Goal: Task Accomplishment & Management: Manage account settings

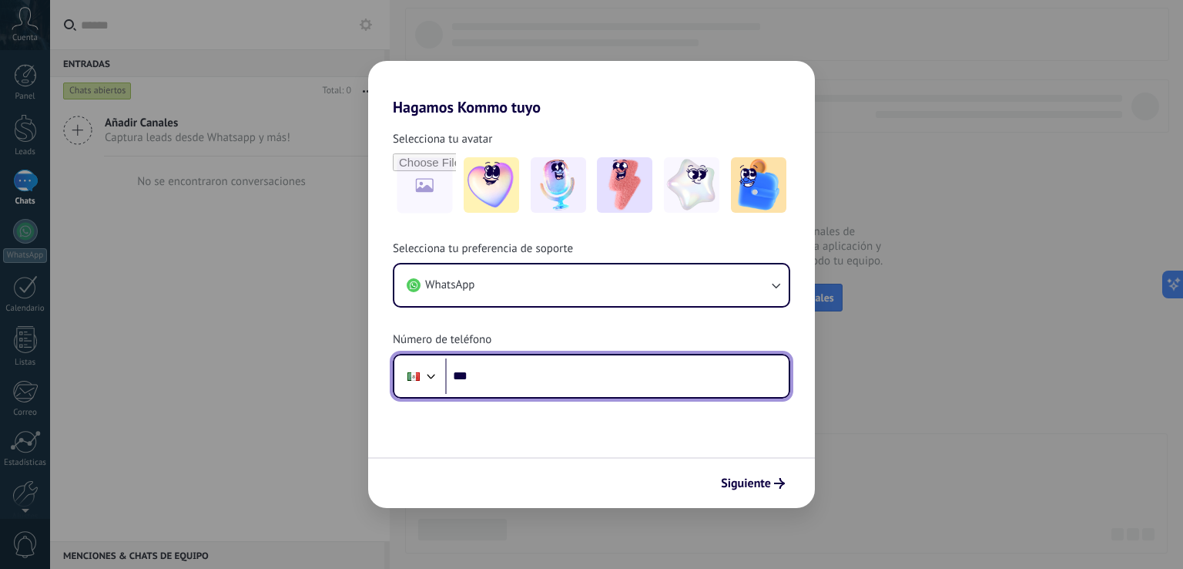
click at [542, 361] on input "***" at bounding box center [617, 375] width 344 height 35
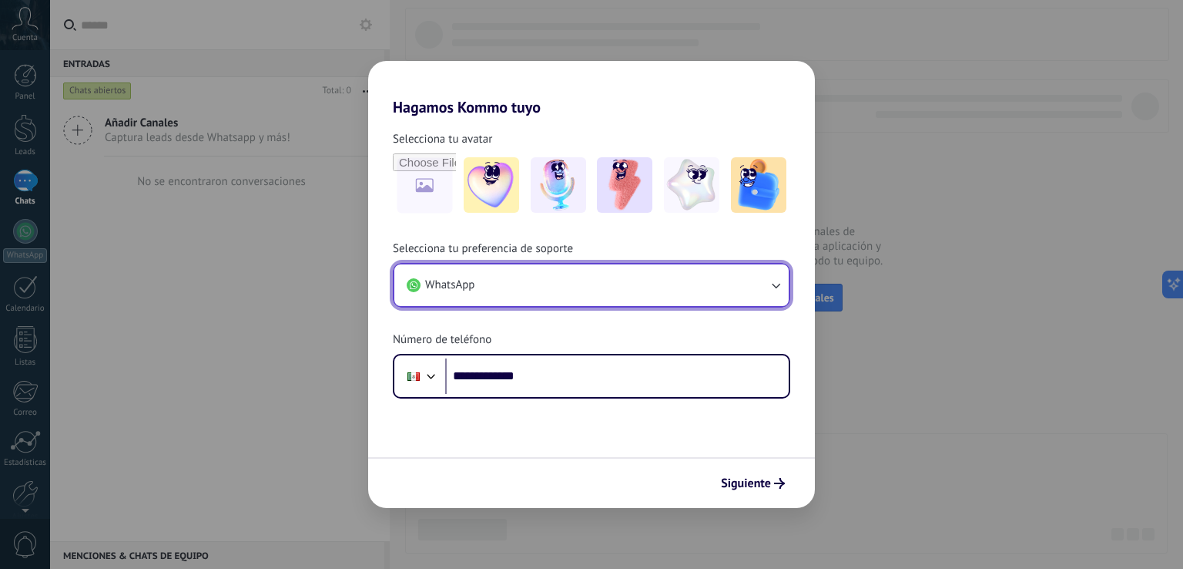
click at [485, 293] on button "WhatsApp" at bounding box center [591, 285] width 394 height 42
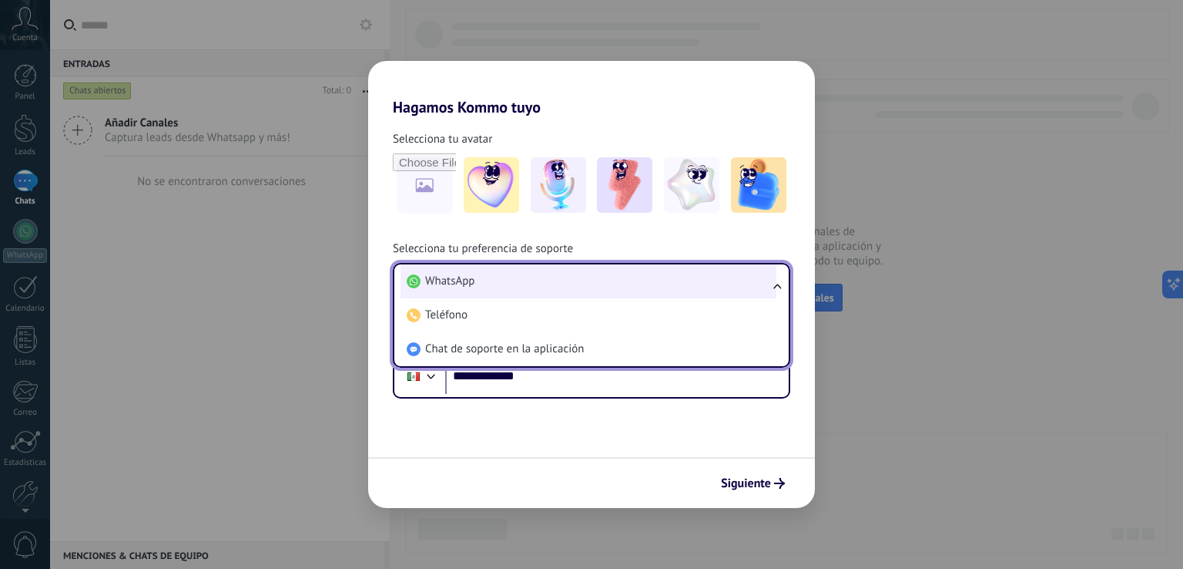
click at [496, 290] on li "WhatsApp" at bounding box center [589, 281] width 376 height 34
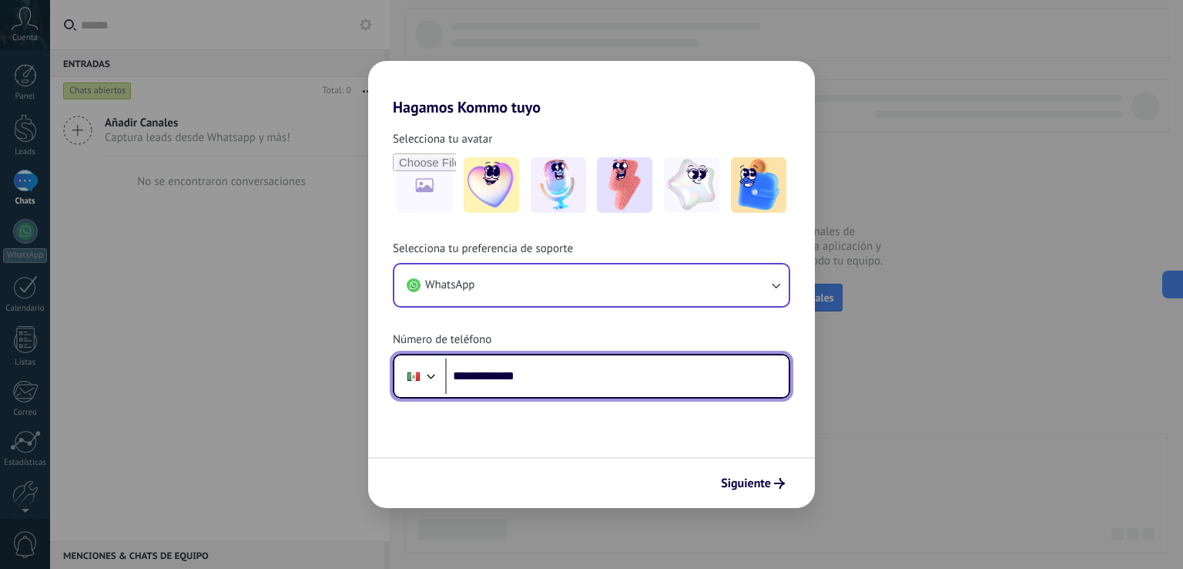
click at [484, 377] on input "**********" at bounding box center [617, 375] width 344 height 35
click at [485, 377] on input "**********" at bounding box center [617, 375] width 344 height 35
click at [515, 378] on input "**********" at bounding box center [617, 375] width 344 height 35
click at [563, 366] on input "**********" at bounding box center [617, 375] width 344 height 35
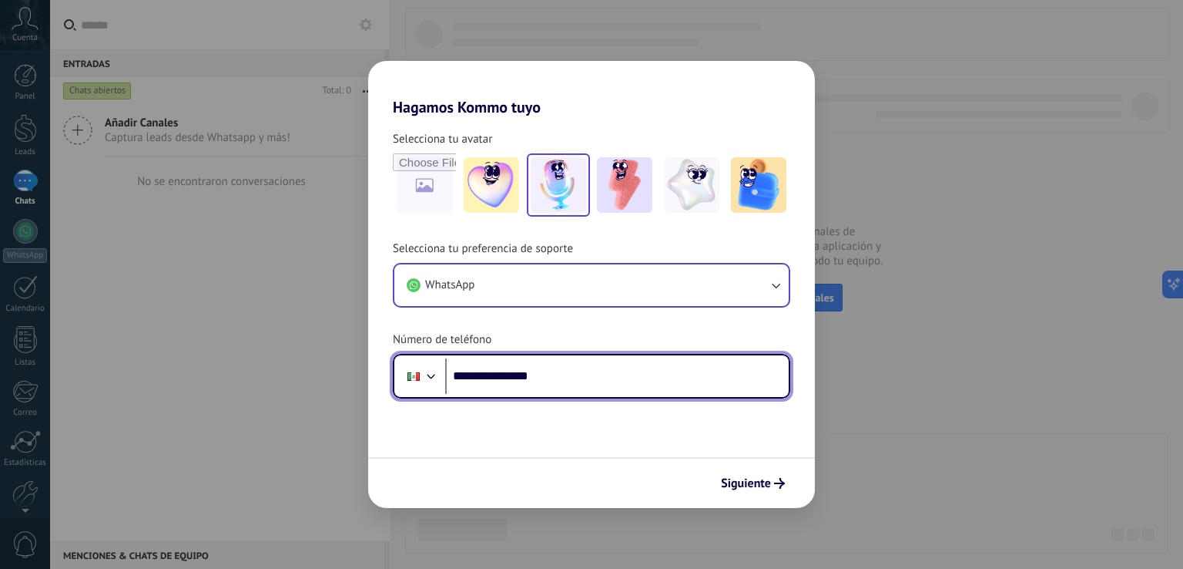
type input "**********"
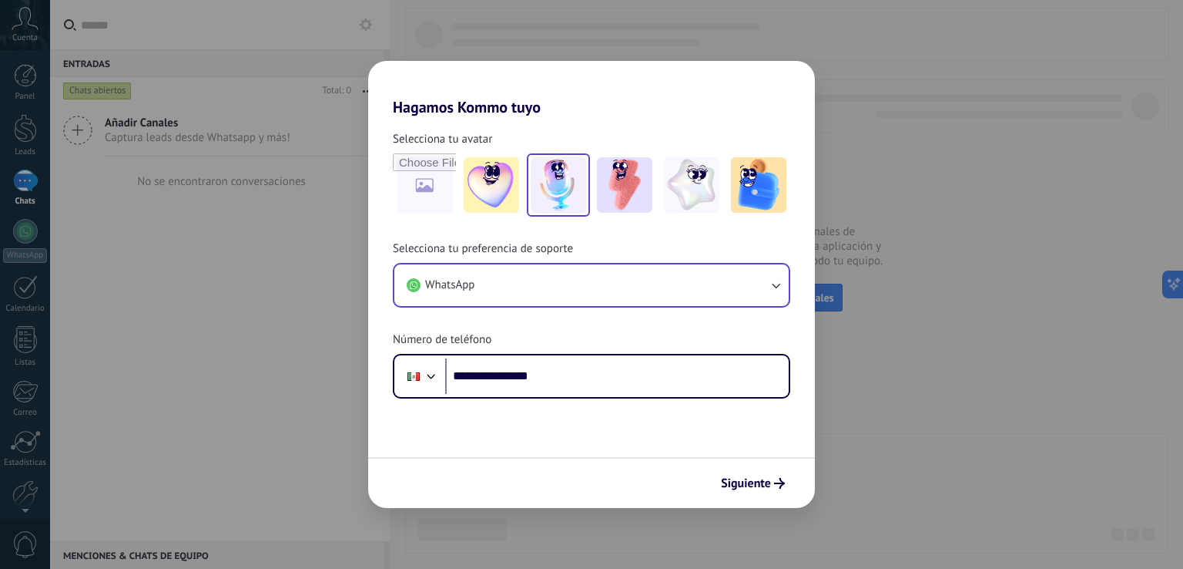
click at [543, 187] on img at bounding box center [558, 184] width 55 height 55
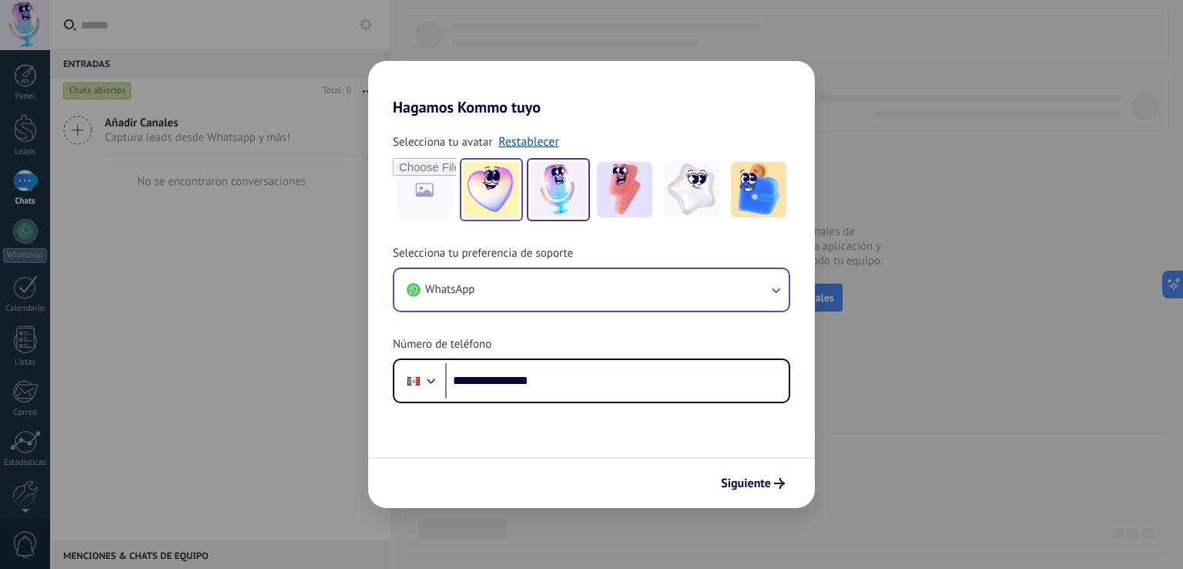
click at [515, 188] on img at bounding box center [491, 189] width 55 height 55
click at [624, 189] on img at bounding box center [624, 189] width 55 height 55
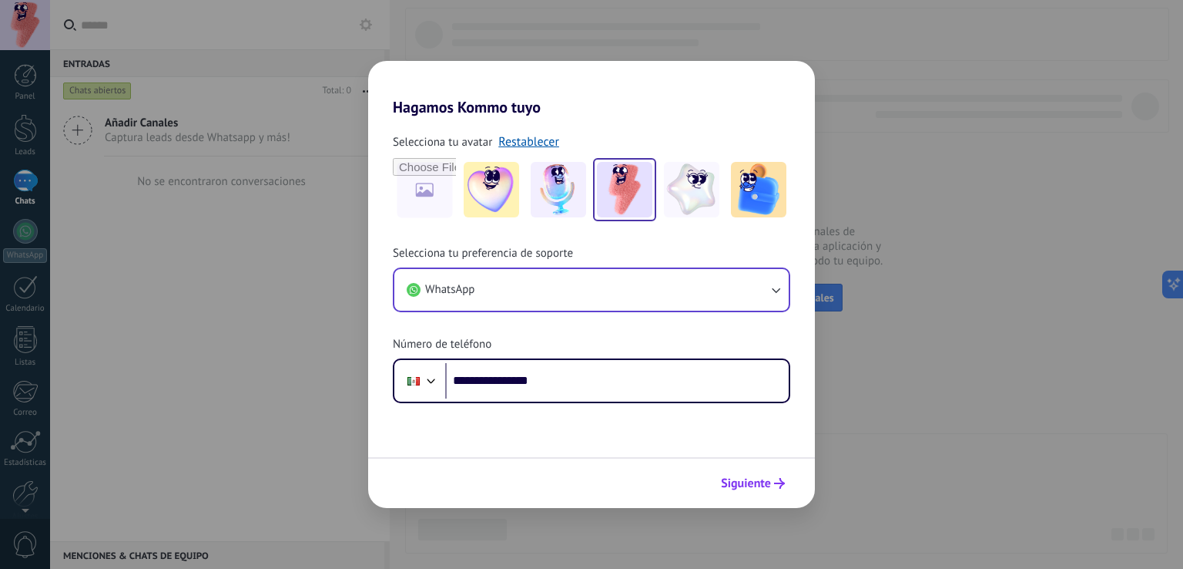
click at [769, 485] on span "Siguiente" at bounding box center [746, 483] width 50 height 11
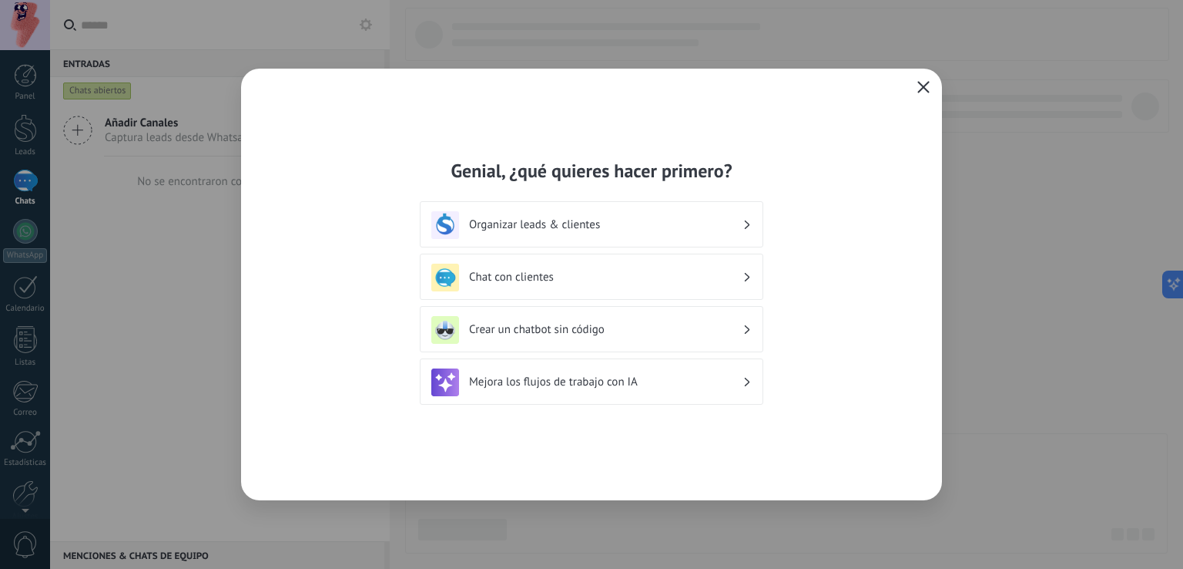
click at [644, 272] on h3 "Chat con clientes" at bounding box center [605, 277] width 273 height 15
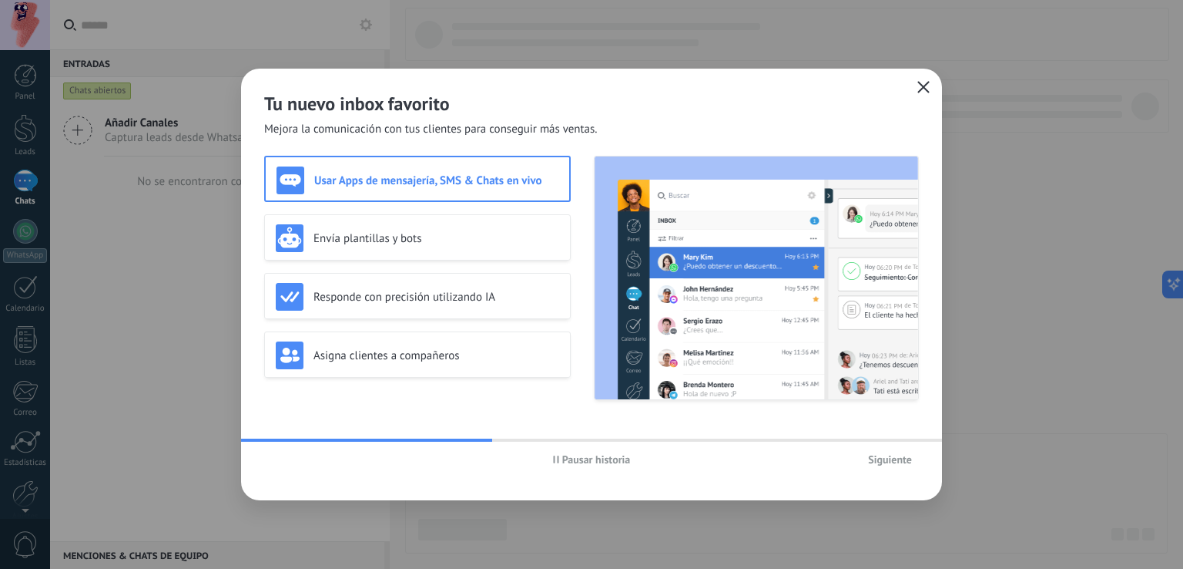
click at [918, 86] on icon "button" at bounding box center [923, 87] width 12 height 12
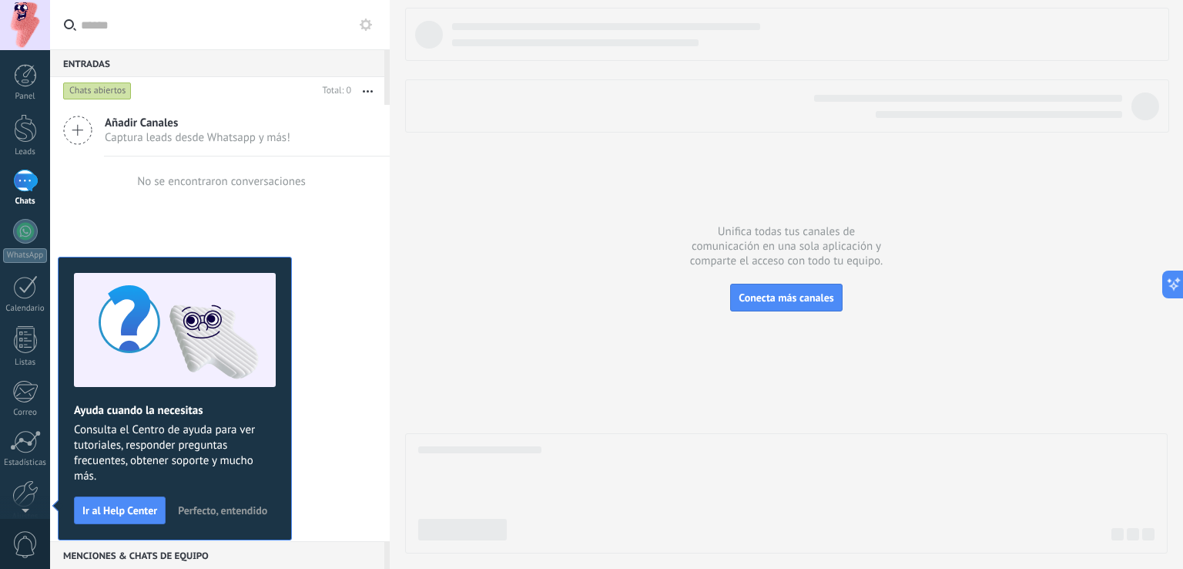
click at [330, 321] on div "Añadir Canales Captura leads desde Whatsapp y más! No se encontraron conversaci…" at bounding box center [220, 323] width 340 height 436
click at [45, 200] on div "Chats" at bounding box center [25, 201] width 45 height 10
click at [39, 216] on div "Panel Leads Chats WhatsApp Clientes" at bounding box center [25, 327] width 50 height 527
click at [29, 224] on div at bounding box center [25, 231] width 25 height 25
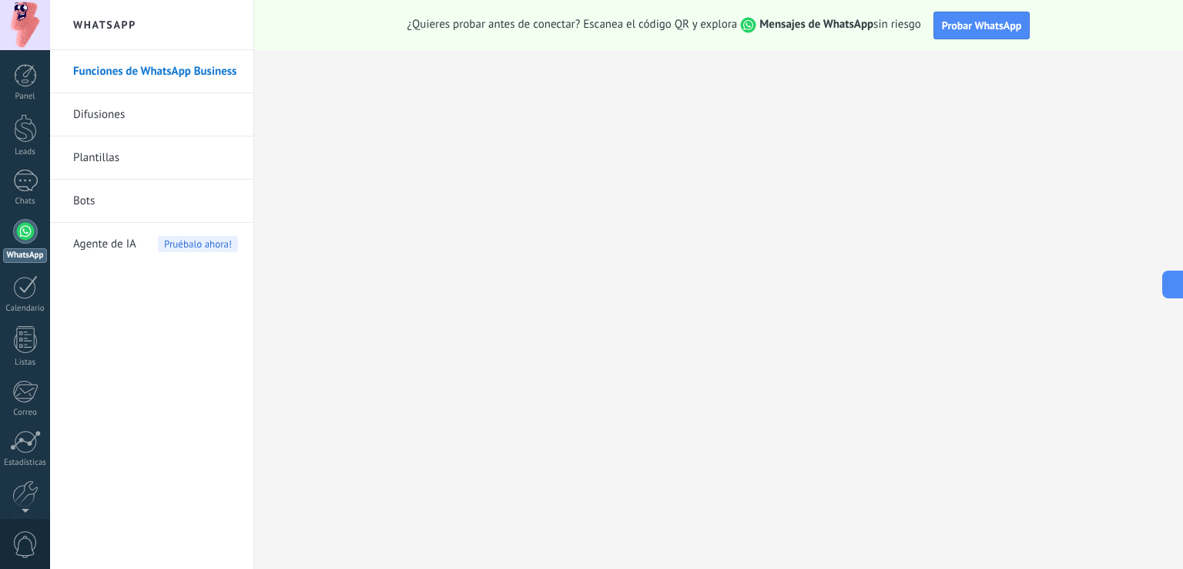
click at [183, 83] on link "Funciones de WhatsApp Business" at bounding box center [155, 71] width 165 height 43
click at [952, 26] on span "Probar WhatsApp" at bounding box center [982, 25] width 80 height 14
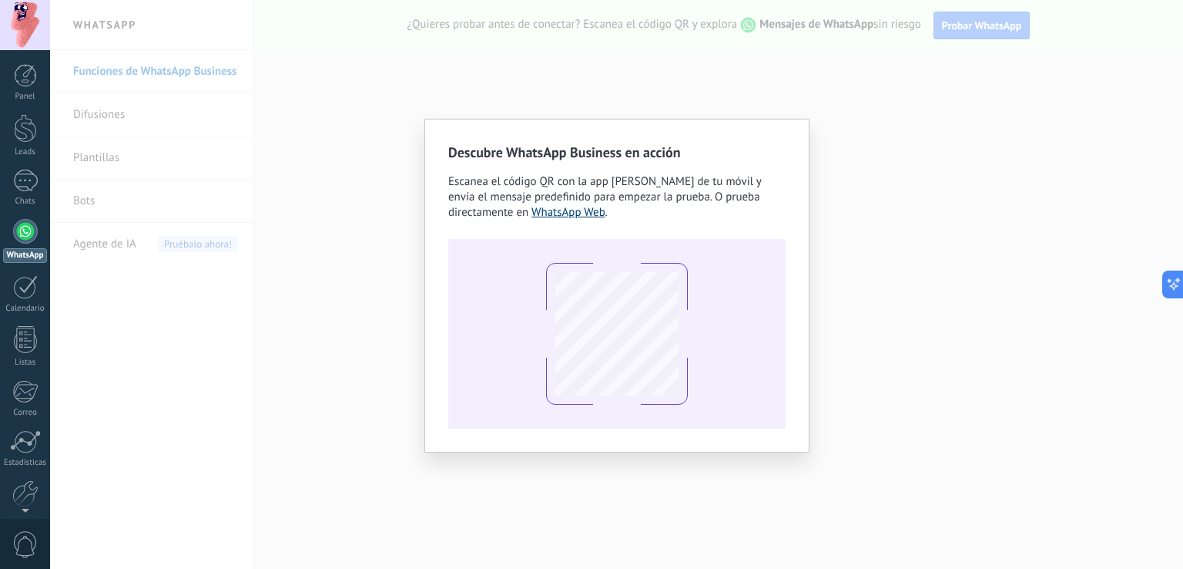
click at [572, 210] on link "WhatsApp Web" at bounding box center [569, 212] width 74 height 15
click at [428, 73] on div "Descubre WhatsApp Business en acción Escanea el código QR con la app de cámara …" at bounding box center [616, 284] width 1133 height 569
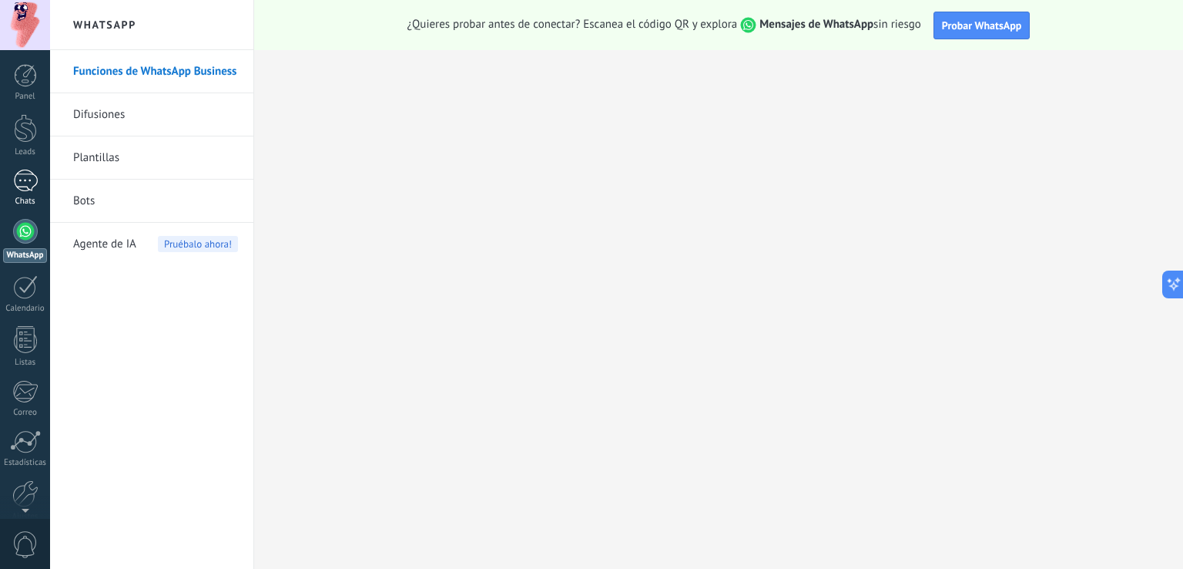
click at [29, 189] on div at bounding box center [25, 180] width 25 height 22
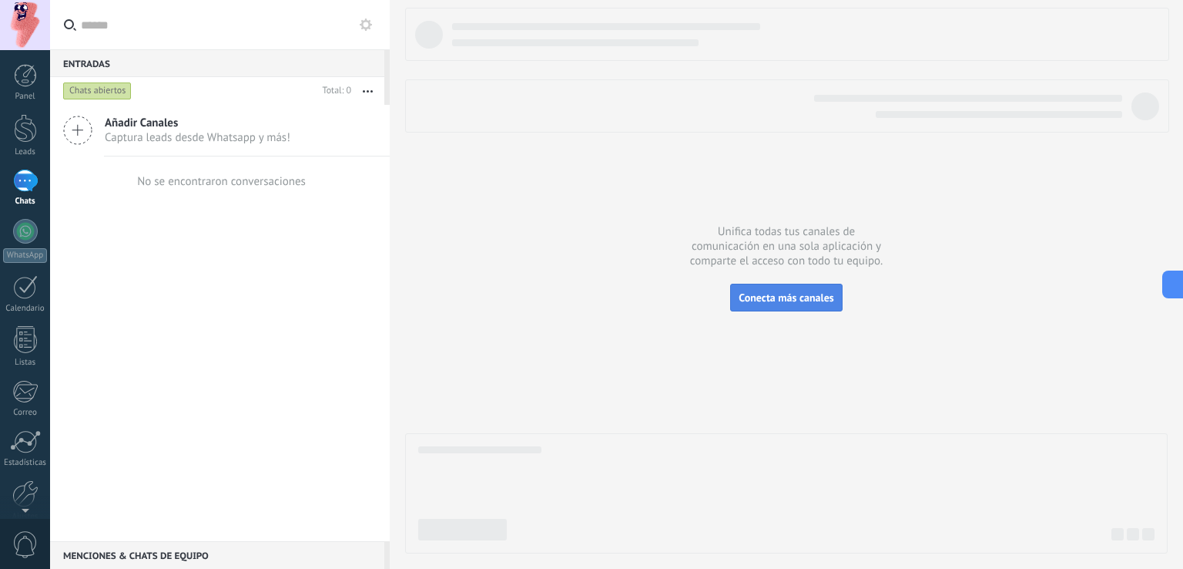
click at [750, 298] on span "Conecta más canales" at bounding box center [786, 297] width 95 height 14
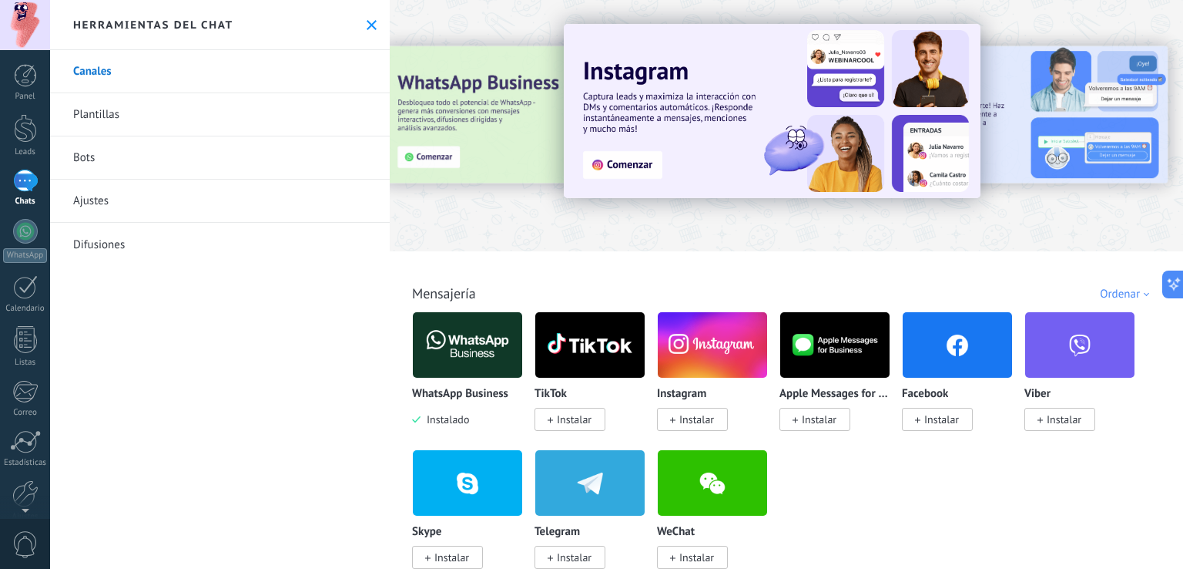
click at [367, 24] on use at bounding box center [372, 25] width 10 height 10
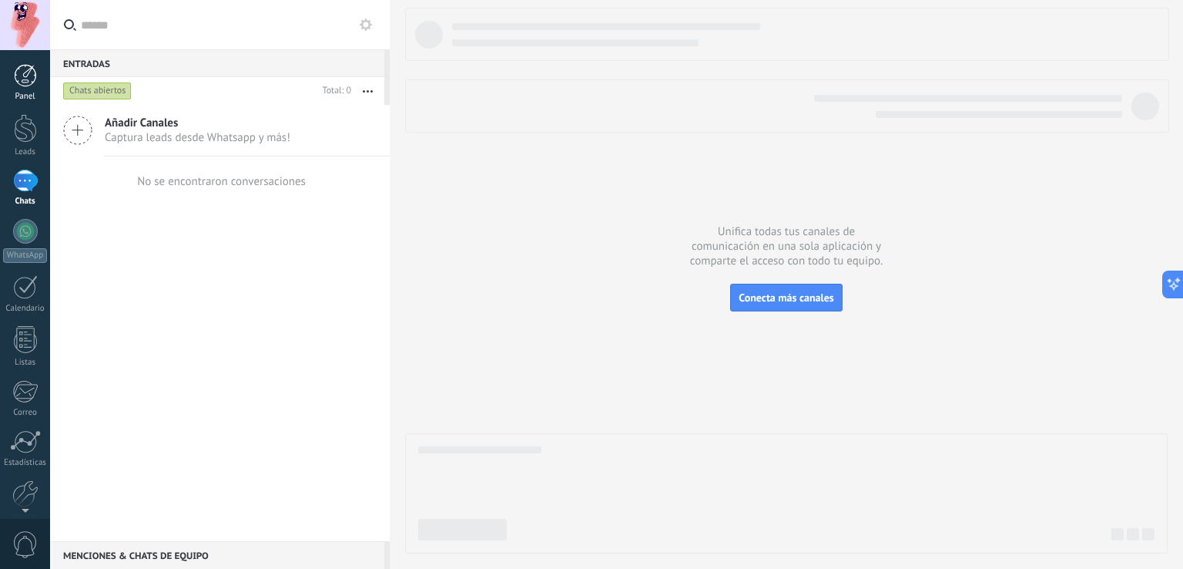
click at [12, 84] on link "Panel" at bounding box center [25, 83] width 50 height 38
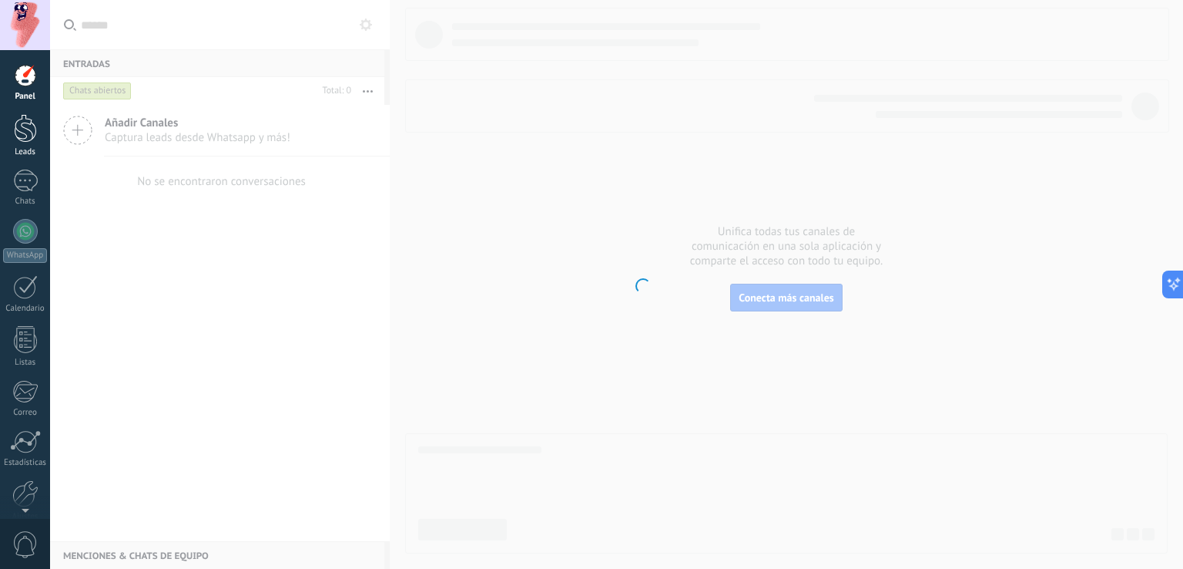
click at [22, 124] on div at bounding box center [25, 128] width 23 height 29
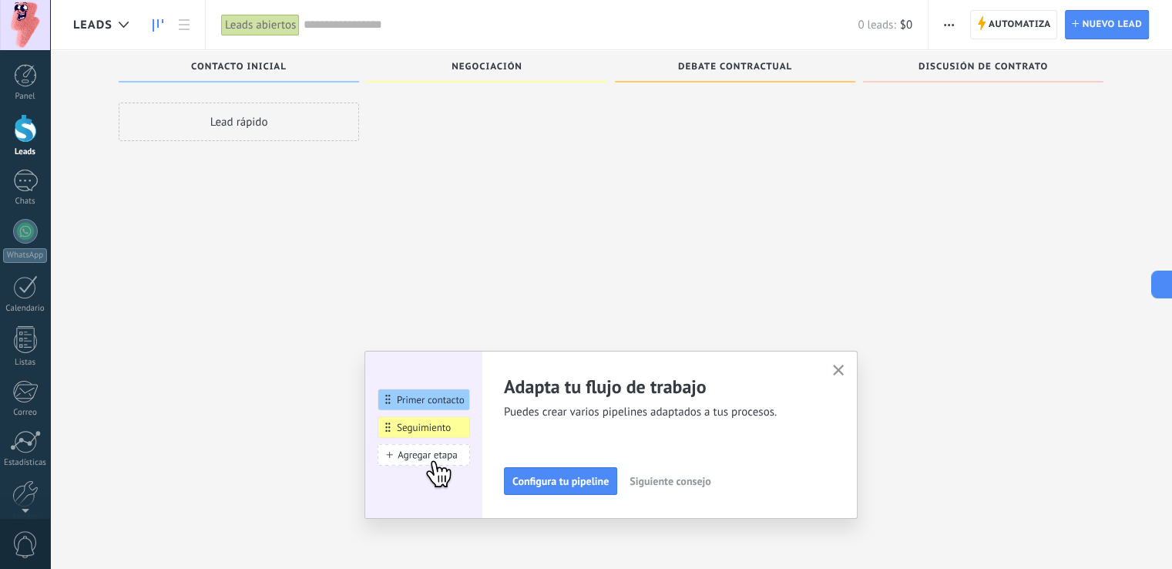
click at [274, 162] on div "Lead rápido" at bounding box center [239, 285] width 240 height 367
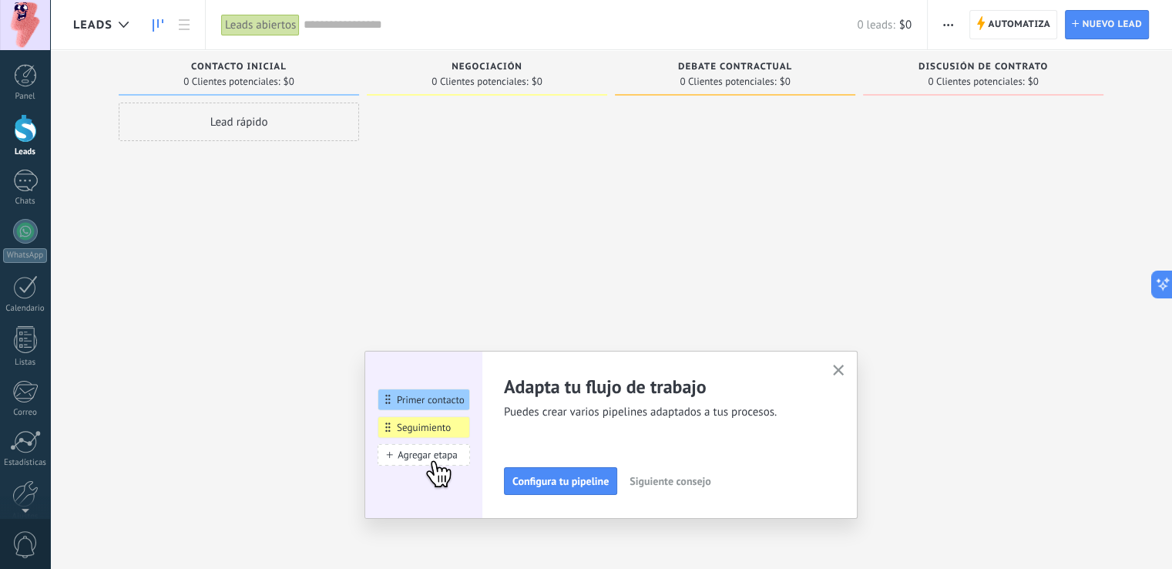
click at [835, 377] on button "button" at bounding box center [838, 371] width 19 height 21
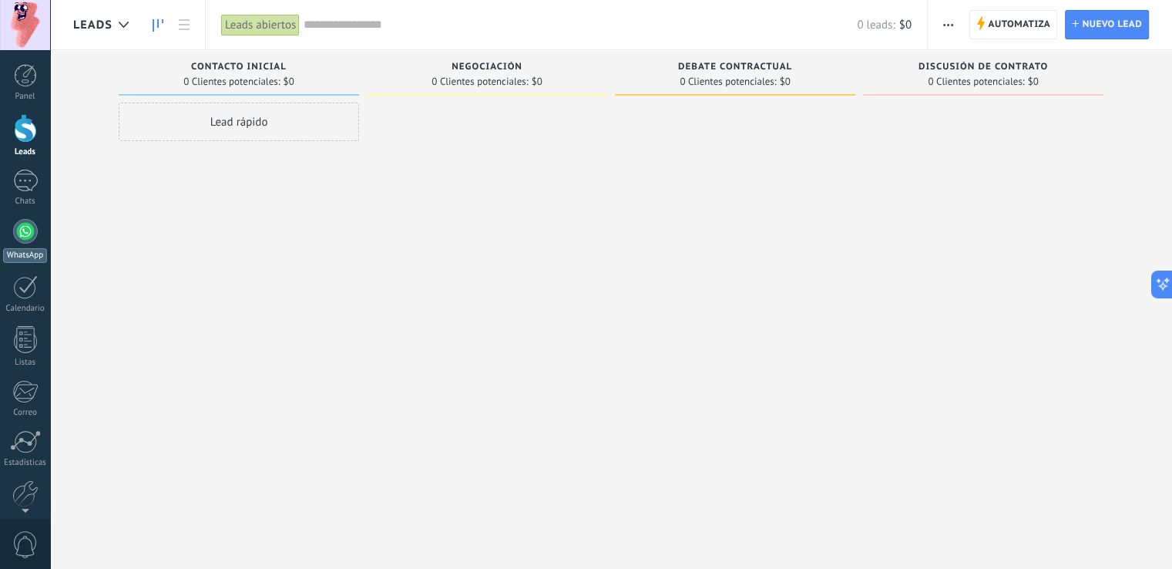
click at [32, 220] on link "WhatsApp" at bounding box center [25, 241] width 50 height 44
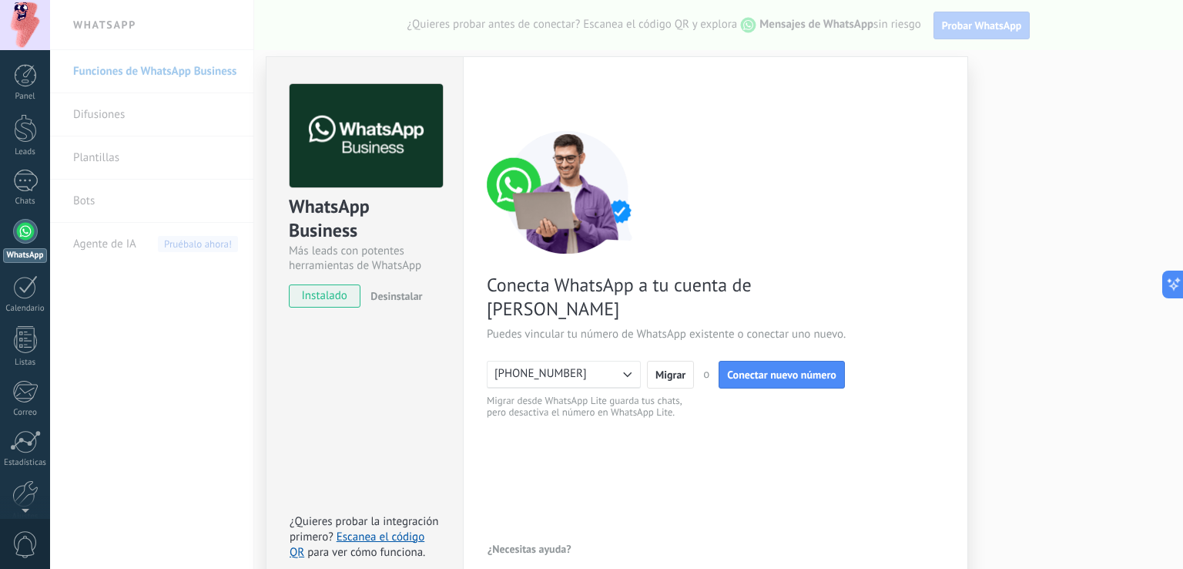
click at [518, 366] on span "+5218143719691" at bounding box center [541, 373] width 92 height 15
click at [518, 367] on span "+5218143719691" at bounding box center [541, 374] width 92 height 15
click at [669, 369] on span "Migrar" at bounding box center [671, 374] width 30 height 11
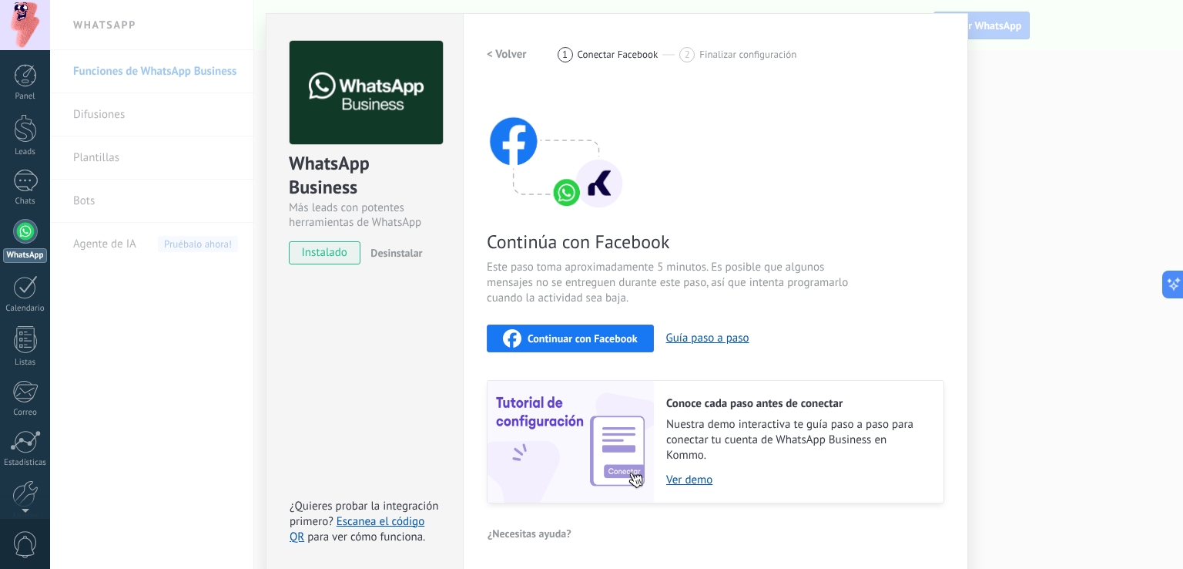
scroll to position [45, 0]
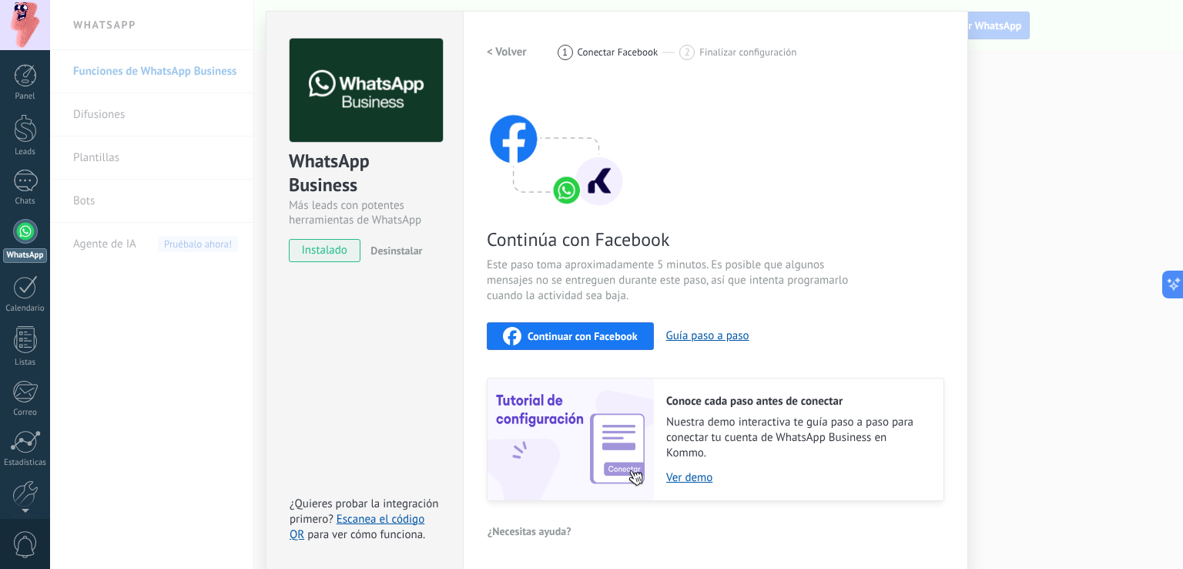
click at [496, 45] on h2 "< Volver" at bounding box center [507, 52] width 40 height 15
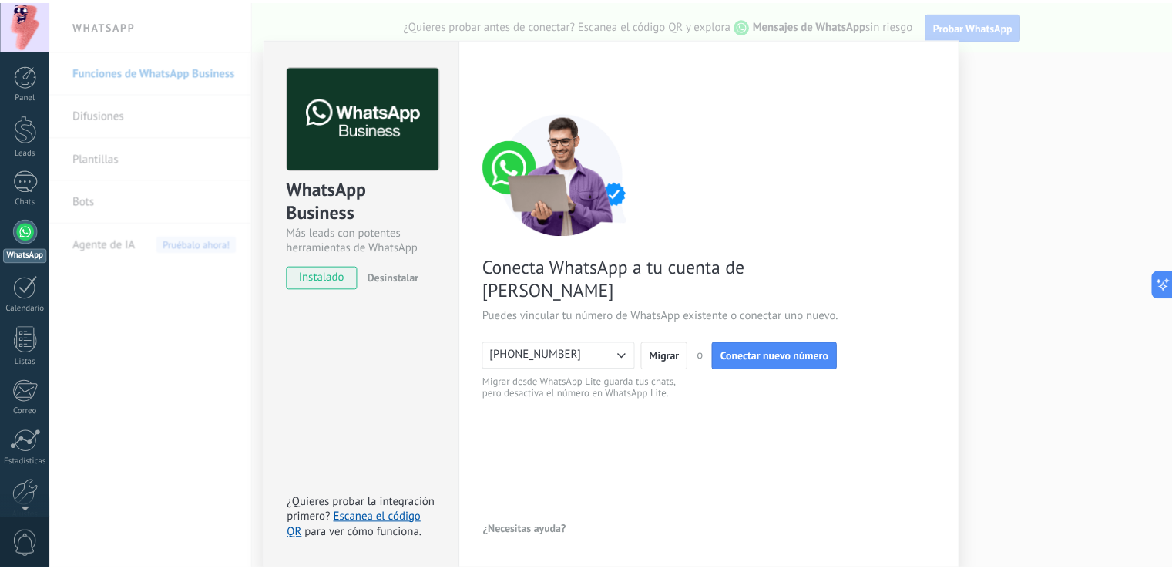
scroll to position [72, 0]
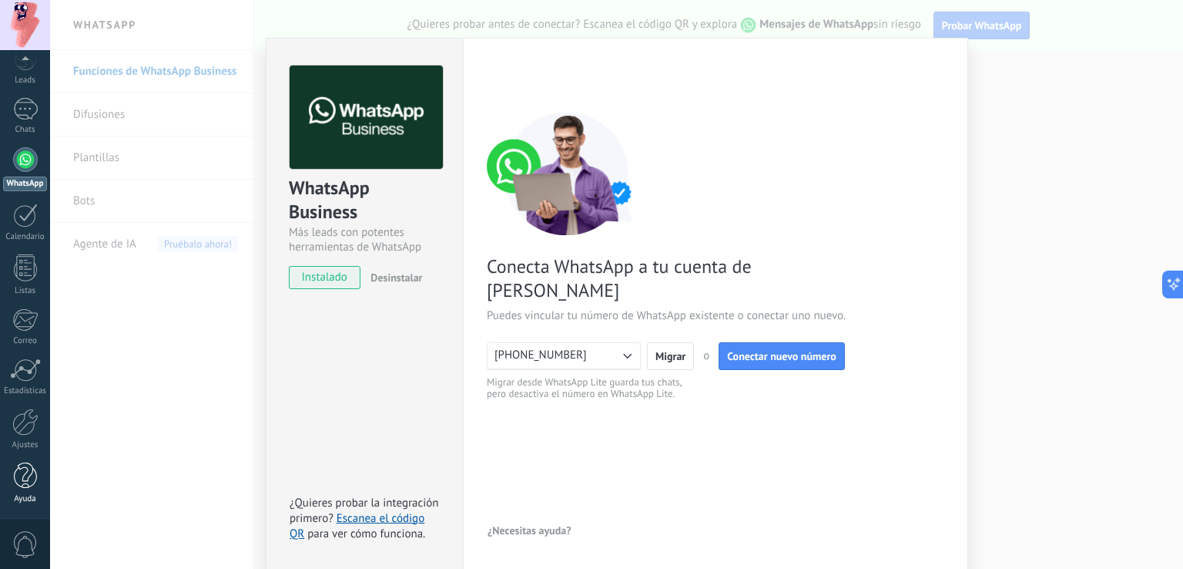
click at [4, 463] on link "Ayuda" at bounding box center [25, 483] width 50 height 42
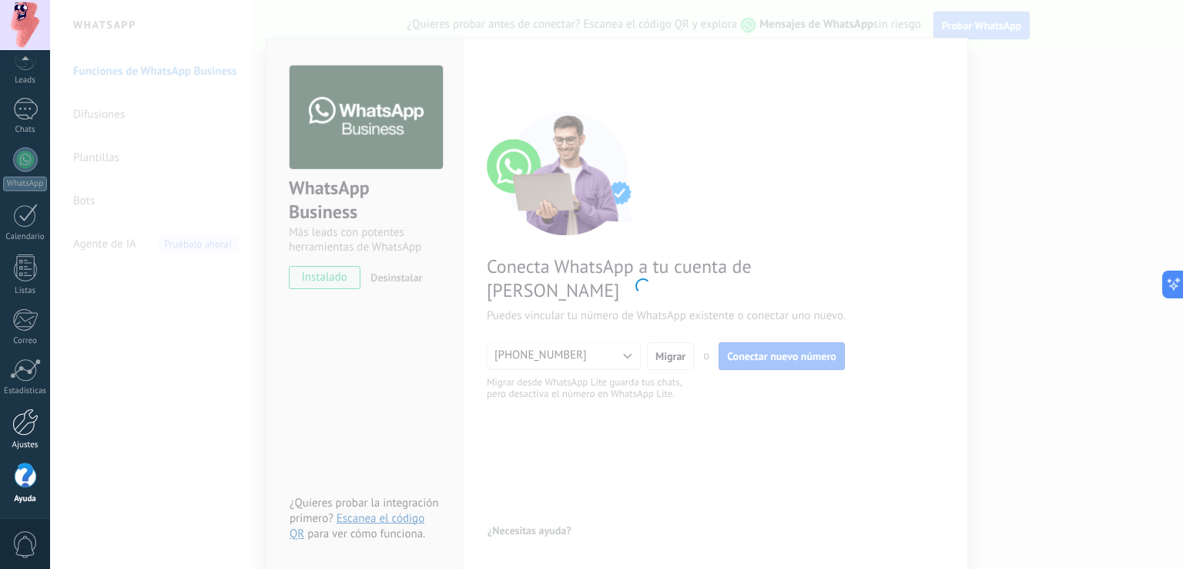
click at [24, 417] on div at bounding box center [25, 421] width 26 height 27
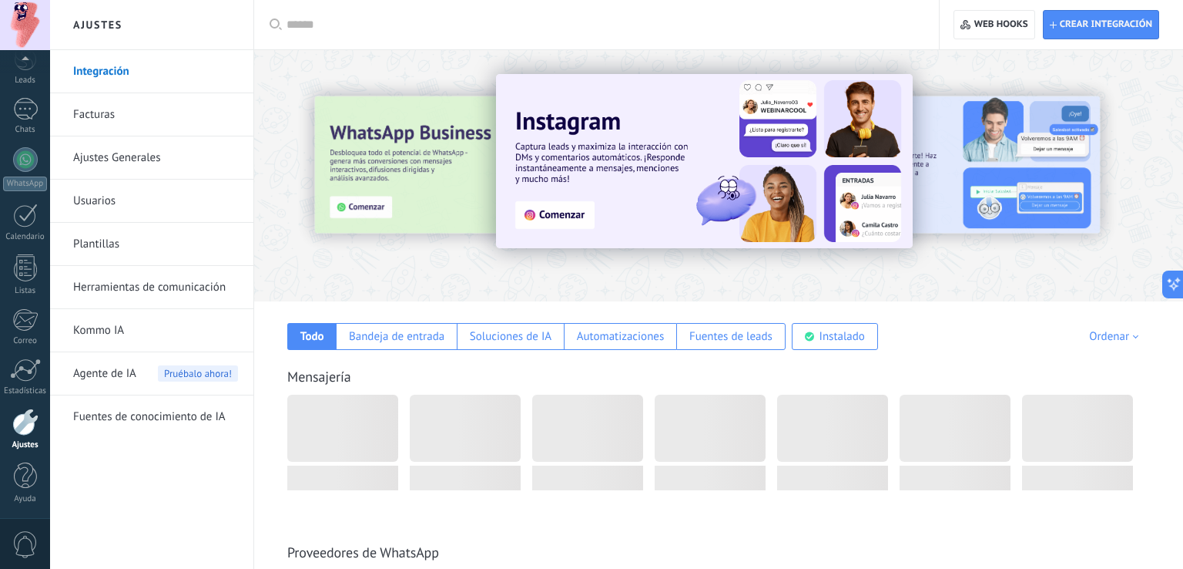
click at [1059, 247] on div at bounding box center [718, 171] width 929 height 221
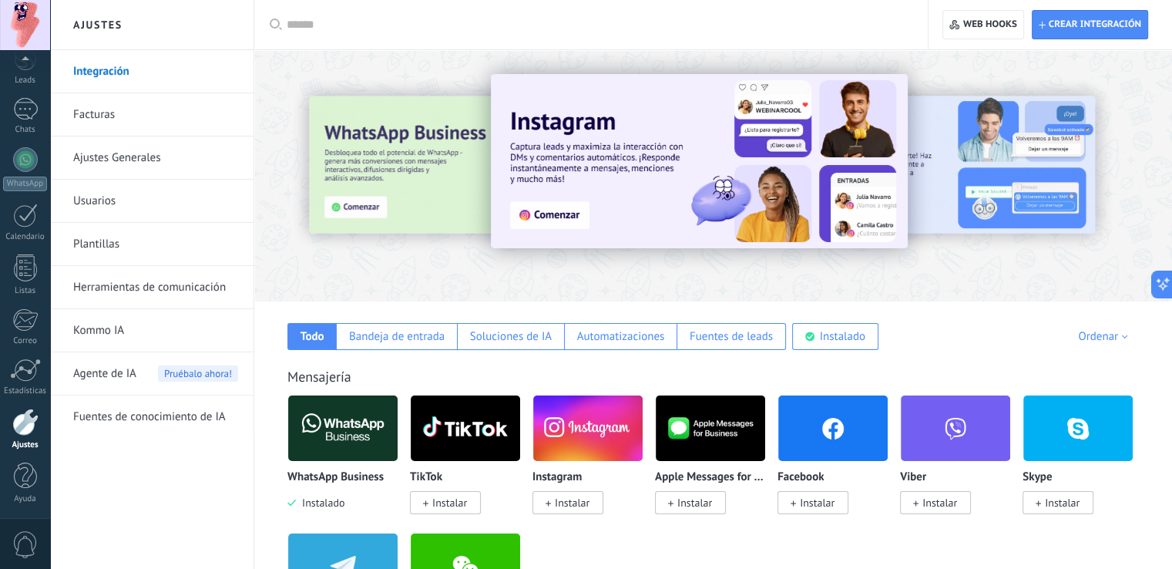
click at [123, 152] on link "Ajustes Generales" at bounding box center [155, 157] width 165 height 43
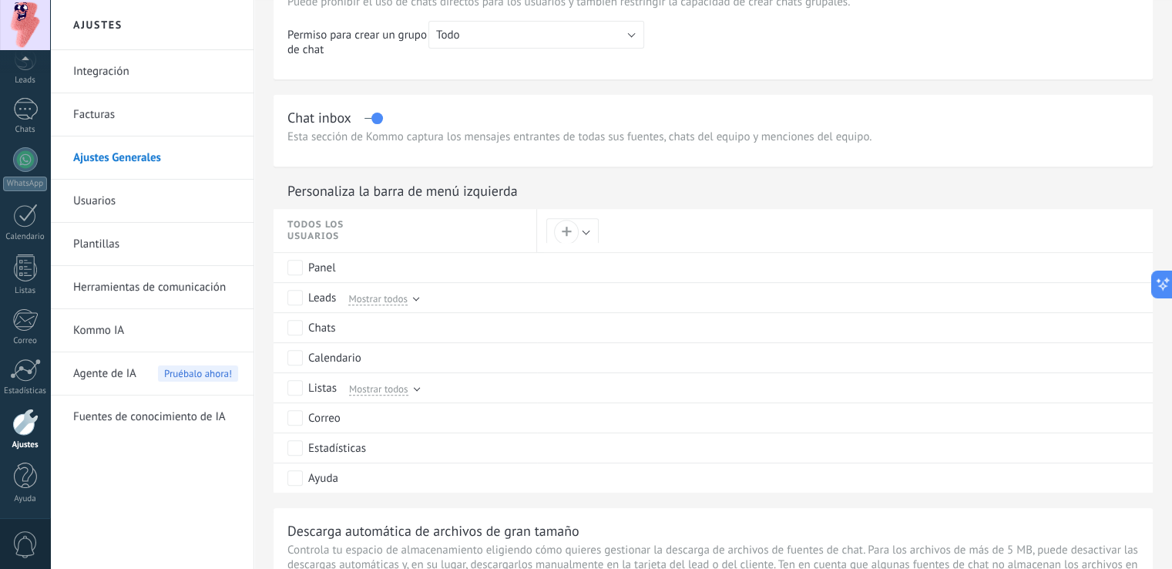
scroll to position [607, 0]
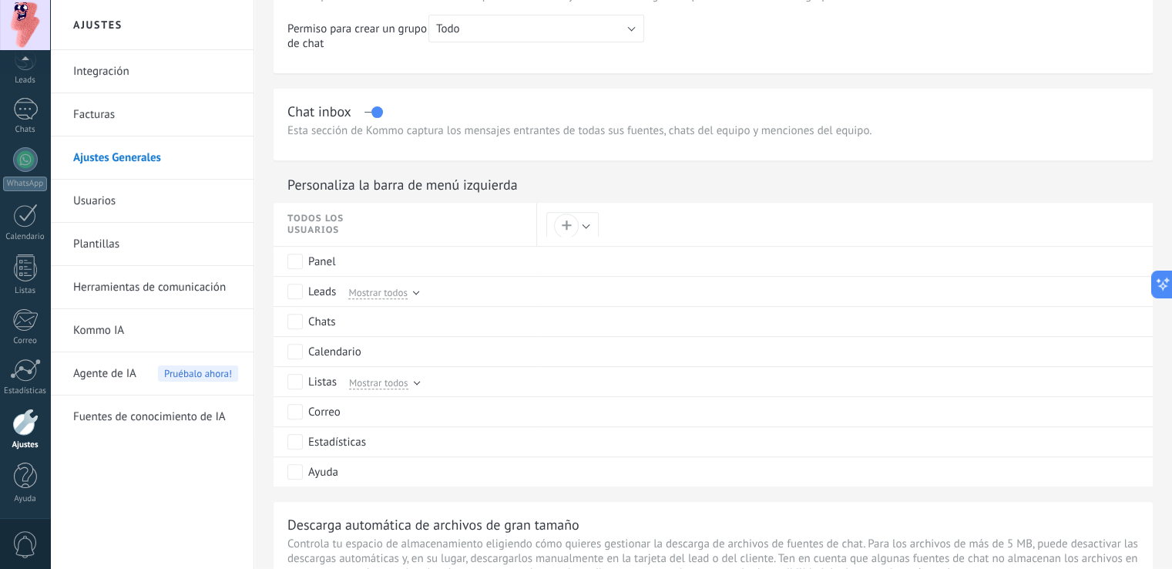
click at [163, 62] on link "Integración" at bounding box center [155, 71] width 165 height 43
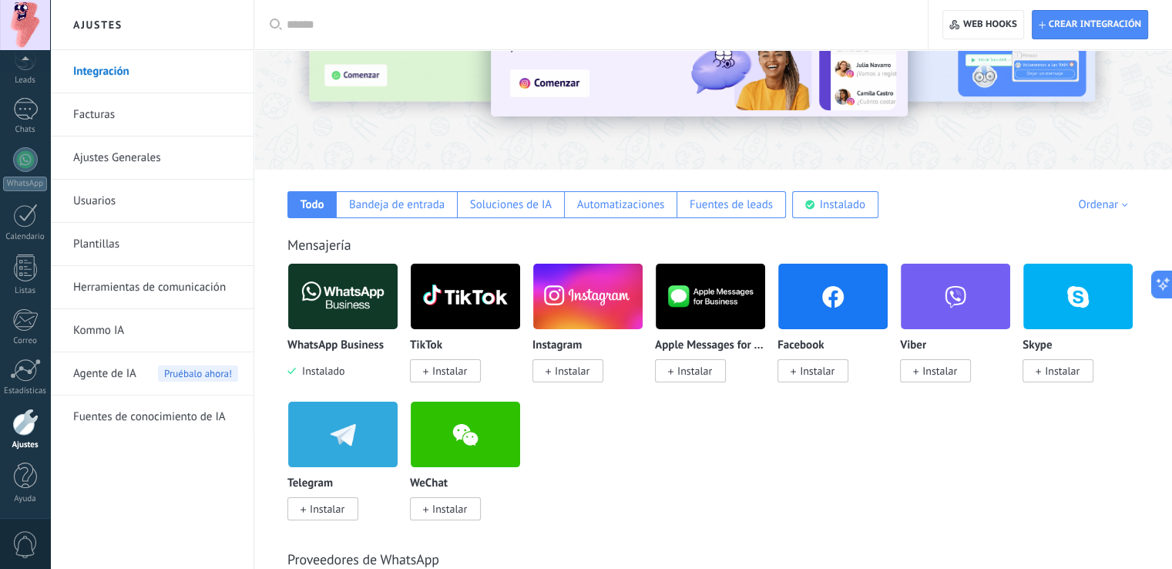
scroll to position [141, 0]
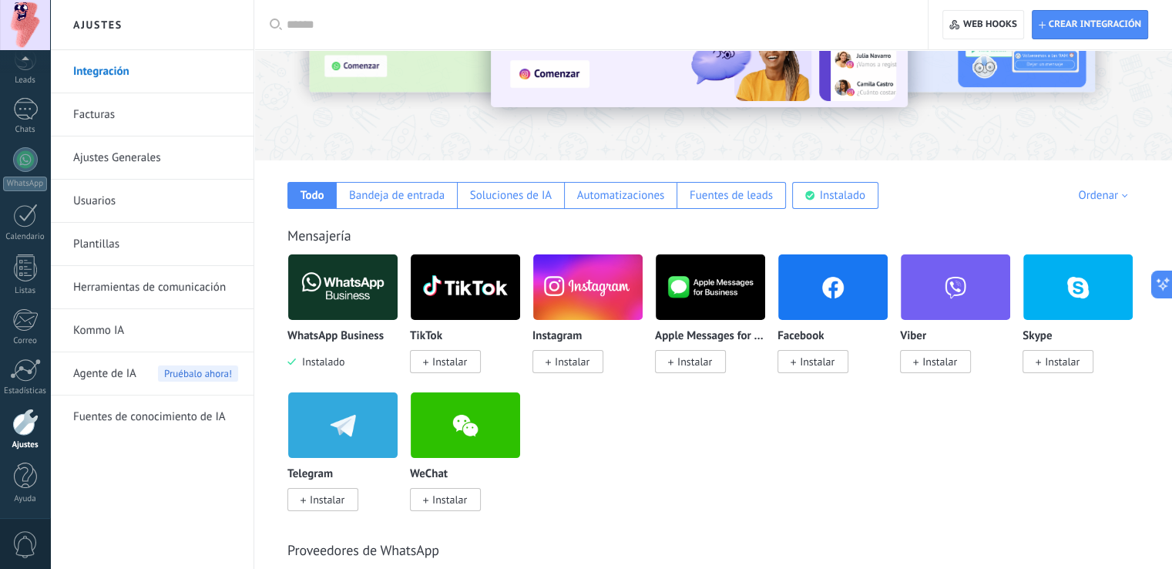
click at [341, 314] on img at bounding box center [342, 287] width 109 height 75
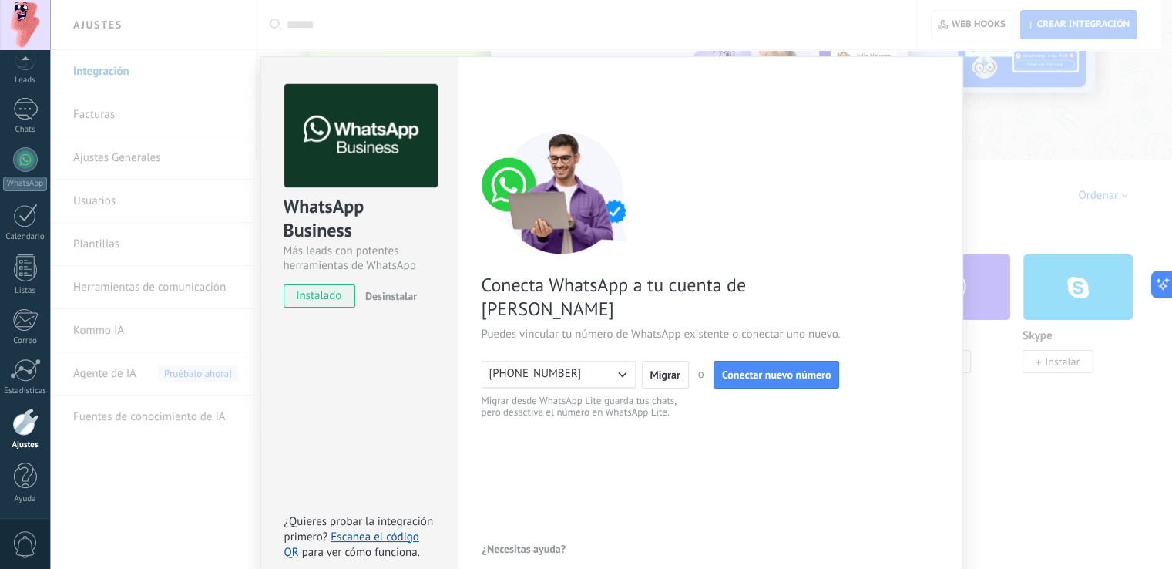
click at [336, 290] on span "instalado" at bounding box center [319, 295] width 70 height 23
click at [346, 352] on div "WhatsApp Business Más leads con potentes herramientas de WhatsApp instalado Des…" at bounding box center [358, 322] width 197 height 532
click at [349, 304] on span "instalado" at bounding box center [319, 295] width 70 height 23
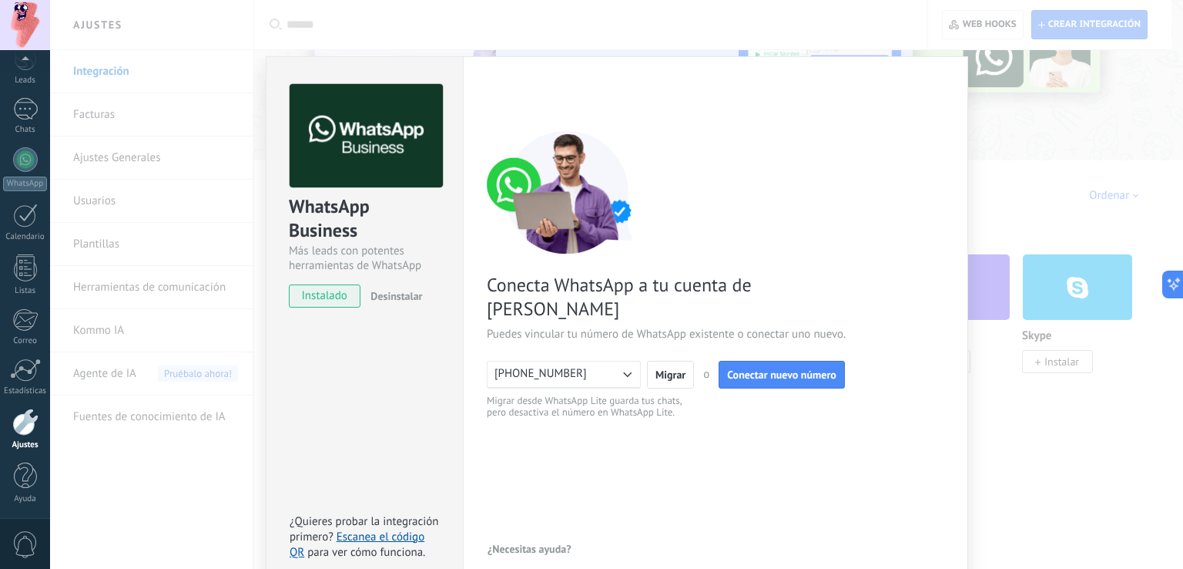
click at [626, 366] on icon "button" at bounding box center [626, 373] width 15 height 15
click at [626, 361] on li "+5218143719691" at bounding box center [559, 374] width 163 height 26
click at [394, 295] on span "Desinstalar" at bounding box center [397, 296] width 52 height 14
click at [1038, 89] on div "WhatsApp Business Más leads con potentes herramientas de WhatsApp instalado Des…" at bounding box center [616, 284] width 1133 height 569
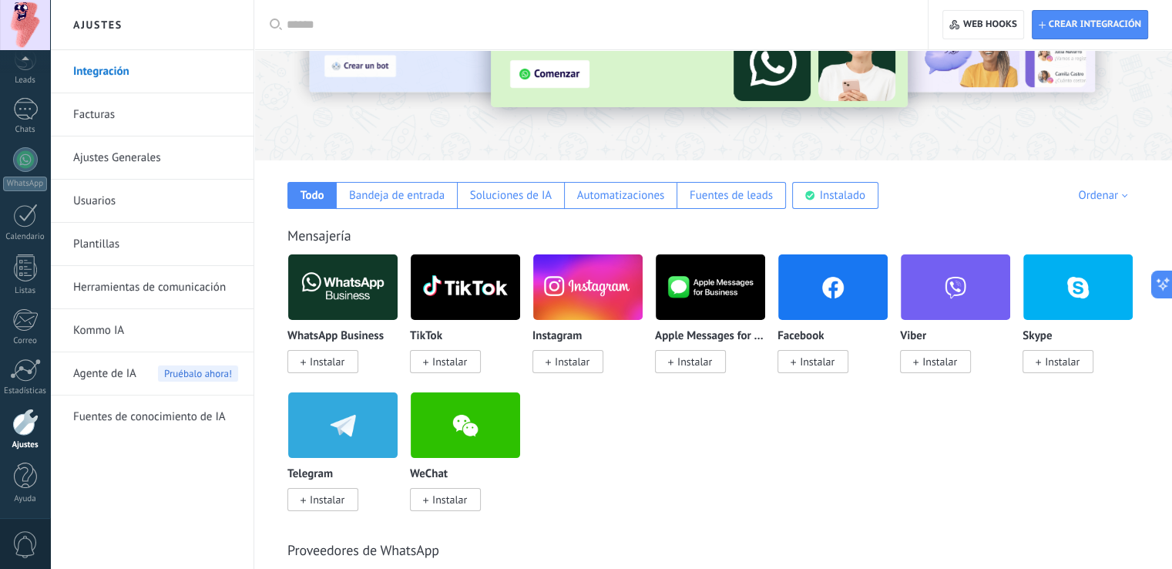
scroll to position [79, 0]
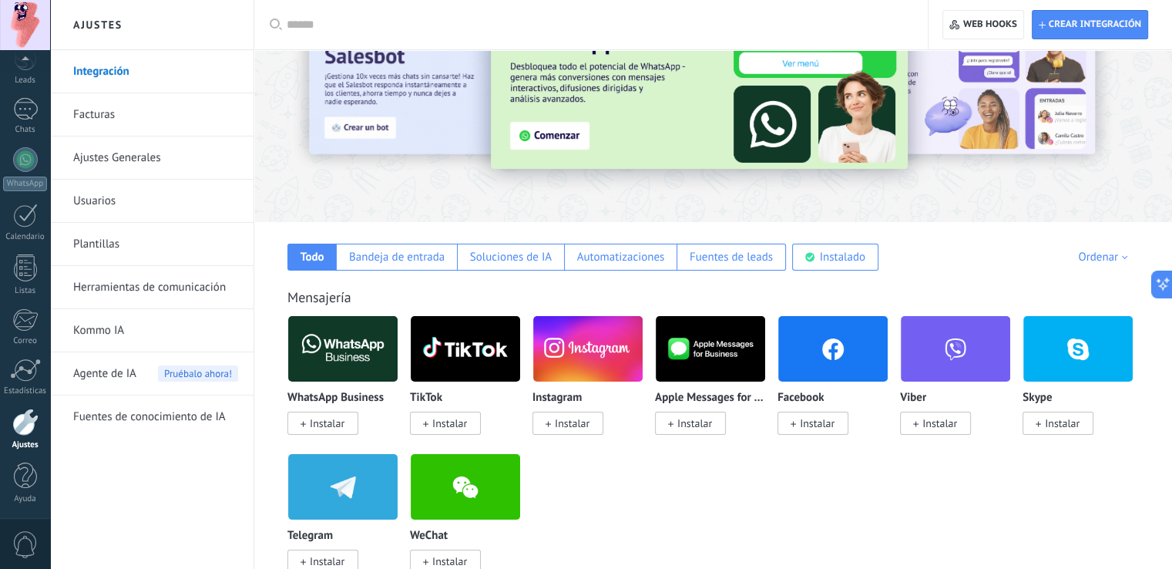
click at [340, 409] on div "WhatsApp Business Instalar" at bounding box center [342, 410] width 111 height 39
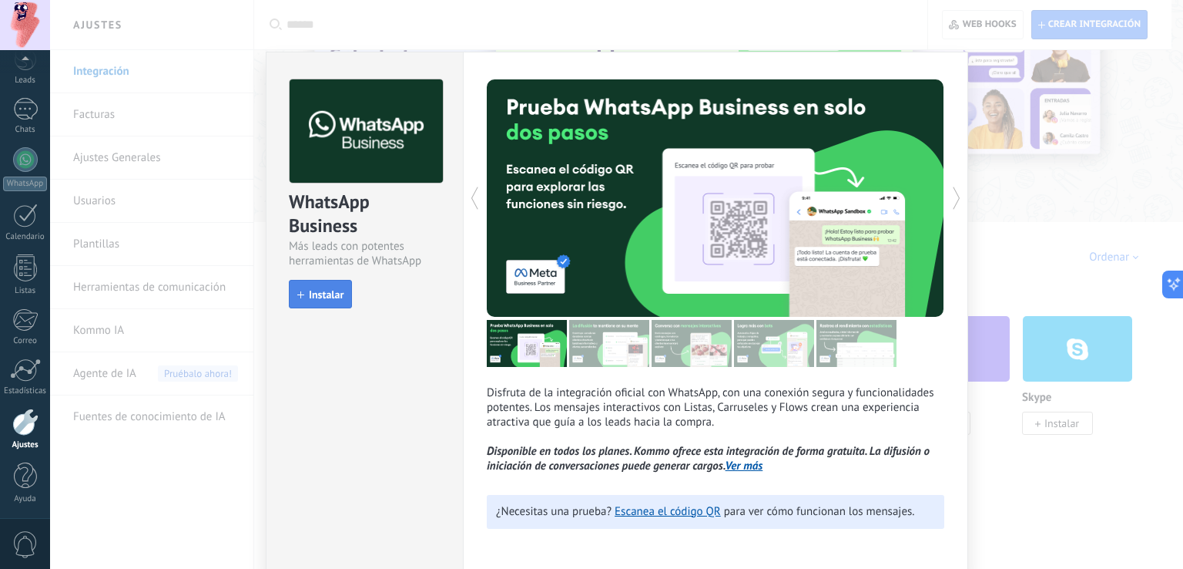
click at [318, 289] on span "Instalar" at bounding box center [326, 294] width 35 height 11
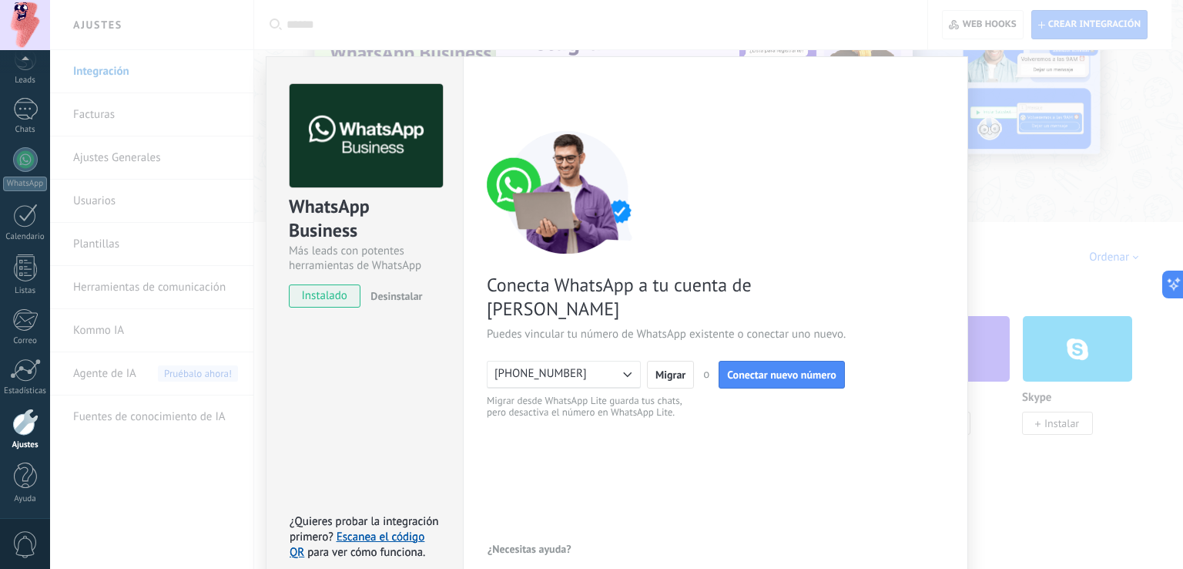
click at [540, 366] on span "+5218143719691" at bounding box center [541, 373] width 92 height 15
click at [522, 367] on span "+5218143719691" at bounding box center [541, 374] width 92 height 15
click at [522, 366] on span "+5218143719691" at bounding box center [541, 373] width 92 height 15
click at [522, 367] on span "+5218143719691" at bounding box center [541, 374] width 92 height 15
click at [666, 369] on span "Migrar" at bounding box center [671, 374] width 30 height 11
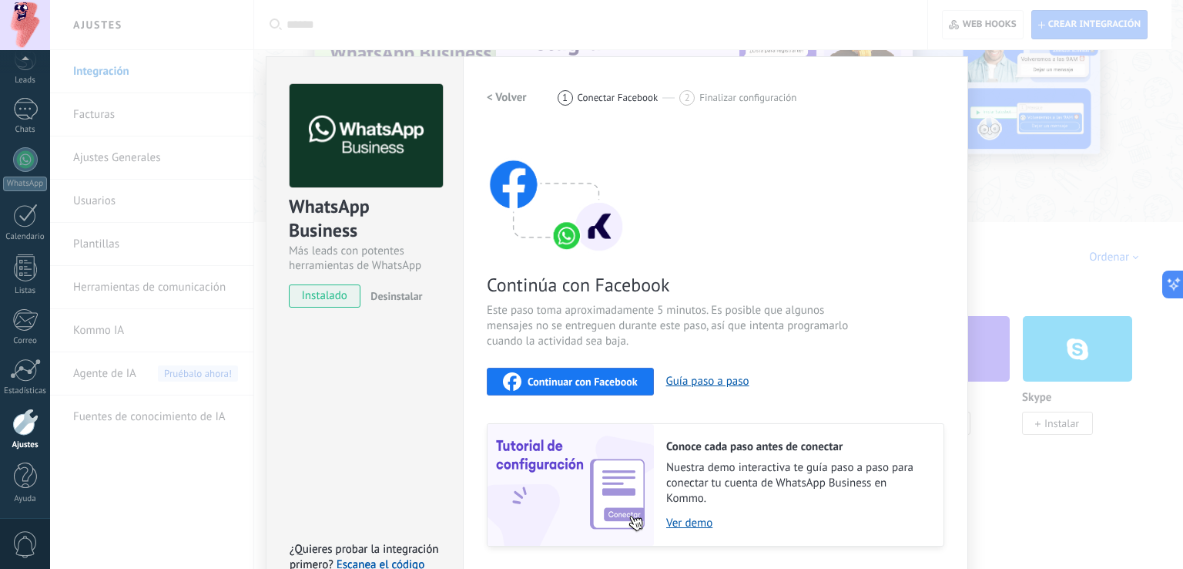
click at [621, 367] on button "Continuar con Facebook" at bounding box center [570, 381] width 167 height 28
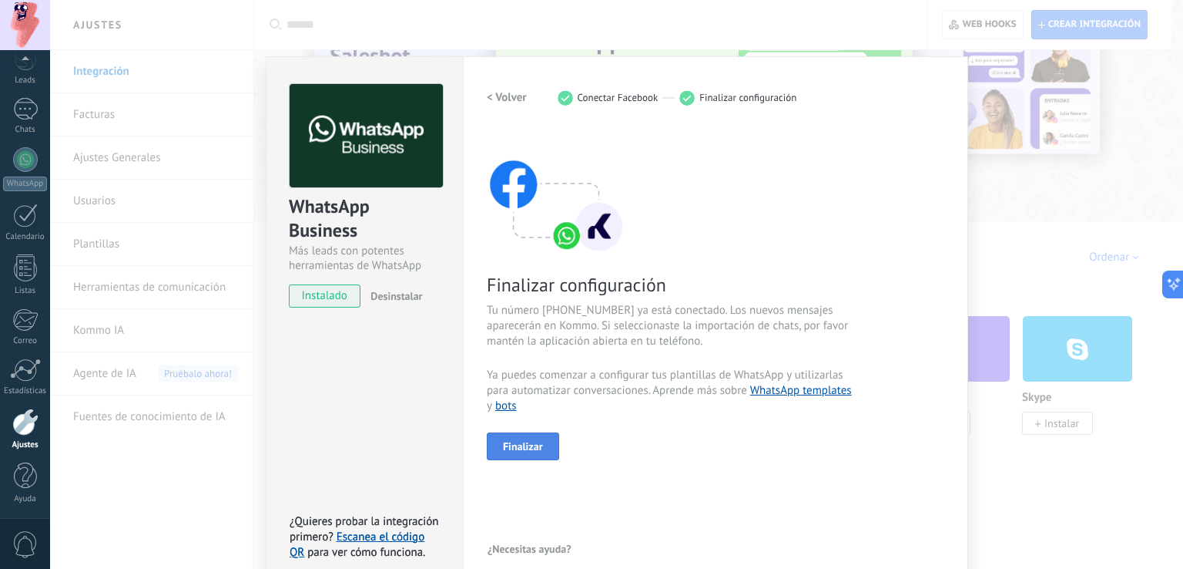
click at [527, 452] on button "Finalizar" at bounding box center [523, 446] width 72 height 28
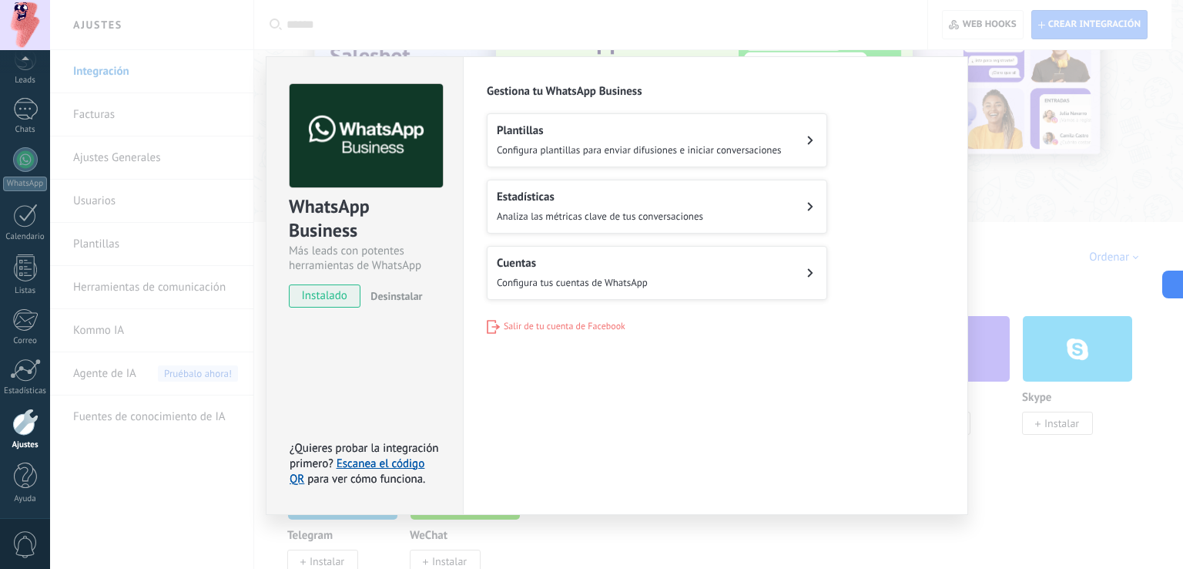
click at [1067, 216] on div "WhatsApp Business Más leads con potentes herramientas de WhatsApp instalado Des…" at bounding box center [616, 284] width 1133 height 569
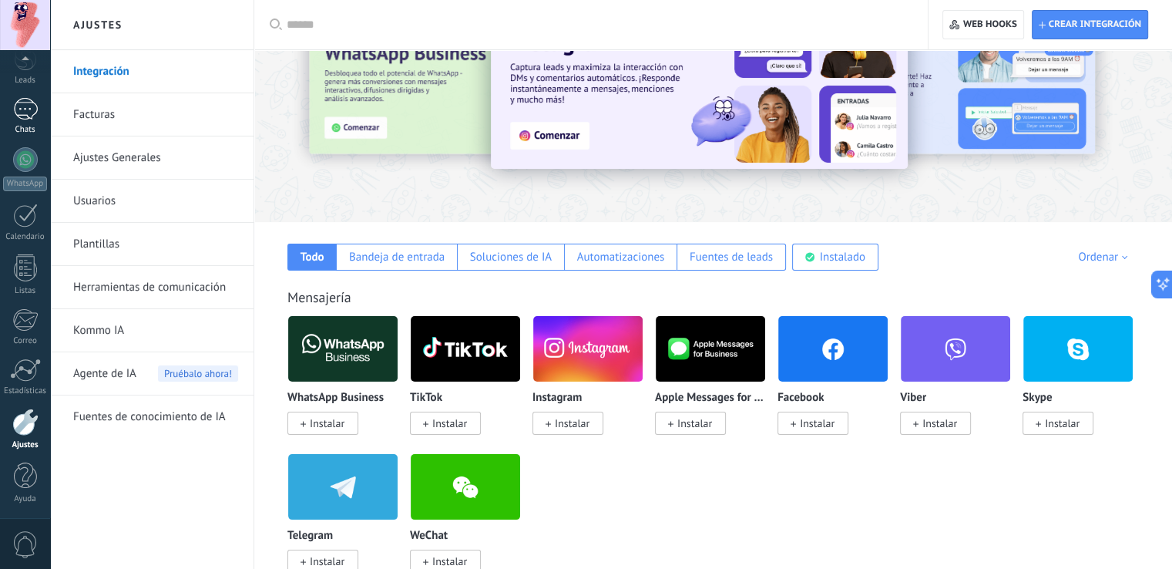
scroll to position [0, 0]
click at [23, 136] on div at bounding box center [25, 128] width 23 height 29
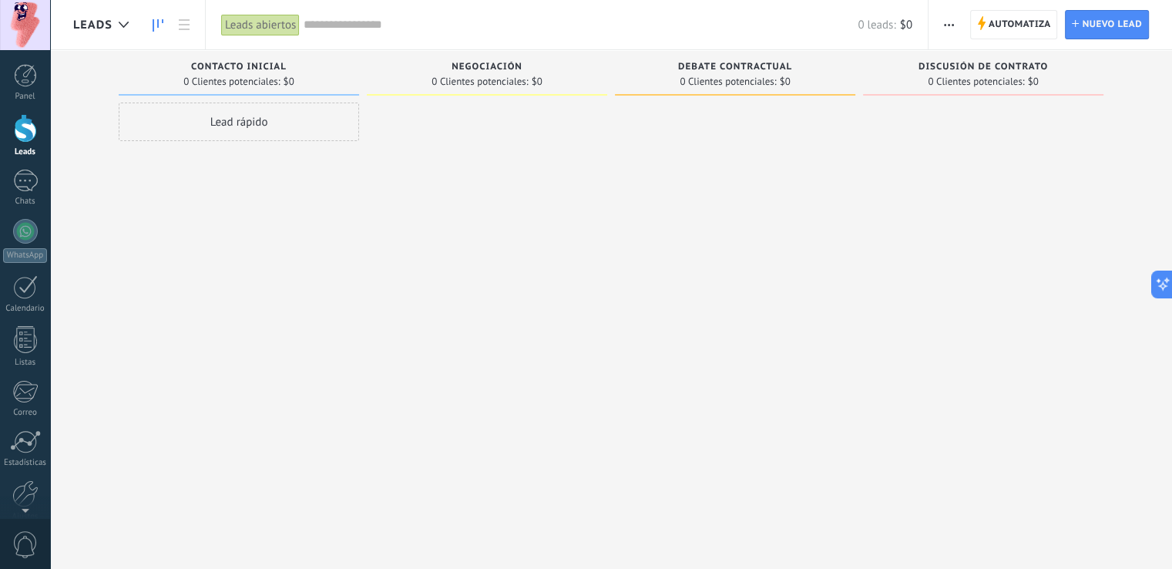
click at [899, 26] on div "0 leads: $0" at bounding box center [884, 25] width 55 height 12
click at [883, 22] on span "0 leads:" at bounding box center [876, 25] width 38 height 15
click at [223, 119] on div "Lead rápido" at bounding box center [239, 121] width 240 height 39
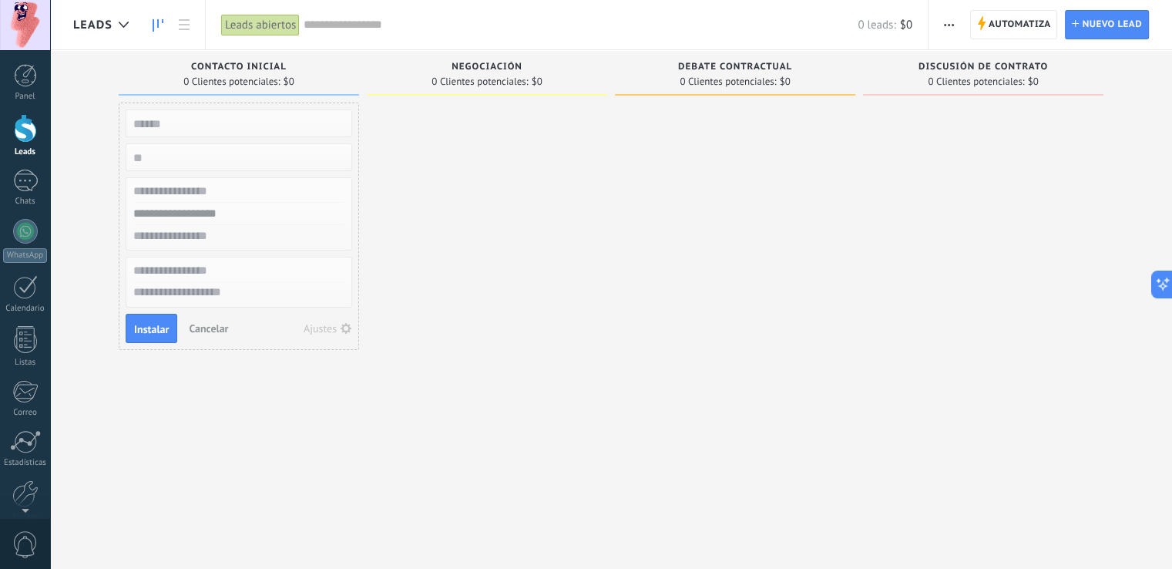
click at [209, 168] on div at bounding box center [239, 157] width 226 height 28
click at [199, 148] on input "numeric" at bounding box center [237, 157] width 225 height 22
click at [326, 323] on div "Ajustes" at bounding box center [320, 328] width 33 height 11
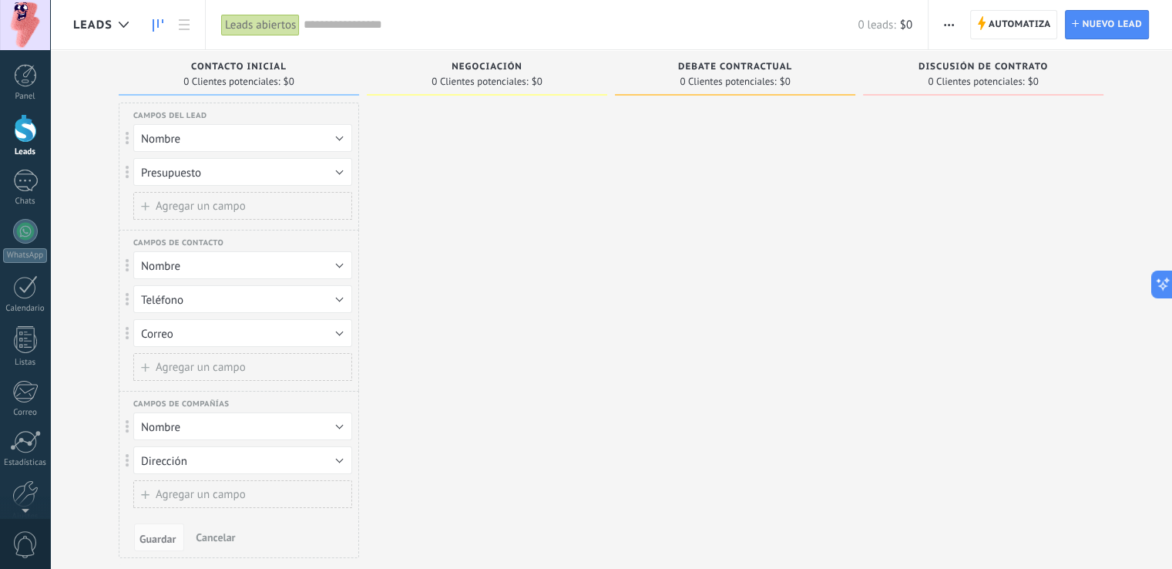
scroll to position [37, 0]
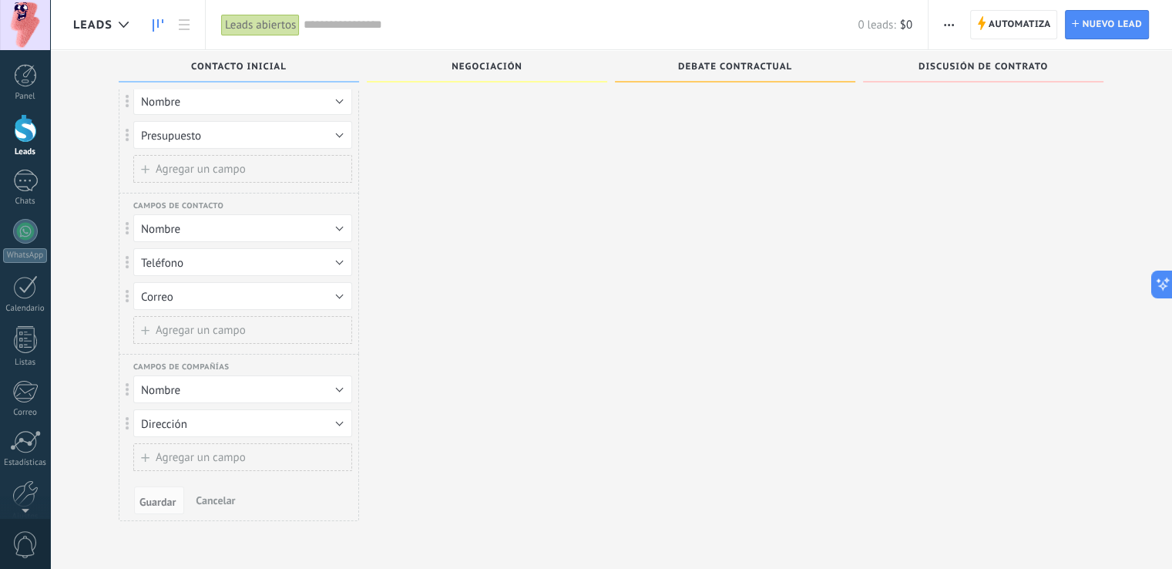
click at [219, 506] on button "Cancelar" at bounding box center [216, 499] width 52 height 23
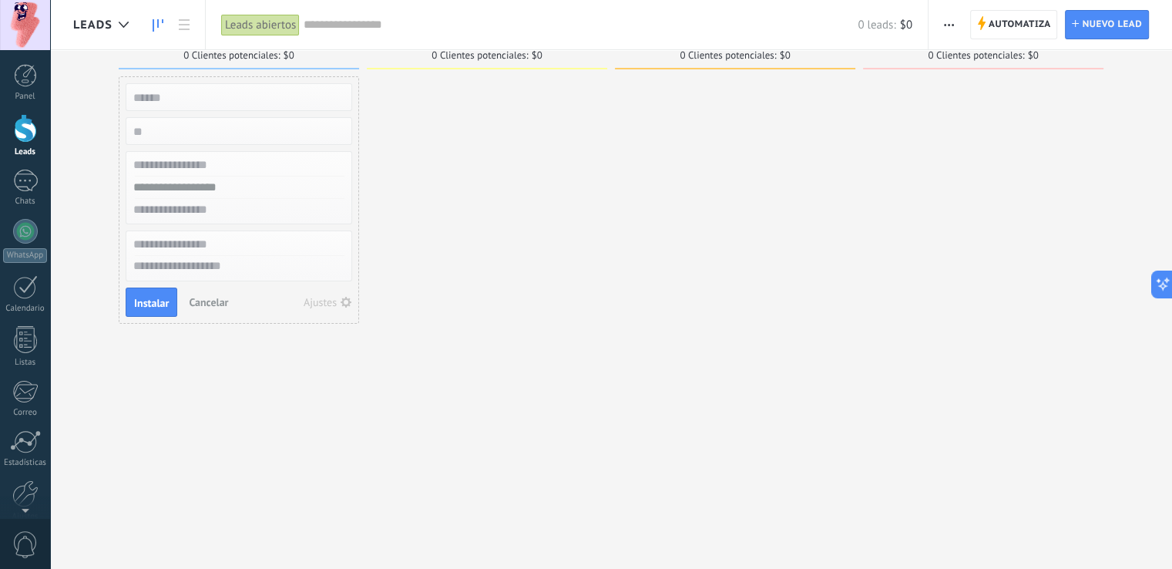
scroll to position [0, 0]
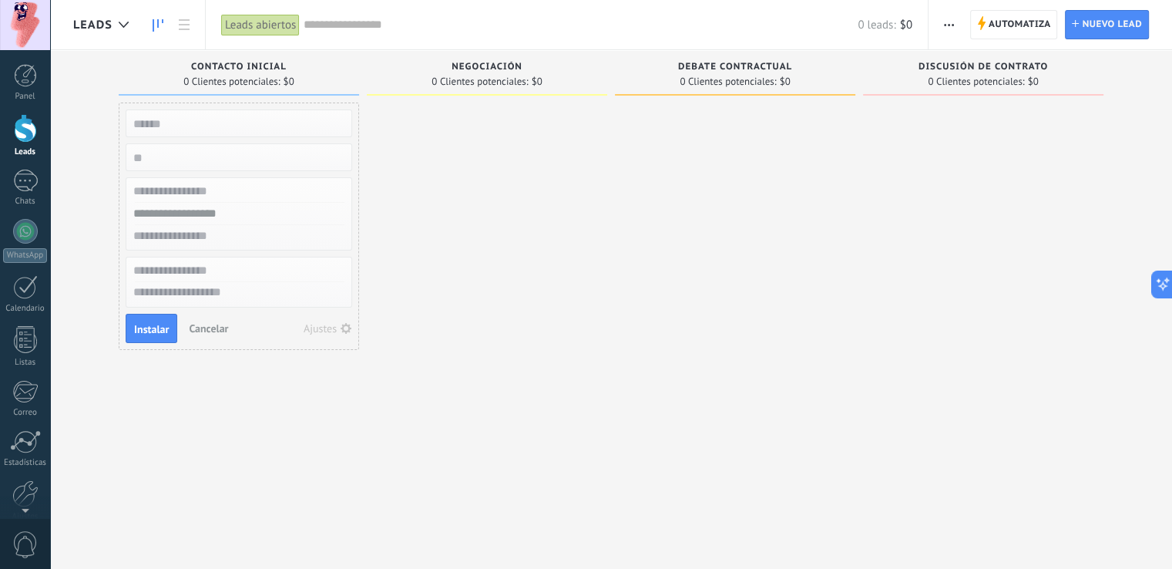
click at [159, 115] on input "text" at bounding box center [237, 123] width 225 height 22
type input "**********"
click at [151, 331] on span "Instalar" at bounding box center [151, 329] width 35 height 11
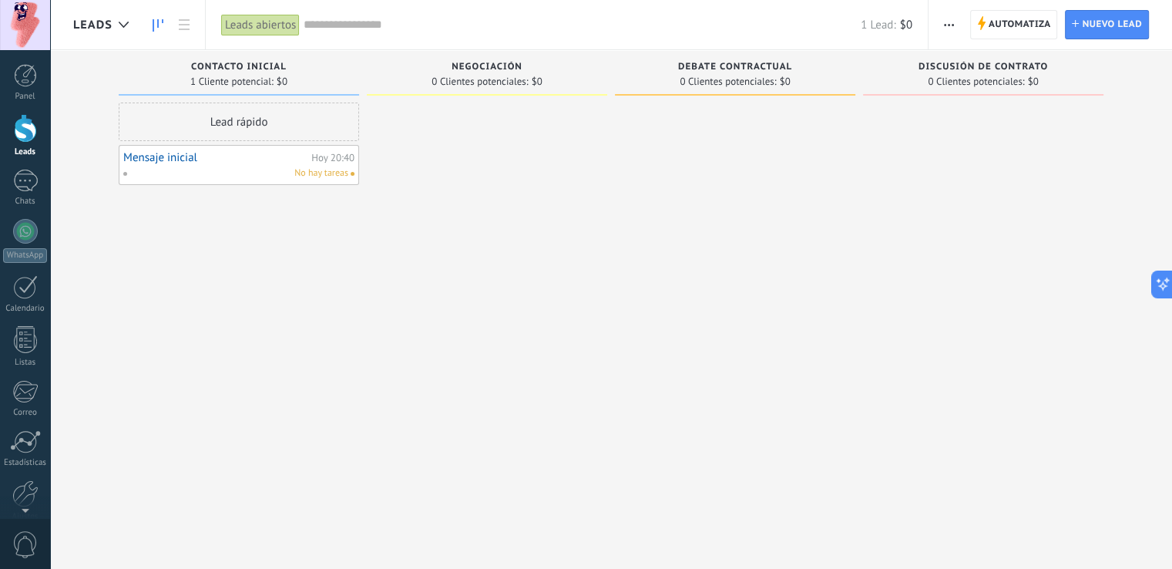
click at [297, 177] on span "No hay tareas" at bounding box center [321, 173] width 54 height 14
click at [253, 161] on link "Mensaje inicial" at bounding box center [215, 157] width 184 height 13
click at [194, 156] on link "Mensaje inicial" at bounding box center [215, 157] width 184 height 13
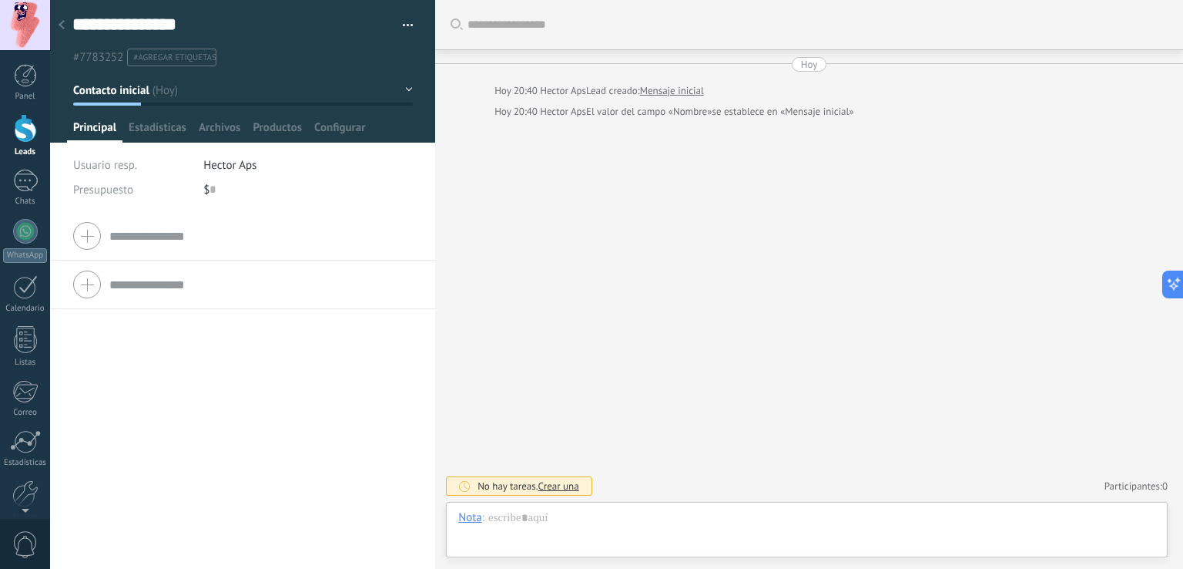
click at [27, 138] on div at bounding box center [25, 128] width 23 height 29
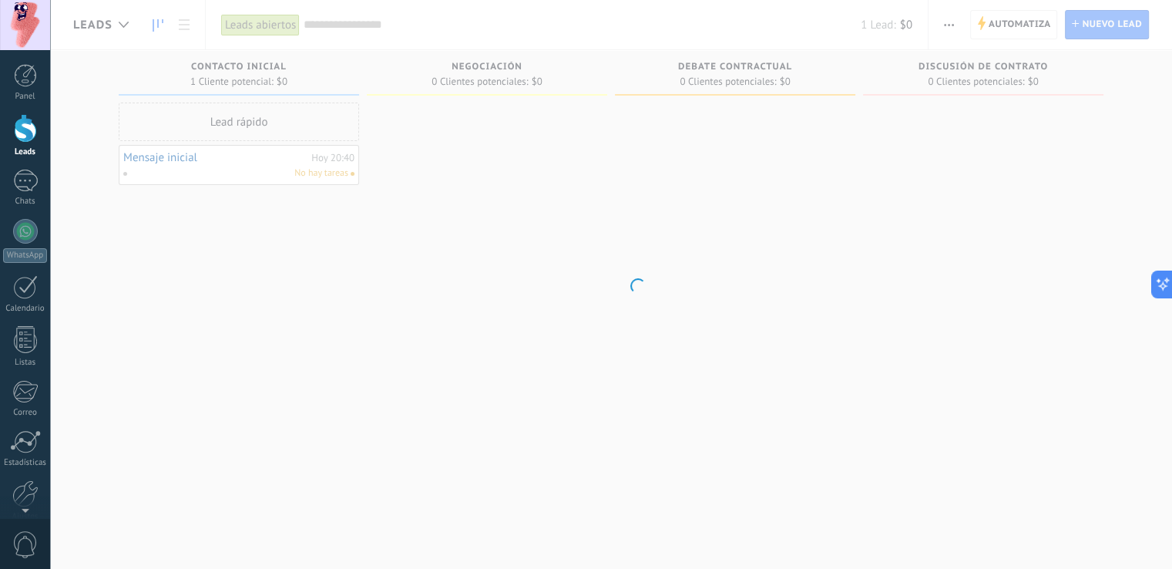
scroll to position [22, 0]
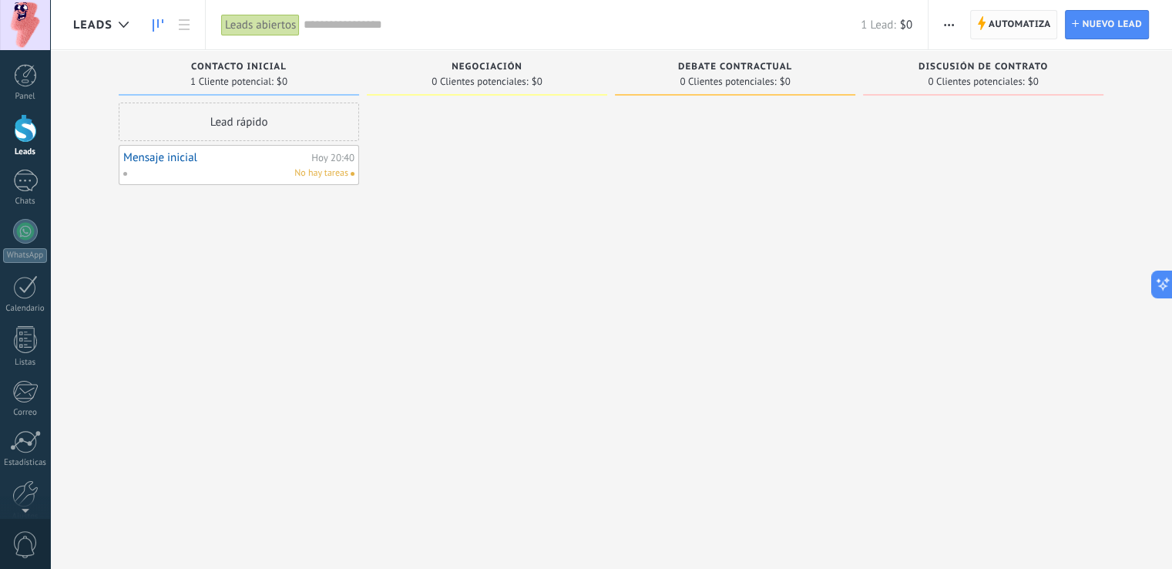
click at [1005, 22] on span "Automatiza" at bounding box center [1019, 25] width 62 height 28
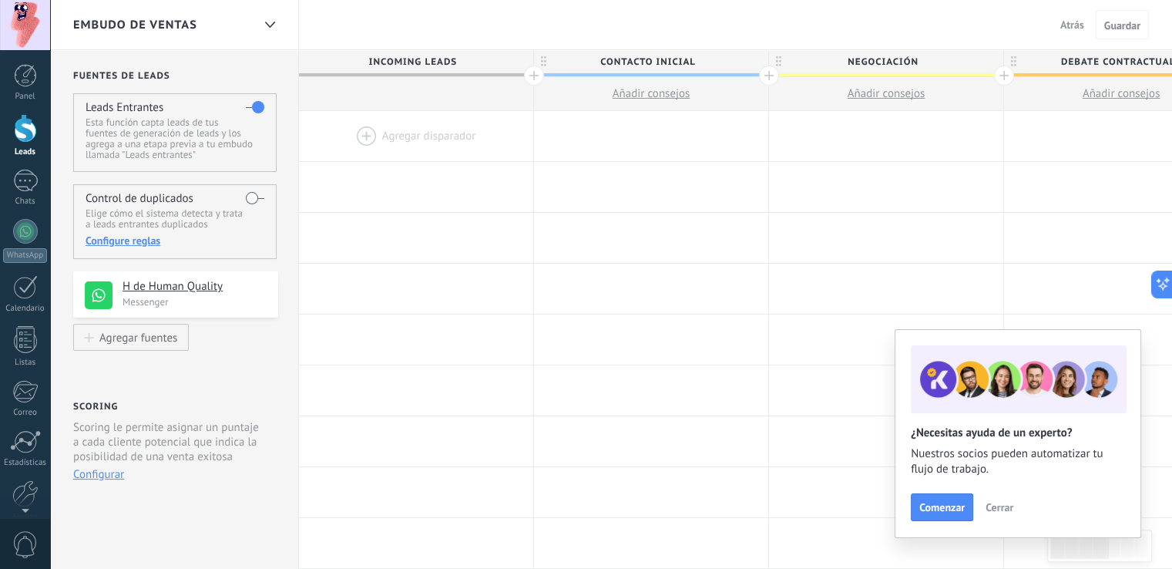
click at [441, 130] on div at bounding box center [416, 136] width 234 height 50
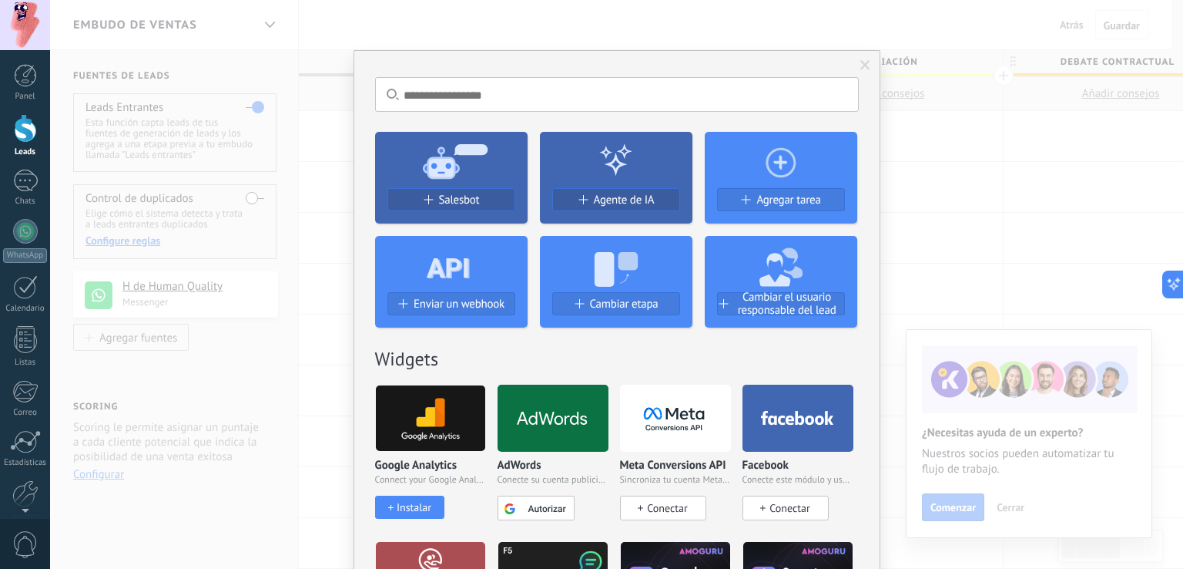
click at [783, 176] on use at bounding box center [781, 162] width 30 height 30
click at [779, 198] on span "Agregar tarea" at bounding box center [788, 199] width 64 height 13
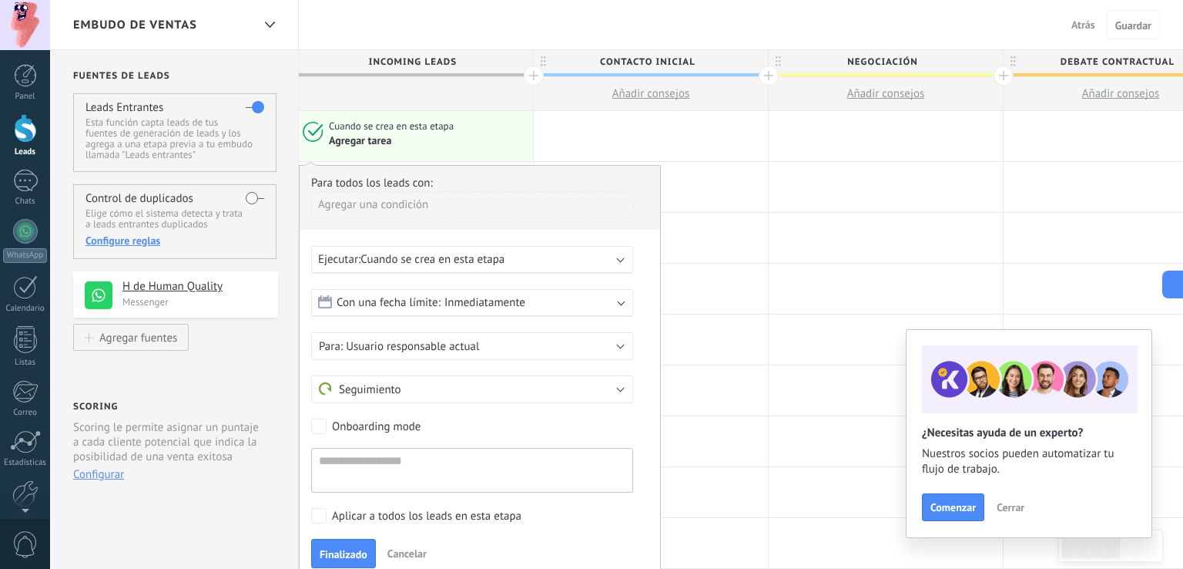
click at [1080, 106] on button "Añadir consejos" at bounding box center [1121, 93] width 234 height 33
type textarea "**********"
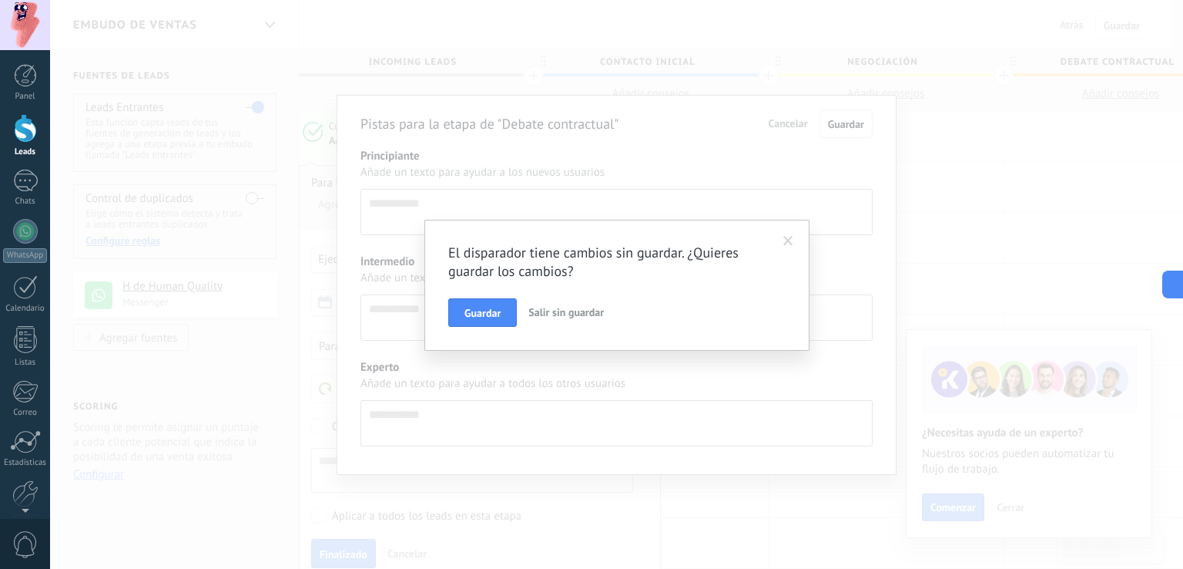
click at [860, 70] on div "El disparador tiene cambios sin guardar. ¿Quieres guardar los cambios? Guardar …" at bounding box center [616, 284] width 1133 height 569
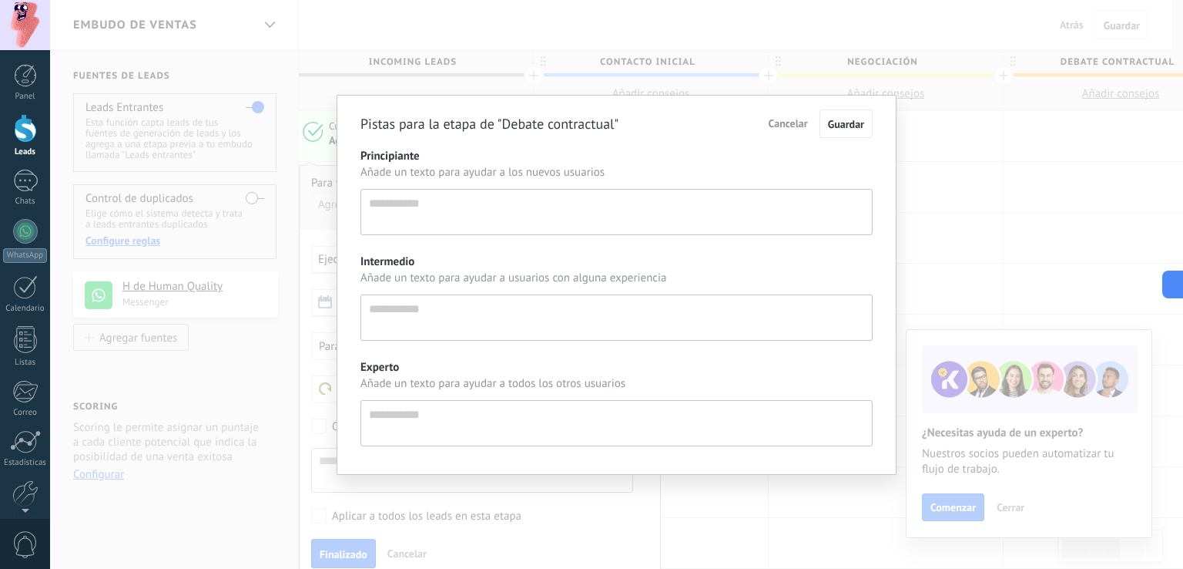
click at [863, 65] on div "Pistas para la etapa de "Debate contractual" Cancelar Guardar Principiante Añad…" at bounding box center [616, 284] width 1133 height 569
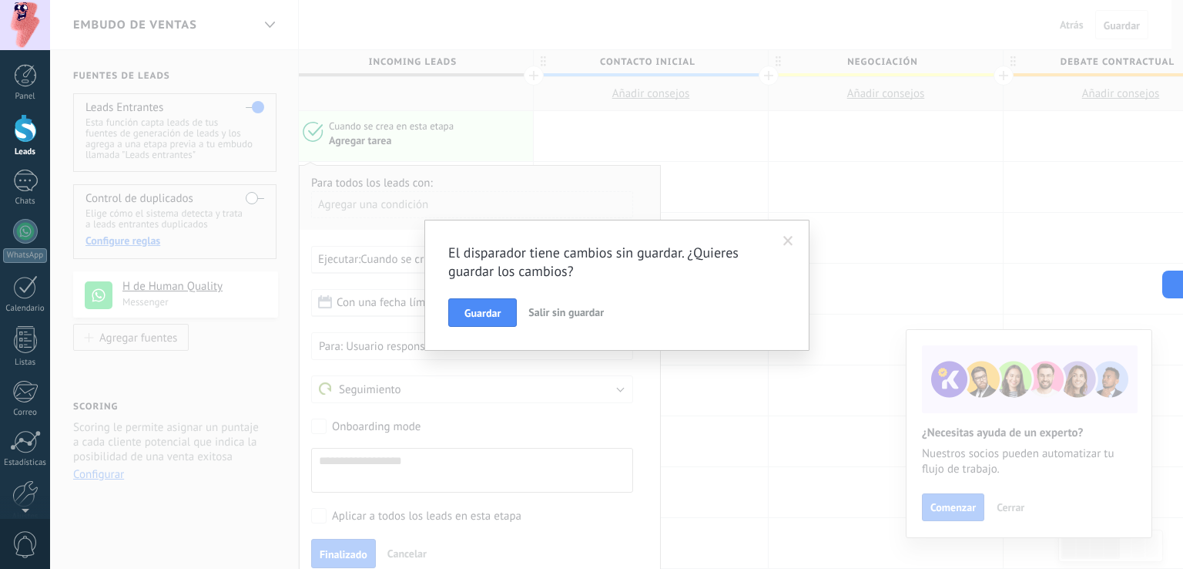
click at [864, 62] on div "El disparador tiene cambios sin guardar. ¿Quieres guardar los cambios? Guardar …" at bounding box center [616, 284] width 1133 height 569
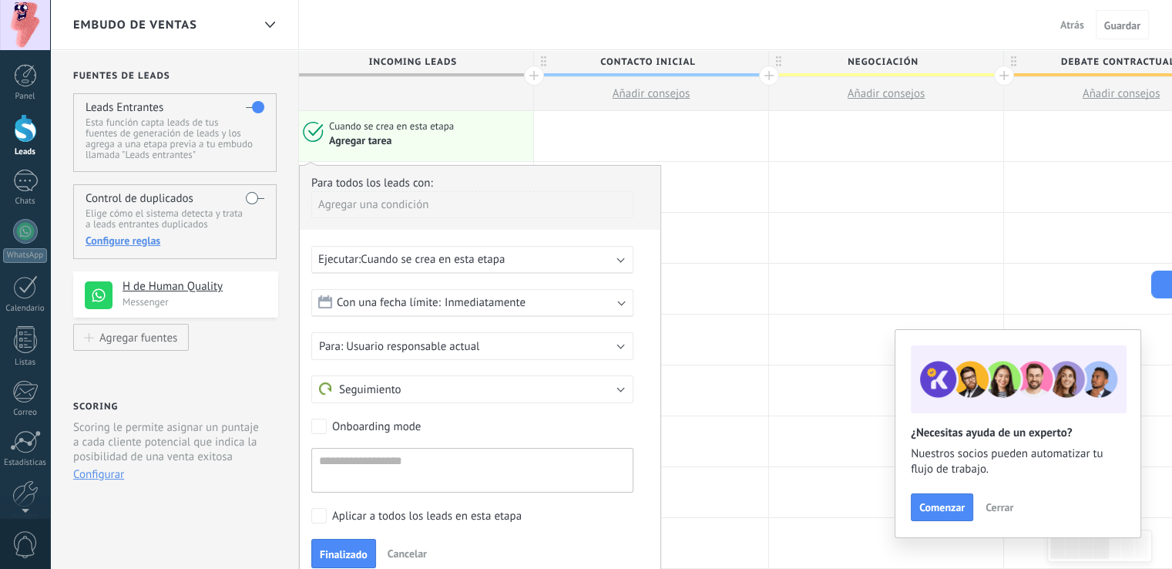
scroll to position [15, 0]
click at [34, 29] on div at bounding box center [25, 25] width 50 height 50
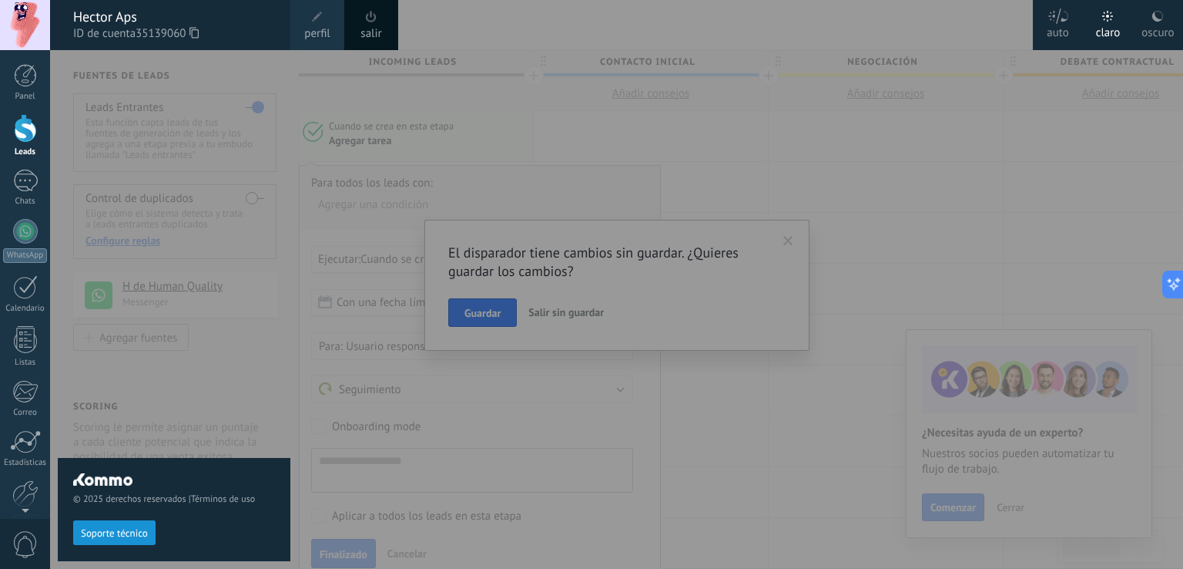
click at [34, 29] on div at bounding box center [25, 25] width 50 height 50
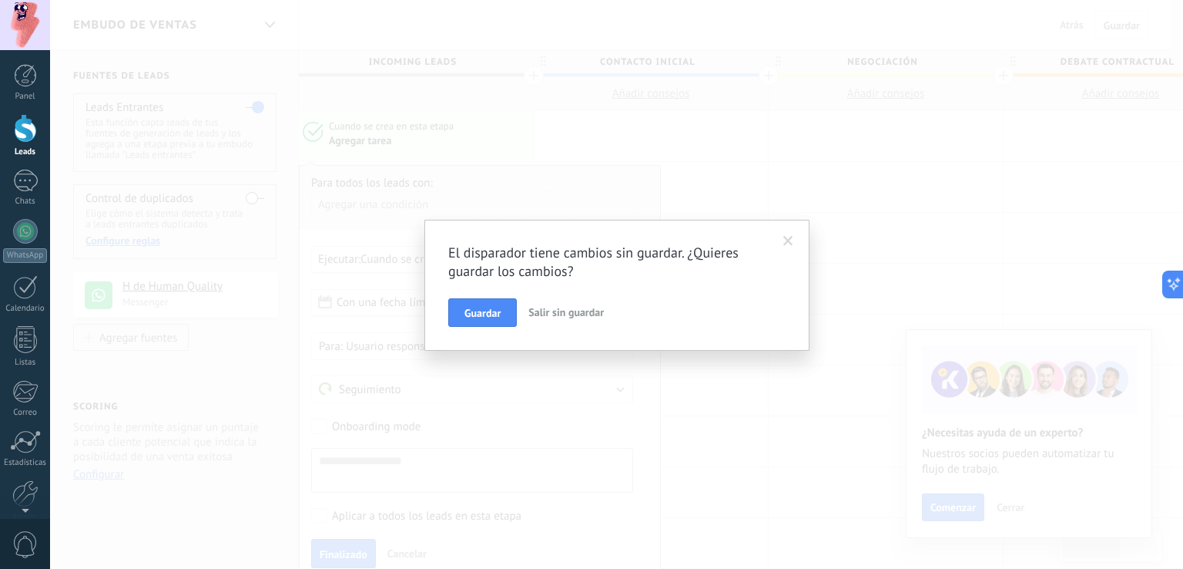
click at [785, 244] on span at bounding box center [788, 241] width 10 height 11
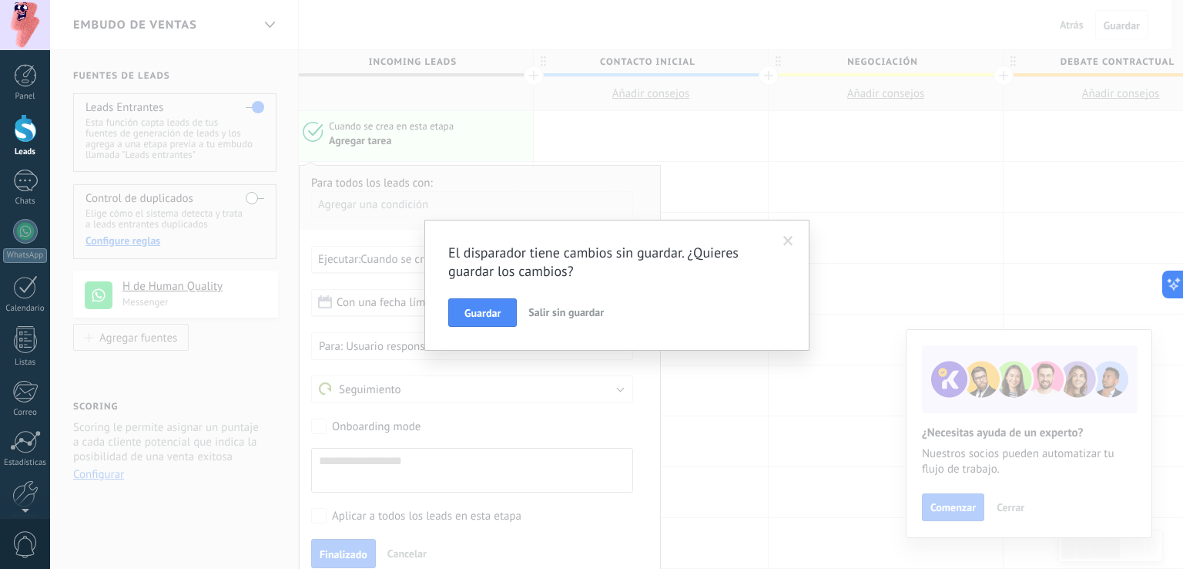
click at [790, 237] on span at bounding box center [788, 241] width 10 height 11
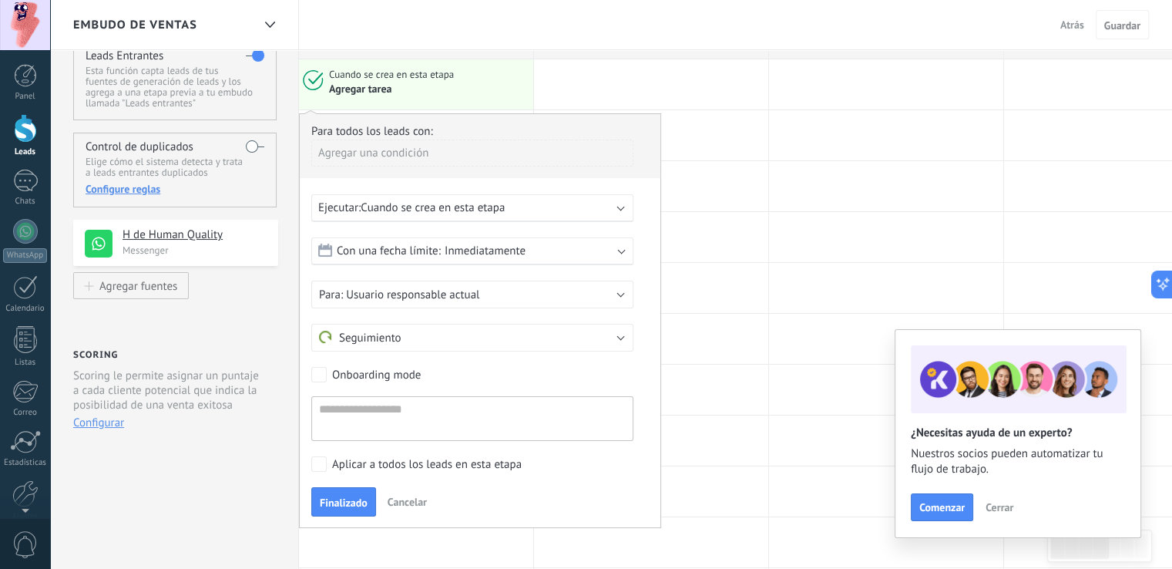
scroll to position [55, 0]
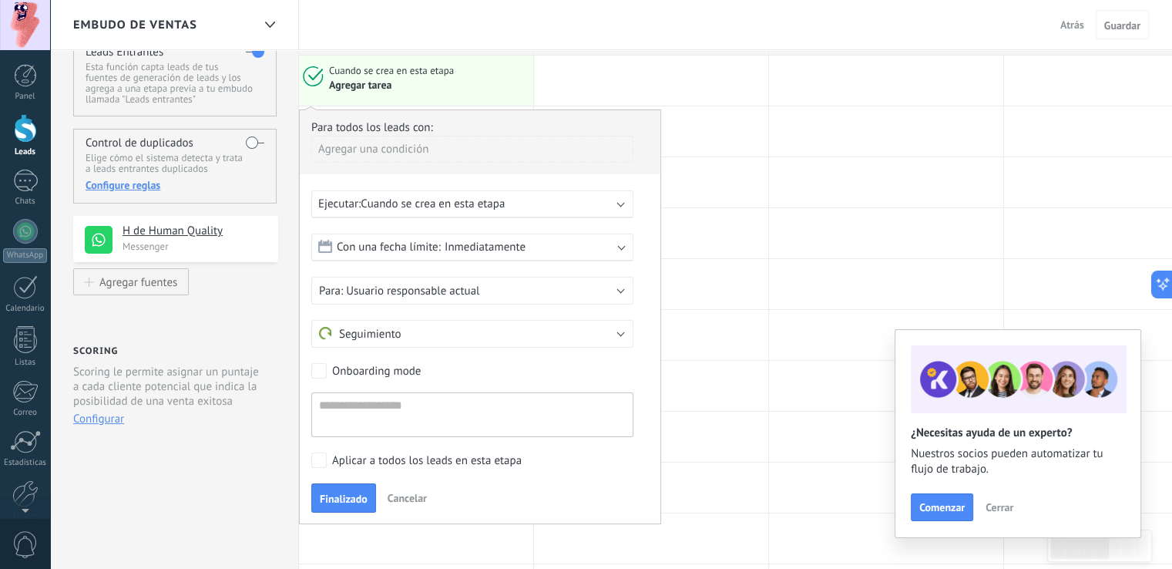
click at [520, 203] on div "Ejecutar: Cuando se crea en esta etapa" at bounding box center [466, 203] width 296 height 15
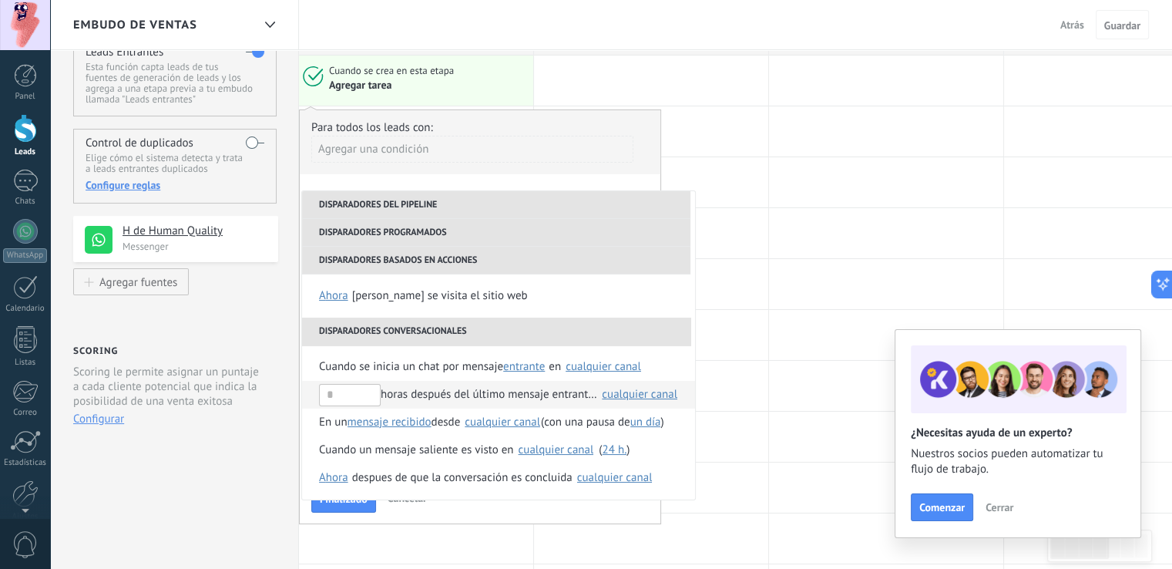
scroll to position [197, 0]
click at [467, 366] on span "Cuando se inicia un chat por mensaje" at bounding box center [411, 367] width 184 height 28
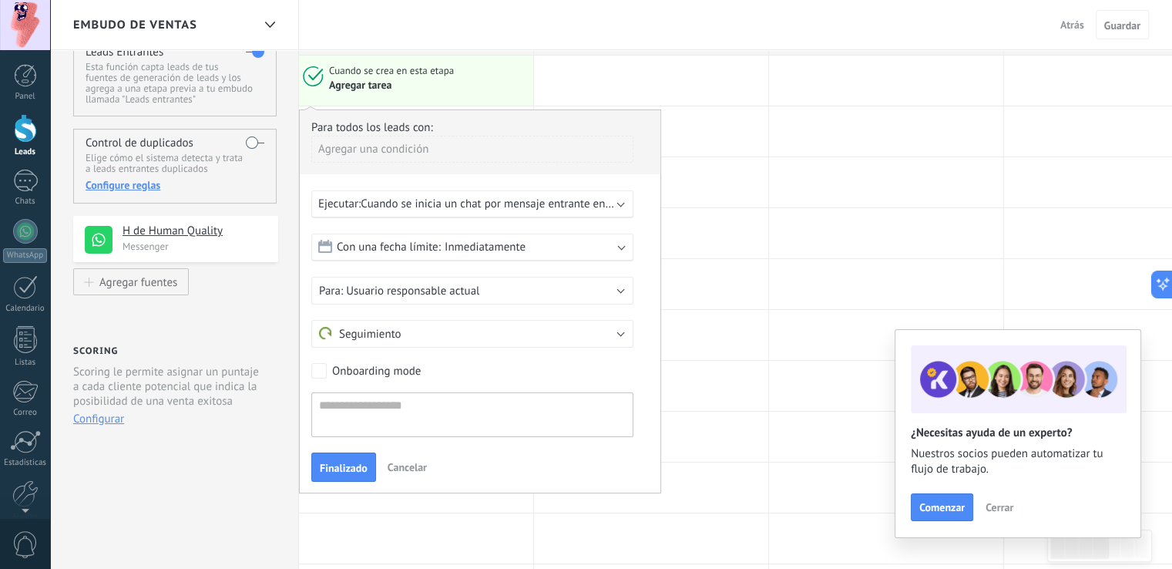
click at [427, 247] on span "Con una fecha límite:" at bounding box center [389, 247] width 104 height 15
click at [440, 287] on span "Usuario responsable actual" at bounding box center [412, 290] width 133 height 15
click at [440, 287] on span "Usuario responsable actual" at bounding box center [465, 290] width 326 height 15
click at [453, 328] on button "Seguimiento" at bounding box center [472, 334] width 322 height 28
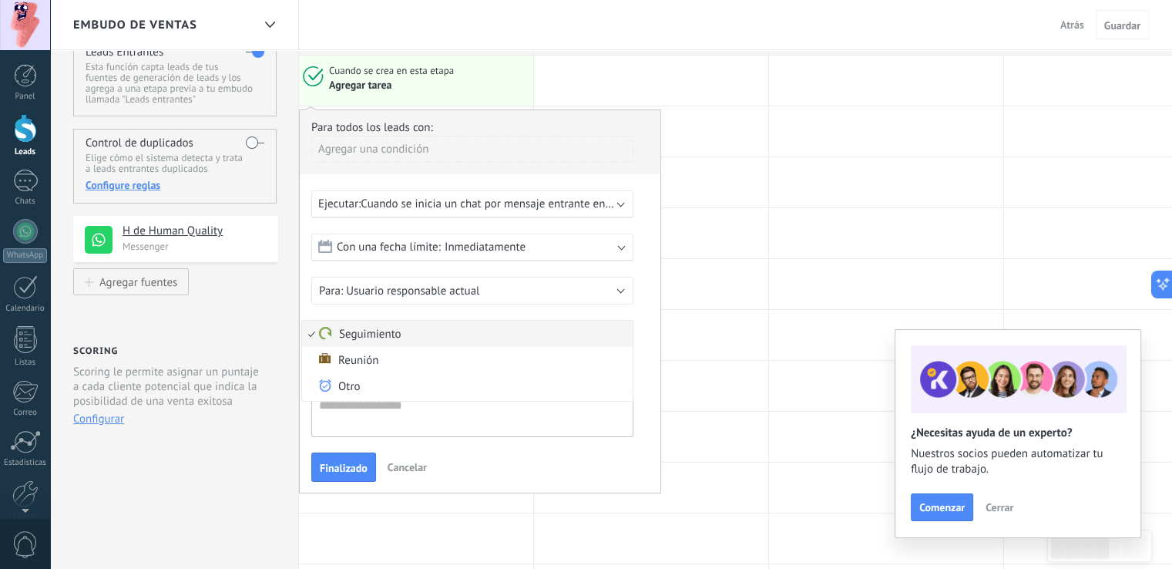
click at [453, 328] on span "Seguimiento" at bounding box center [465, 334] width 326 height 15
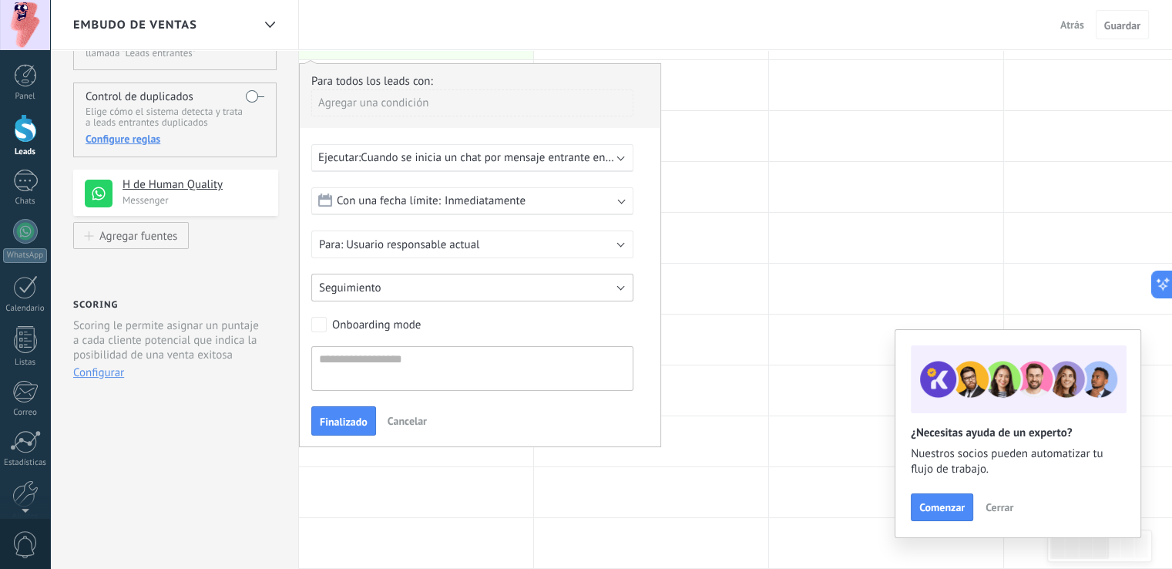
scroll to position [104, 0]
click at [428, 344] on textarea at bounding box center [472, 366] width 322 height 45
click at [5, 240] on link "WhatsApp" at bounding box center [25, 241] width 50 height 44
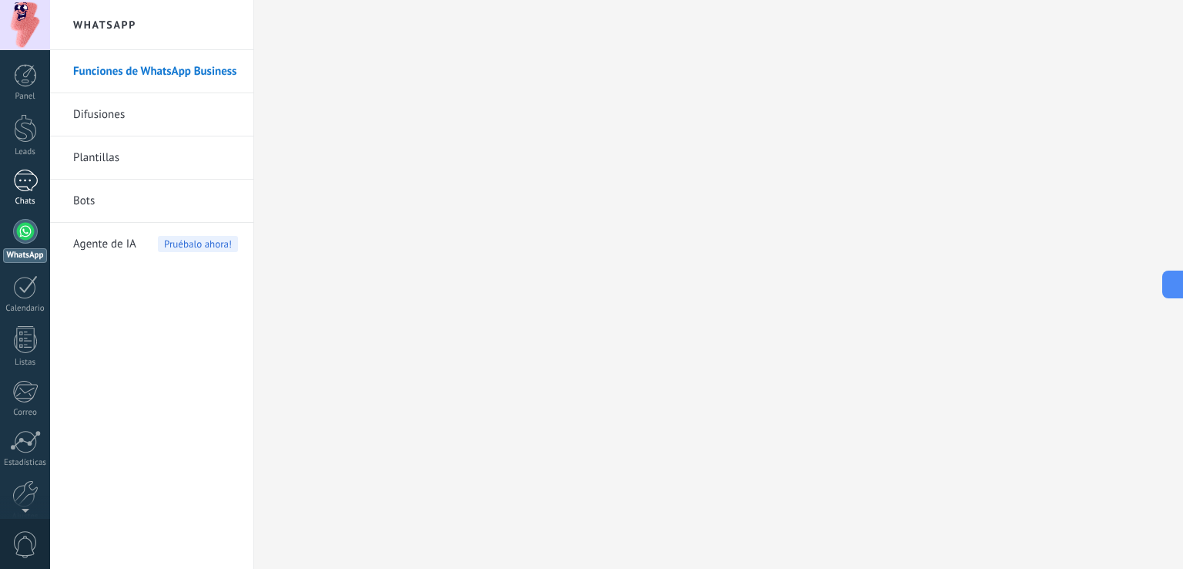
click at [26, 176] on div at bounding box center [25, 180] width 25 height 22
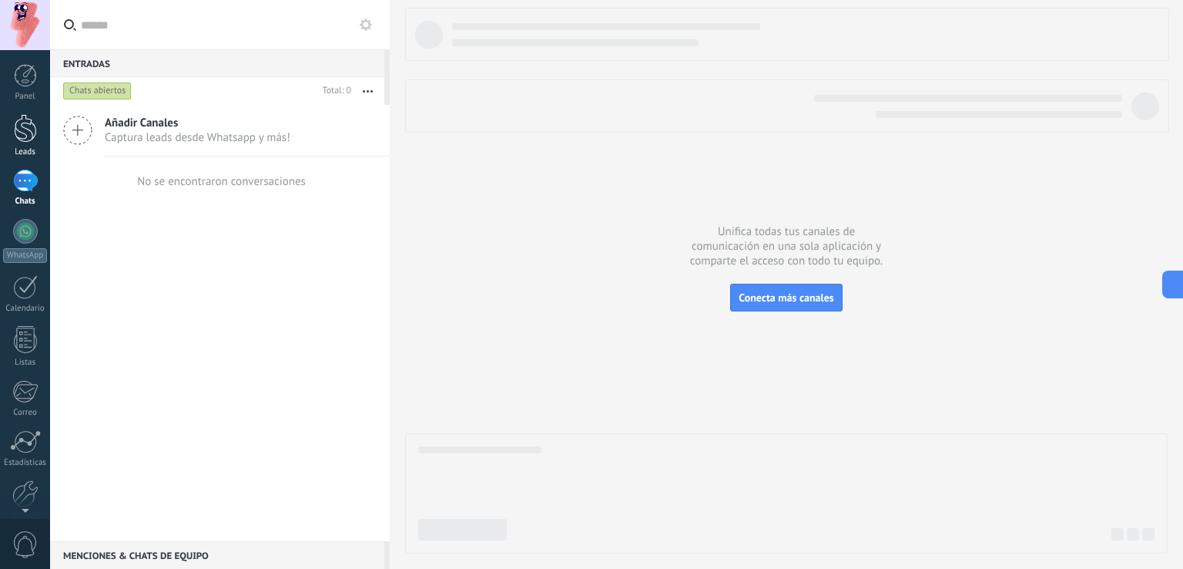
click at [21, 137] on div at bounding box center [25, 128] width 23 height 29
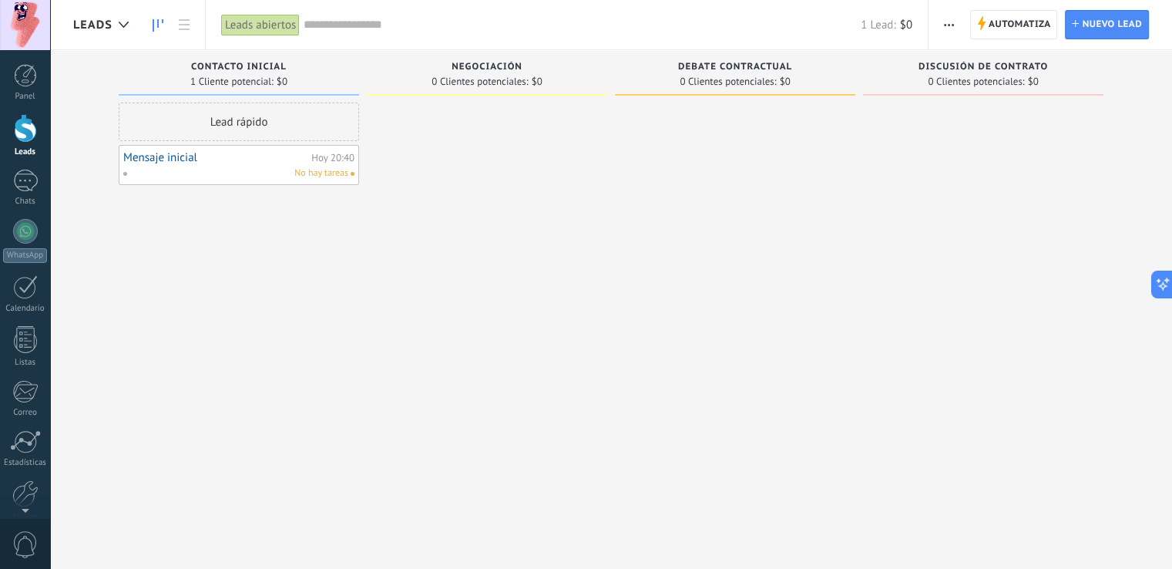
click at [278, 166] on div "No hay tareas" at bounding box center [235, 173] width 226 height 14
click at [223, 170] on div "No hay tareas" at bounding box center [235, 173] width 226 height 14
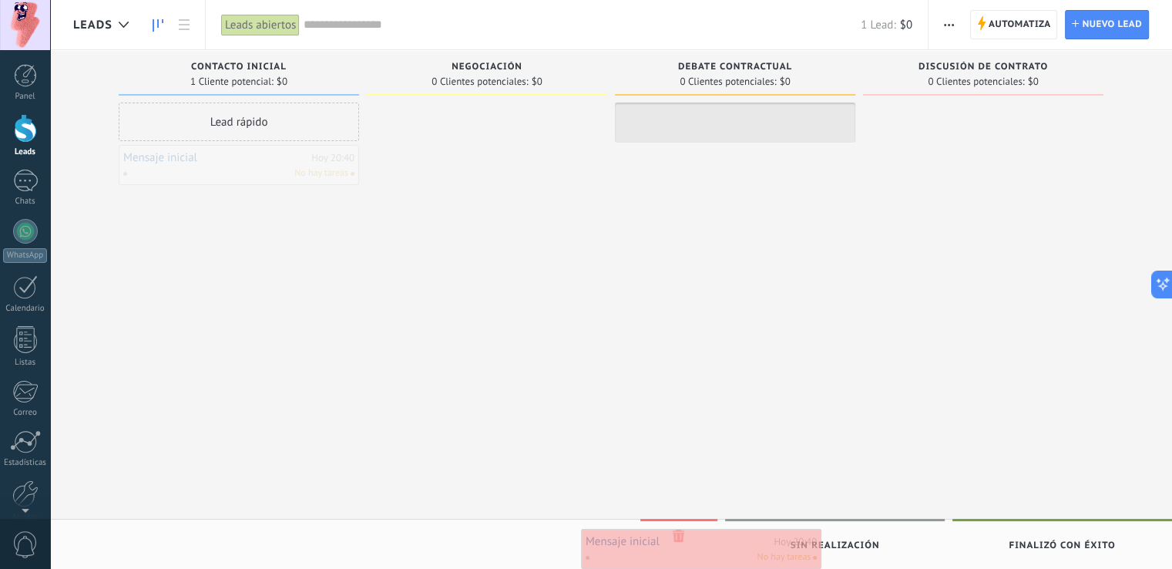
drag, startPoint x: 223, startPoint y: 170, endPoint x: 681, endPoint y: 540, distance: 588.3
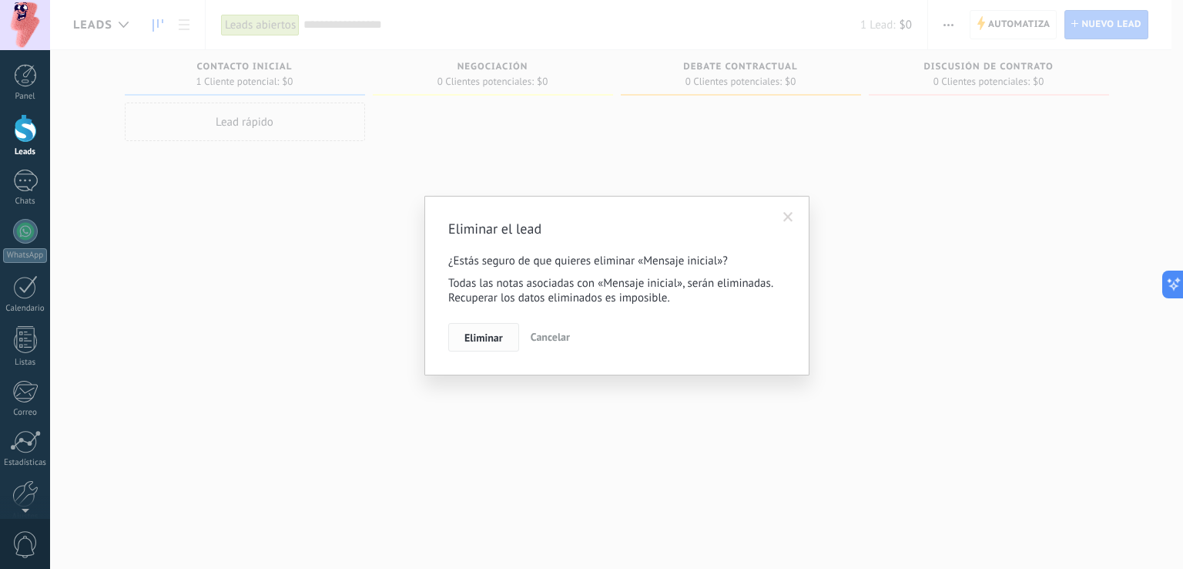
click at [481, 337] on span "Eliminar" at bounding box center [484, 337] width 39 height 11
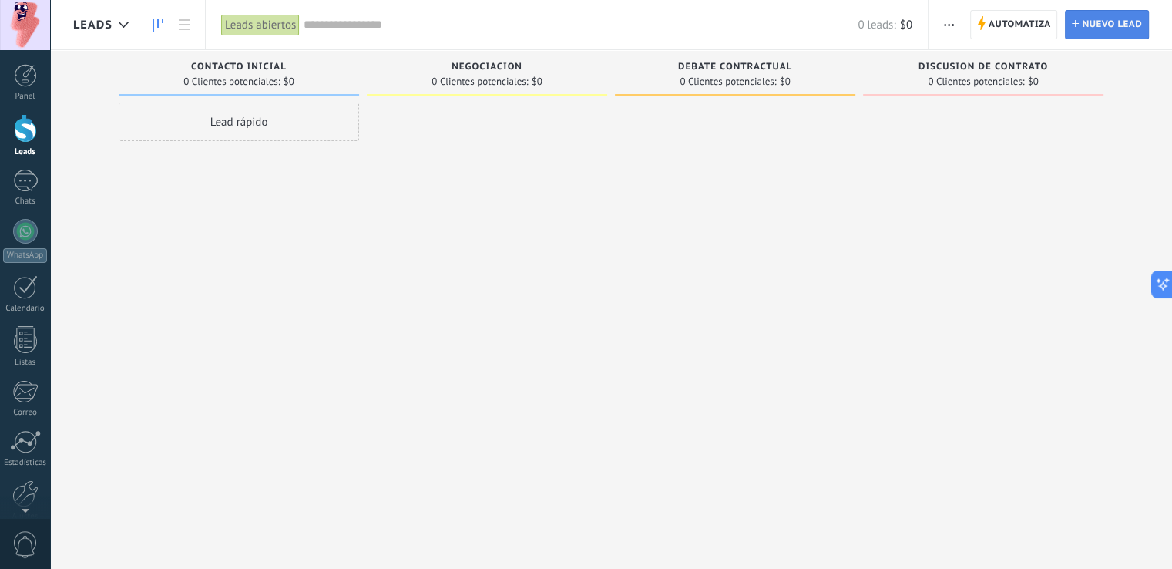
click at [1084, 22] on span "Nuevo lead" at bounding box center [1112, 25] width 60 height 28
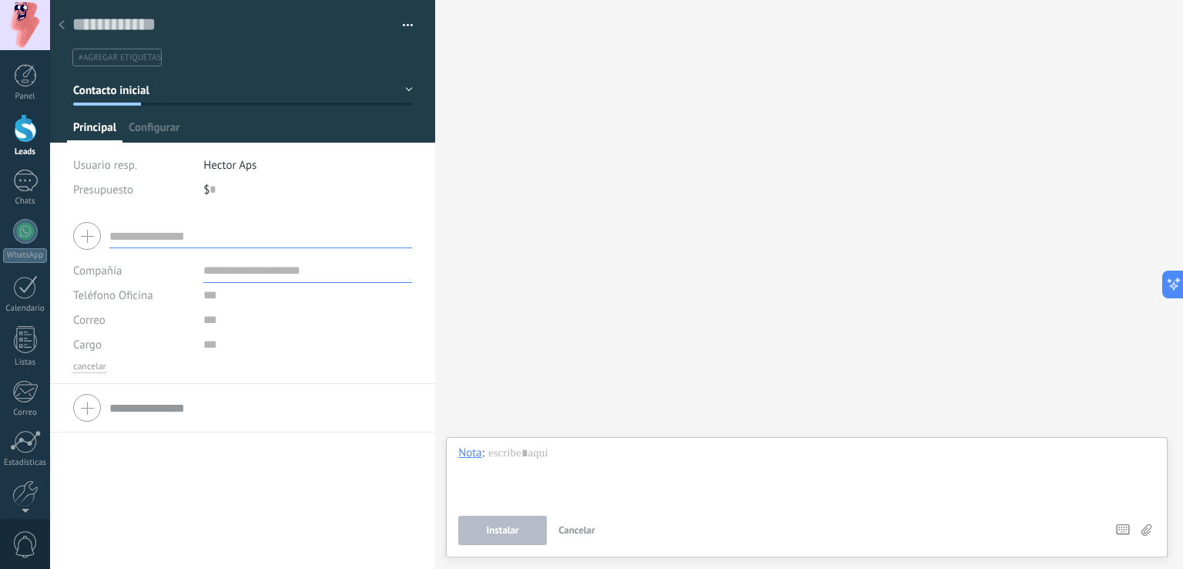
click at [178, 231] on input "text" at bounding box center [260, 235] width 303 height 25
click at [37, 132] on link "Leads" at bounding box center [25, 135] width 50 height 43
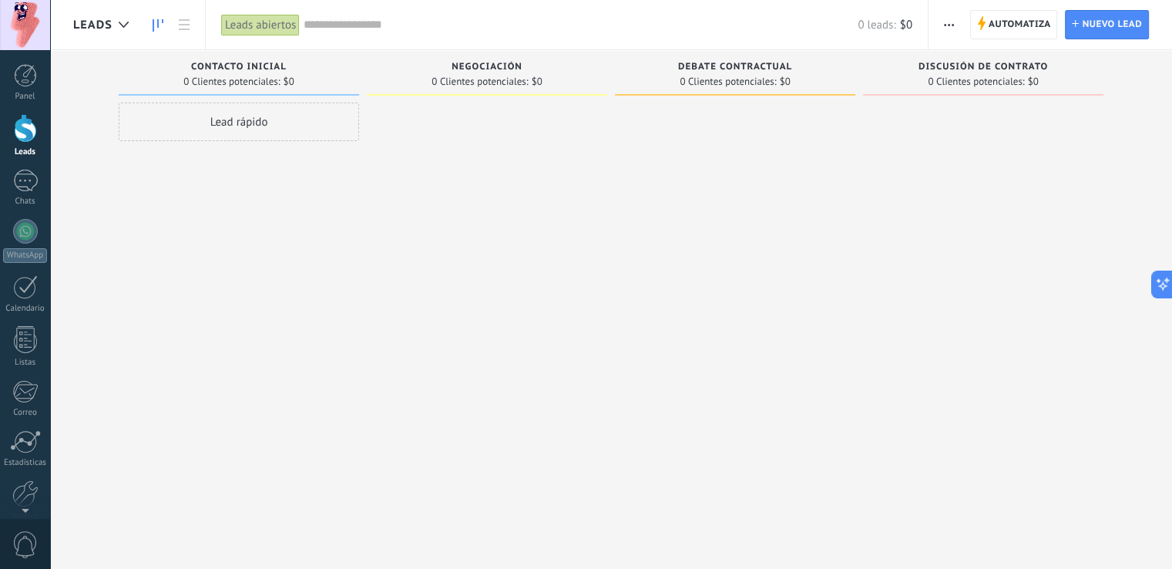
click at [940, 29] on button "button" at bounding box center [949, 24] width 22 height 29
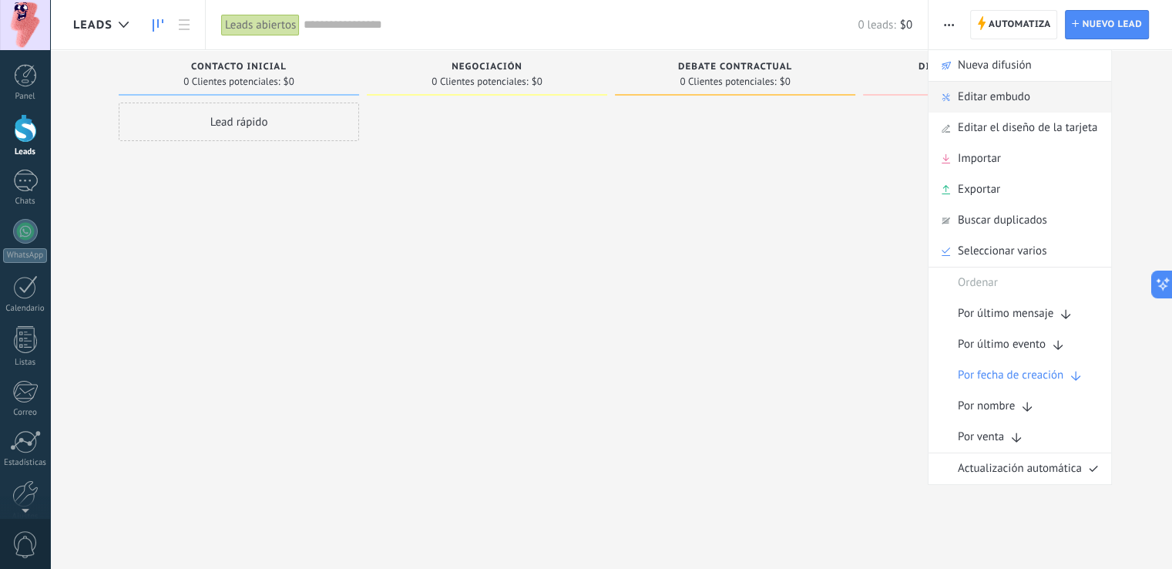
click at [977, 93] on span "Editar embudo" at bounding box center [994, 97] width 72 height 31
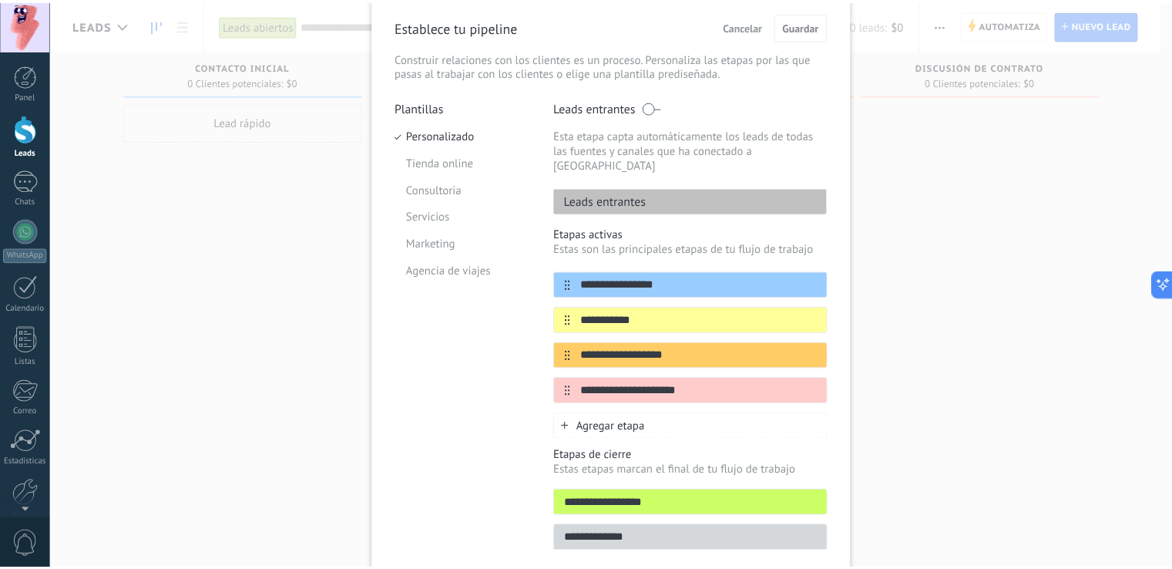
scroll to position [65, 0]
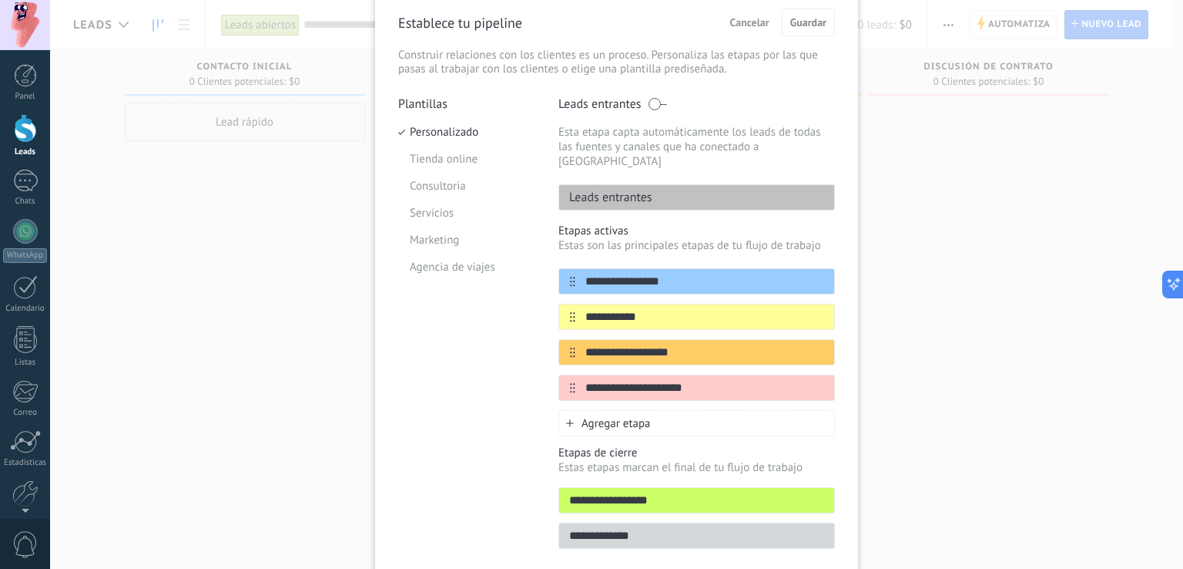
click at [667, 186] on div "Leads entrantes" at bounding box center [696, 197] width 277 height 26
click at [632, 190] on p "Leads entrantes" at bounding box center [605, 197] width 93 height 15
click at [656, 273] on input "**********" at bounding box center [686, 281] width 223 height 16
drag, startPoint x: 669, startPoint y: 298, endPoint x: 573, endPoint y: 297, distance: 95.5
click at [575, 309] on input "**********" at bounding box center [686, 317] width 223 height 16
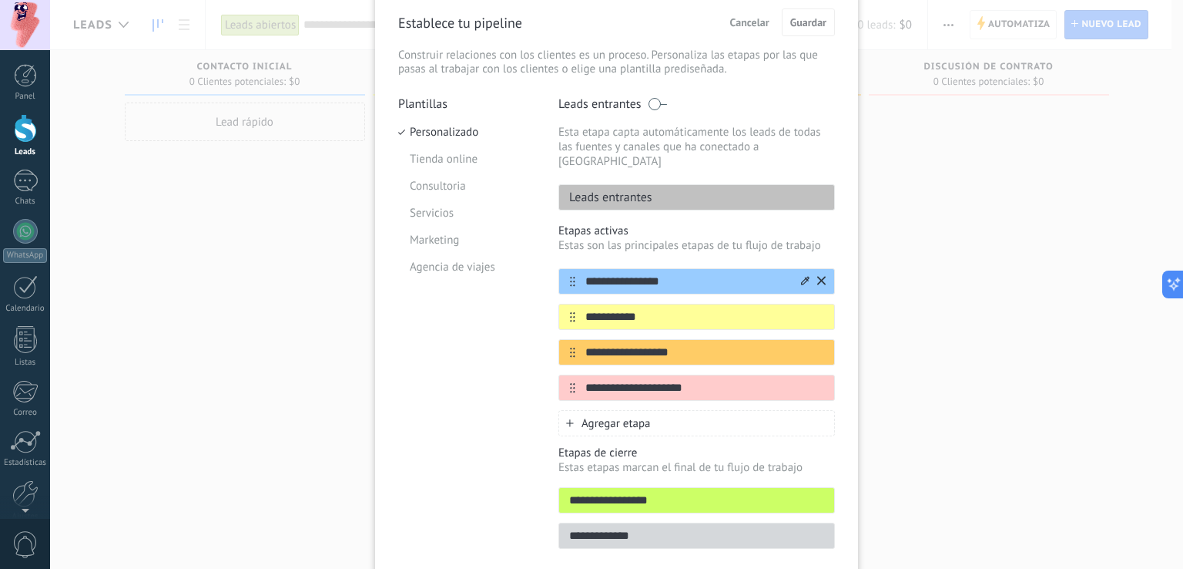
click at [669, 273] on input "**********" at bounding box center [686, 281] width 223 height 16
click at [666, 315] on div "**********" at bounding box center [696, 334] width 277 height 132
drag, startPoint x: 660, startPoint y: 298, endPoint x: 571, endPoint y: 303, distance: 89.5
click at [571, 304] on div "**********" at bounding box center [696, 317] width 277 height 26
drag, startPoint x: 665, startPoint y: 266, endPoint x: 575, endPoint y: 272, distance: 90.3
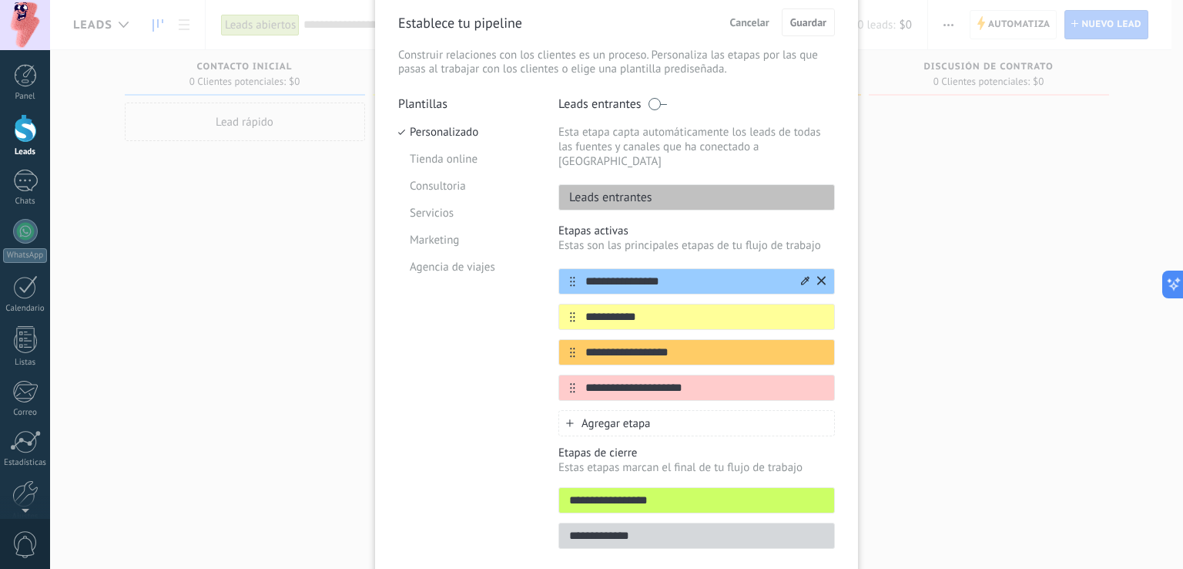
click at [575, 273] on input "**********" at bounding box center [686, 281] width 223 height 16
type input "*"
click at [599, 273] on input "**********" at bounding box center [686, 281] width 223 height 16
type input "**********"
click at [687, 309] on input "**********" at bounding box center [686, 317] width 223 height 16
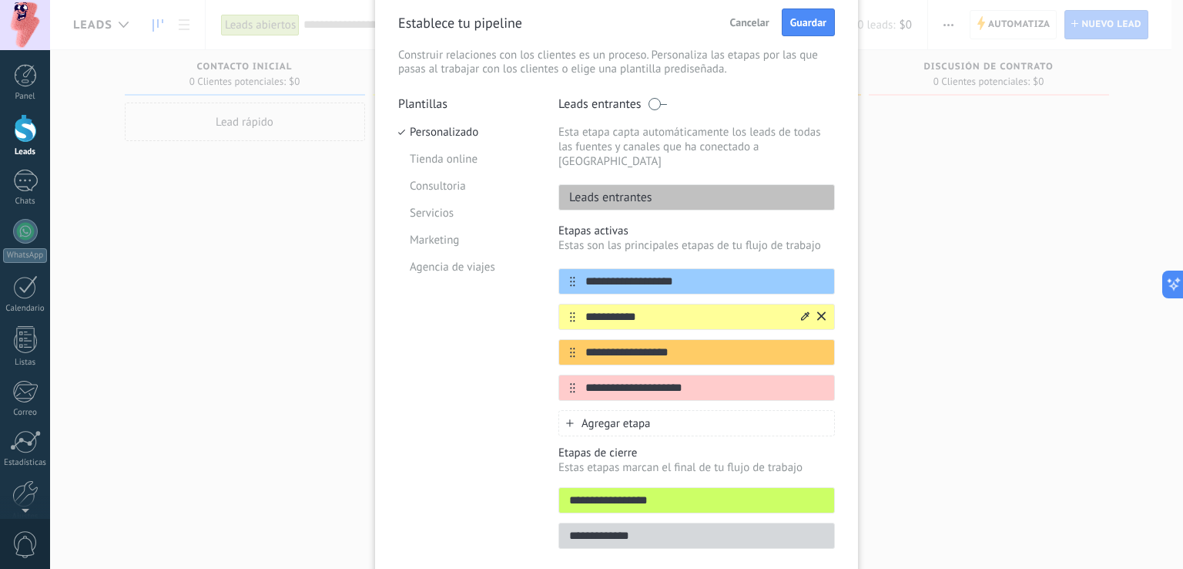
click at [649, 309] on input "**********" at bounding box center [686, 317] width 223 height 16
click at [693, 344] on input "**********" at bounding box center [686, 352] width 223 height 16
click at [793, 31] on button "Guardar" at bounding box center [808, 22] width 53 height 28
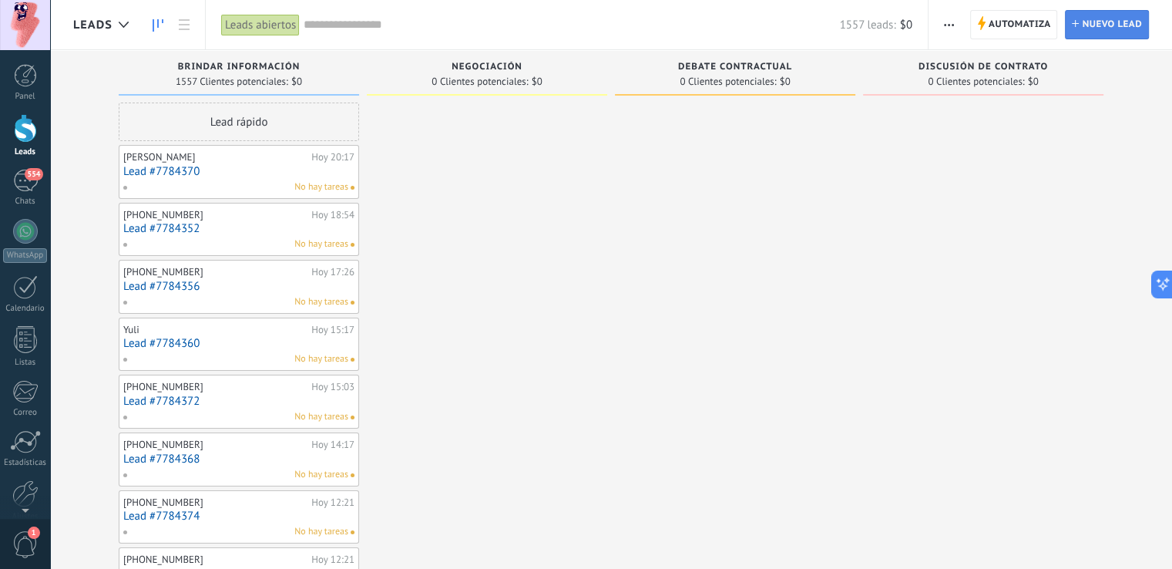
click at [1094, 19] on span "Nuevo lead" at bounding box center [1112, 25] width 60 height 28
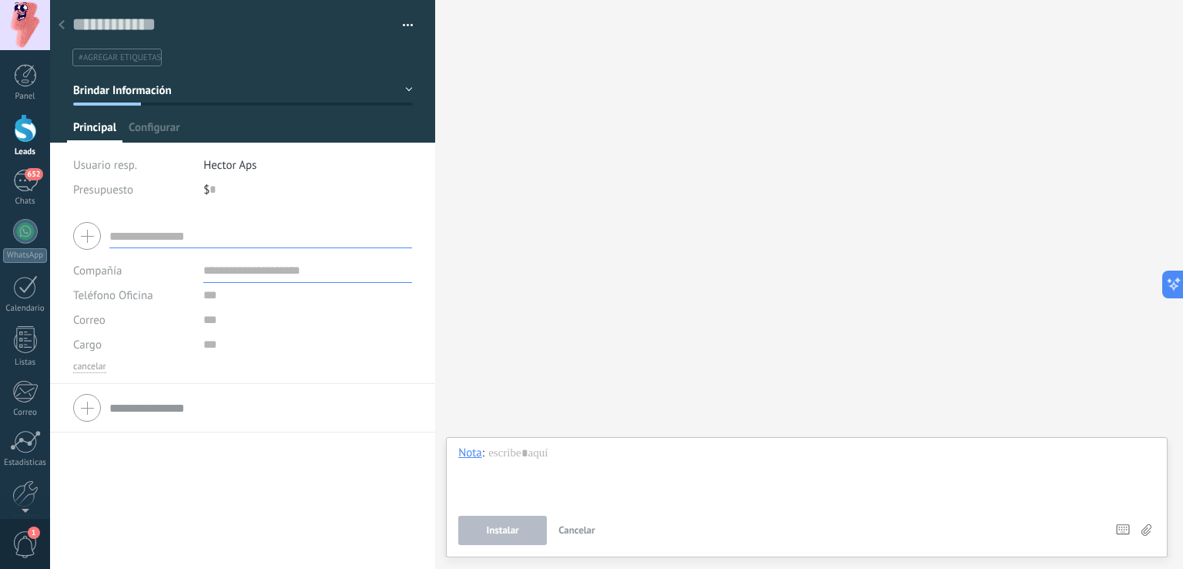
click at [71, 29] on div at bounding box center [62, 26] width 22 height 30
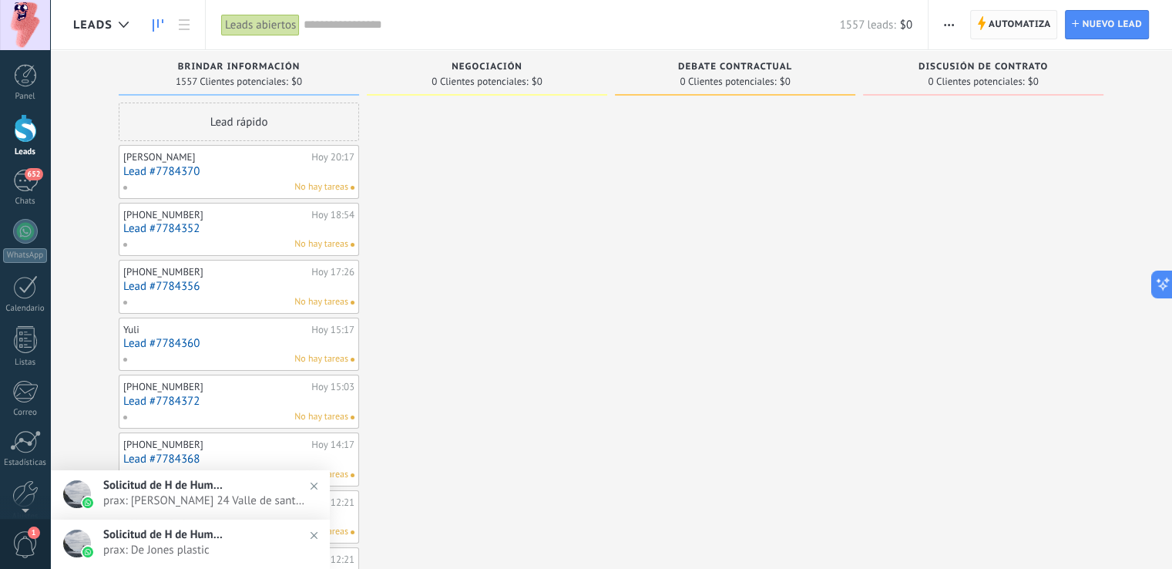
click at [989, 28] on span "Automatiza" at bounding box center [1019, 25] width 62 height 28
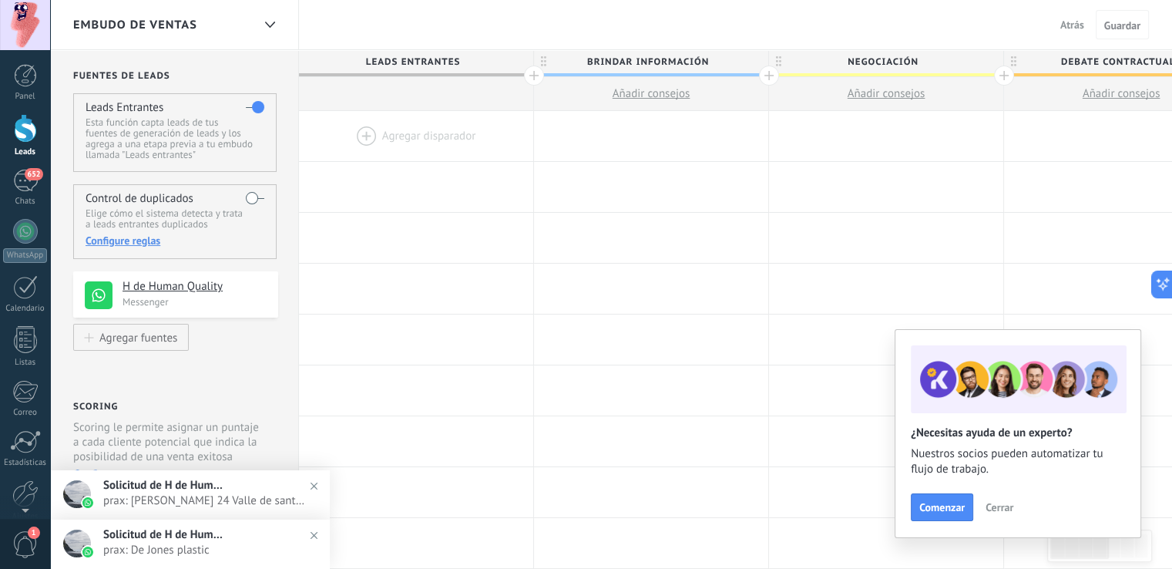
click at [411, 134] on div at bounding box center [416, 136] width 234 height 50
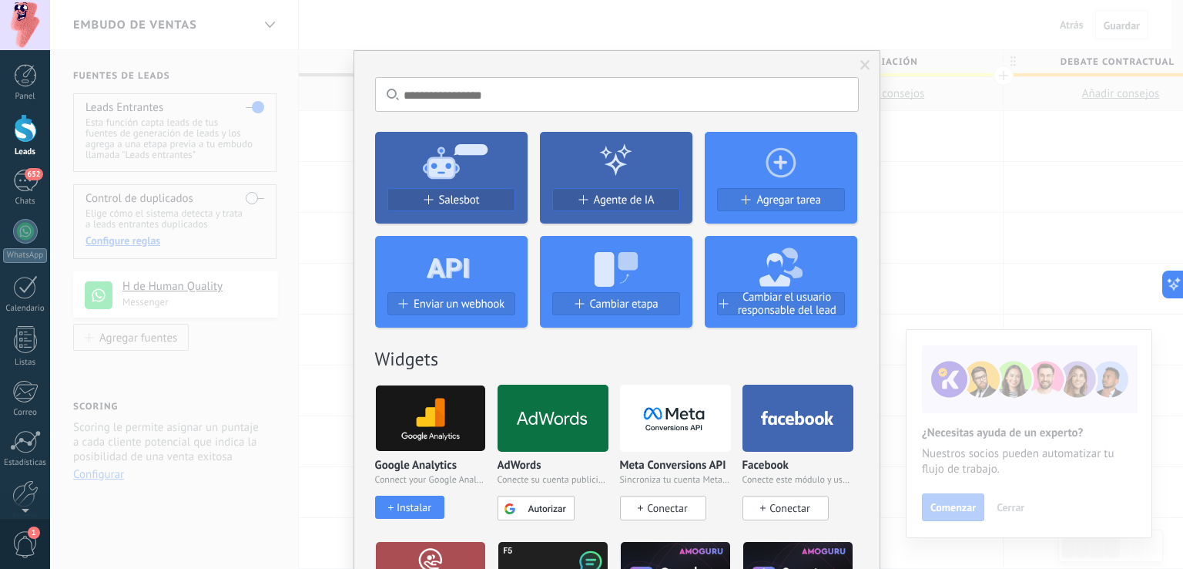
click at [458, 243] on icon at bounding box center [448, 263] width 43 height 55
click at [459, 190] on button "Salesbot" at bounding box center [451, 199] width 128 height 23
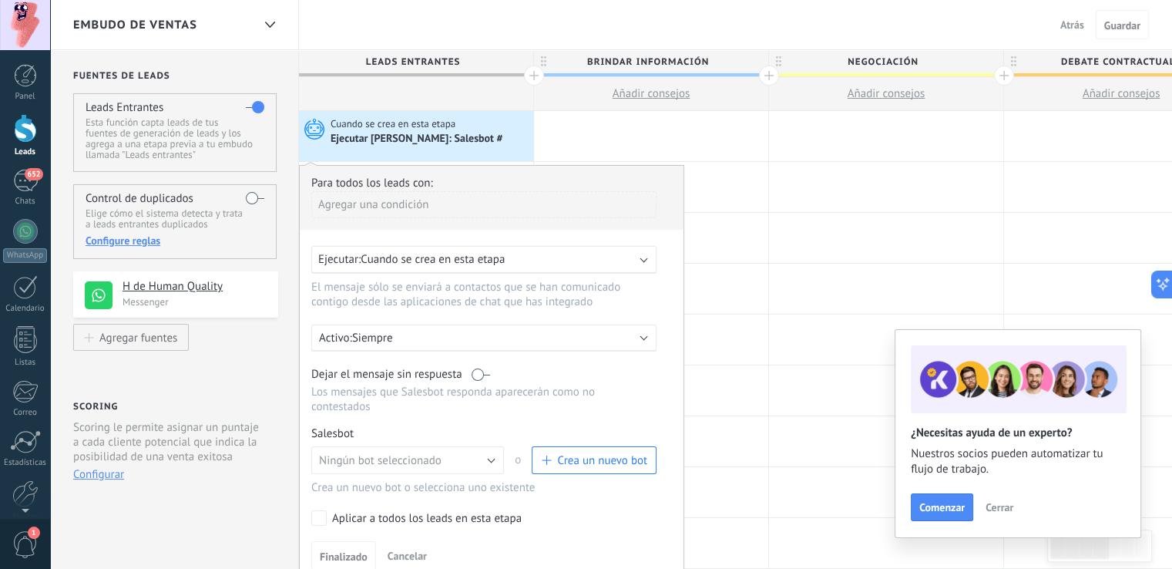
click at [503, 260] on span "Cuando se crea en esta etapa" at bounding box center [433, 259] width 144 height 15
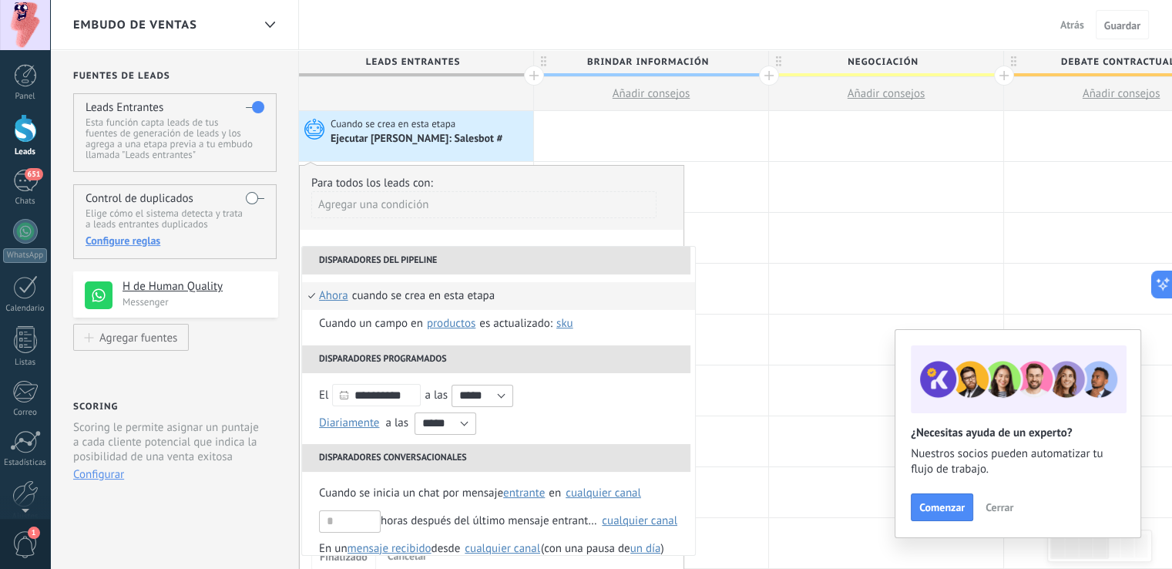
click at [484, 180] on div "Para todos los leads con:" at bounding box center [491, 183] width 361 height 15
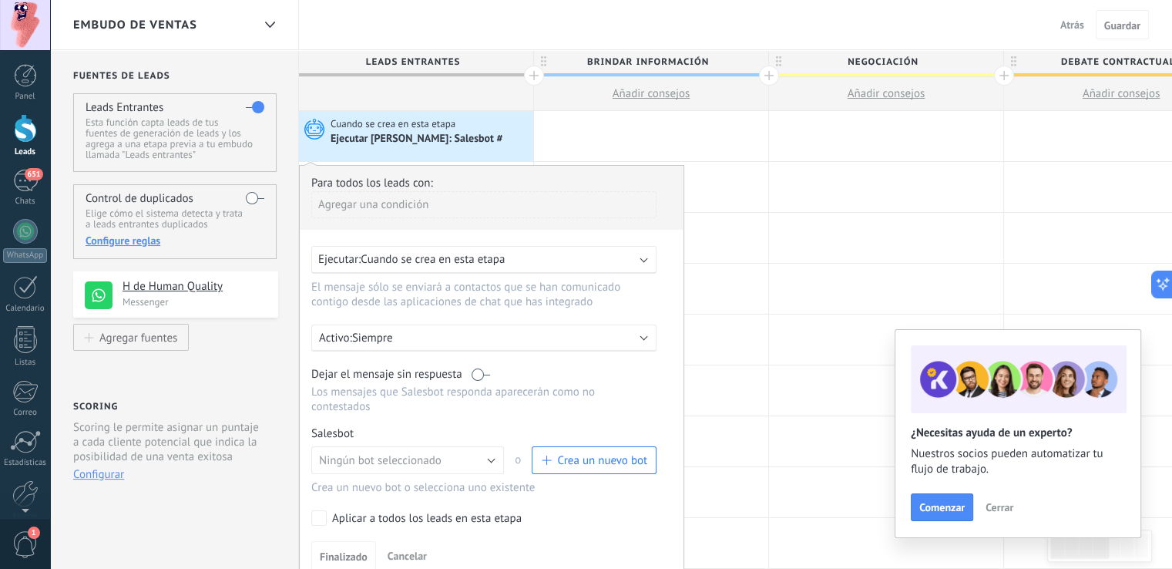
click at [441, 344] on p "Siempre" at bounding box center [487, 337] width 270 height 15
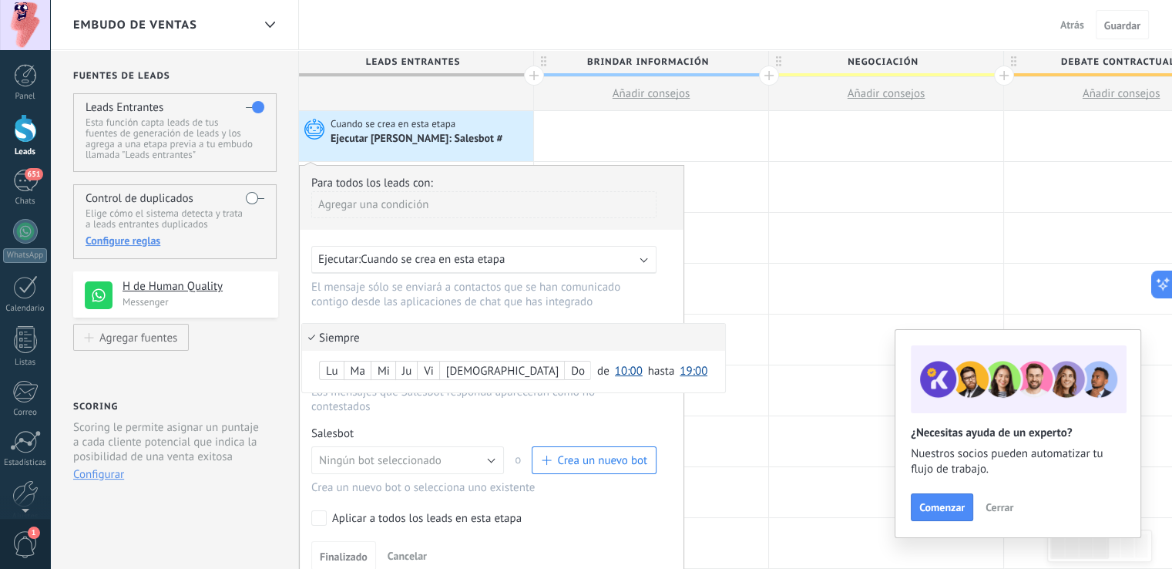
click at [465, 210] on div at bounding box center [492, 373] width 384 height 415
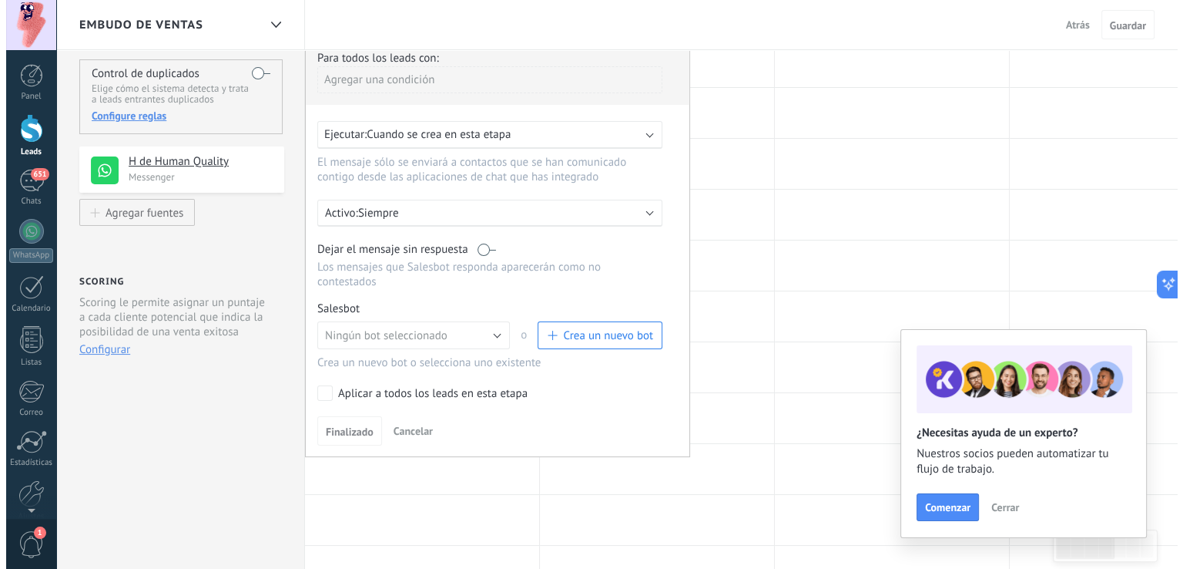
scroll to position [126, 0]
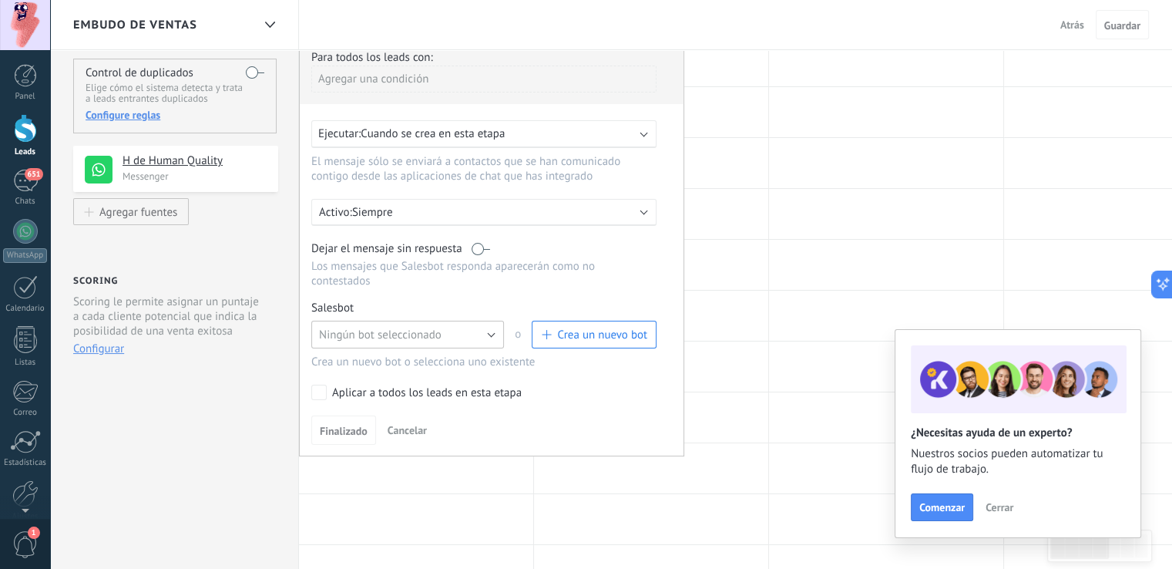
click at [431, 327] on span "Ningún bot seleccionado" at bounding box center [380, 334] width 122 height 15
click at [556, 327] on span "Crea un nuevo bot" at bounding box center [594, 334] width 106 height 15
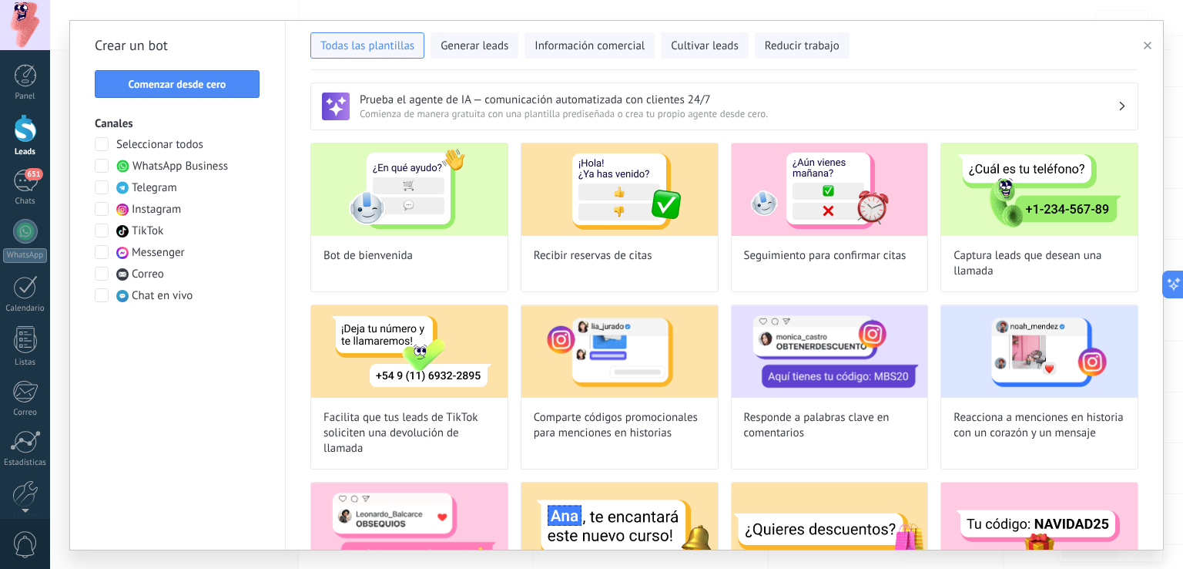
click at [226, 99] on div "Crear un bot Comenzar desde cero Canales Seleccionar todos WhatsApp Business Te…" at bounding box center [178, 285] width 216 height 528
click at [209, 74] on button "Comenzar desde cero" at bounding box center [177, 84] width 165 height 28
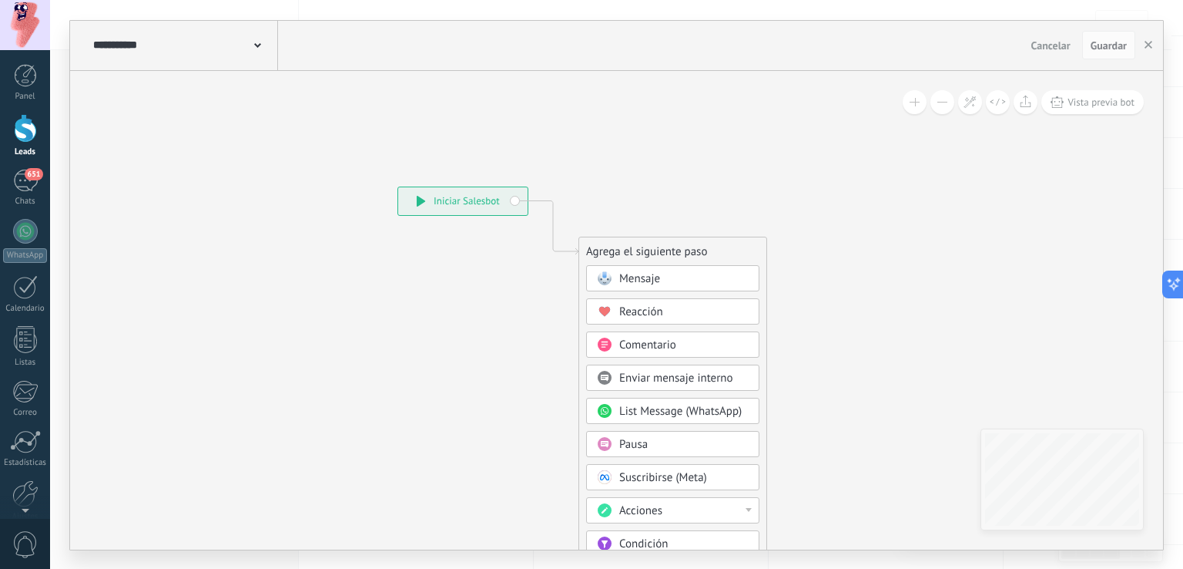
click at [205, 82] on icon at bounding box center [529, 463] width 1035 height 1324
drag, startPoint x: 499, startPoint y: 198, endPoint x: 311, endPoint y: 200, distance: 188.0
click at [311, 200] on div "**********" at bounding box center [276, 204] width 129 height 28
click at [627, 273] on span "Mensaje" at bounding box center [639, 278] width 41 height 15
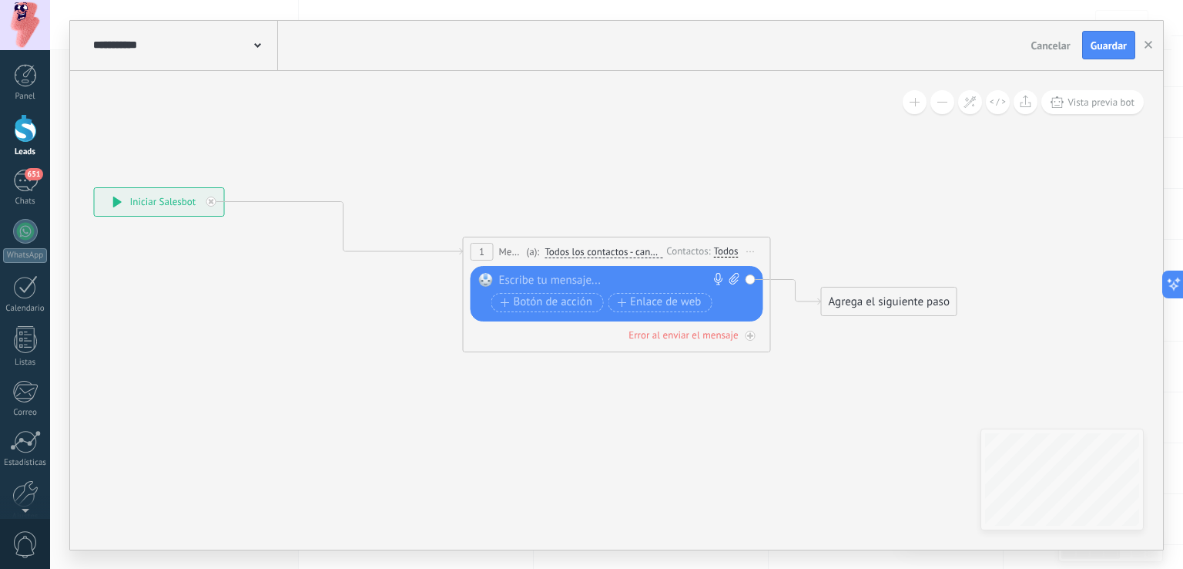
click at [583, 280] on div at bounding box center [613, 280] width 229 height 15
click at [354, 304] on icon at bounding box center [500, 259] width 1582 height 914
click at [528, 280] on div at bounding box center [613, 280] width 229 height 15
click at [622, 277] on div "**********" at bounding box center [620, 280] width 242 height 15
click at [620, 281] on div "**********" at bounding box center [620, 280] width 242 height 15
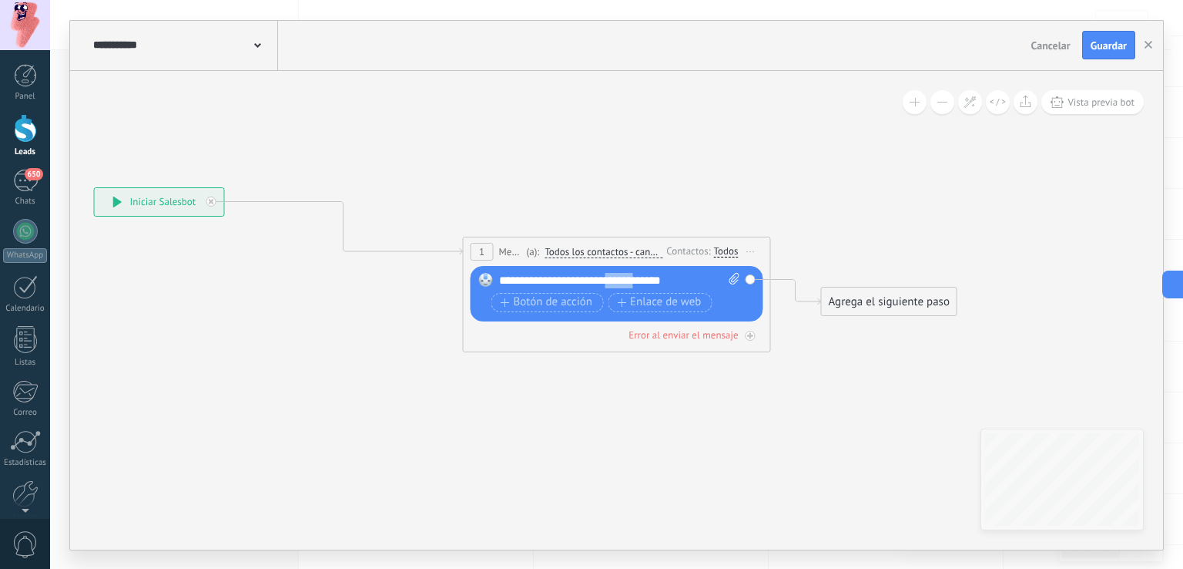
click at [620, 281] on div "**********" at bounding box center [620, 280] width 242 height 15
click at [626, 283] on div "**********" at bounding box center [620, 280] width 242 height 15
click at [682, 279] on div "**********" at bounding box center [620, 280] width 242 height 15
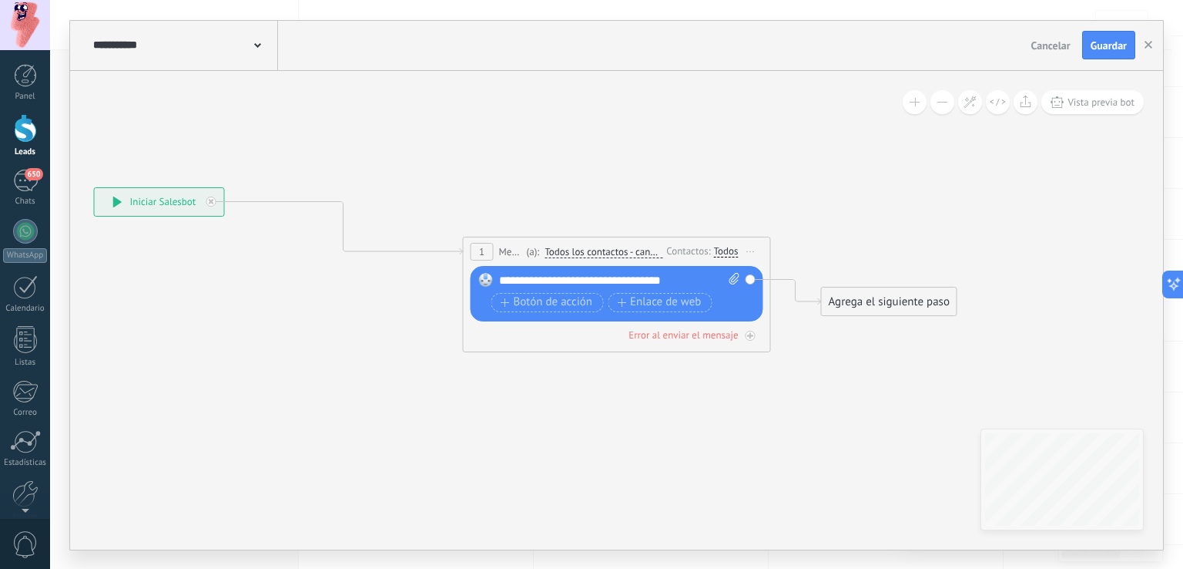
click at [642, 279] on div "**********" at bounding box center [620, 280] width 242 height 15
click at [700, 273] on div "**********" at bounding box center [620, 280] width 242 height 15
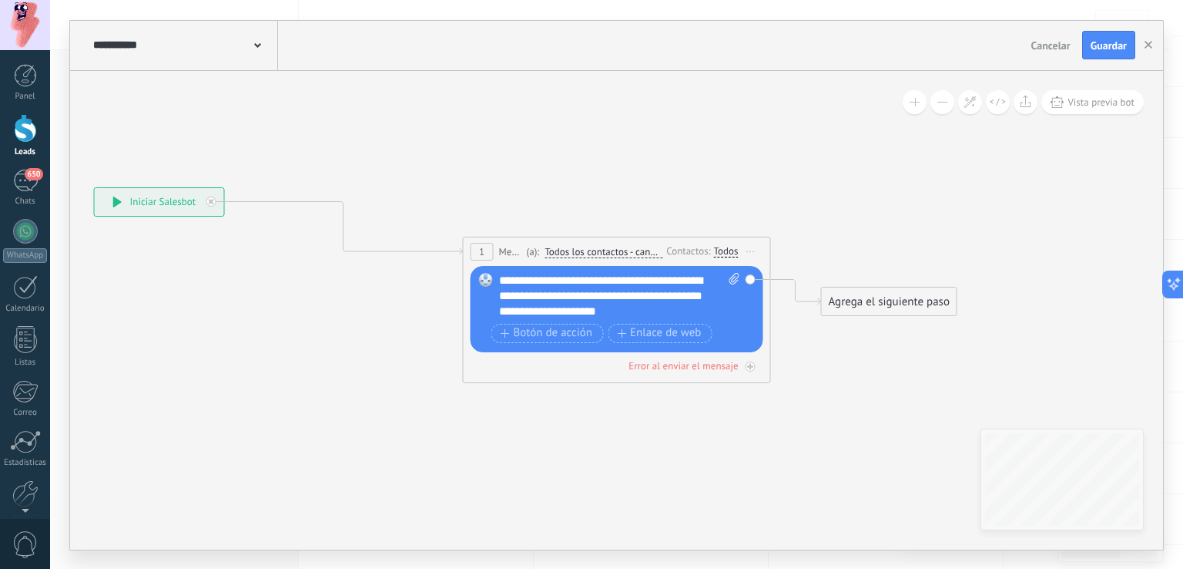
click at [507, 294] on div "**********" at bounding box center [620, 296] width 242 height 46
click at [646, 310] on div "**********" at bounding box center [620, 296] width 242 height 46
click at [546, 330] on span "Botón de acción" at bounding box center [547, 333] width 92 height 12
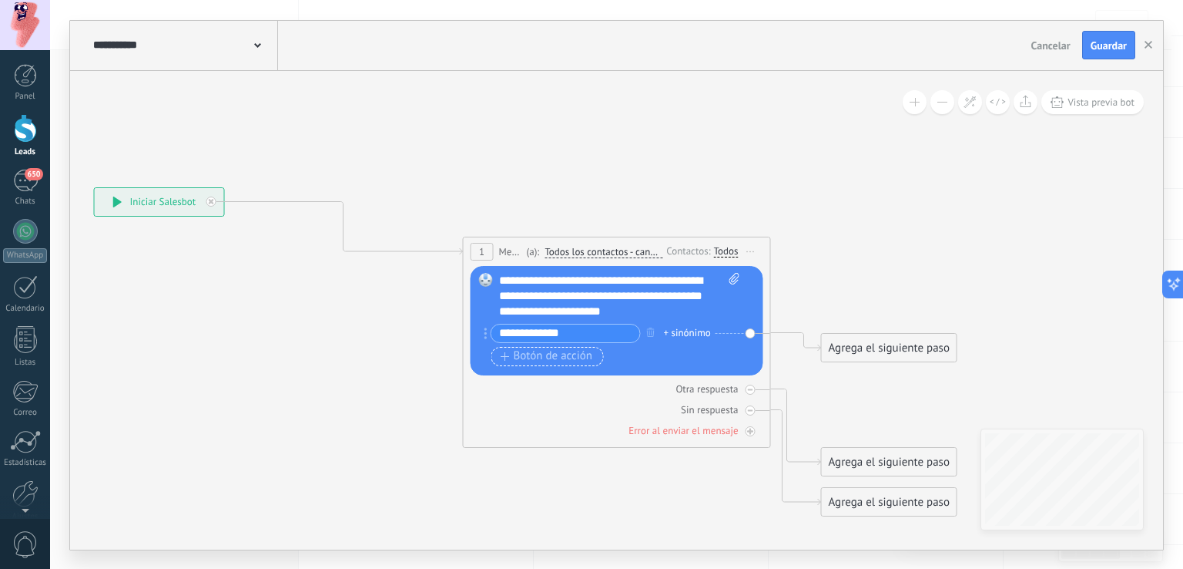
type input "**********"
click at [560, 351] on span "Botón de acción" at bounding box center [547, 356] width 92 height 12
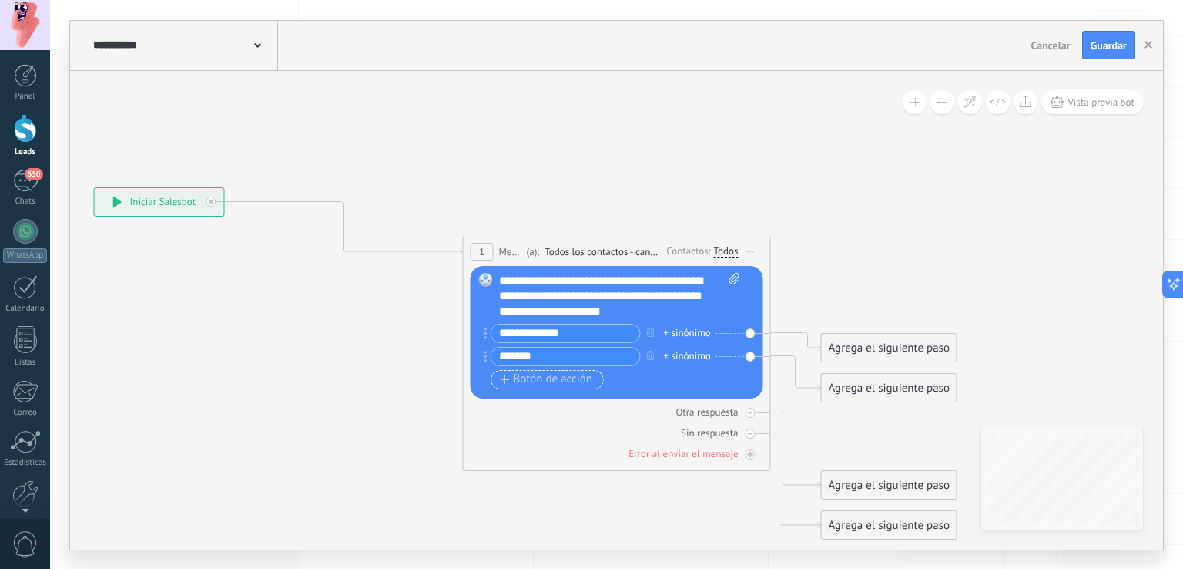
type input "*******"
click at [527, 373] on span "Botón de acción" at bounding box center [547, 379] width 92 height 12
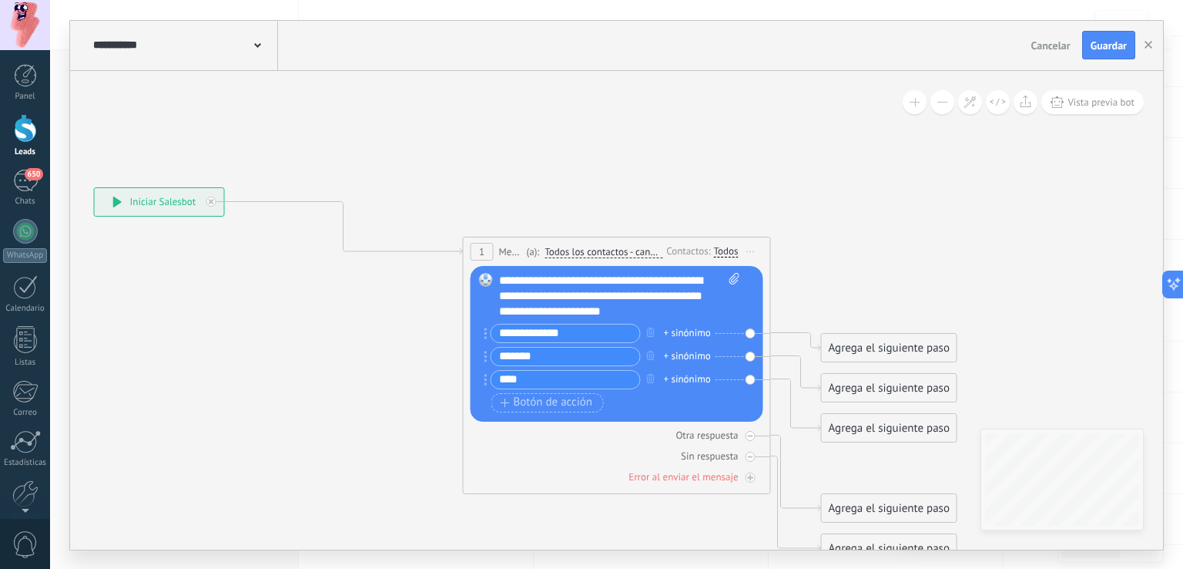
type input "****"
drag, startPoint x: 863, startPoint y: 344, endPoint x: 874, endPoint y: 328, distance: 19.4
click at [874, 328] on div "Agrega el siguiente paso" at bounding box center [898, 330] width 135 height 25
click at [869, 324] on div "Agrega el siguiente paso" at bounding box center [899, 331] width 135 height 25
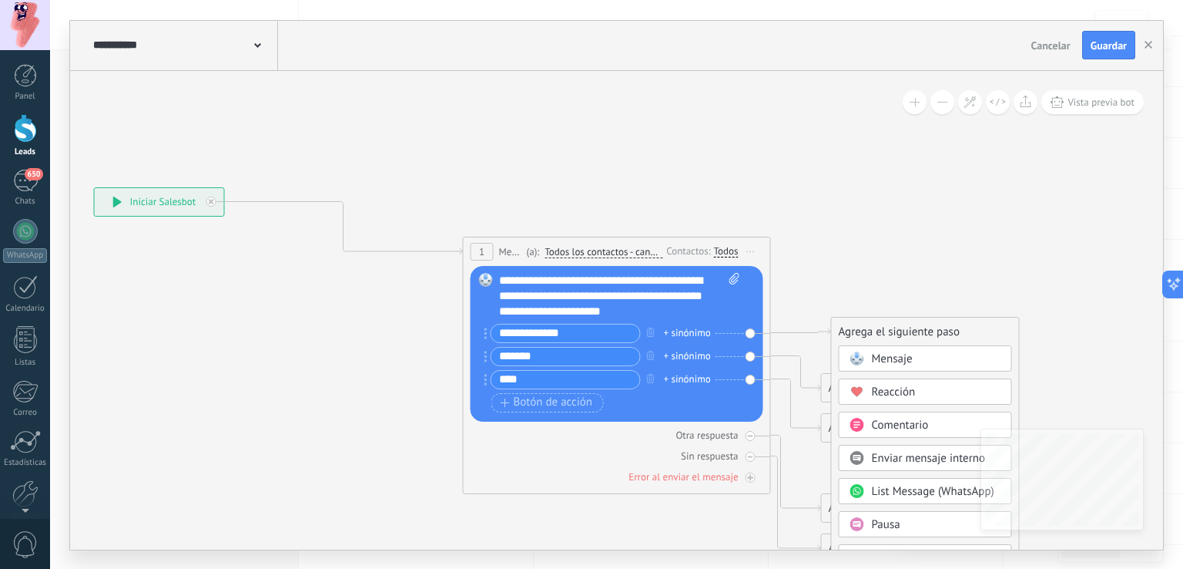
click at [878, 362] on span "Mensaje" at bounding box center [892, 358] width 41 height 15
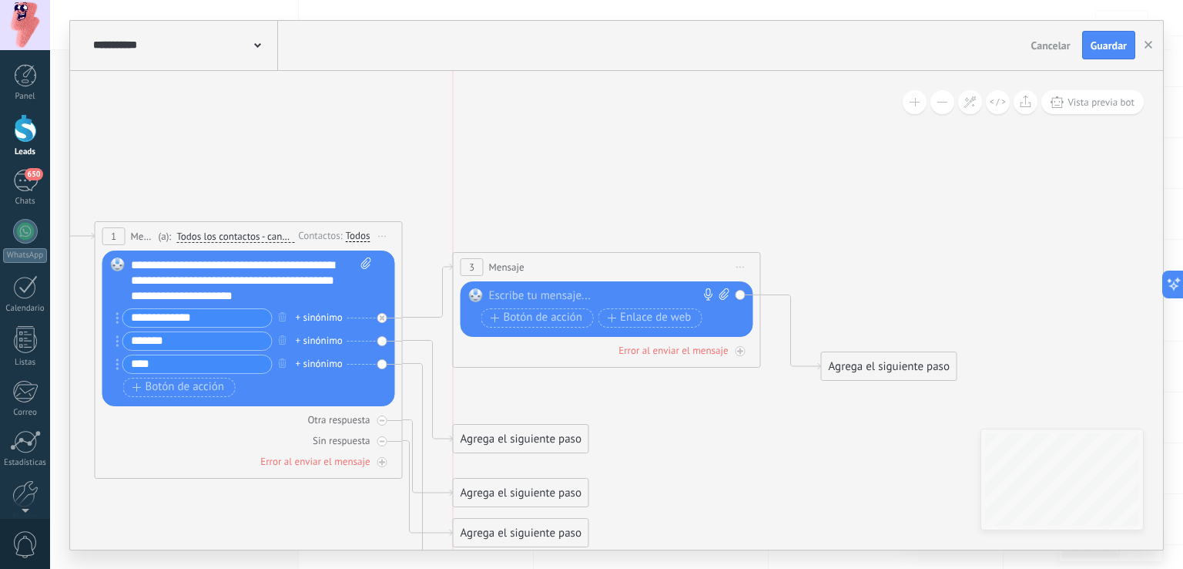
drag, startPoint x: 613, startPoint y: 315, endPoint x: 599, endPoint y: 260, distance: 57.2
click at [599, 260] on div "3 Mensaje ******* (a): Todos los contactos - canales seleccionados Todos los co…" at bounding box center [607, 267] width 307 height 29
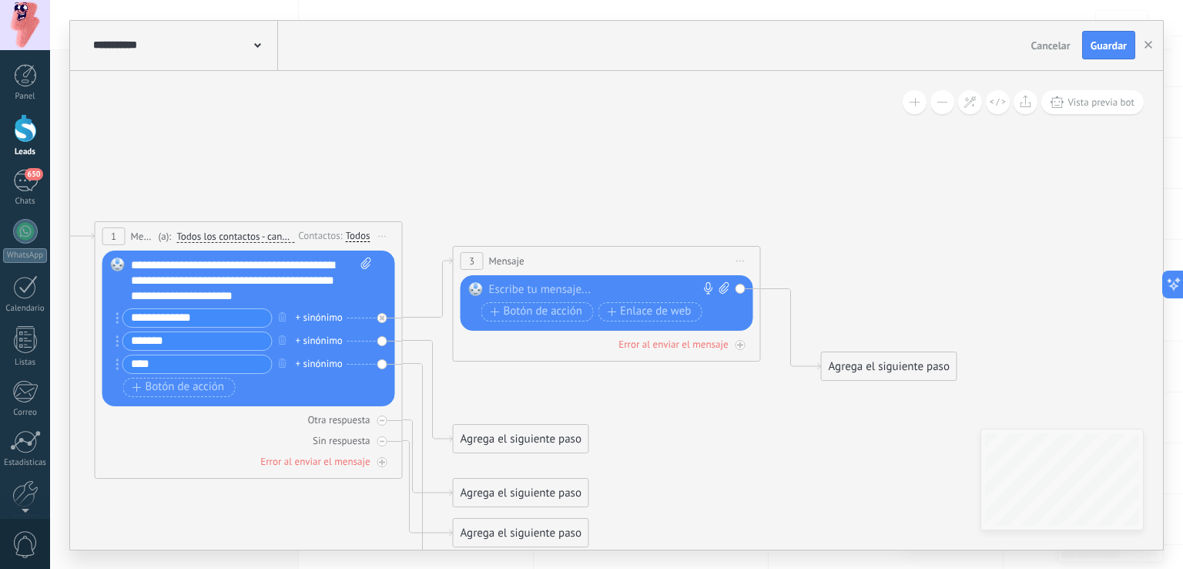
click at [578, 278] on div "Reemplazar Quitar Convertir a mensaje de voz Arrastre la imagen aquí para adjun…" at bounding box center [607, 302] width 293 height 55
click at [569, 286] on div at bounding box center [603, 289] width 229 height 15
paste div
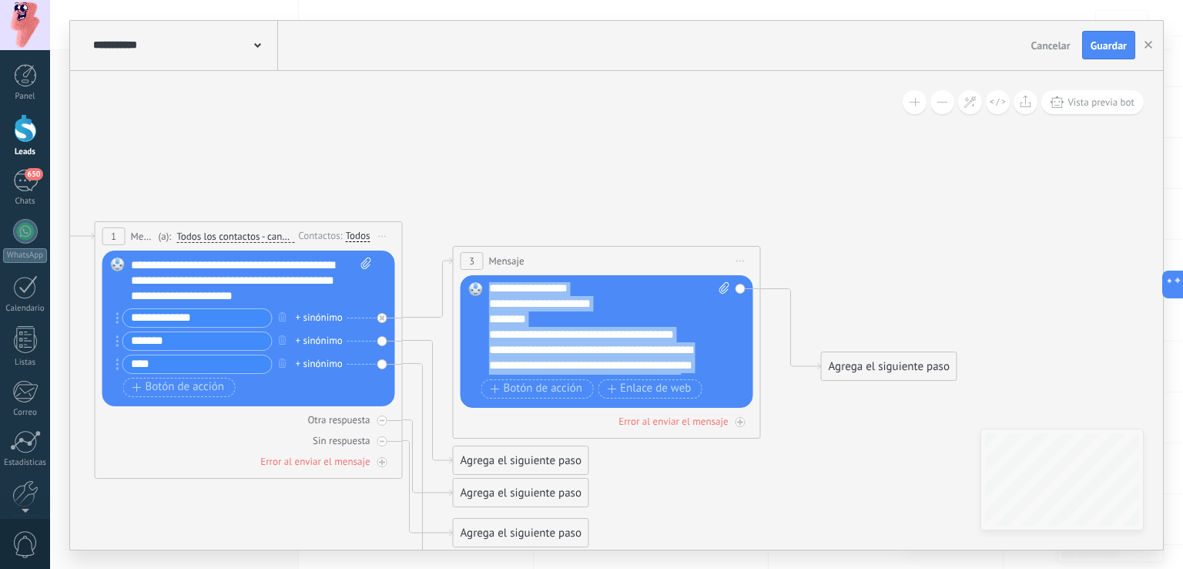
scroll to position [0, 0]
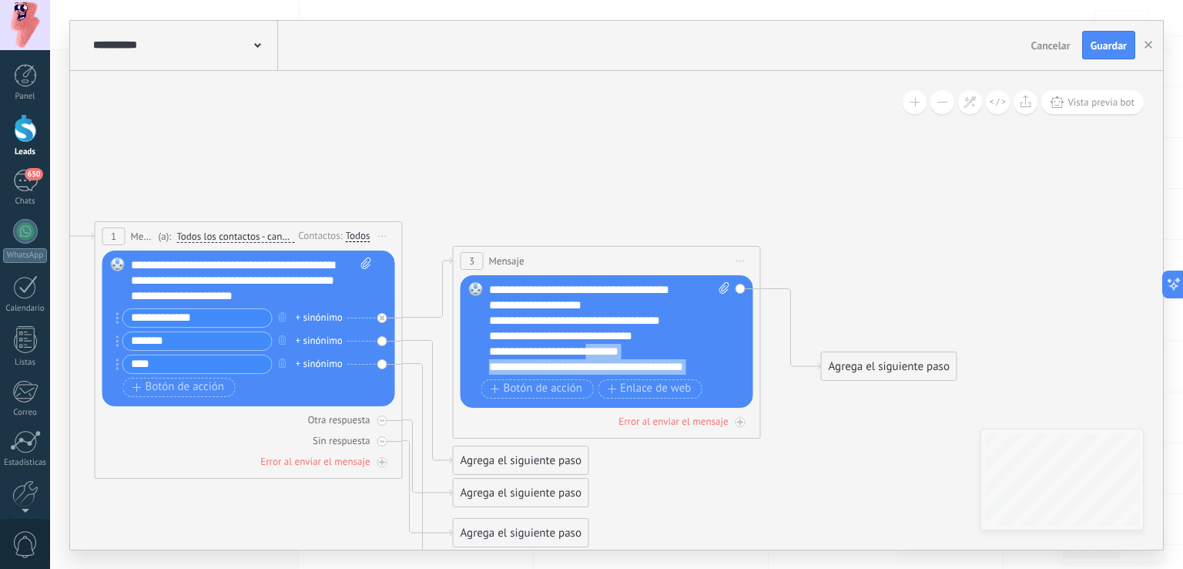
drag, startPoint x: 582, startPoint y: 327, endPoint x: 595, endPoint y: 347, distance: 23.9
click at [595, 347] on div "**********" at bounding box center [610, 328] width 242 height 92
click at [658, 337] on div "**********" at bounding box center [596, 335] width 215 height 15
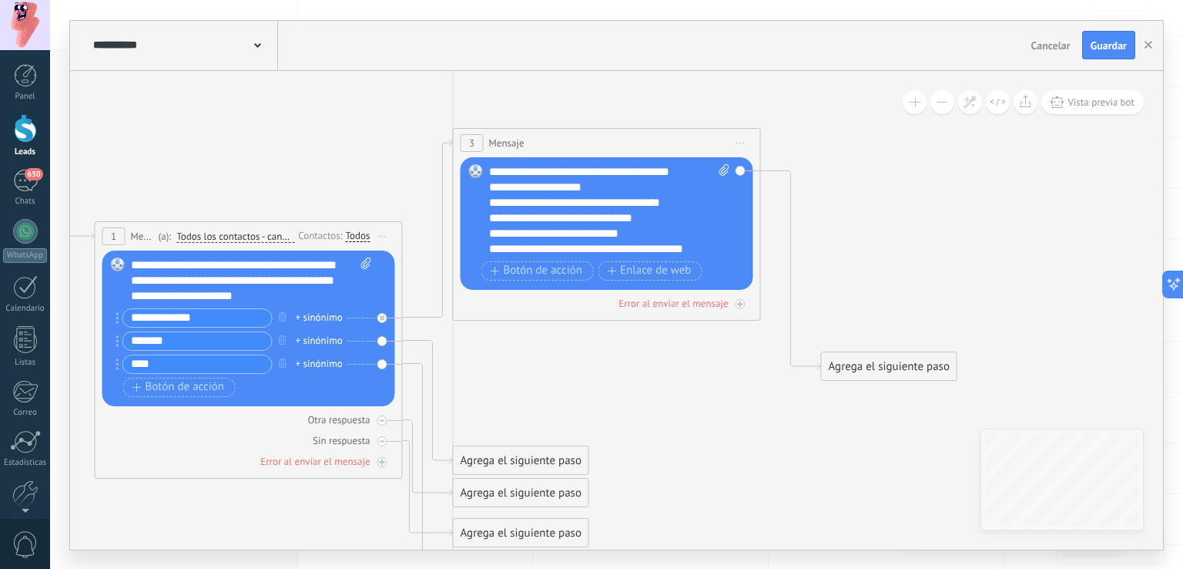
drag, startPoint x: 650, startPoint y: 257, endPoint x: 644, endPoint y: 139, distance: 117.3
click at [644, 139] on div "3 Mensaje ******* (a): Todos los contactos - canales seleccionados Todos los co…" at bounding box center [607, 143] width 307 height 29
click at [723, 174] on span at bounding box center [722, 210] width 15 height 92
click input "Subir" at bounding box center [0, 0] width 0 height 0
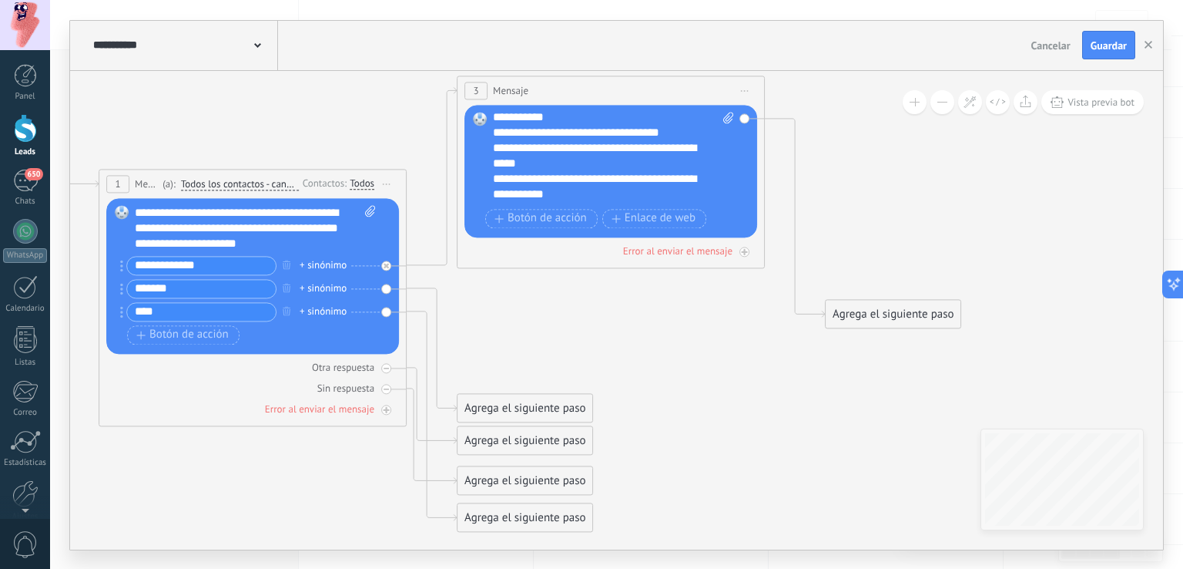
scroll to position [986, 0]
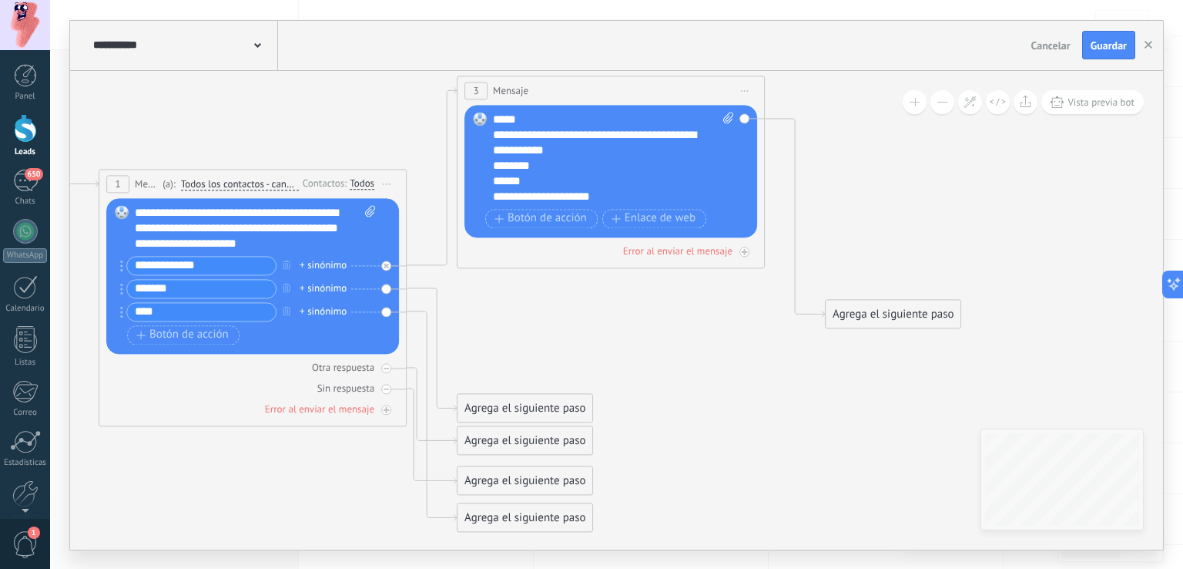
click at [722, 119] on span at bounding box center [726, 158] width 15 height 92
click input "Subir" at bounding box center [0, 0] width 0 height 0
click at [718, 263] on div "3 Mensaje ******* (a): Todos los contactos - canales seleccionados Todos los co…" at bounding box center [611, 171] width 308 height 193
click at [738, 248] on div "Error al enviar el mensaje" at bounding box center [611, 250] width 293 height 15
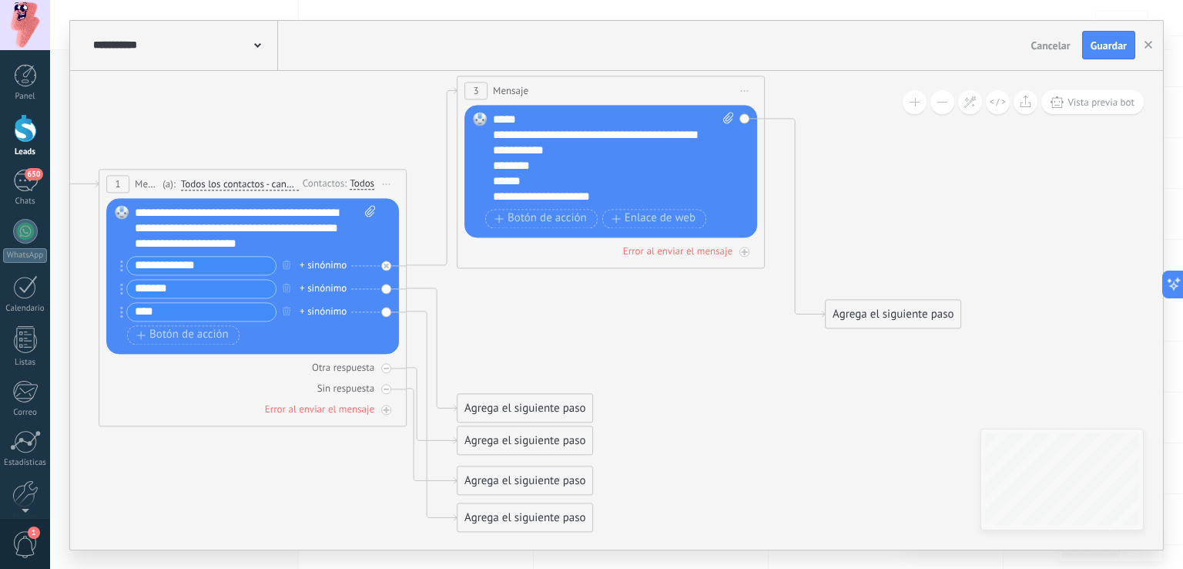
click at [729, 115] on icon at bounding box center [728, 118] width 10 height 12
click input "Subir" at bounding box center [0, 0] width 0 height 0
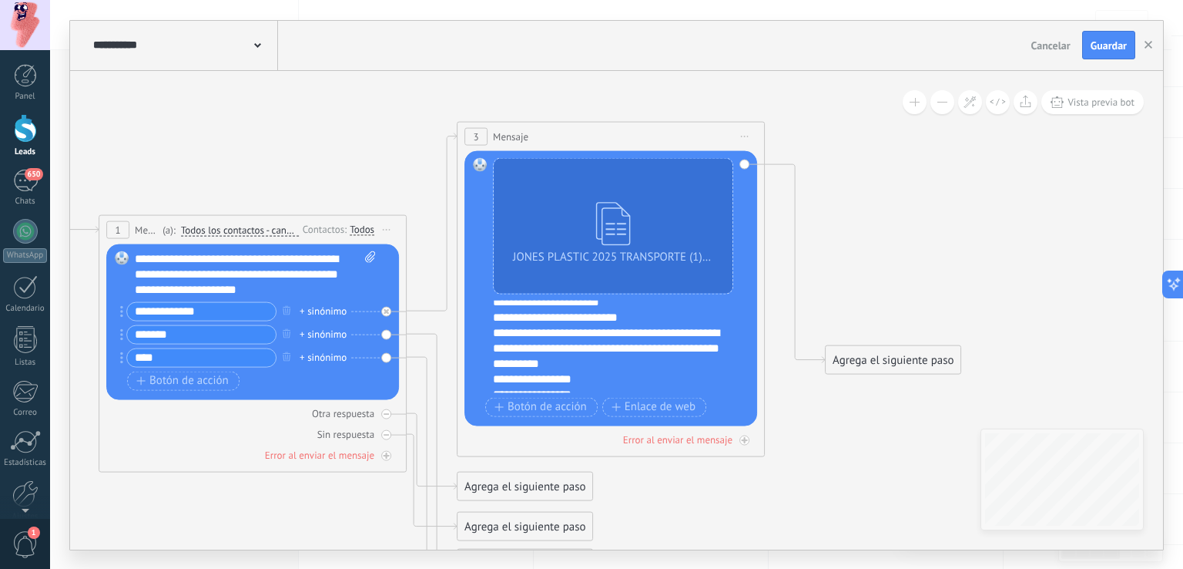
scroll to position [0, 0]
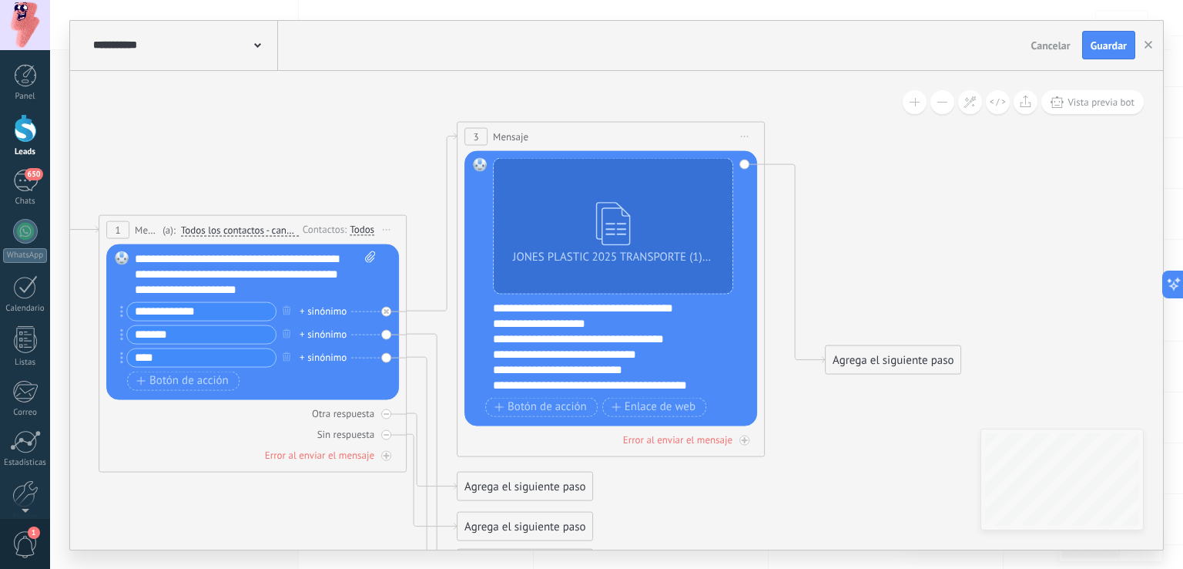
click at [854, 236] on icon at bounding box center [319, 349] width 1950 height 1226
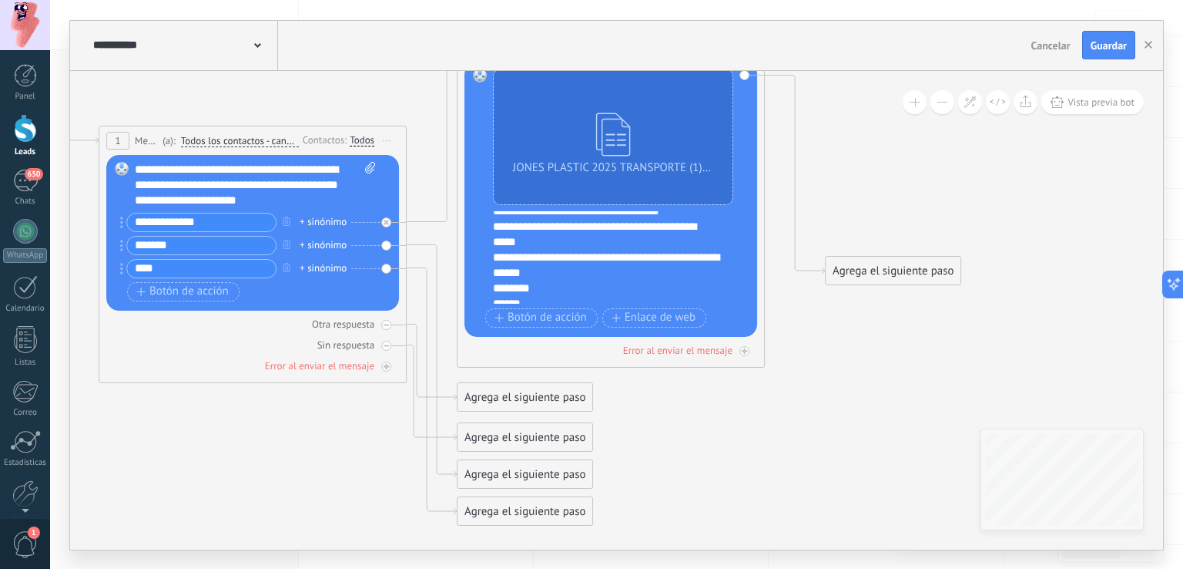
scroll to position [955, 0]
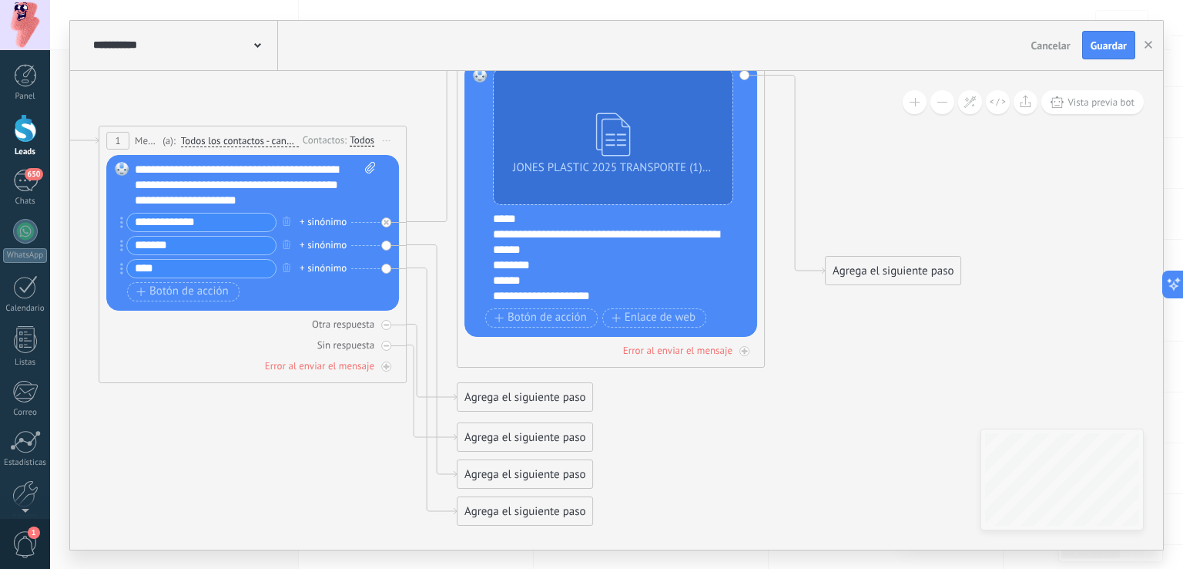
click at [761, 397] on icon at bounding box center [319, 260] width 1950 height 1226
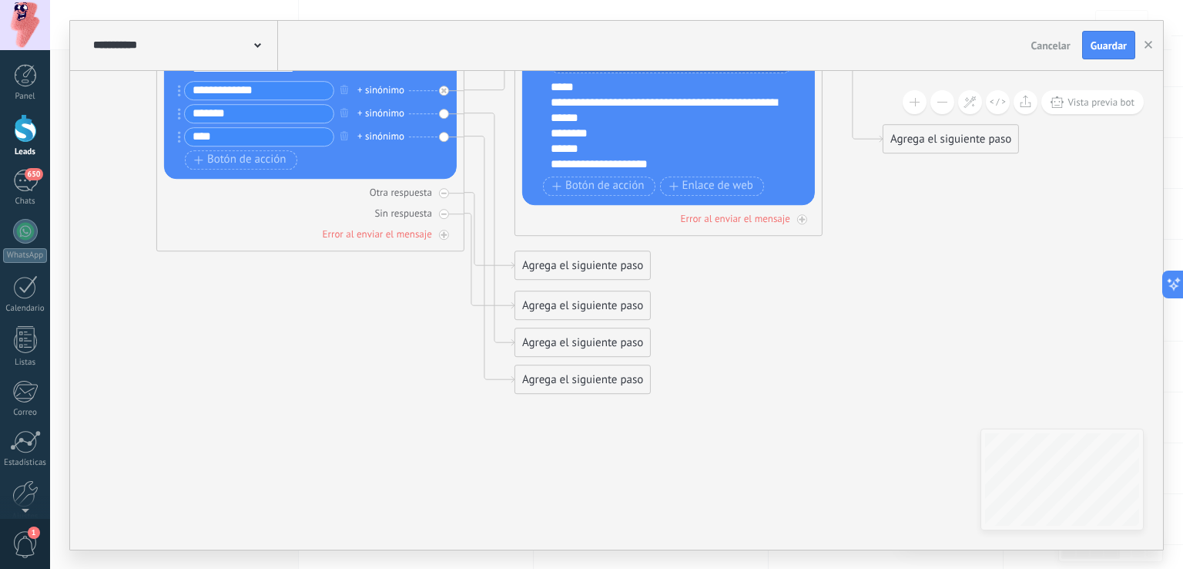
drag, startPoint x: 677, startPoint y: 460, endPoint x: 684, endPoint y: 408, distance: 52.8
click at [684, 408] on icon at bounding box center [377, 128] width 1950 height 1226
drag, startPoint x: 595, startPoint y: 270, endPoint x: 613, endPoint y: 426, distance: 156.6
click at [613, 426] on div "Agrega el siguiente paso" at bounding box center [602, 424] width 135 height 25
drag, startPoint x: 582, startPoint y: 307, endPoint x: 583, endPoint y: 473, distance: 166.4
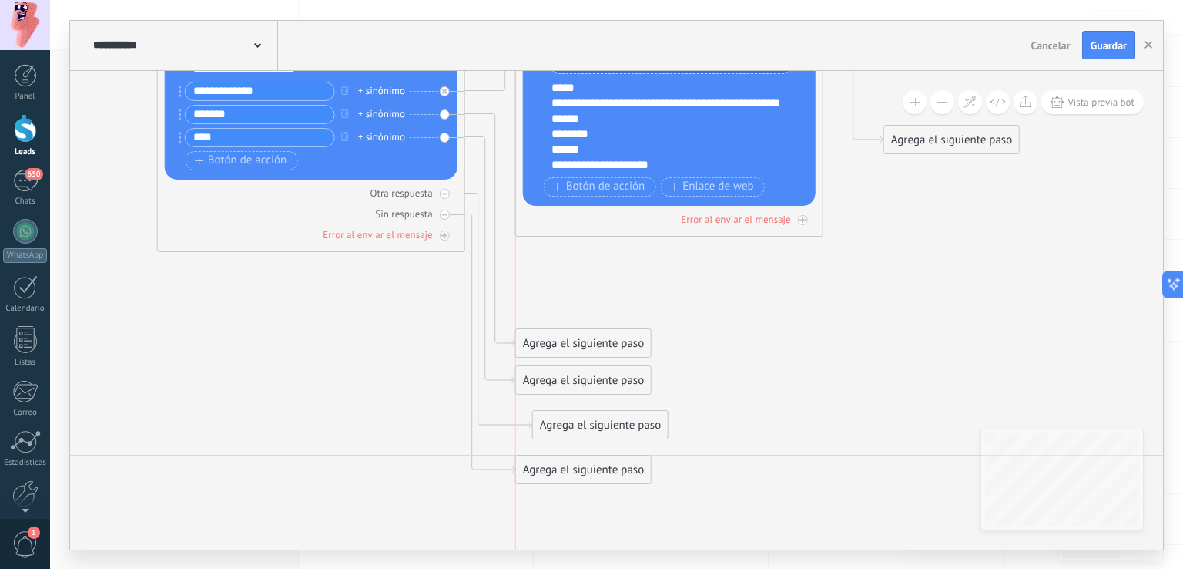
click at [583, 473] on div "Agrega el siguiente paso" at bounding box center [583, 469] width 135 height 25
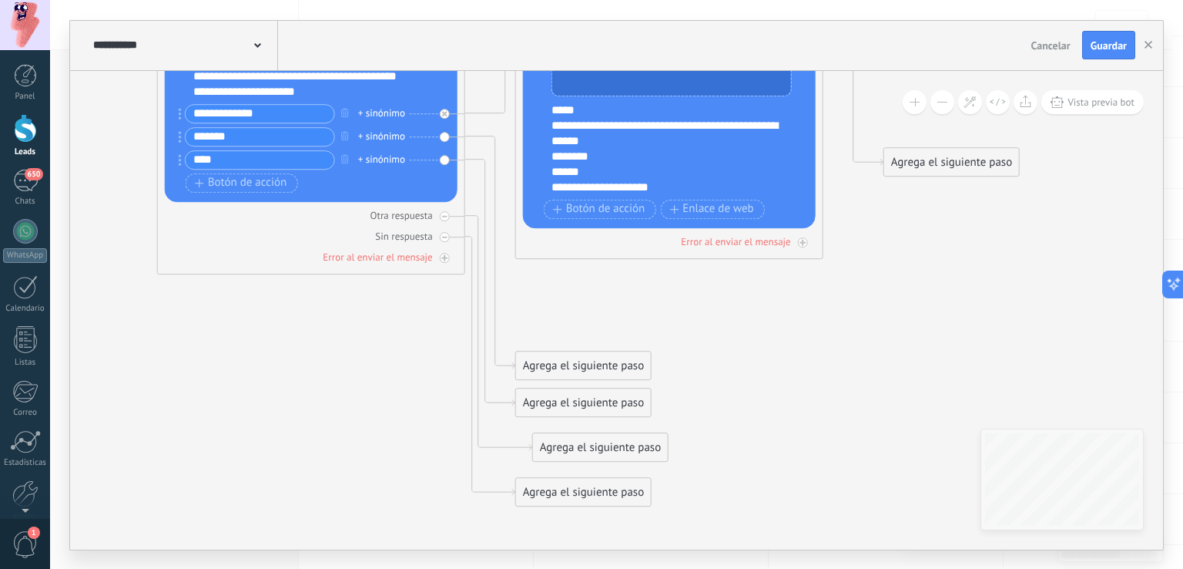
click at [584, 361] on div "Agrega el siguiente paso" at bounding box center [583, 365] width 135 height 25
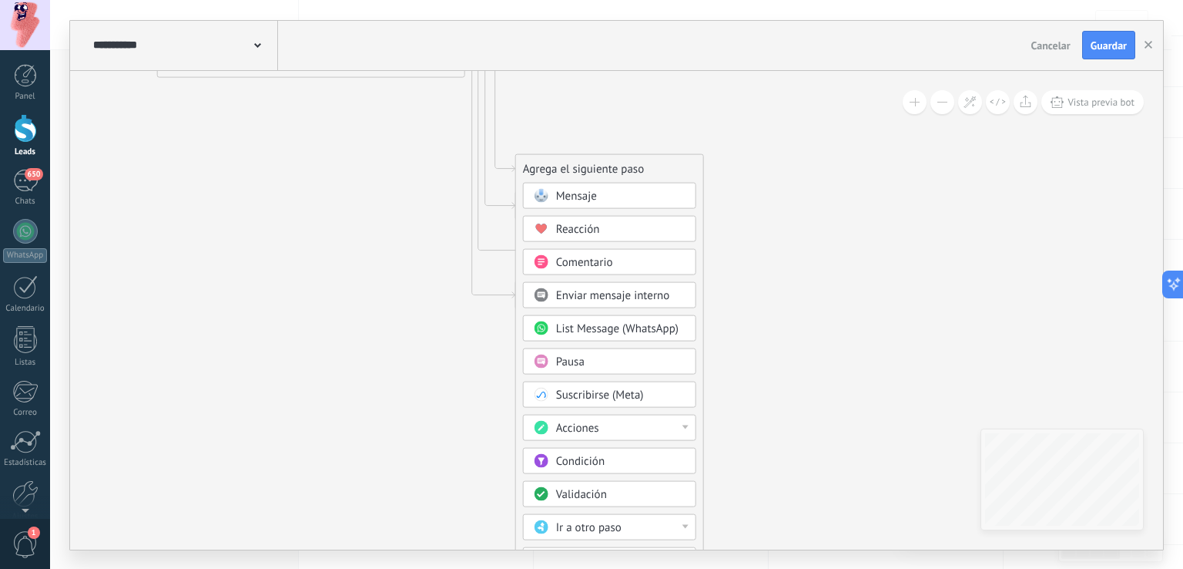
click at [680, 421] on div "Acciones" at bounding box center [620, 427] width 129 height 15
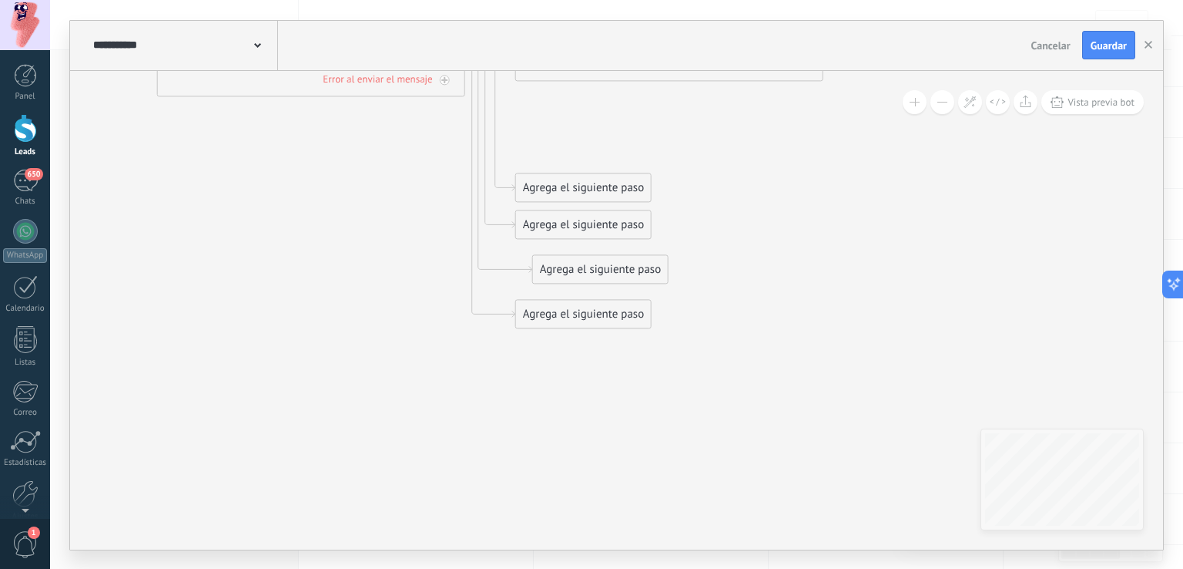
click at [602, 186] on div "Agrega el siguiente paso" at bounding box center [583, 187] width 135 height 25
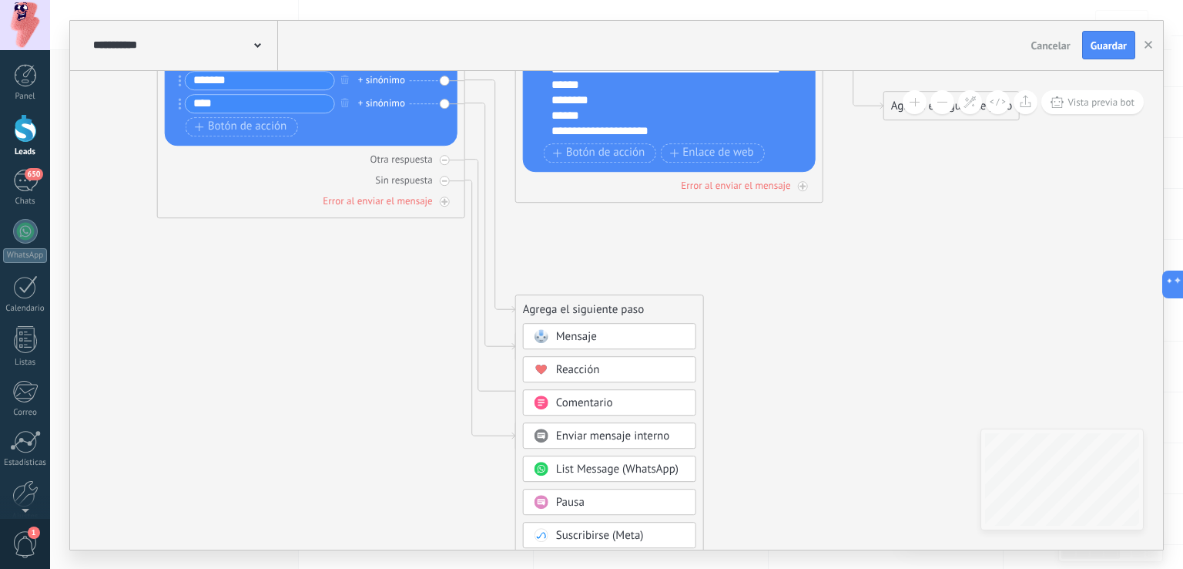
click at [600, 339] on div "Mensaje" at bounding box center [620, 336] width 129 height 15
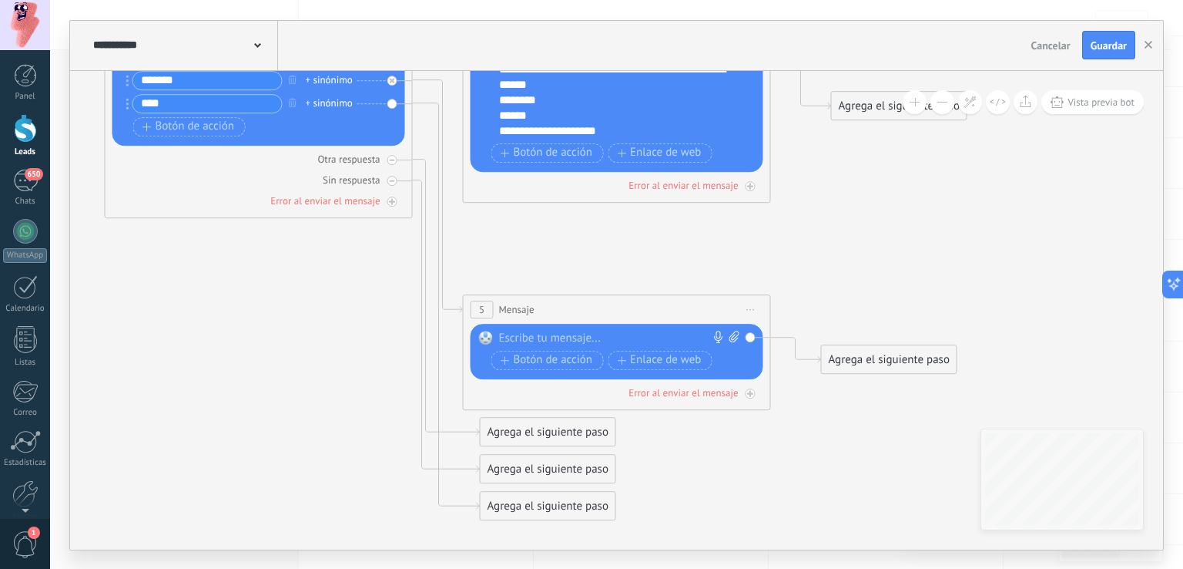
click at [599, 340] on div at bounding box center [613, 337] width 229 height 15
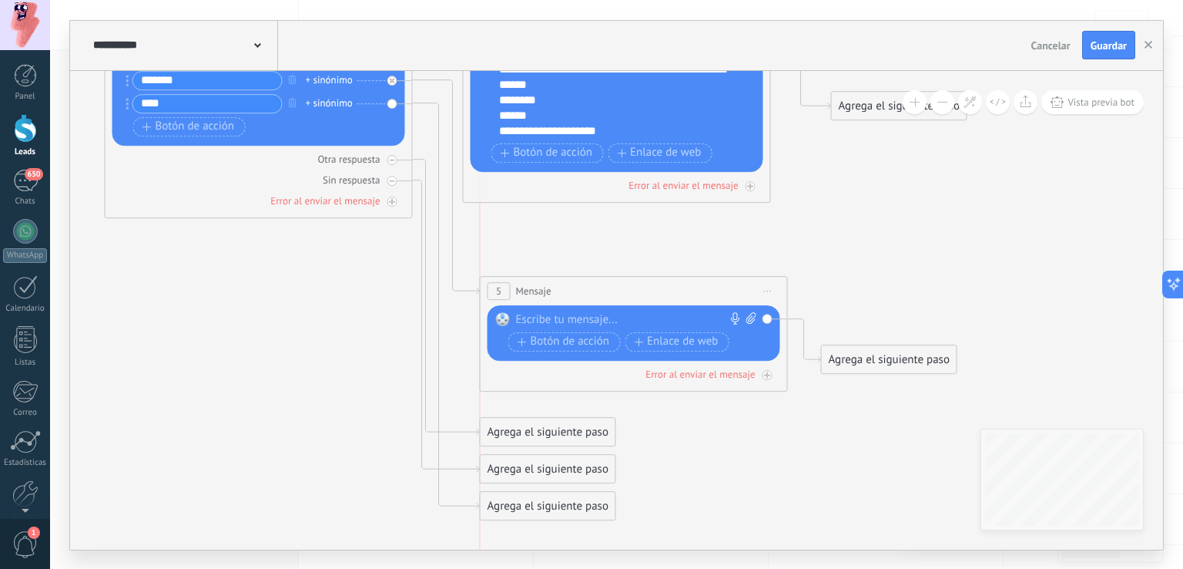
drag, startPoint x: 575, startPoint y: 307, endPoint x: 596, endPoint y: 290, distance: 27.3
click at [596, 290] on div "5 Mensaje ******* (a): Todos los contactos - canales seleccionados Todos los co…" at bounding box center [634, 291] width 307 height 29
click at [603, 313] on div at bounding box center [630, 319] width 229 height 15
paste div
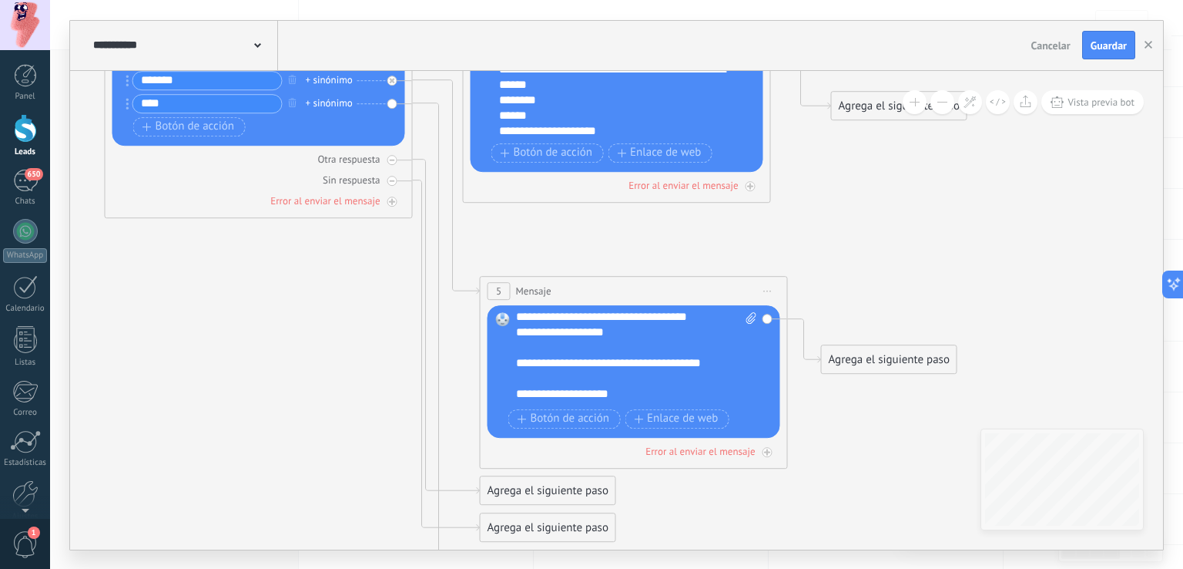
scroll to position [955, 0]
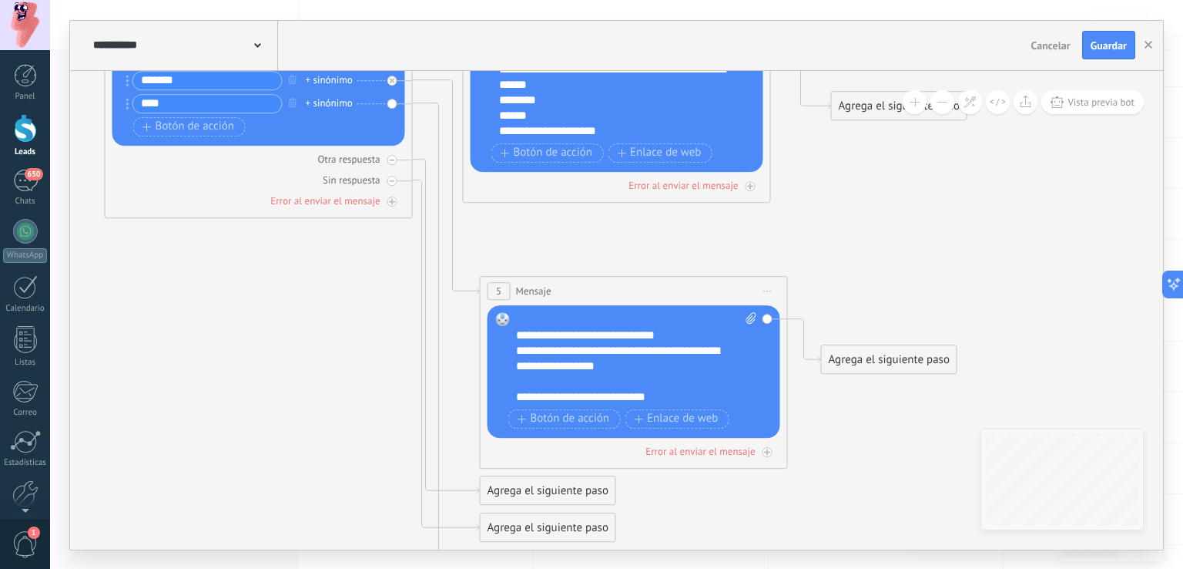
click at [751, 318] on icon at bounding box center [751, 318] width 10 height 12
click input "Subir" at bounding box center [0, 0] width 0 height 0
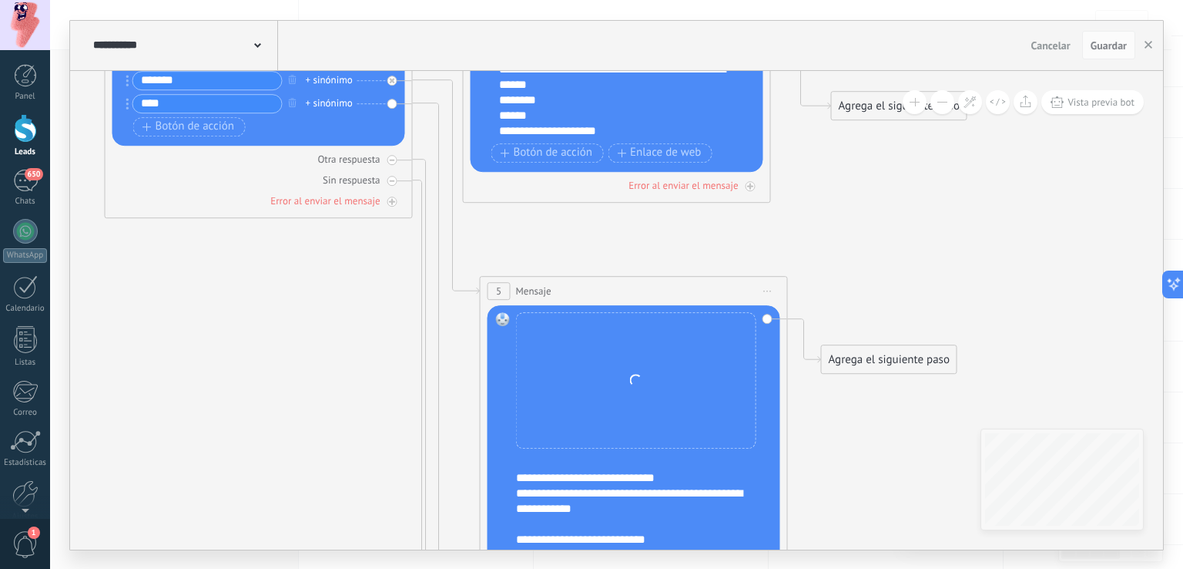
click at [756, 315] on div "**********" at bounding box center [636, 443] width 240 height 263
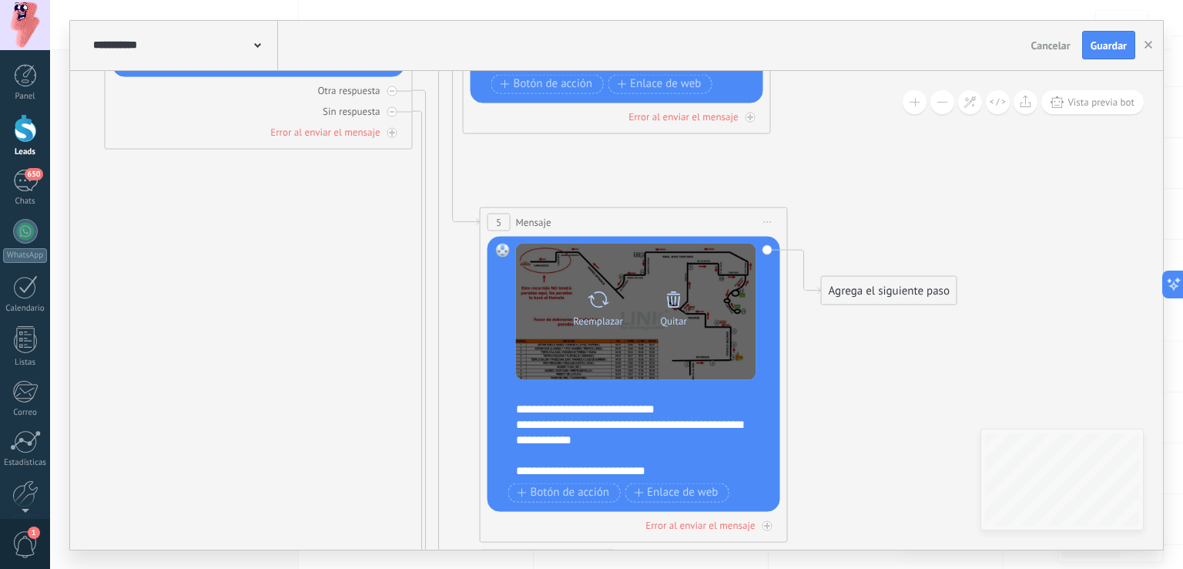
click at [722, 263] on div "Reemplazar Quitar Convertir a mensaje de voz" at bounding box center [636, 311] width 240 height 136
click at [673, 292] on icon at bounding box center [674, 300] width 22 height 22
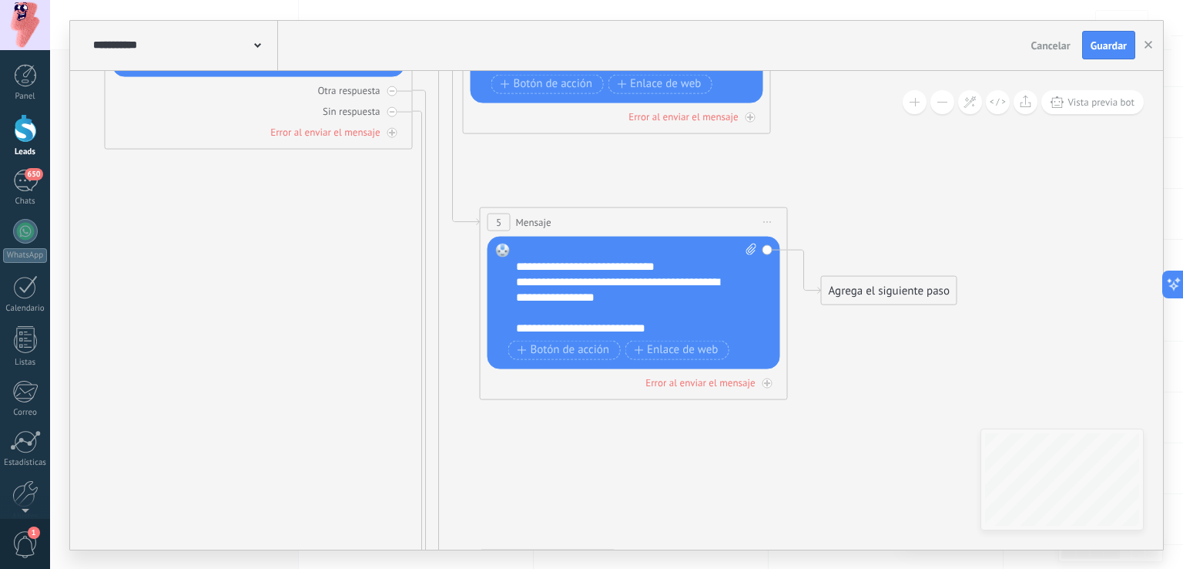
click at [743, 250] on span at bounding box center [749, 289] width 15 height 92
click input "Subir" at bounding box center [0, 0] width 0 height 0
click at [743, 245] on span at bounding box center [749, 289] width 15 height 92
click input "Subir" at bounding box center [0, 0] width 0 height 0
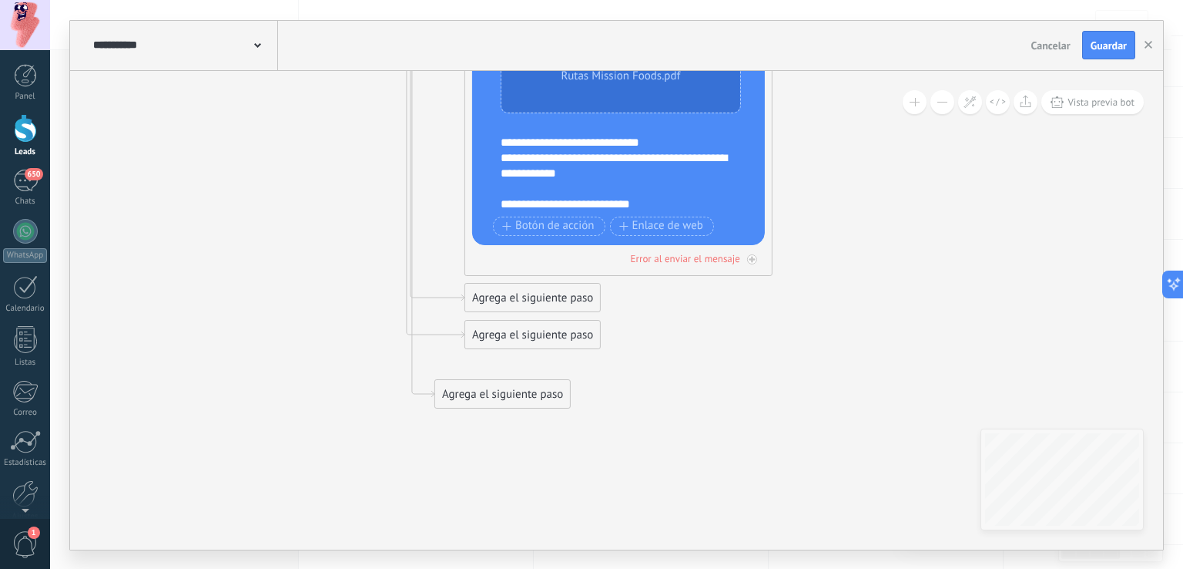
drag, startPoint x: 513, startPoint y: 372, endPoint x: 484, endPoint y: 395, distance: 37.3
click at [484, 395] on div "Agrega el siguiente paso" at bounding box center [502, 393] width 135 height 25
drag, startPoint x: 509, startPoint y: 341, endPoint x: 481, endPoint y: 360, distance: 33.3
click at [481, 360] on div "Agrega el siguiente paso" at bounding box center [502, 352] width 135 height 25
drag, startPoint x: 505, startPoint y: 290, endPoint x: 478, endPoint y: 303, distance: 29.6
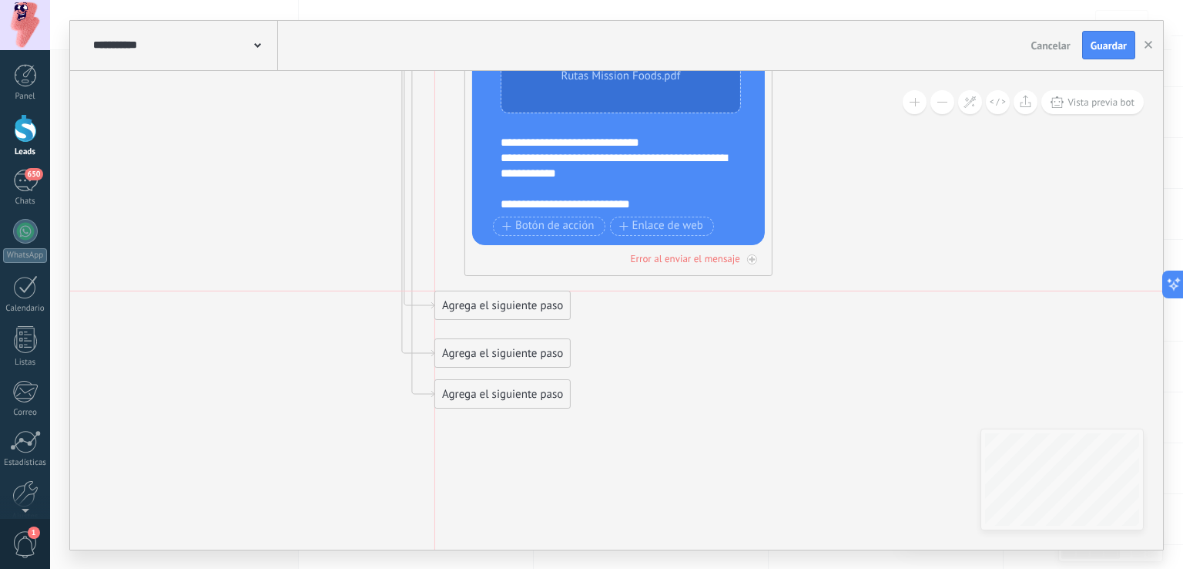
click at [478, 303] on div "Agrega el siguiente paso" at bounding box center [502, 305] width 135 height 25
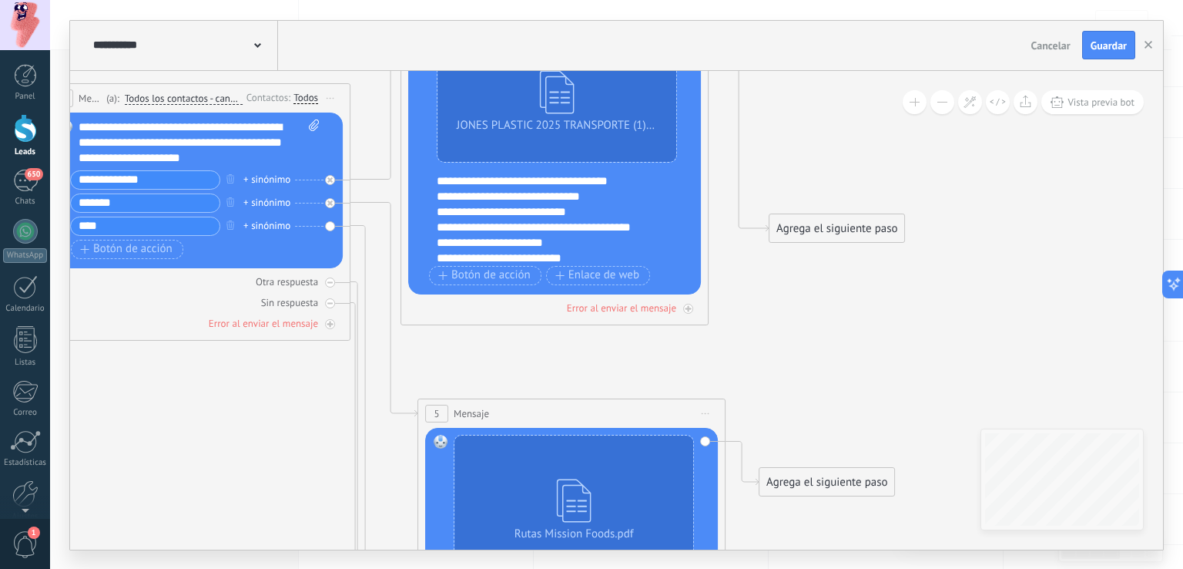
scroll to position [0, 0]
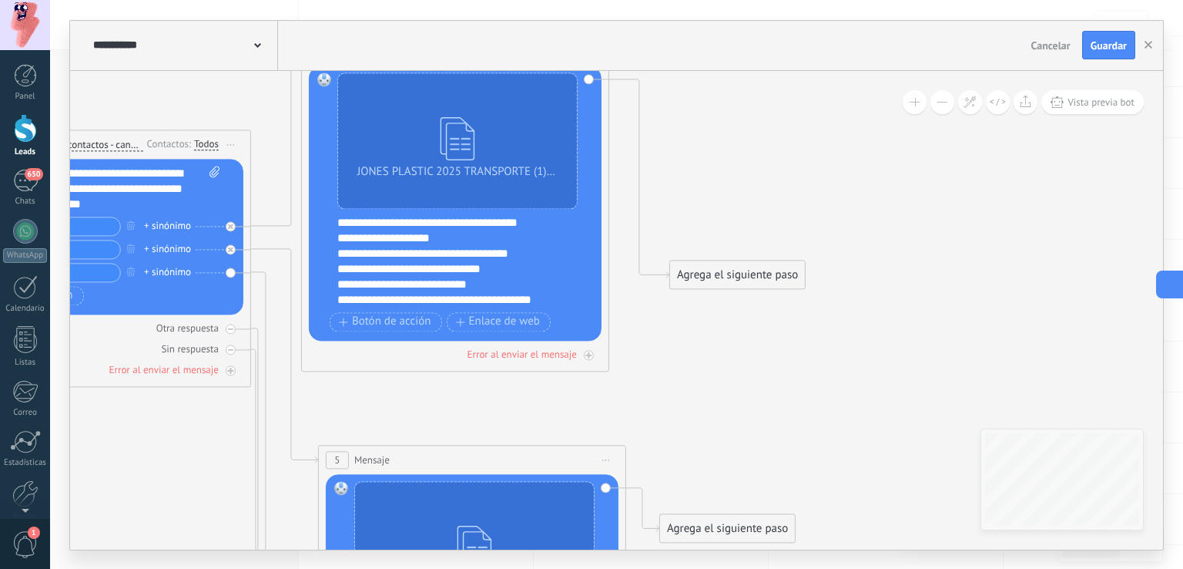
click at [1171, 280] on use at bounding box center [1184, 285] width 6 height 10
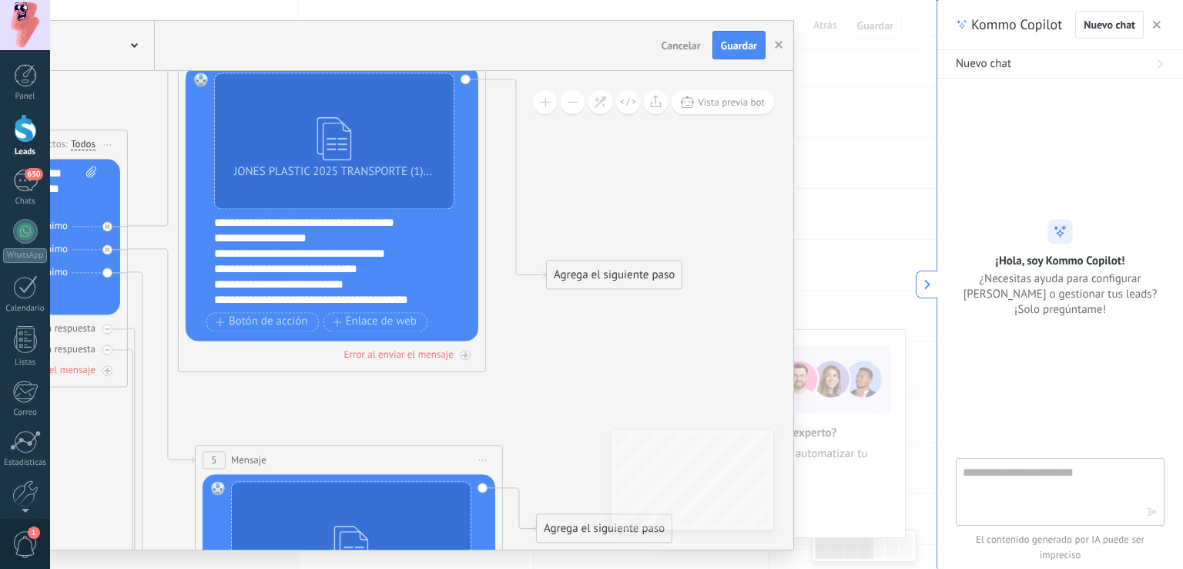
type textarea "**********"
click at [937, 287] on button at bounding box center [927, 284] width 22 height 28
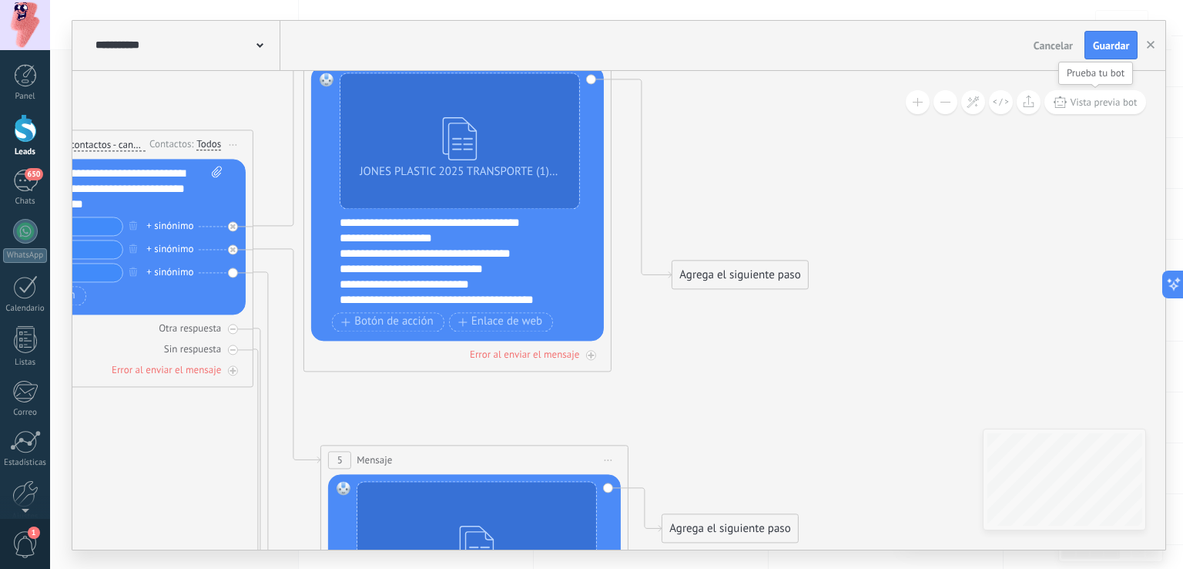
click at [1103, 111] on button "Vista previa bot" at bounding box center [1096, 102] width 102 height 24
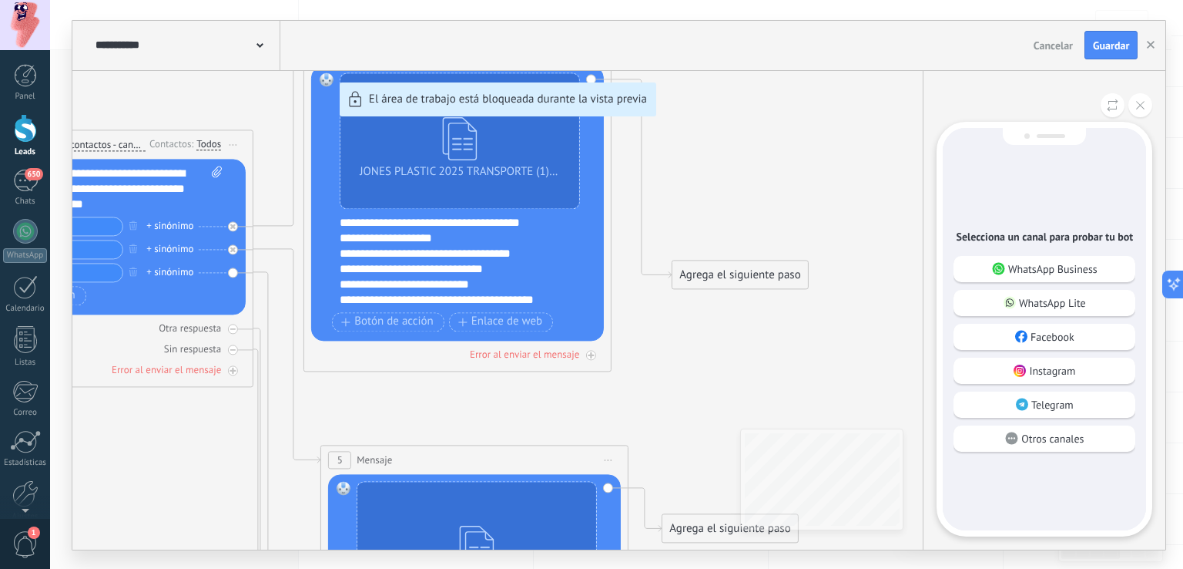
click at [1143, 204] on div "Selecciona un canal para probar tu bot WhatsApp Business WhatsApp Lite Facebook…" at bounding box center [1044, 329] width 203 height 402
drag, startPoint x: 1143, startPoint y: 204, endPoint x: 1105, endPoint y: 211, distance: 38.4
click at [1105, 211] on div "Selecciona un canal para probar tu bot WhatsApp Business WhatsApp Lite Facebook…" at bounding box center [1044, 329] width 203 height 402
click at [1113, 206] on div "Selecciona un canal para probar tu bot WhatsApp Business WhatsApp Lite Facebook…" at bounding box center [1044, 329] width 203 height 402
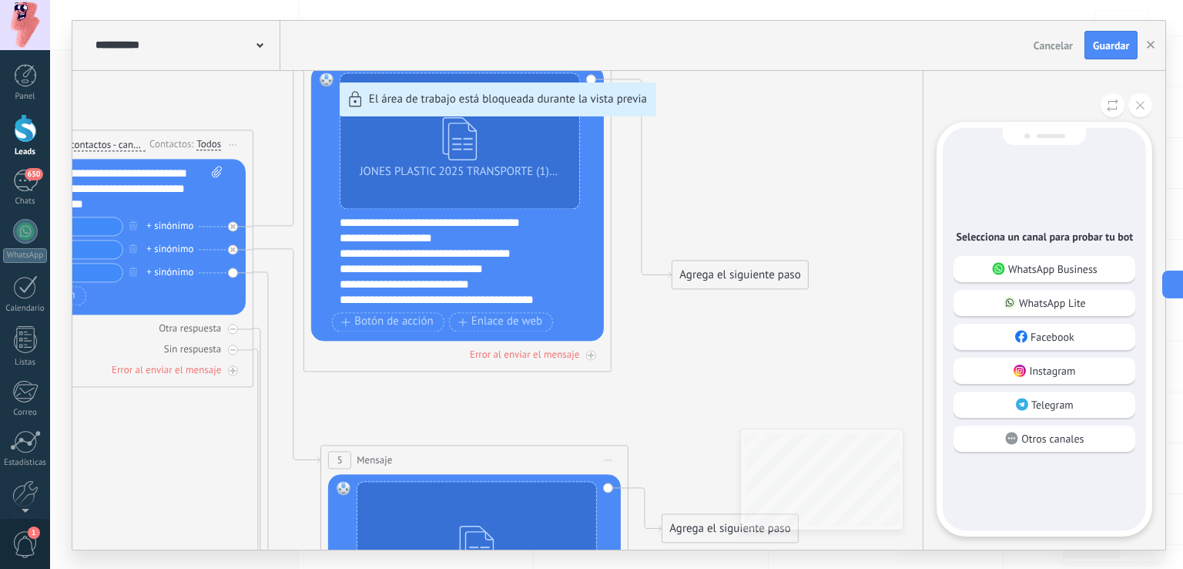
click at [916, 257] on div "**********" at bounding box center [618, 285] width 1093 height 528
click at [1054, 275] on div "WhatsApp Business" at bounding box center [1045, 269] width 182 height 26
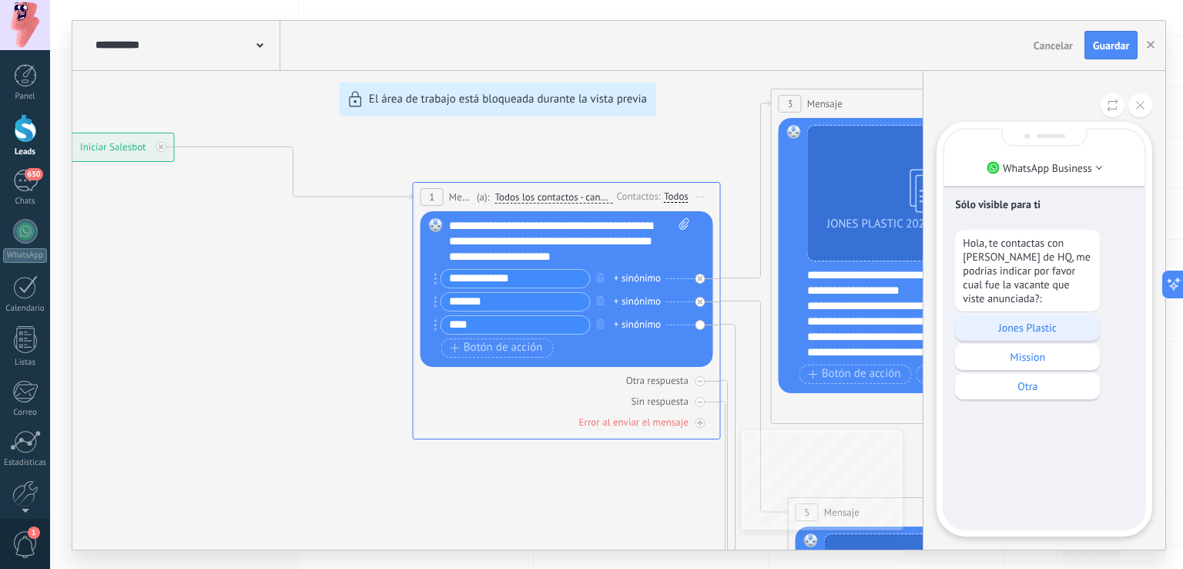
click at [1045, 330] on p "Jones Plastic" at bounding box center [1027, 327] width 129 height 14
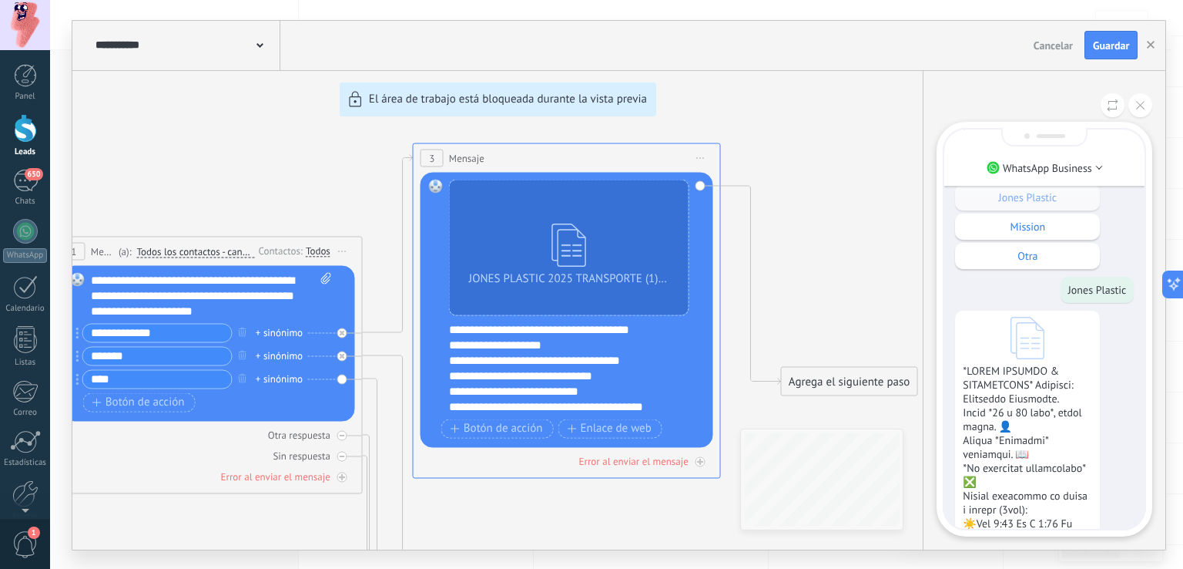
scroll to position [-1177, 0]
click at [1029, 317] on icon at bounding box center [1028, 338] width 34 height 42
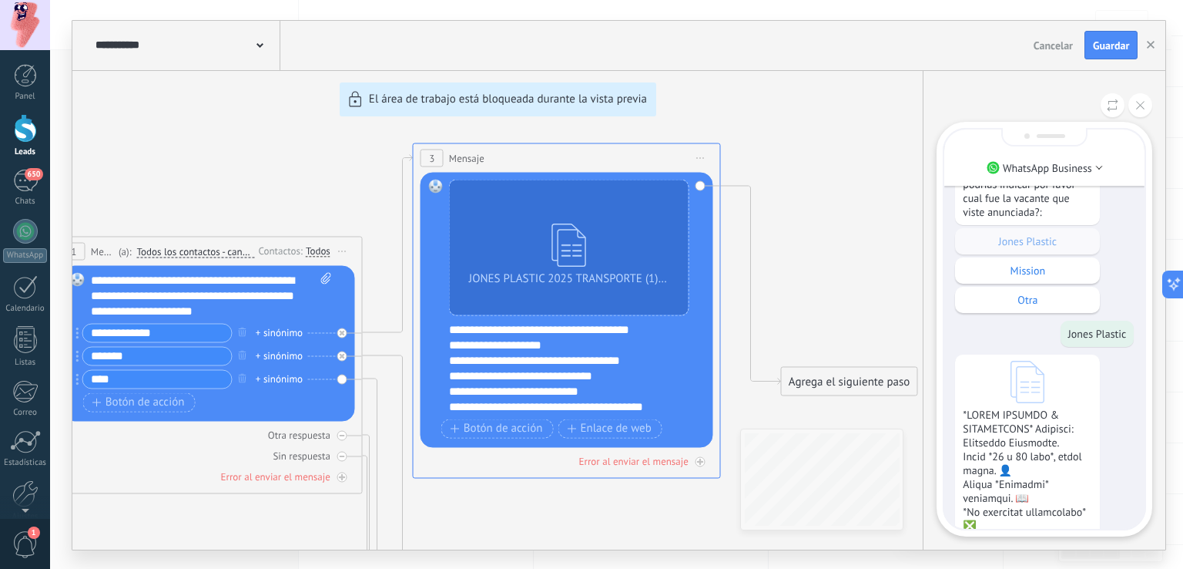
scroll to position [-1223, 0]
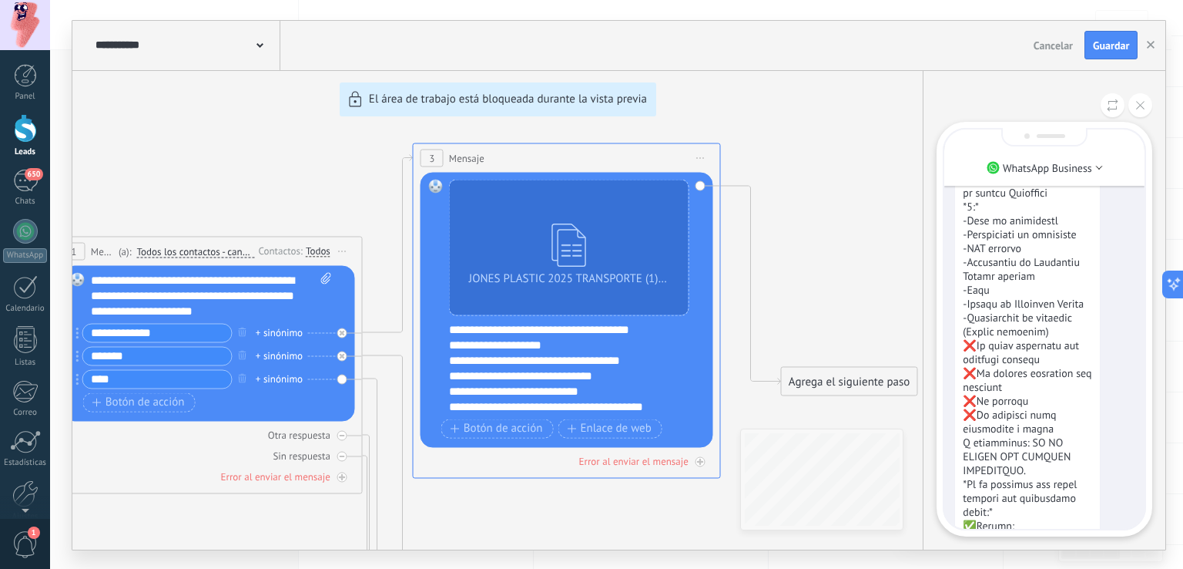
scroll to position [0, 0]
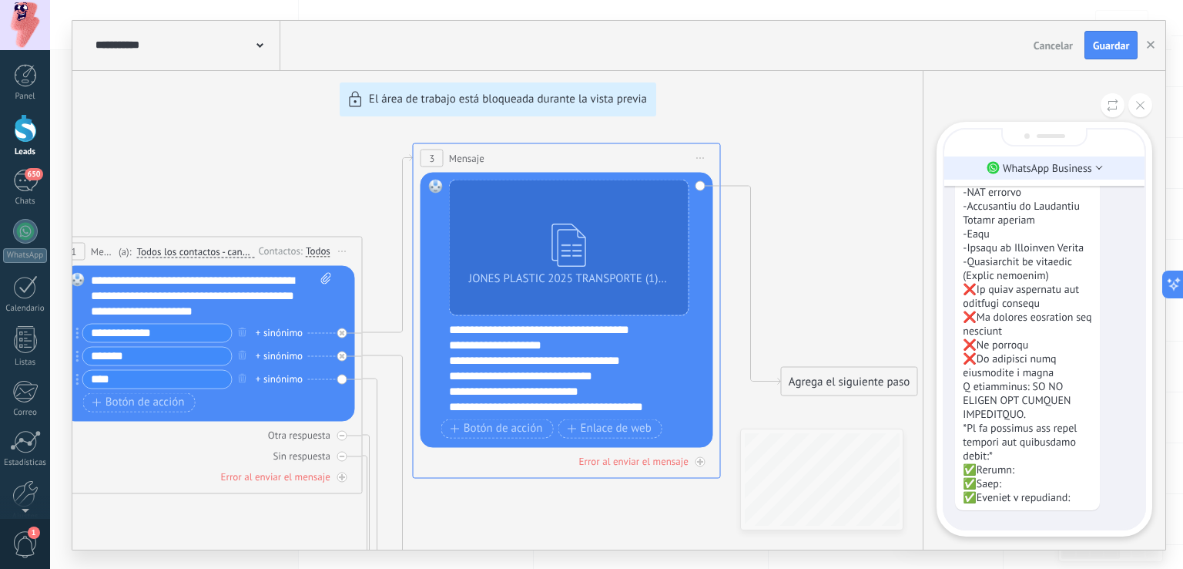
click at [1078, 162] on p "WhatsApp Business" at bounding box center [1047, 168] width 89 height 14
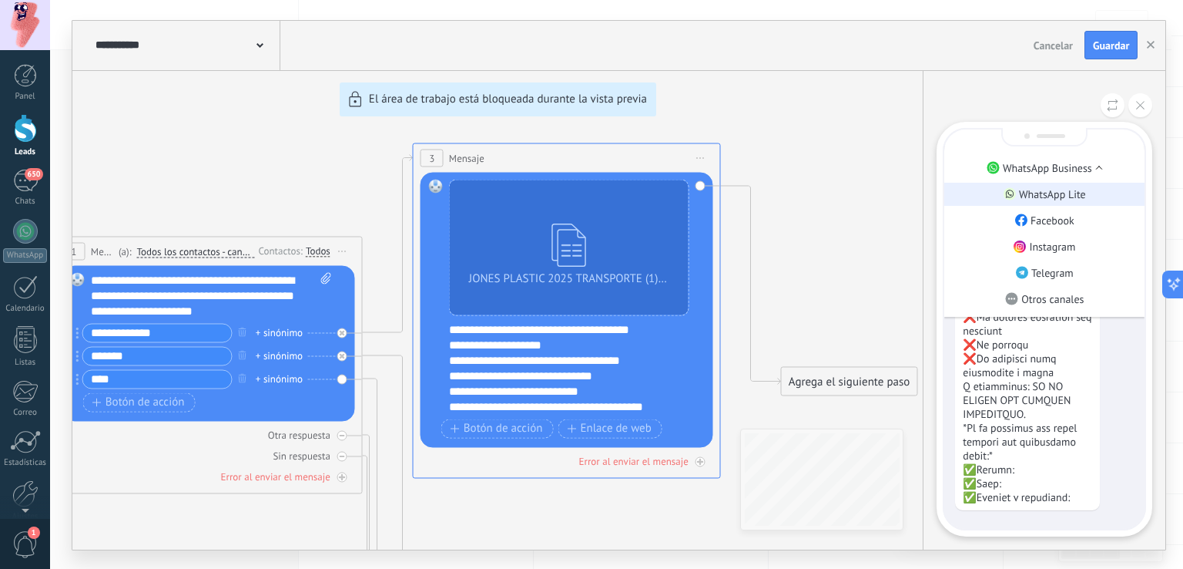
click at [1072, 196] on p "WhatsApp Lite" at bounding box center [1052, 194] width 67 height 14
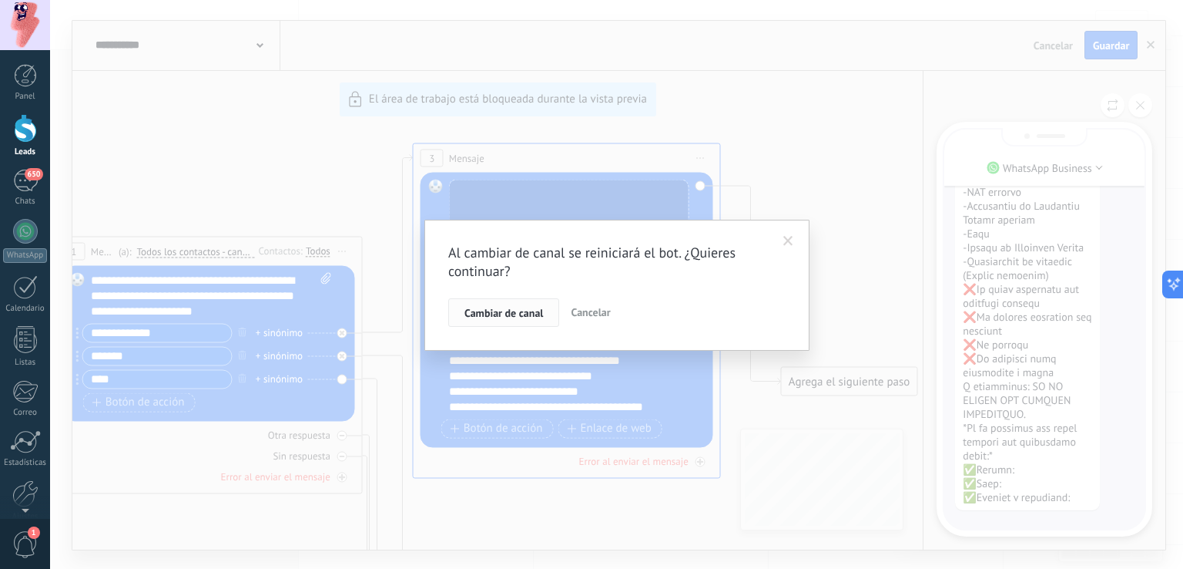
click at [524, 314] on span "Cambiar de canal" at bounding box center [504, 312] width 79 height 11
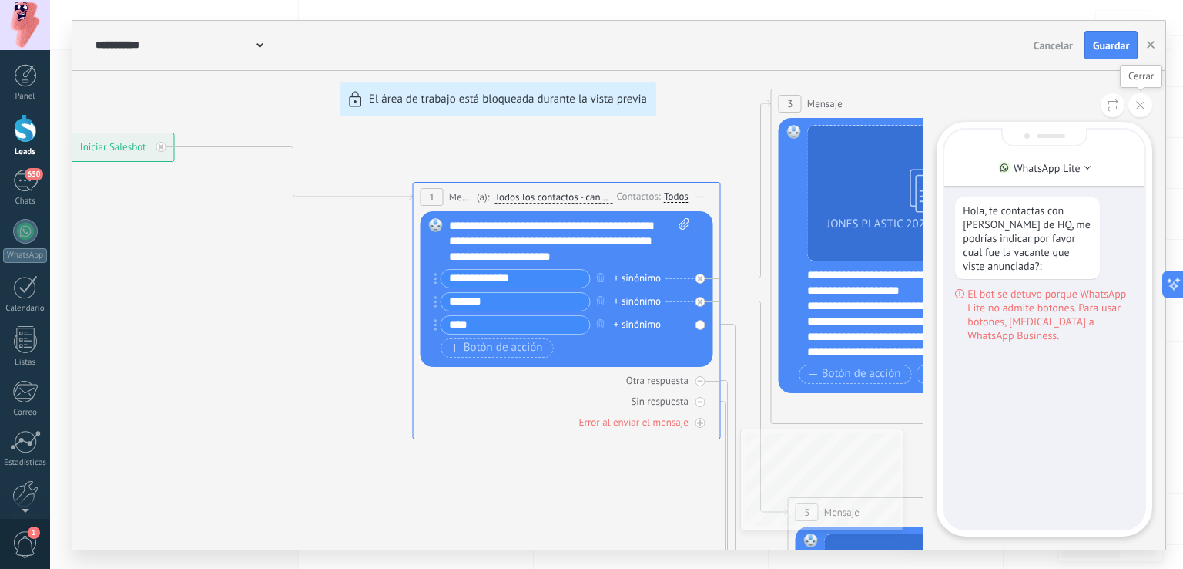
click at [1135, 104] on button at bounding box center [1141, 105] width 24 height 24
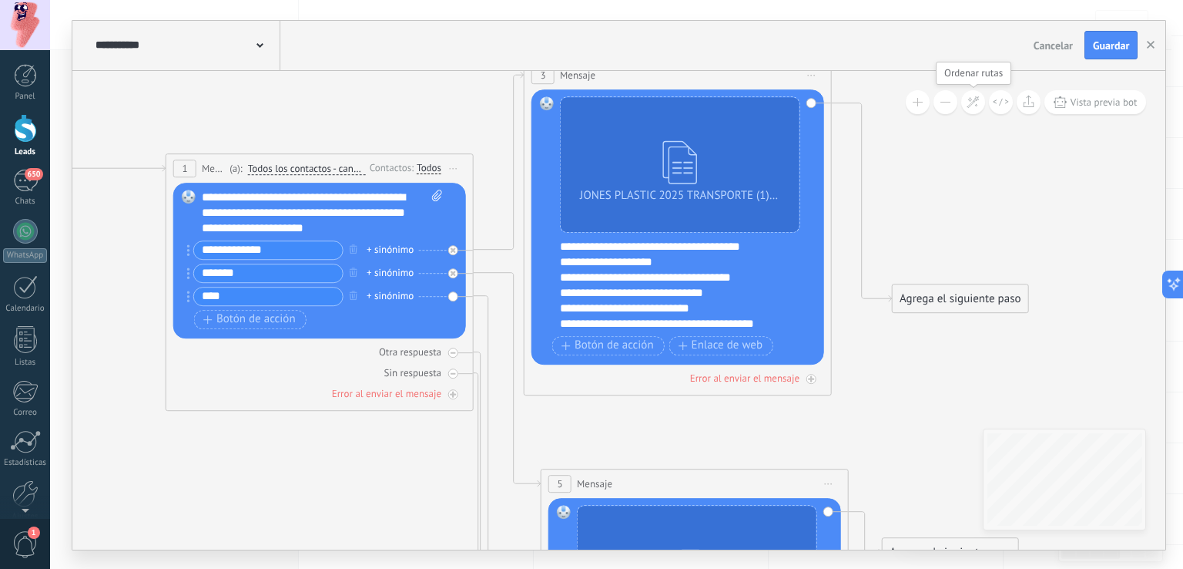
click at [972, 109] on button at bounding box center [973, 102] width 24 height 24
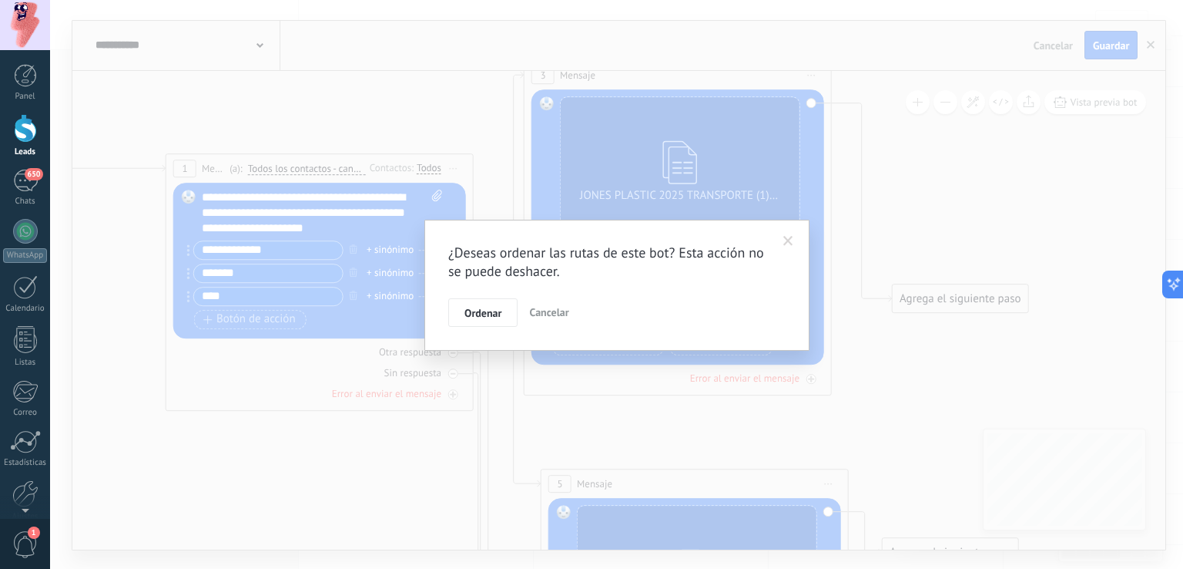
click at [797, 236] on span at bounding box center [788, 241] width 25 height 26
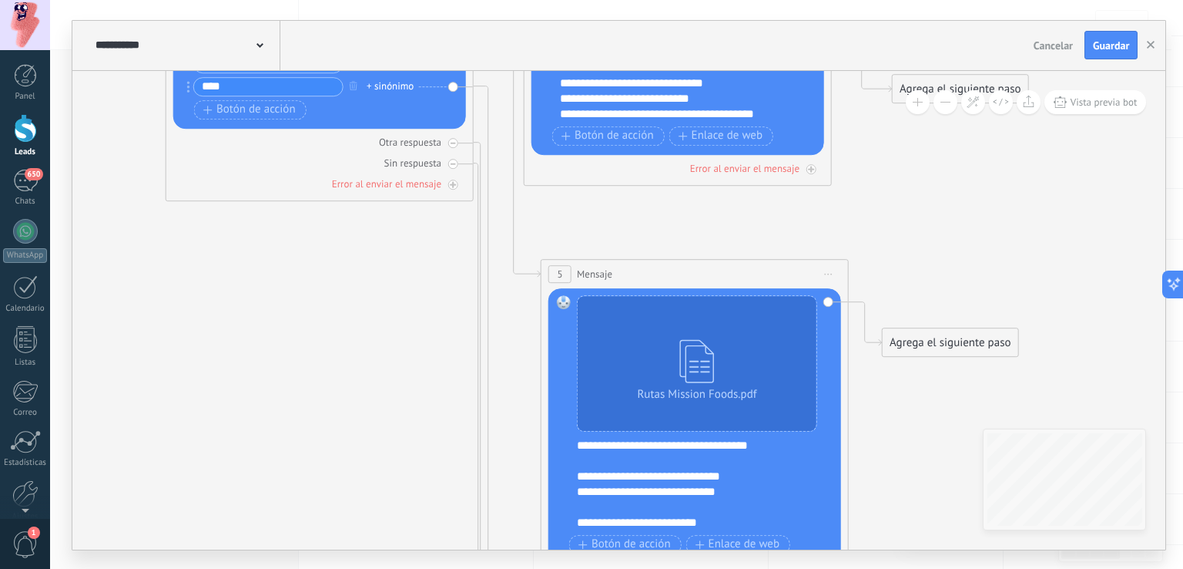
drag, startPoint x: 824, startPoint y: 301, endPoint x: 863, endPoint y: 253, distance: 61.4
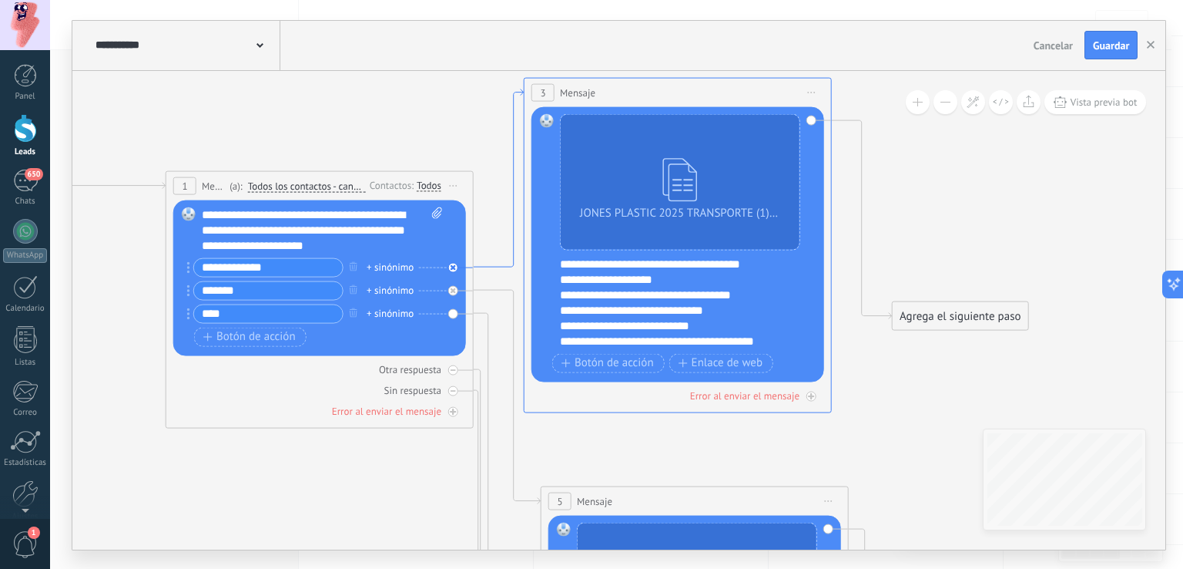
drag, startPoint x: 495, startPoint y: 235, endPoint x: 495, endPoint y: 259, distance: 23.9
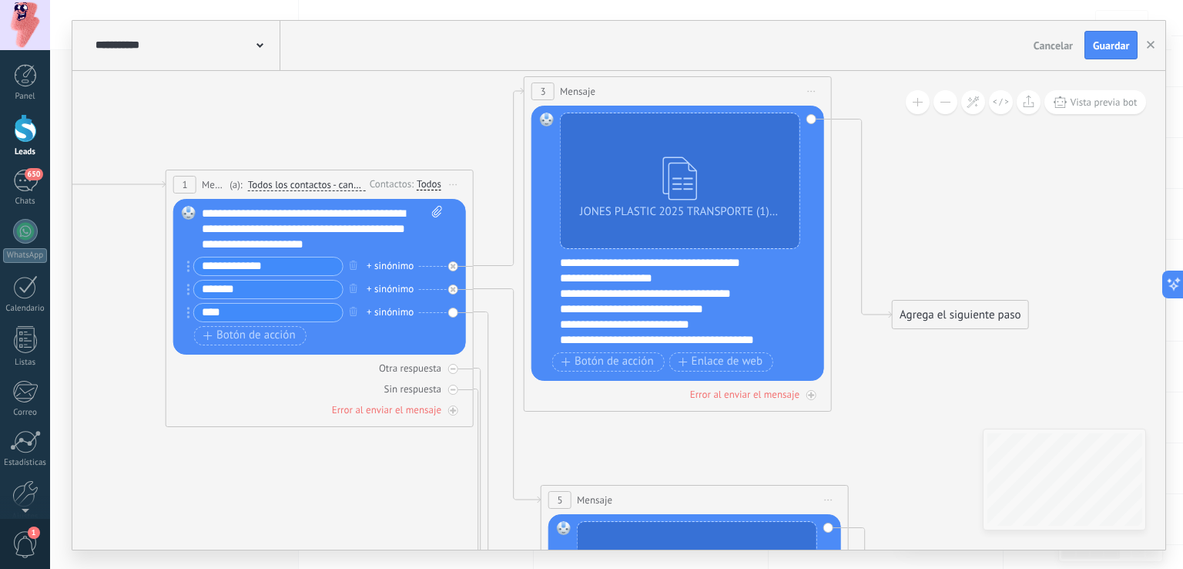
drag, startPoint x: 457, startPoint y: 262, endPoint x: 438, endPoint y: 282, distance: 27.3
click at [438, 282] on div "**********" at bounding box center [318, 291] width 248 height 69
click at [453, 390] on icon at bounding box center [453, 389] width 5 height 5
click at [453, 366] on icon at bounding box center [453, 368] width 5 height 5
click at [455, 312] on div "Reemplazar Quitar Convertir a mensaje de voz Arrastre la imagen aquí para adjun…" at bounding box center [319, 277] width 293 height 156
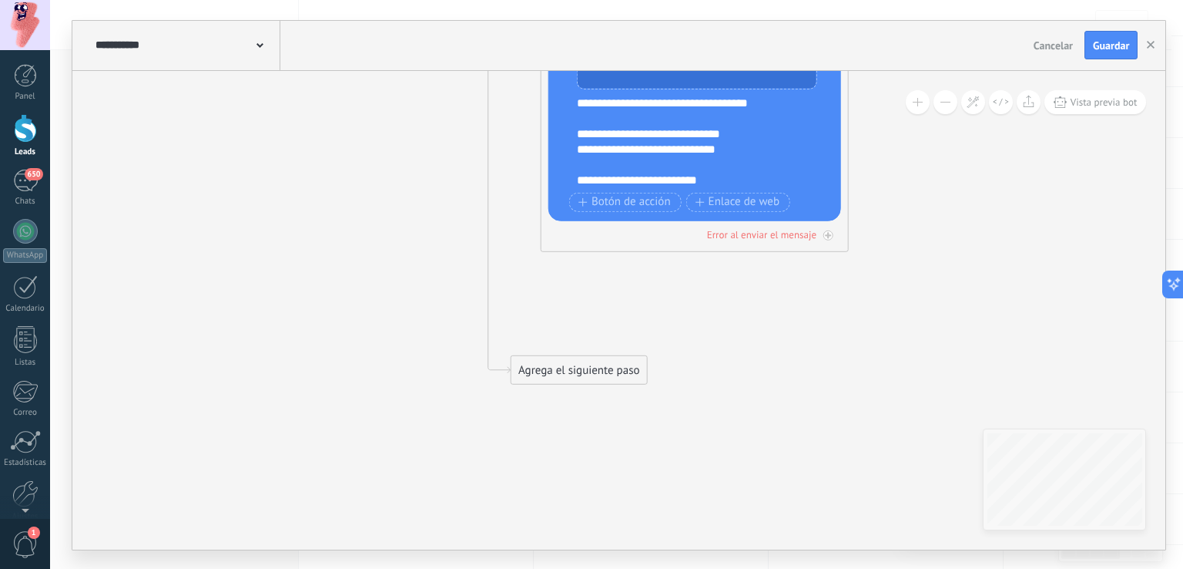
click at [576, 368] on div "Agrega el siguiente paso" at bounding box center [579, 369] width 135 height 25
click at [607, 395] on div "Mensaje" at bounding box center [616, 396] width 129 height 15
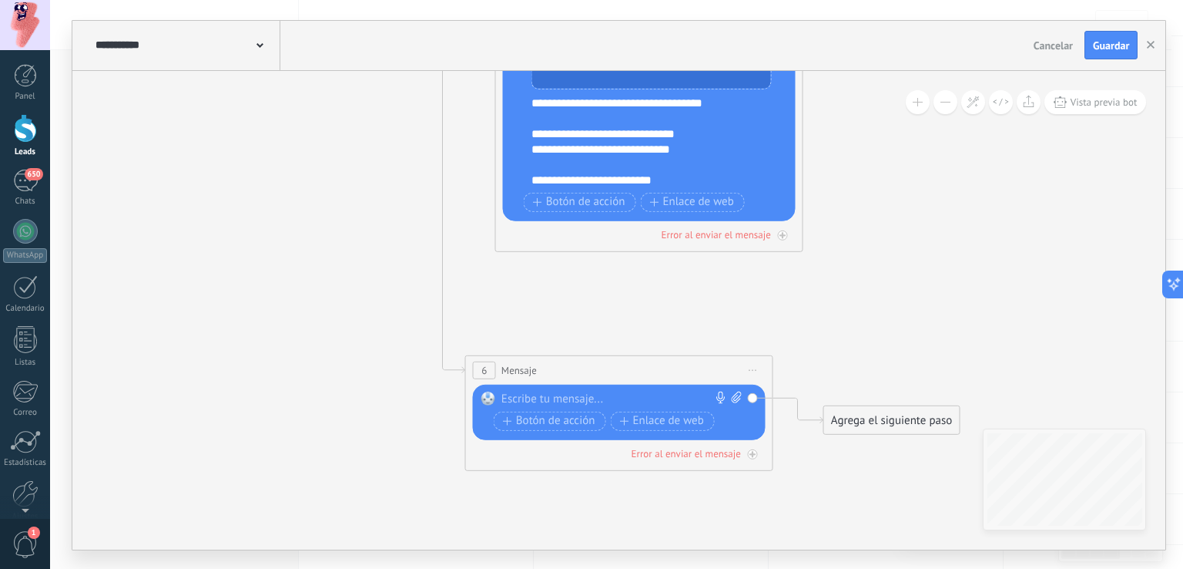
click at [607, 395] on div at bounding box center [615, 398] width 229 height 15
click at [552, 400] on div "**********" at bounding box center [622, 398] width 242 height 15
click at [689, 393] on div "**********" at bounding box center [622, 398] width 242 height 15
click at [857, 410] on div "Agrega el siguiente paso" at bounding box center [891, 419] width 135 height 25
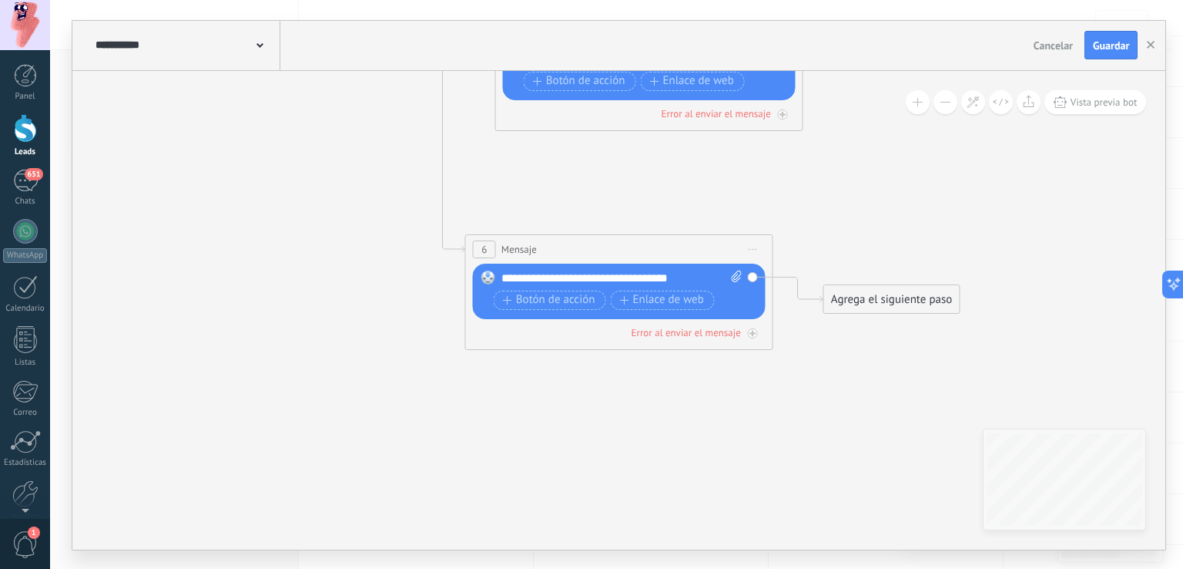
click at [758, 250] on span "Iniciar vista previa aquí Cambiar nombre Duplicar [GEOGRAPHIC_DATA]" at bounding box center [753, 249] width 25 height 22
click at [877, 293] on div "Agrega el siguiente paso" at bounding box center [891, 299] width 135 height 25
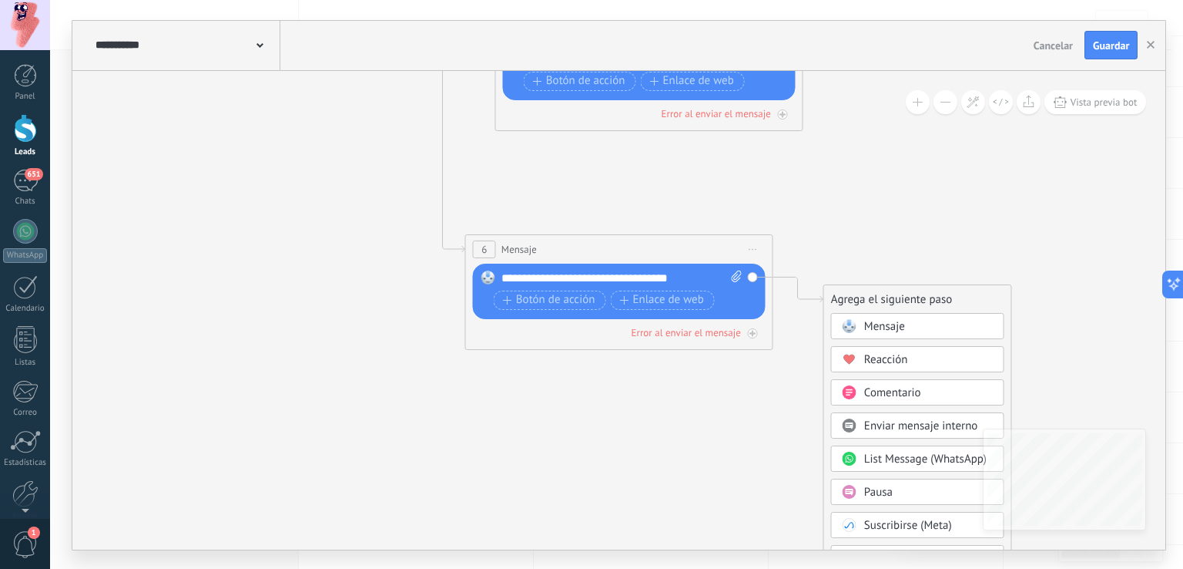
click at [897, 324] on span "Mensaje" at bounding box center [884, 326] width 41 height 15
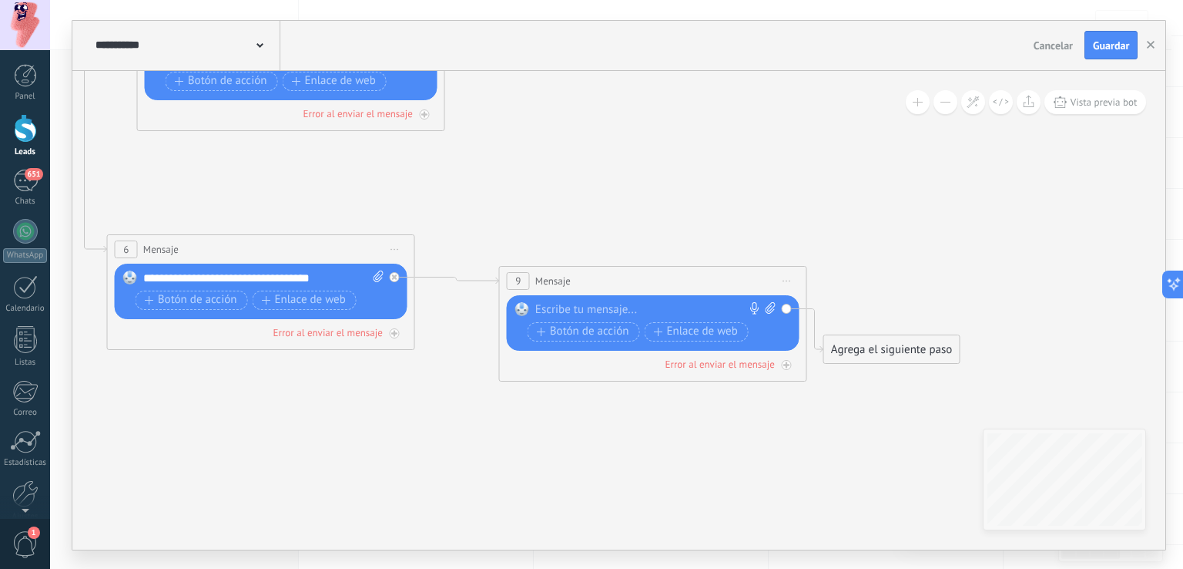
drag, startPoint x: 645, startPoint y: 302, endPoint x: 679, endPoint y: 283, distance: 38.6
click at [679, 283] on div "9 Mensaje ******* (a): Todos los contactos - canales seleccionados Todos los co…" at bounding box center [653, 281] width 307 height 29
click at [395, 330] on icon at bounding box center [395, 333] width 8 height 8
click at [394, 330] on icon at bounding box center [394, 332] width 5 height 5
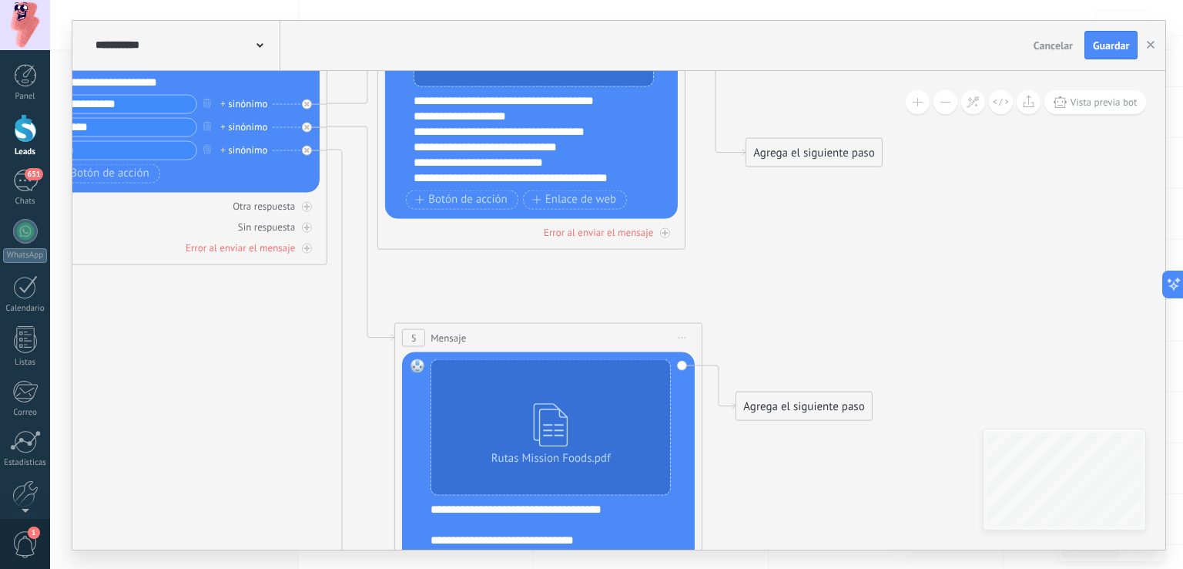
click at [416, 334] on span "5" at bounding box center [413, 337] width 5 height 13
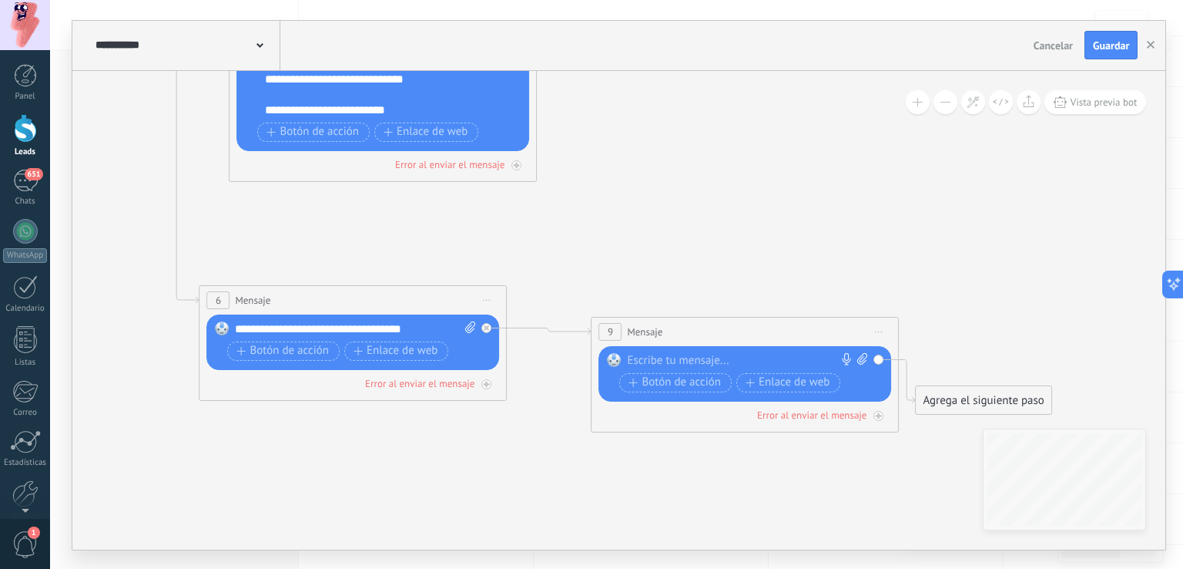
click at [724, 359] on div at bounding box center [741, 360] width 229 height 15
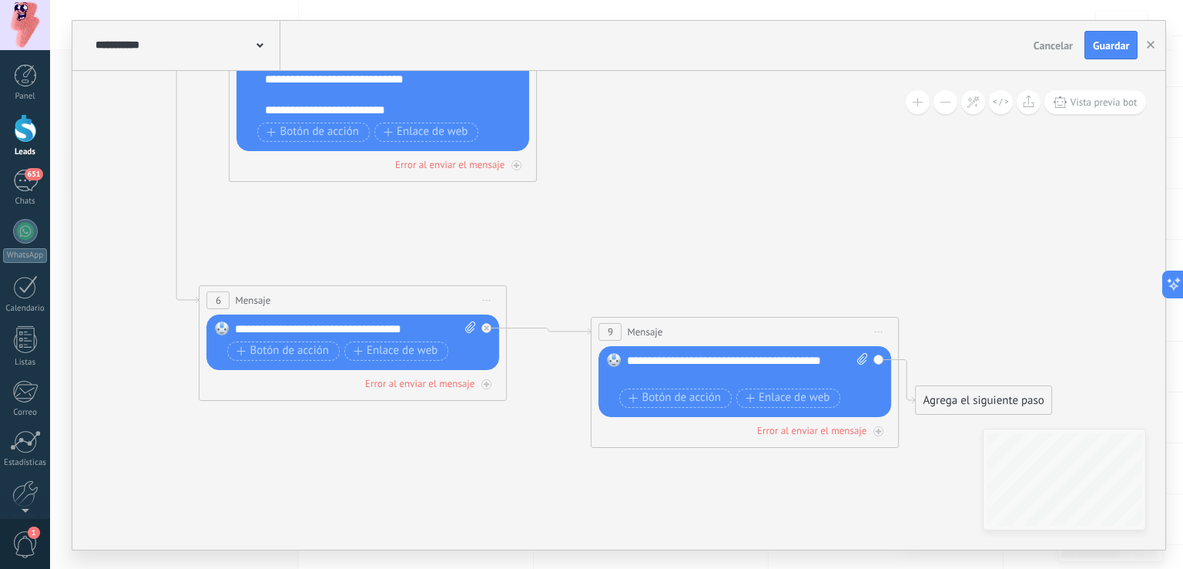
click at [666, 354] on div "**********" at bounding box center [748, 368] width 242 height 31
click at [1066, 90] on div "Vista previa bot" at bounding box center [1024, 102] width 245 height 24
click at [1081, 106] on span "Vista previa bot" at bounding box center [1104, 102] width 67 height 13
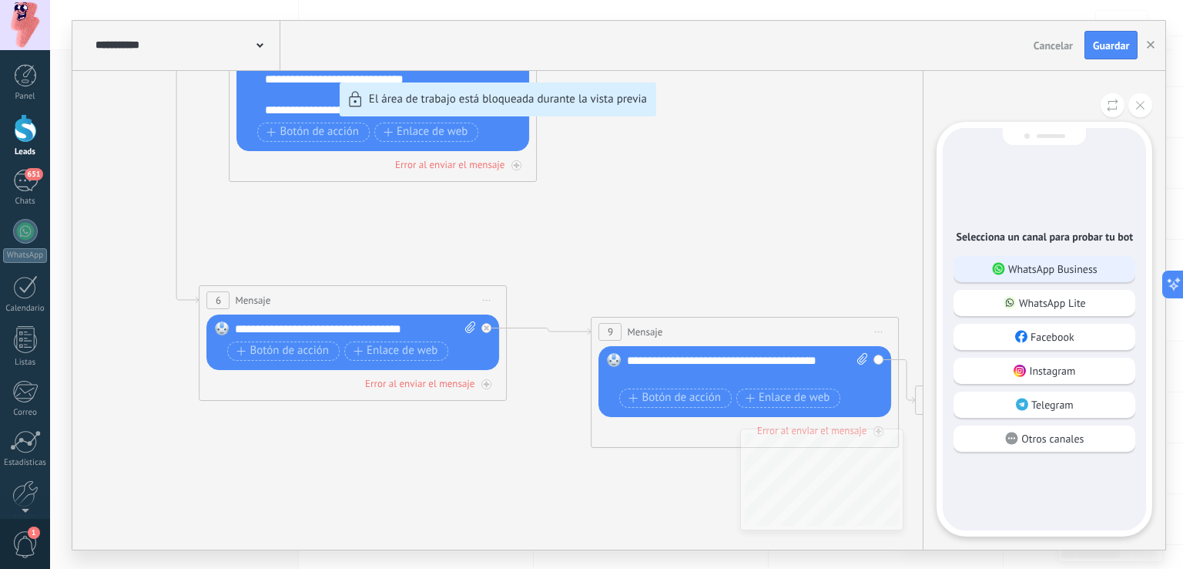
click at [1040, 278] on div "WhatsApp Business" at bounding box center [1045, 269] width 182 height 26
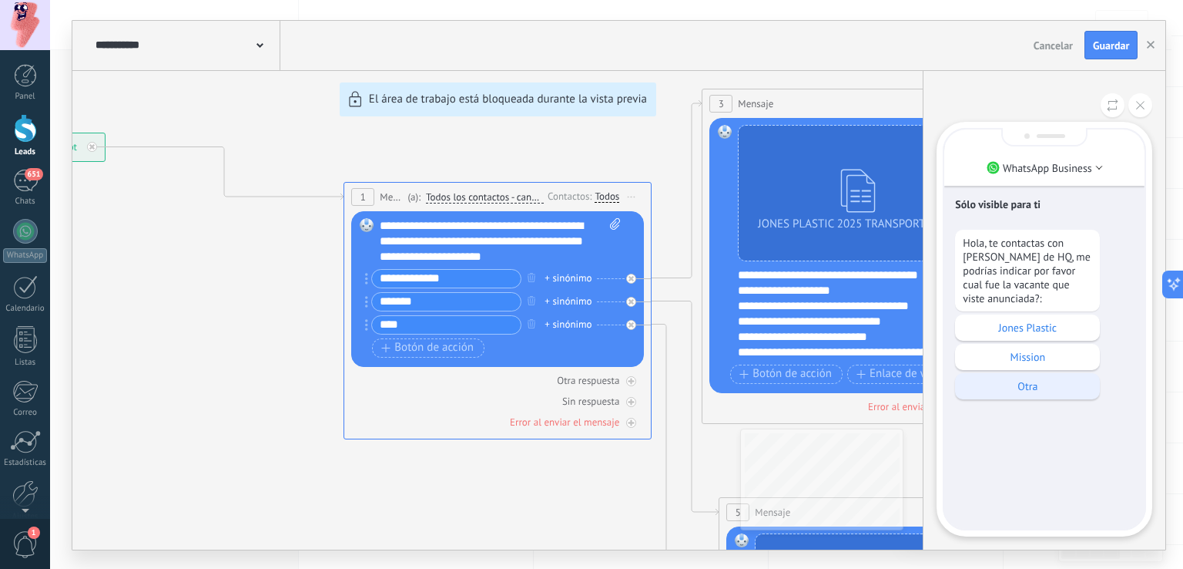
click at [1020, 383] on p "Otra" at bounding box center [1027, 386] width 129 height 14
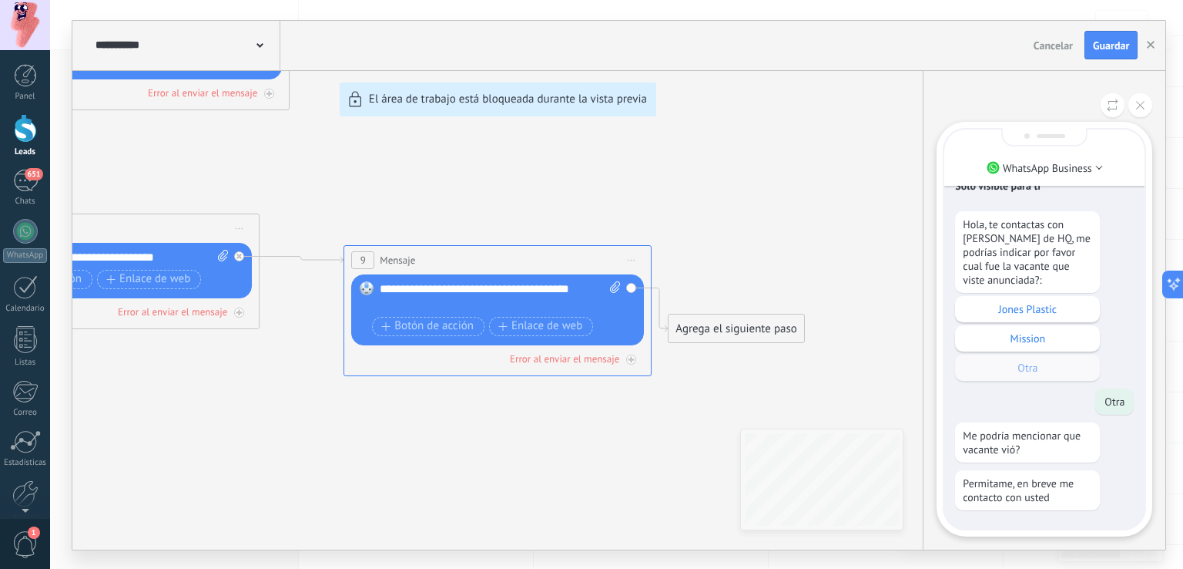
click at [1043, 514] on div "Sólo visible para ti Hola, te contactas con Héctor Peña de HQ, me podrías indic…" at bounding box center [1044, 320] width 200 height 418
click at [1062, 461] on div "Sólo visible para ti Hola, te contactas con Héctor Peña de HQ, me podrías indic…" at bounding box center [1044, 320] width 200 height 418
click at [1132, 99] on button at bounding box center [1141, 105] width 24 height 24
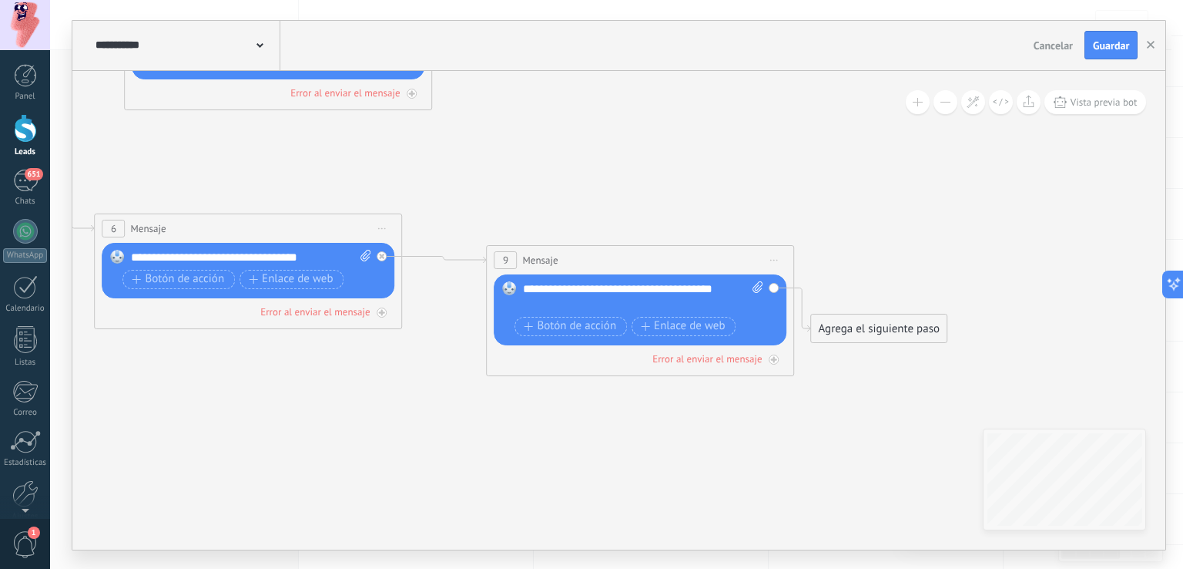
click at [382, 227] on icon at bounding box center [383, 228] width 8 height 2
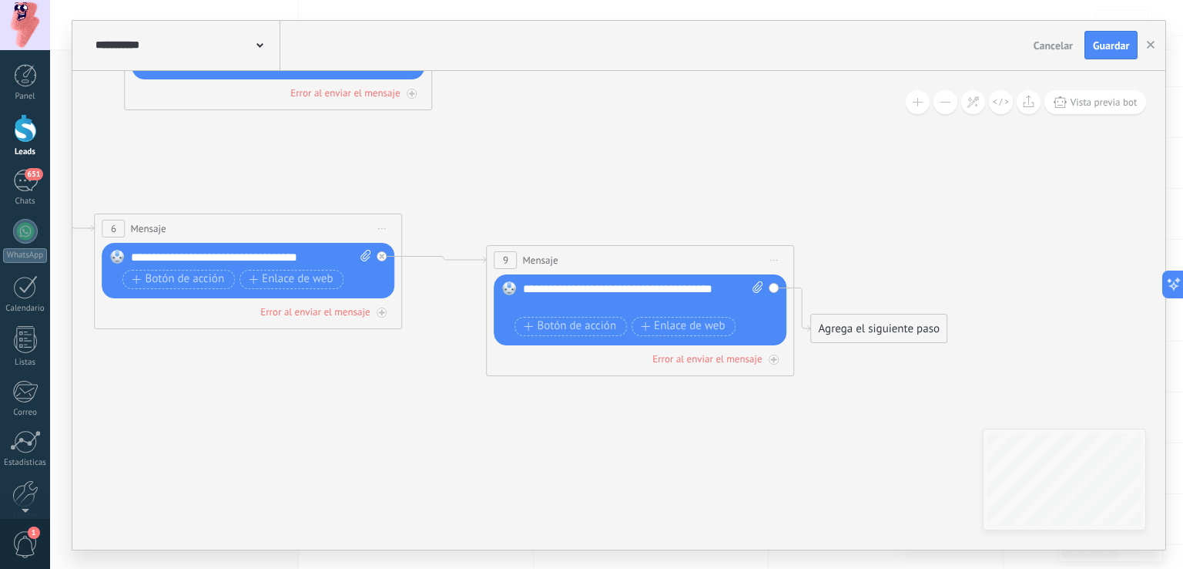
click at [770, 255] on span "Iniciar vista previa aquí Cambiar nombre Duplicar Borrar" at bounding box center [775, 260] width 25 height 22
click at [810, 361] on div "Borrar" at bounding box center [845, 360] width 153 height 26
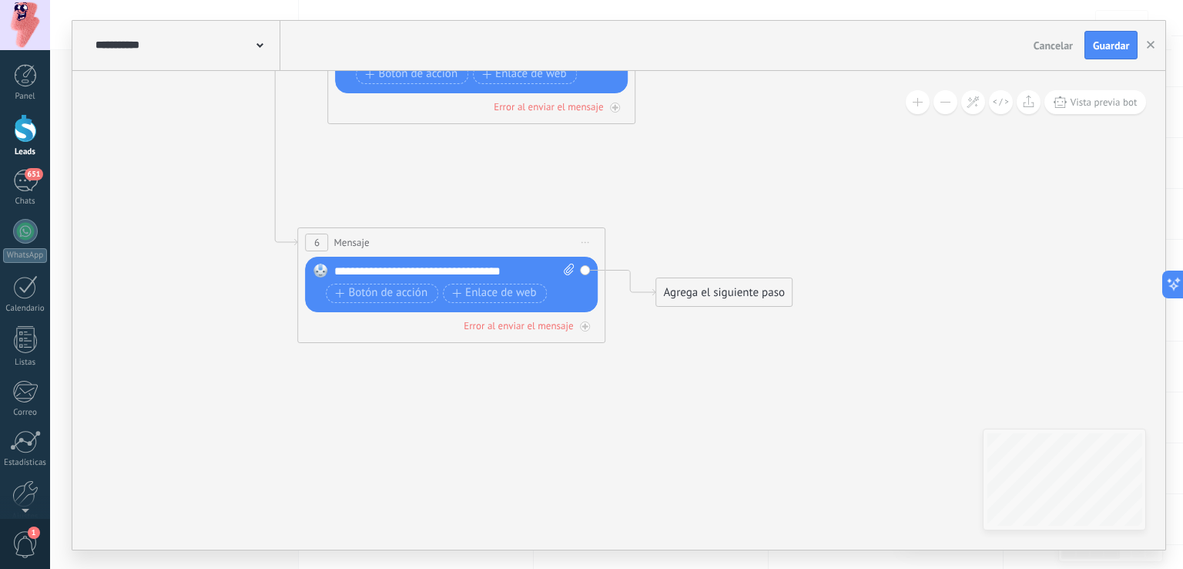
click at [692, 297] on div "Agrega el siguiente paso" at bounding box center [724, 292] width 135 height 25
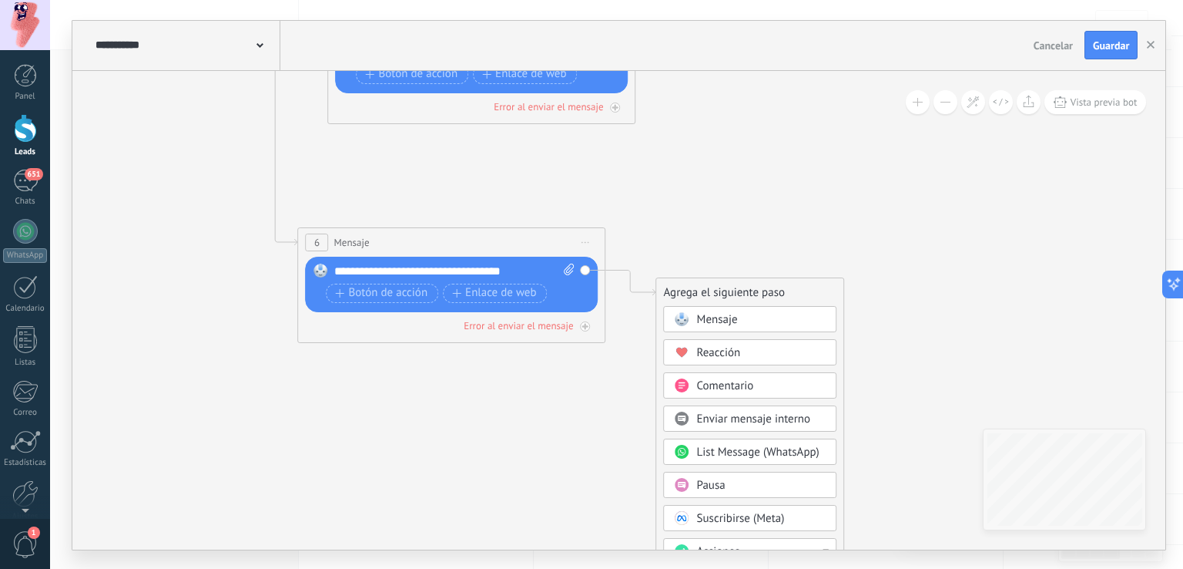
click at [692, 297] on div "Agrega el siguiente paso" at bounding box center [750, 292] width 187 height 25
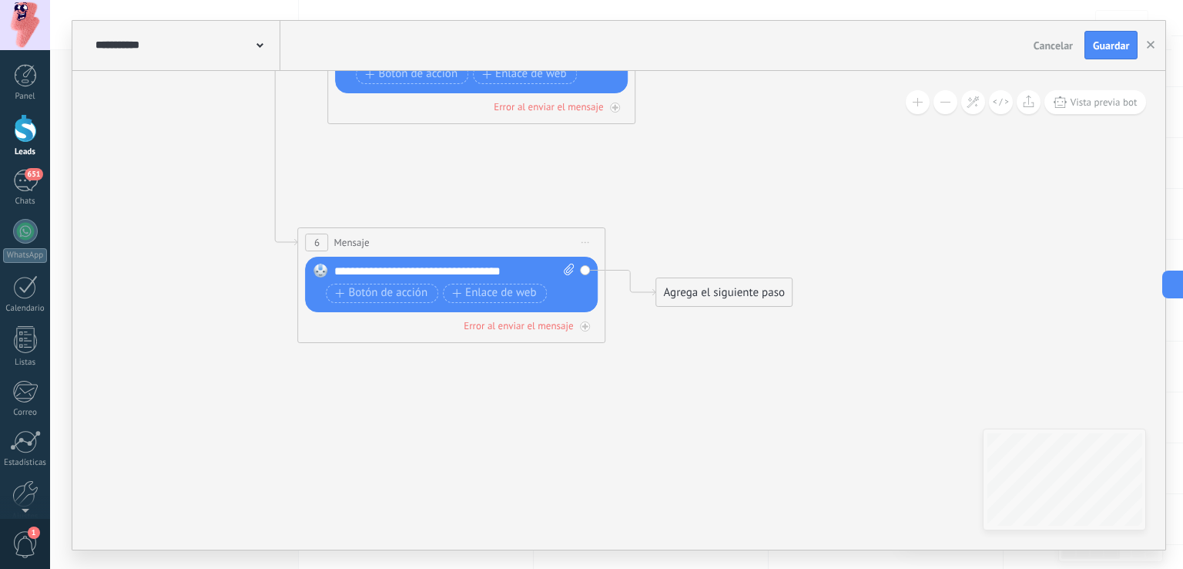
click at [921, 102] on button at bounding box center [918, 102] width 24 height 24
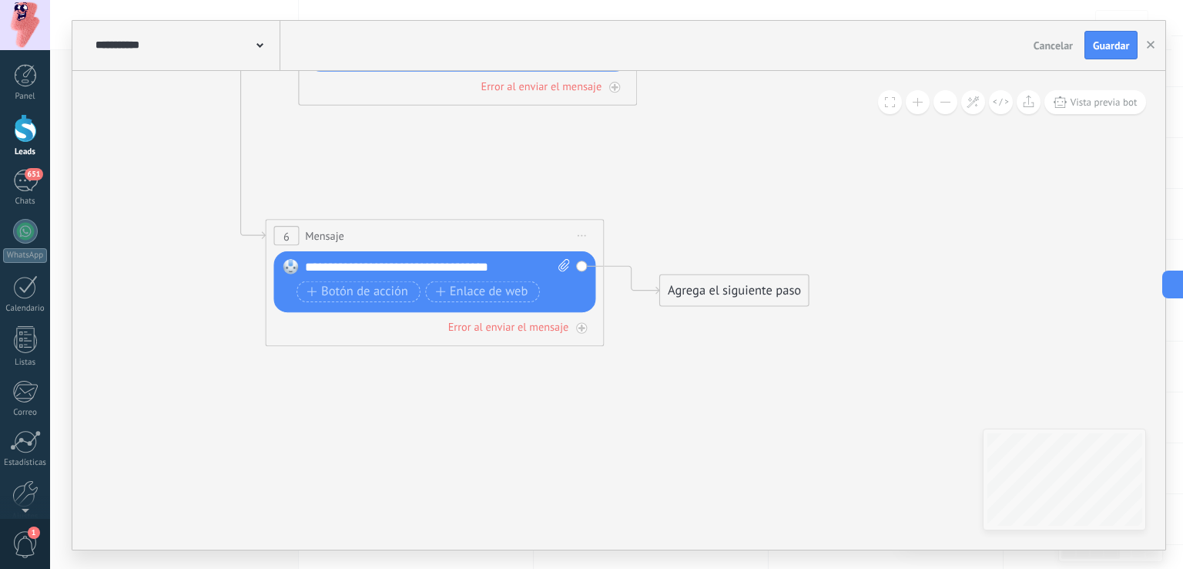
click at [210, 28] on div "**********" at bounding box center [186, 45] width 189 height 49
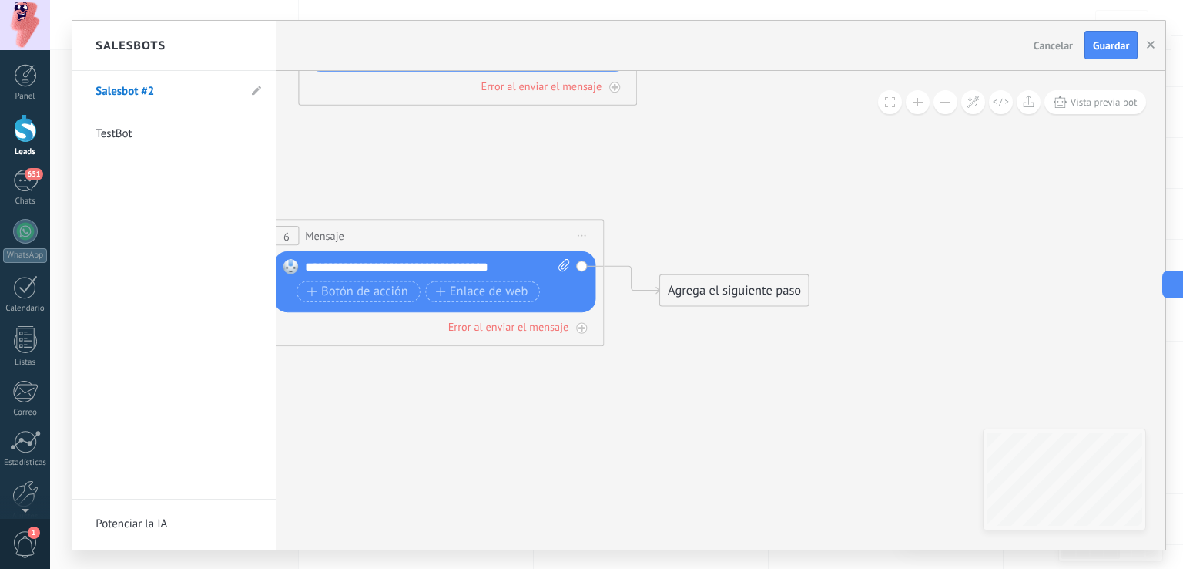
click at [739, 192] on div at bounding box center [618, 285] width 1093 height 528
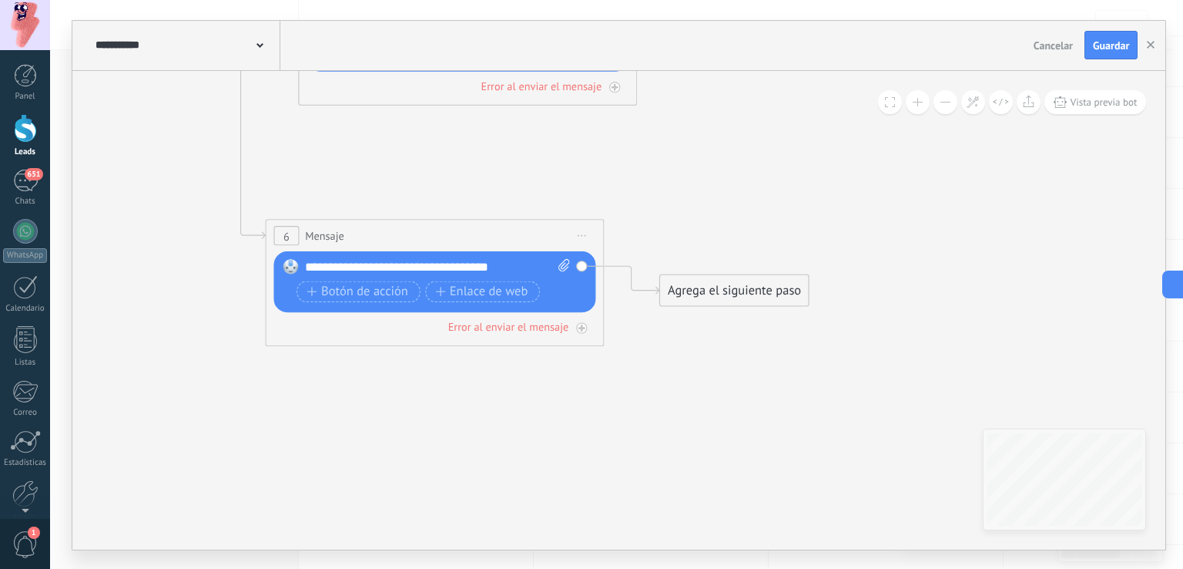
click at [721, 291] on div "Agrega el siguiente paso" at bounding box center [734, 291] width 149 height 28
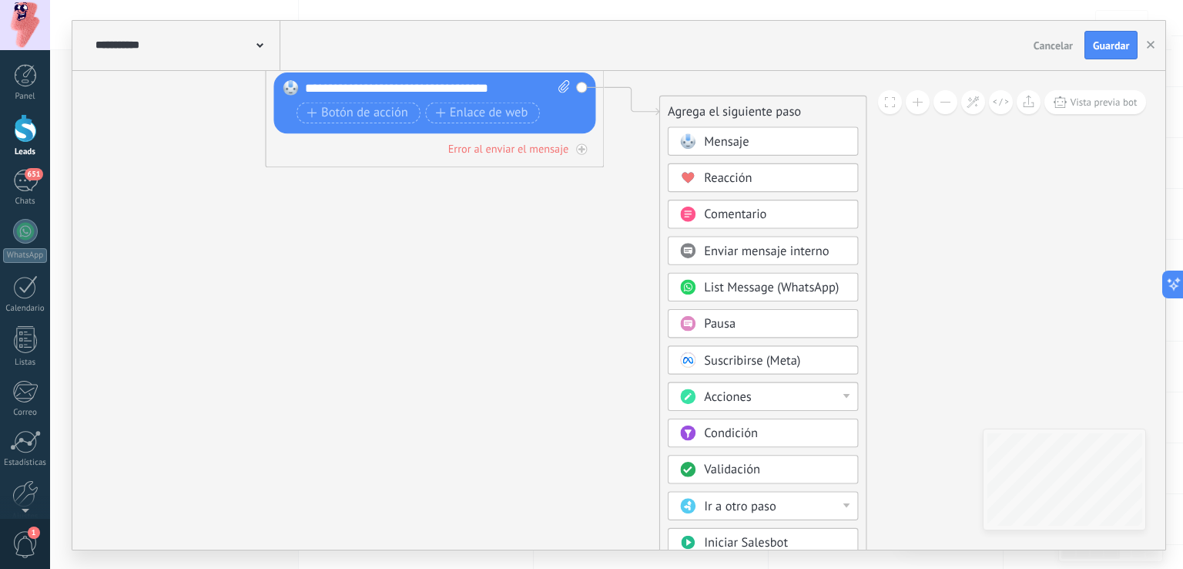
click at [830, 391] on div "Acciones" at bounding box center [776, 396] width 143 height 17
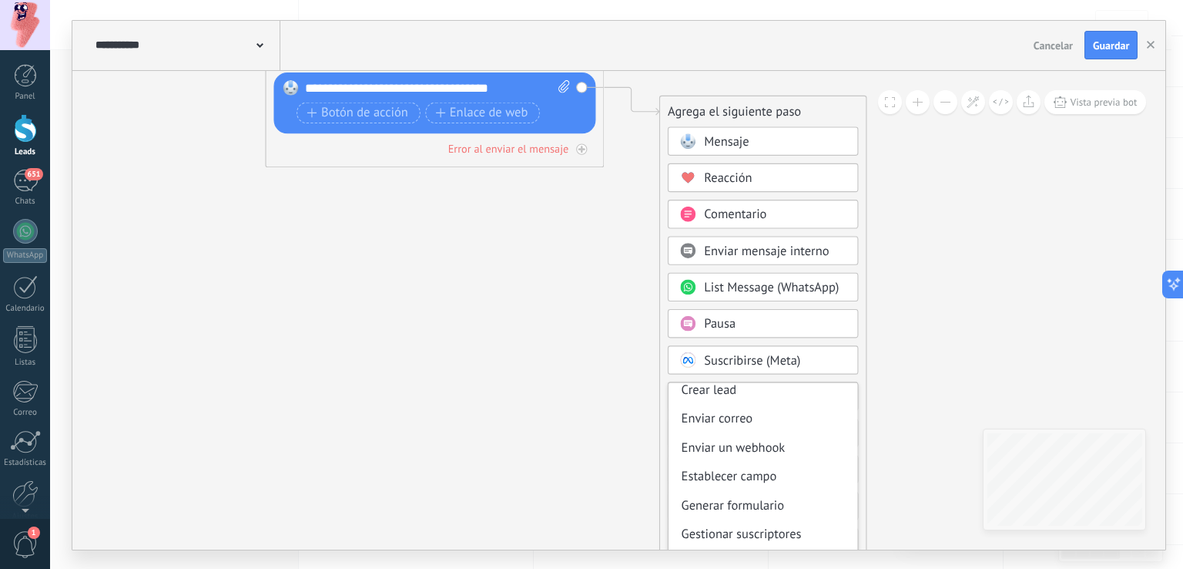
scroll to position [204, 0]
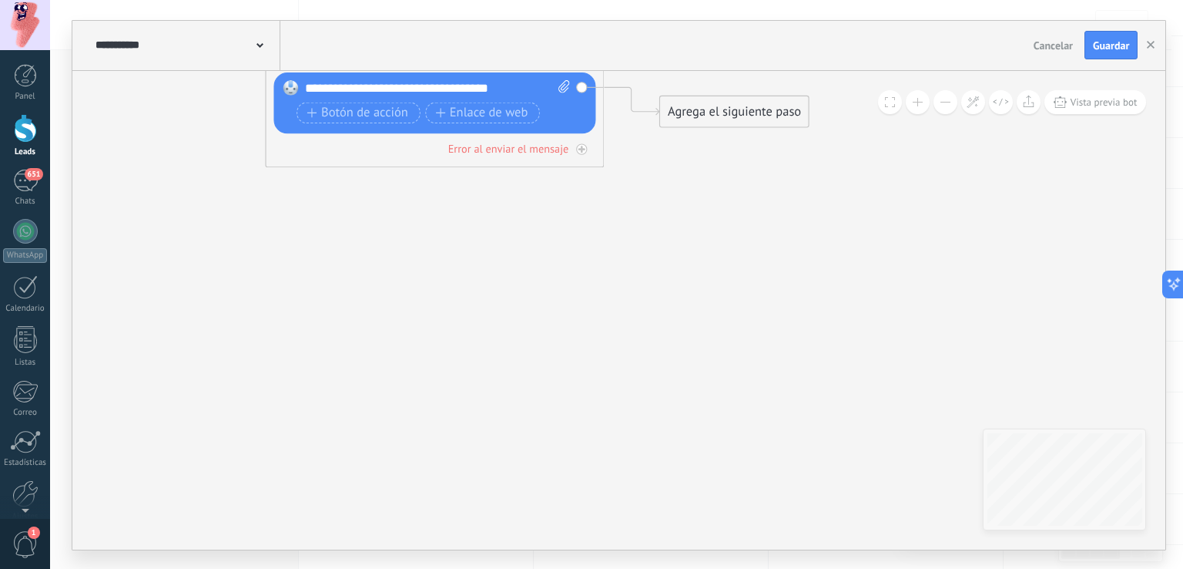
click at [779, 116] on div "Agrega el siguiente paso" at bounding box center [734, 112] width 149 height 28
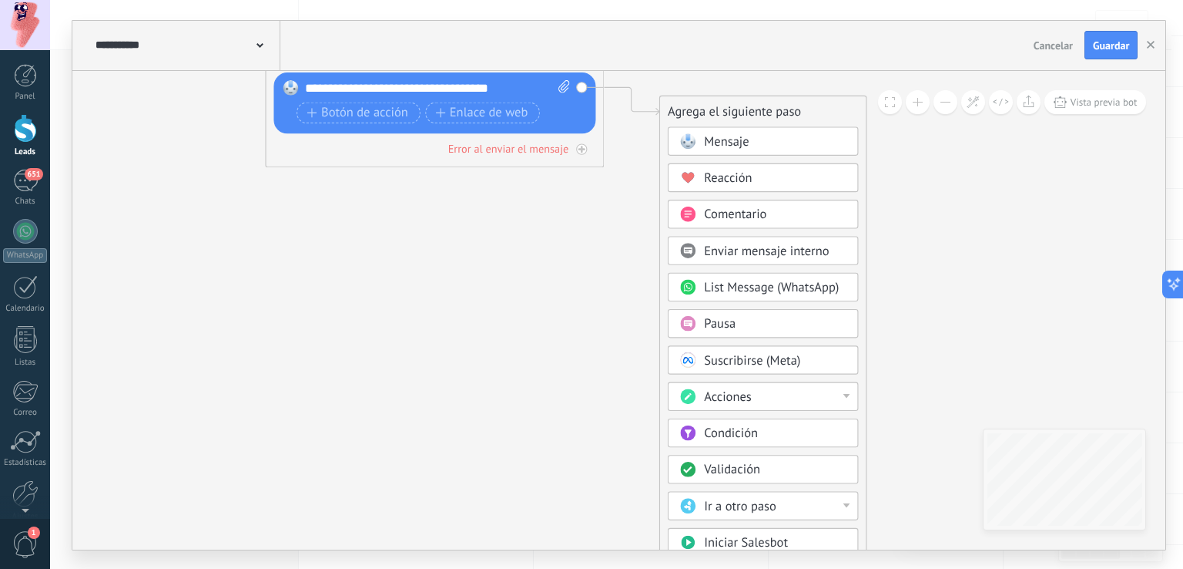
click at [745, 318] on div "Pausa" at bounding box center [776, 323] width 143 height 17
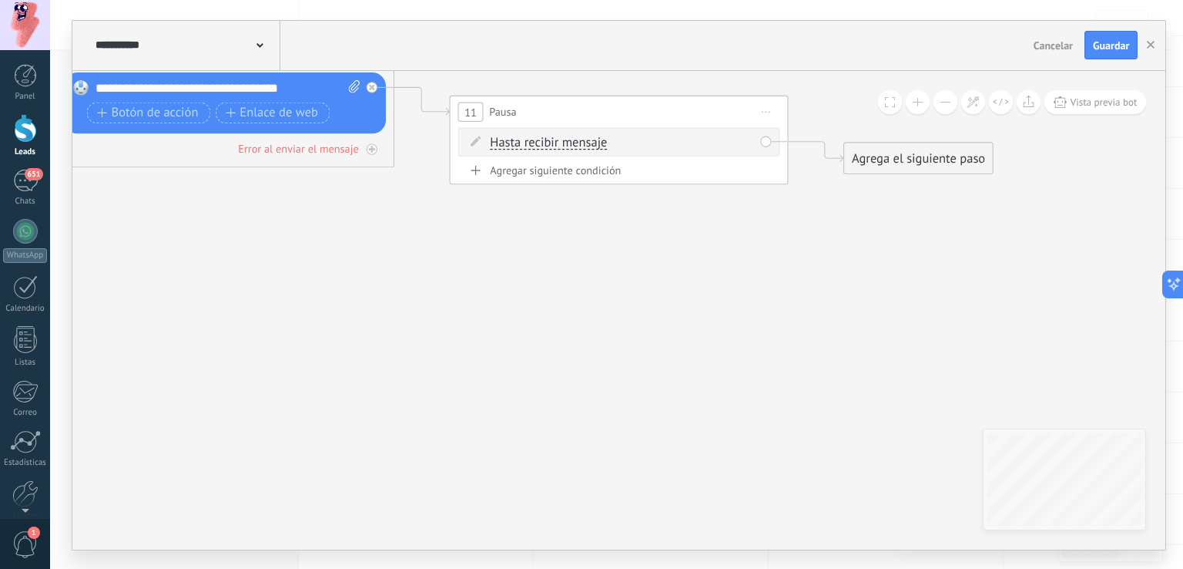
click at [607, 171] on div "Agregar siguiente condición" at bounding box center [619, 170] width 322 height 15
click at [755, 170] on div "Borrar" at bounding box center [748, 177] width 18 height 25
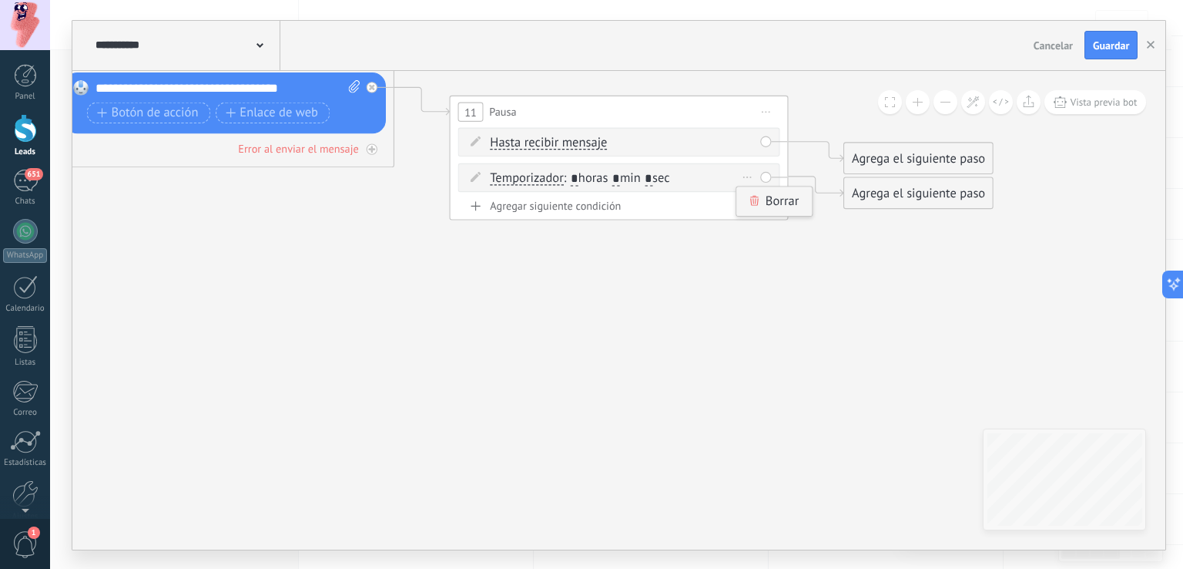
click at [770, 204] on div "Borrar" at bounding box center [774, 200] width 75 height 29
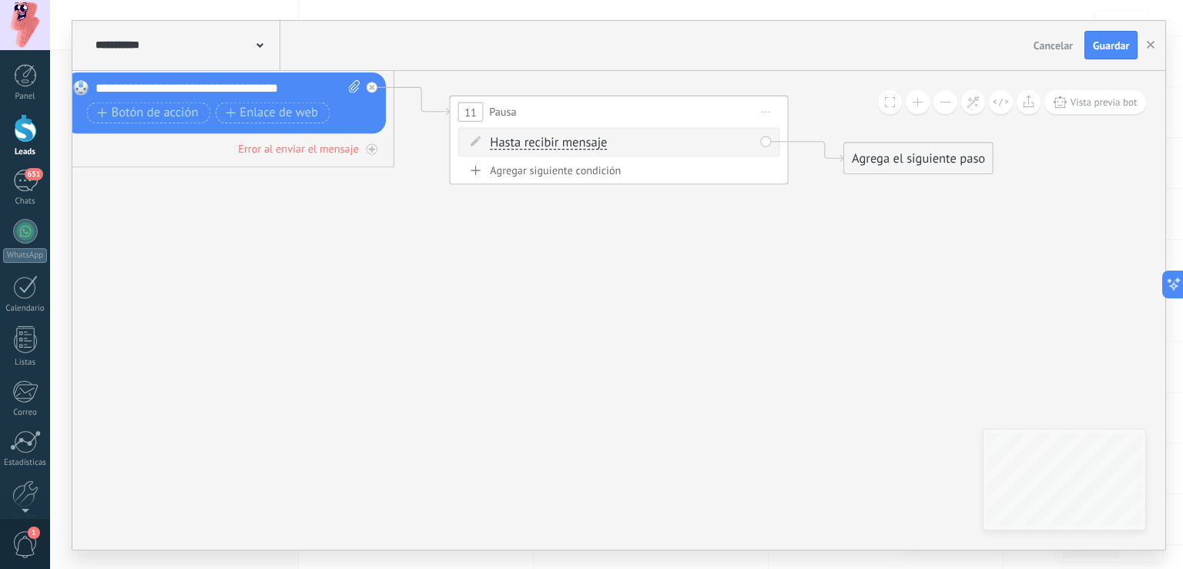
click at [850, 151] on div "Agrega el siguiente paso" at bounding box center [918, 158] width 149 height 28
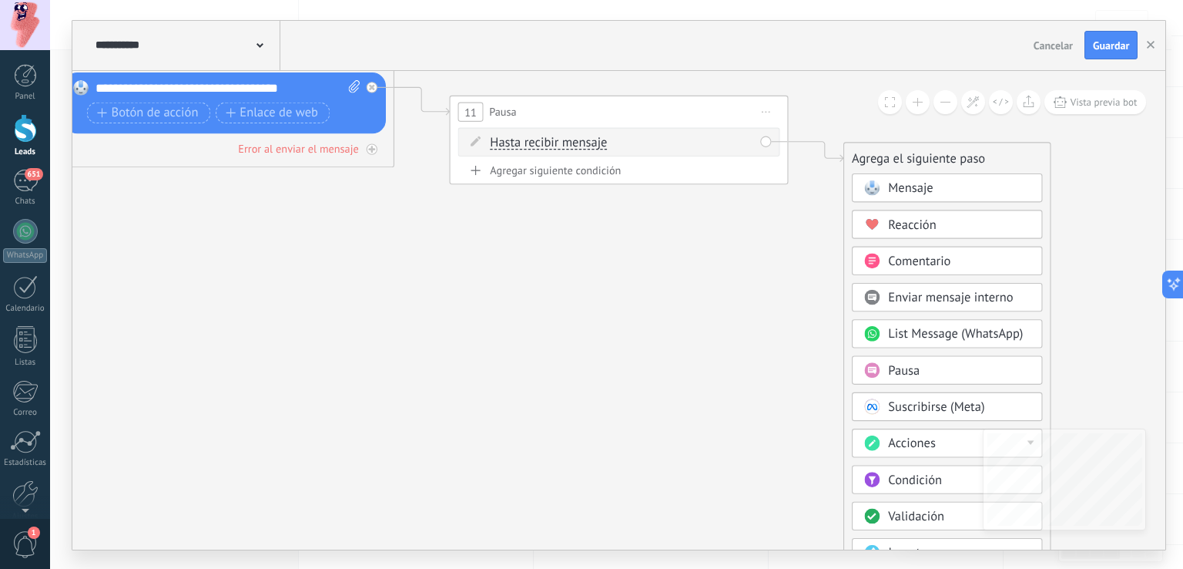
click at [874, 179] on rect at bounding box center [871, 186] width 15 height 15
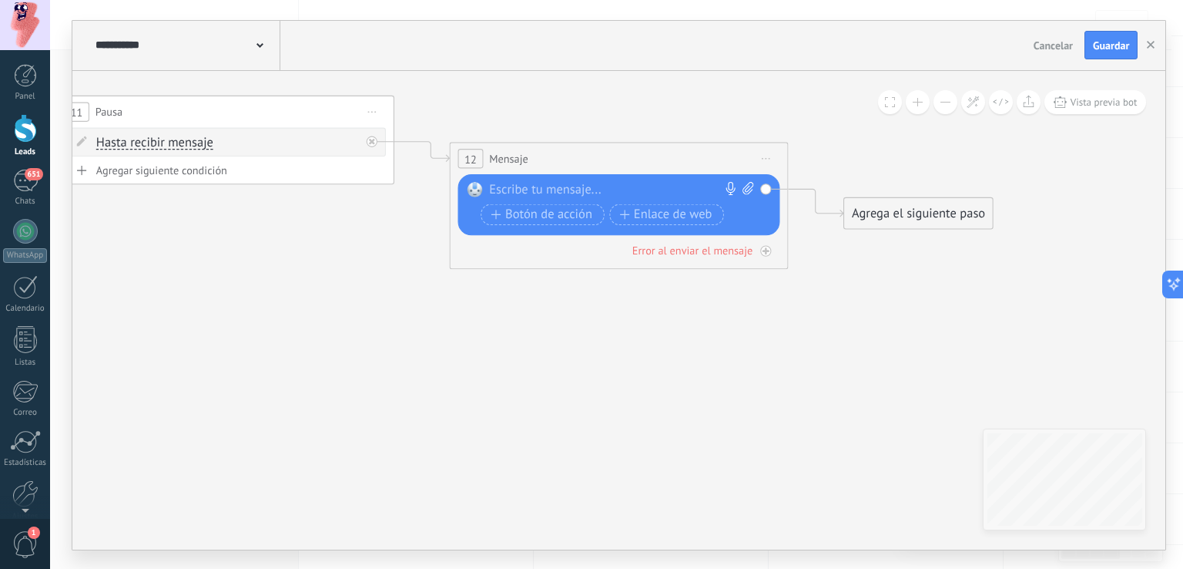
click at [658, 186] on div at bounding box center [616, 190] width 252 height 17
click at [502, 188] on div "**********" at bounding box center [623, 190] width 266 height 17
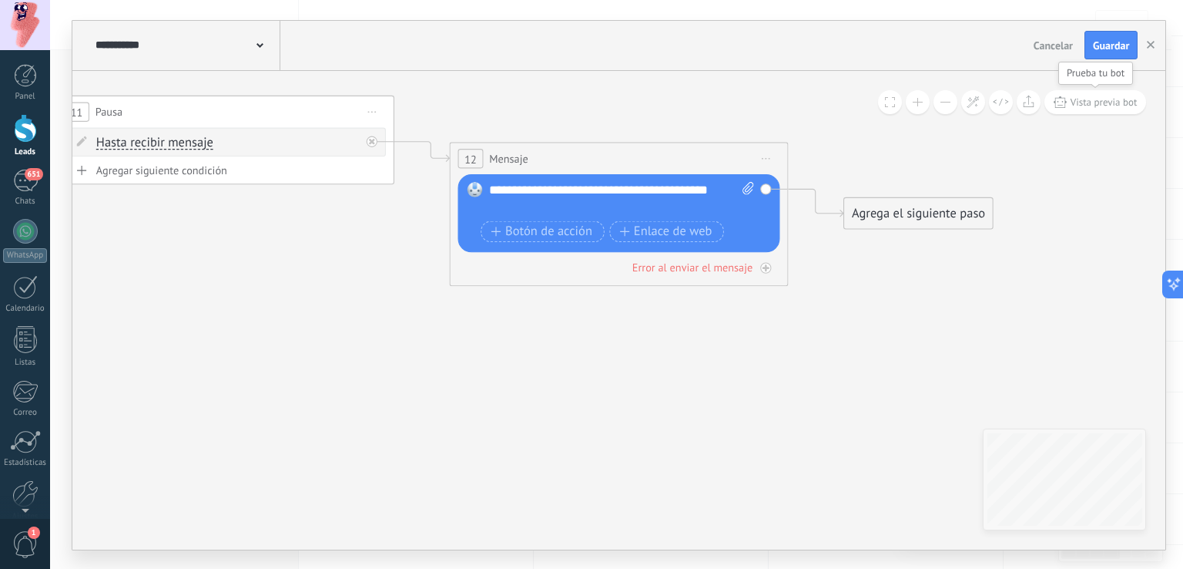
click at [1063, 106] on icon at bounding box center [1060, 102] width 13 height 12
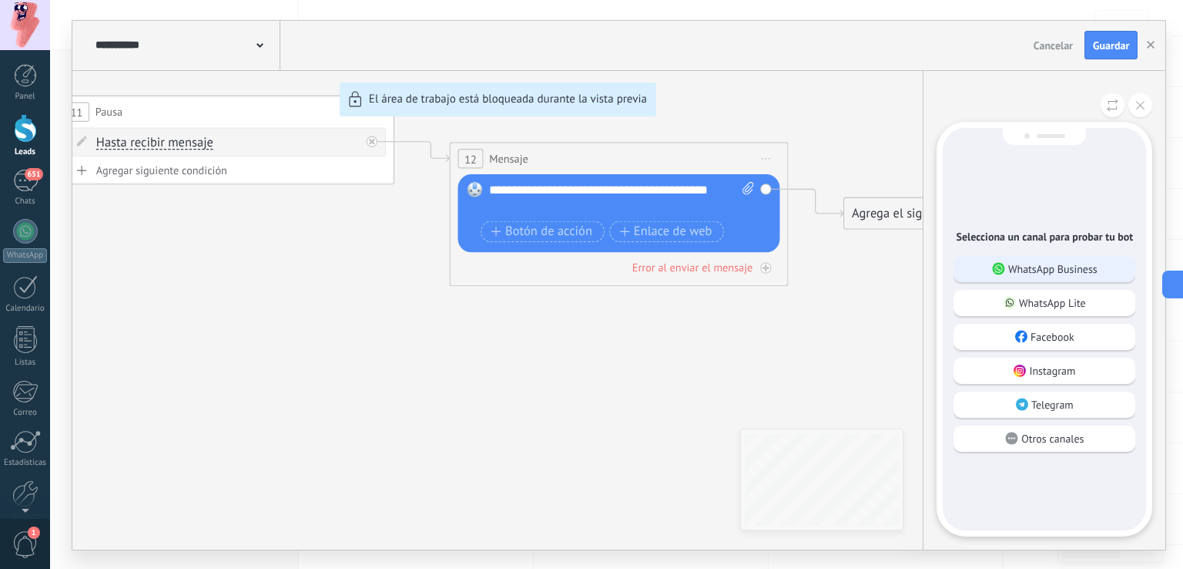
click at [1069, 267] on p "WhatsApp Business" at bounding box center [1052, 269] width 89 height 14
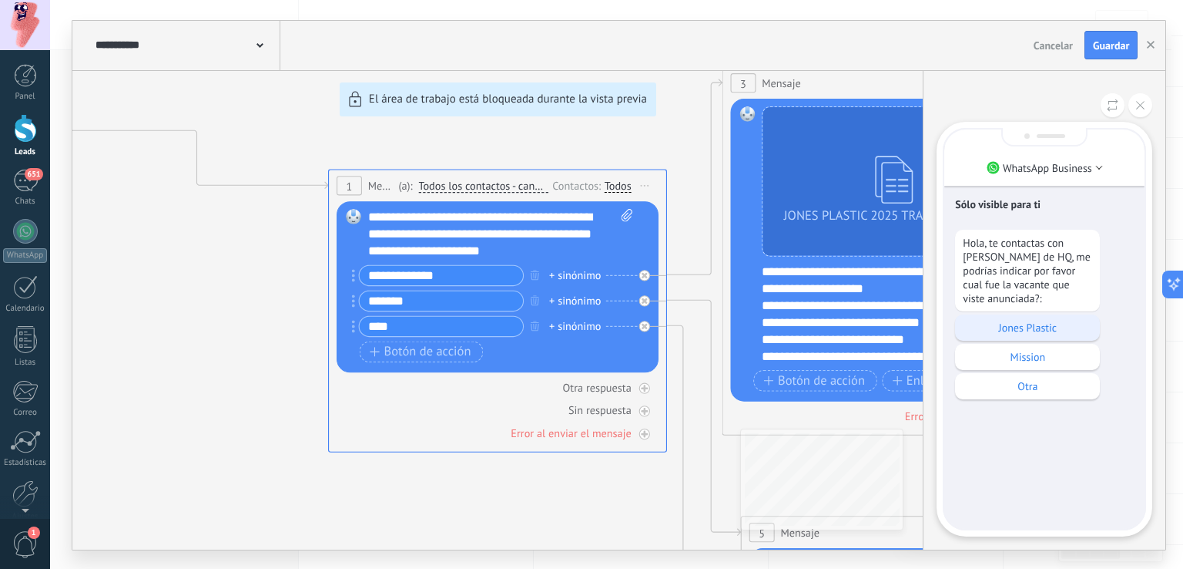
click at [1028, 324] on p "Jones Plastic" at bounding box center [1027, 327] width 129 height 14
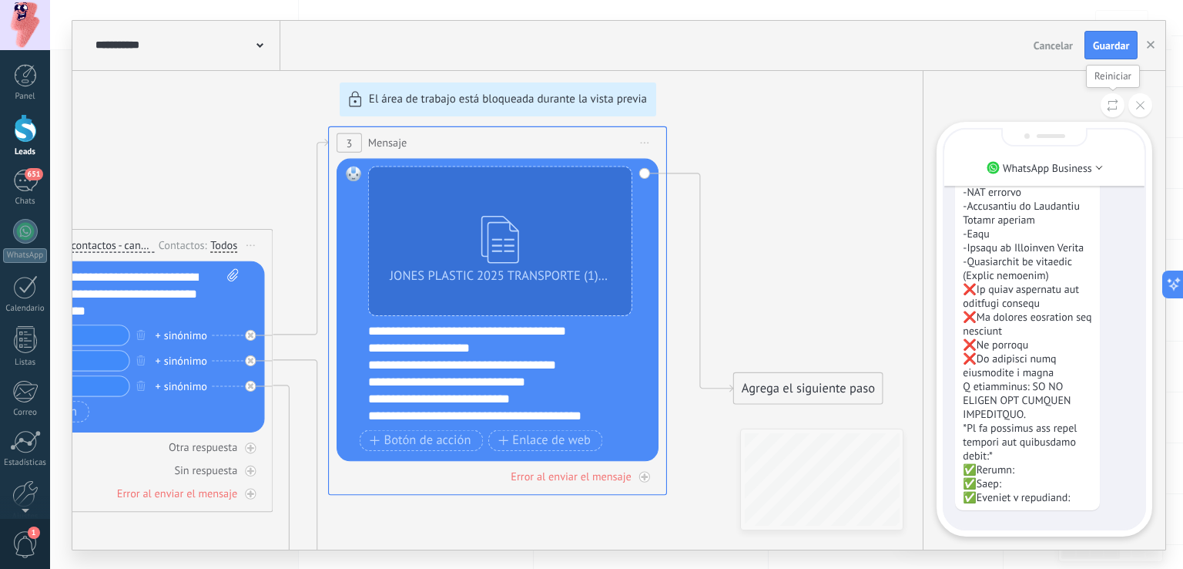
click at [1109, 109] on use at bounding box center [1113, 105] width 11 height 12
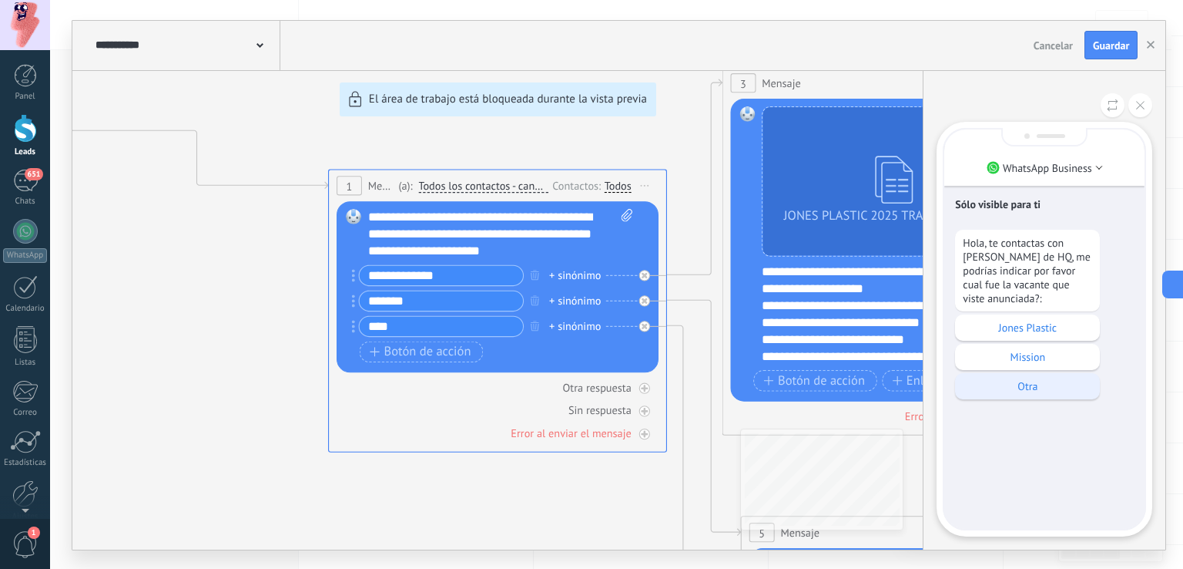
click at [1036, 380] on p "Otra" at bounding box center [1027, 386] width 129 height 14
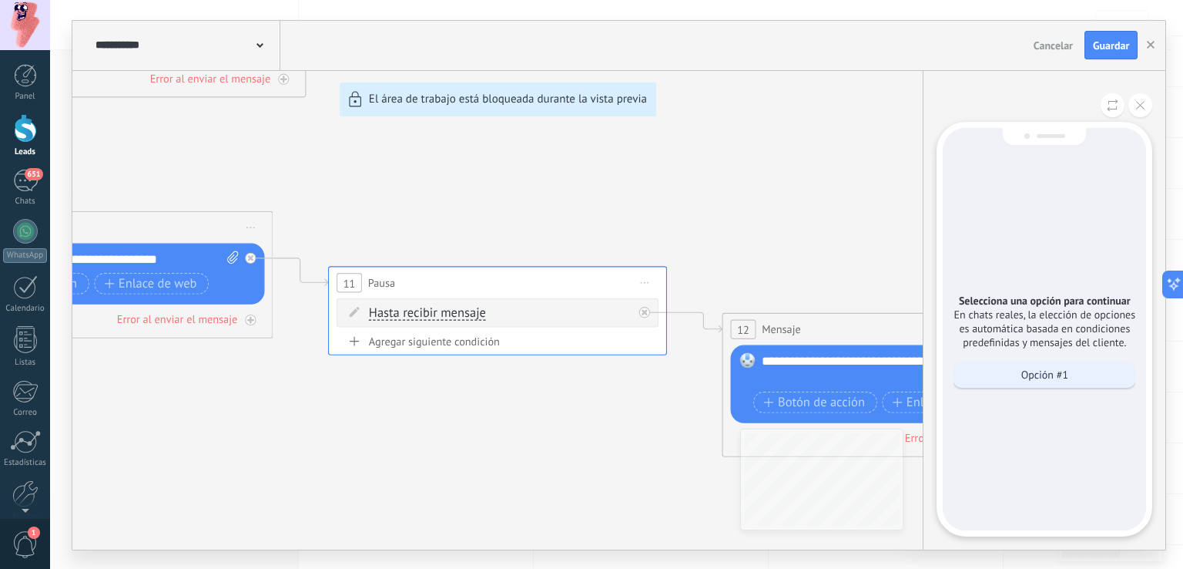
click at [1054, 369] on p "Opción #1" at bounding box center [1044, 374] width 47 height 14
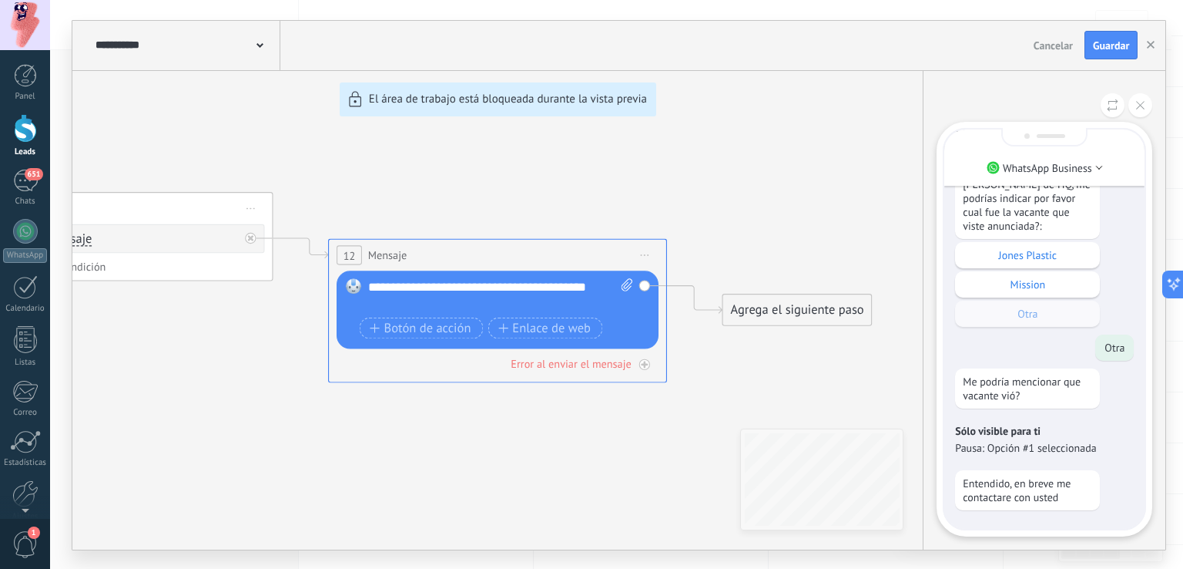
click at [552, 292] on div "**********" at bounding box center [618, 285] width 1093 height 528
click at [552, 288] on div "**********" at bounding box center [618, 285] width 1093 height 528
click at [1130, 99] on button at bounding box center [1141, 105] width 24 height 24
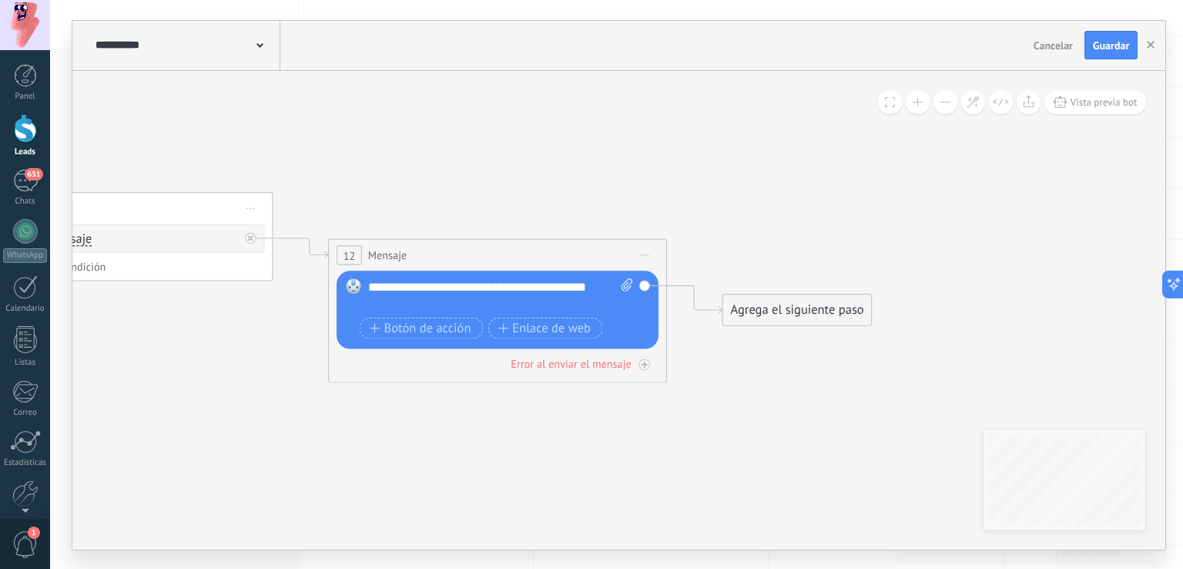
click at [555, 287] on div "**********" at bounding box center [501, 295] width 266 height 34
click at [493, 285] on div "**********" at bounding box center [501, 295] width 266 height 34
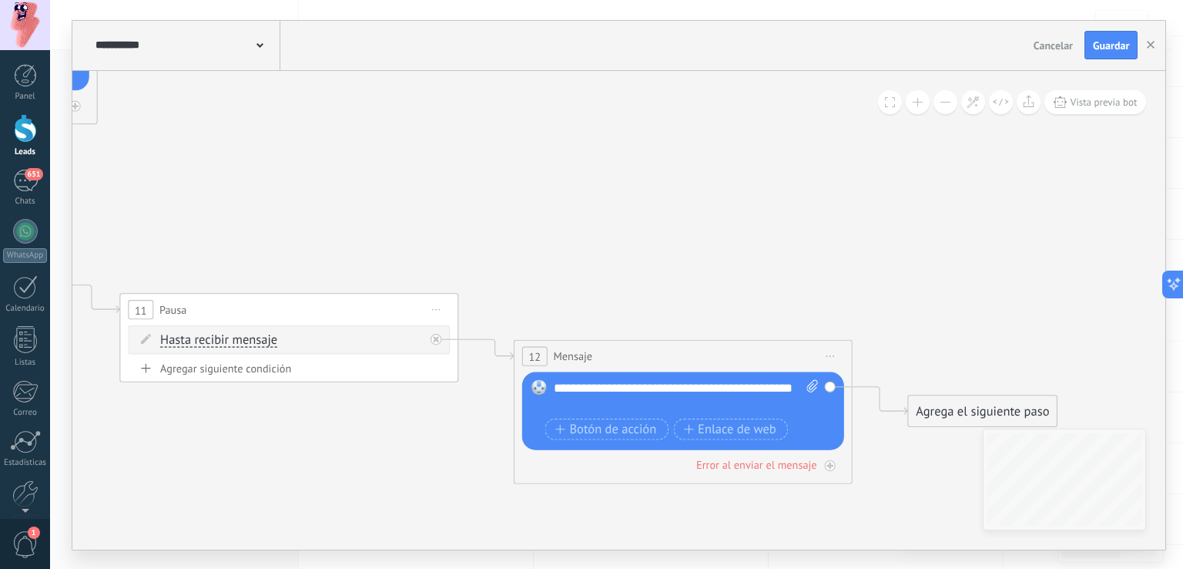
click at [613, 385] on div "**********" at bounding box center [687, 396] width 266 height 34
drag, startPoint x: 635, startPoint y: 386, endPoint x: 583, endPoint y: 201, distance: 192.0
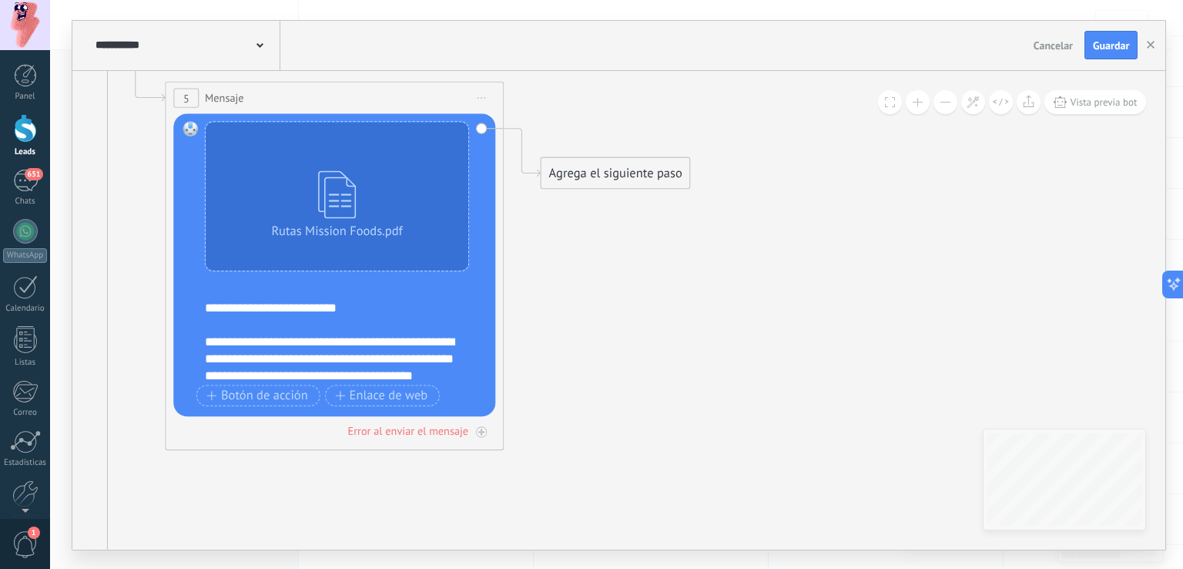
scroll to position [59, 0]
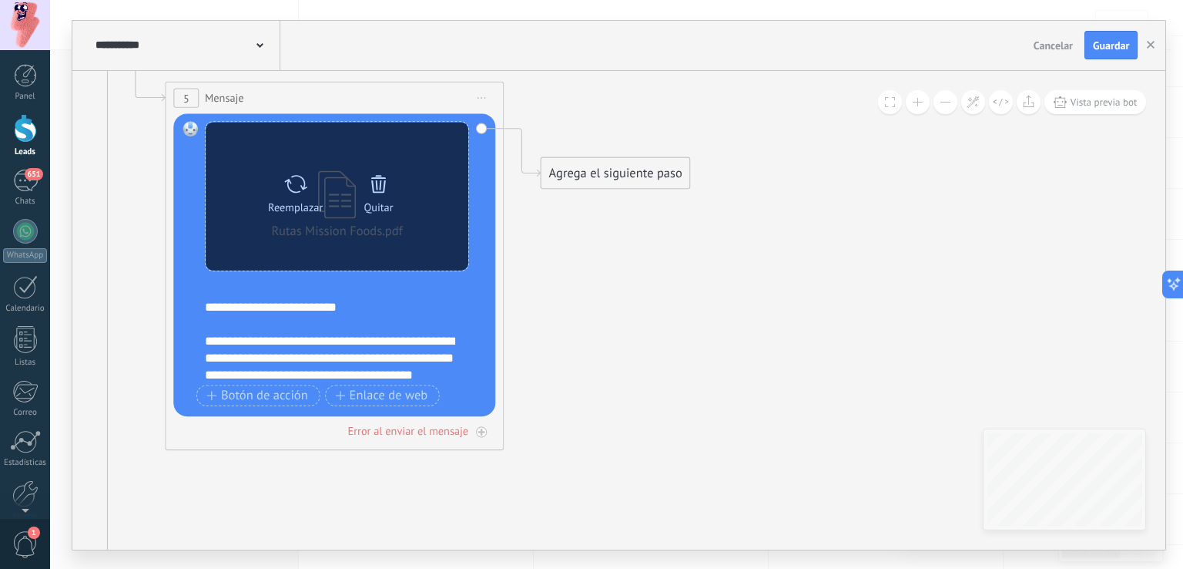
click at [371, 178] on icon at bounding box center [379, 183] width 24 height 24
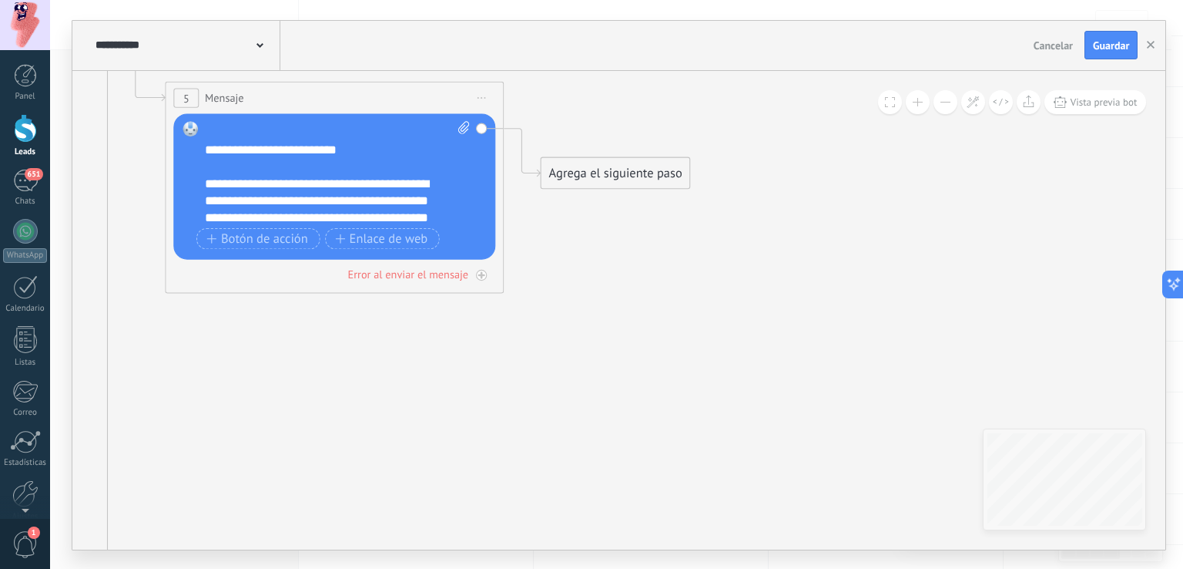
scroll to position [74, 0]
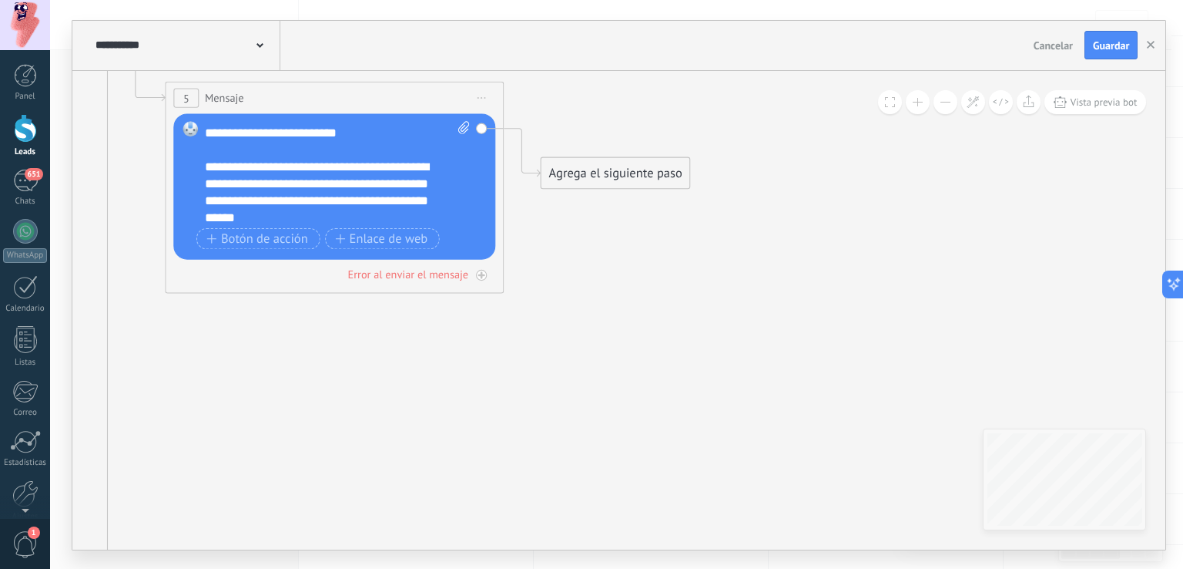
click at [592, 177] on div "Agrega el siguiente paso" at bounding box center [616, 173] width 149 height 28
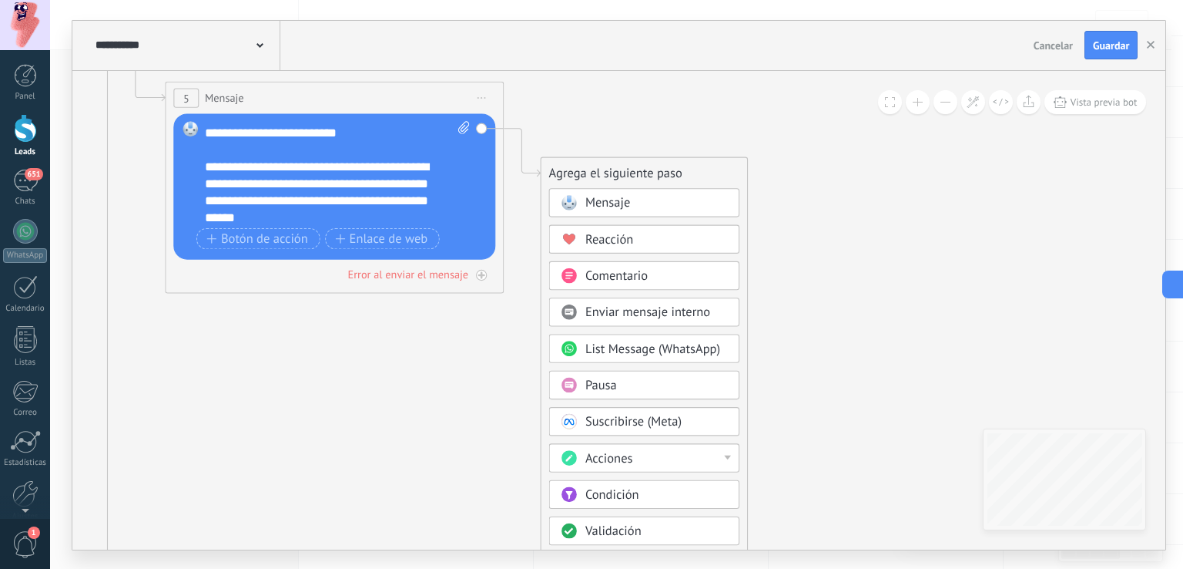
click at [607, 195] on span "Mensaje" at bounding box center [607, 203] width 45 height 16
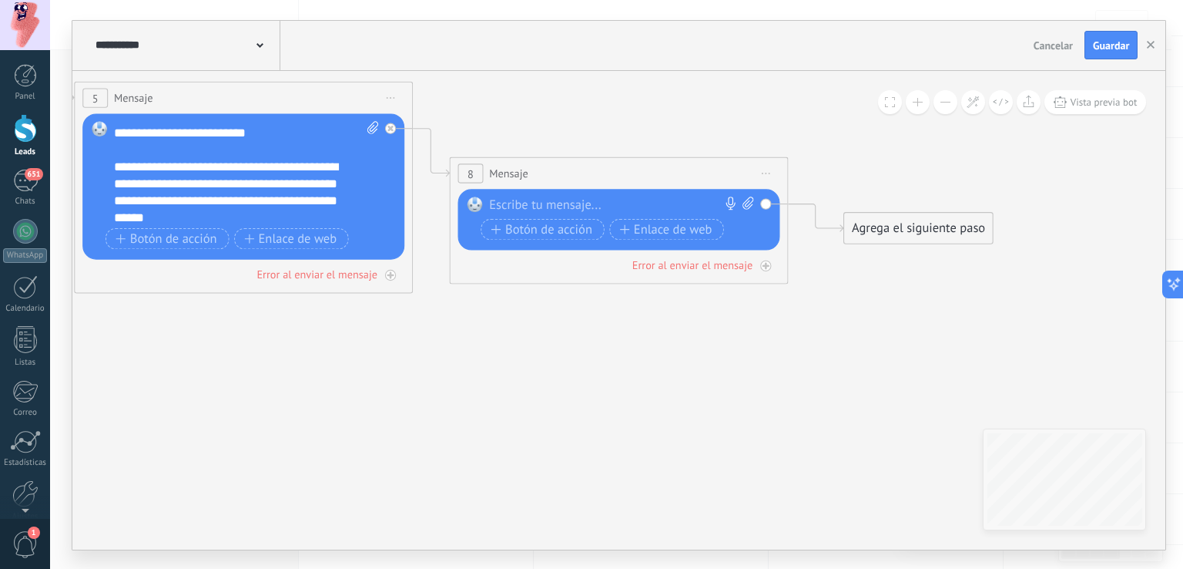
click at [746, 198] on icon at bounding box center [748, 202] width 11 height 13
click input "Subir" at bounding box center [0, 0] width 0 height 0
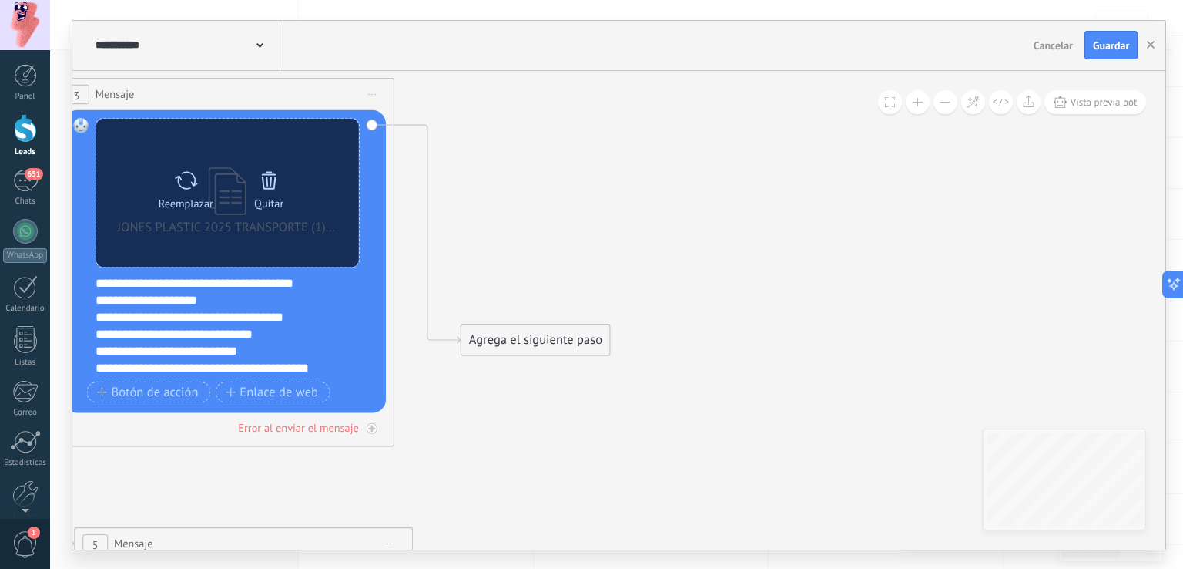
click at [280, 186] on icon at bounding box center [269, 180] width 24 height 24
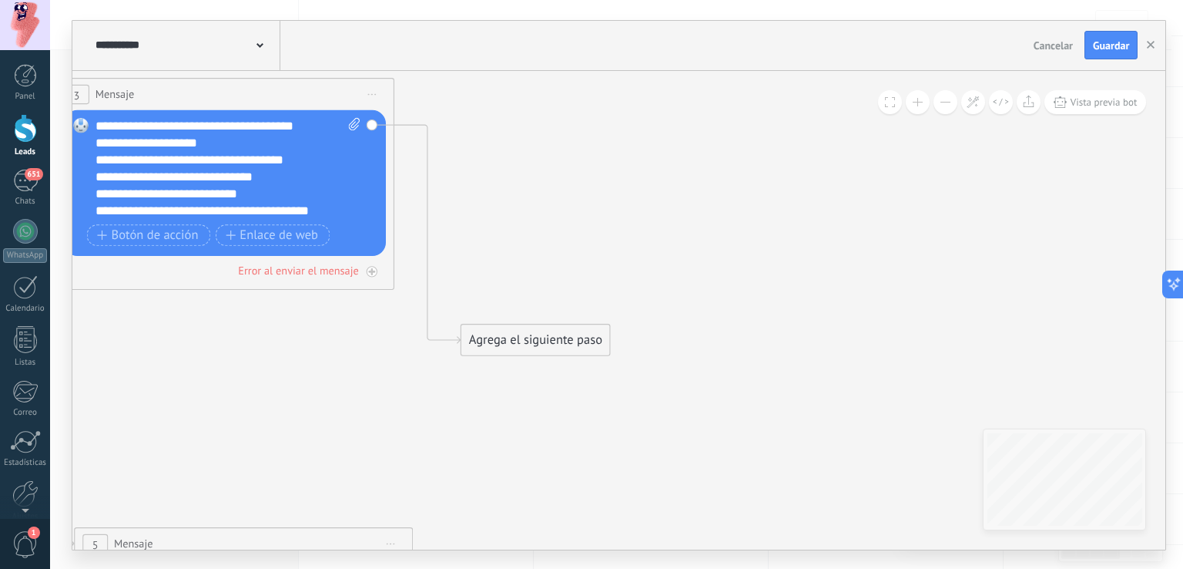
click at [476, 340] on div "Agrega el siguiente paso" at bounding box center [535, 340] width 149 height 28
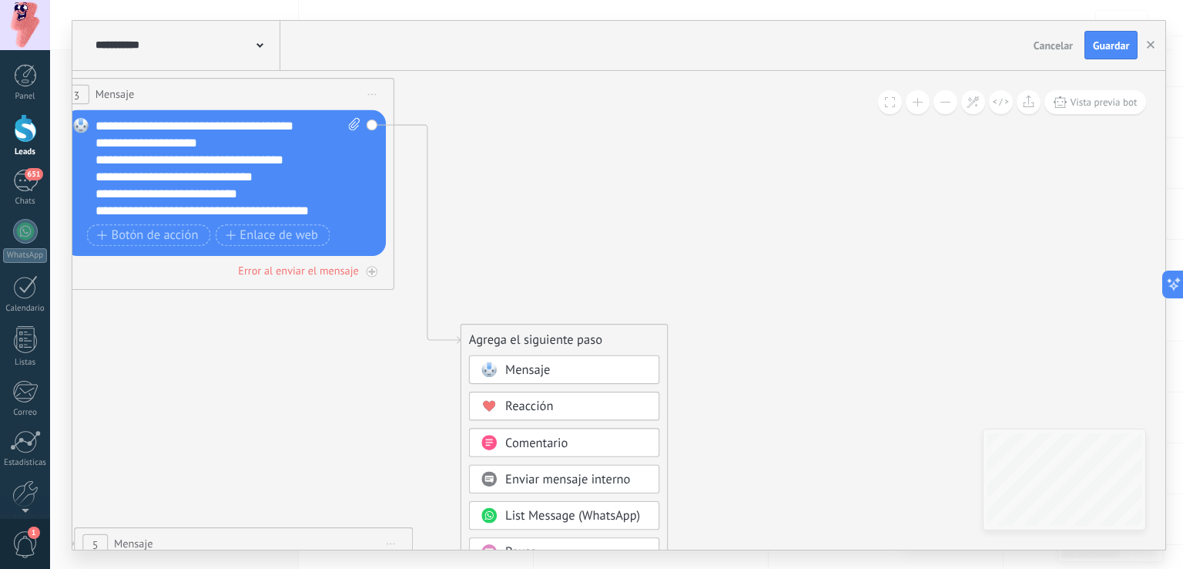
click at [502, 362] on span at bounding box center [489, 369] width 33 height 14
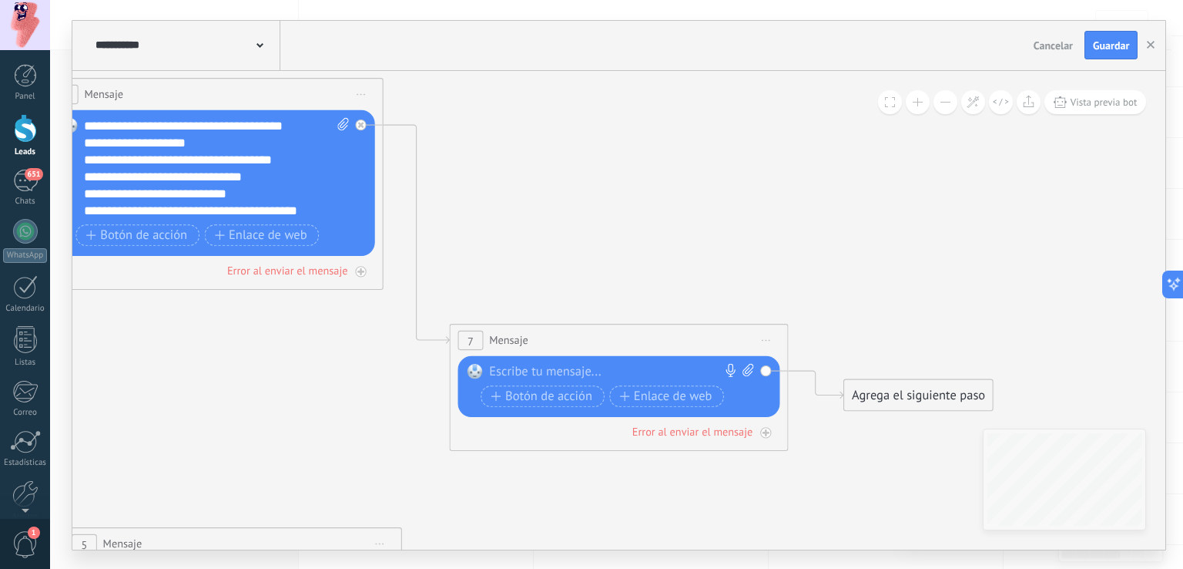
click at [747, 368] on icon at bounding box center [748, 369] width 11 height 12
click input "Subir" at bounding box center [0, 0] width 0 height 0
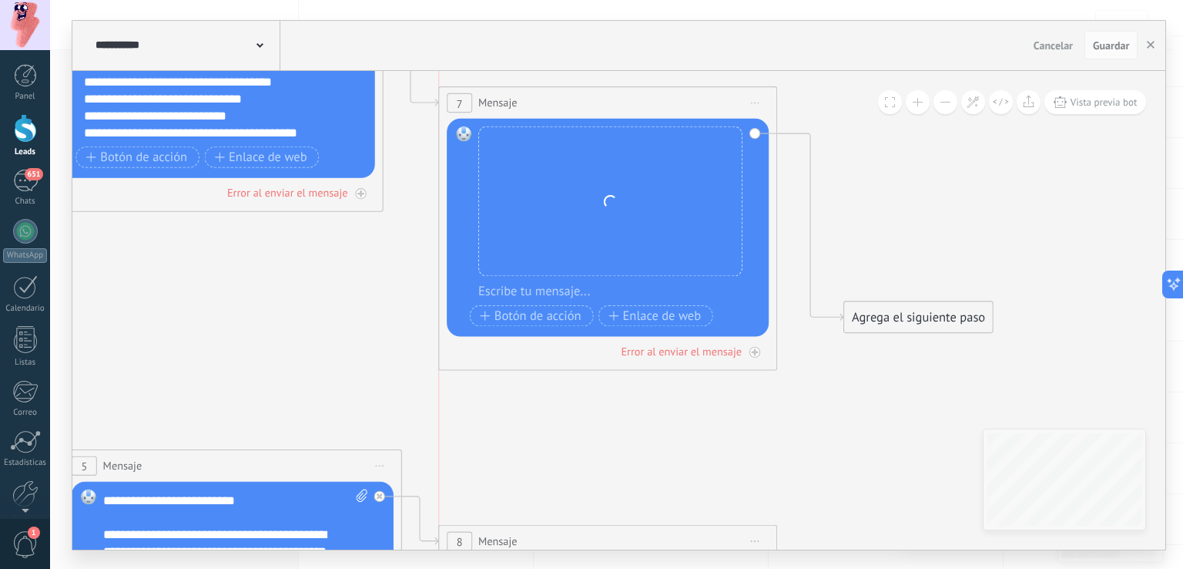
drag, startPoint x: 669, startPoint y: 263, endPoint x: 661, endPoint y: 104, distance: 158.9
click at [661, 104] on div "7 Mensaje ******* (a): Todos los contactos - canales seleccionados Todos los co…" at bounding box center [608, 103] width 337 height 32
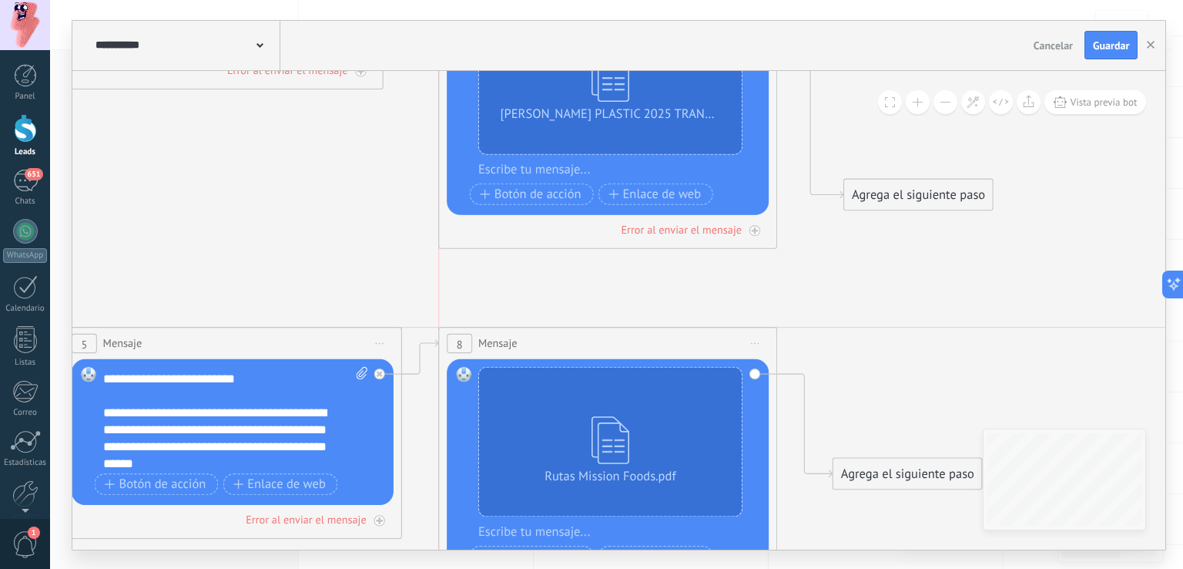
drag, startPoint x: 604, startPoint y: 405, endPoint x: 599, endPoint y: 327, distance: 77.9
click at [599, 327] on div "8 Mensaje ******* (a): Todos los contactos - canales seleccionados Todos los co…" at bounding box center [608, 343] width 337 height 32
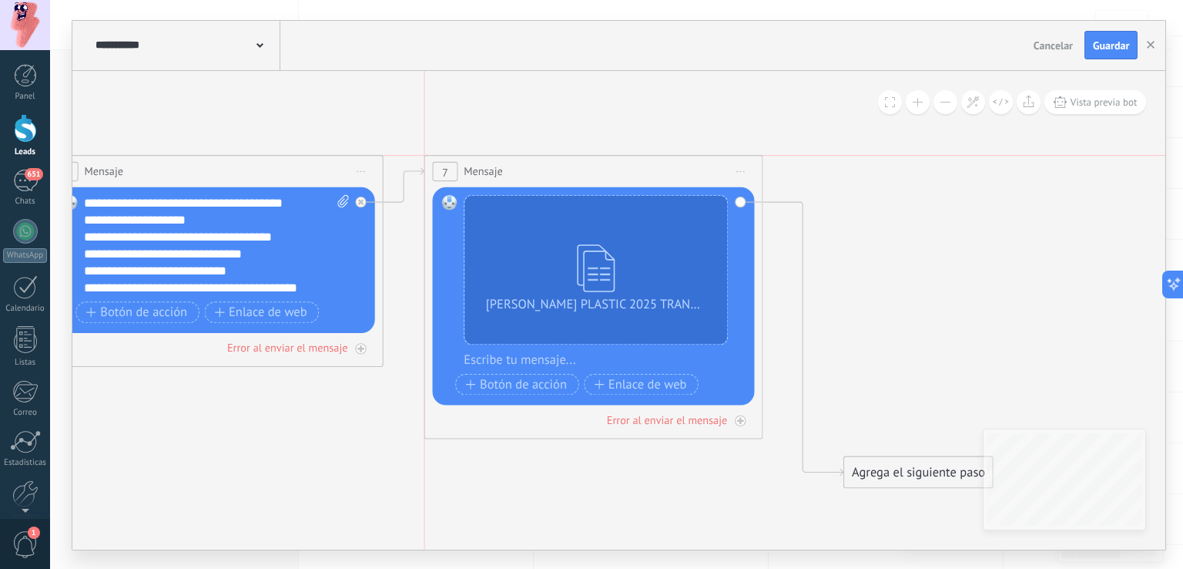
drag, startPoint x: 636, startPoint y: 263, endPoint x: 616, endPoint y: 170, distance: 94.6
click at [616, 170] on div "7 Mensaje ******* (a): Todos los contactos - canales seleccionados Todos los co…" at bounding box center [593, 172] width 337 height 32
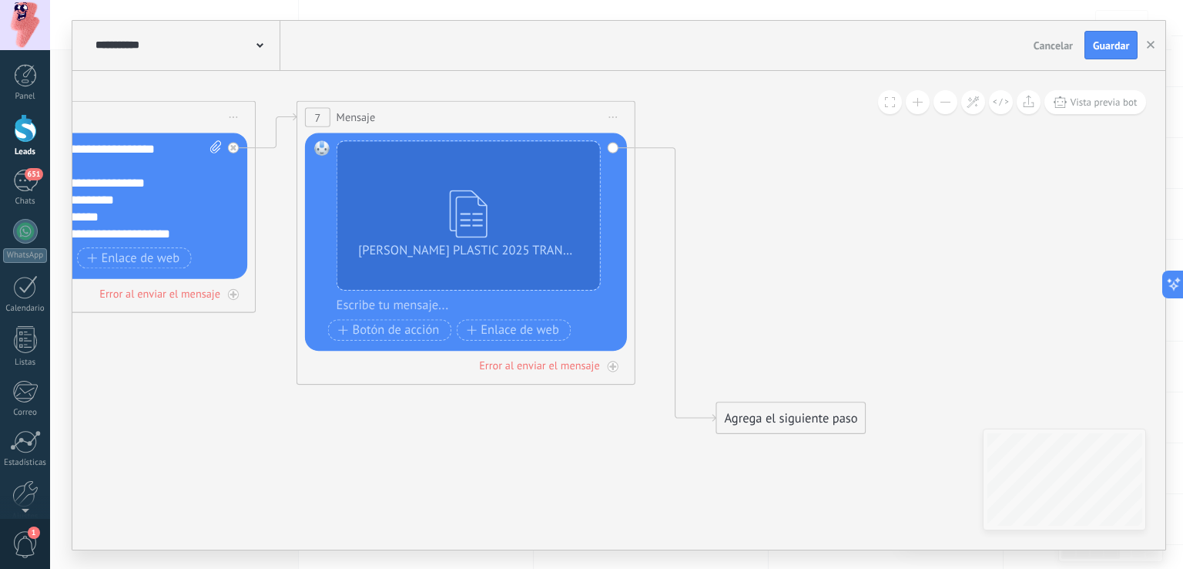
click at [763, 416] on div "Agrega el siguiente paso" at bounding box center [791, 418] width 149 height 28
click at [775, 440] on span "Mensaje" at bounding box center [783, 447] width 45 height 16
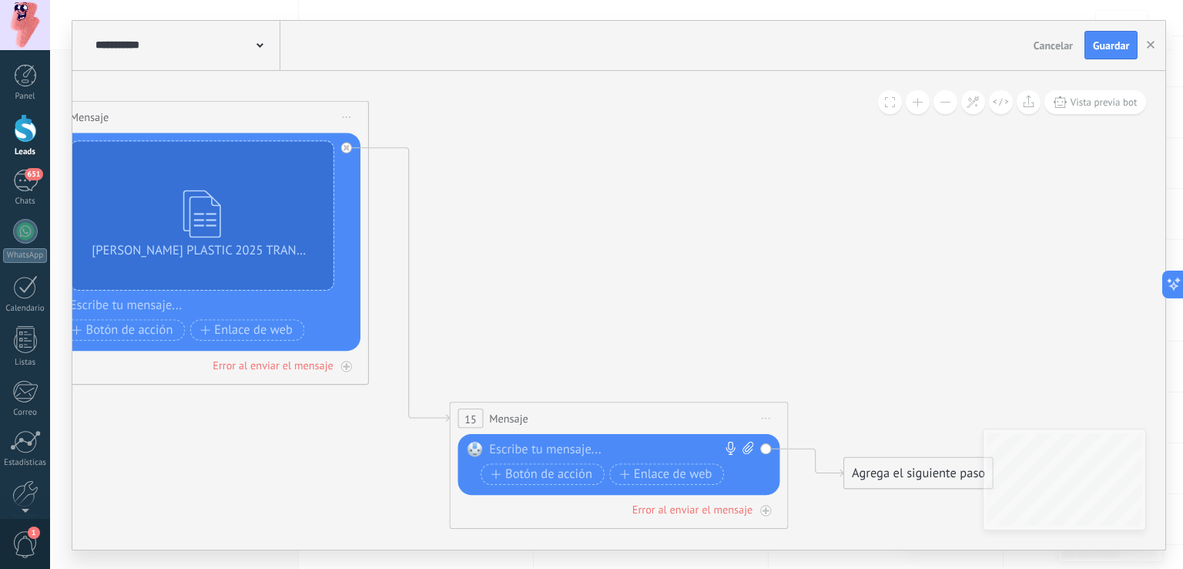
click at [692, 451] on div at bounding box center [616, 449] width 252 height 17
click at [750, 447] on icon at bounding box center [748, 447] width 11 height 12
click input "Subir" at bounding box center [0, 0] width 0 height 0
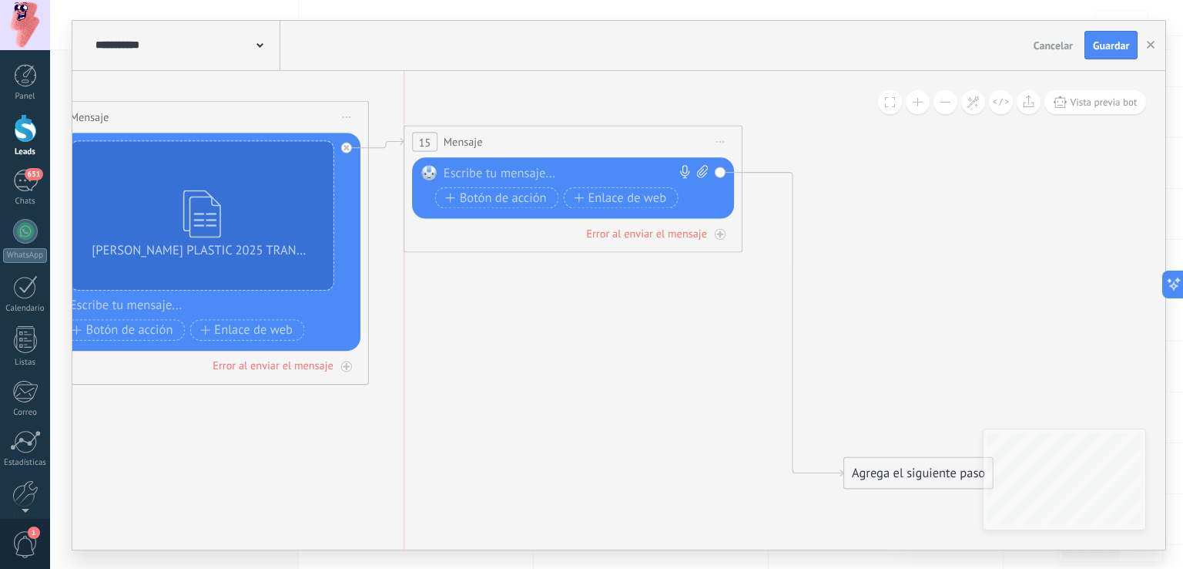
drag, startPoint x: 604, startPoint y: 421, endPoint x: 564, endPoint y: 142, distance: 282.5
click at [564, 142] on div "15 Mensaje ******* (a): Todos los contactos - canales seleccionados Todos los c…" at bounding box center [573, 142] width 337 height 32
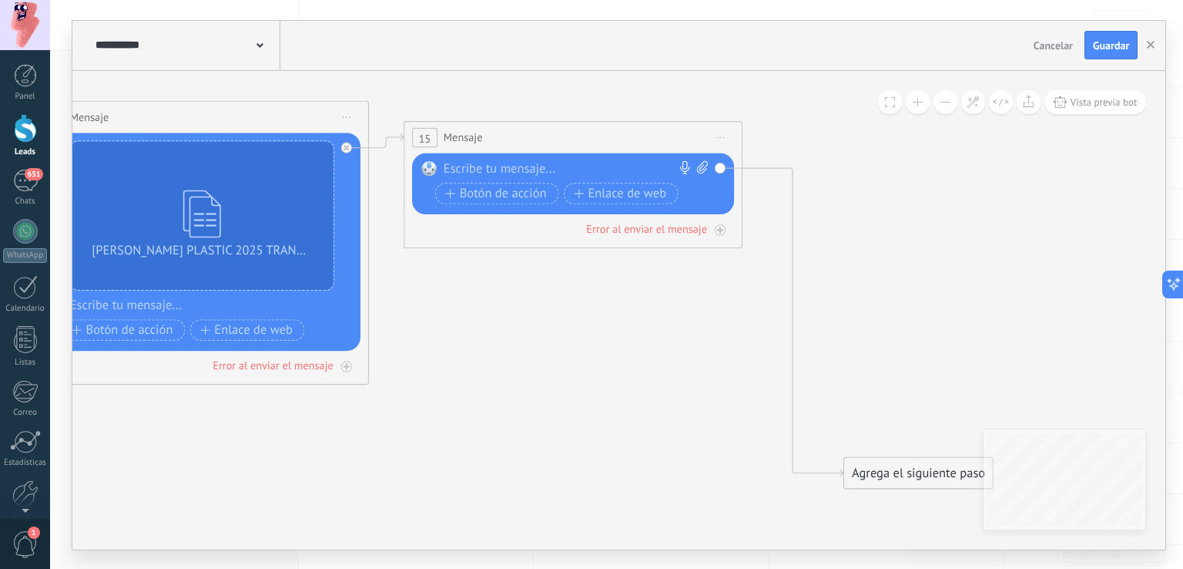
click at [572, 170] on div at bounding box center [570, 168] width 252 height 17
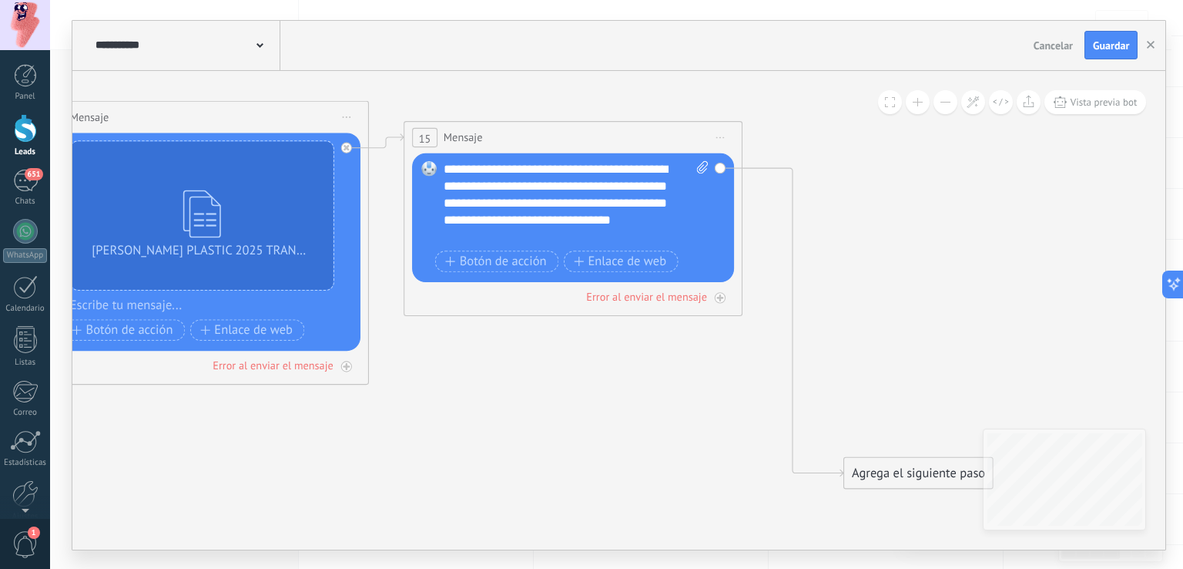
drag, startPoint x: 486, startPoint y: 179, endPoint x: 455, endPoint y: 199, distance: 36.3
click at [455, 199] on div "**********" at bounding box center [577, 202] width 266 height 85
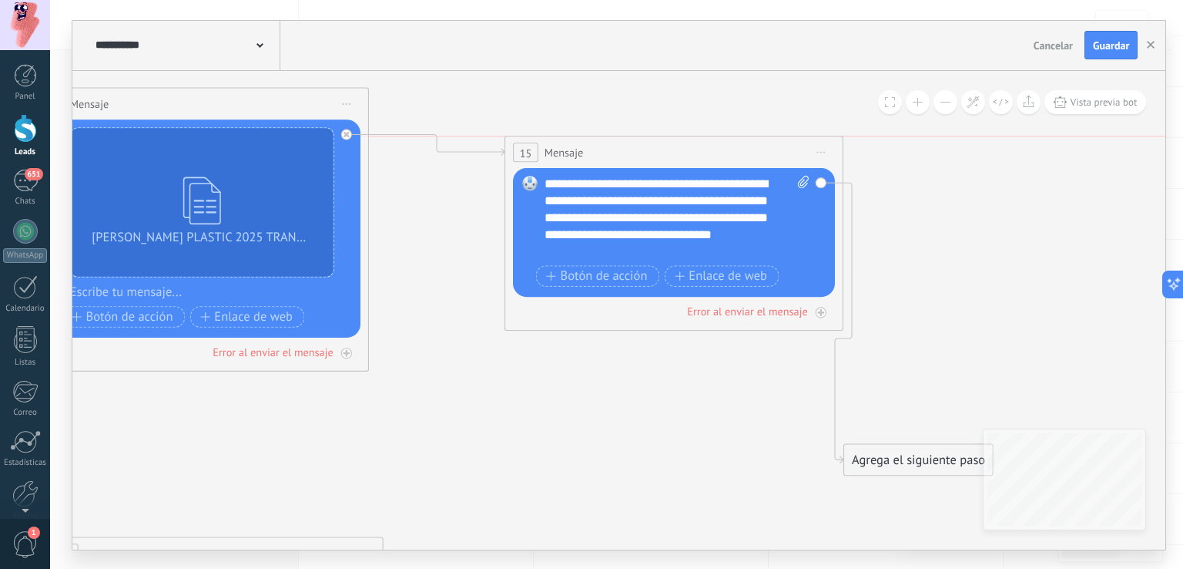
drag, startPoint x: 589, startPoint y: 119, endPoint x: 689, endPoint y: 142, distance: 103.4
click at [689, 142] on div "15 Mensaje ******* (a): Todos los contactos - canales seleccionados Todos los c…" at bounding box center [673, 152] width 337 height 32
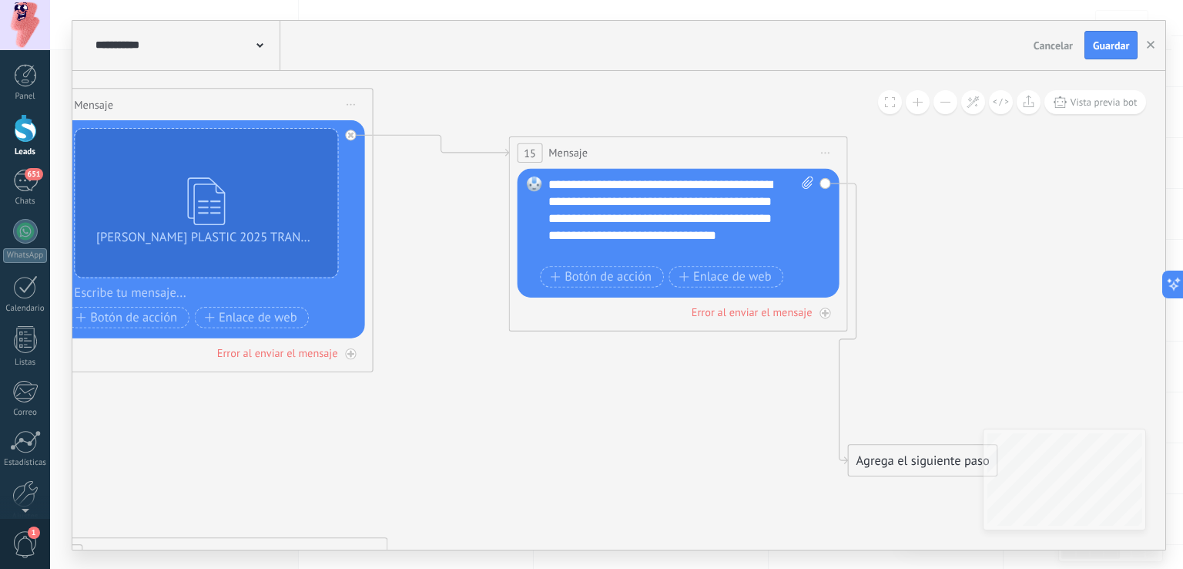
drag, startPoint x: 429, startPoint y: 143, endPoint x: 441, endPoint y: 144, distance: 12.4
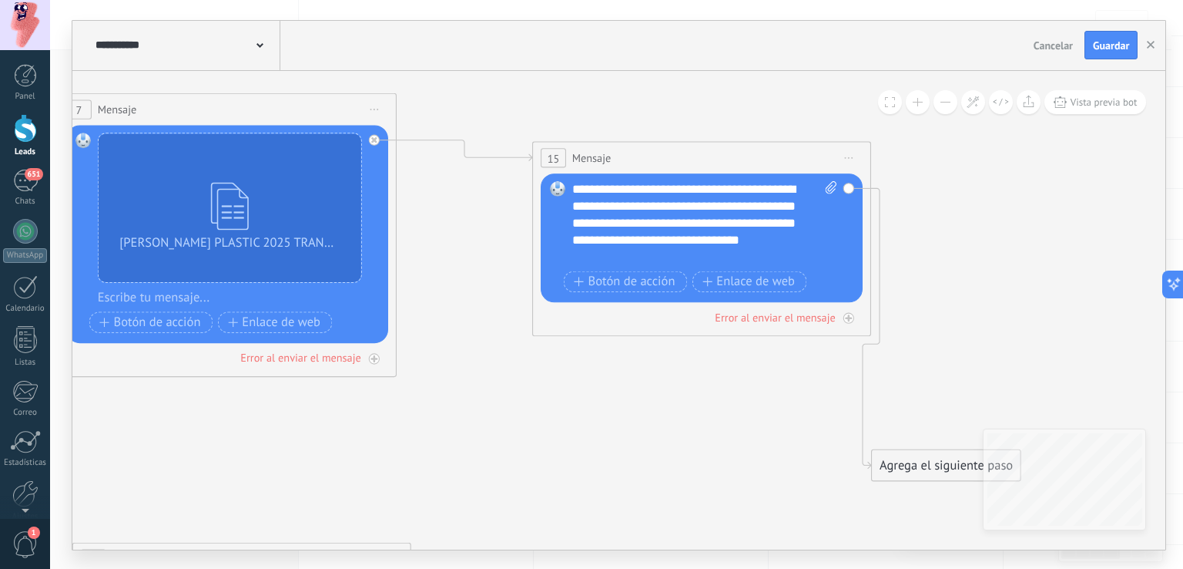
drag, startPoint x: 441, startPoint y: 144, endPoint x: 453, endPoint y: 148, distance: 12.2
click at [887, 100] on span at bounding box center [890, 102] width 10 height 10
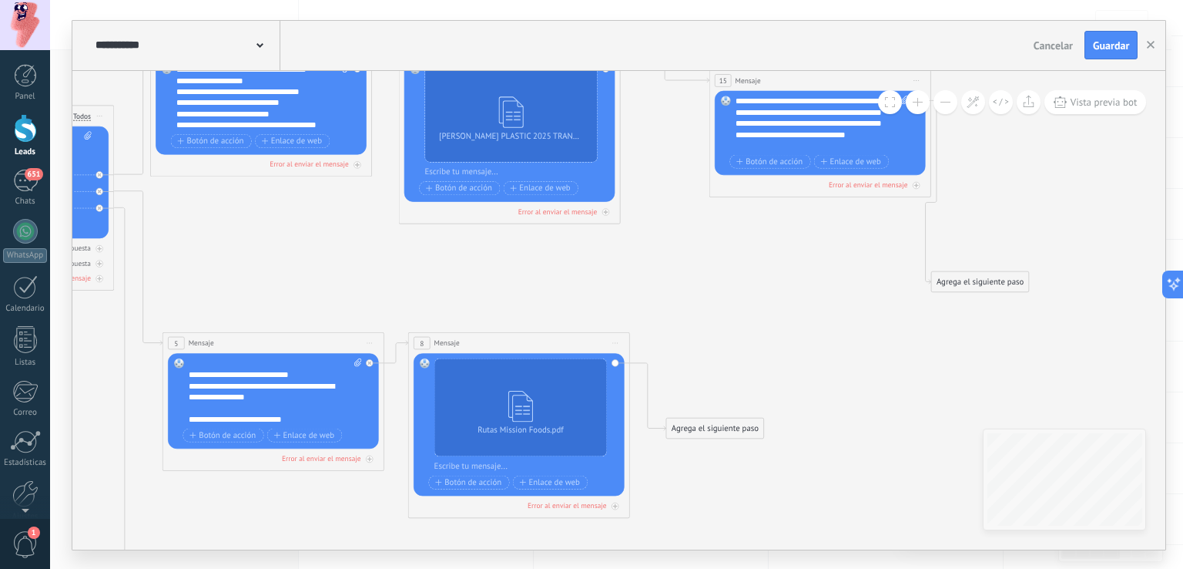
scroll to position [955, 0]
click at [778, 142] on div "**********" at bounding box center [823, 123] width 174 height 55
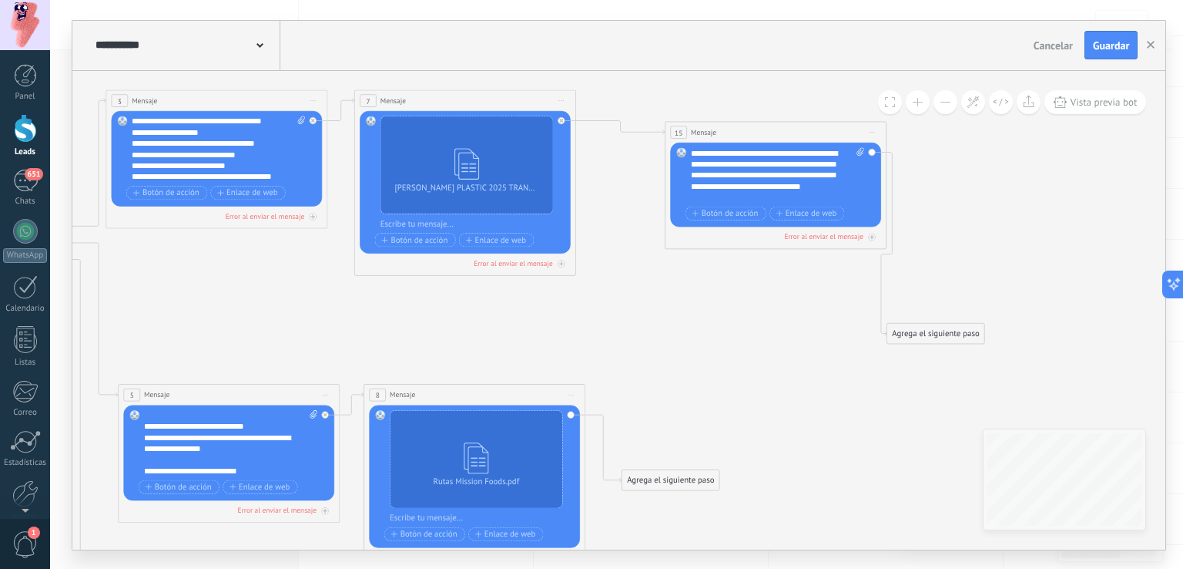
click at [743, 199] on div "**********" at bounding box center [778, 174] width 174 height 55
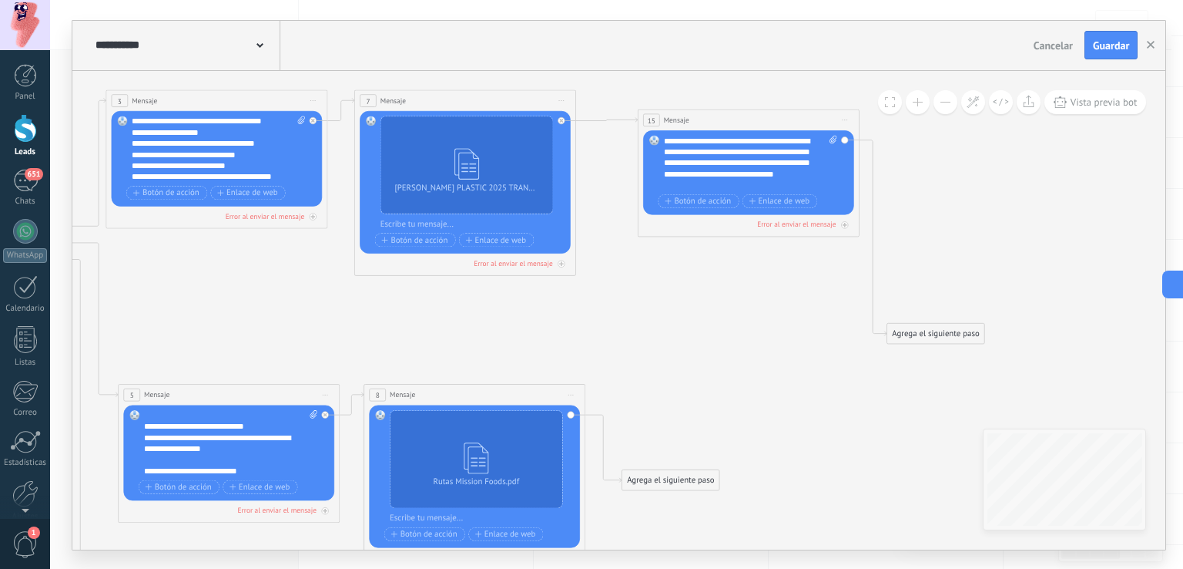
drag, startPoint x: 790, startPoint y: 133, endPoint x: 762, endPoint y: 122, distance: 30.5
click at [762, 122] on div "15 Mensaje ******* (a): Todos los contactos - canales seleccionados Todos los c…" at bounding box center [749, 119] width 221 height 21
click at [733, 183] on div "**********" at bounding box center [749, 163] width 174 height 55
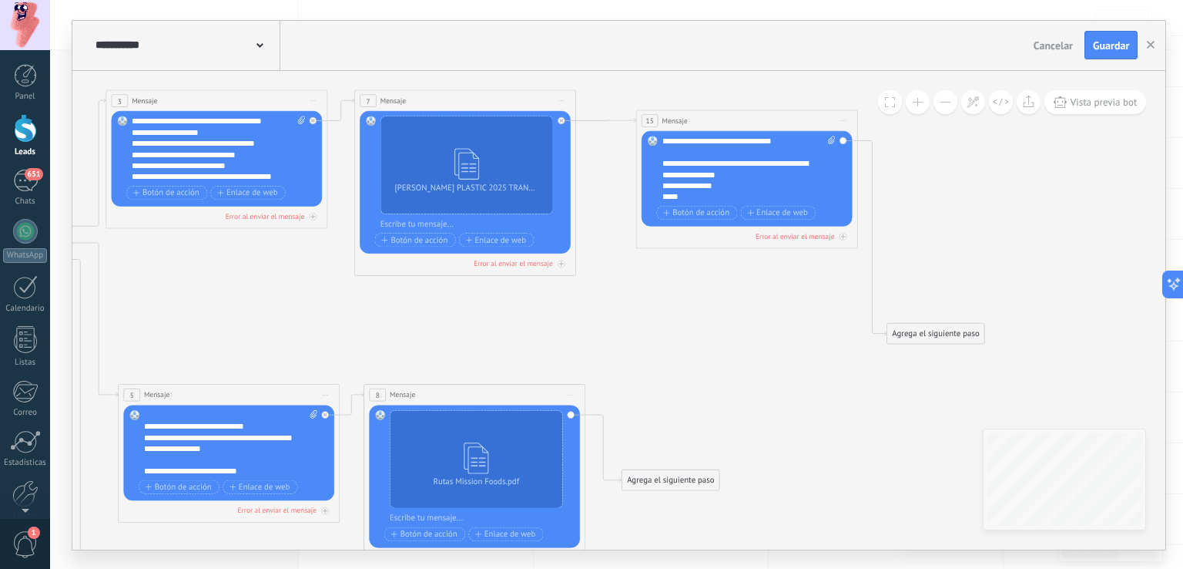
scroll to position [77, 0]
click at [891, 232] on icon at bounding box center [265, 445] width 1920 height 1266
drag, startPoint x: 806, startPoint y: 176, endPoint x: 867, endPoint y: 171, distance: 61.1
click at [867, 171] on icon at bounding box center [265, 445] width 1920 height 1266
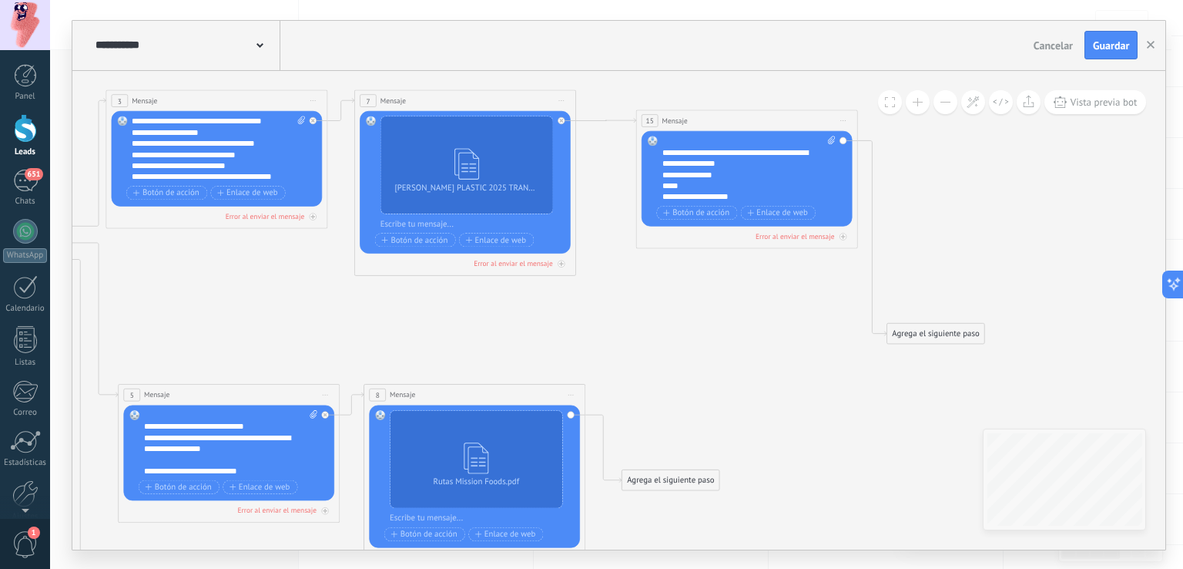
click at [750, 142] on div at bounding box center [743, 141] width 163 height 11
drag, startPoint x: 843, startPoint y: 164, endPoint x: 916, endPoint y: 324, distance: 175.5
click at [916, 324] on div "Agrega el siguiente paso" at bounding box center [935, 333] width 97 height 18
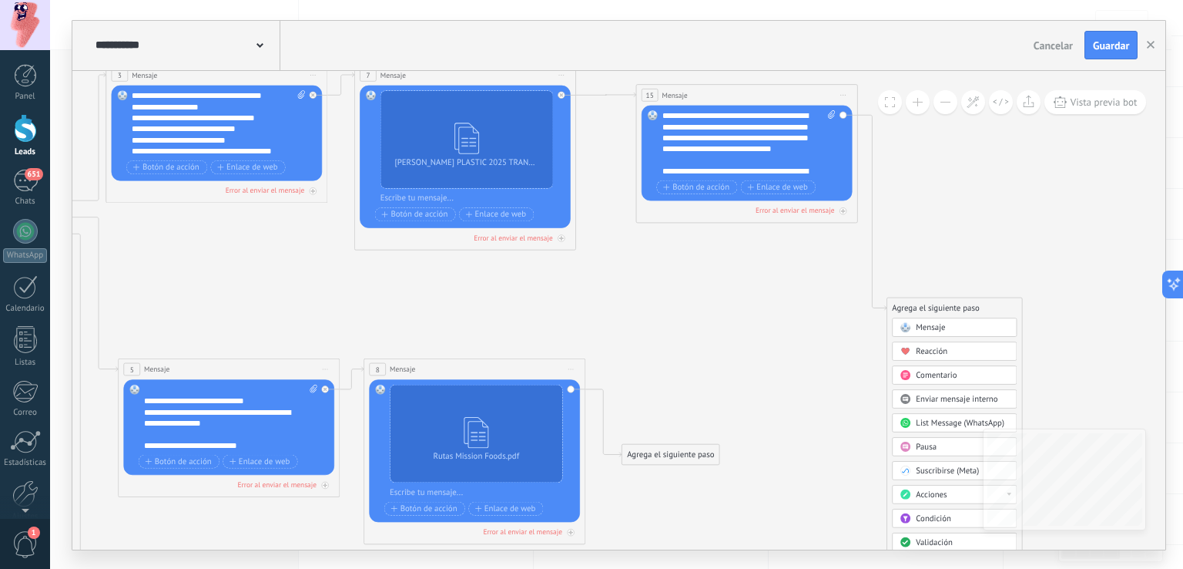
click at [933, 536] on span "Validación" at bounding box center [935, 541] width 37 height 11
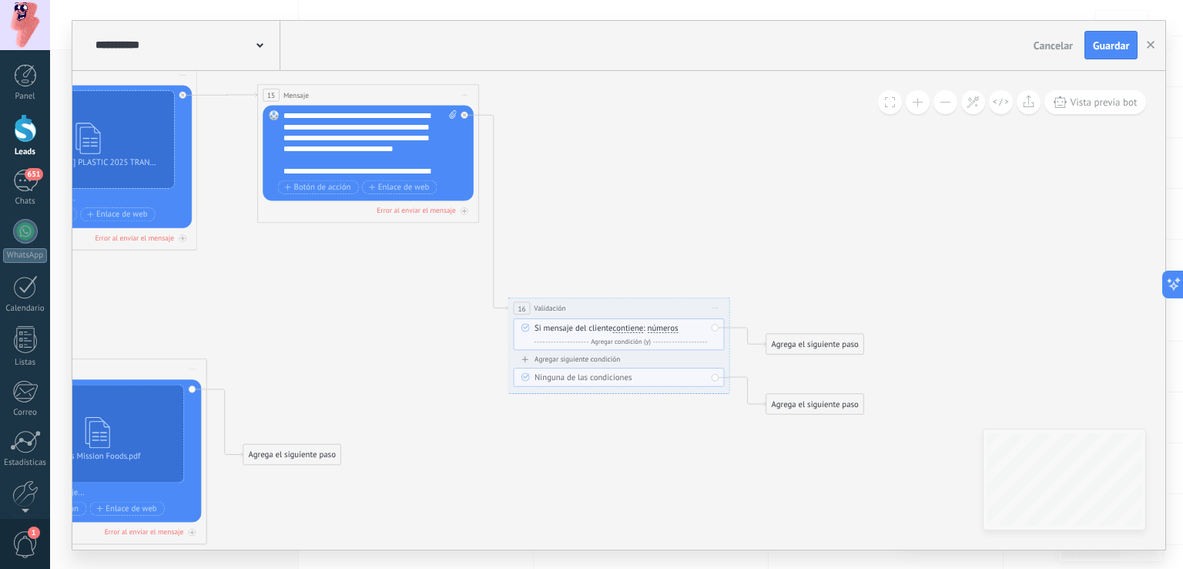
click at [673, 339] on div "Y Agregar condición (y)" at bounding box center [621, 341] width 173 height 11
click at [719, 344] on span at bounding box center [714, 350] width 11 height 12
click at [659, 324] on span "números" at bounding box center [663, 328] width 31 height 9
click at [659, 324] on button "números" at bounding box center [711, 328] width 139 height 20
click at [677, 350] on span "letras" at bounding box center [703, 347] width 134 height 11
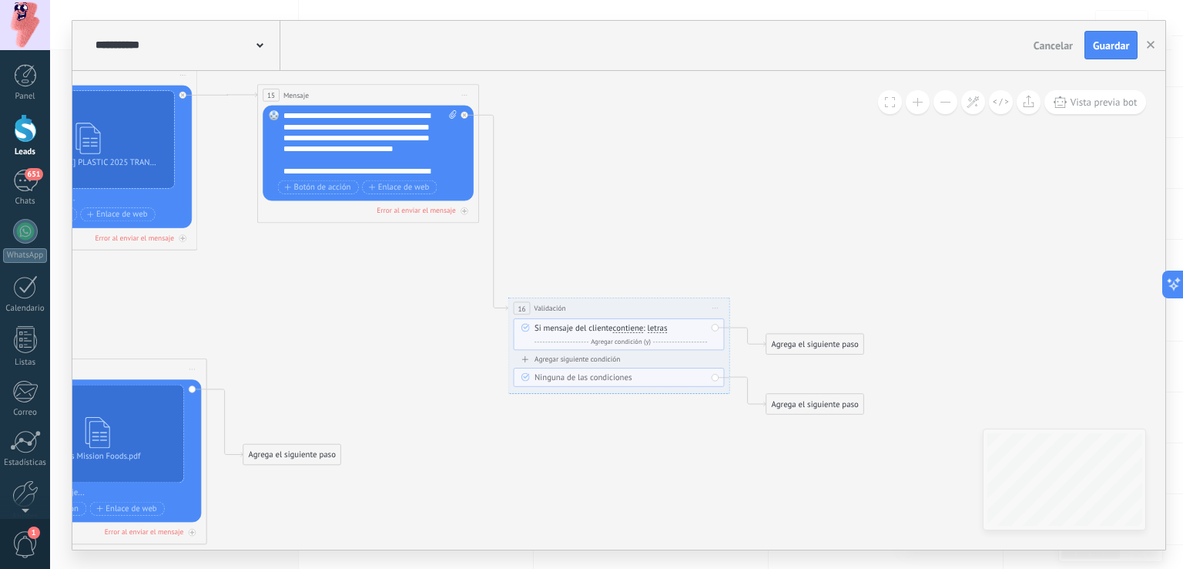
click at [695, 405] on icon at bounding box center [15, 420] width 2178 height 1266
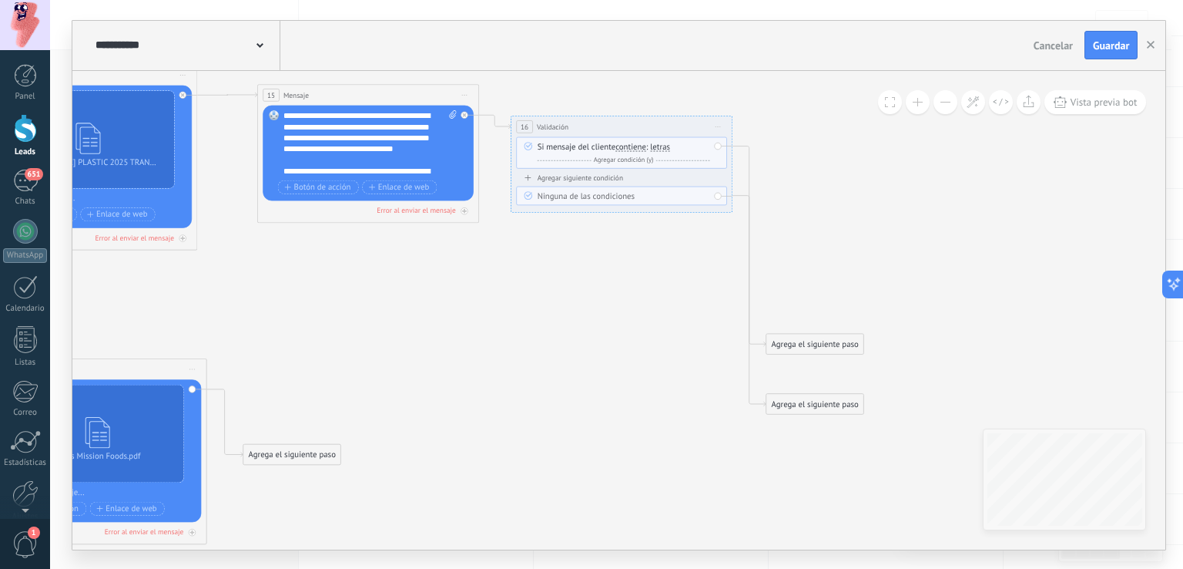
drag, startPoint x: 669, startPoint y: 312, endPoint x: 669, endPoint y: 126, distance: 186.4
click at [669, 126] on div "**********" at bounding box center [622, 126] width 221 height 21
drag, startPoint x: 792, startPoint y: 337, endPoint x: 803, endPoint y: 176, distance: 160.6
click at [803, 176] on div "Agrega el siguiente paso" at bounding box center [826, 183] width 97 height 18
click at [673, 117] on div "**********" at bounding box center [619, 120] width 221 height 21
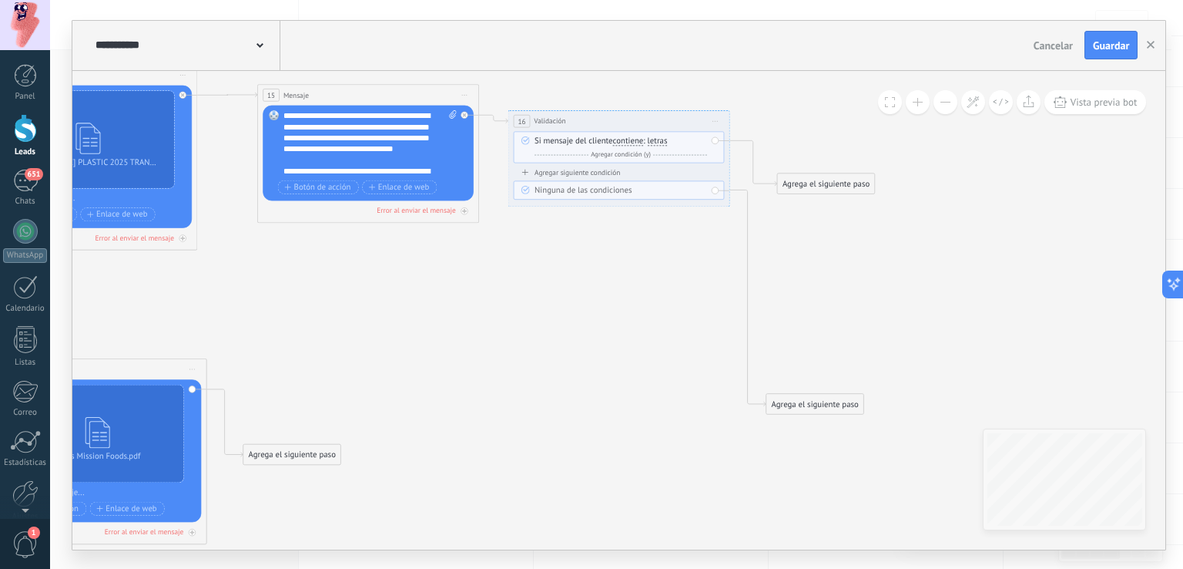
click at [714, 120] on icon at bounding box center [715, 120] width 5 height 1
click at [748, 192] on div "Borrar" at bounding box center [765, 192] width 109 height 18
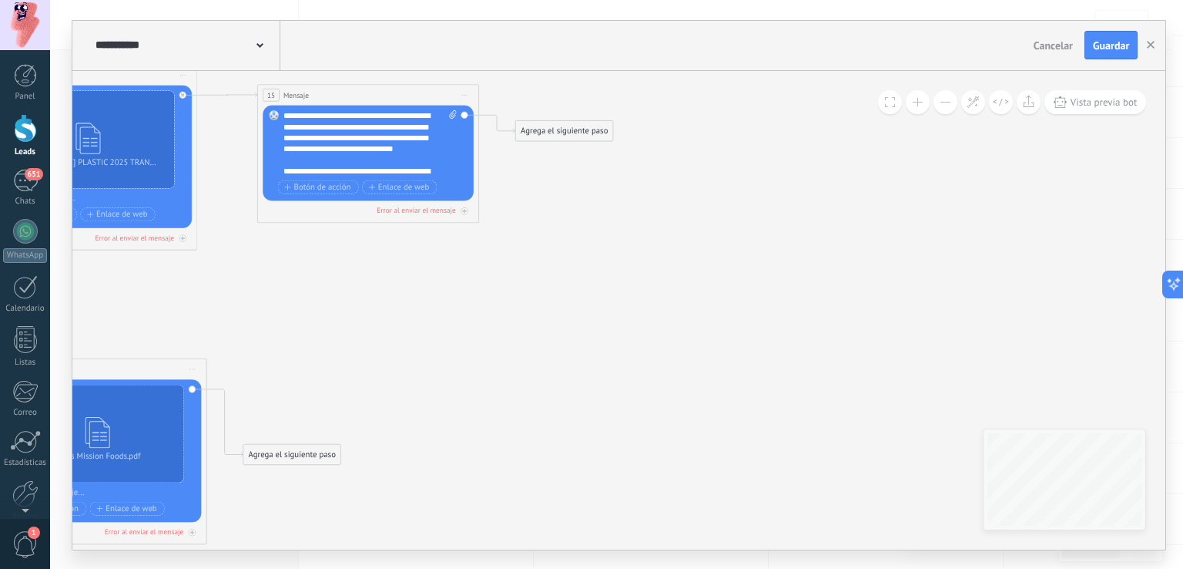
click at [599, 124] on div "Agrega el siguiente paso" at bounding box center [564, 131] width 97 height 18
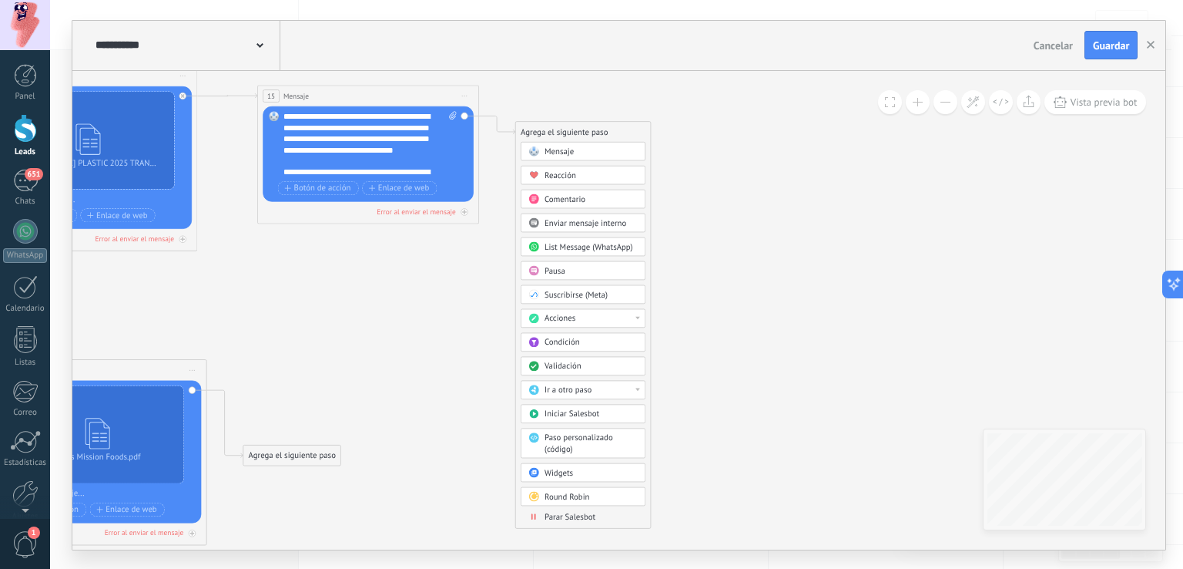
click at [622, 308] on div "Acciones" at bounding box center [583, 317] width 125 height 18
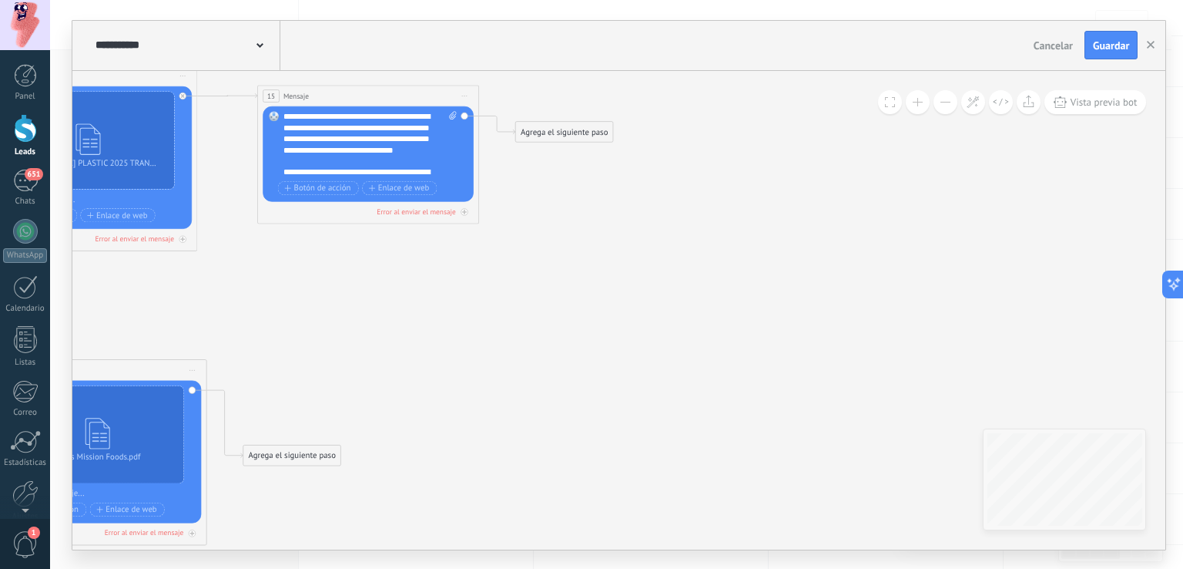
click at [566, 135] on div "Agrega el siguiente paso" at bounding box center [564, 131] width 97 height 18
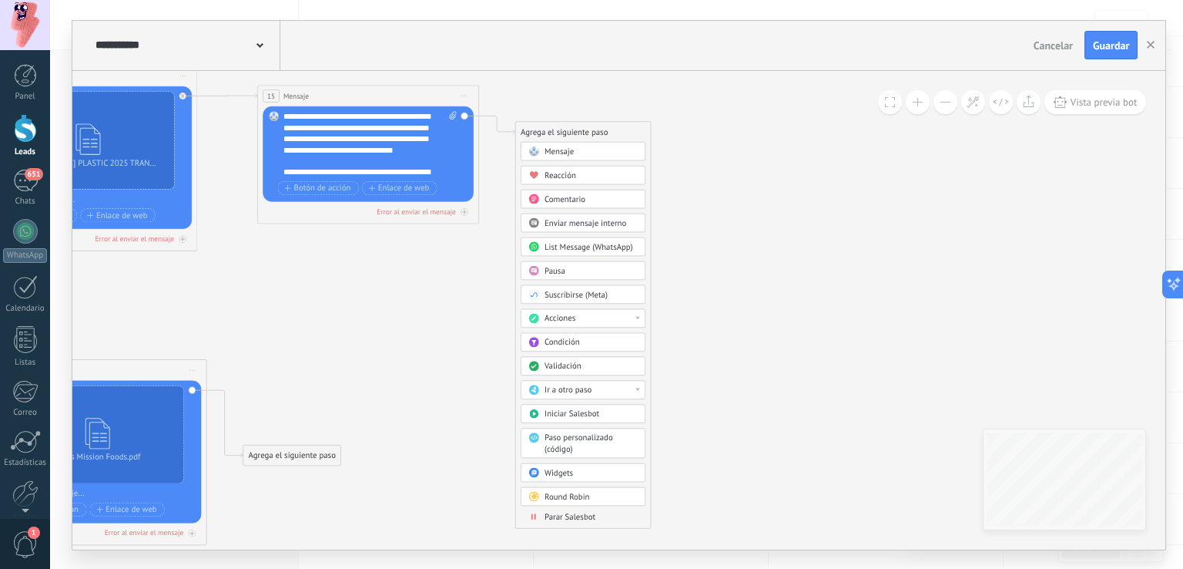
click at [561, 367] on span "Validación" at bounding box center [563, 366] width 37 height 11
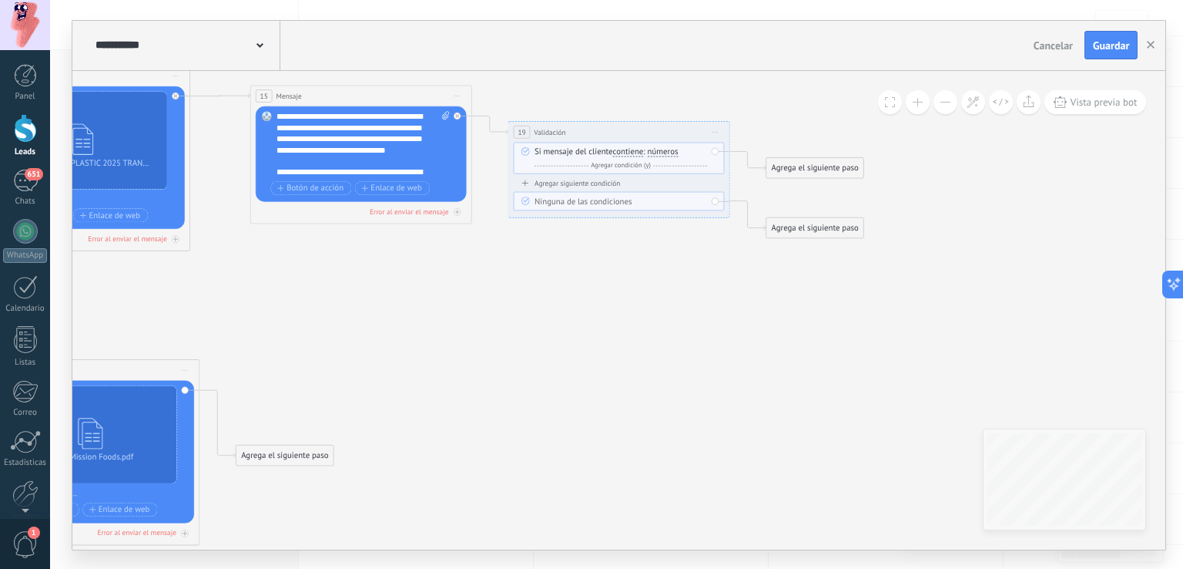
click at [668, 149] on span "números" at bounding box center [663, 151] width 31 height 9
click at [668, 149] on button "números" at bounding box center [711, 152] width 139 height 20
click at [684, 176] on span "letras" at bounding box center [703, 171] width 134 height 11
click at [773, 166] on div "Agrega el siguiente paso" at bounding box center [814, 168] width 97 height 18
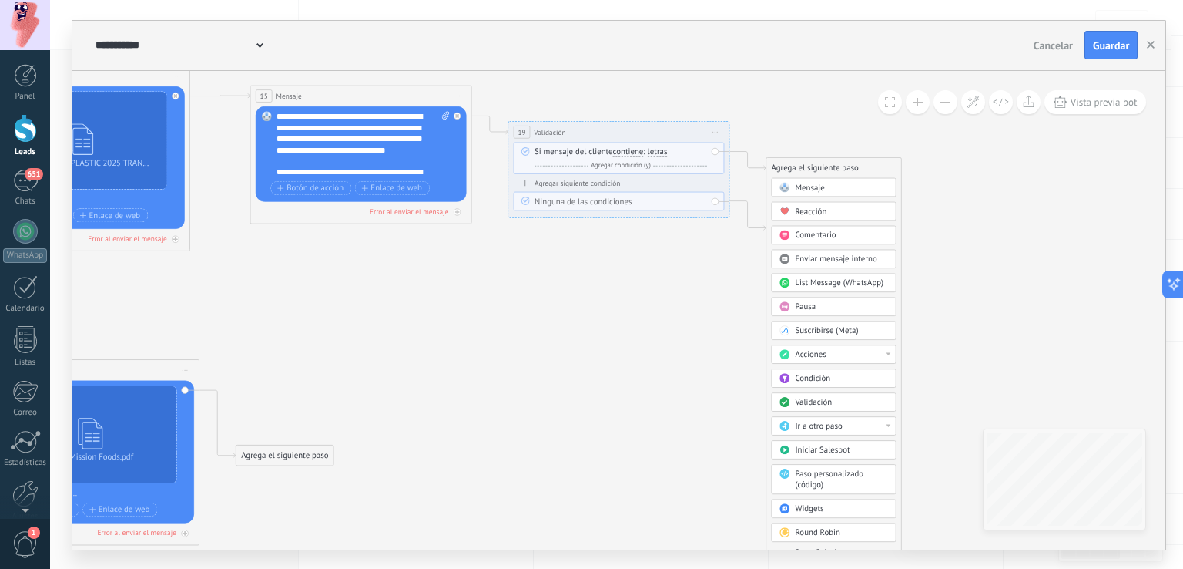
click at [804, 194] on div "Mensaje" at bounding box center [834, 186] width 125 height 18
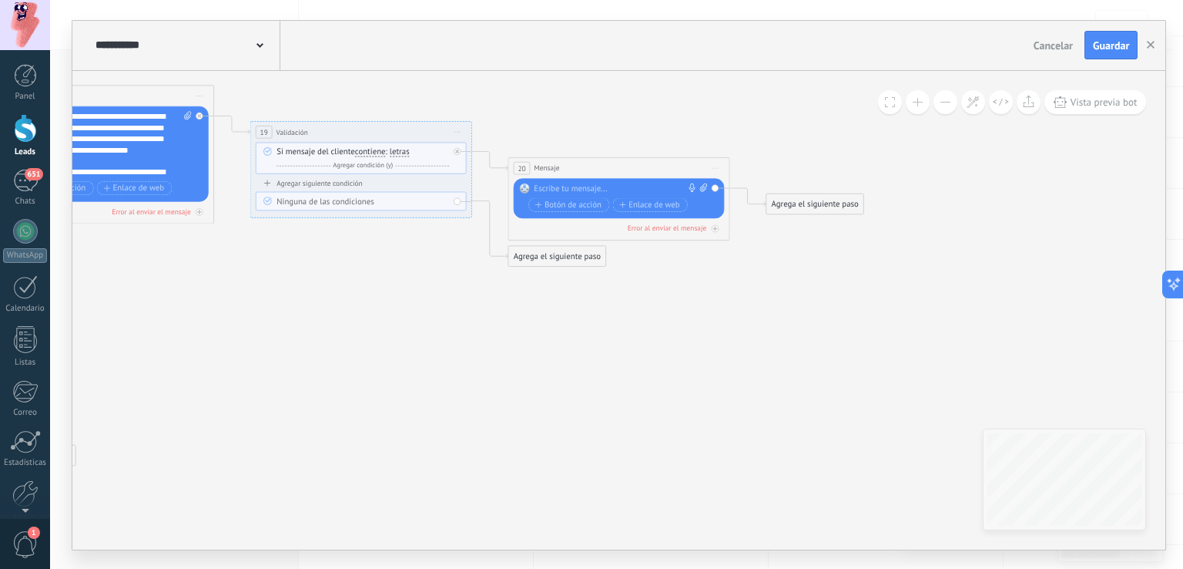
click at [662, 181] on div "Reemplazar Quitar Convertir a mensaje de voz Arrastre la imagen aquí para adjun…" at bounding box center [619, 198] width 211 height 40
click at [625, 184] on div at bounding box center [617, 188] width 165 height 11
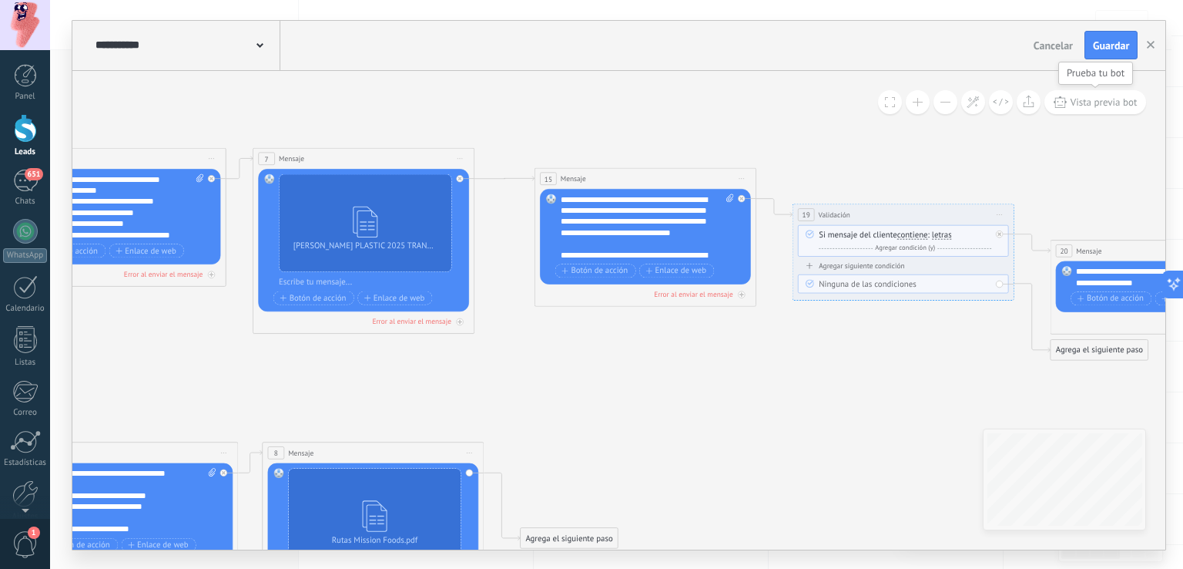
click at [1071, 102] on span "Vista previa bot" at bounding box center [1104, 102] width 67 height 13
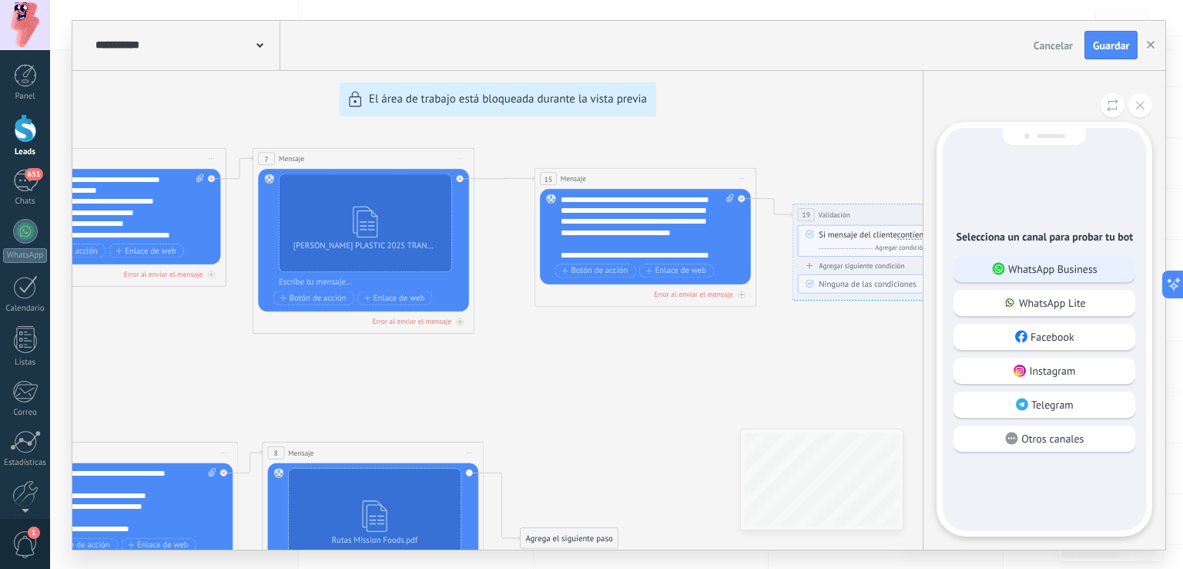
click at [1079, 268] on p "WhatsApp Business" at bounding box center [1052, 269] width 89 height 14
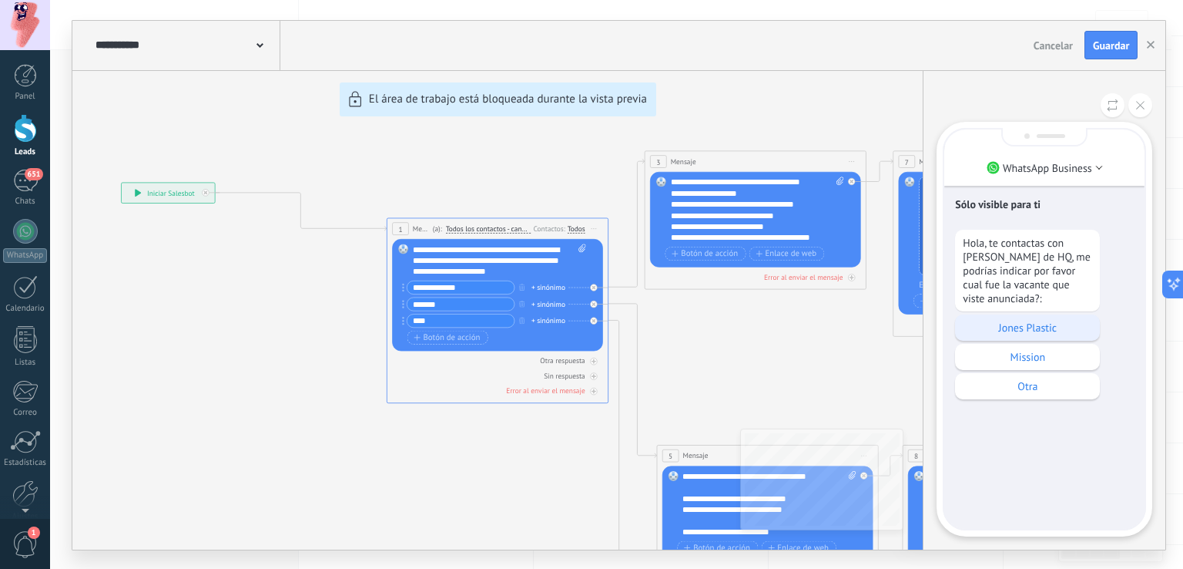
click at [1052, 330] on p "Jones Plastic" at bounding box center [1027, 327] width 129 height 14
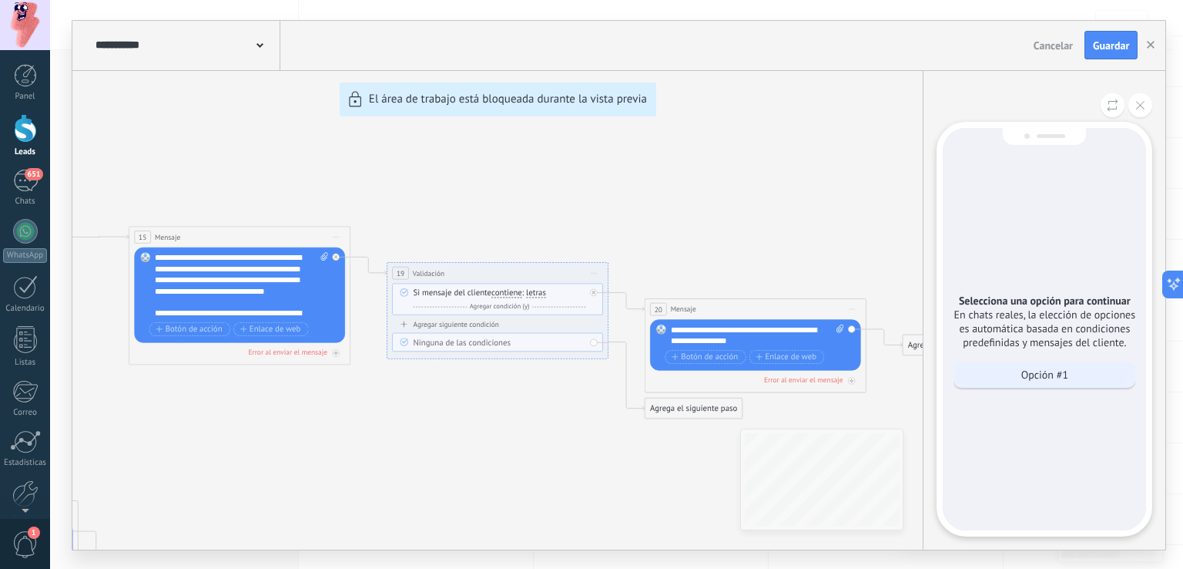
click at [1051, 385] on div "Opción #1" at bounding box center [1045, 374] width 182 height 26
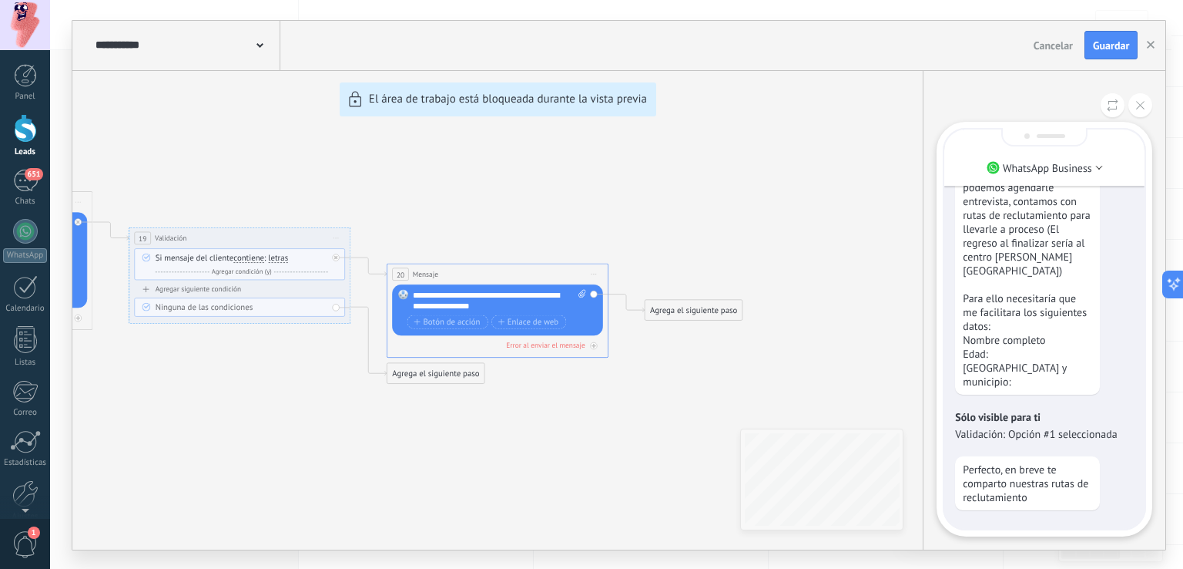
click at [516, 306] on div "**********" at bounding box center [618, 285] width 1093 height 528
click at [512, 303] on div "**********" at bounding box center [618, 285] width 1093 height 528
click at [693, 203] on div "**********" at bounding box center [618, 285] width 1093 height 528
click at [505, 309] on div "**********" at bounding box center [618, 285] width 1093 height 528
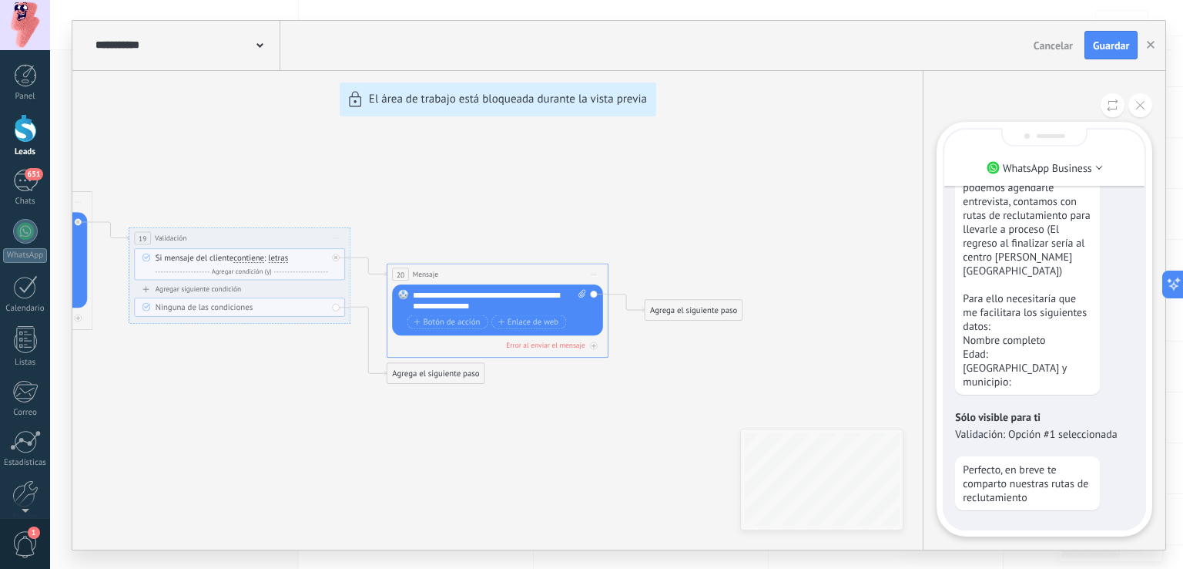
click at [411, 185] on div "**********" at bounding box center [618, 285] width 1093 height 528
drag, startPoint x: 411, startPoint y: 185, endPoint x: 493, endPoint y: 201, distance: 84.0
click at [493, 201] on div "**********" at bounding box center [618, 285] width 1093 height 528
click at [473, 269] on div "**********" at bounding box center [618, 285] width 1093 height 528
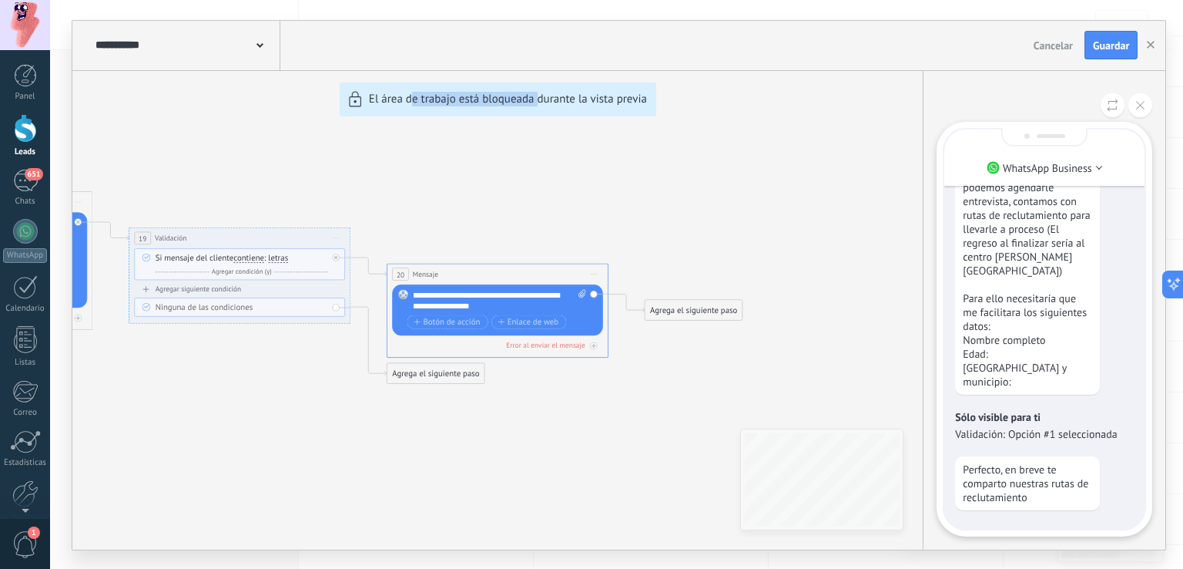
click at [444, 232] on div "**********" at bounding box center [618, 285] width 1093 height 528
click at [451, 99] on div "**********" at bounding box center [618, 285] width 1093 height 528
click at [557, 149] on div "**********" at bounding box center [618, 285] width 1093 height 528
click at [499, 303] on div "**********" at bounding box center [618, 285] width 1093 height 528
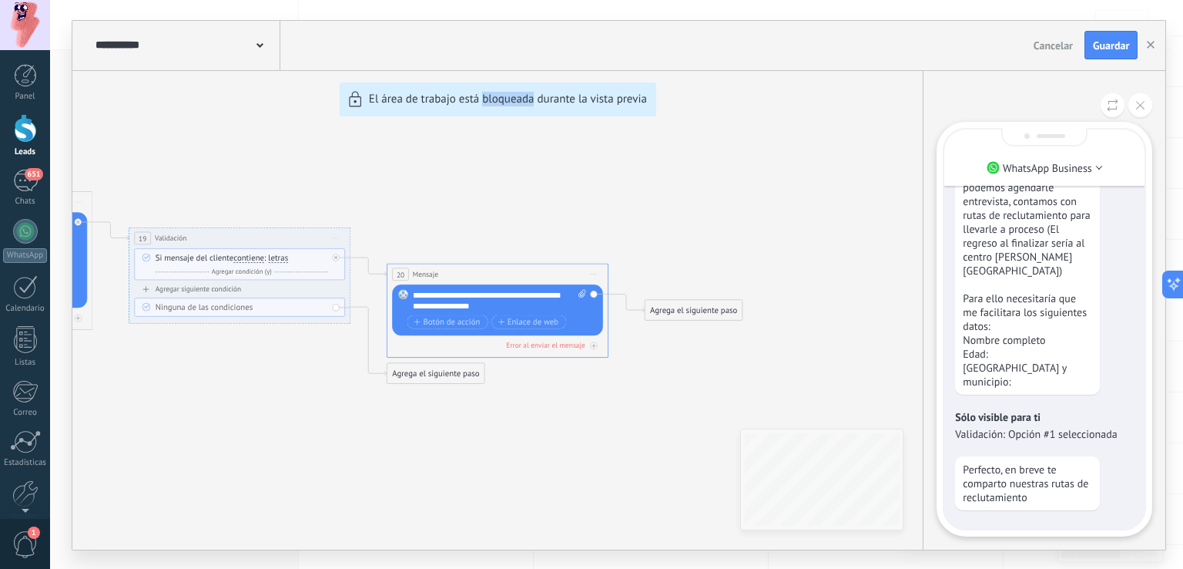
click at [499, 303] on div "**********" at bounding box center [618, 285] width 1093 height 528
click at [482, 298] on div "**********" at bounding box center [618, 285] width 1093 height 528
drag, startPoint x: 535, startPoint y: 273, endPoint x: 606, endPoint y: 253, distance: 73.9
click at [606, 253] on div "**********" at bounding box center [618, 285] width 1093 height 528
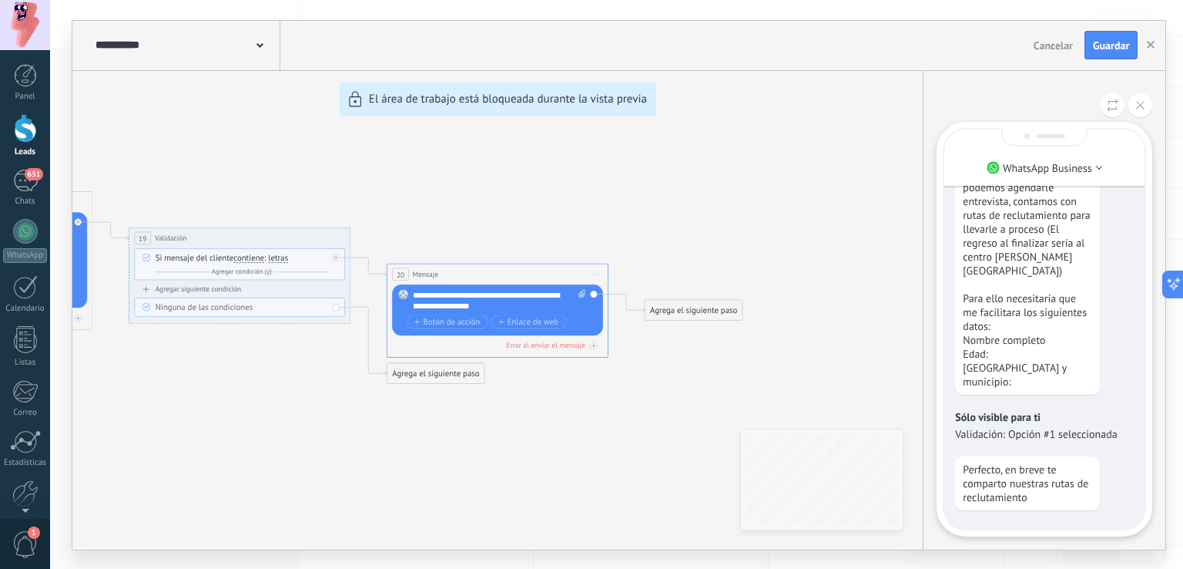
click at [521, 203] on div "**********" at bounding box center [618, 285] width 1093 height 528
click at [1138, 97] on button at bounding box center [1141, 105] width 24 height 24
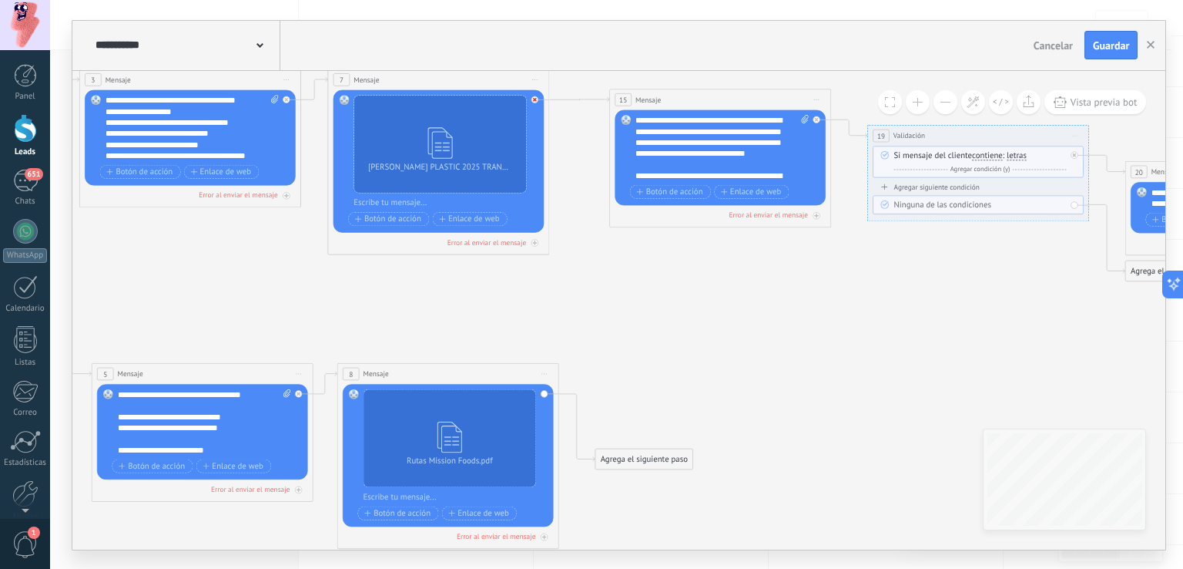
click at [536, 96] on div at bounding box center [535, 99] width 7 height 7
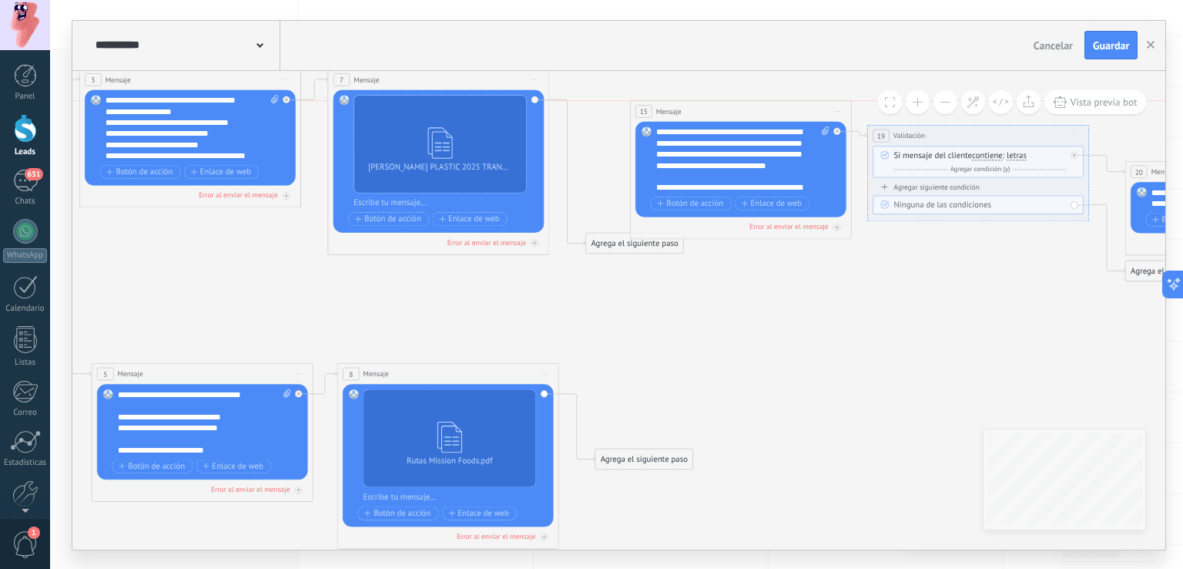
drag, startPoint x: 669, startPoint y: 92, endPoint x: 688, endPoint y: 101, distance: 20.3
click at [688, 101] on div "15 Mensaje ******* (a): Todos los contactos - canales seleccionados Todos los c…" at bounding box center [741, 111] width 221 height 21
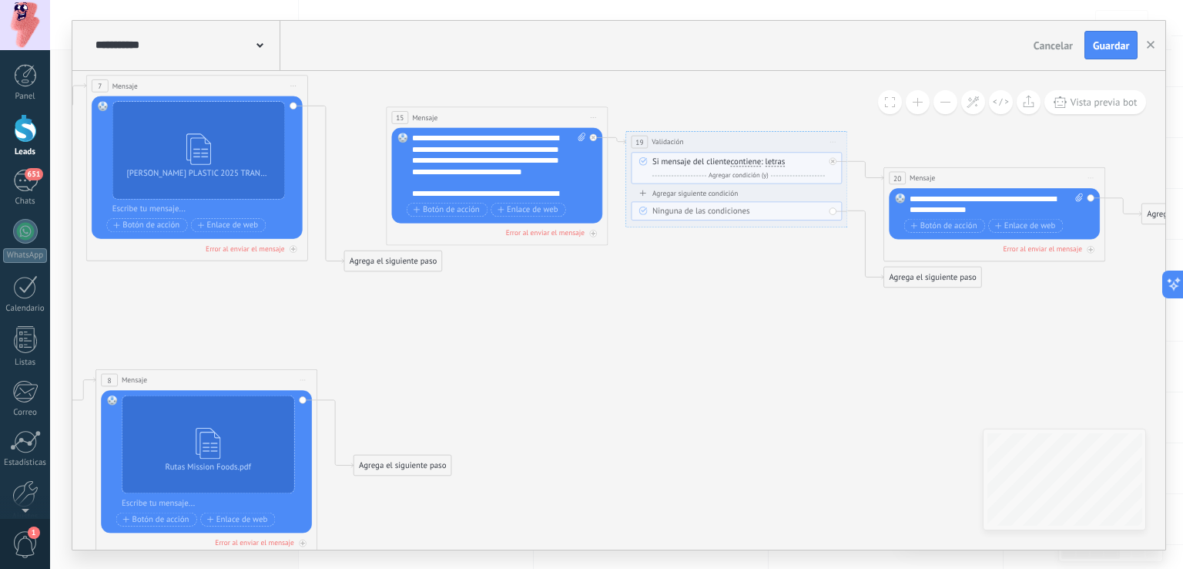
drag, startPoint x: 964, startPoint y: 263, endPoint x: 990, endPoint y: 284, distance: 32.8
click at [990, 284] on icon at bounding box center [258, 430] width 2443 height 1266
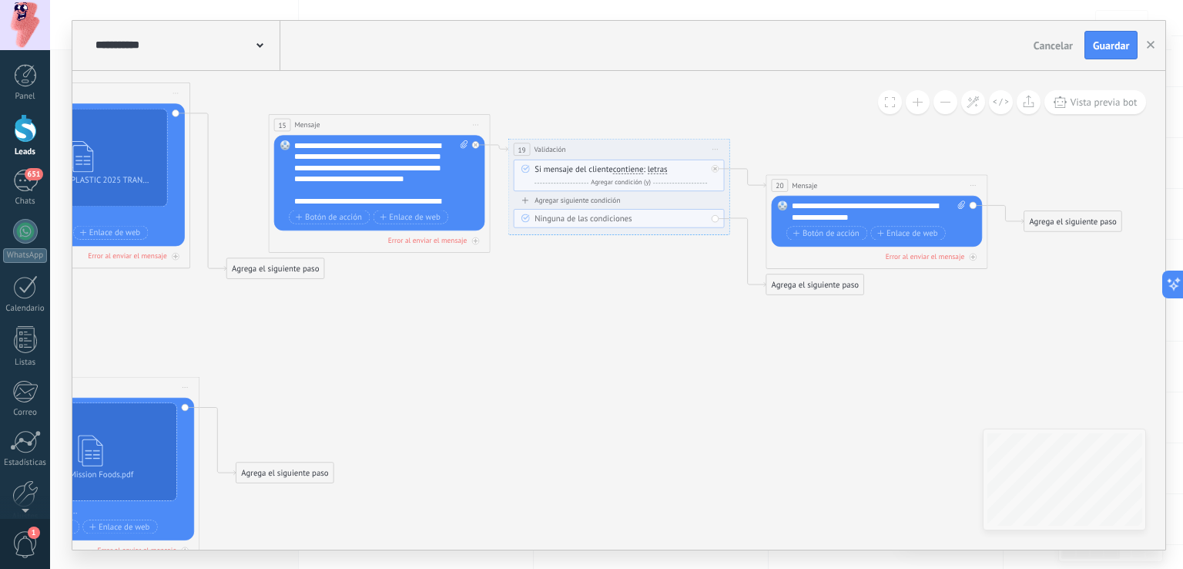
drag, startPoint x: 1068, startPoint y: 287, endPoint x: 942, endPoint y: 290, distance: 125.6
click at [942, 290] on icon at bounding box center [140, 438] width 2443 height 1266
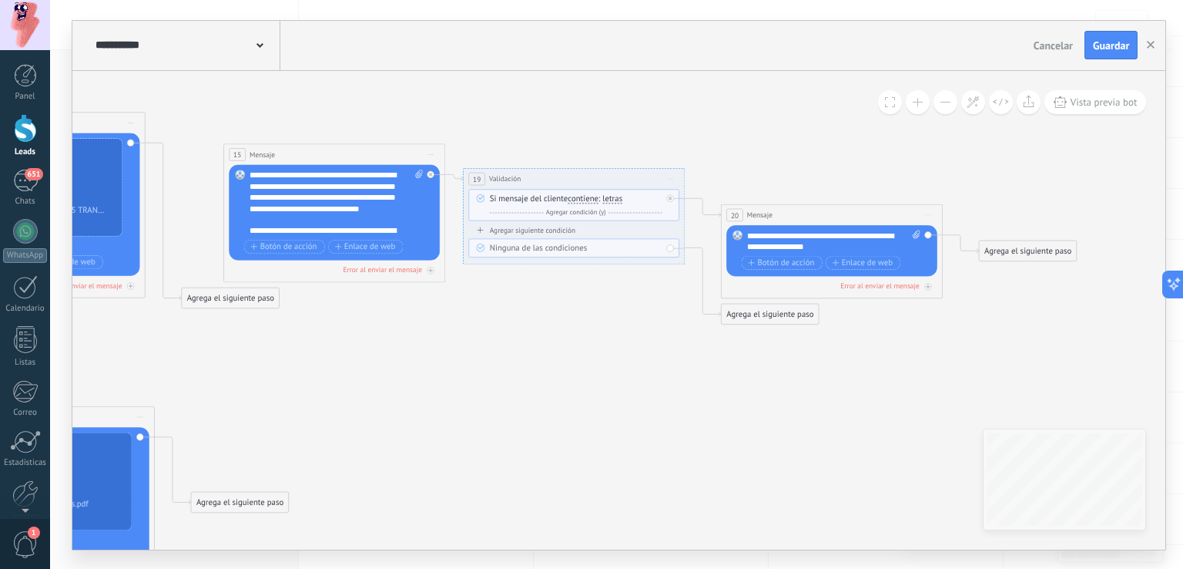
drag, startPoint x: 314, startPoint y: 86, endPoint x: 277, endPoint y: 120, distance: 50.7
click at [277, 120] on icon at bounding box center [96, 467] width 2443 height 1266
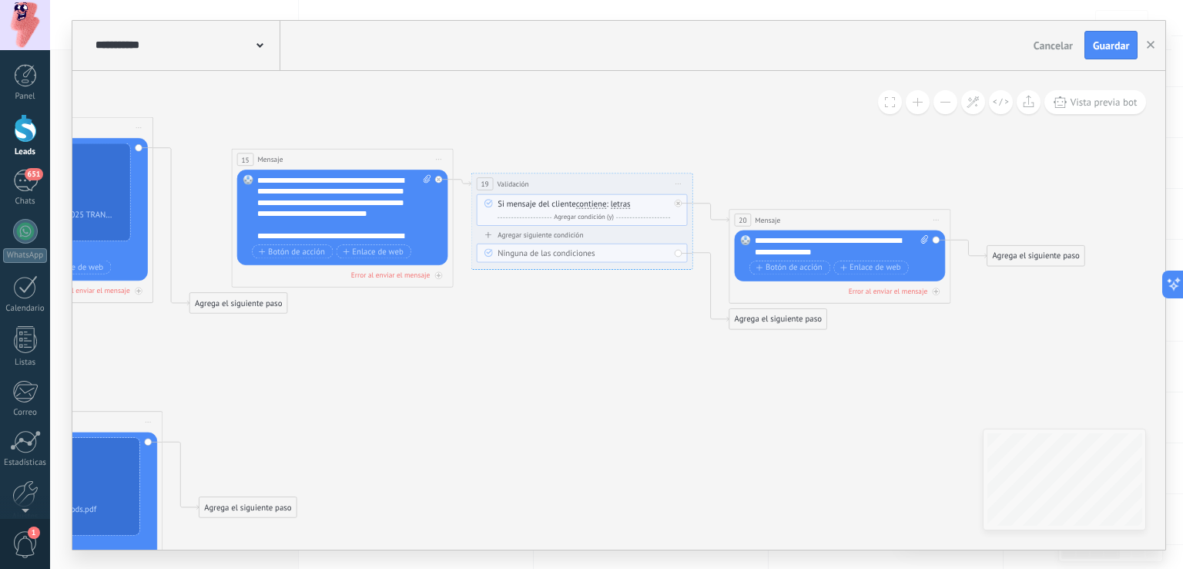
click at [339, 153] on div "15 Mensaje ******* (a): Todos los contactos - canales seleccionados Todos los c…" at bounding box center [343, 159] width 221 height 21
click at [542, 181] on div "**********" at bounding box center [582, 183] width 221 height 21
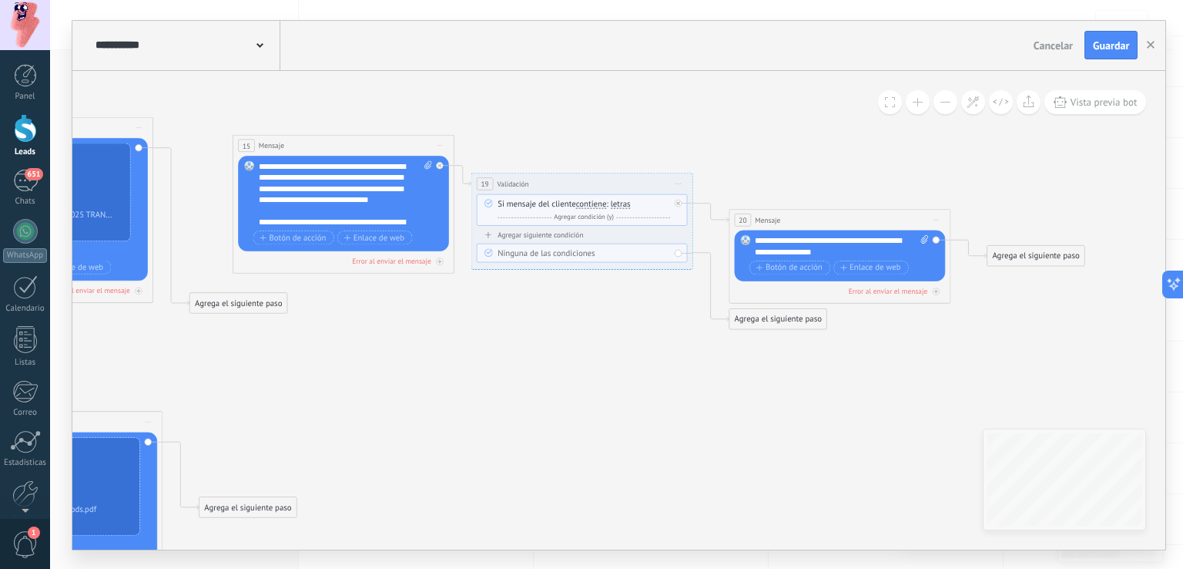
drag, startPoint x: 381, startPoint y: 153, endPoint x: 382, endPoint y: 141, distance: 11.6
click at [382, 141] on div "15 Mensaje ******* (a): Todos los contactos - canales seleccionados Todos los c…" at bounding box center [343, 145] width 221 height 21
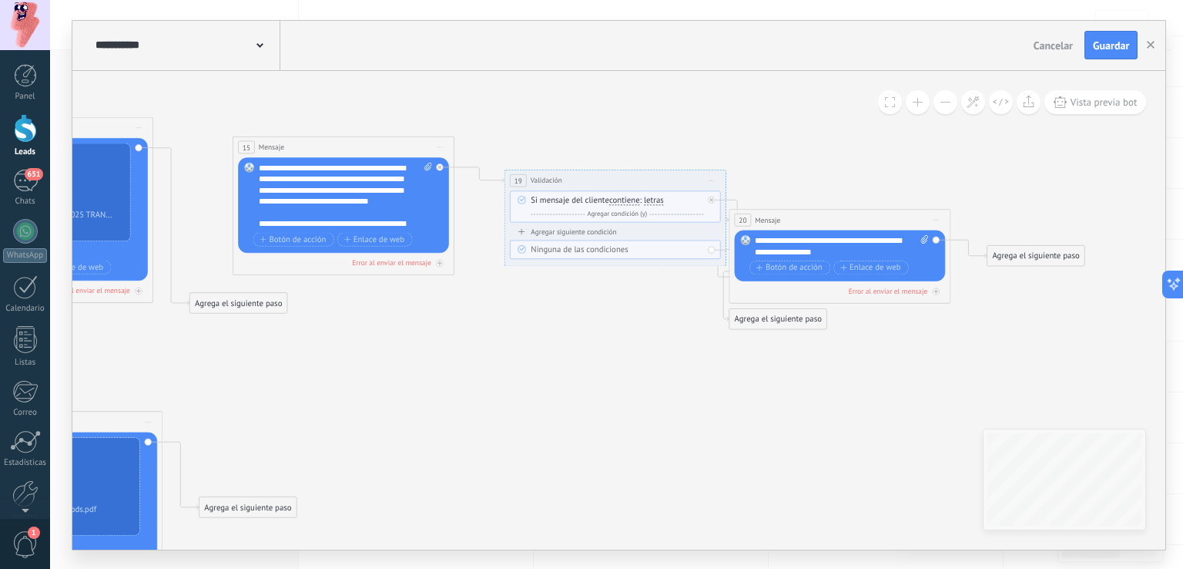
drag, startPoint x: 565, startPoint y: 178, endPoint x: 590, endPoint y: 173, distance: 25.2
click at [590, 173] on div "**********" at bounding box center [615, 179] width 221 height 21
click at [783, 213] on div "20 Mensaje ******* (a): Todos los contactos - canales seleccionados Todos los c…" at bounding box center [840, 220] width 221 height 21
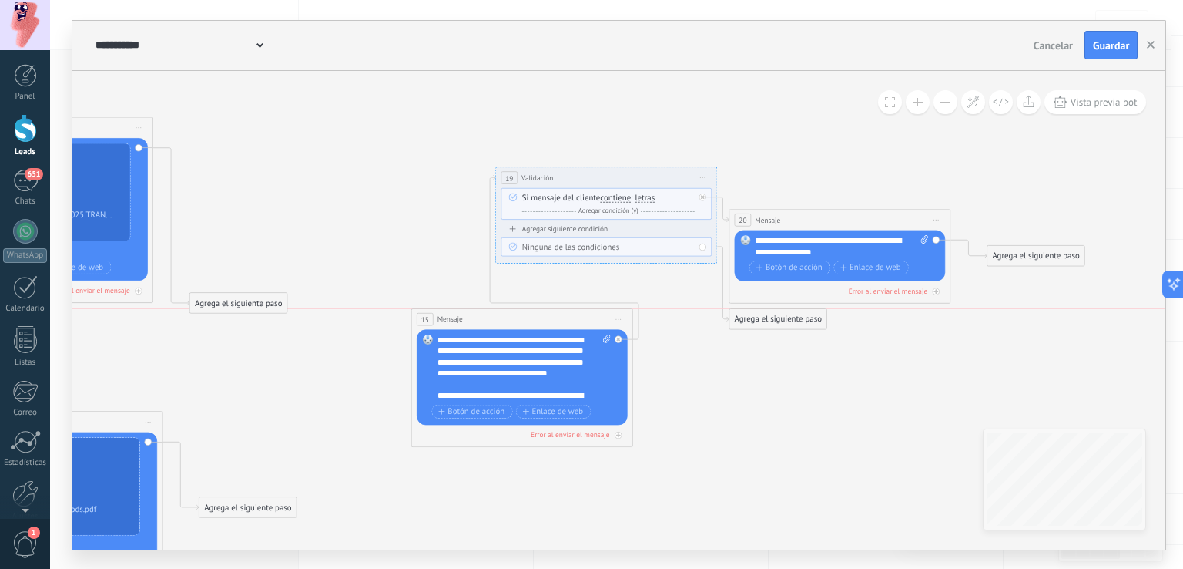
drag, startPoint x: 361, startPoint y: 139, endPoint x: 544, endPoint y: 307, distance: 249.1
click at [544, 308] on div "15 Mensaje ******* (a): Todos los contactos - canales seleccionados Todos los c…" at bounding box center [522, 318] width 221 height 21
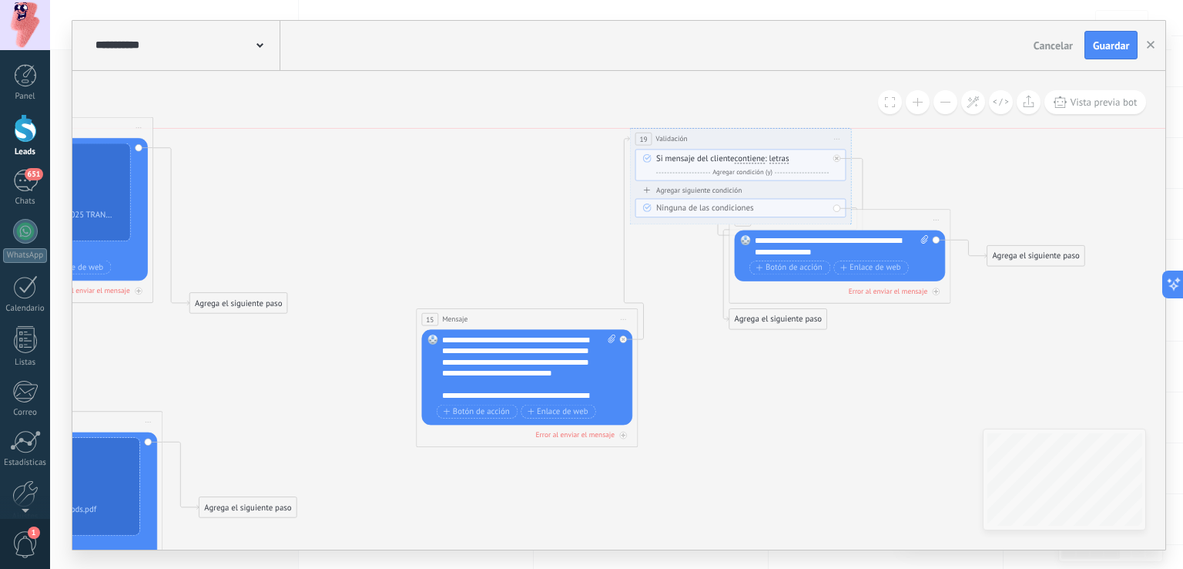
drag, startPoint x: 636, startPoint y: 185, endPoint x: 765, endPoint y: 145, distance: 134.7
click at [765, 145] on div "**********" at bounding box center [741, 138] width 221 height 21
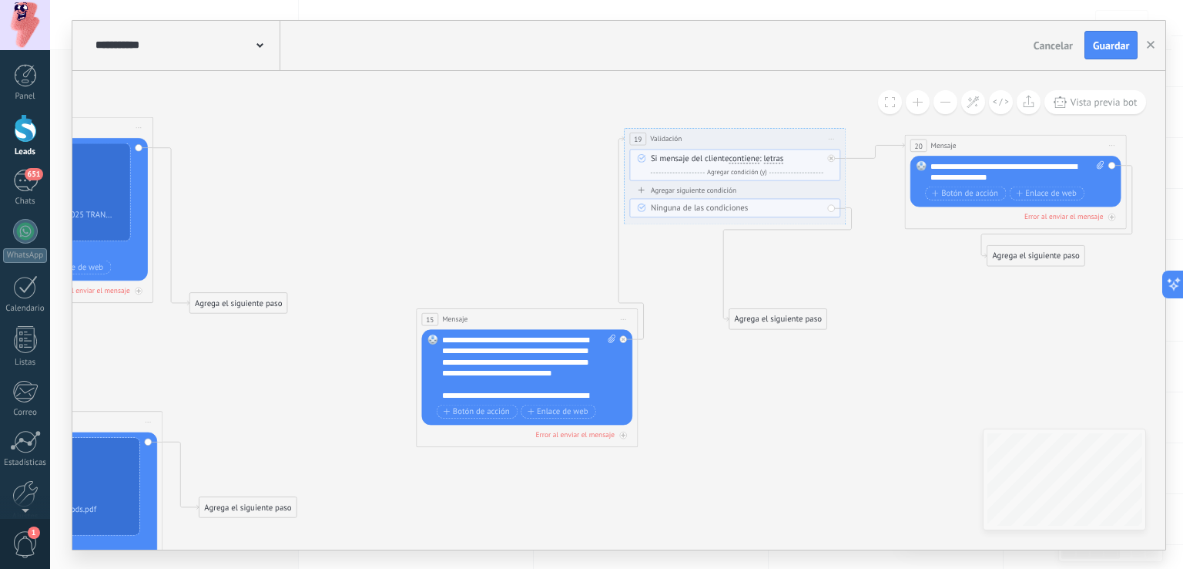
drag, startPoint x: 899, startPoint y: 211, endPoint x: 1072, endPoint y: 136, distance: 188.7
click at [1072, 136] on div "20 Mensaje ******* (a): Todos los contactos - canales seleccionados Todos los c…" at bounding box center [1016, 145] width 221 height 21
click at [1109, 213] on icon at bounding box center [1109, 215] width 5 height 5
click at [1109, 213] on div at bounding box center [1109, 216] width 7 height 7
click at [1108, 162] on div "Reemplazar Quitar Convertir a mensaje de voz Arrastre la imagen aquí para adjun…" at bounding box center [1013, 180] width 211 height 51
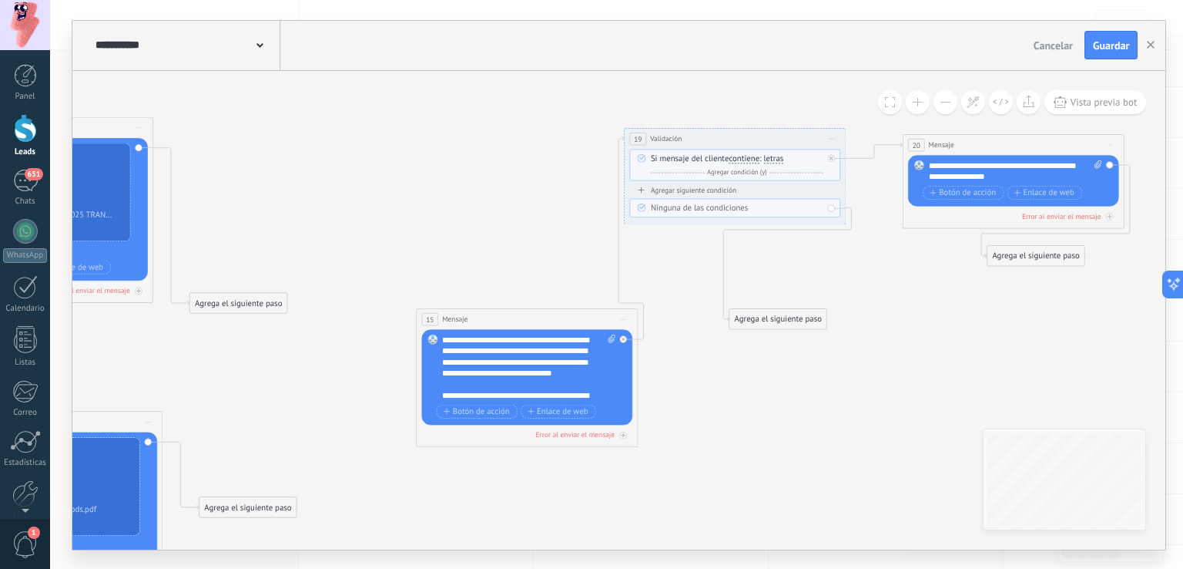
click at [1026, 259] on div "Agrega el siguiente paso" at bounding box center [1036, 256] width 97 height 18
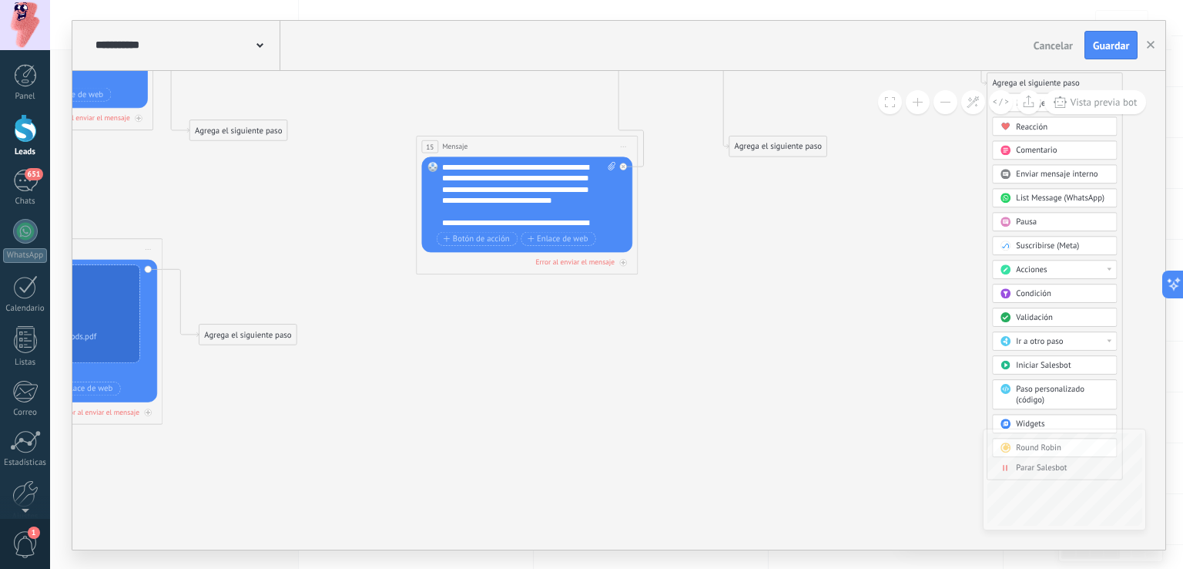
click at [1054, 343] on span "Ir a otro paso" at bounding box center [1040, 341] width 47 height 11
click at [913, 318] on icon at bounding box center [190, 299] width 2616 height 1266
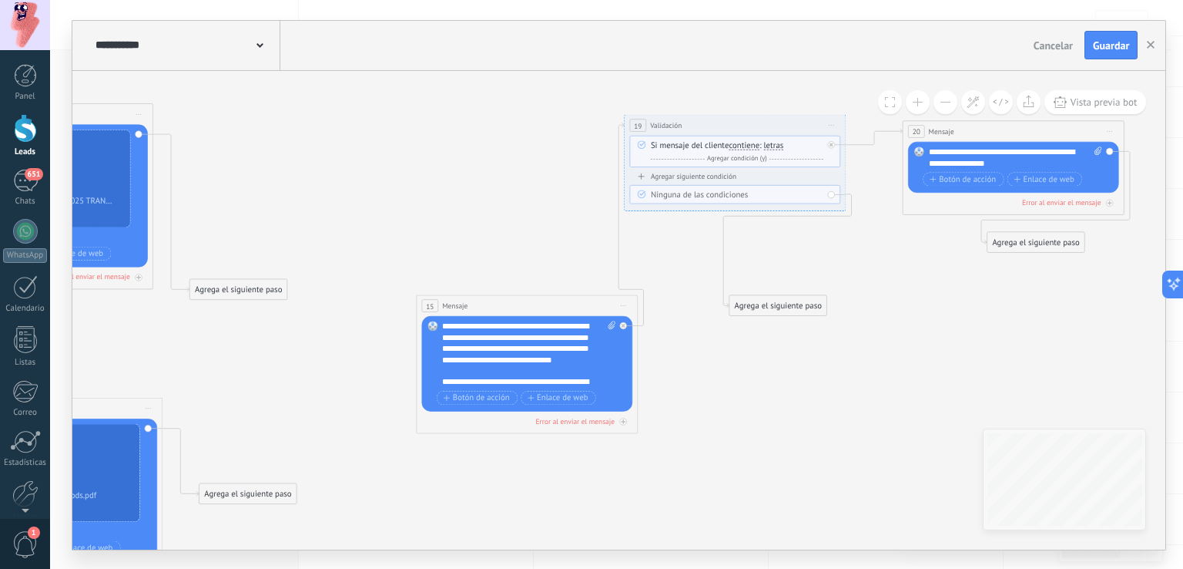
click at [1033, 245] on div "Agrega el siguiente paso" at bounding box center [1036, 242] width 97 height 18
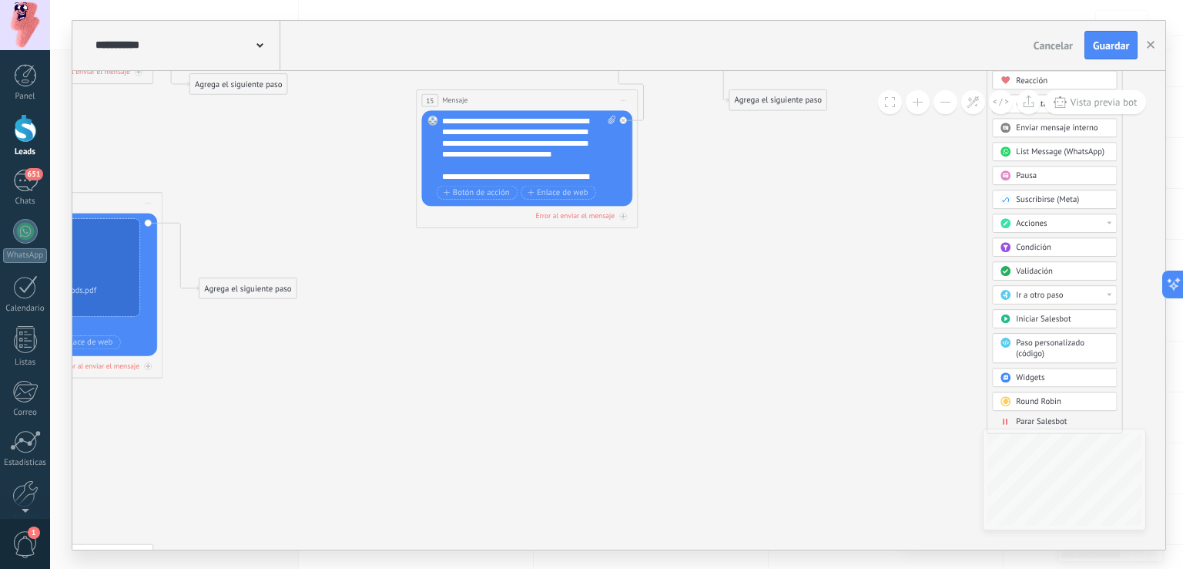
click at [1053, 223] on div "Acciones" at bounding box center [1063, 223] width 93 height 11
click at [1057, 253] on div "Cambiar etapa del lead" at bounding box center [1055, 253] width 124 height 18
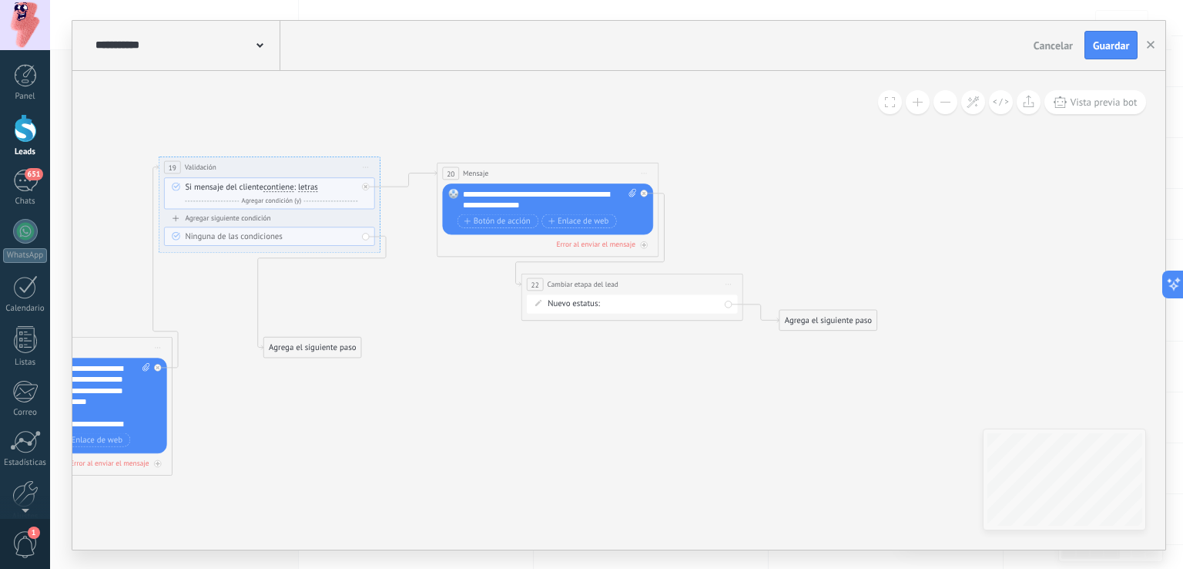
click at [0, 0] on div "Brindar Información Negociación Debate contractual Discusión de contrato Lograd…" at bounding box center [0, 0] width 0 height 0
click at [0, 0] on label "Negociación" at bounding box center [0, 0] width 0 height 0
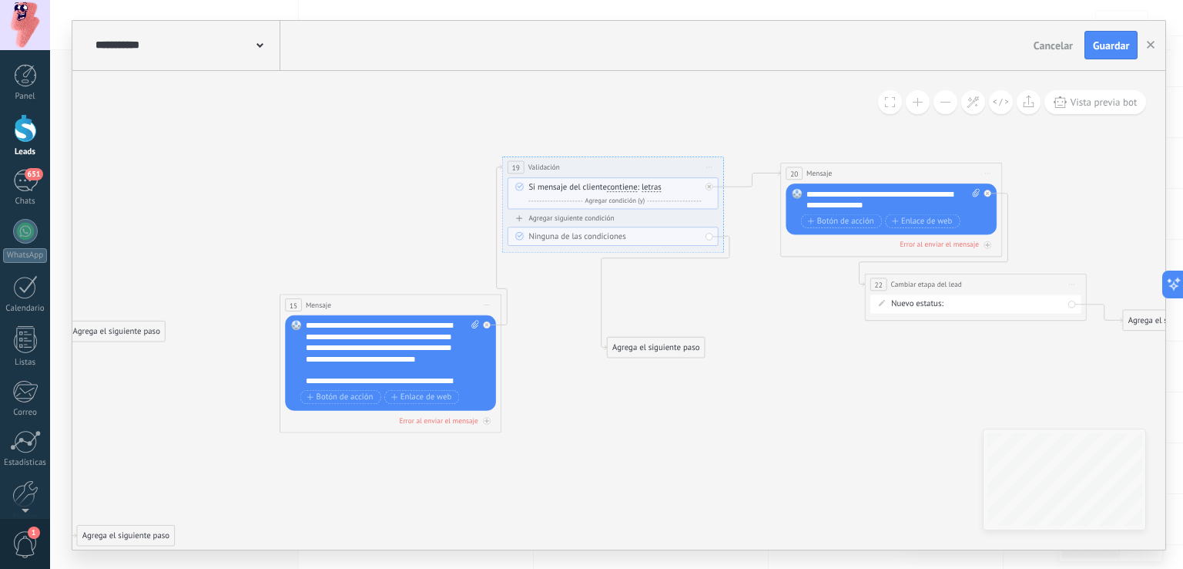
scroll to position [0, 0]
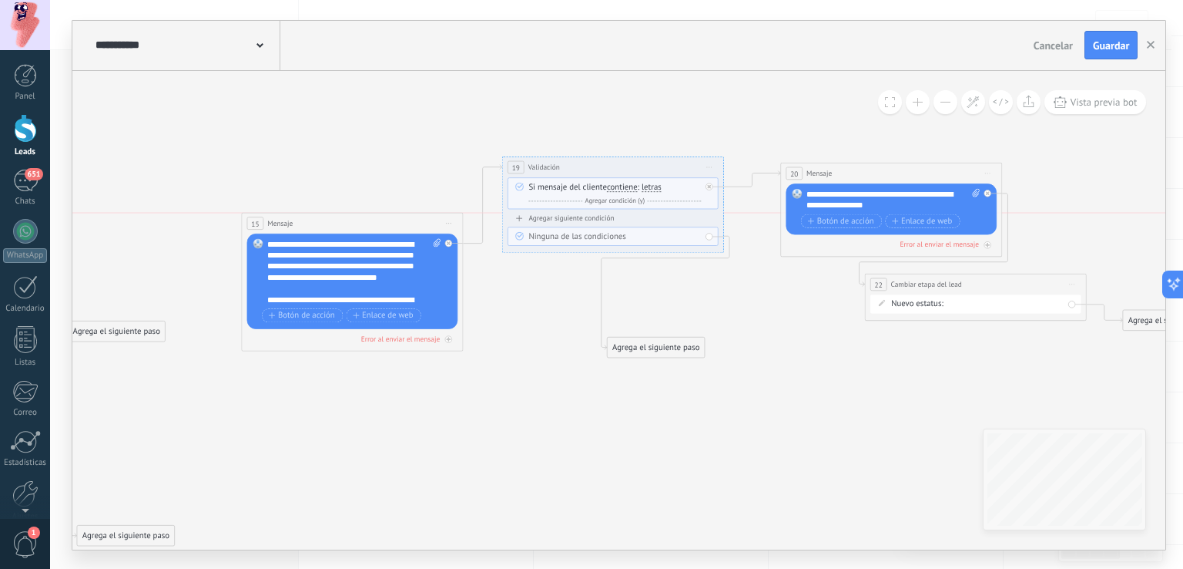
drag, startPoint x: 391, startPoint y: 343, endPoint x: 338, endPoint y: 220, distance: 133.5
click at [338, 220] on div "15 Mensaje ******* (a): Todos los contactos - canales seleccionados Todos los c…" at bounding box center [352, 223] width 221 height 21
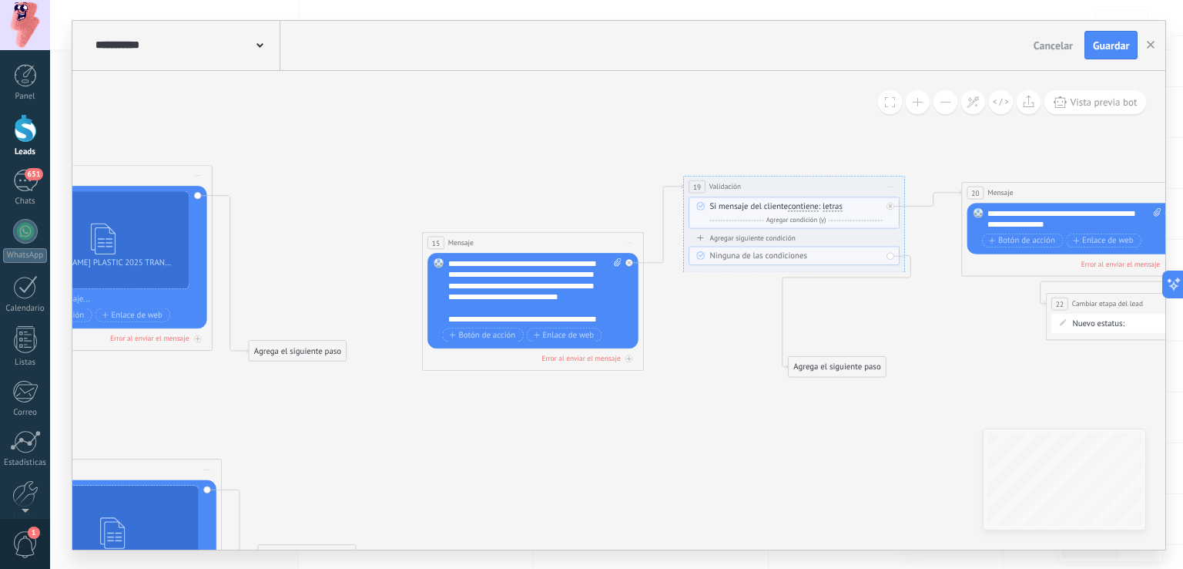
click at [306, 351] on div "Agrega el siguiente paso" at bounding box center [298, 350] width 97 height 18
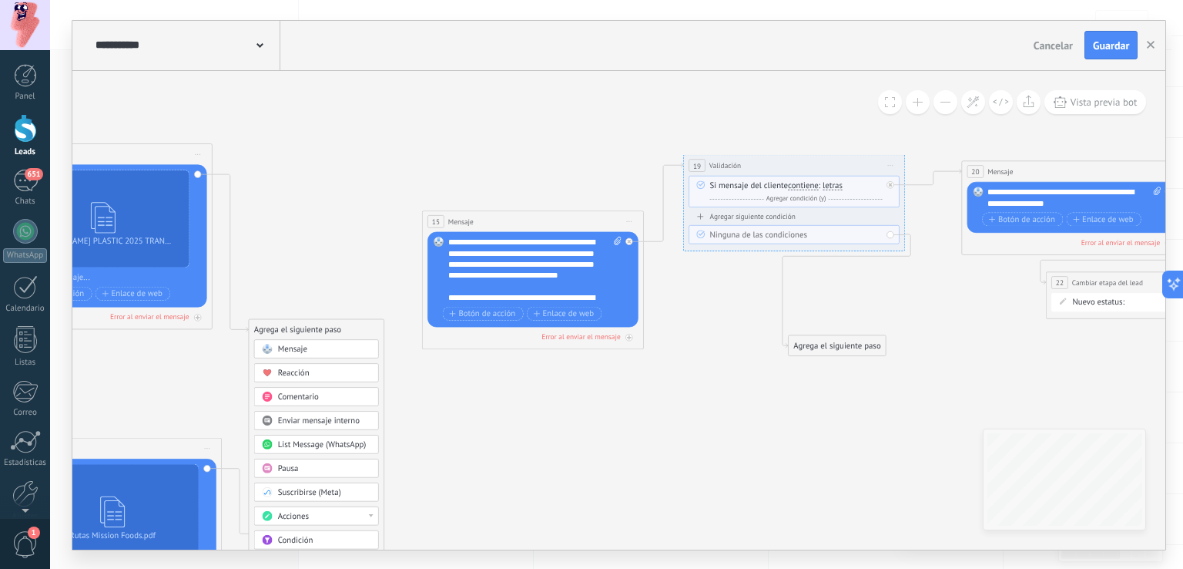
click at [329, 465] on div "Pausa" at bounding box center [324, 467] width 93 height 11
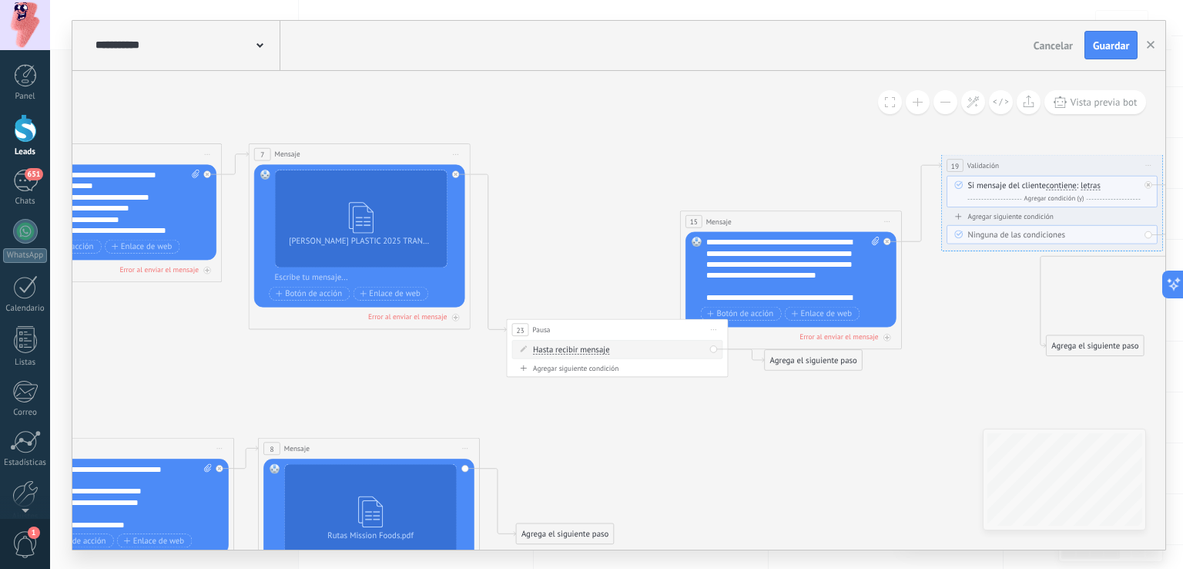
click at [590, 349] on span "Hasta recibir mensaje" at bounding box center [571, 349] width 77 height 9
click at [590, 349] on button "Hasta recibir mensaje" at bounding box center [597, 350] width 139 height 20
click at [570, 373] on span "Temporizador" at bounding box center [589, 369] width 134 height 11
click at [624, 347] on span ": * horas * min * sec" at bounding box center [616, 349] width 69 height 11
click at [622, 347] on span ": * horas * min * sec" at bounding box center [616, 349] width 69 height 11
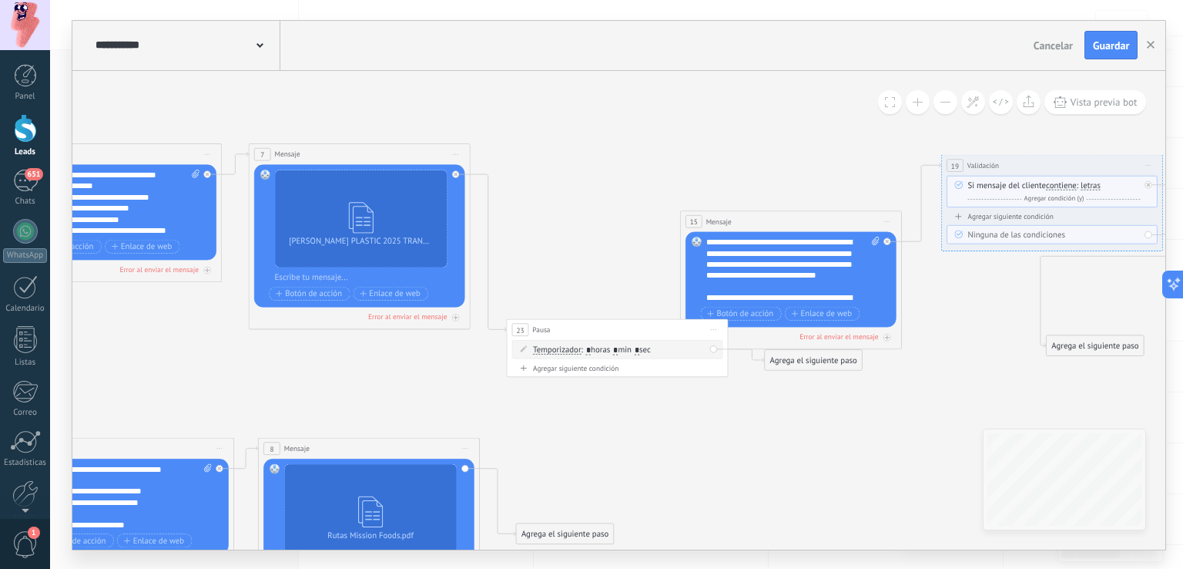
click at [618, 347] on input "*" at bounding box center [615, 349] width 5 height 9
type input "*"
click at [639, 346] on input "*" at bounding box center [637, 349] width 5 height 9
click at [699, 440] on icon at bounding box center [550, 499] width 2701 height 1266
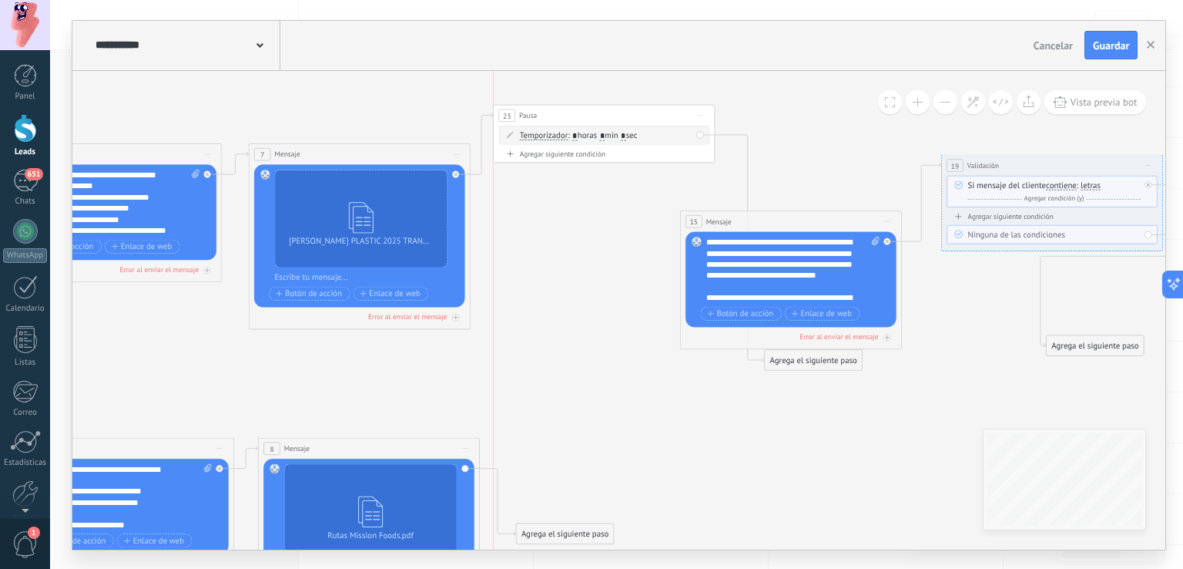
drag, startPoint x: 638, startPoint y: 324, endPoint x: 630, endPoint y: 108, distance: 216.6
click at [630, 108] on div "23 Pausa ***** Iniciar vista previa aquí Cambiar nombre Duplicar Borrar" at bounding box center [604, 115] width 221 height 21
drag, startPoint x: 700, startPoint y: 130, endPoint x: 692, endPoint y: 222, distance: 92.1
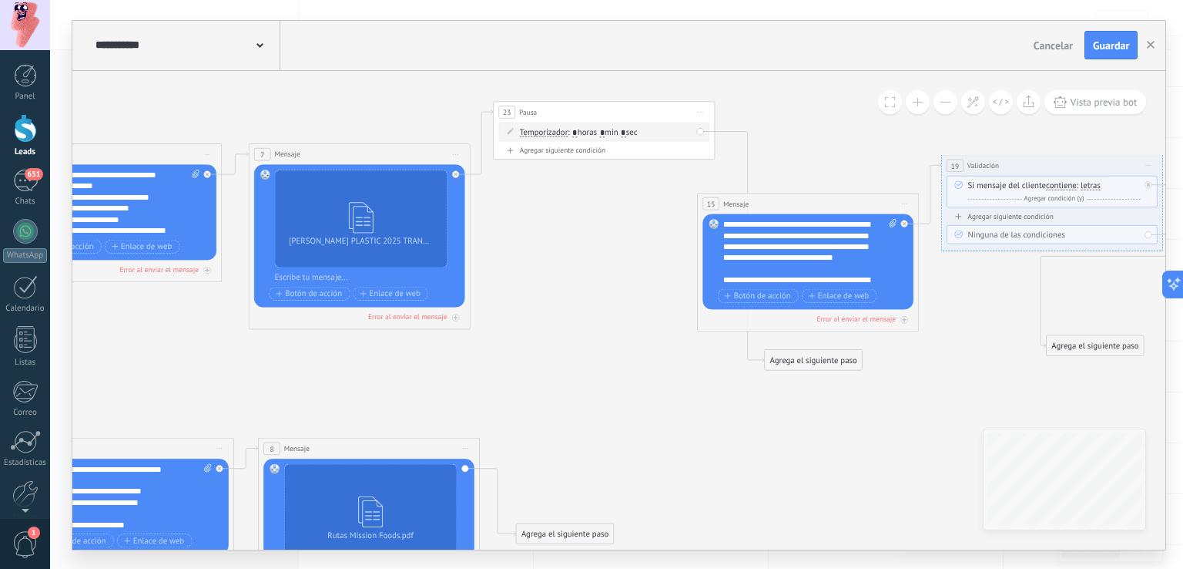
drag, startPoint x: 692, startPoint y: 222, endPoint x: 713, endPoint y: 208, distance: 25.6
click at [713, 208] on span "15" at bounding box center [711, 203] width 8 height 9
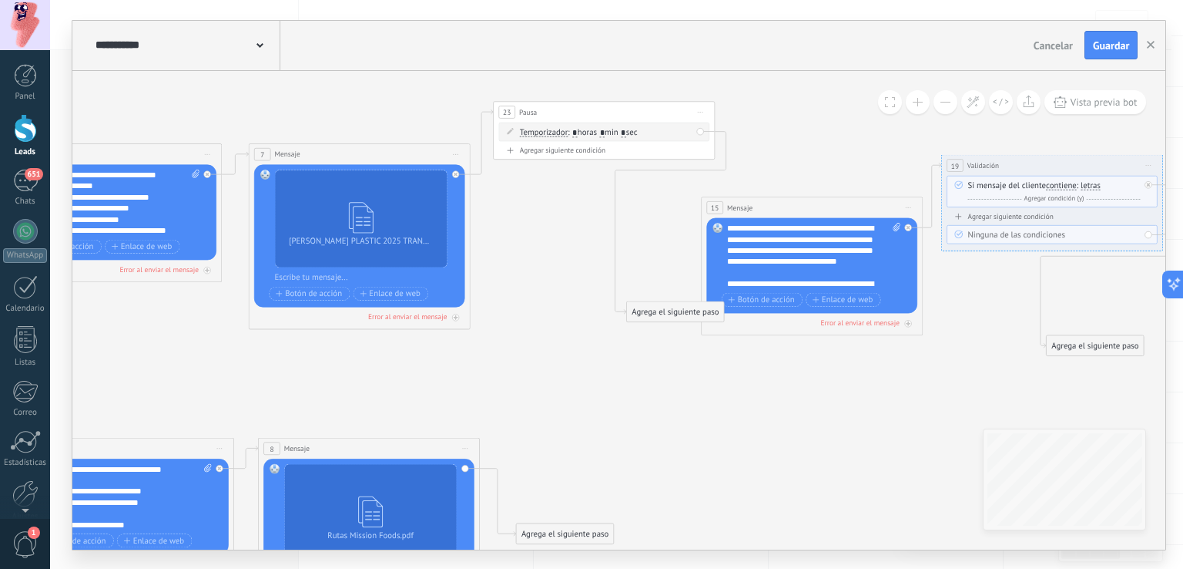
drag, startPoint x: 790, startPoint y: 361, endPoint x: 640, endPoint y: 319, distance: 155.3
click at [640, 319] on div "Agrega el siguiente paso" at bounding box center [675, 311] width 97 height 18
click at [699, 132] on div "Temporizador Hasta recibir mensaje Temporizador Excepto horas laborales Hasta q…" at bounding box center [604, 131] width 211 height 18
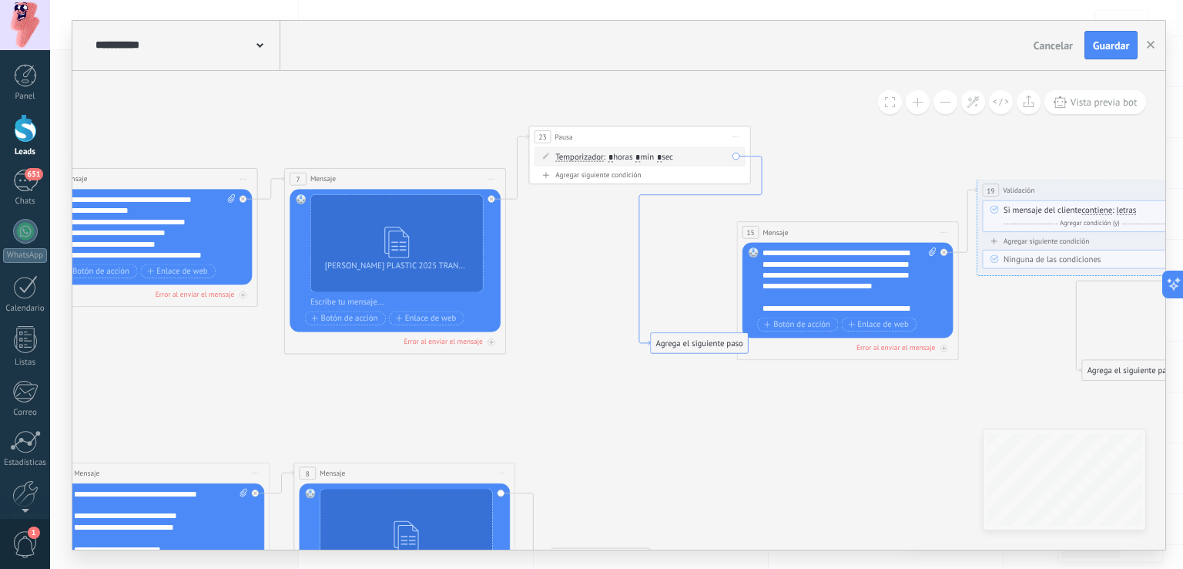
drag, startPoint x: 677, startPoint y: 170, endPoint x: 711, endPoint y: 193, distance: 40.6
click at [711, 193] on icon at bounding box center [700, 250] width 122 height 189
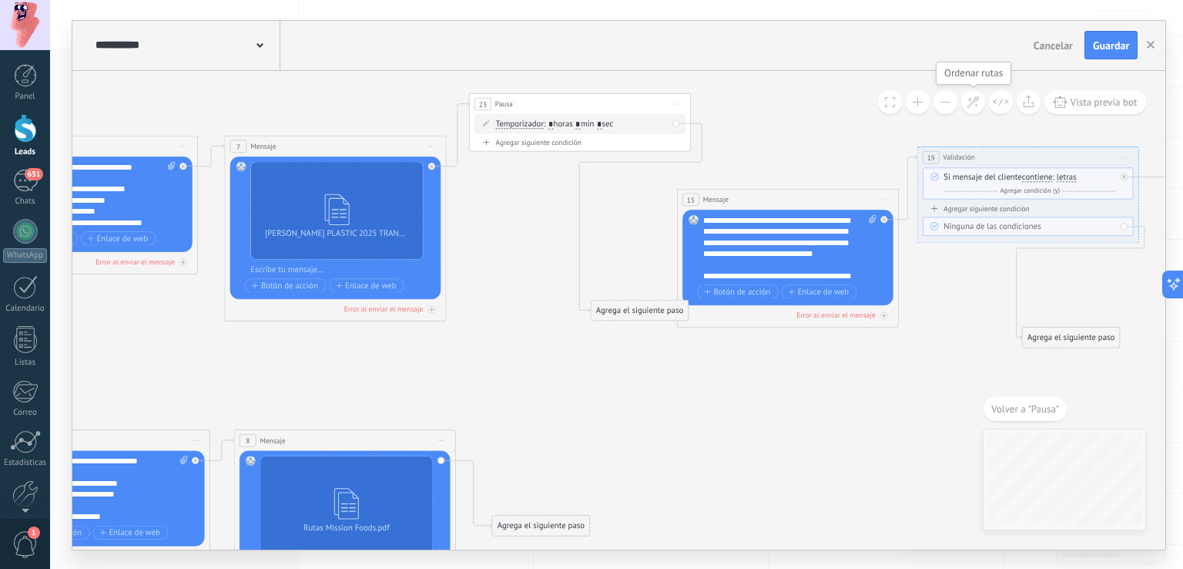
click at [974, 96] on icon at bounding box center [973, 102] width 13 height 13
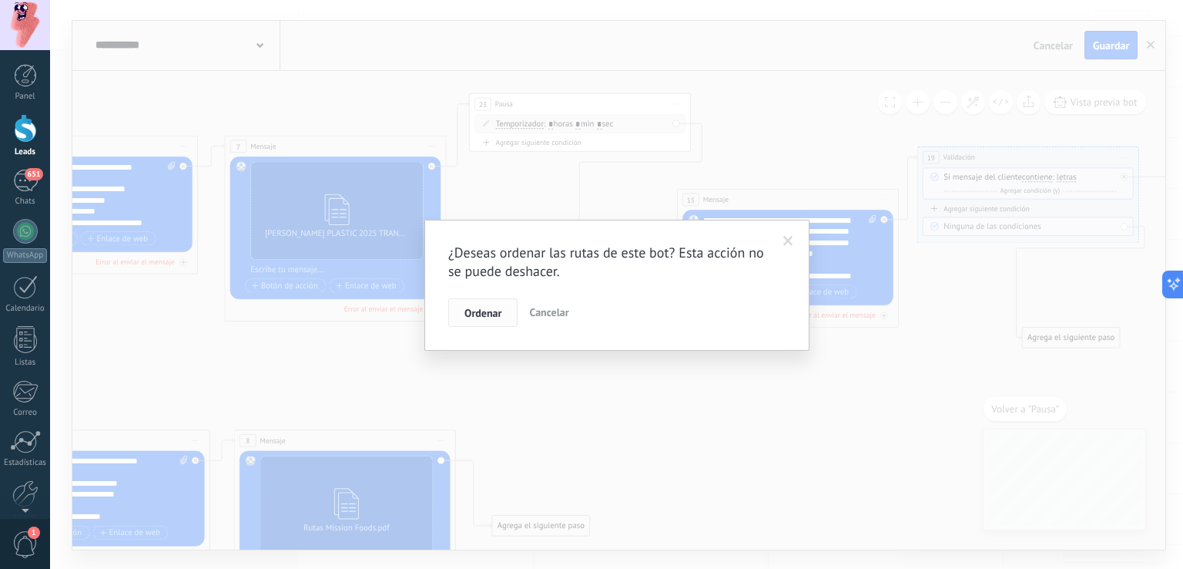
click at [496, 298] on button "Ordenar" at bounding box center [482, 312] width 69 height 29
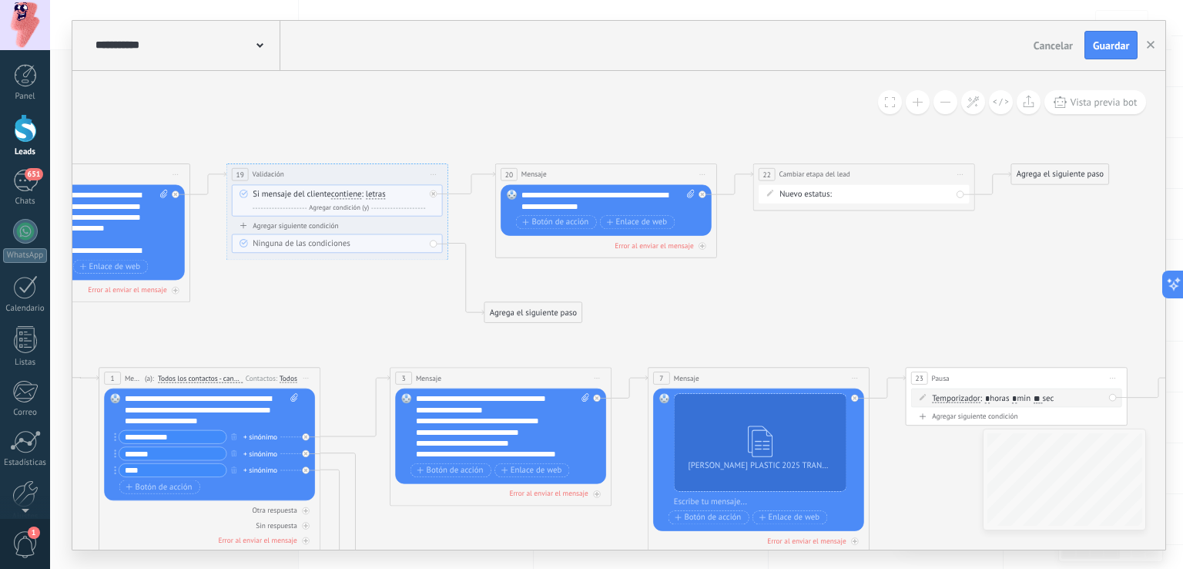
type input "**"
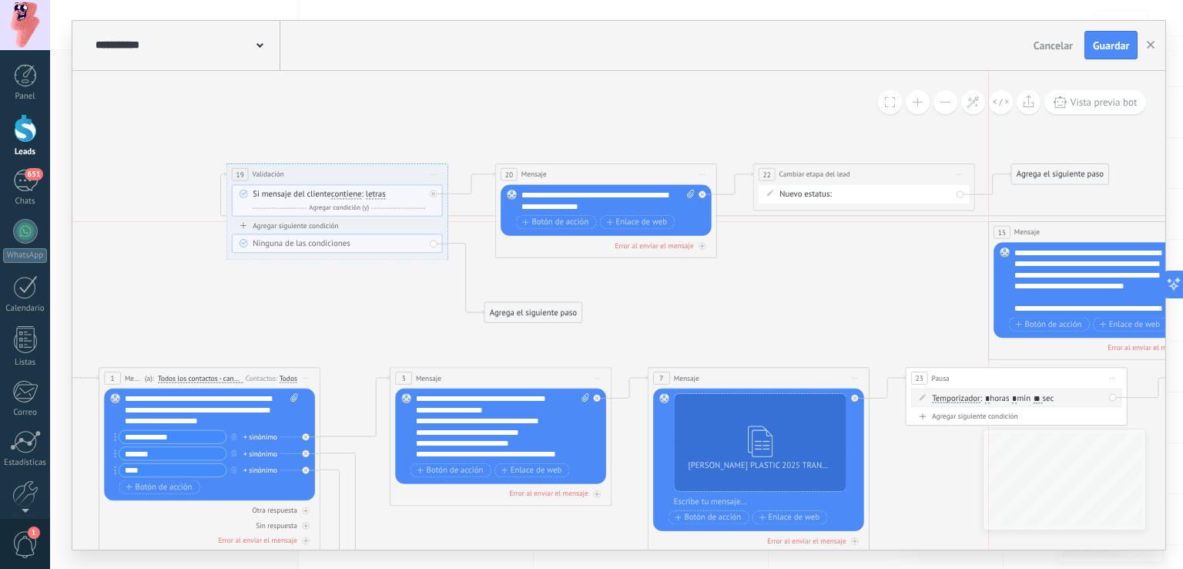
drag, startPoint x: 115, startPoint y: 180, endPoint x: 1134, endPoint y: 235, distance: 1020.6
click at [1134, 235] on div "15 Mensaje ******* (a): Todos los contactos - canales seleccionados Todos los c…" at bounding box center [1099, 231] width 221 height 21
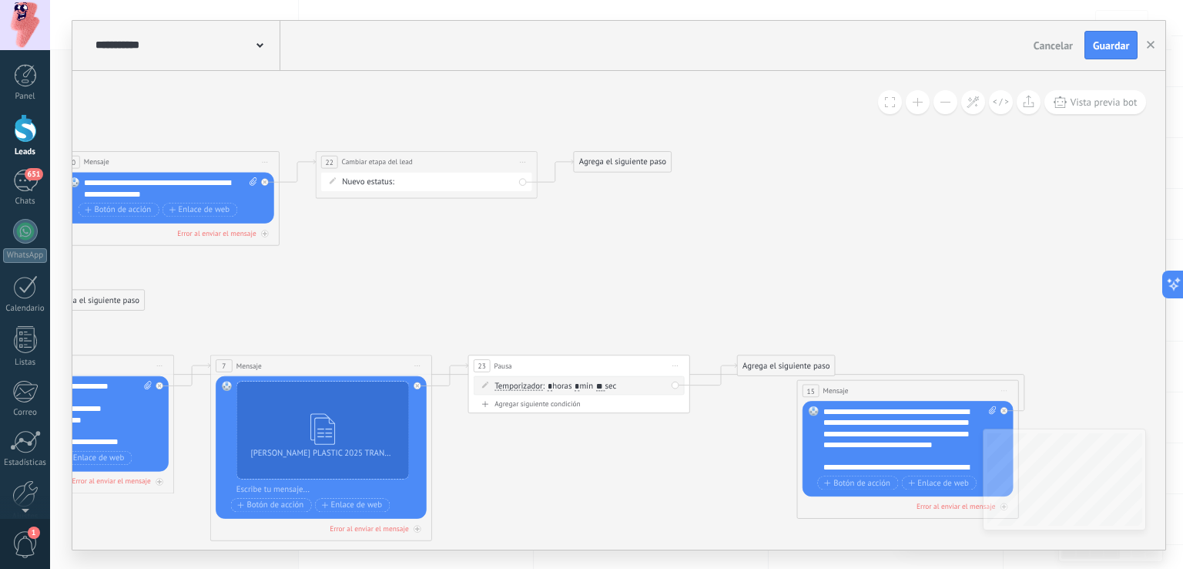
drag, startPoint x: 685, startPoint y: 220, endPoint x: 931, endPoint y: 391, distance: 300.0
click at [931, 391] on div "15 Mensaje ******* (a): Todos los contactos - canales seleccionados Todos los c…" at bounding box center [908, 390] width 221 height 21
click at [795, 371] on div "Agrega el siguiente paso" at bounding box center [786, 365] width 97 height 18
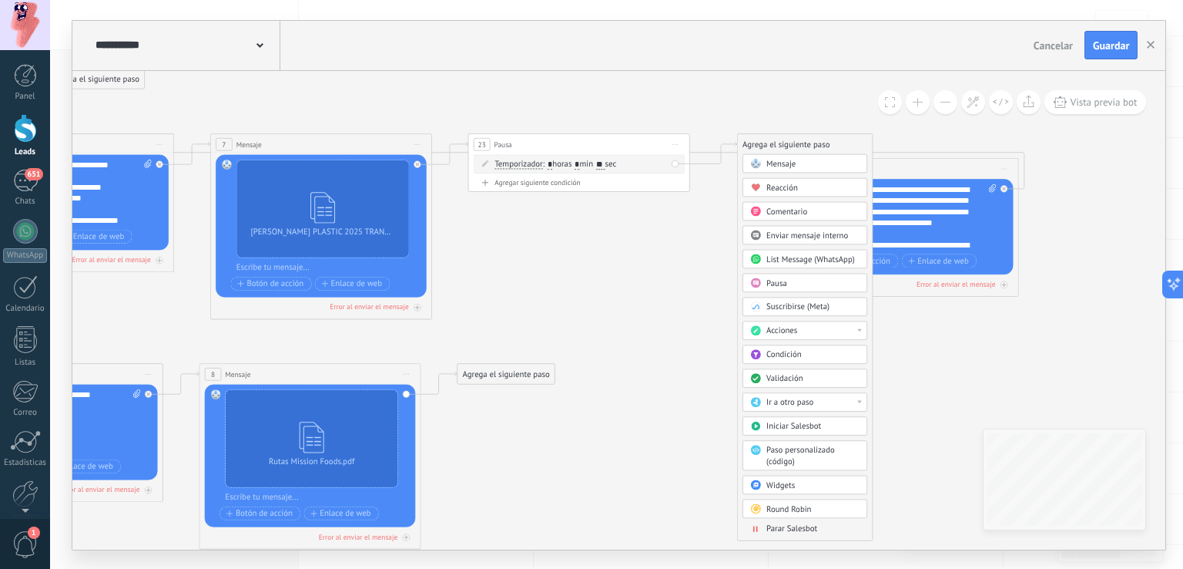
click at [826, 398] on div "Ir a otro paso" at bounding box center [812, 402] width 93 height 11
click at [773, 434] on div "15: Mensaje" at bounding box center [805, 443] width 124 height 18
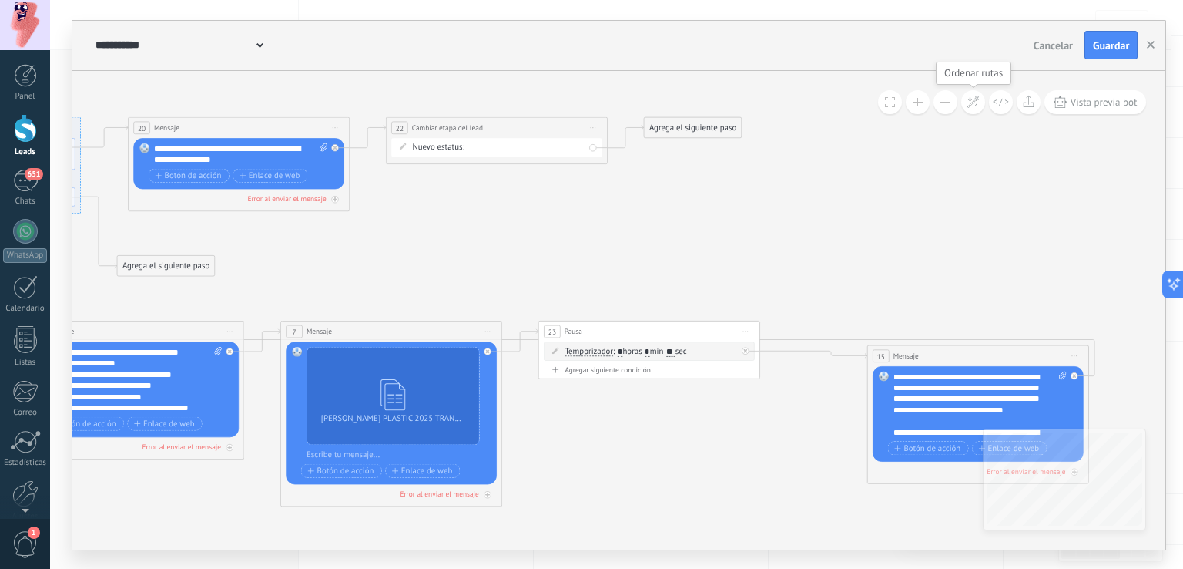
click at [971, 102] on icon at bounding box center [973, 102] width 13 height 13
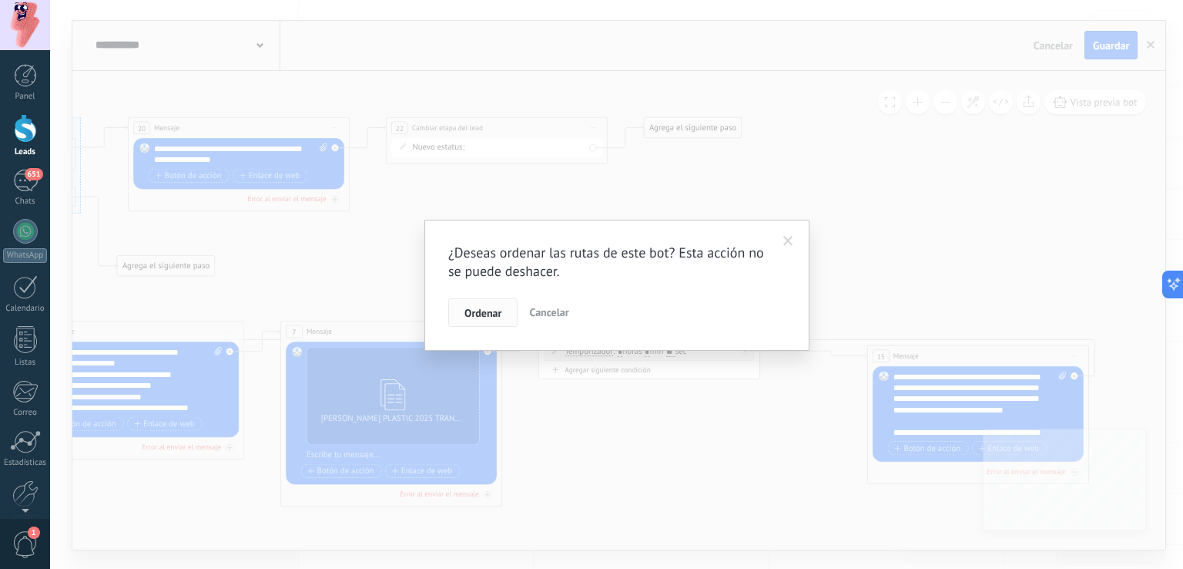
click at [465, 324] on button "Ordenar" at bounding box center [482, 312] width 69 height 29
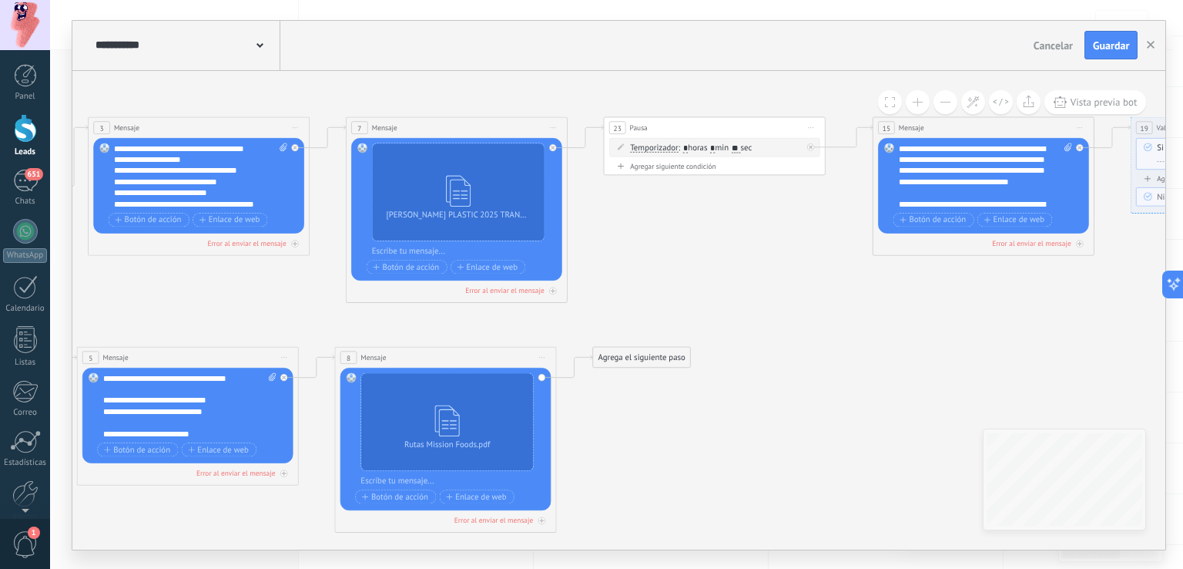
click at [817, 123] on span "Iniciar vista previa aquí Cambiar nombre Duplicar Borrar" at bounding box center [812, 127] width 18 height 16
click at [840, 176] on div "Duplicar" at bounding box center [861, 181] width 109 height 18
drag, startPoint x: 733, startPoint y: 224, endPoint x: 744, endPoint y: 366, distance: 142.2
click at [744, 366] on div "25 Pausa ***** Iniciar vista previa aquí Cambiar nombre Duplicar Borrar" at bounding box center [771, 371] width 221 height 21
click at [753, 382] on input "**" at bounding box center [747, 382] width 9 height 9
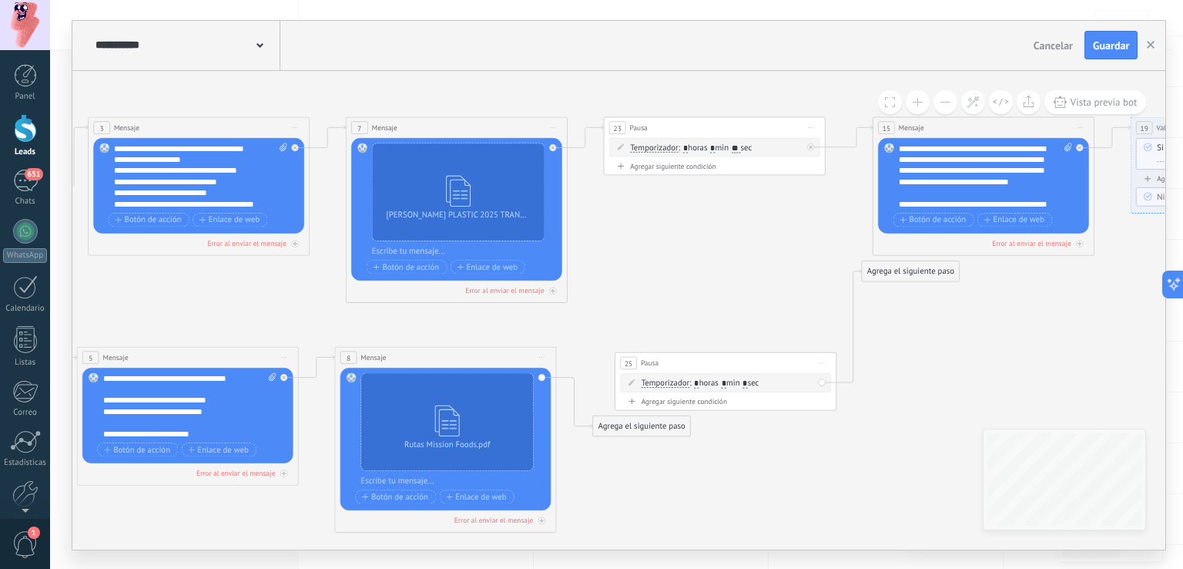
type input "*"
click at [741, 143] on input "**" at bounding box center [736, 147] width 9 height 9
type input "*"
click at [628, 422] on div "Agrega el siguiente paso" at bounding box center [641, 426] width 97 height 18
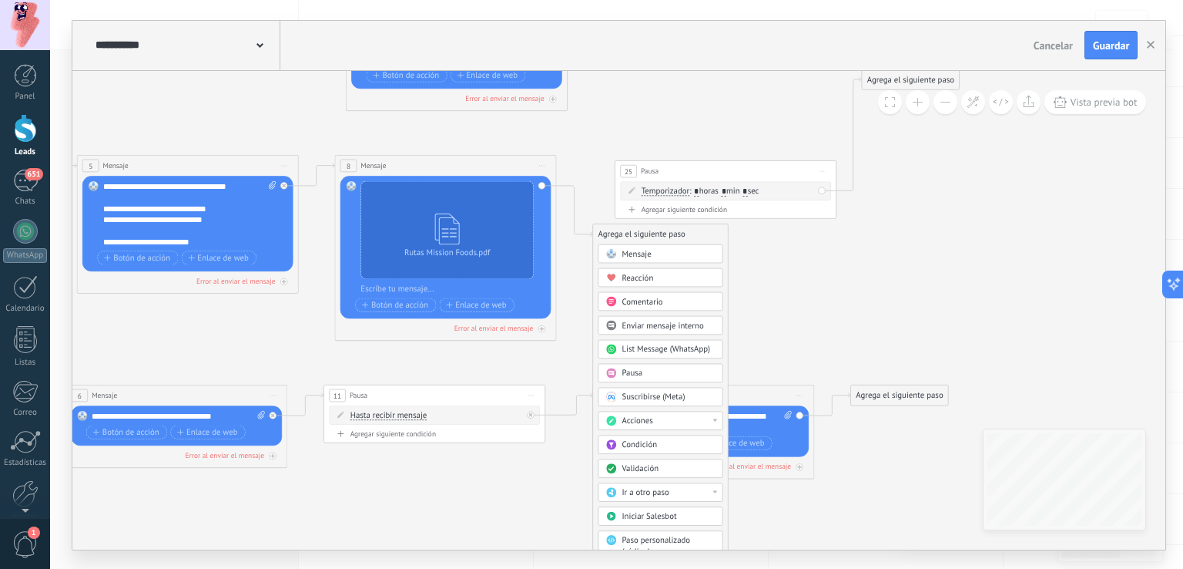
click at [669, 487] on span "Ir a otro paso" at bounding box center [645, 492] width 47 height 11
click at [656, 523] on div "25: Pausa" at bounding box center [661, 527] width 124 height 18
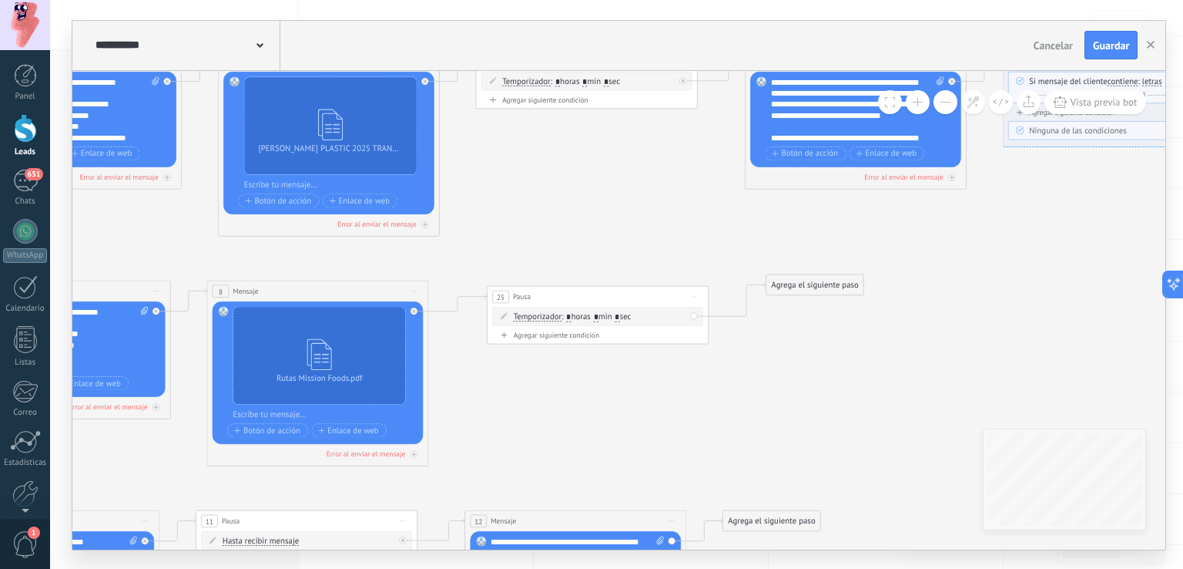
drag, startPoint x: 774, startPoint y: 213, endPoint x: 807, endPoint y: 293, distance: 86.7
click at [807, 293] on div "Agrega el siguiente paso" at bounding box center [814, 285] width 97 height 18
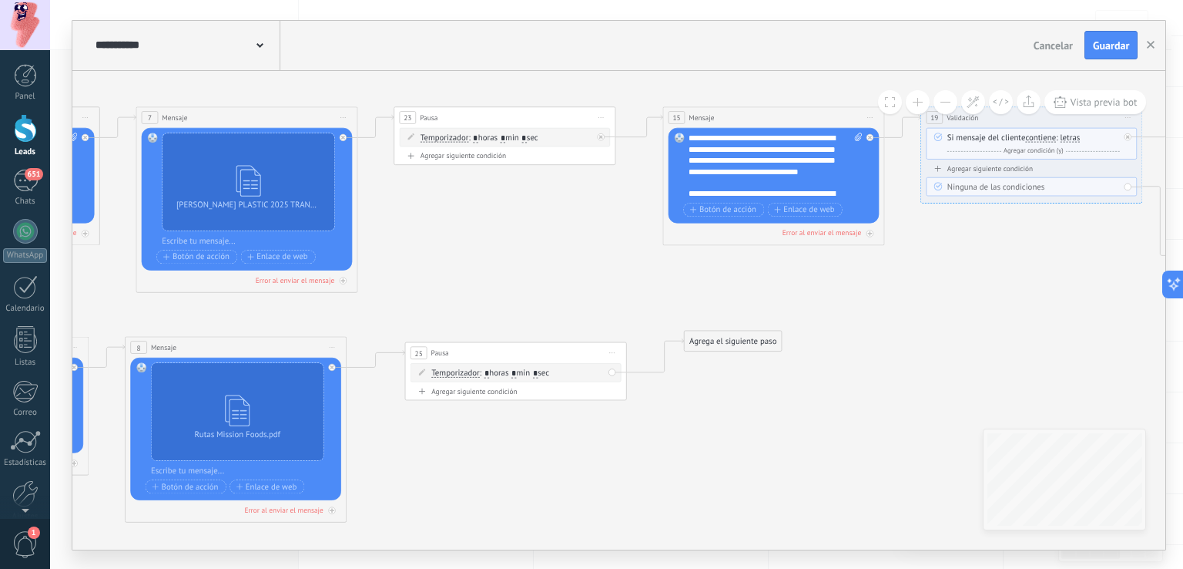
click at [750, 195] on div "**********" at bounding box center [776, 165] width 174 height 66
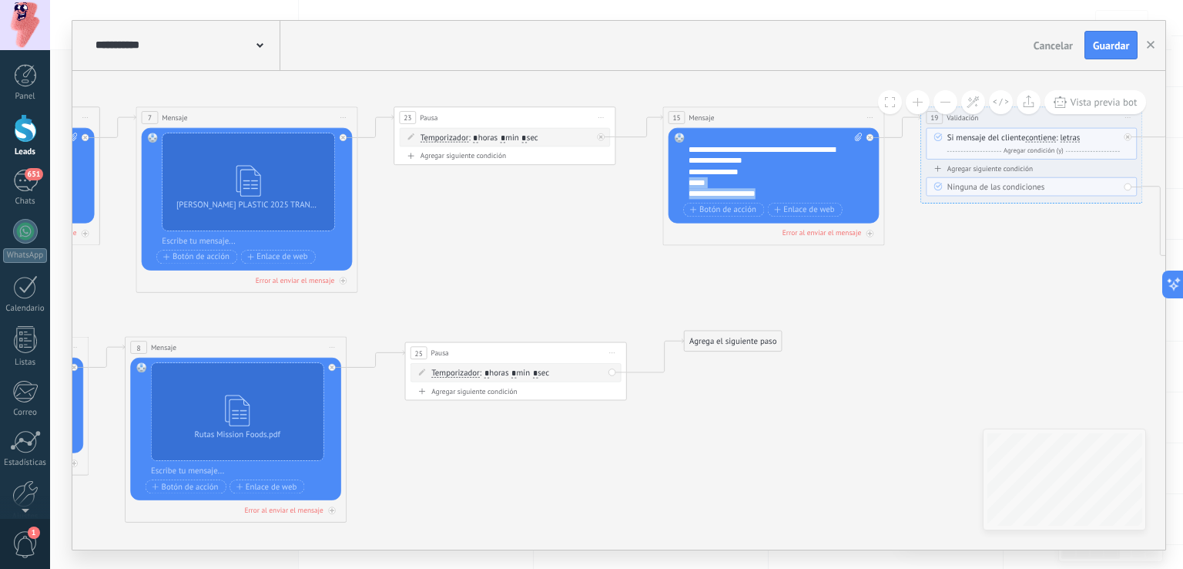
drag, startPoint x: 763, startPoint y: 196, endPoint x: 770, endPoint y: 179, distance: 17.6
click at [770, 179] on div "**********" at bounding box center [776, 165] width 174 height 66
drag, startPoint x: 774, startPoint y: 193, endPoint x: 730, endPoint y: 163, distance: 53.2
click at [730, 163] on div "**********" at bounding box center [776, 165] width 174 height 66
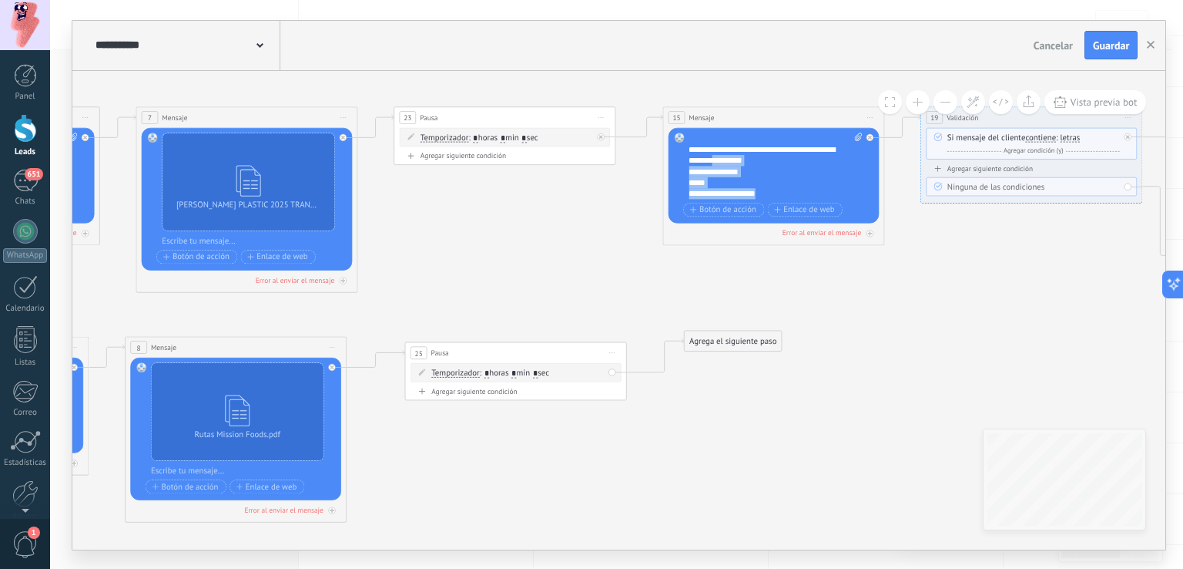
click at [730, 163] on div "**********" at bounding box center [776, 165] width 174 height 66
click at [806, 186] on div "**********" at bounding box center [776, 165] width 174 height 66
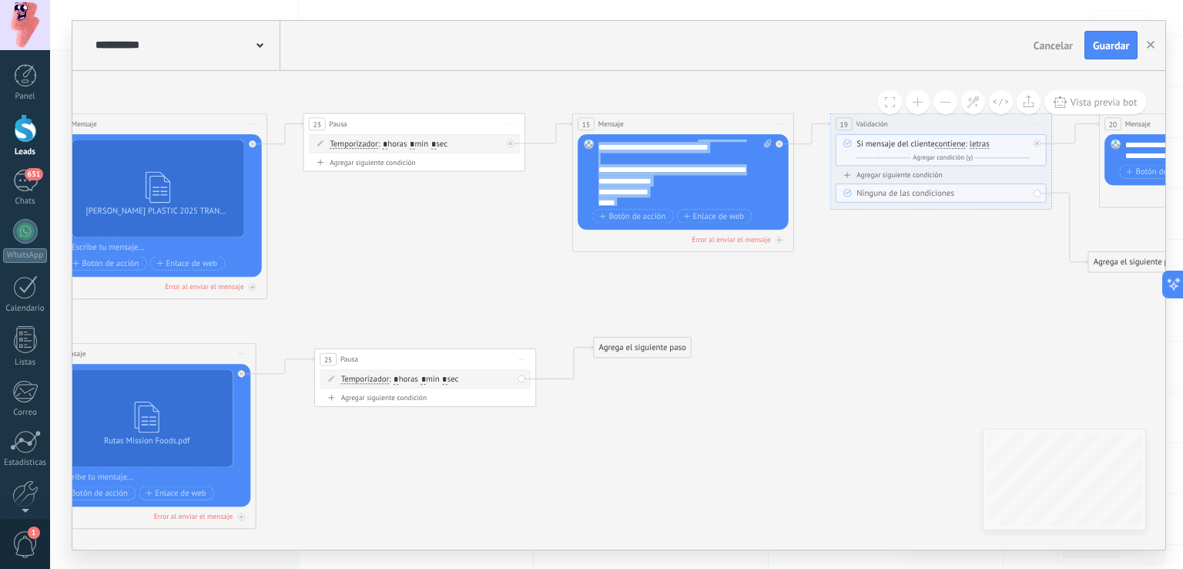
scroll to position [0, 0]
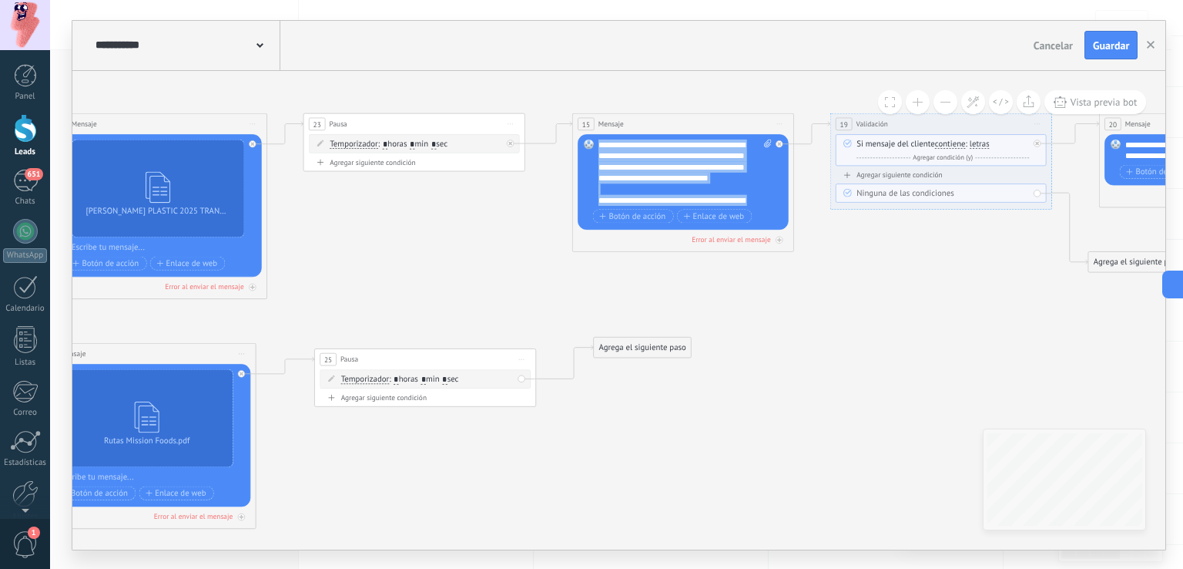
drag, startPoint x: 684, startPoint y: 201, endPoint x: 591, endPoint y: 127, distance: 119.0
click at [591, 127] on div "15 Mensaje ******* (a): Todos los contactos - canales seleccionados Todos los c…" at bounding box center [683, 181] width 222 height 139
copy div "**********"
click at [666, 343] on div "Agrega el siguiente paso" at bounding box center [642, 347] width 97 height 18
click at [676, 358] on div "Mensaje" at bounding box center [661, 366] width 125 height 18
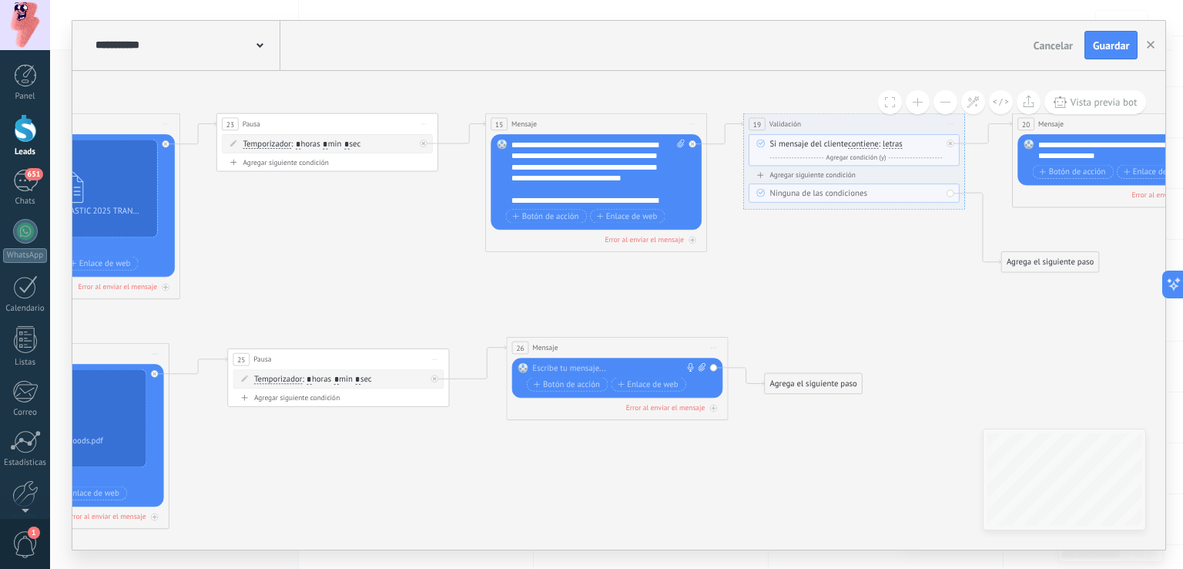
click at [649, 362] on div at bounding box center [615, 367] width 165 height 11
paste div
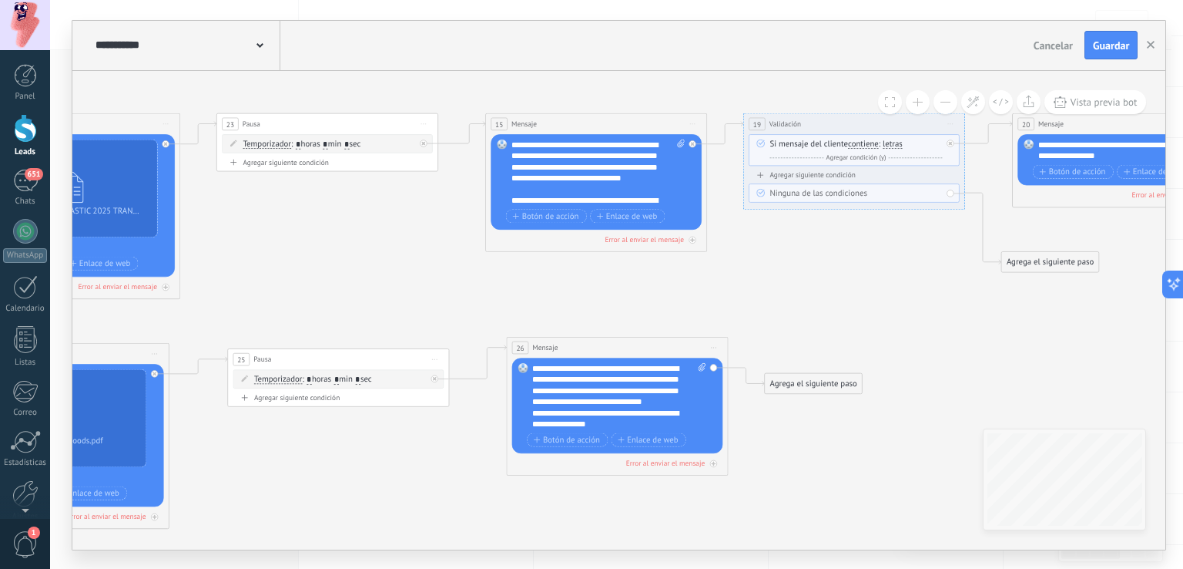
scroll to position [62, 0]
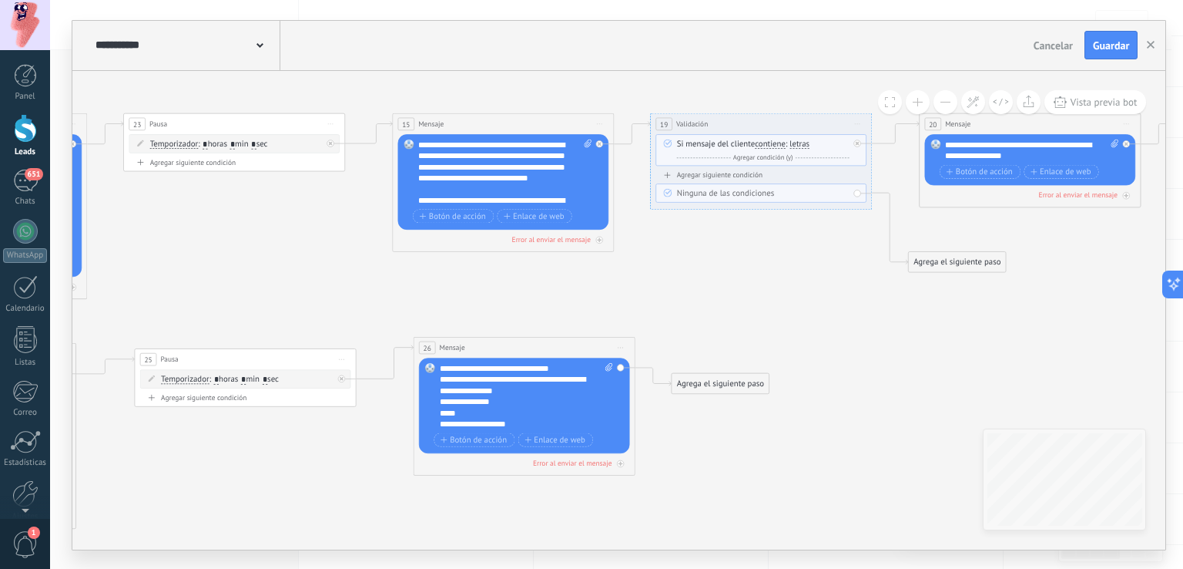
click at [1042, 156] on div "**********" at bounding box center [1033, 150] width 174 height 22
click at [998, 267] on div "Agrega el siguiente paso" at bounding box center [957, 262] width 97 height 18
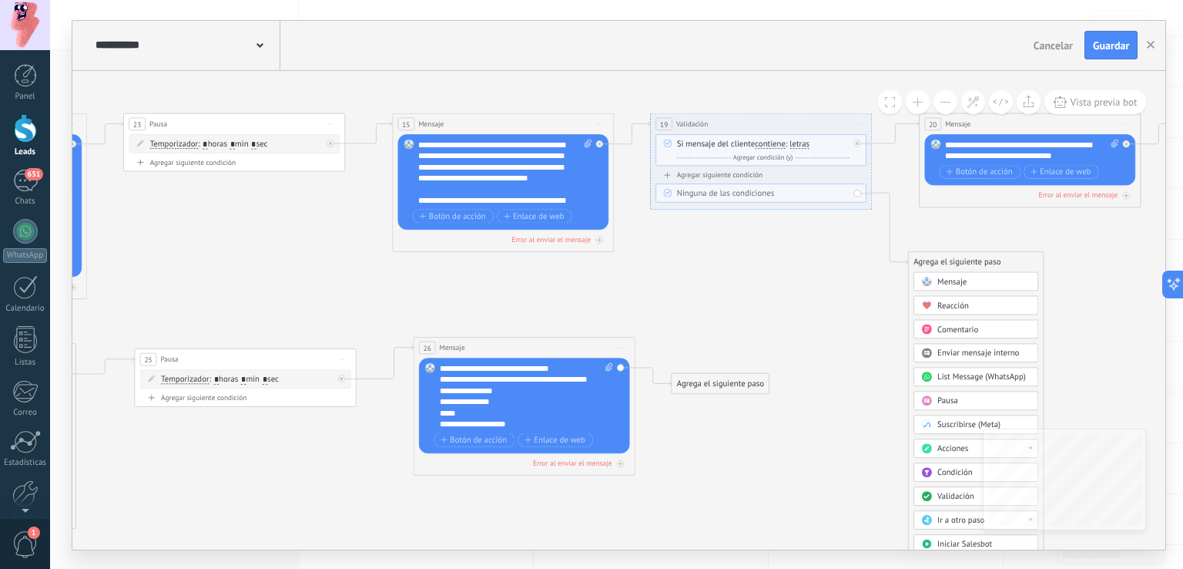
click at [1110, 266] on icon "20 Mensaje" at bounding box center [341, 389] width 2864 height 1108
click at [747, 372] on div "Agrega el siguiente paso Mensaje Mensaje Mensaje Reacción Comentario Enviar men…" at bounding box center [721, 382] width 99 height 21
click at [749, 378] on div "Agrega el siguiente paso" at bounding box center [721, 383] width 97 height 18
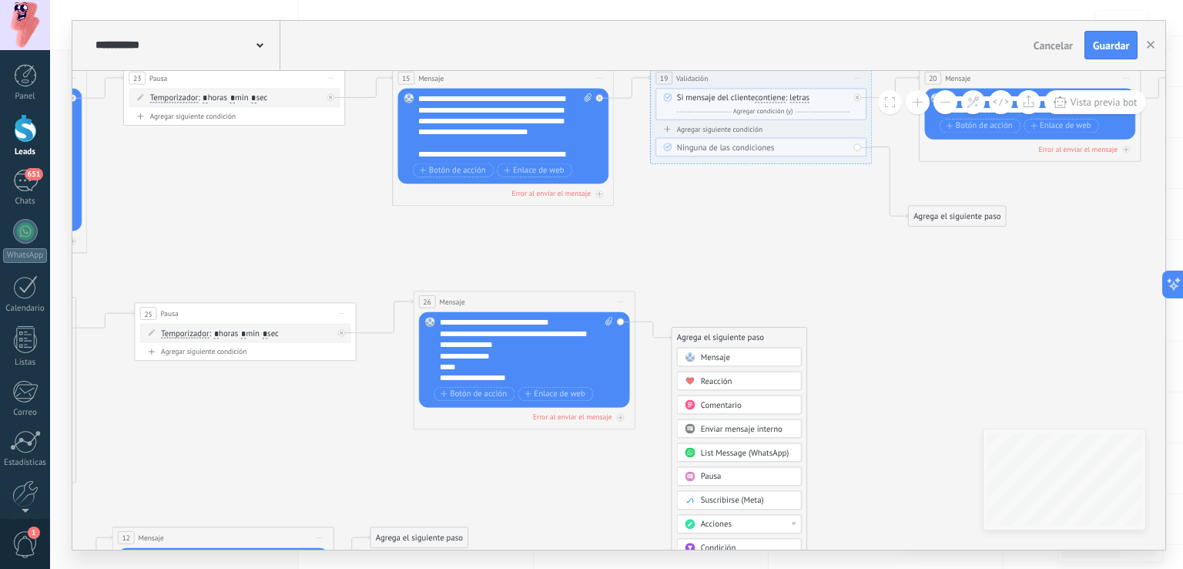
click at [736, 474] on div "Pausa" at bounding box center [747, 476] width 93 height 11
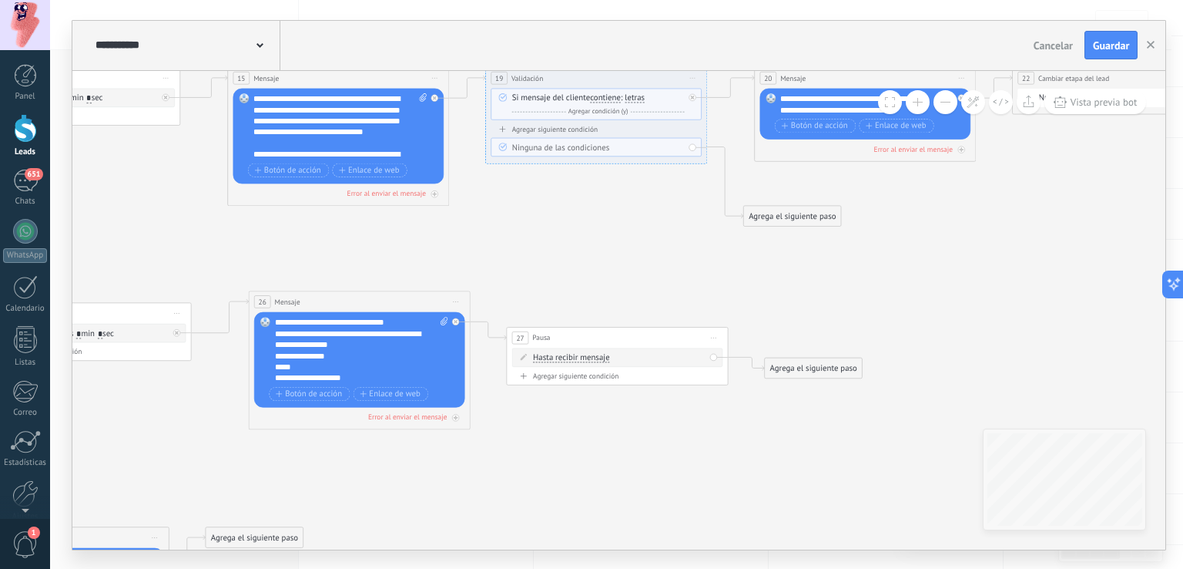
click at [591, 357] on span "Hasta recibir mensaje" at bounding box center [571, 357] width 77 height 9
click at [591, 357] on button "Hasta recibir mensaje" at bounding box center [597, 357] width 139 height 20
click at [586, 377] on span "Temporizador" at bounding box center [589, 377] width 134 height 11
click at [639, 355] on input "*" at bounding box center [637, 358] width 5 height 9
type input "*"
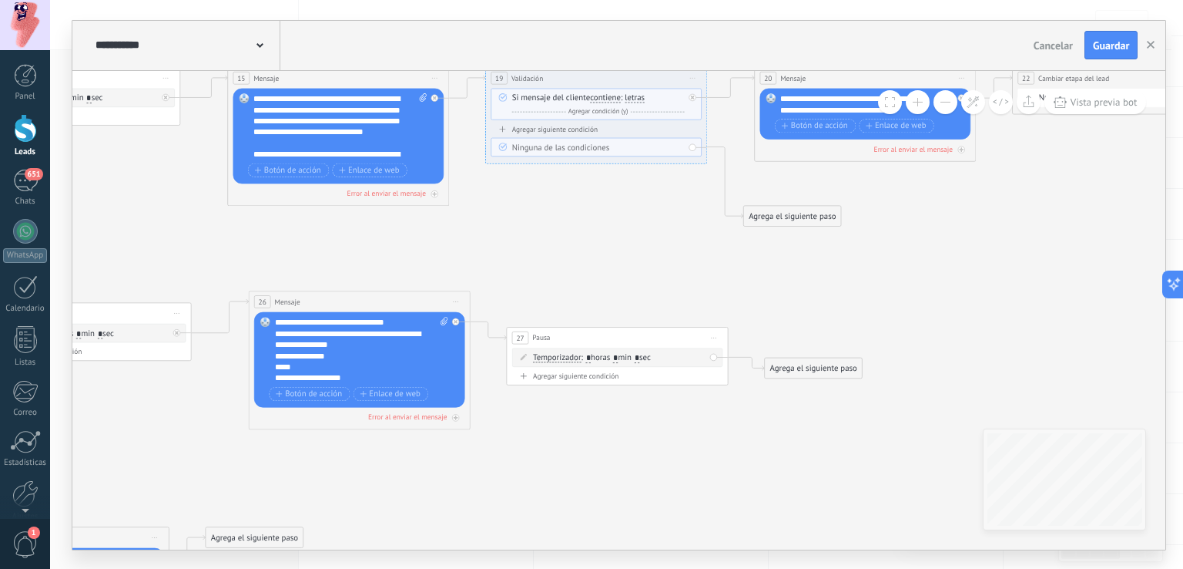
type input "*"
click at [626, 354] on span ": * horas * min * sec" at bounding box center [616, 357] width 69 height 11
click at [618, 361] on input "*" at bounding box center [615, 358] width 5 height 9
click at [718, 334] on span "Iniciar vista previa aquí Cambiar nombre Duplicar Borrar" at bounding box center [715, 337] width 18 height 16
click at [749, 402] on div "Borrar" at bounding box center [763, 410] width 109 height 18
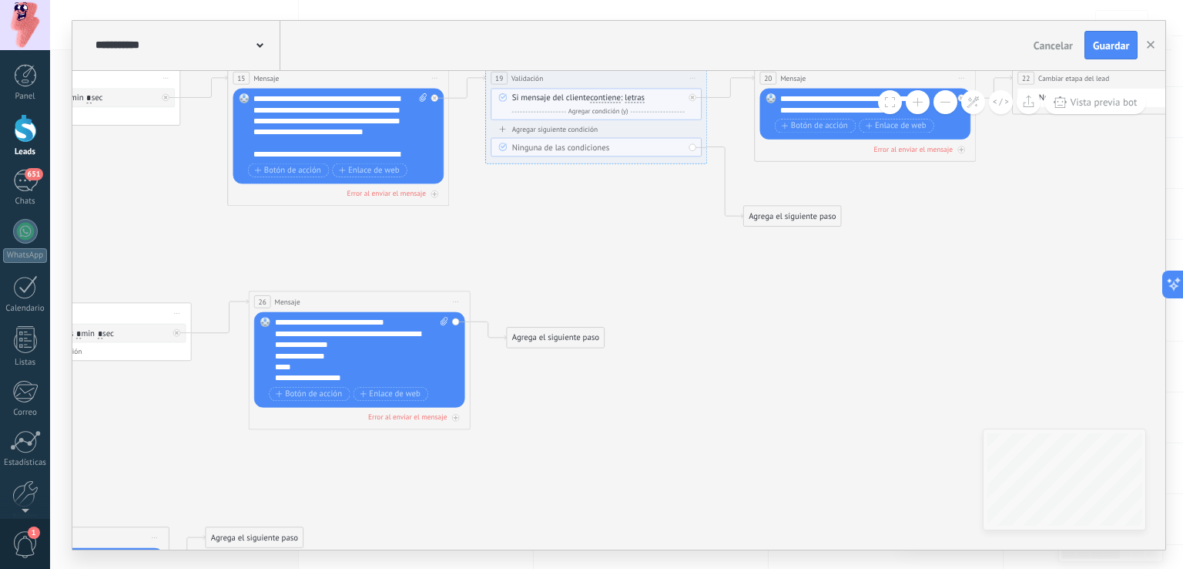
click at [583, 330] on div "Agrega el siguiente paso" at bounding box center [556, 337] width 97 height 18
click at [579, 471] on div "Pausa" at bounding box center [582, 476] width 93 height 11
click at [714, 331] on span "Iniciar vista previa aquí Cambiar nombre Duplicar Borrar" at bounding box center [715, 337] width 18 height 16
click at [736, 401] on div "Borrar" at bounding box center [763, 410] width 109 height 18
click at [570, 330] on div "Agrega el siguiente paso" at bounding box center [556, 337] width 97 height 18
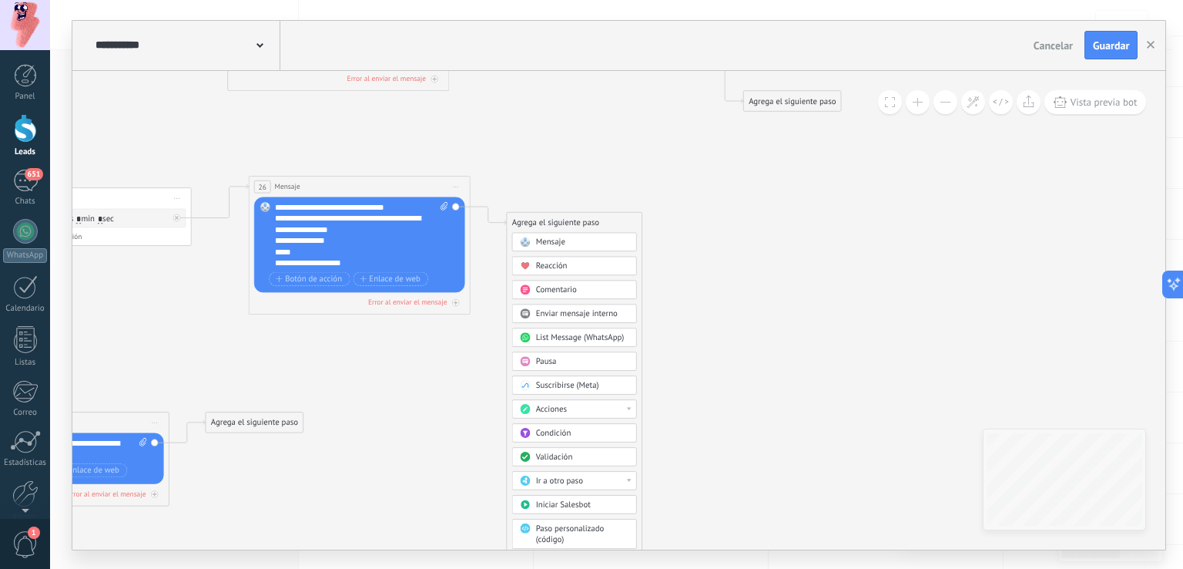
click at [572, 453] on span "Validación" at bounding box center [554, 456] width 37 height 11
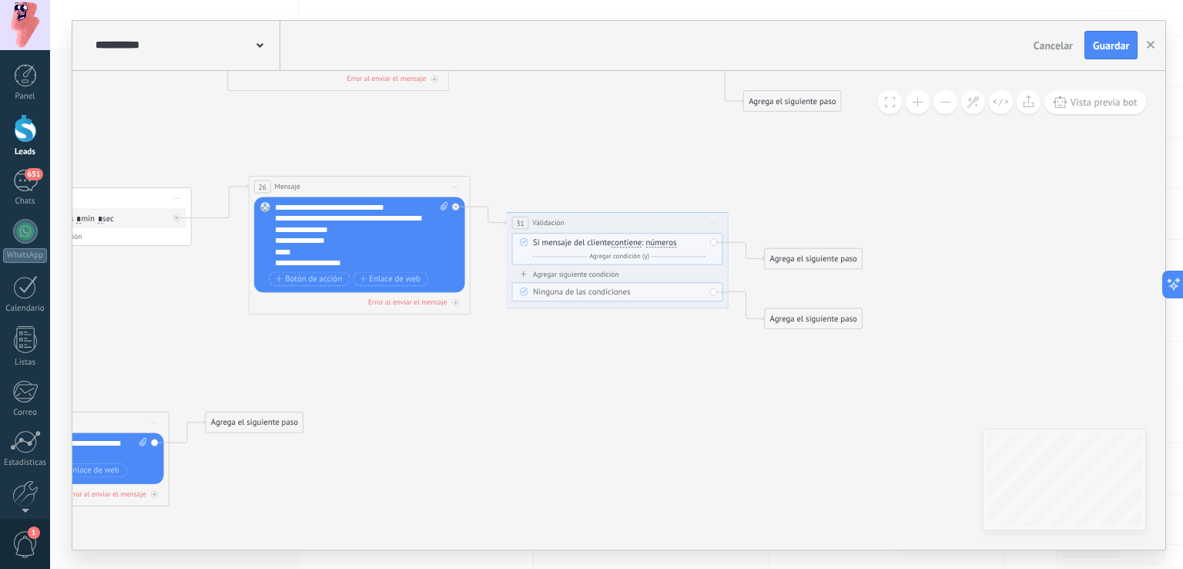
click at [632, 241] on span "contiene" at bounding box center [627, 242] width 31 height 9
click at [632, 241] on button "contiene" at bounding box center [675, 243] width 139 height 20
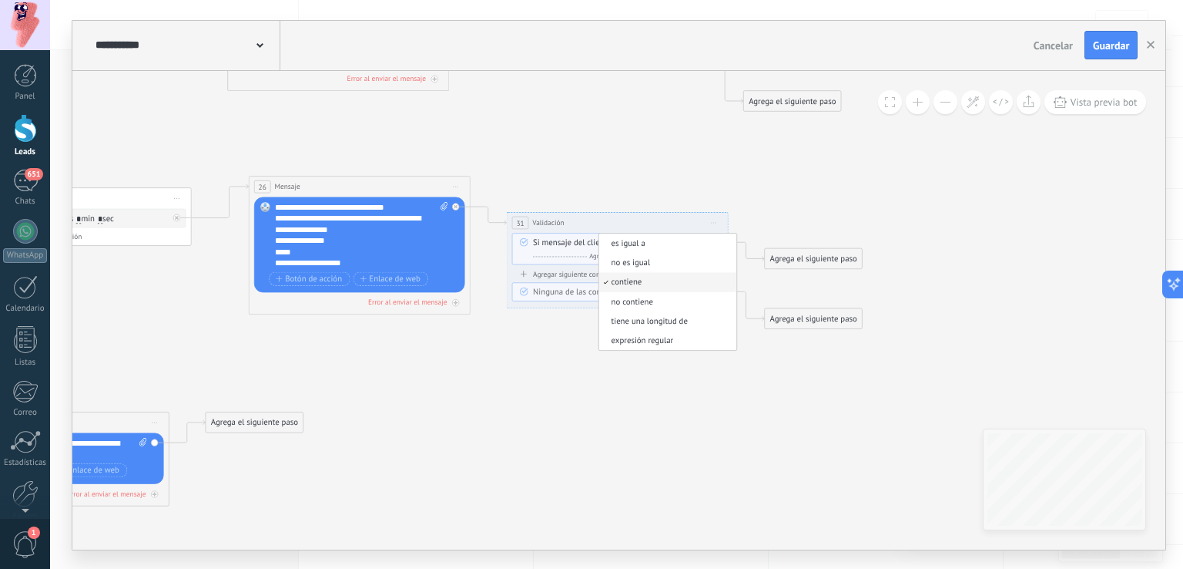
click at [679, 212] on div "**********" at bounding box center [618, 222] width 221 height 21
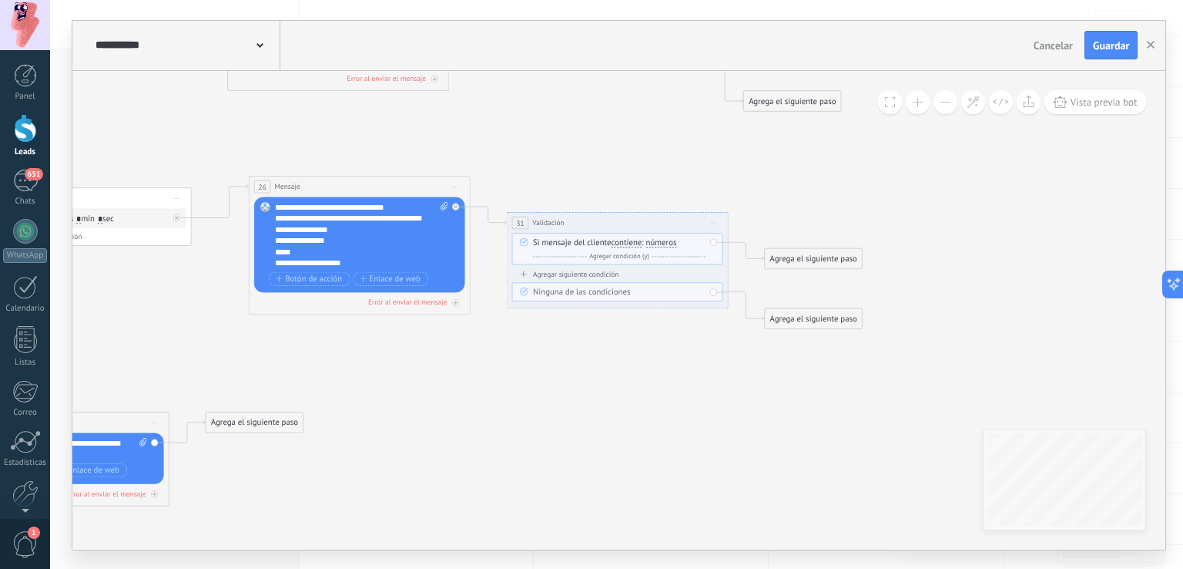
click at [670, 235] on div "Si mensaje del cliente contiene es igual a no es igual contiene no contiene tie…" at bounding box center [617, 249] width 211 height 32
click at [670, 240] on span "números" at bounding box center [661, 242] width 31 height 9
click at [670, 240] on button "números" at bounding box center [710, 243] width 139 height 20
click at [683, 267] on span "letras" at bounding box center [701, 262] width 134 height 11
click at [779, 255] on div "Agrega el siguiente paso" at bounding box center [813, 259] width 97 height 18
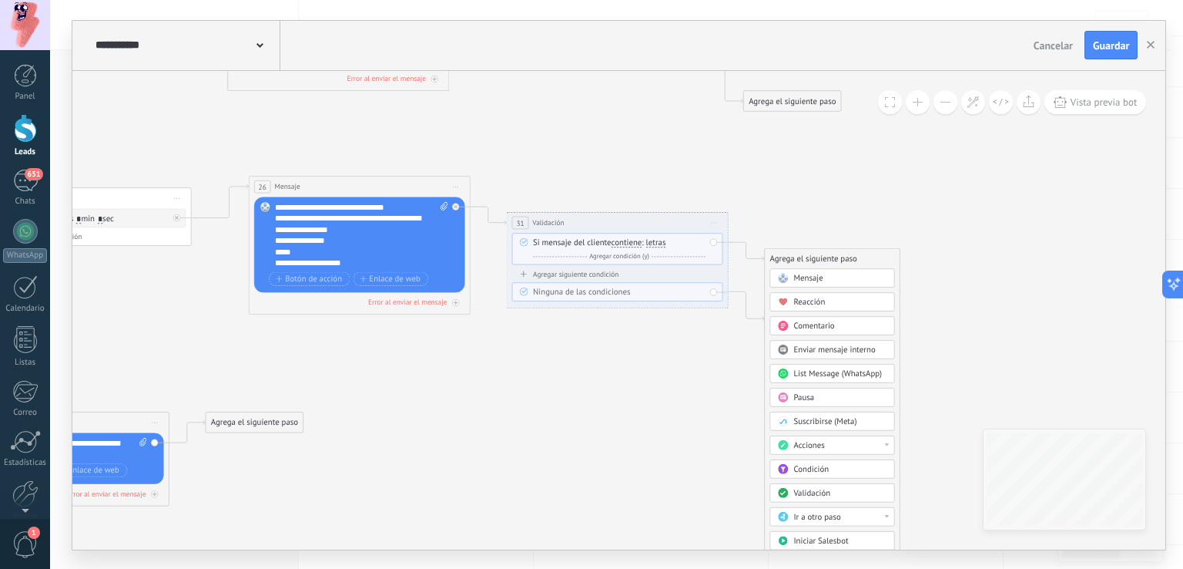
click at [807, 277] on span "Mensaje" at bounding box center [808, 278] width 29 height 11
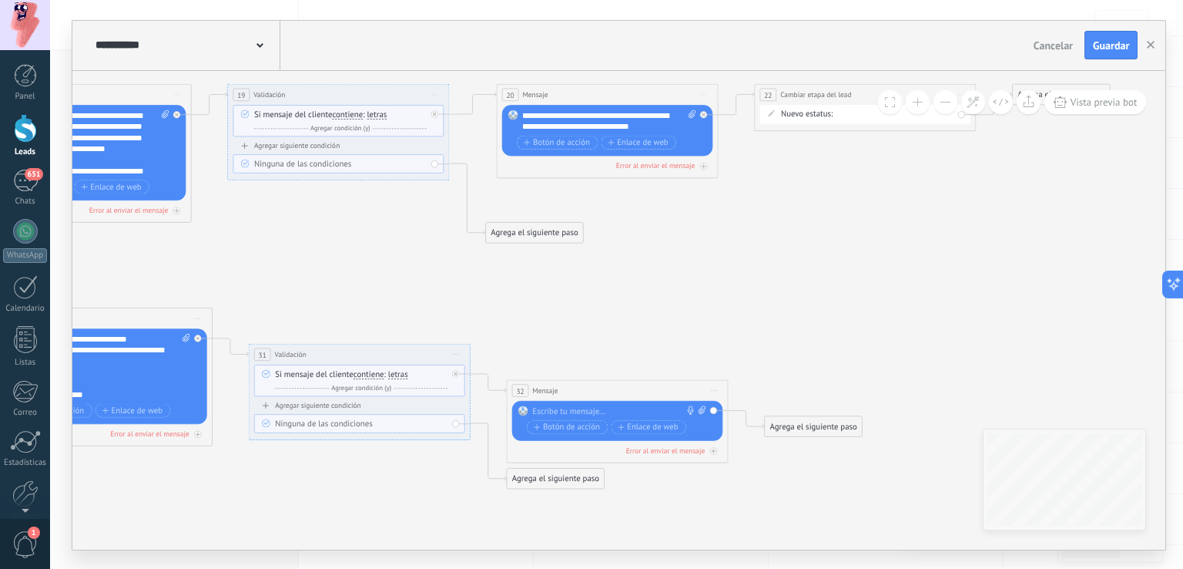
click at [633, 121] on div "**********" at bounding box center [610, 120] width 174 height 22
drag, startPoint x: 660, startPoint y: 124, endPoint x: 518, endPoint y: 107, distance: 143.5
click at [518, 107] on div "Reemplazar Quitar Convertir a mensaje de voz Arrastre la imagen aquí para adjun…" at bounding box center [607, 130] width 211 height 51
copy div "**********"
click at [585, 408] on div at bounding box center [615, 410] width 165 height 11
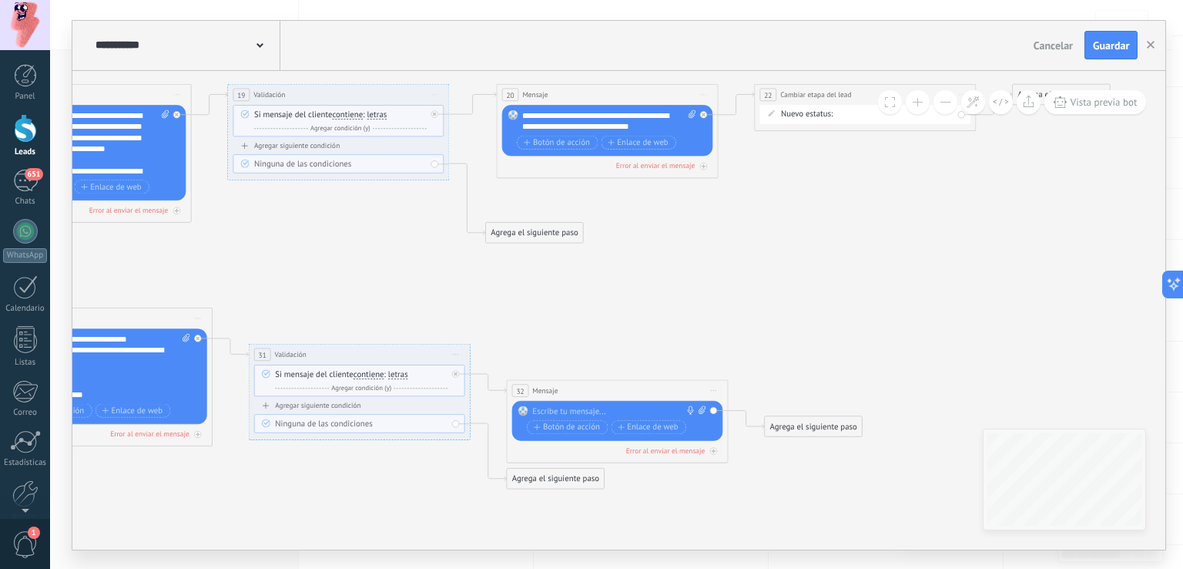
paste div
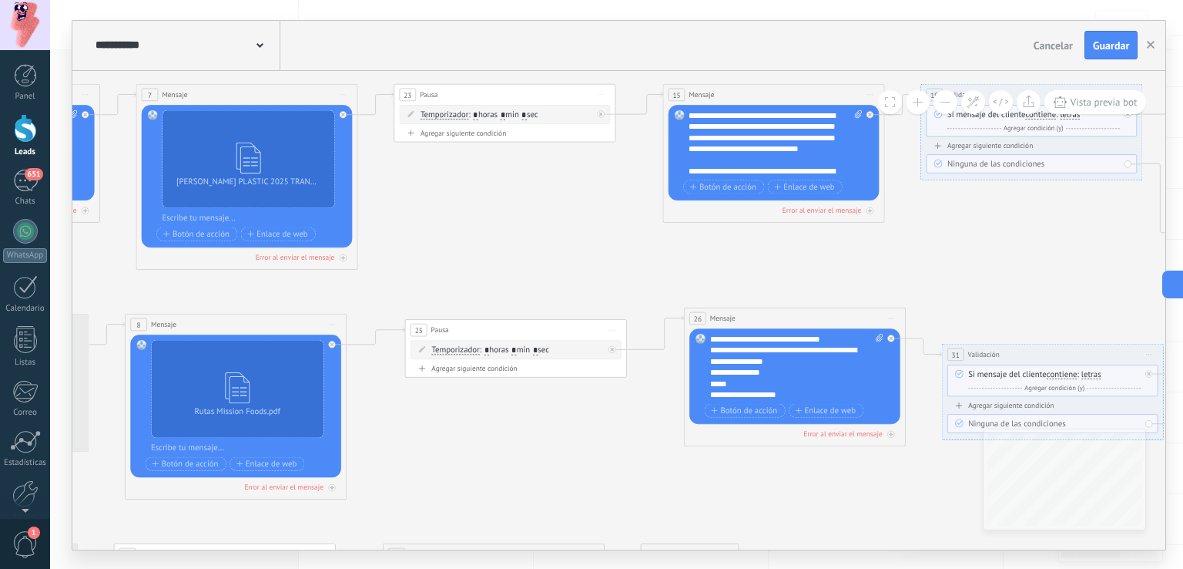
click at [789, 295] on icon "20 Mensaje" at bounding box center [612, 360] width 2864 height 1108
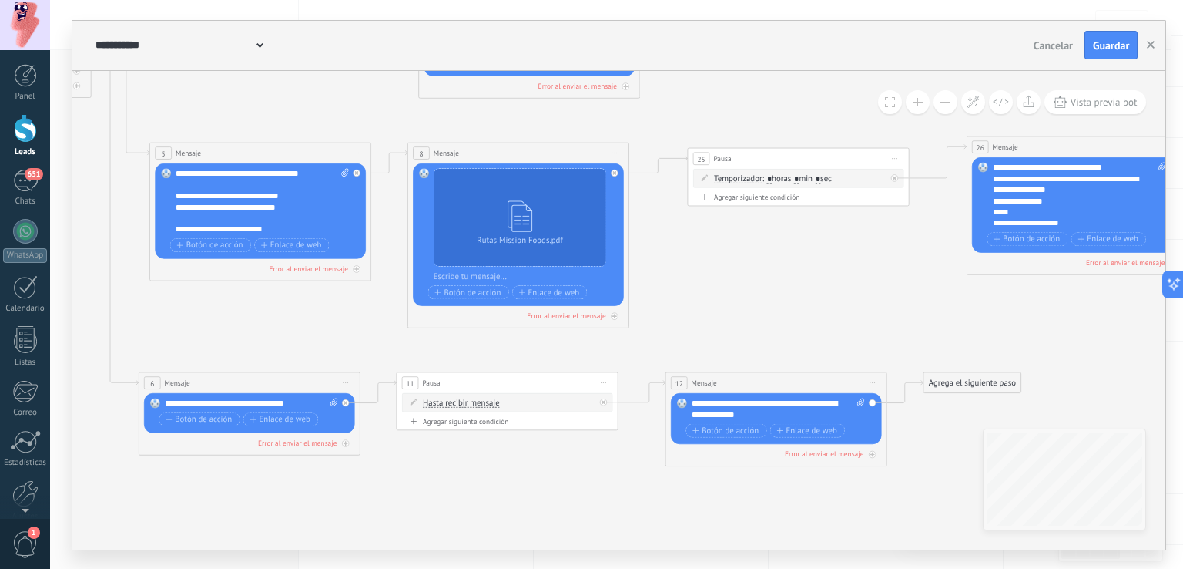
click at [696, 349] on icon "20 Mensaje" at bounding box center [894, 189] width 2864 height 1108
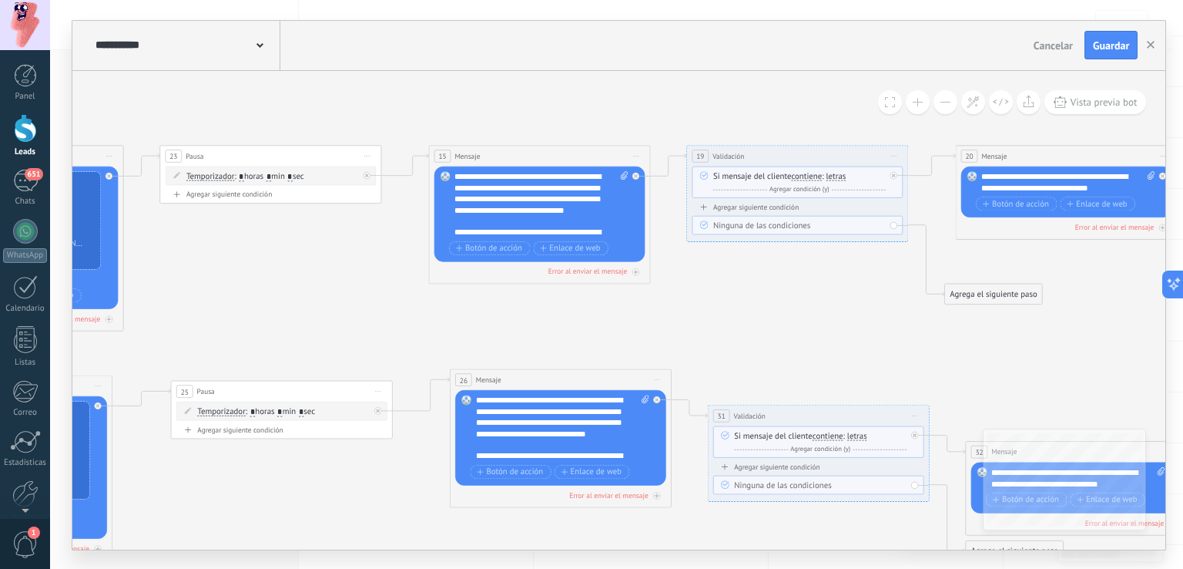
click at [468, 377] on div "26" at bounding box center [463, 379] width 17 height 13
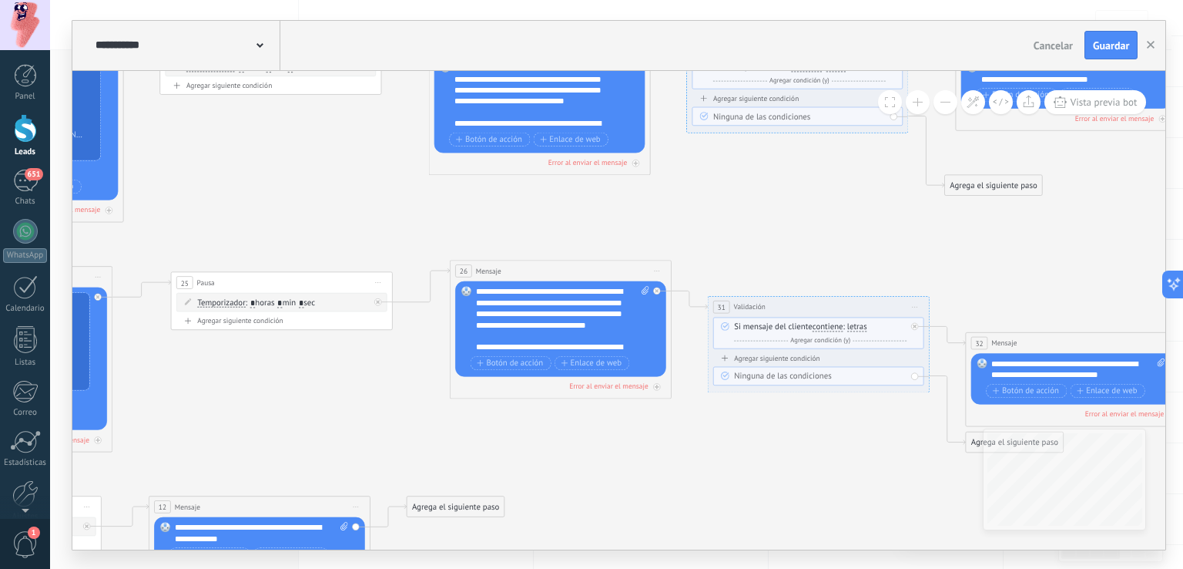
click at [657, 270] on icon at bounding box center [657, 270] width 5 height 1
click at [683, 342] on div "Borrar" at bounding box center [707, 343] width 109 height 18
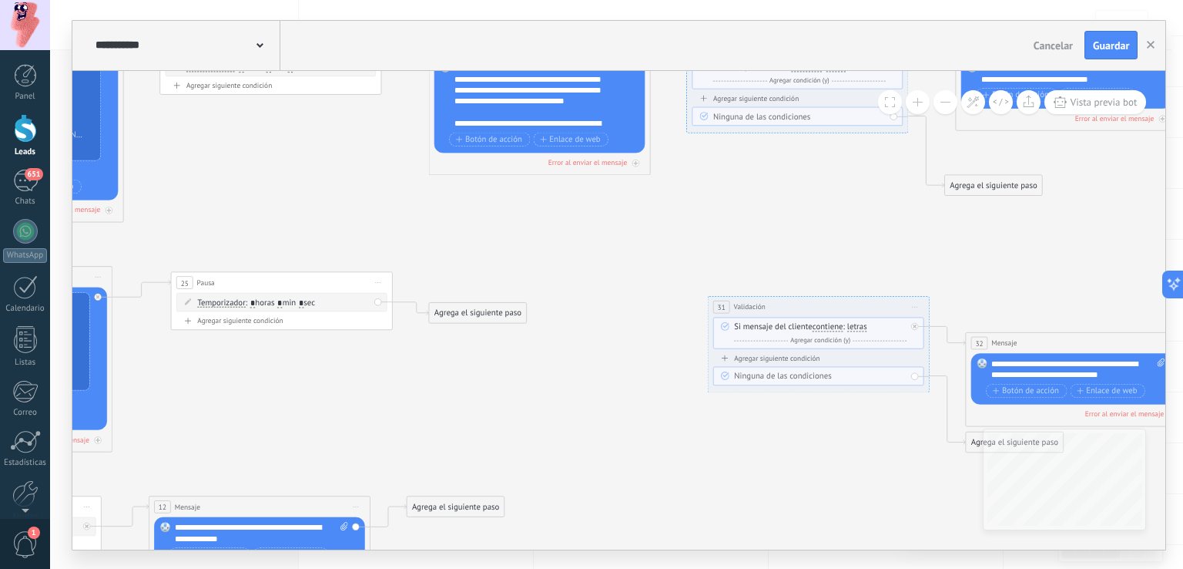
click at [501, 310] on div "Agrega el siguiente paso" at bounding box center [478, 313] width 97 height 18
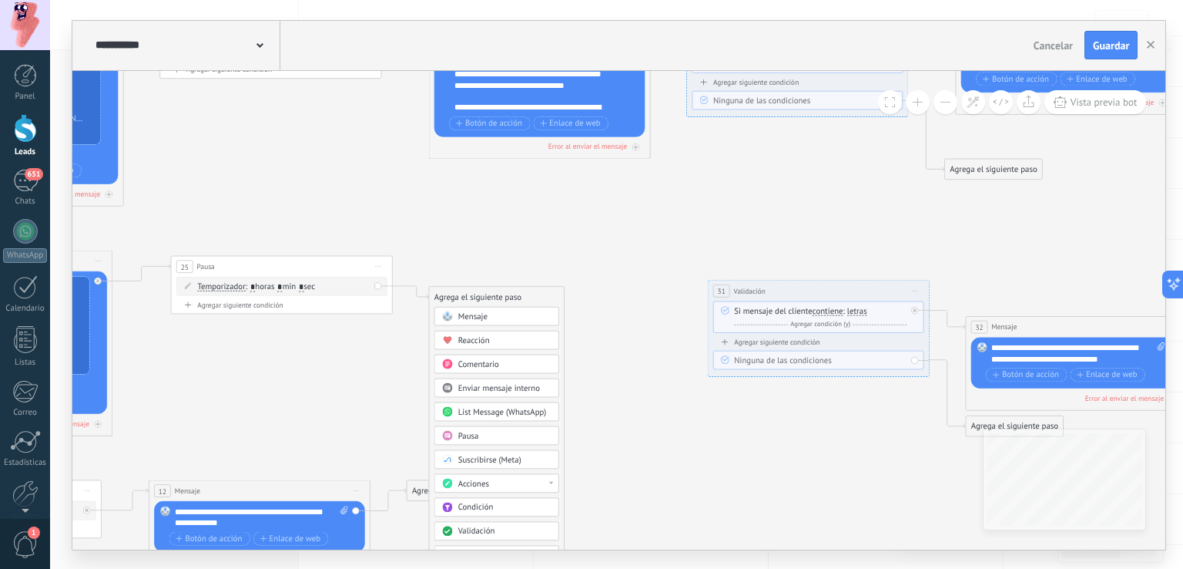
click at [493, 478] on div "Acciones" at bounding box center [504, 483] width 93 height 11
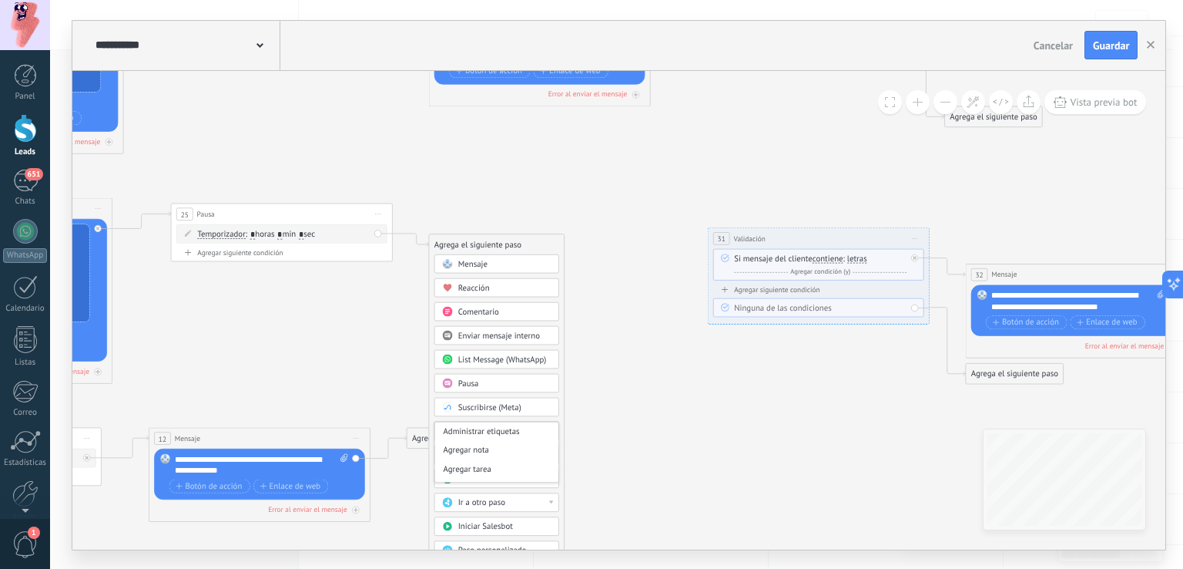
click at [495, 497] on span "Ir a otro paso" at bounding box center [481, 502] width 47 height 11
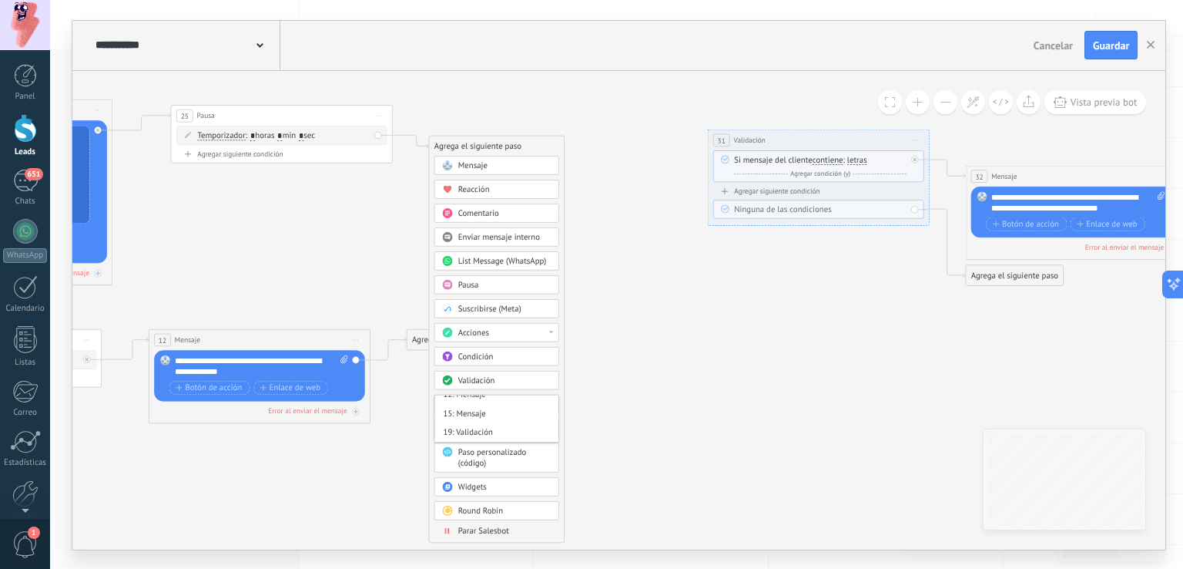
scroll to position [196, 0]
click at [478, 408] on div "15: Mensaje" at bounding box center [497, 413] width 124 height 18
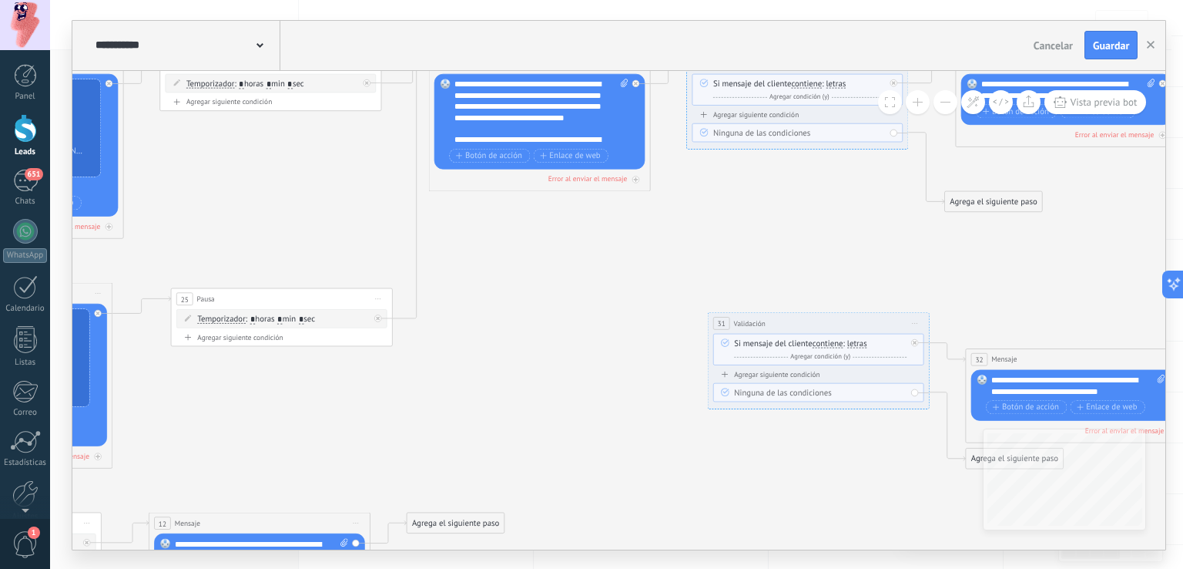
click at [907, 320] on span "Iniciar vista previa aquí Cambiar nombre Duplicar Borrar" at bounding box center [916, 323] width 18 height 16
click at [927, 387] on div "Borrar" at bounding box center [965, 395] width 109 height 18
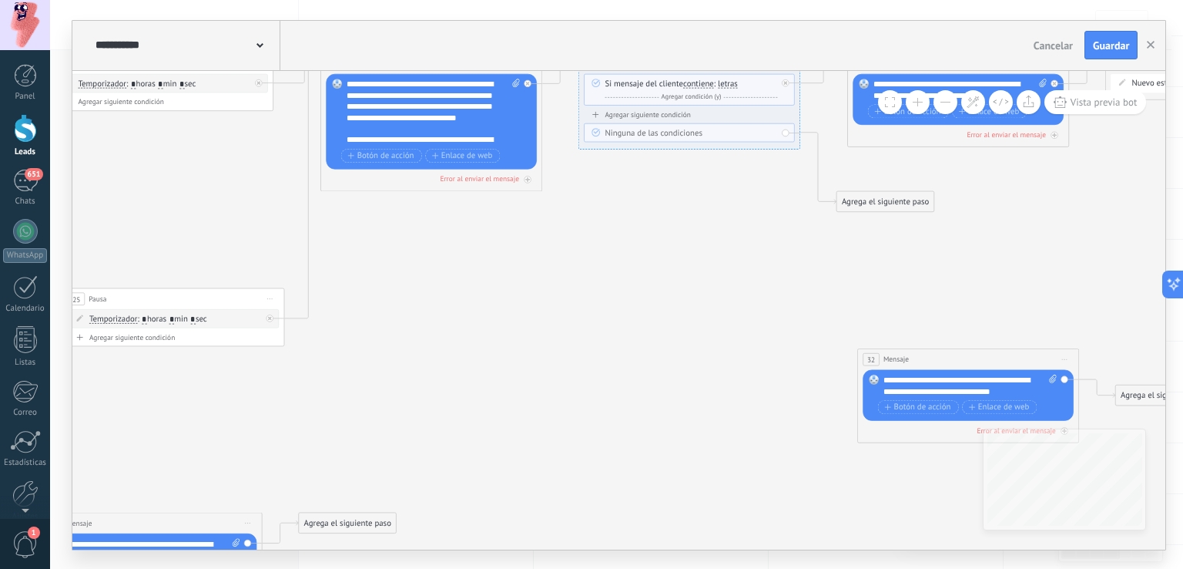
click at [1064, 354] on span "Iniciar vista previa aquí Cambiar nombre Duplicar Borrar" at bounding box center [1065, 359] width 18 height 16
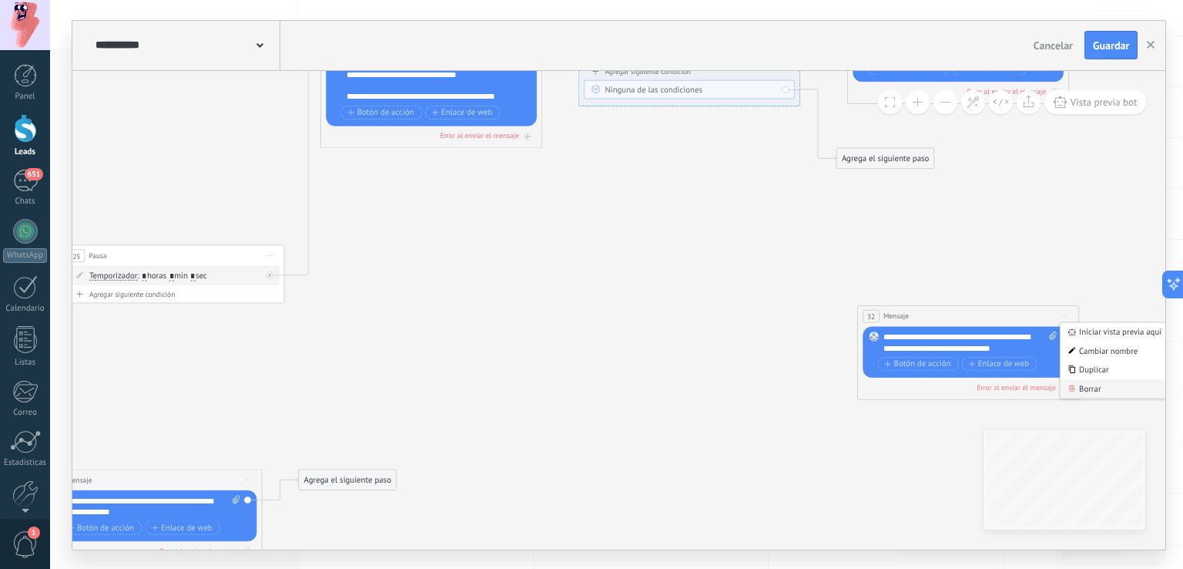
click at [1112, 383] on div "Borrar" at bounding box center [1115, 388] width 109 height 18
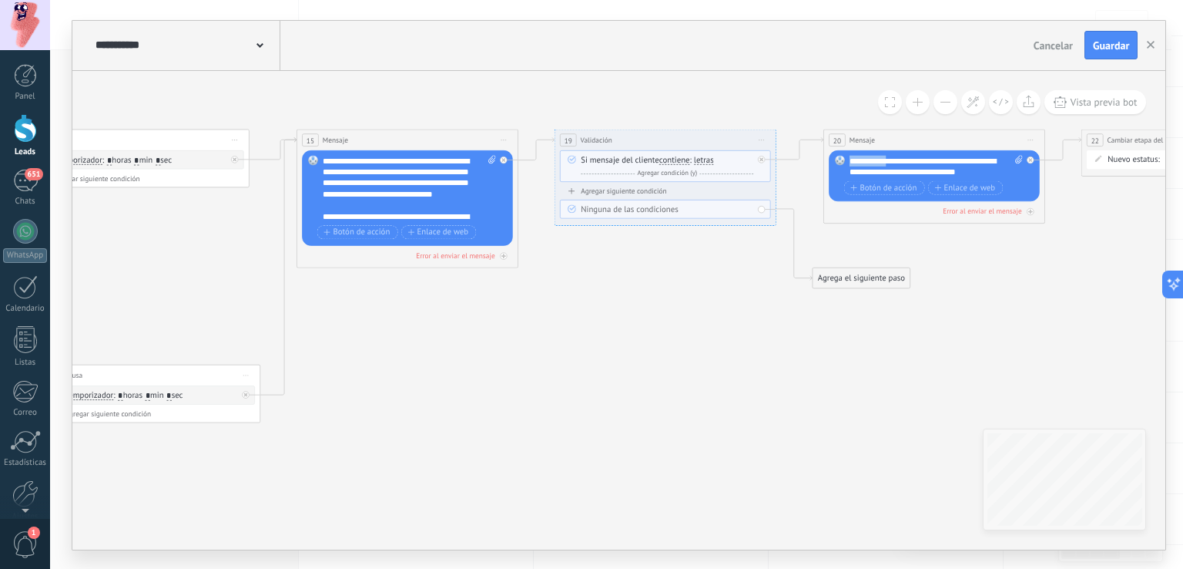
drag, startPoint x: 886, startPoint y: 161, endPoint x: 832, endPoint y: 153, distance: 54.6
click at [832, 153] on div "Reemplazar Quitar Convertir a mensaje de voz Arrastre la imagen aquí para adjun…" at bounding box center [934, 175] width 211 height 51
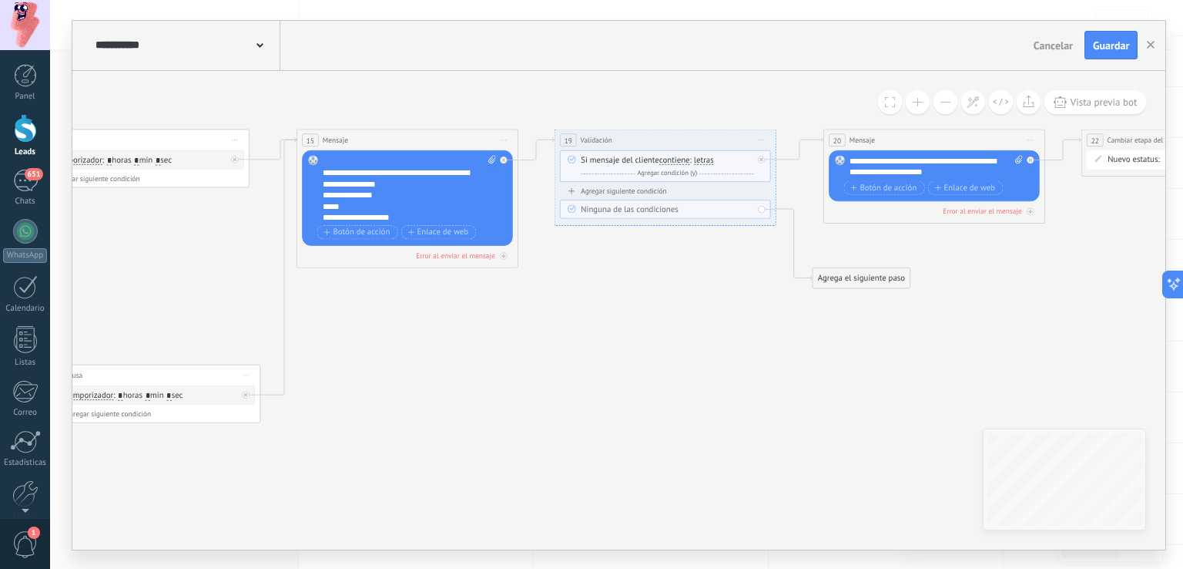
scroll to position [77, 0]
drag, startPoint x: 397, startPoint y: 215, endPoint x: 320, endPoint y: 170, distance: 89.1
click at [320, 170] on div "Reemplazar Quitar Convertir a mensaje de voz Arrastre la imagen aquí para adjun…" at bounding box center [407, 198] width 211 height 96
click at [347, 230] on span "Botón de acción" at bounding box center [357, 231] width 66 height 9
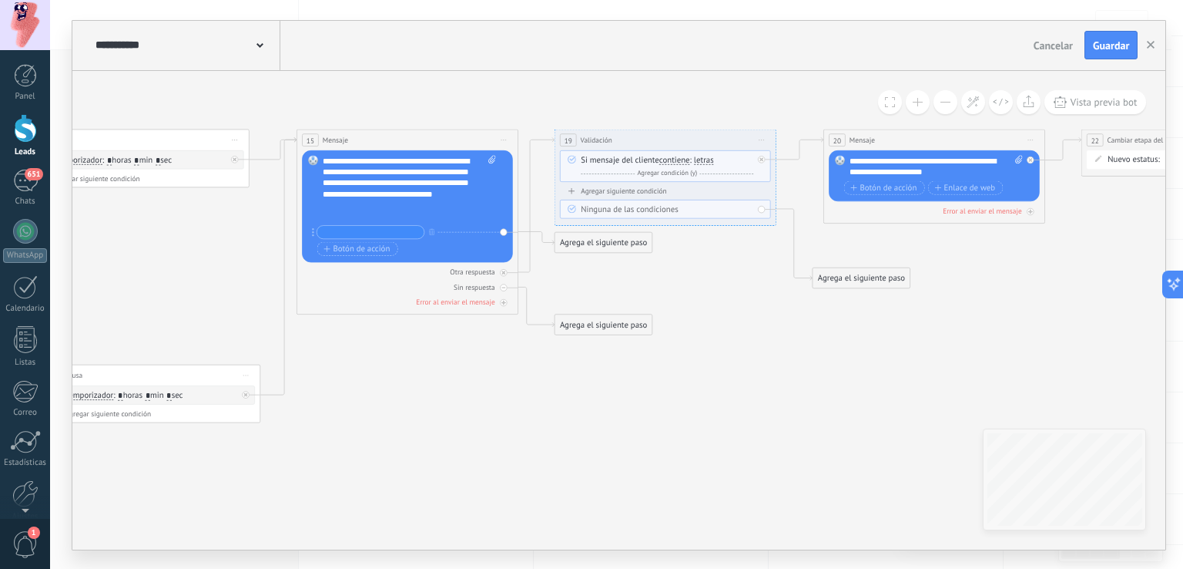
click at [582, 239] on div "Agrega el siguiente paso" at bounding box center [603, 242] width 97 height 18
click at [693, 106] on icon "20 Mensaje" at bounding box center [245, 405] width 2864 height 1108
click at [402, 229] on input "text" at bounding box center [370, 232] width 107 height 13
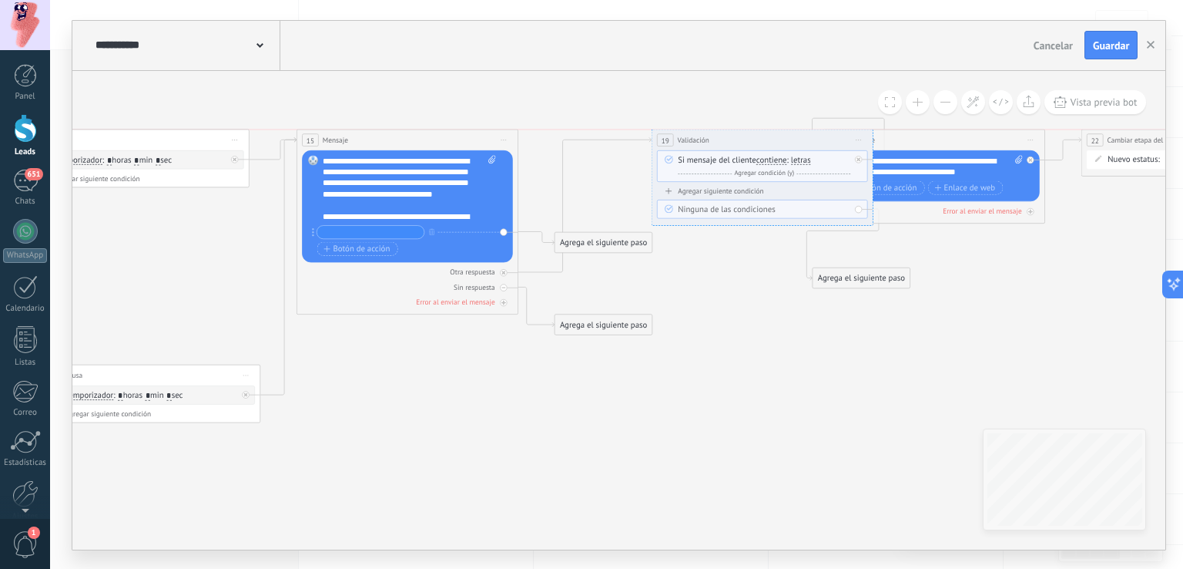
drag, startPoint x: 669, startPoint y: 143, endPoint x: 764, endPoint y: 136, distance: 95.0
click at [764, 136] on div "**********" at bounding box center [762, 139] width 221 height 21
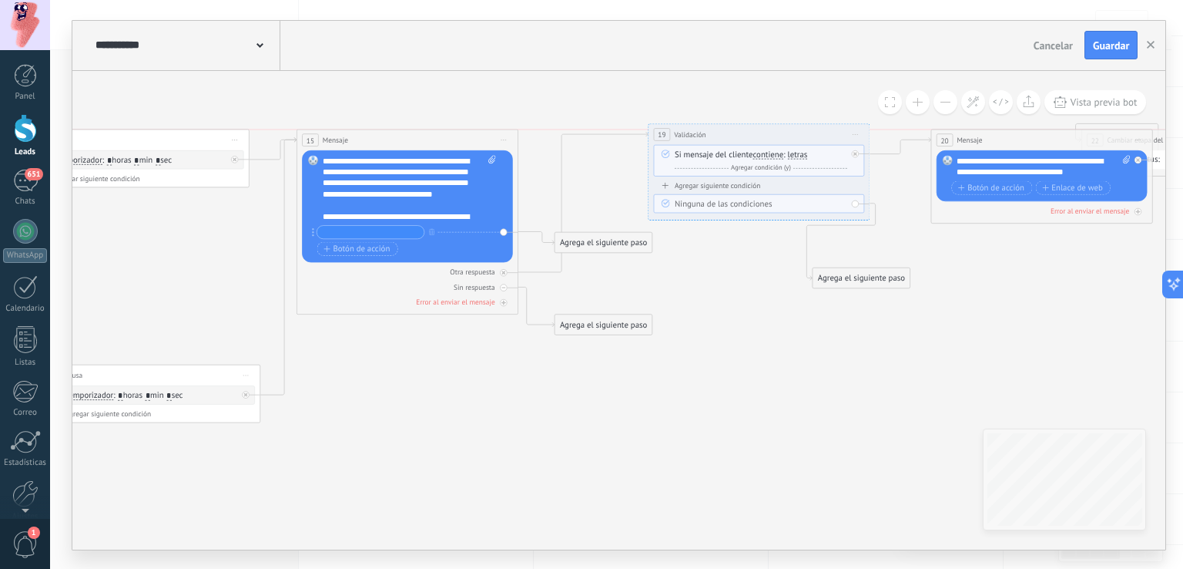
drag, startPoint x: 913, startPoint y: 133, endPoint x: 1024, endPoint y: 131, distance: 111.0
click at [1024, 131] on div "20 Mensaje ******* (a): Todos los contactos - canales seleccionados Todos los c…" at bounding box center [1042, 139] width 221 height 21
click at [508, 272] on div "Otra respuesta" at bounding box center [407, 272] width 211 height 11
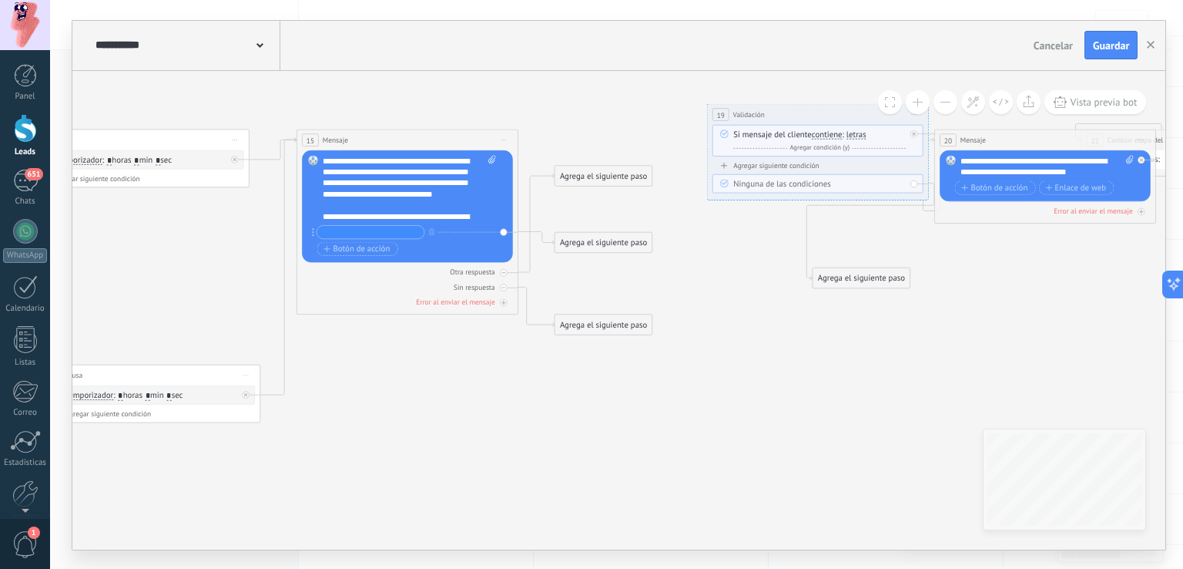
drag, startPoint x: 703, startPoint y: 129, endPoint x: 774, endPoint y: 105, distance: 75.5
click at [765, 109] on span "Validación" at bounding box center [749, 114] width 32 height 11
click at [509, 270] on div "Otra respuesta" at bounding box center [407, 272] width 211 height 11
click at [508, 283] on div "Sin respuesta" at bounding box center [407, 286] width 211 height 11
click at [595, 235] on div "Agrega el siguiente paso" at bounding box center [603, 242] width 97 height 18
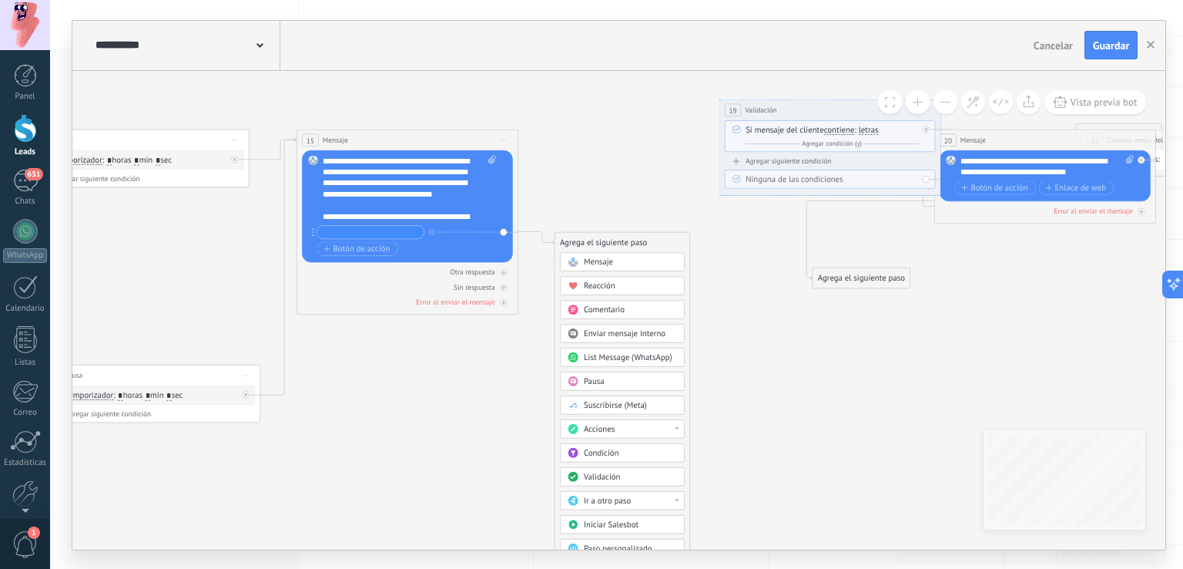
click at [608, 263] on span "Mensaje" at bounding box center [598, 262] width 29 height 11
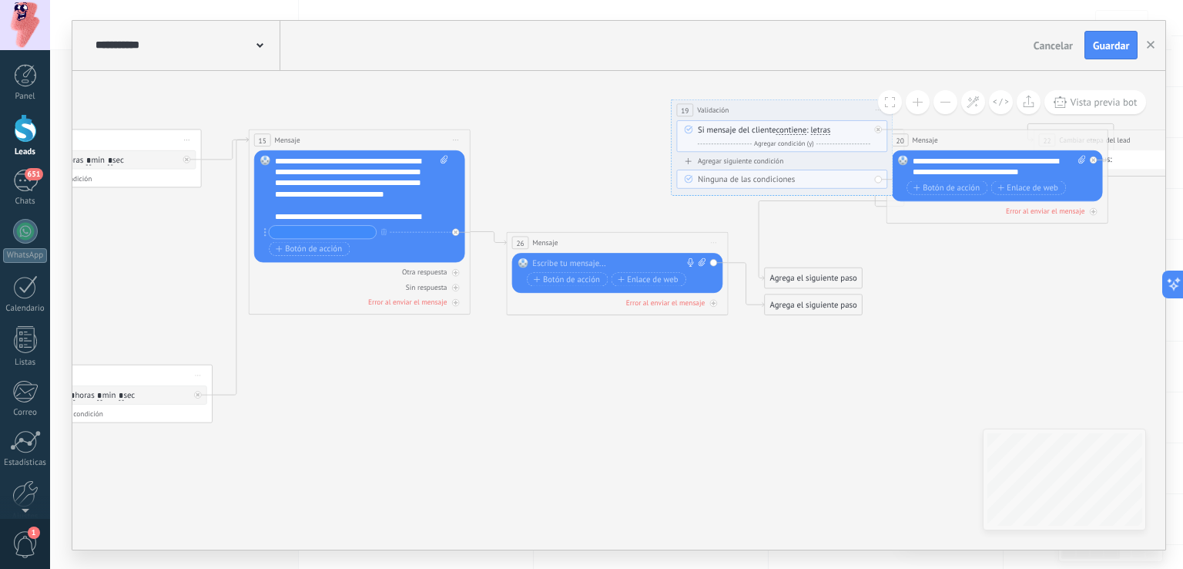
click at [537, 260] on div at bounding box center [615, 262] width 165 height 11
click at [333, 232] on input "text" at bounding box center [323, 232] width 107 height 13
type input "**********"
click at [584, 235] on div "26 Mensaje ******* (a): Todos los contactos - canales seleccionados Todos los c…" at bounding box center [618, 242] width 221 height 21
click at [600, 260] on div at bounding box center [615, 262] width 165 height 11
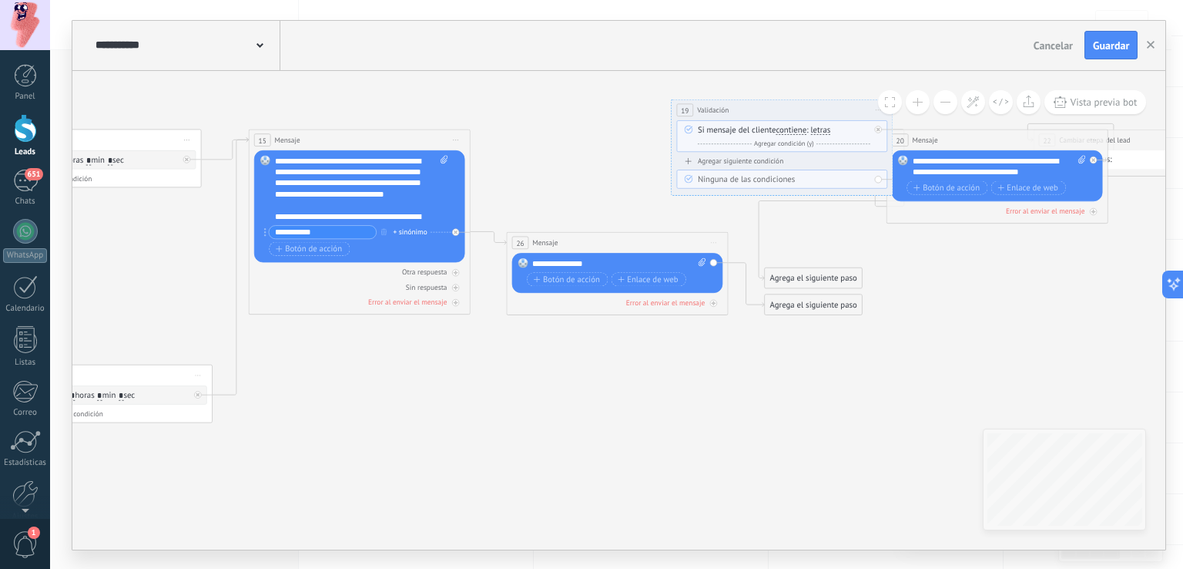
click at [600, 260] on div "**********" at bounding box center [620, 262] width 174 height 11
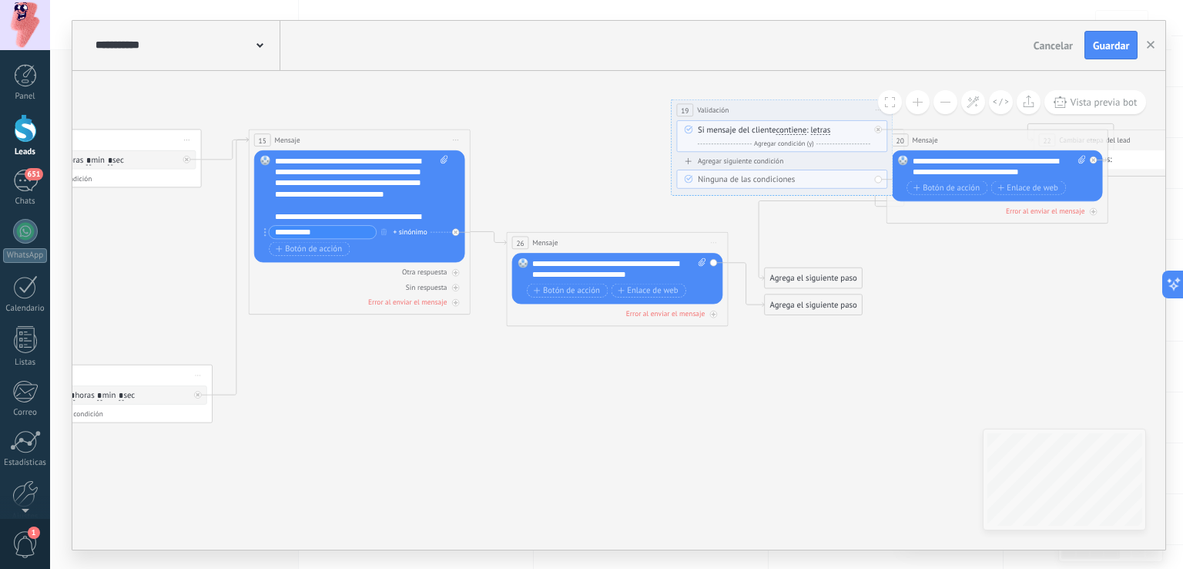
click at [679, 263] on div "**********" at bounding box center [620, 268] width 174 height 22
click at [685, 275] on div "**********" at bounding box center [620, 268] width 174 height 22
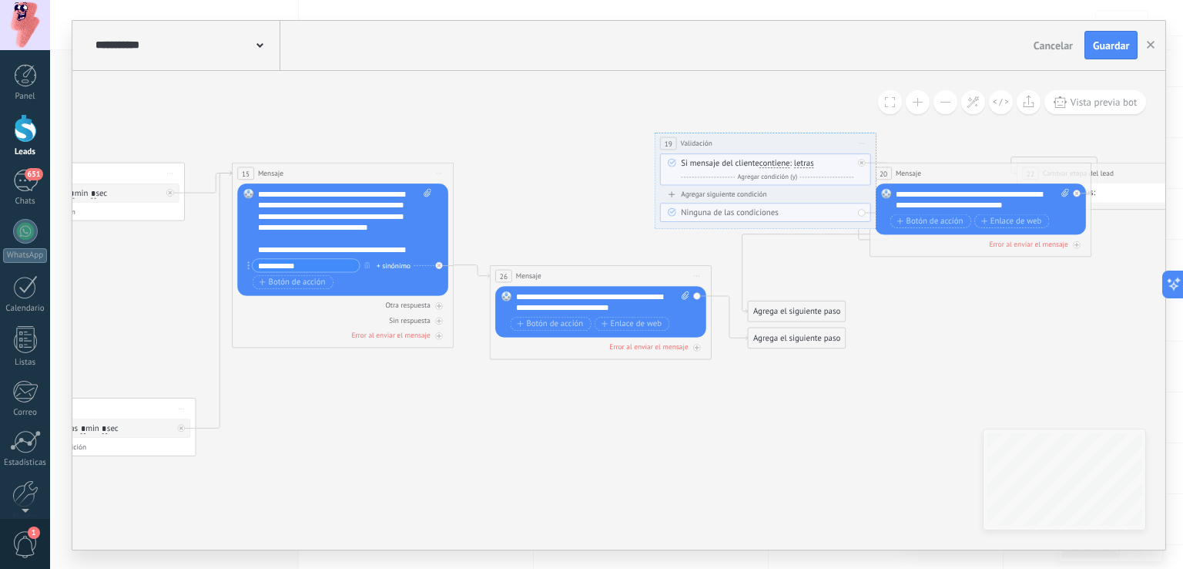
click at [659, 309] on div "**********" at bounding box center [603, 301] width 174 height 22
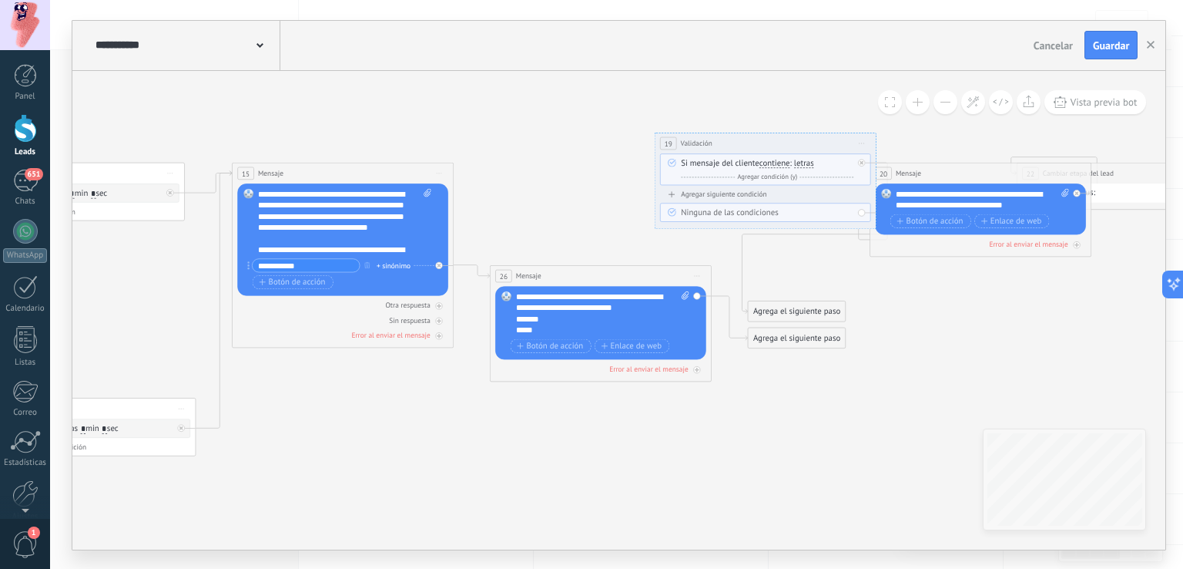
click at [514, 319] on div "Reemplazar Quitar Convertir a mensaje de voz Arrastre la imagen aquí para adjun…" at bounding box center [600, 322] width 211 height 73
click at [518, 319] on div "Reemplazar Quitar Convertir a mensaje de voz Arrastre la imagen aquí para adjun…" at bounding box center [600, 322] width 211 height 73
click at [518, 319] on div "*******" at bounding box center [593, 318] width 155 height 11
click at [516, 332] on div "*****" at bounding box center [593, 329] width 155 height 11
click at [552, 329] on div "*******" at bounding box center [593, 329] width 155 height 11
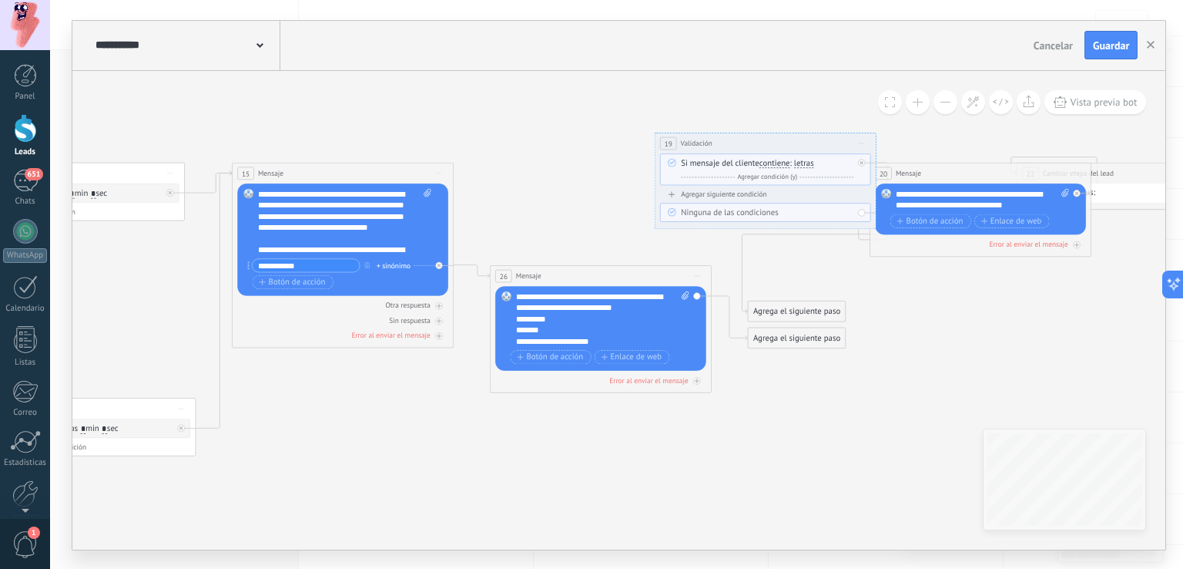
click at [602, 298] on div "**********" at bounding box center [603, 317] width 174 height 55
click at [314, 280] on span "Botón de acción" at bounding box center [293, 281] width 66 height 9
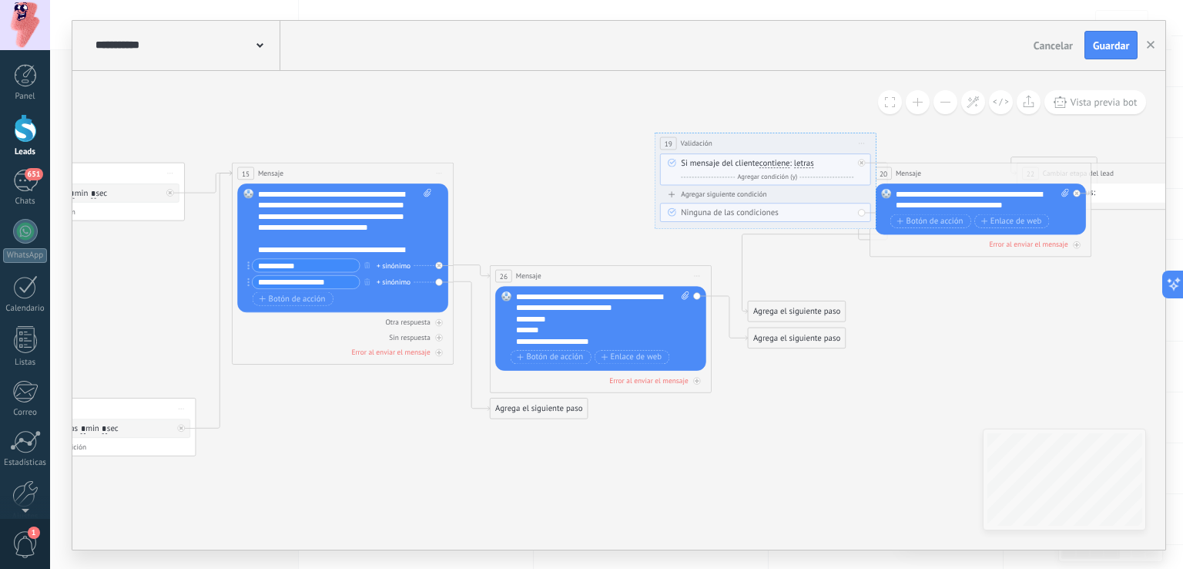
click at [340, 281] on input "**********" at bounding box center [306, 281] width 107 height 13
type input "*"
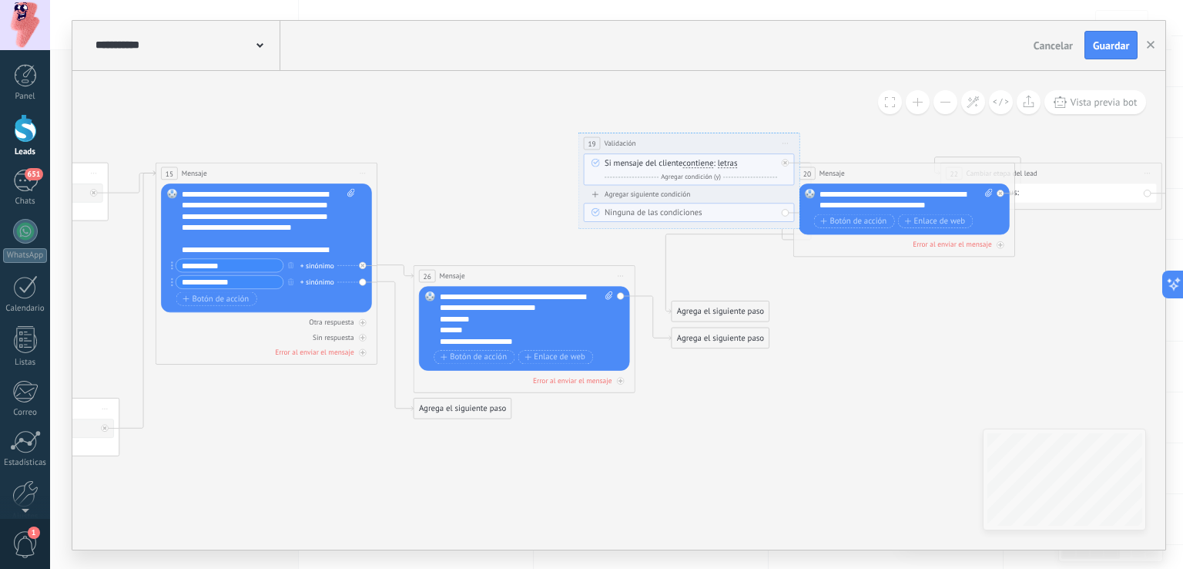
type input "**********"
drag, startPoint x: 866, startPoint y: 183, endPoint x: 898, endPoint y: 170, distance: 34.6
click at [898, 170] on div "20 Mensaje ******* (a): Todos los contactos - canales seleccionados Todos los c…" at bounding box center [904, 209] width 222 height 94
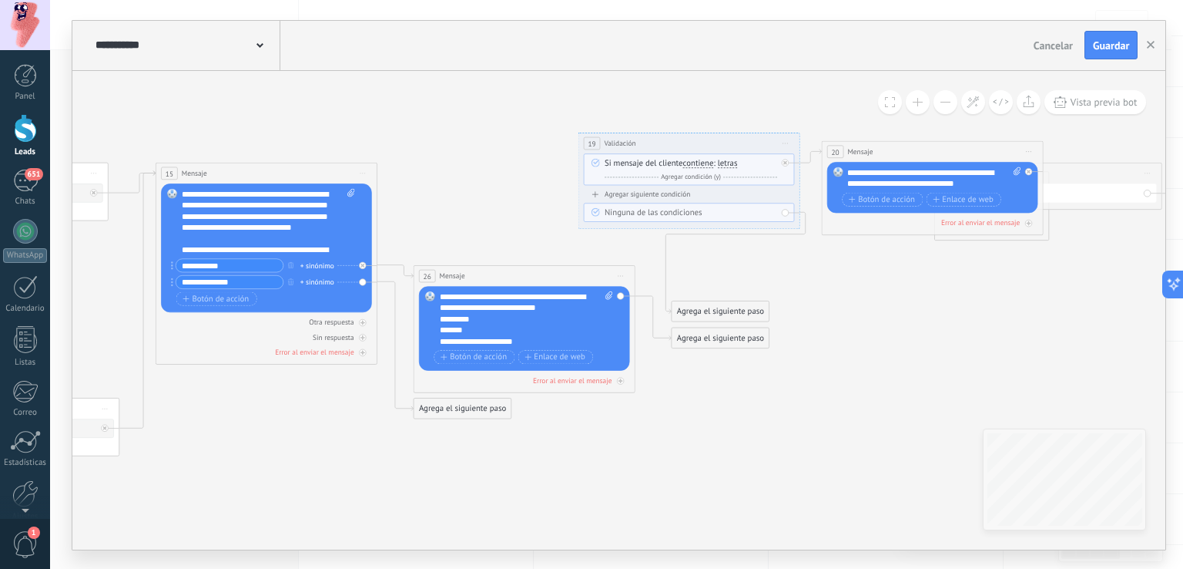
drag, startPoint x: 898, startPoint y: 170, endPoint x: 927, endPoint y: 149, distance: 36.4
click at [927, 149] on div "20 Mensaje ******* (a): Todos los contactos - canales seleccionados Todos los c…" at bounding box center [933, 151] width 221 height 21
drag, startPoint x: 1068, startPoint y: 169, endPoint x: 1182, endPoint y: 160, distance: 114.4
click at [1182, 160] on div "**********" at bounding box center [616, 284] width 1133 height 569
drag, startPoint x: 717, startPoint y: 307, endPoint x: 866, endPoint y: 302, distance: 148.7
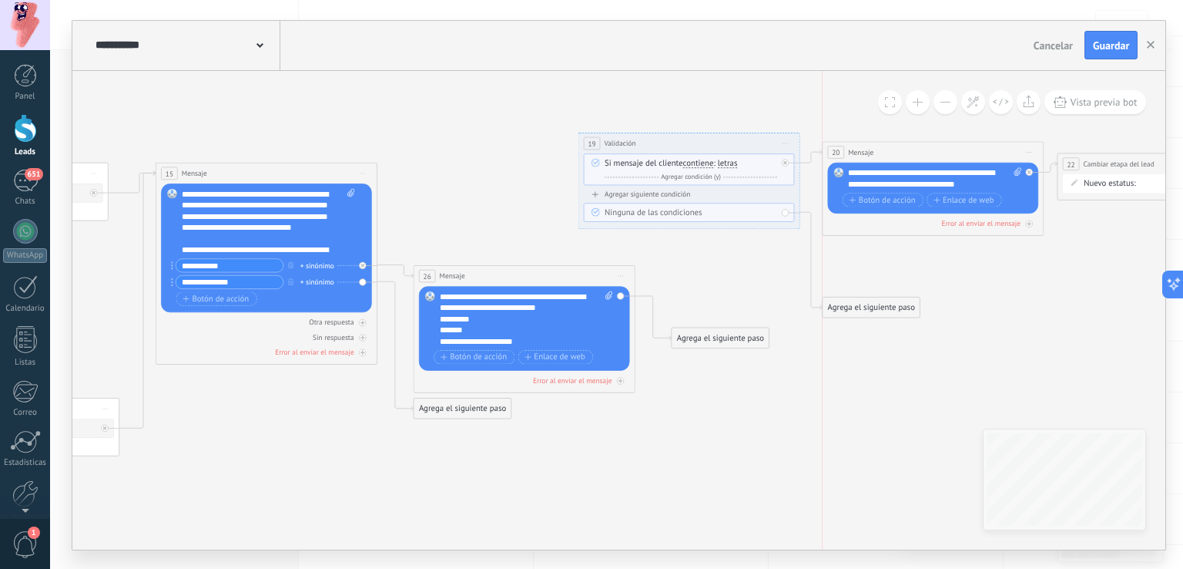
click at [866, 302] on div "Agrega el siguiente paso" at bounding box center [871, 307] width 97 height 18
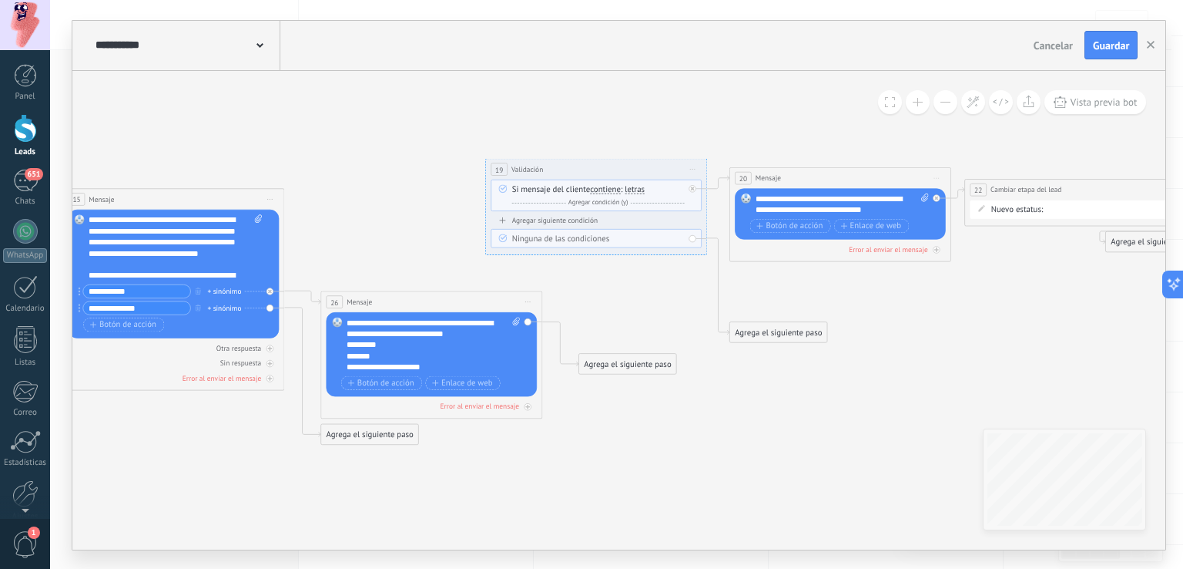
click at [622, 367] on div "Agrega el siguiente paso" at bounding box center [627, 363] width 97 height 18
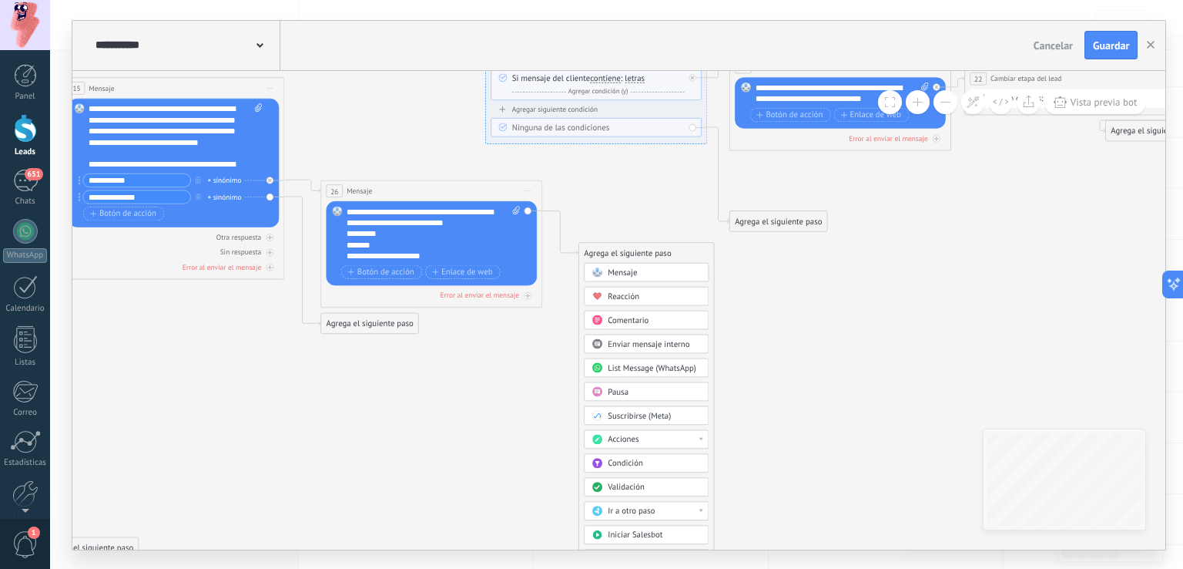
click at [661, 505] on div "Ir a otro paso" at bounding box center [655, 510] width 93 height 11
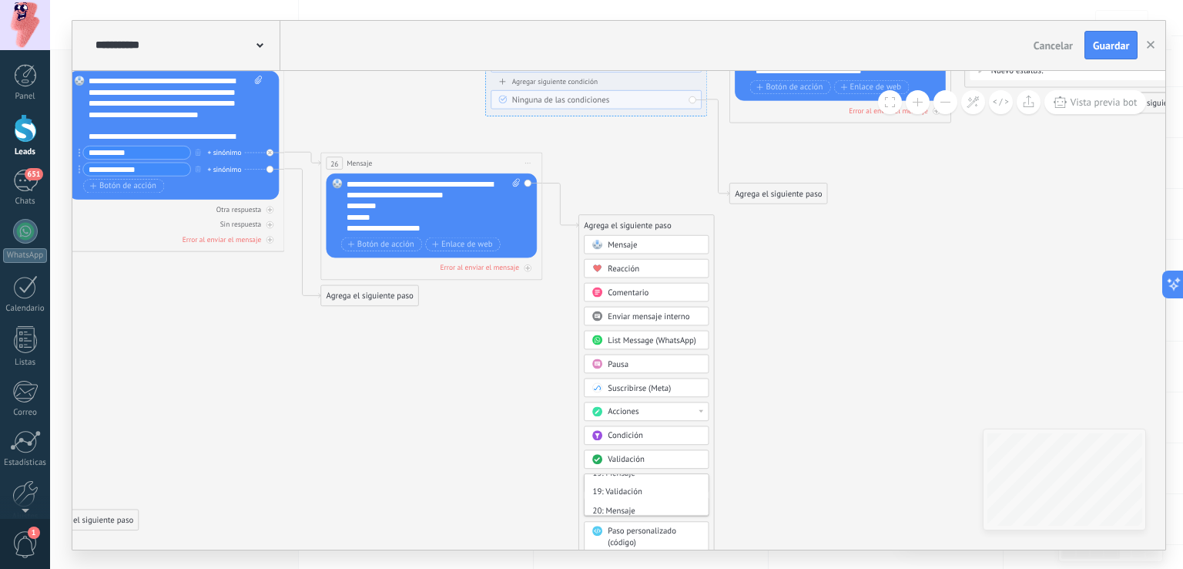
scroll to position [221, 0]
click at [639, 491] on div "19: Validación" at bounding box center [647, 494] width 124 height 18
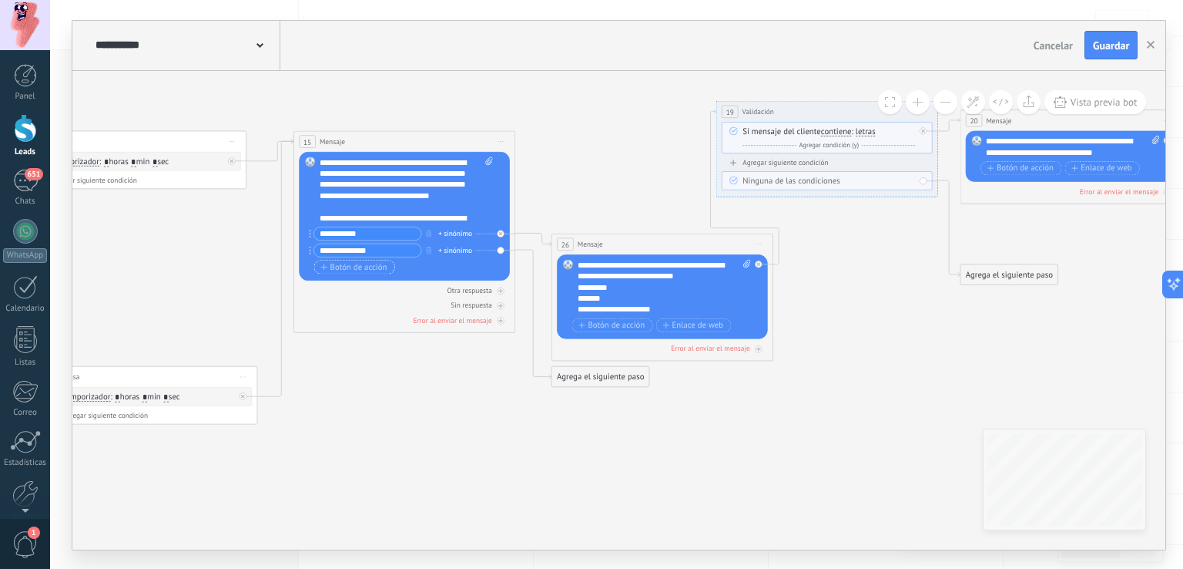
click at [367, 267] on span "Botón de acción" at bounding box center [354, 266] width 66 height 9
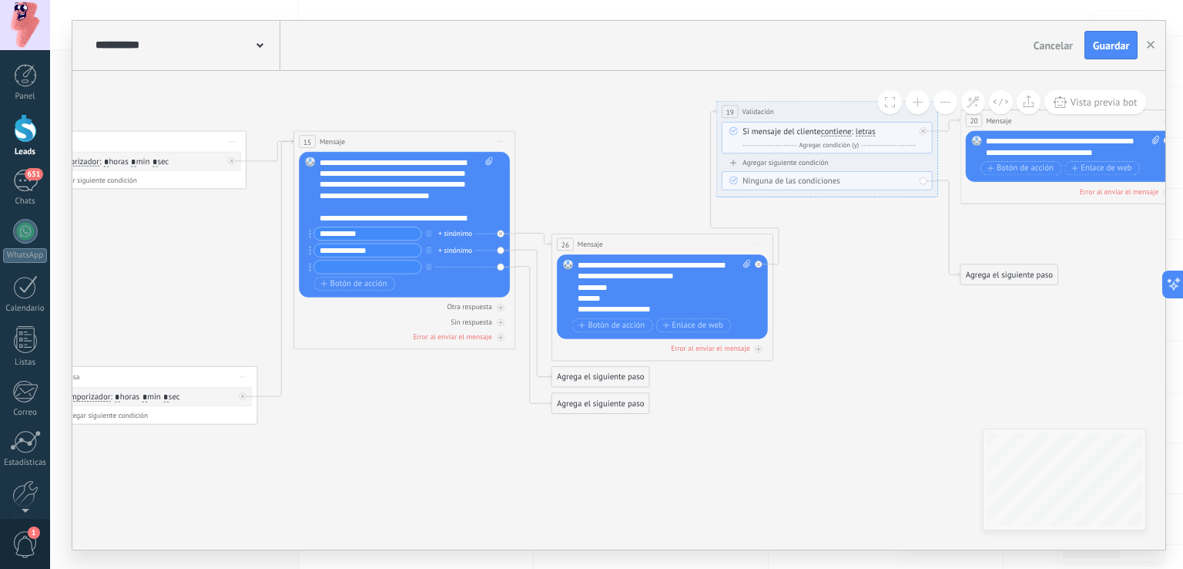
click at [642, 374] on div "Agrega el siguiente paso" at bounding box center [600, 376] width 97 height 18
click at [632, 391] on div "Mensaje" at bounding box center [627, 396] width 93 height 11
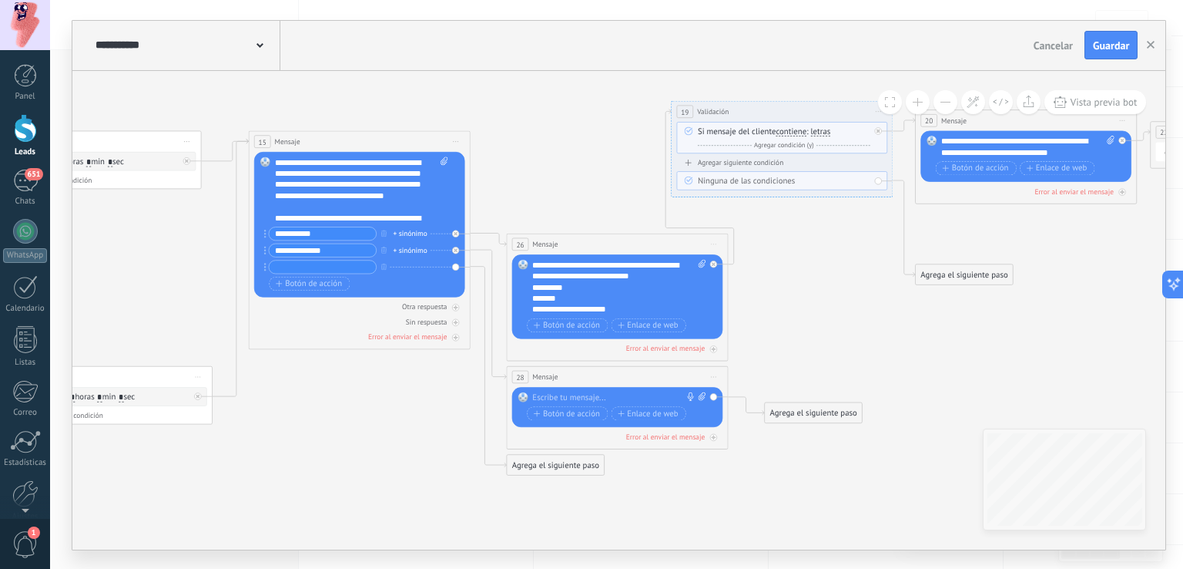
click at [591, 391] on div at bounding box center [615, 396] width 165 height 11
click at [530, 397] on span at bounding box center [523, 396] width 18 height 9
click at [533, 397] on div "**********" at bounding box center [620, 396] width 174 height 11
click at [668, 395] on div "**********" at bounding box center [620, 396] width 174 height 11
click at [769, 409] on div "Agrega el siguiente paso" at bounding box center [813, 412] width 97 height 18
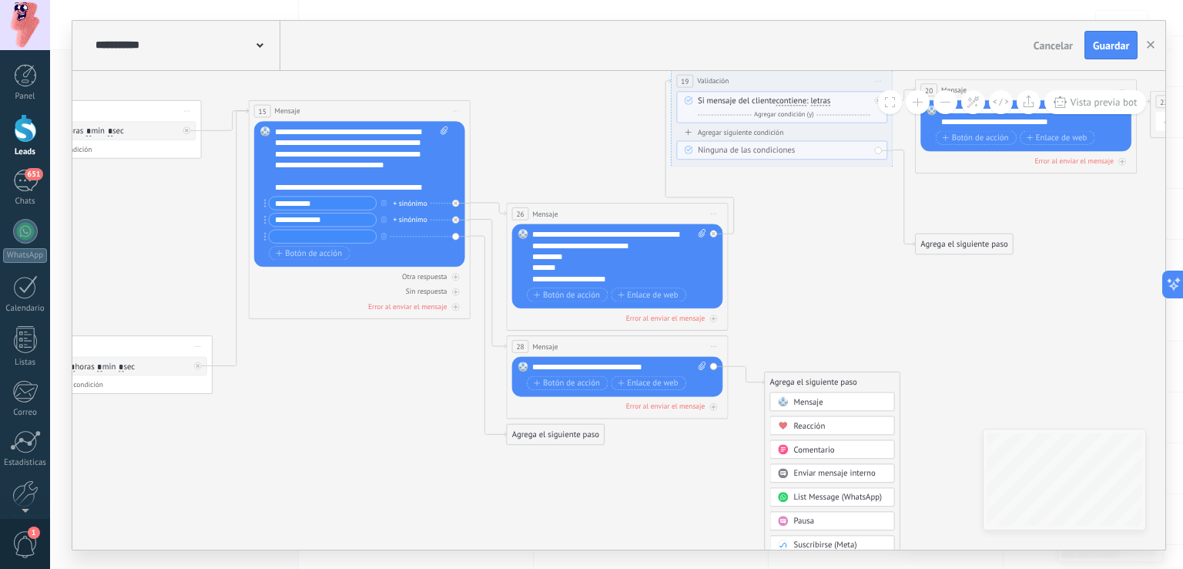
click at [826, 516] on div "Pausa" at bounding box center [840, 520] width 93 height 11
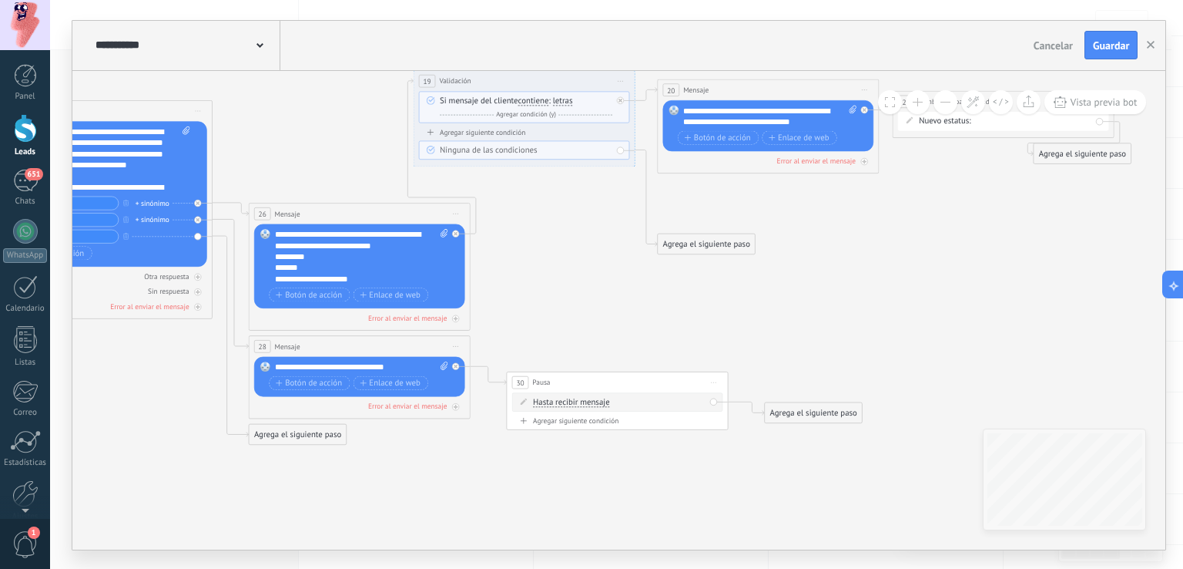
click at [780, 408] on div "Agrega el siguiente paso" at bounding box center [813, 412] width 97 height 18
click at [798, 425] on div "Mensaje" at bounding box center [832, 431] width 125 height 18
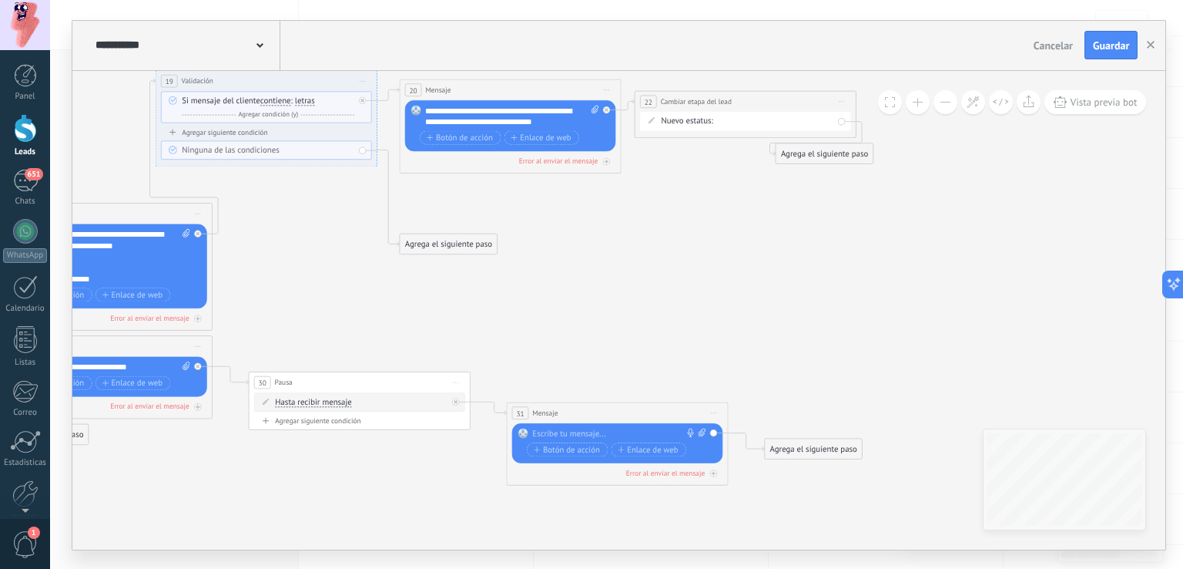
drag, startPoint x: 689, startPoint y: 426, endPoint x: 612, endPoint y: 431, distance: 77.2
click at [612, 431] on div "Reemplazar Quitar Convertir a mensaje de voz Arrastre la imagen aquí para adjun…" at bounding box center [617, 443] width 211 height 40
click at [612, 431] on div at bounding box center [615, 433] width 165 height 11
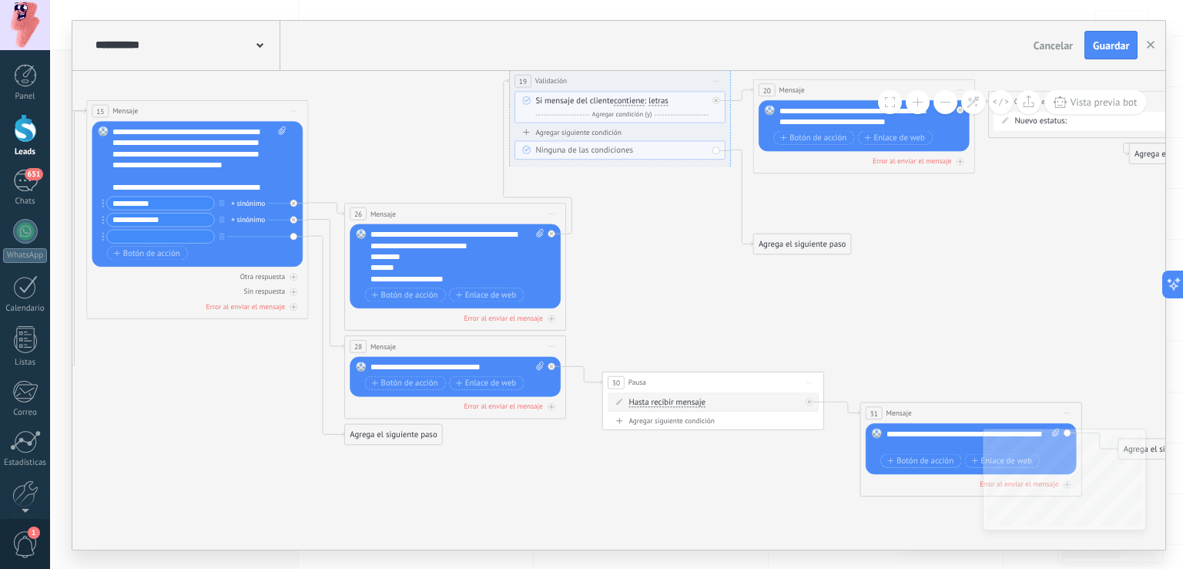
click at [184, 236] on input "text" at bounding box center [160, 236] width 107 height 13
type input "**********"
click at [359, 429] on div "Agrega el siguiente paso" at bounding box center [393, 434] width 97 height 18
click at [381, 446] on div "Mensaje" at bounding box center [413, 453] width 125 height 18
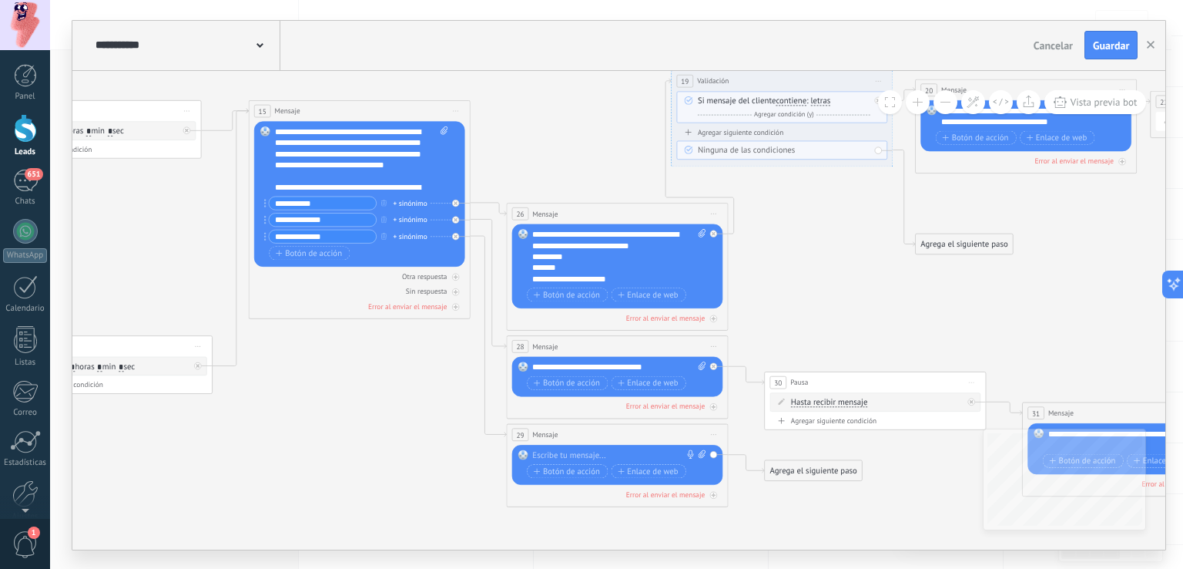
click at [574, 459] on div at bounding box center [615, 454] width 165 height 11
drag, startPoint x: 265, startPoint y: 238, endPoint x: 267, endPoint y: 218, distance: 20.1
click at [304, 252] on span "Botón de acción" at bounding box center [309, 252] width 66 height 9
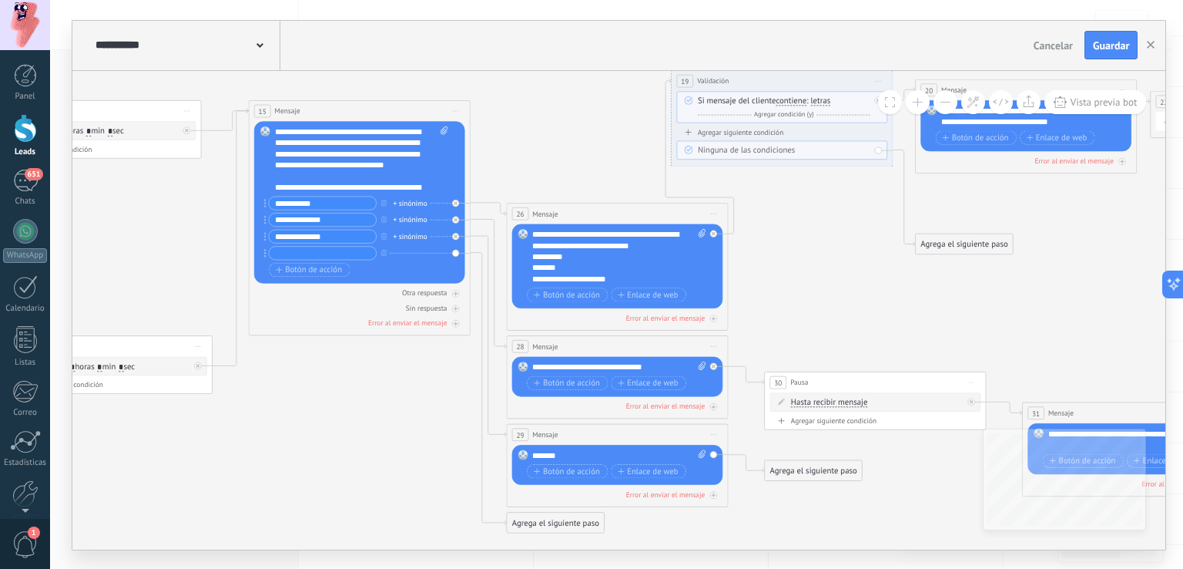
click at [305, 247] on input "text" at bounding box center [323, 253] width 107 height 13
type input "**********"
drag, startPoint x: 265, startPoint y: 253, endPoint x: 271, endPoint y: 230, distance: 24.7
drag, startPoint x: 265, startPoint y: 223, endPoint x: 267, endPoint y: 263, distance: 39.3
drag, startPoint x: 263, startPoint y: 233, endPoint x: 267, endPoint y: 216, distance: 16.6
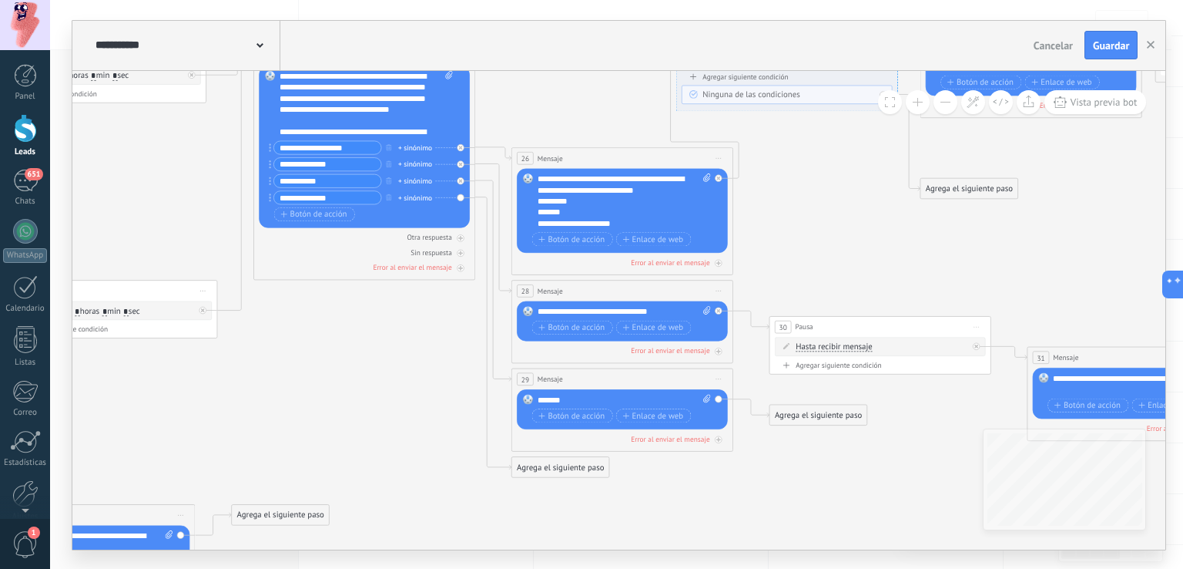
click at [632, 395] on div "*******" at bounding box center [625, 399] width 174 height 11
click at [270, 179] on div "Reemplazar Quitar Convertir a mensaje de voz Arrastre la imagen aquí para adjun…" at bounding box center [365, 146] width 211 height 162
drag, startPoint x: 270, startPoint y: 179, endPoint x: 270, endPoint y: 139, distance: 40.8
click at [270, 179] on circle at bounding box center [271, 180] width 2 height 2
click at [587, 390] on div "Reemplazar Quitar Convertir a mensaje de voz Arrastre la imagen aquí para adjun…" at bounding box center [622, 409] width 211 height 40
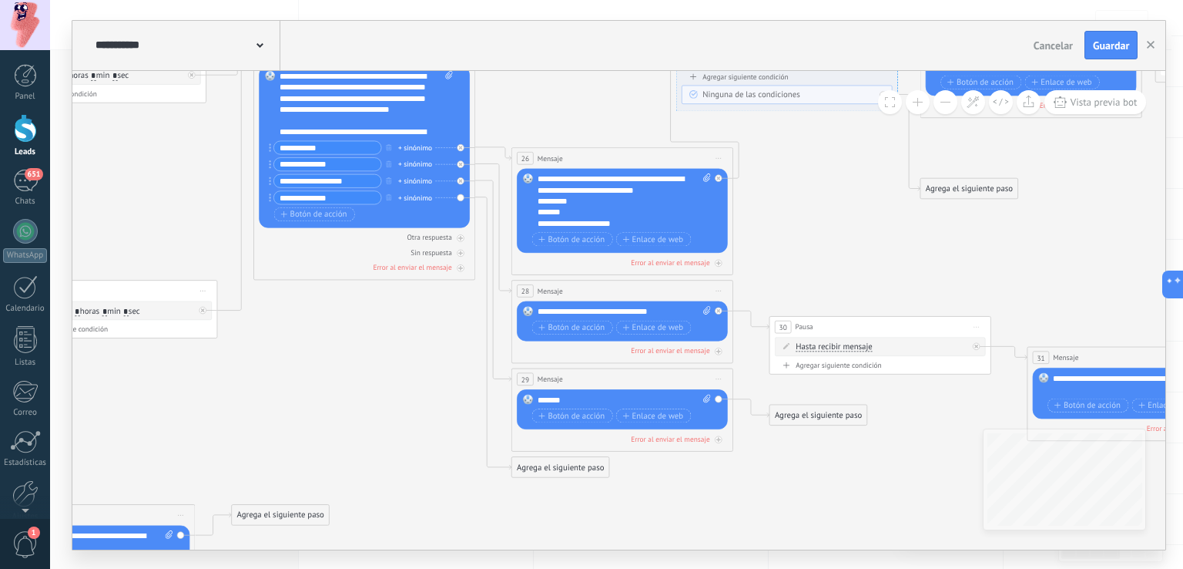
click at [587, 395] on div "*******" at bounding box center [625, 399] width 174 height 11
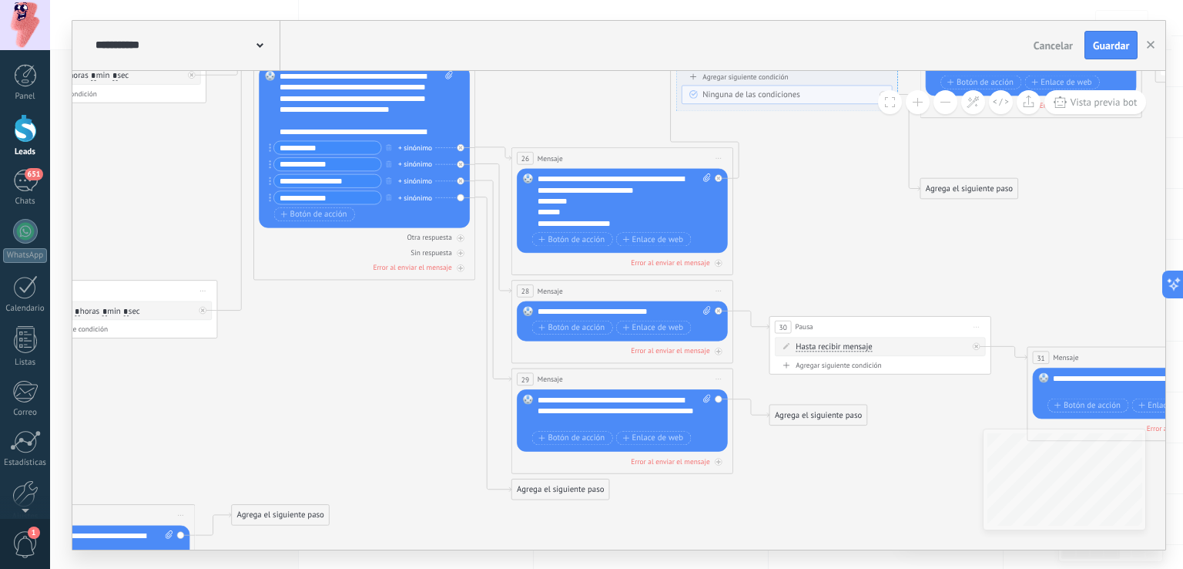
click at [567, 397] on div "**********" at bounding box center [625, 410] width 174 height 33
click at [545, 411] on div "**********" at bounding box center [625, 410] width 174 height 33
click at [582, 412] on div "**********" at bounding box center [625, 410] width 174 height 33
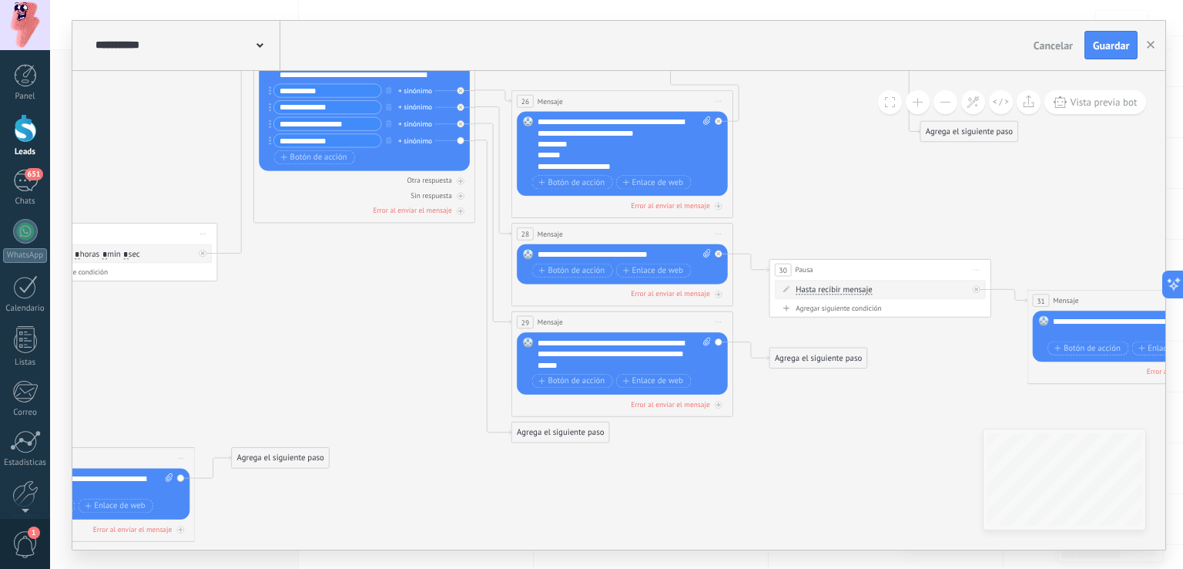
drag, startPoint x: 359, startPoint y: 126, endPoint x: 305, endPoint y: 130, distance: 54.1
click at [305, 130] on div "**********" at bounding box center [363, 116] width 179 height 66
type input "**********"
click at [316, 139] on input "**********" at bounding box center [327, 140] width 107 height 13
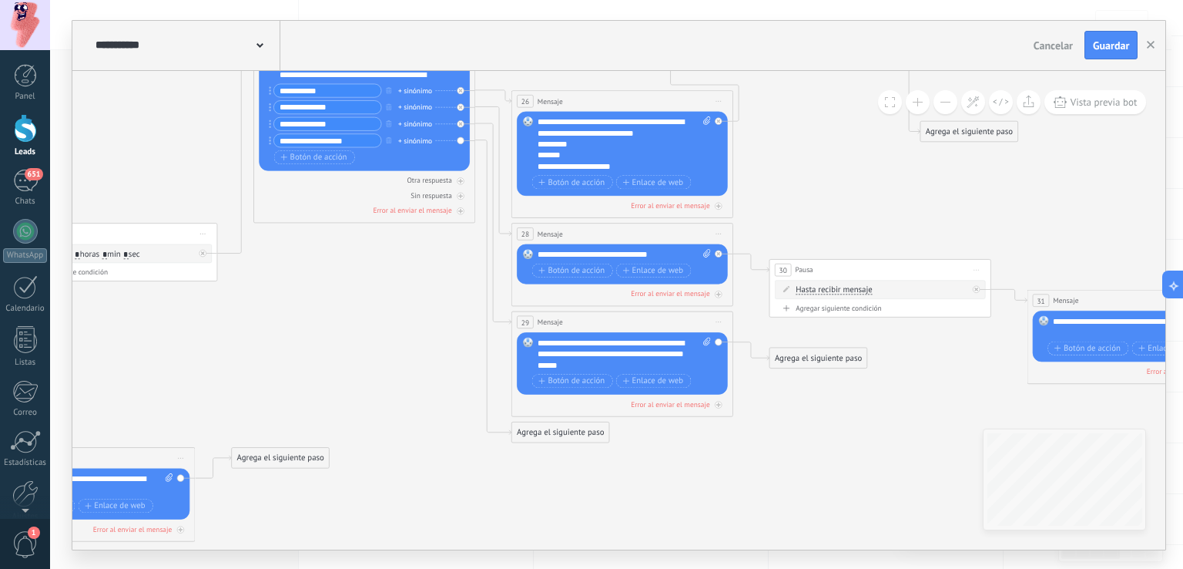
type input "**********"
drag, startPoint x: 270, startPoint y: 141, endPoint x: 273, endPoint y: 124, distance: 17.2
click at [465, 120] on div at bounding box center [464, 120] width 13 height 13
click at [536, 434] on div "Agrega el siguiente paso" at bounding box center [560, 432] width 97 height 18
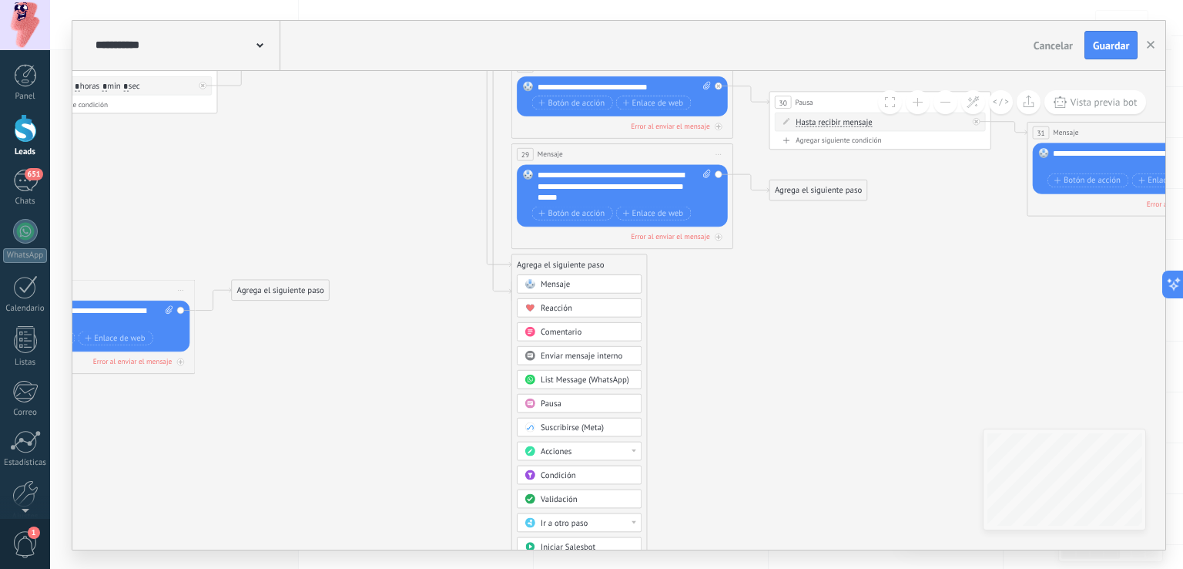
click at [589, 522] on div "Ir a otro paso" at bounding box center [587, 522] width 93 height 11
click at [564, 515] on div "29: Mensaje" at bounding box center [580, 520] width 124 height 18
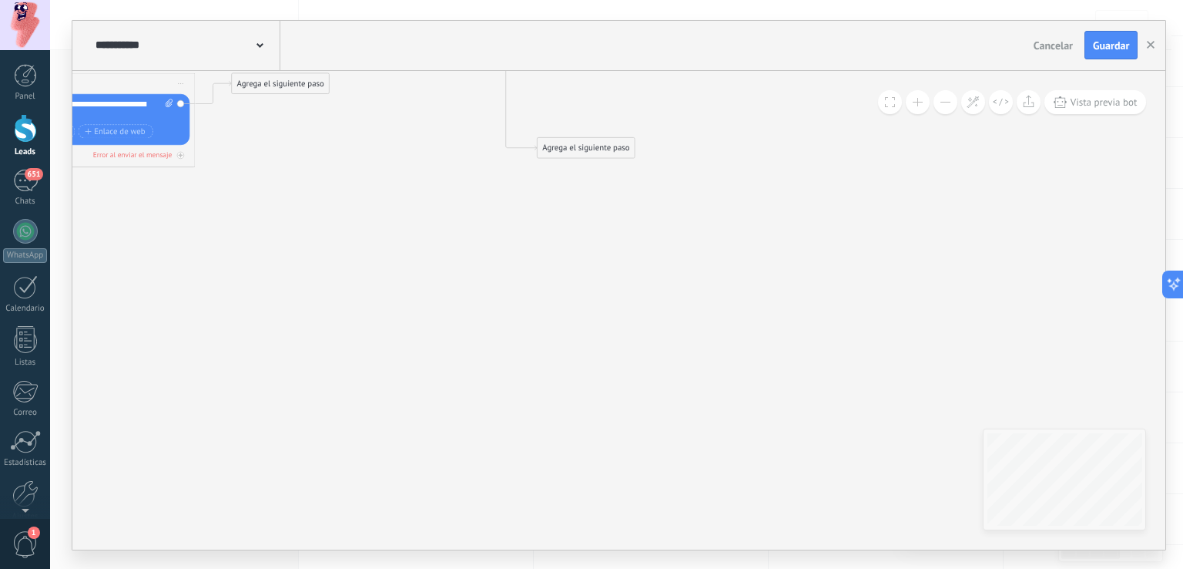
drag, startPoint x: 550, startPoint y: 464, endPoint x: 579, endPoint y: 126, distance: 338.7
click at [579, 139] on div "Agrega el siguiente paso" at bounding box center [586, 148] width 97 height 18
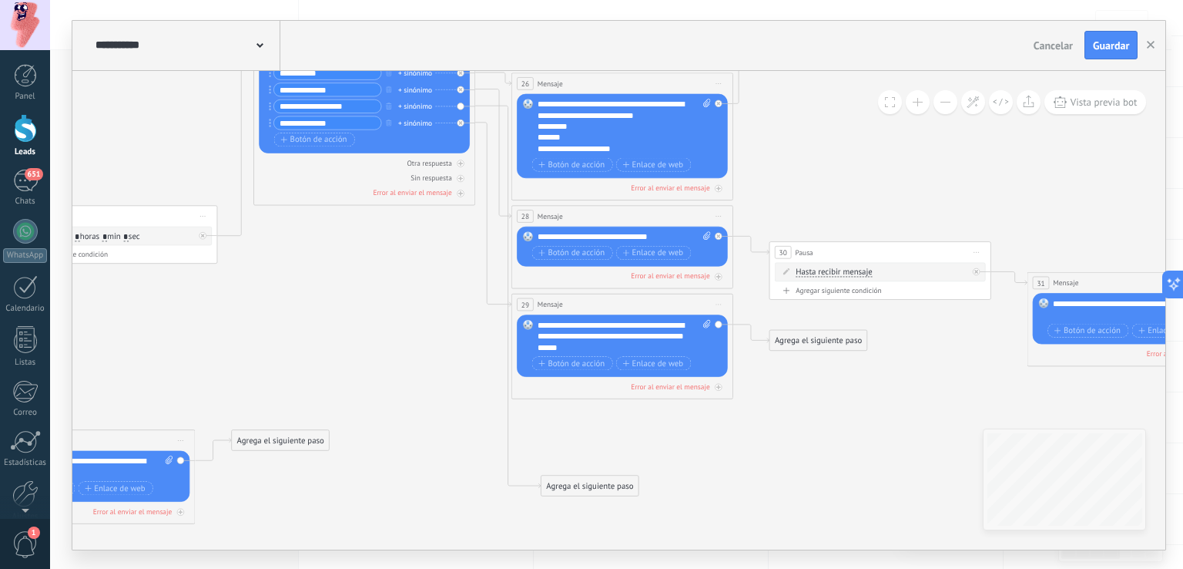
click at [619, 491] on div "Agrega el siguiente paso" at bounding box center [590, 485] width 97 height 18
click at [615, 495] on div "Mensaje" at bounding box center [609, 504] width 125 height 18
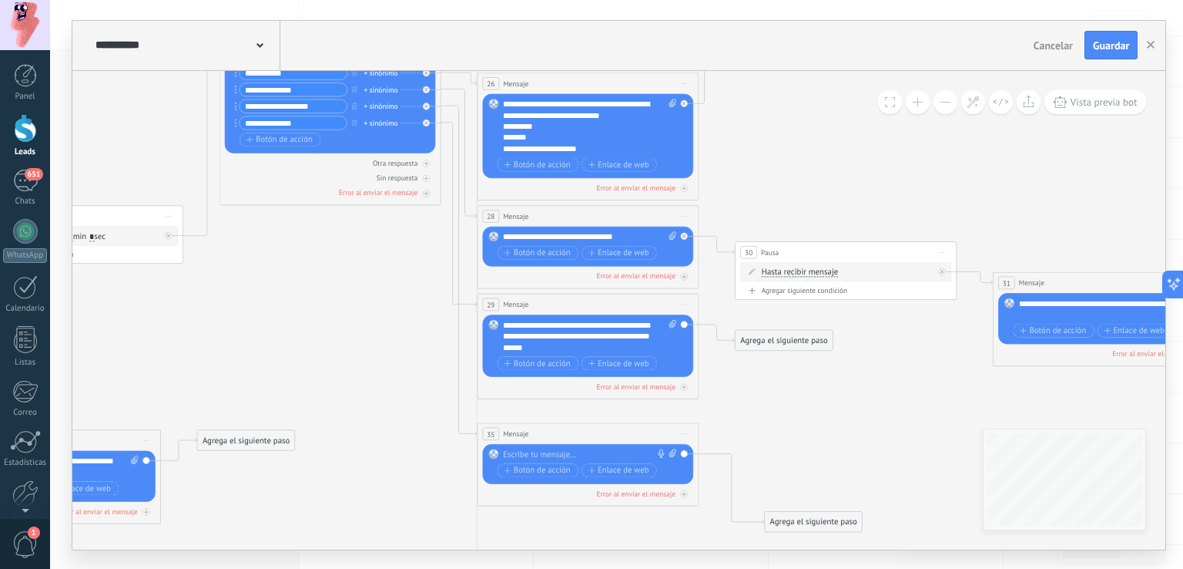
drag, startPoint x: 599, startPoint y: 494, endPoint x: 565, endPoint y: 441, distance: 62.8
click at [565, 441] on div "35 Mensaje ******* (a): Todos los contactos - canales seleccionados Todos los c…" at bounding box center [588, 433] width 221 height 21
click at [570, 451] on div at bounding box center [580, 453] width 165 height 11
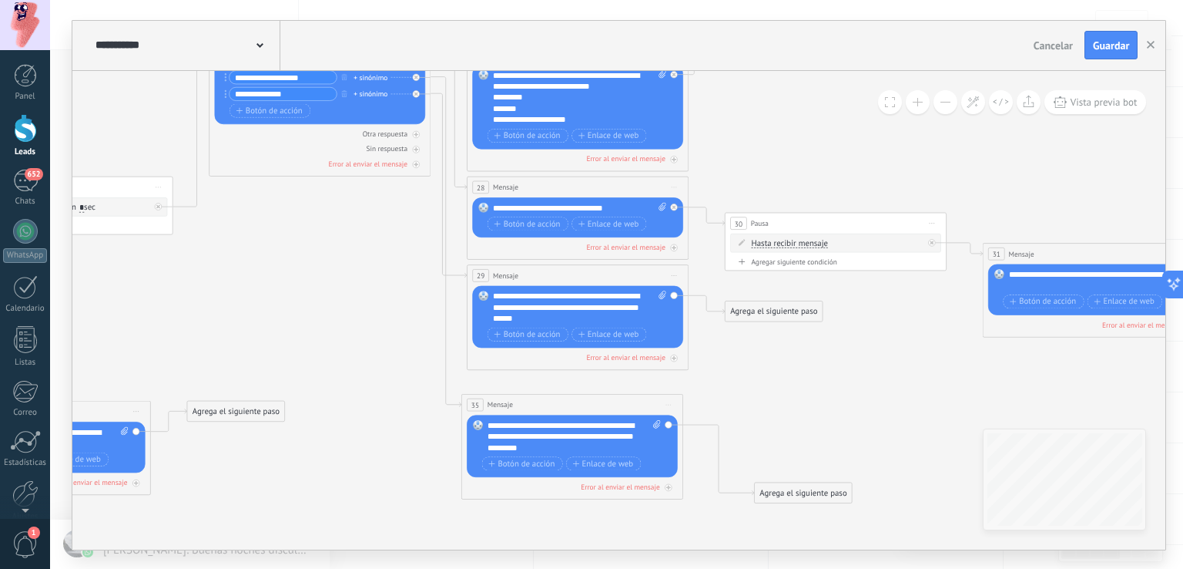
click at [752, 313] on div "Agrega el siguiente paso" at bounding box center [774, 311] width 97 height 18
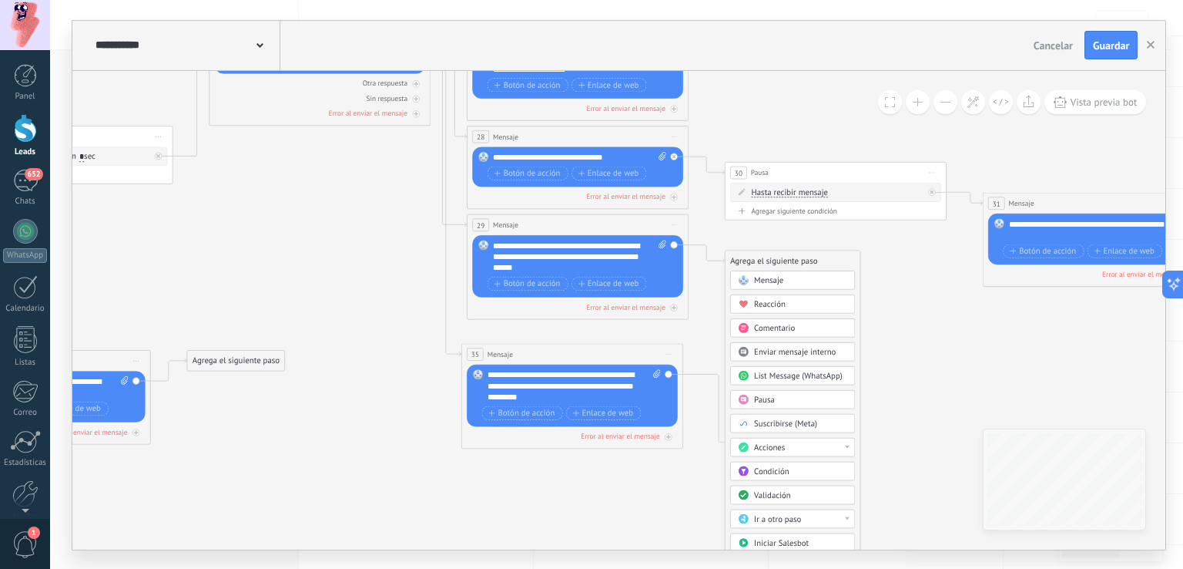
click at [921, 294] on icon "20 Mensaje" at bounding box center [168, 156] width 2885 height 1146
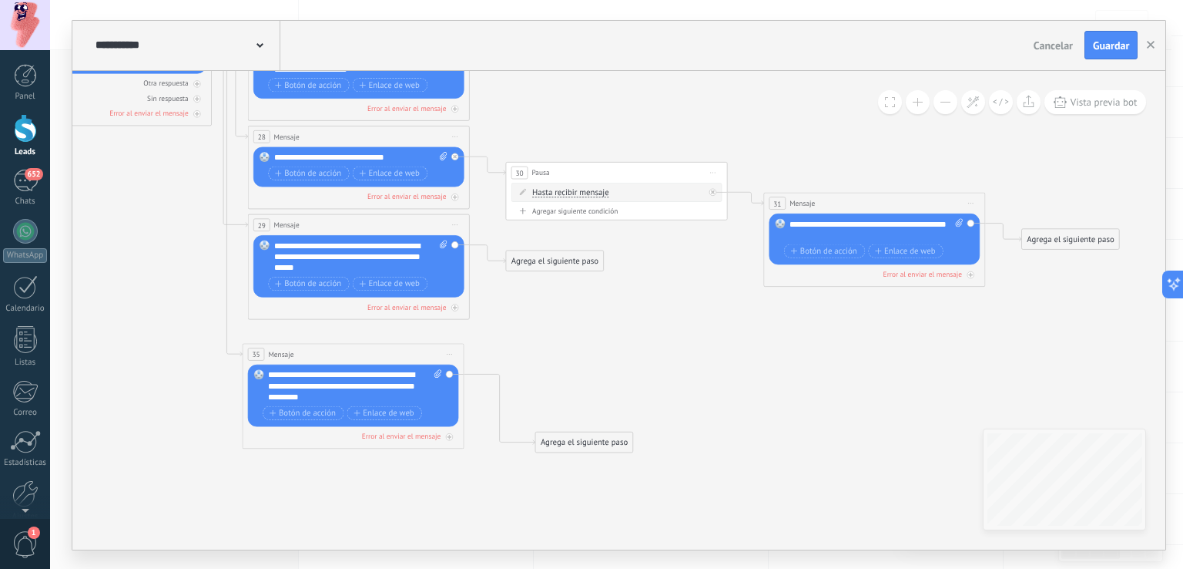
click at [813, 235] on div "**********" at bounding box center [877, 229] width 174 height 22
drag, startPoint x: 652, startPoint y: 170, endPoint x: 673, endPoint y: 170, distance: 21.6
click at [673, 170] on div "30 Pausa ***** Iniciar vista previa aquí Cambiar nombre Duplicar Borrar" at bounding box center [638, 172] width 221 height 21
drag, startPoint x: 821, startPoint y: 221, endPoint x: 763, endPoint y: 226, distance: 58.0
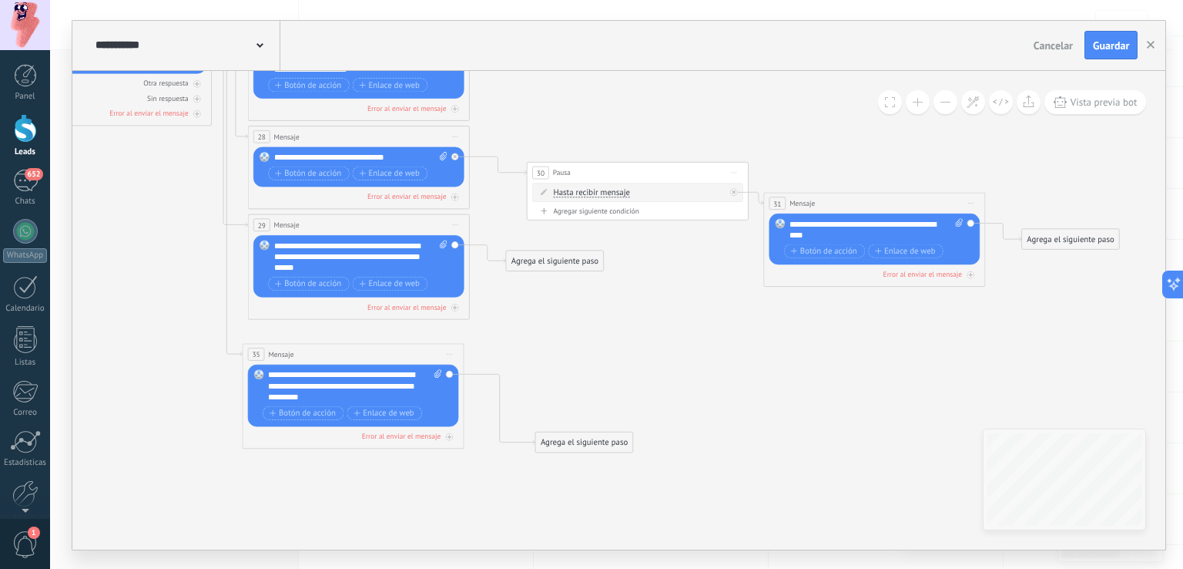
drag, startPoint x: 811, startPoint y: 225, endPoint x: 799, endPoint y: 322, distance: 97.8
click at [829, 224] on div "**********" at bounding box center [877, 230] width 174 height 22
click at [528, 266] on div "Agrega el siguiente paso" at bounding box center [555, 261] width 97 height 18
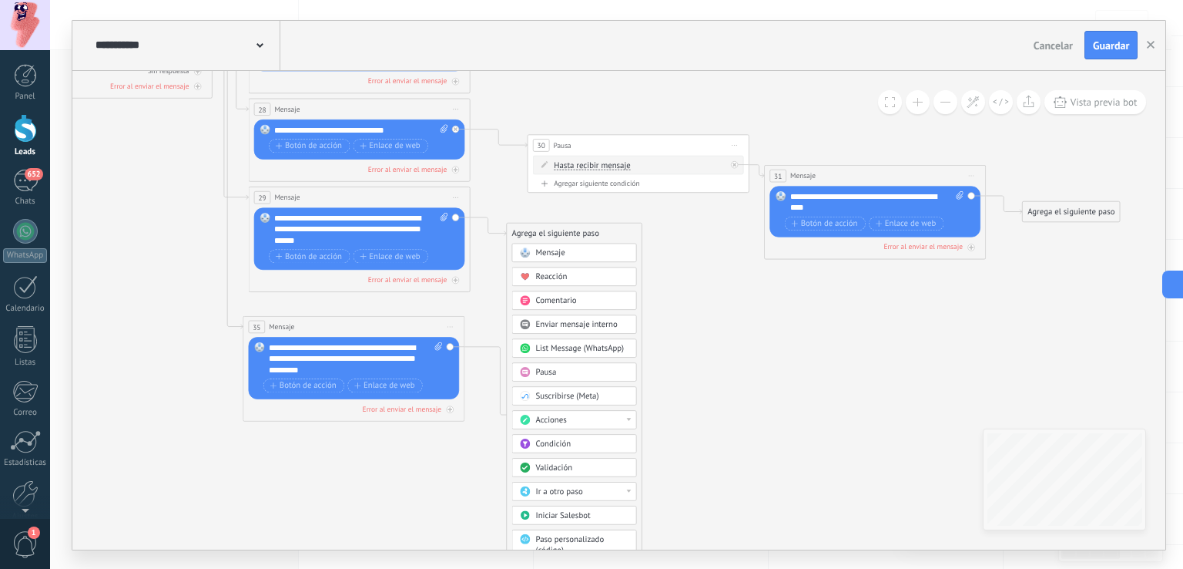
click at [585, 486] on div "Ir a otro paso" at bounding box center [582, 491] width 93 height 11
click at [567, 500] on div "31: Mensaje" at bounding box center [575, 508] width 124 height 18
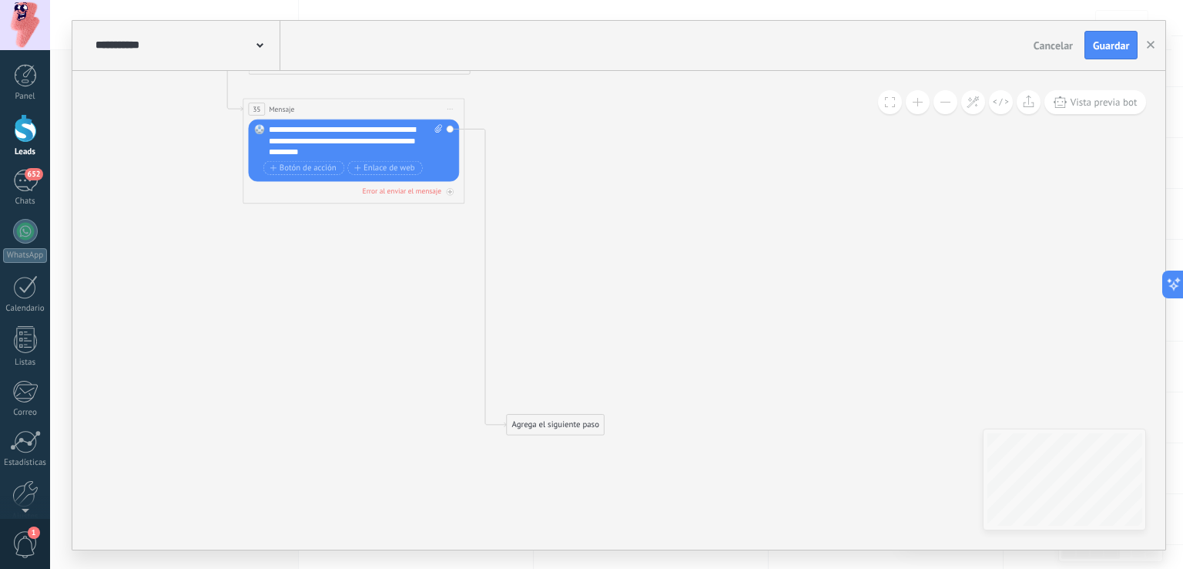
click at [548, 415] on div "Agrega el siguiente paso" at bounding box center [555, 424] width 97 height 18
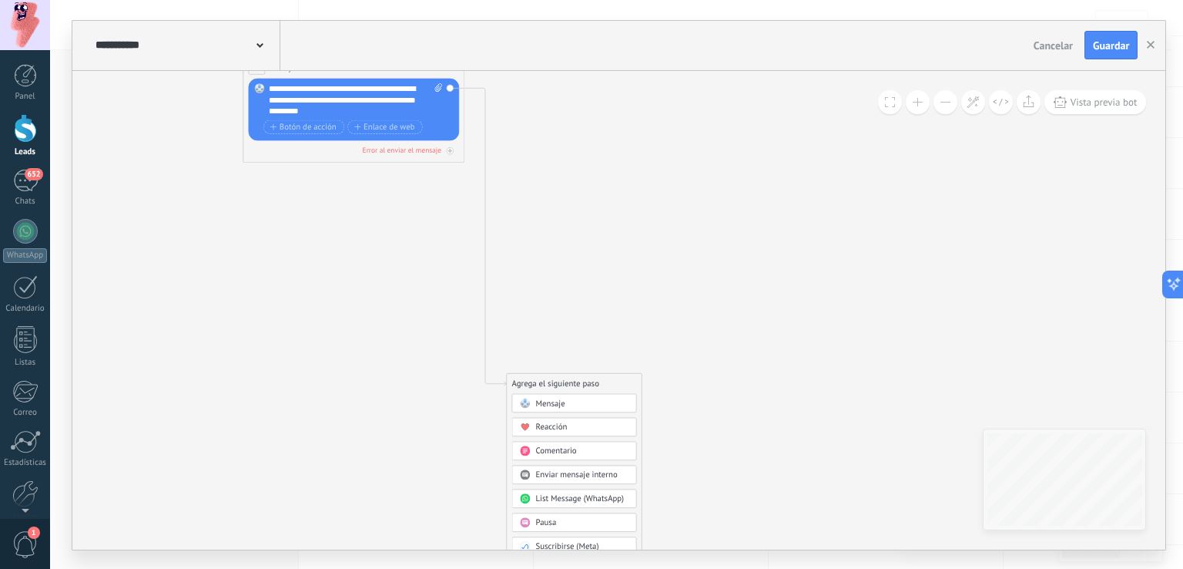
drag, startPoint x: 565, startPoint y: 383, endPoint x: 616, endPoint y: 155, distance: 233.5
click at [616, 155] on div "Agrega el siguiente paso" at bounding box center [606, 155] width 97 height 18
click at [613, 151] on div "Agrega el siguiente paso" at bounding box center [604, 154] width 97 height 18
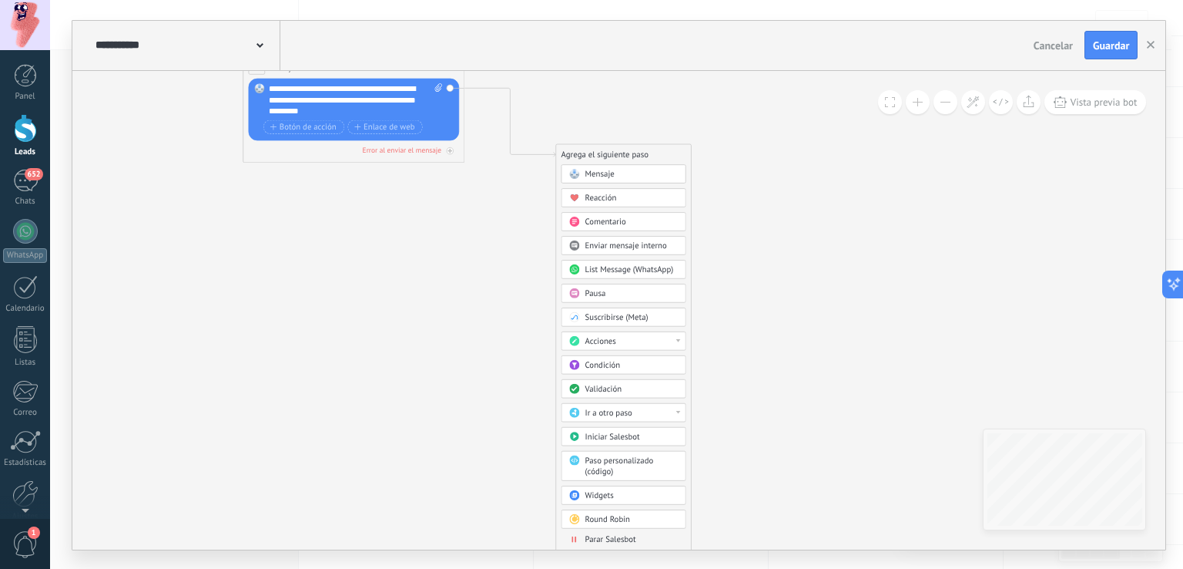
click at [634, 407] on div "Ir a otro paso" at bounding box center [631, 412] width 93 height 11
click at [596, 497] on div "31: Mensaje" at bounding box center [624, 505] width 124 height 18
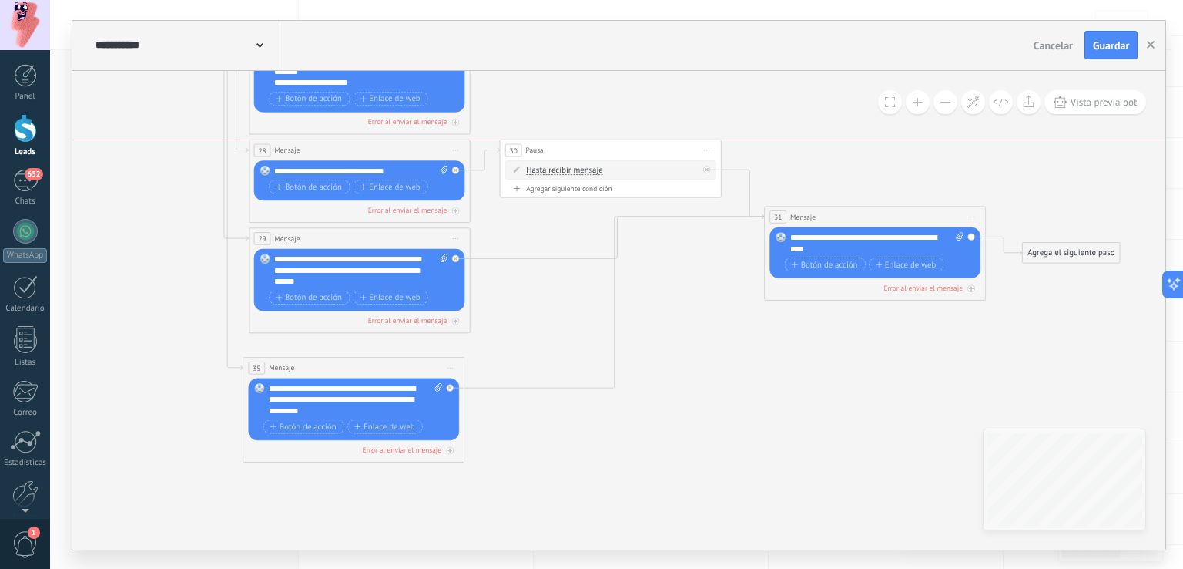
drag, startPoint x: 673, startPoint y: 186, endPoint x: 652, endPoint y: 152, distance: 39.8
click at [652, 152] on div "30 Pausa ***** Iniciar vista previa aquí Cambiar nombre Duplicar Borrar" at bounding box center [611, 149] width 221 height 21
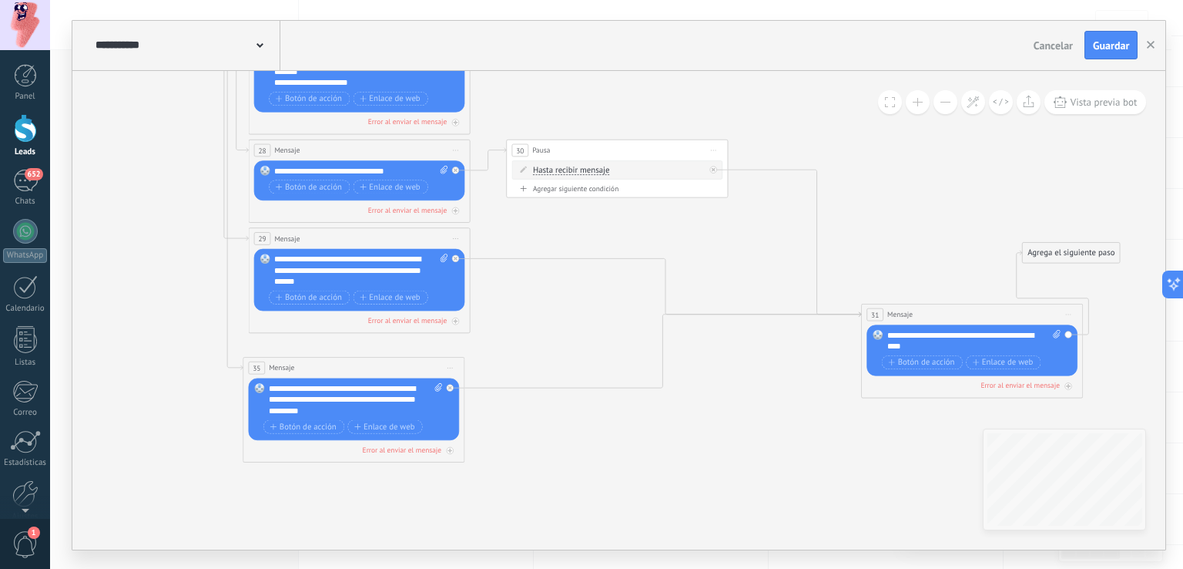
drag, startPoint x: 827, startPoint y: 218, endPoint x: 924, endPoint y: 317, distance: 139.5
click at [924, 317] on div "31 Mensaje ******* (a): Todos los contactos - canales seleccionados Todos los c…" at bounding box center [972, 314] width 221 height 21
click at [455, 256] on icon at bounding box center [456, 258] width 4 height 4
click at [455, 256] on div "Reemplazar Quitar Convertir a mensaje de voz Arrastre la imagen aquí para adjun…" at bounding box center [359, 279] width 211 height 62
click at [532, 271] on div "Agrega el siguiente paso" at bounding box center [555, 274] width 97 height 18
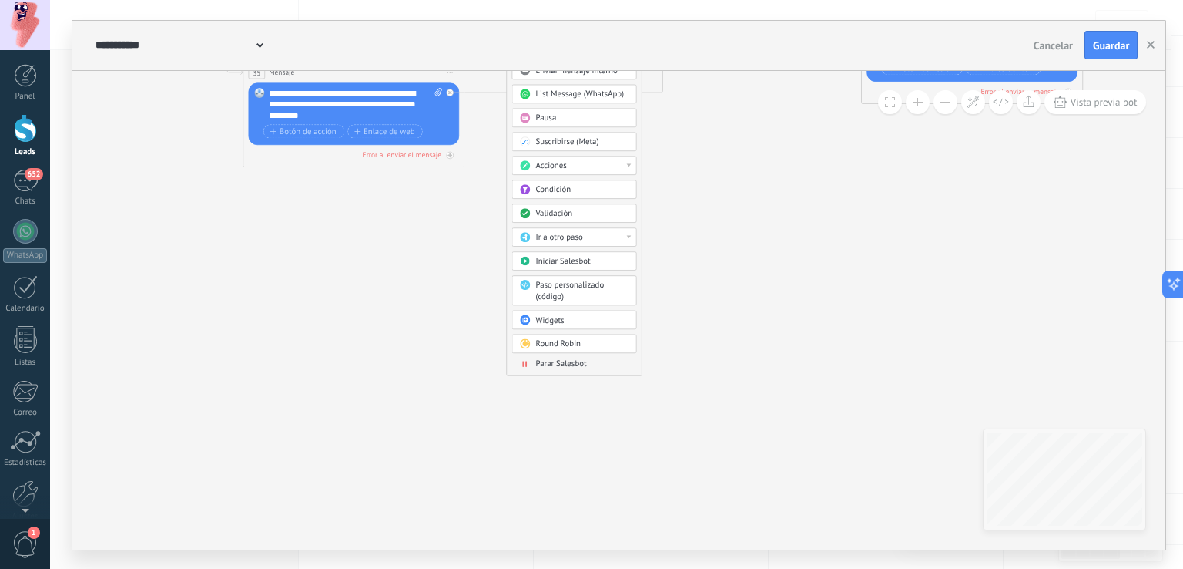
click at [570, 232] on span "Ir a otro paso" at bounding box center [559, 237] width 47 height 11
click at [567, 301] on div "30: Pausa" at bounding box center [575, 297] width 124 height 18
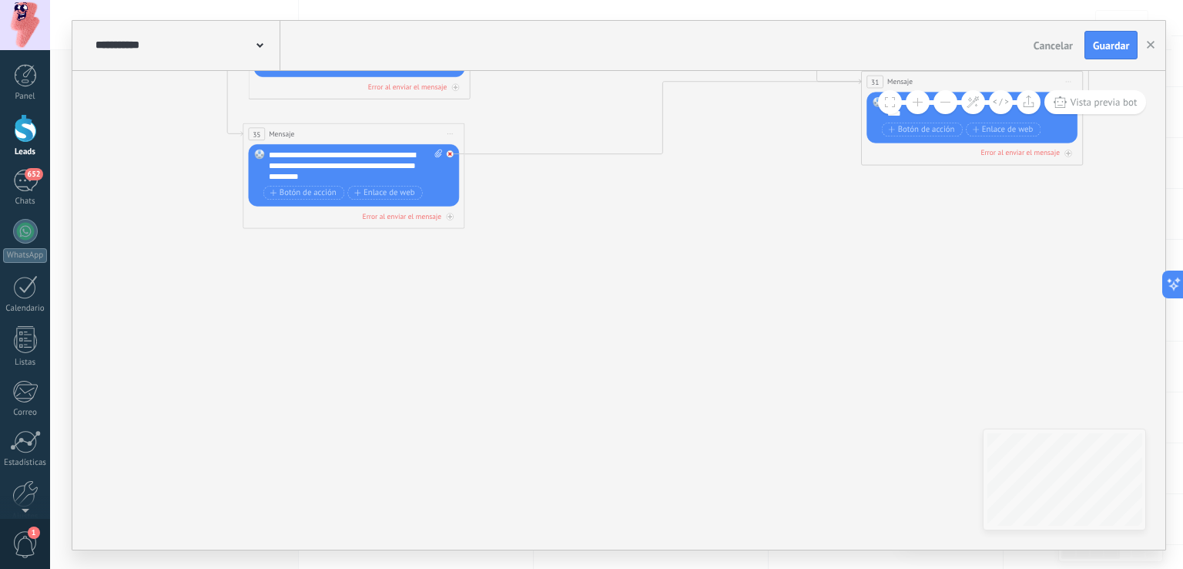
click at [450, 156] on div at bounding box center [453, 150] width 13 height 13
click at [528, 166] on div "Agrega el siguiente paso" at bounding box center [549, 169] width 97 height 18
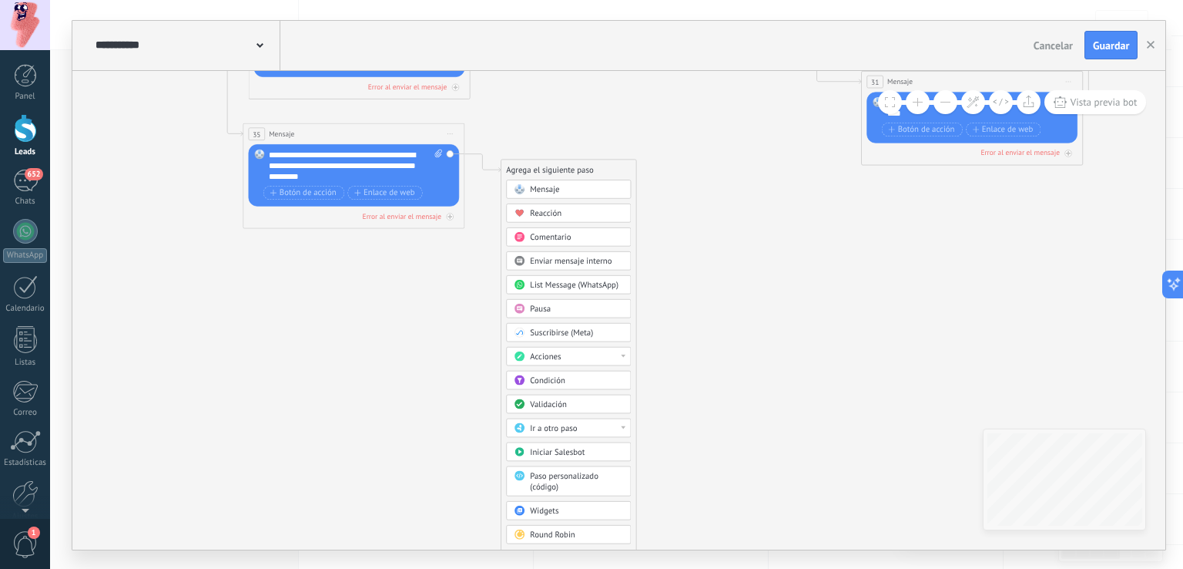
click at [570, 422] on span "Ir a otro paso" at bounding box center [554, 427] width 47 height 11
click at [562, 485] on div "30: Pausa" at bounding box center [569, 490] width 124 height 18
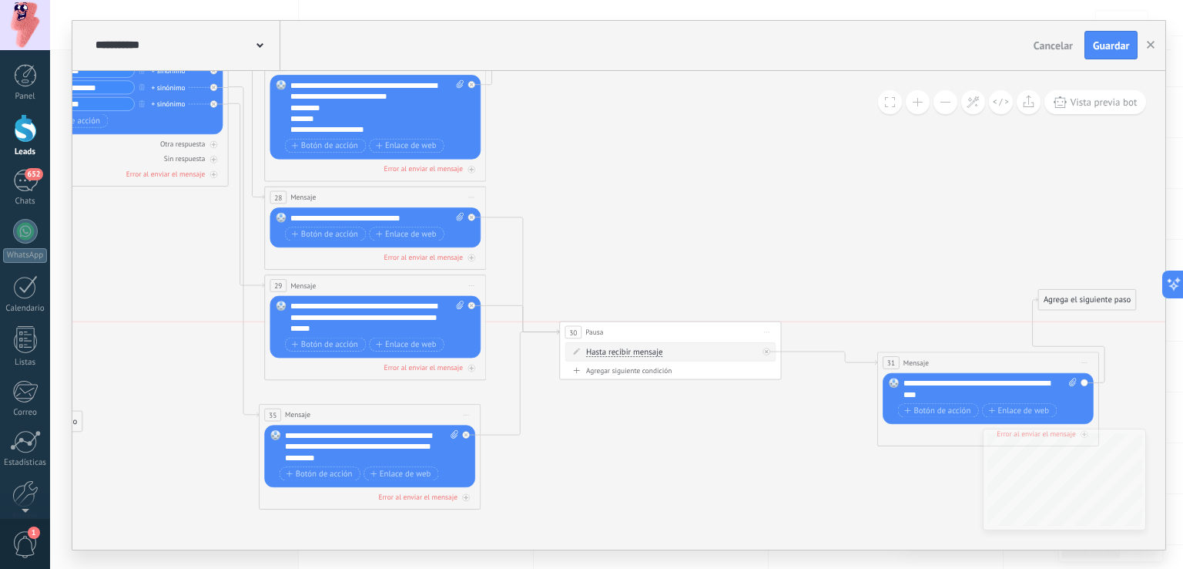
drag, startPoint x: 632, startPoint y: 192, endPoint x: 669, endPoint y: 325, distance: 138.3
click at [669, 325] on div "30 Pausa ***** Iniciar vista previa aquí Cambiar nombre Duplicar Borrar" at bounding box center [670, 331] width 221 height 21
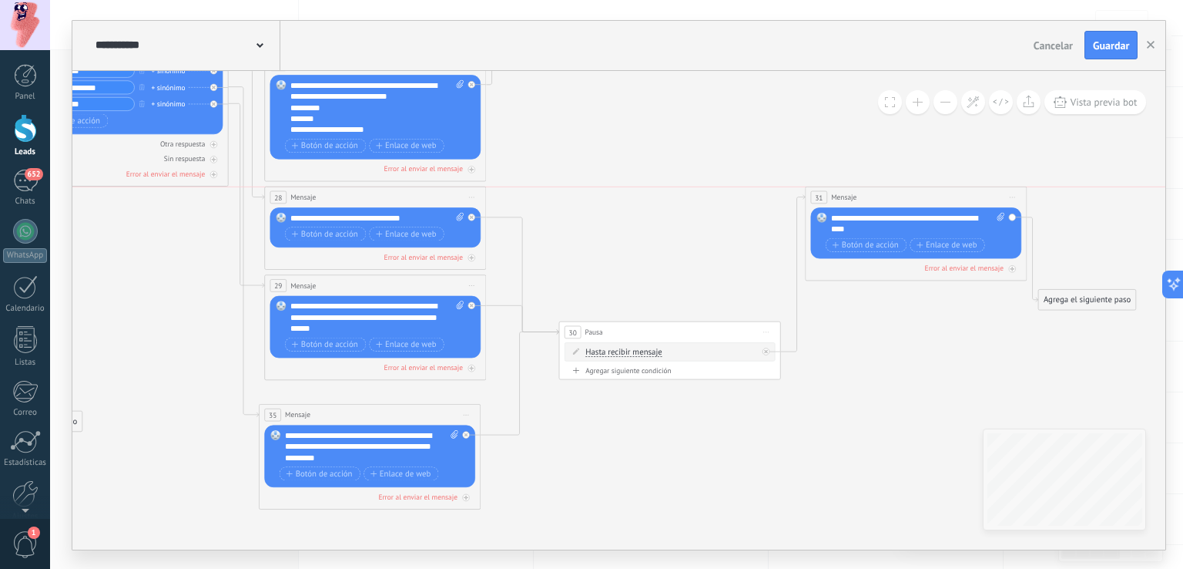
drag, startPoint x: 937, startPoint y: 356, endPoint x: 864, endPoint y: 192, distance: 179.4
click at [864, 192] on div "31 Mensaje ******* (a): Todos los contactos - canales seleccionados Todos los c…" at bounding box center [916, 196] width 221 height 21
click at [1054, 294] on div "Agrega el siguiente paso" at bounding box center [1087, 299] width 97 height 18
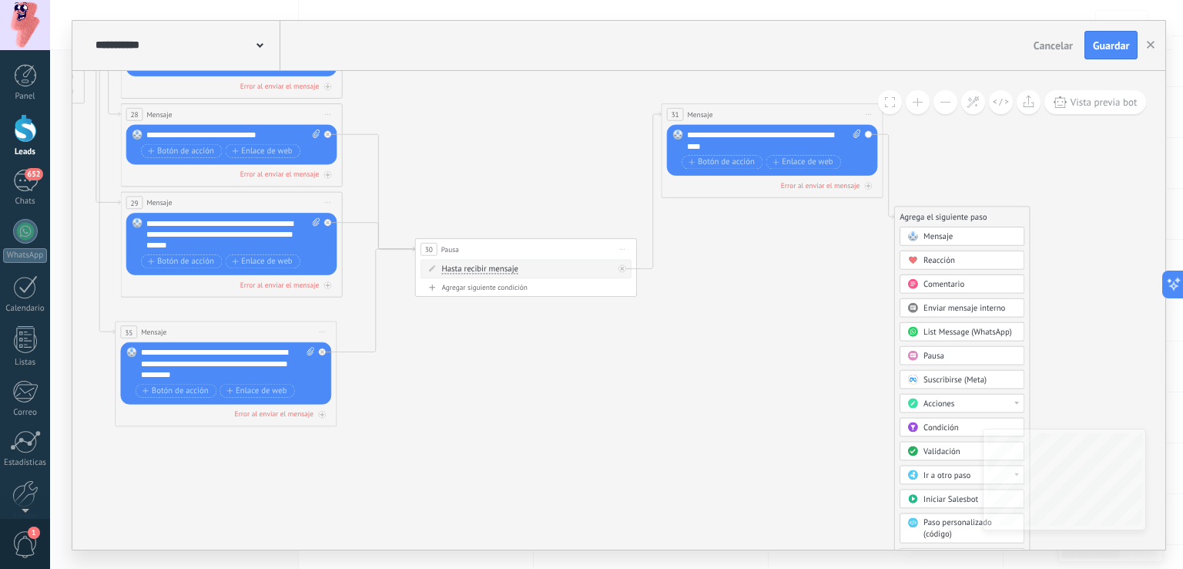
click at [942, 407] on div "Acciones" at bounding box center [962, 402] width 125 height 18
click at [958, 215] on div "Agrega el siguiente paso" at bounding box center [943, 216] width 97 height 18
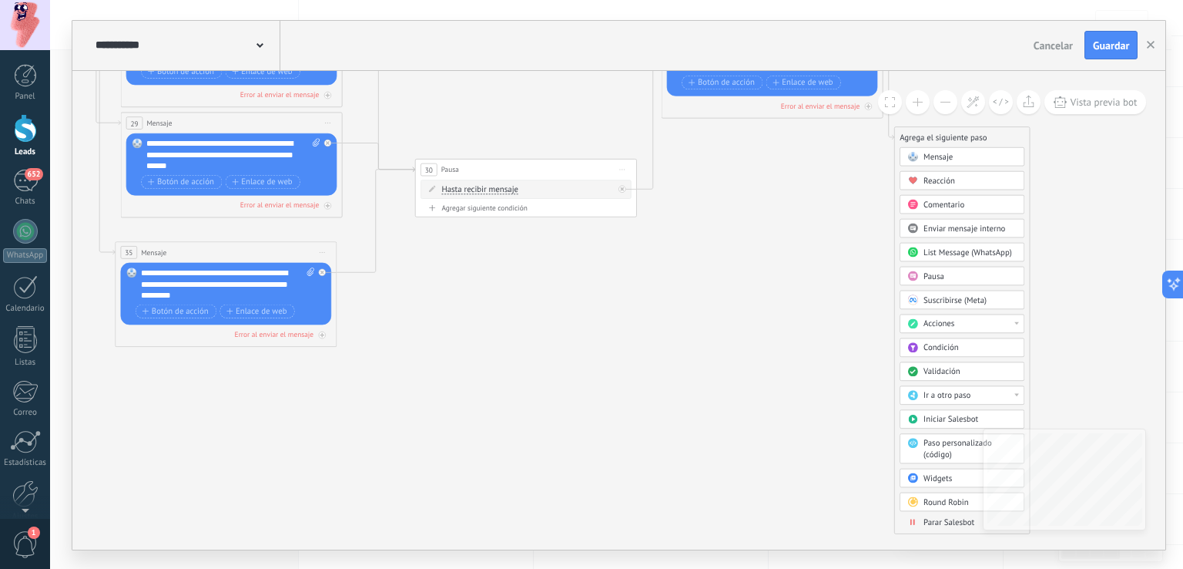
click at [951, 318] on span "Acciones" at bounding box center [939, 323] width 31 height 11
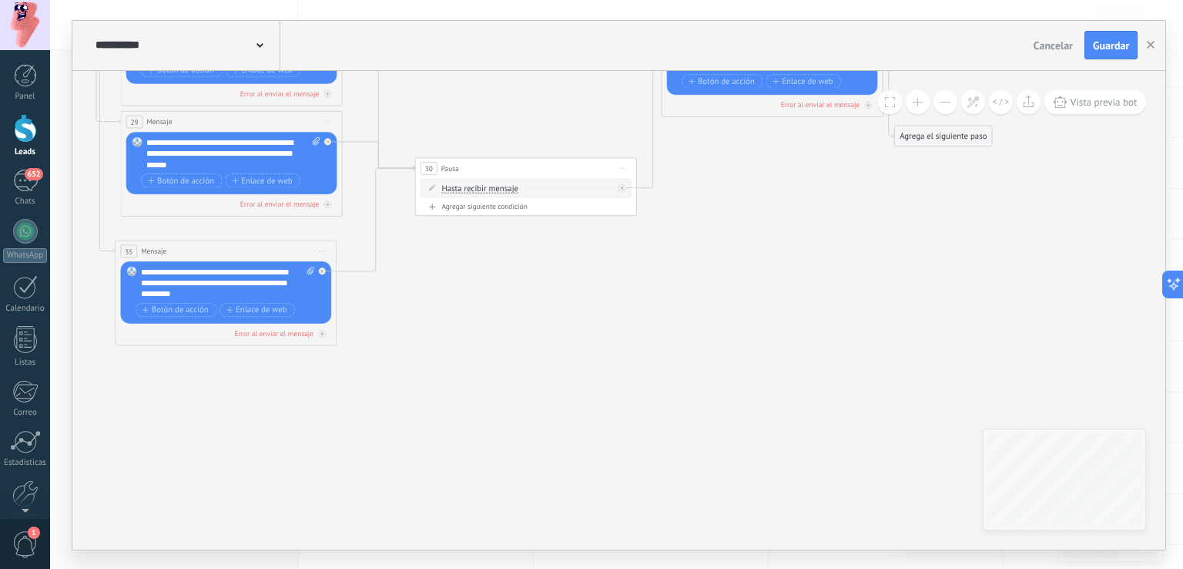
drag, startPoint x: 943, startPoint y: 149, endPoint x: 942, endPoint y: 141, distance: 7.7
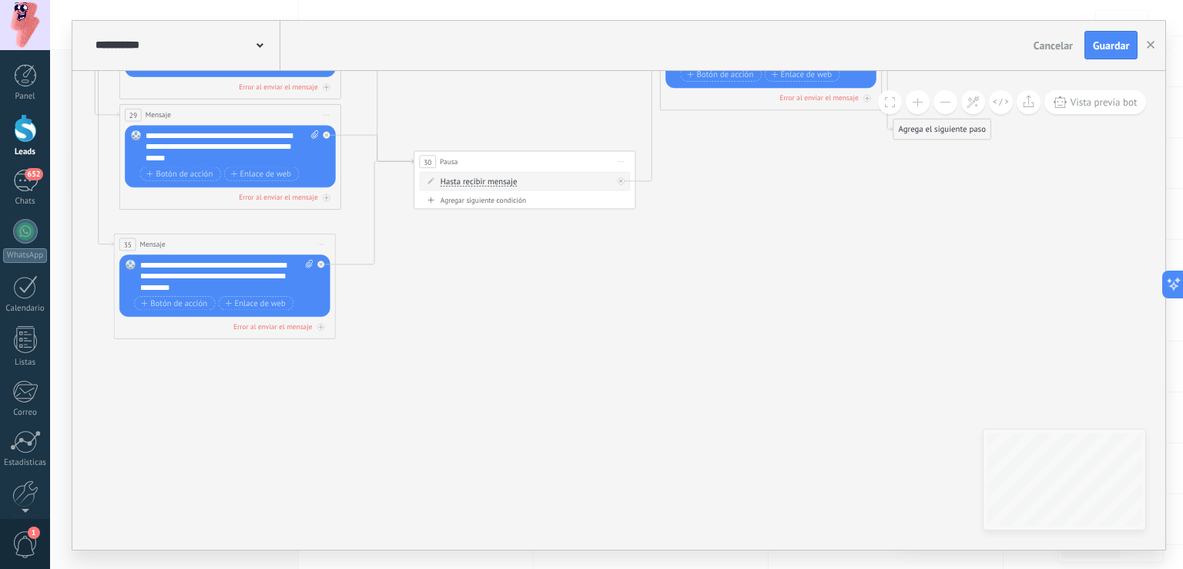
click at [943, 128] on div "Agrega el siguiente paso" at bounding box center [942, 129] width 97 height 18
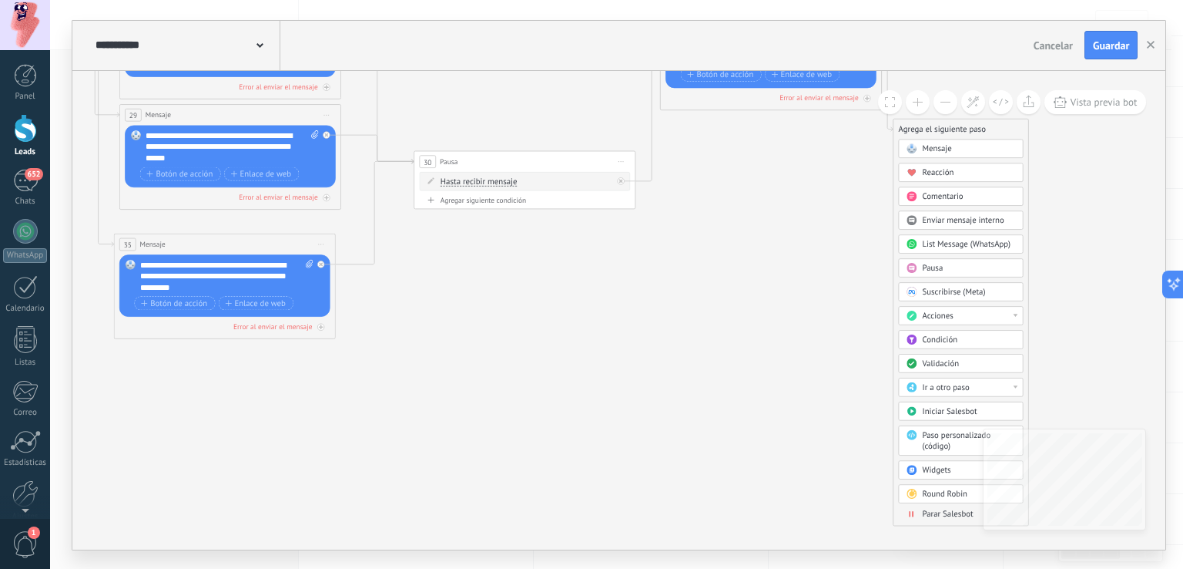
click at [938, 312] on span "Acciones" at bounding box center [938, 315] width 31 height 11
click at [948, 365] on div "Cambiar etapa del lead" at bounding box center [962, 372] width 124 height 18
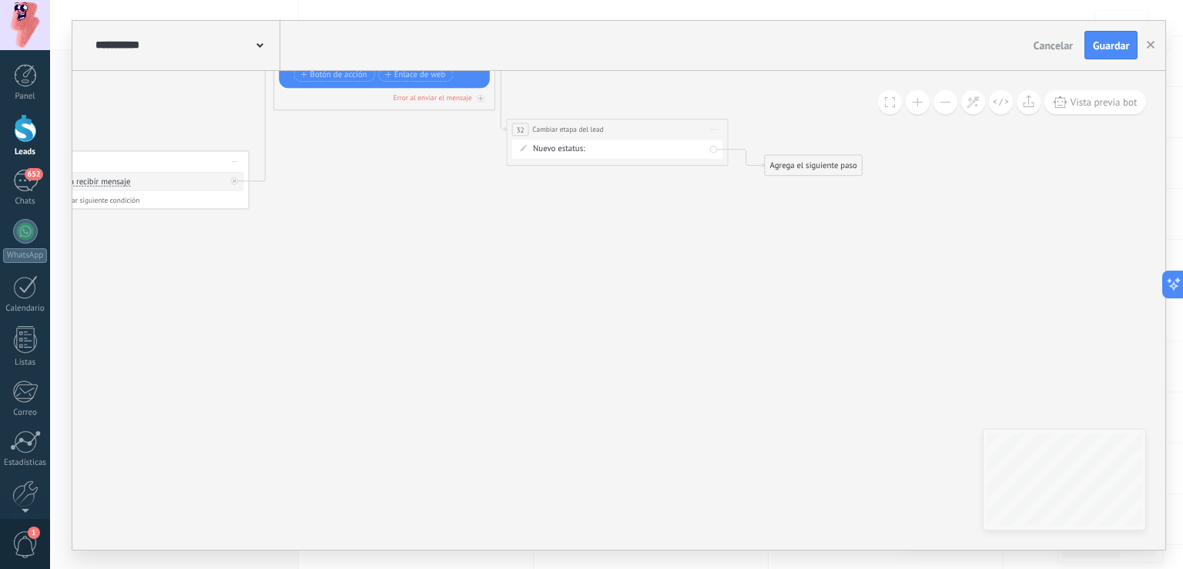
click at [0, 0] on div "Brindar Información Negociación Debate contractual Discusión de contrato Lograd…" at bounding box center [0, 0] width 0 height 0
click at [0, 0] on label "Negociación" at bounding box center [0, 0] width 0 height 0
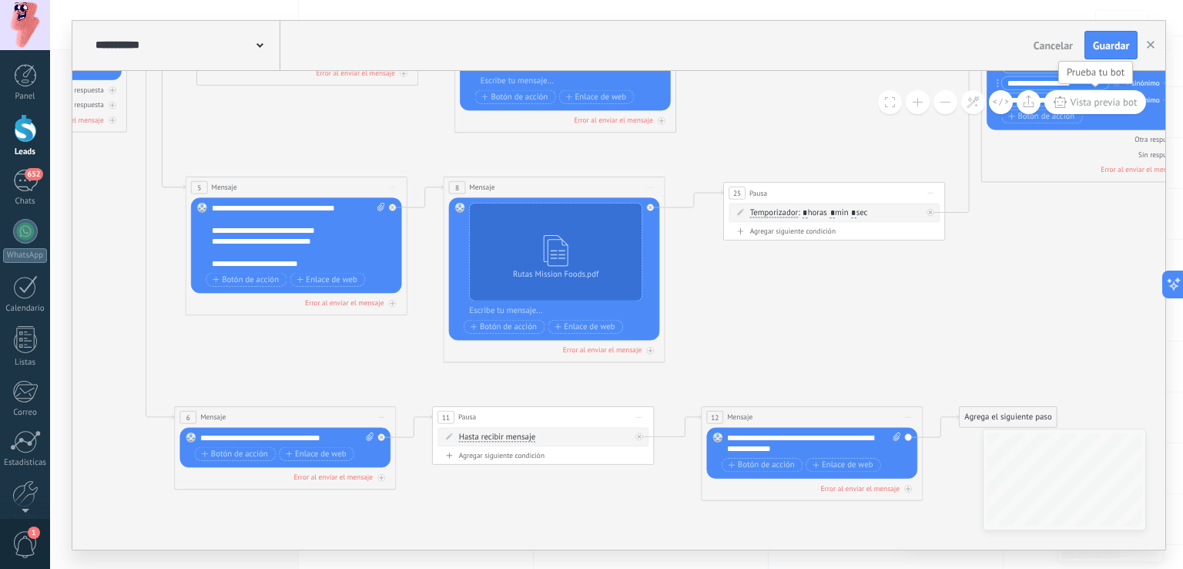
click at [1075, 110] on button "Vista previa bot" at bounding box center [1096, 102] width 102 height 24
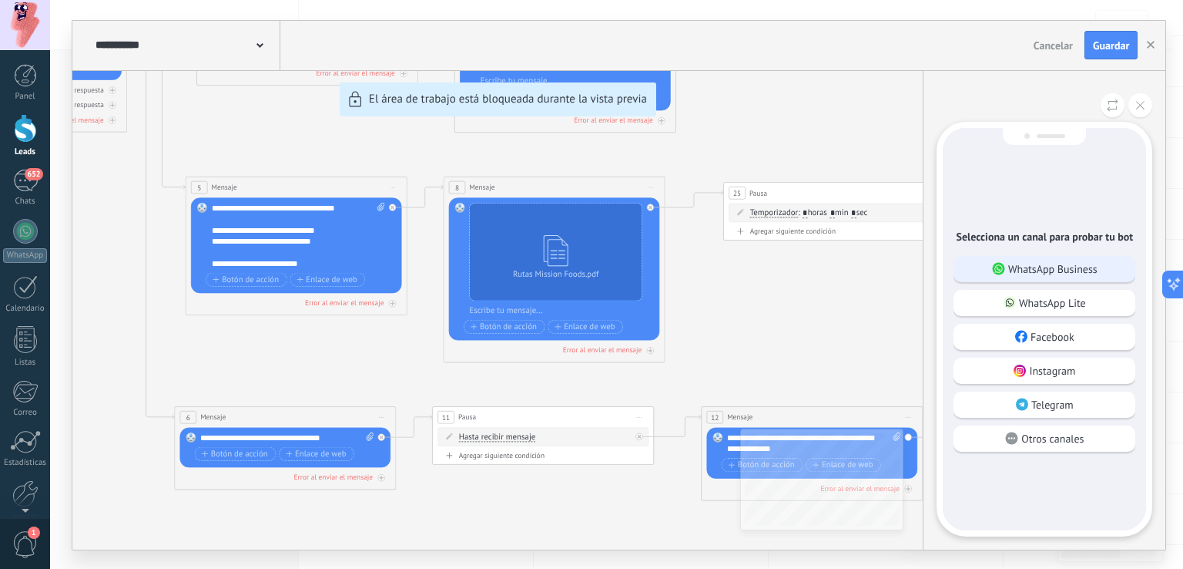
click at [1068, 262] on p "WhatsApp Business" at bounding box center [1052, 269] width 89 height 14
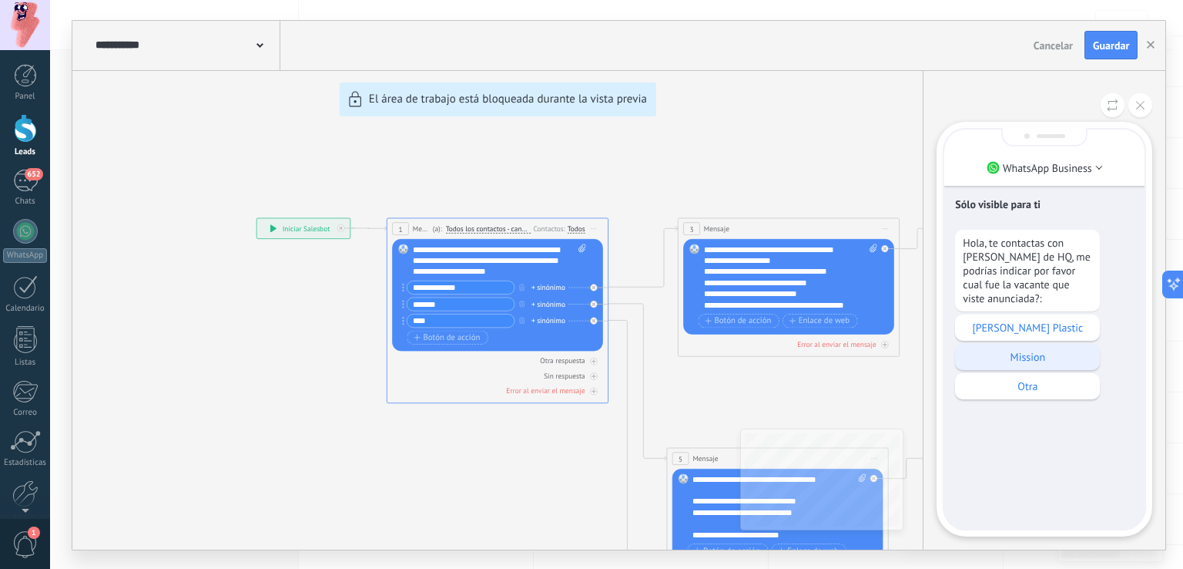
click at [1021, 364] on p "Mission" at bounding box center [1027, 357] width 129 height 14
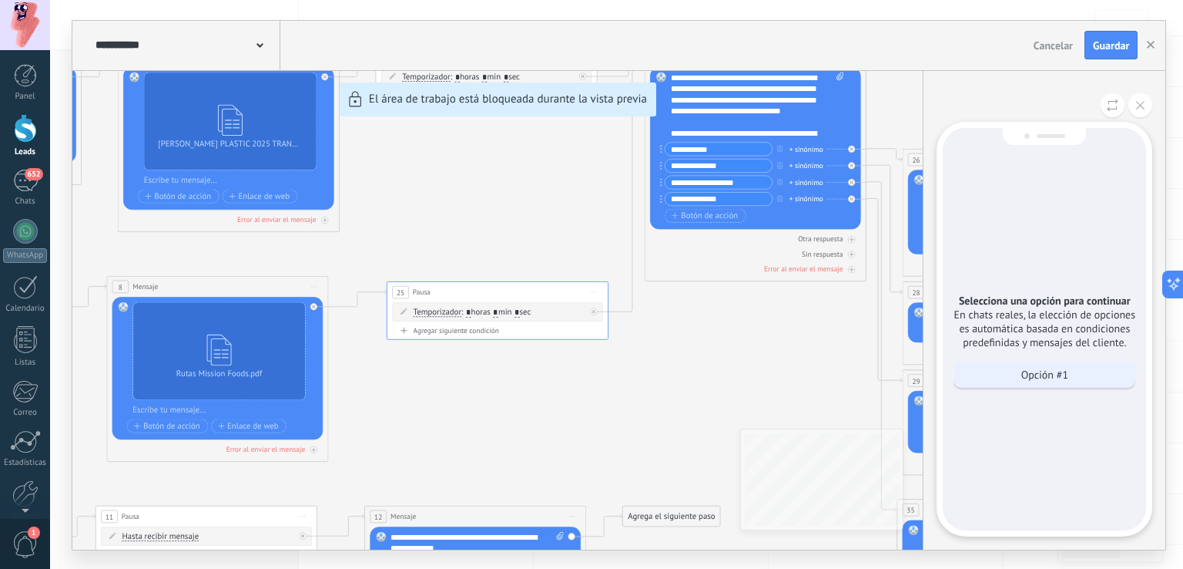
click at [986, 386] on div "Opción #1" at bounding box center [1045, 374] width 182 height 26
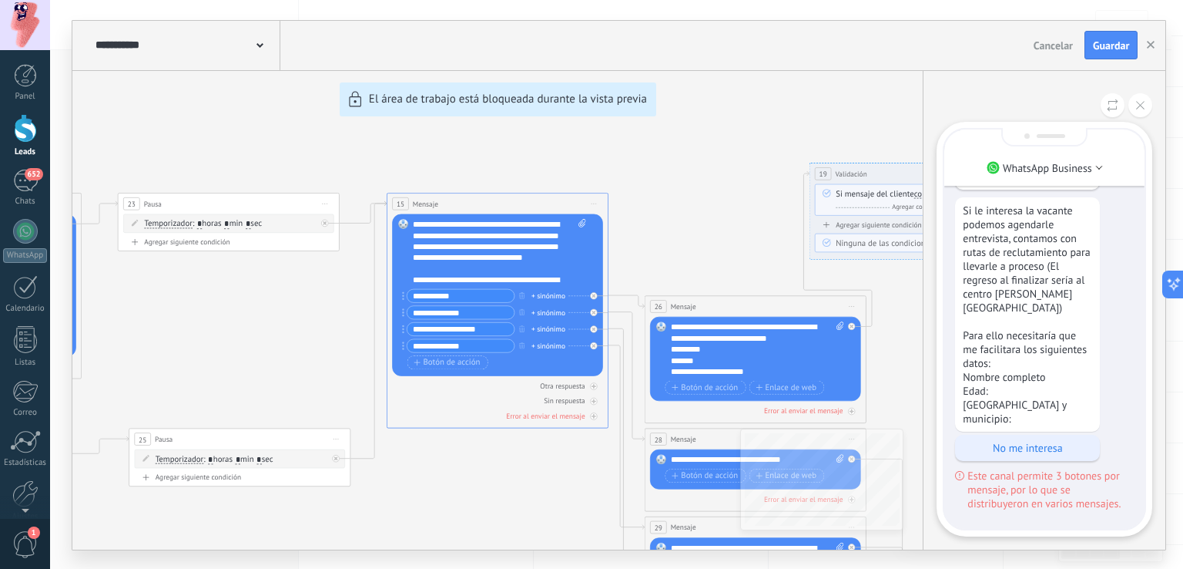
scroll to position [-213, 0]
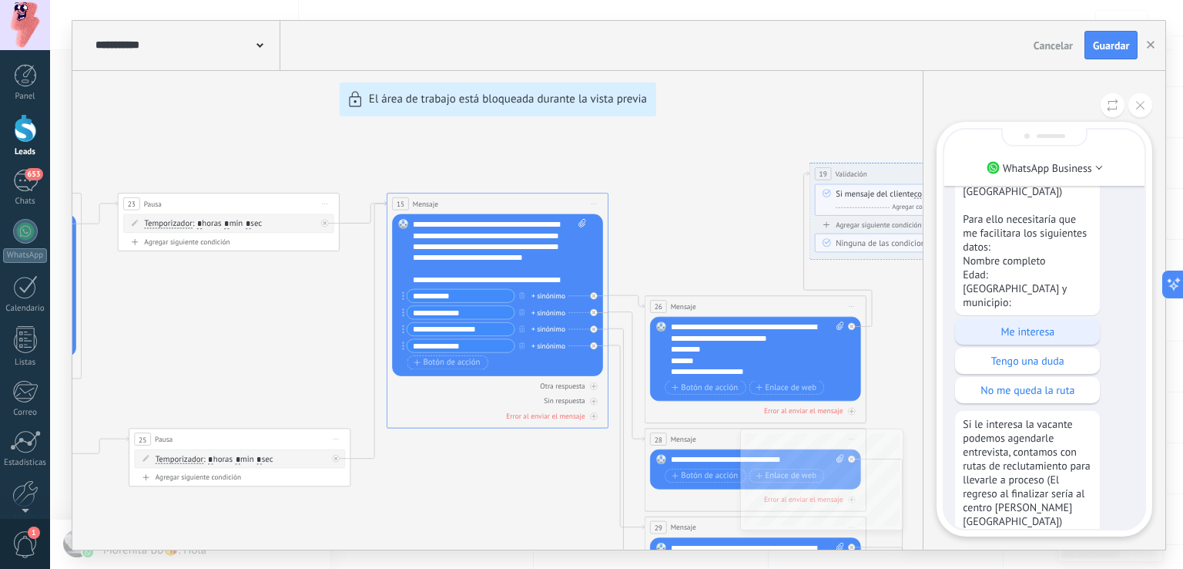
click at [1038, 338] on p "Me interesa" at bounding box center [1027, 331] width 129 height 14
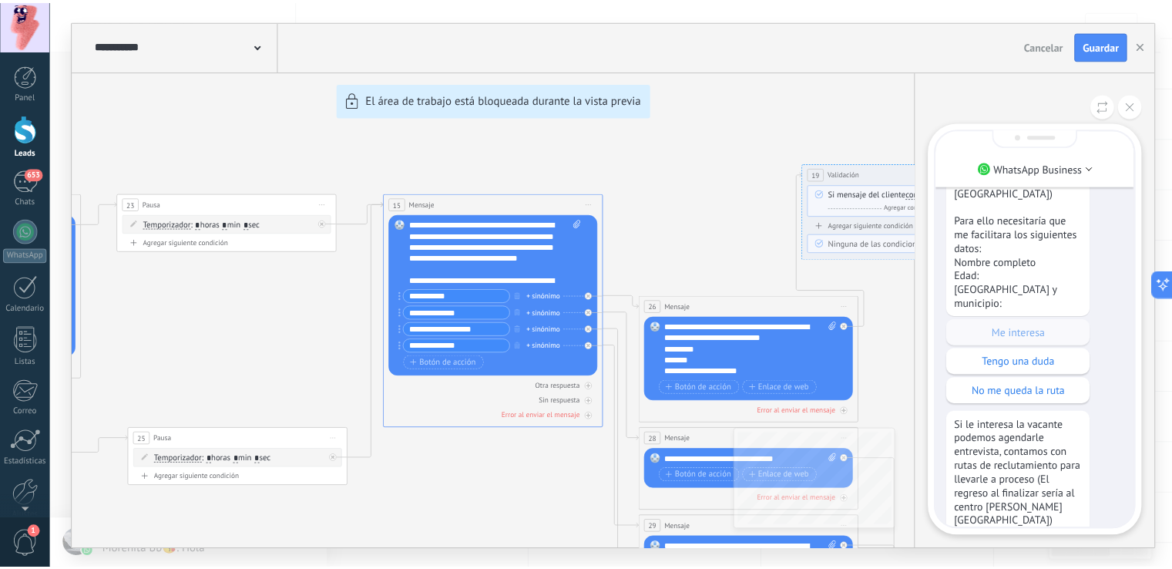
scroll to position [0, 0]
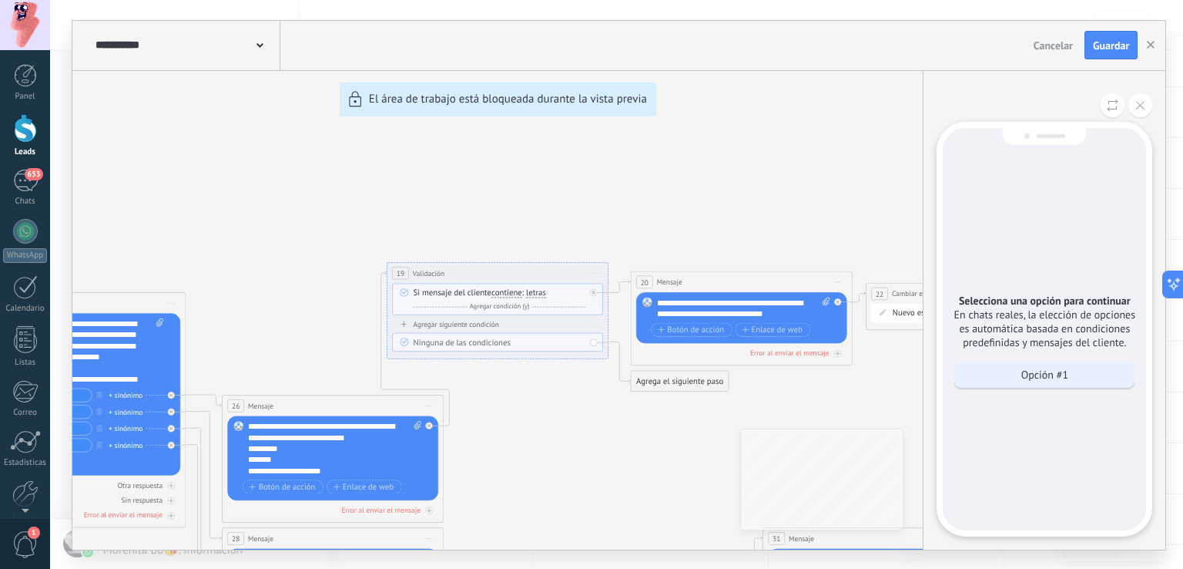
click at [1017, 374] on div "Opción #1" at bounding box center [1045, 374] width 182 height 26
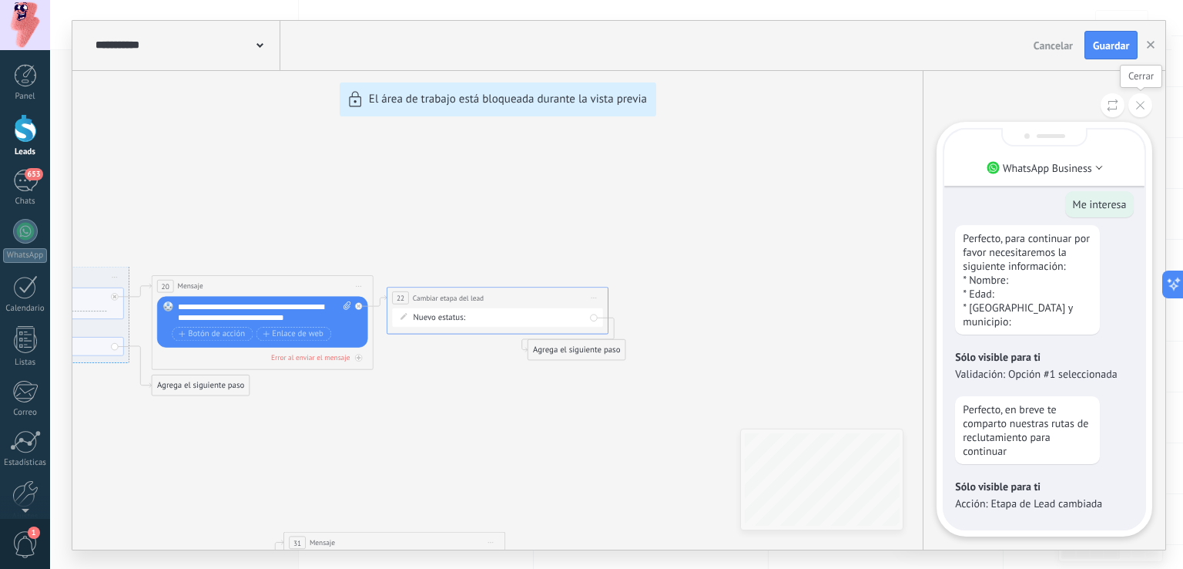
click at [1144, 102] on icon at bounding box center [1140, 105] width 8 height 8
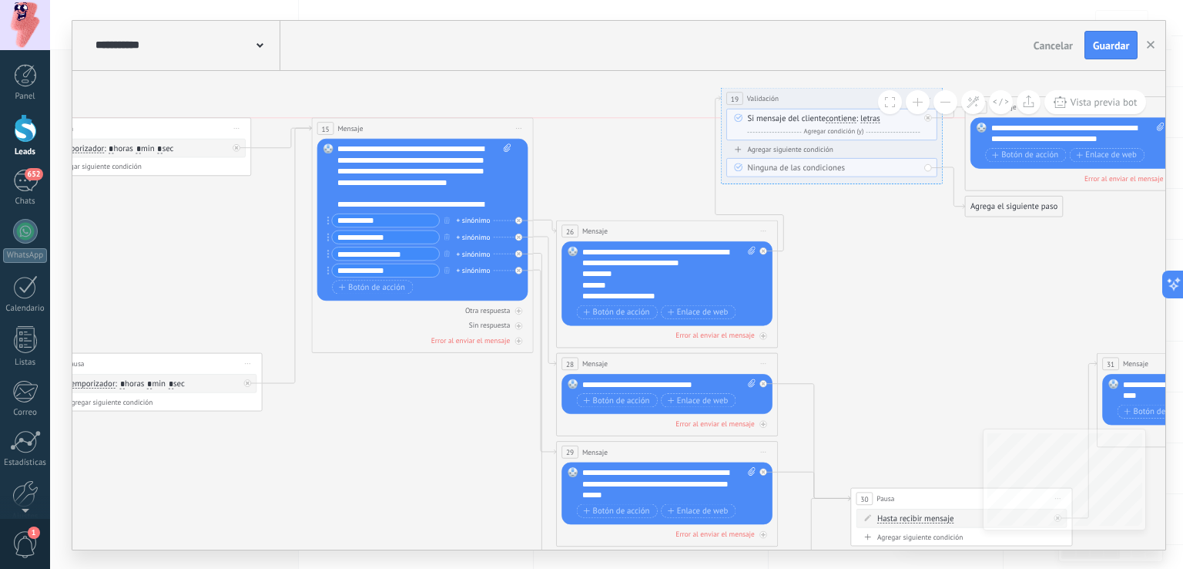
drag, startPoint x: 455, startPoint y: 134, endPoint x: 468, endPoint y: 136, distance: 13.3
click at [468, 136] on div "15 Mensaje ******* (a): Todos los contactos - canales seleccionados Todos los c…" at bounding box center [423, 128] width 221 height 21
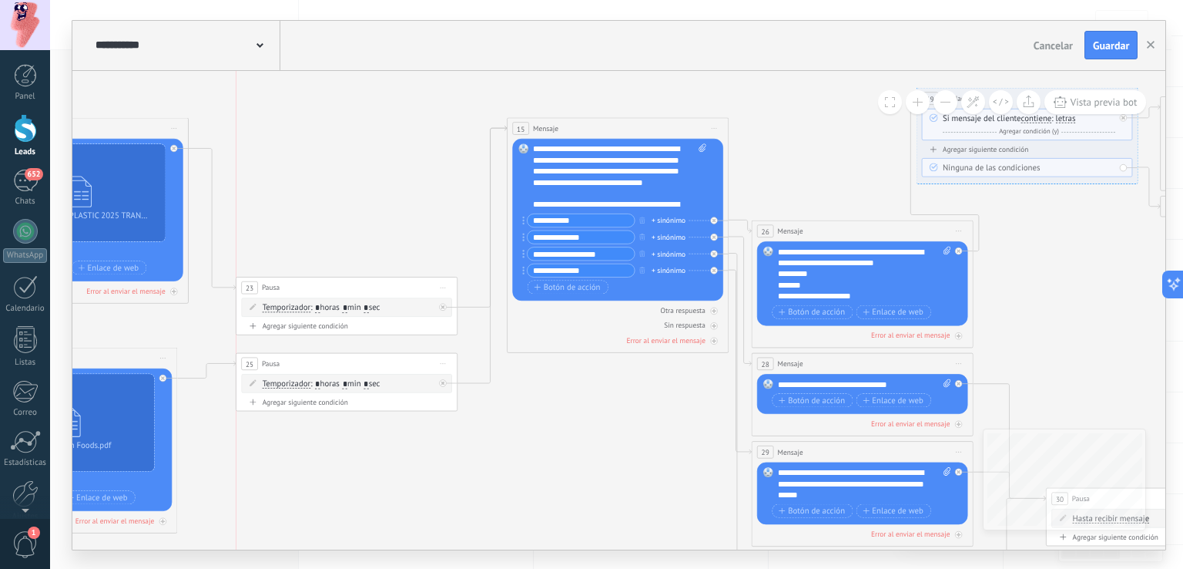
drag, startPoint x: 373, startPoint y: 129, endPoint x: 381, endPoint y: 288, distance: 159.6
click at [381, 288] on div "23 Pausa ***** Iniciar vista previa aquí Cambiar nombre Duplicar Borrar" at bounding box center [346, 287] width 221 height 21
drag, startPoint x: 386, startPoint y: 359, endPoint x: 361, endPoint y: 468, distance: 112.3
click at [361, 468] on div "25 Pausa ***** Iniciar vista previa aquí Cambiar nombre Duplicar Borrar" at bounding box center [324, 468] width 221 height 21
drag, startPoint x: 349, startPoint y: 277, endPoint x: 330, endPoint y: 357, distance: 82.2
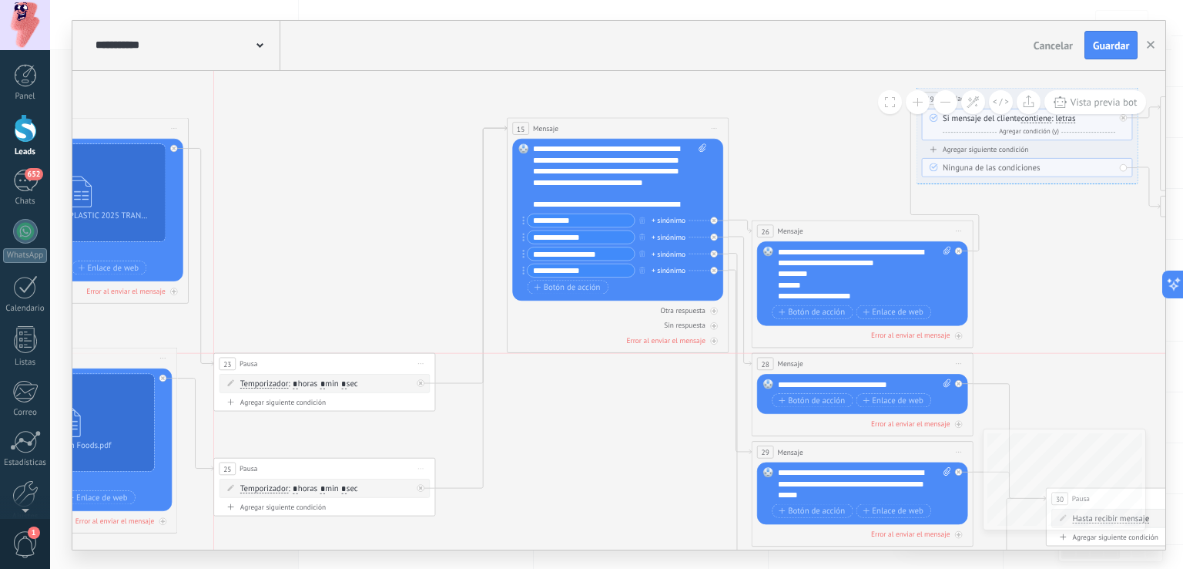
click at [330, 357] on div "23 Pausa ***** Iniciar vista previa aquí Cambiar nombre Duplicar Borrar" at bounding box center [324, 363] width 221 height 21
click at [542, 374] on icon "20 Mensaje" at bounding box center [565, 381] width 3111 height 1142
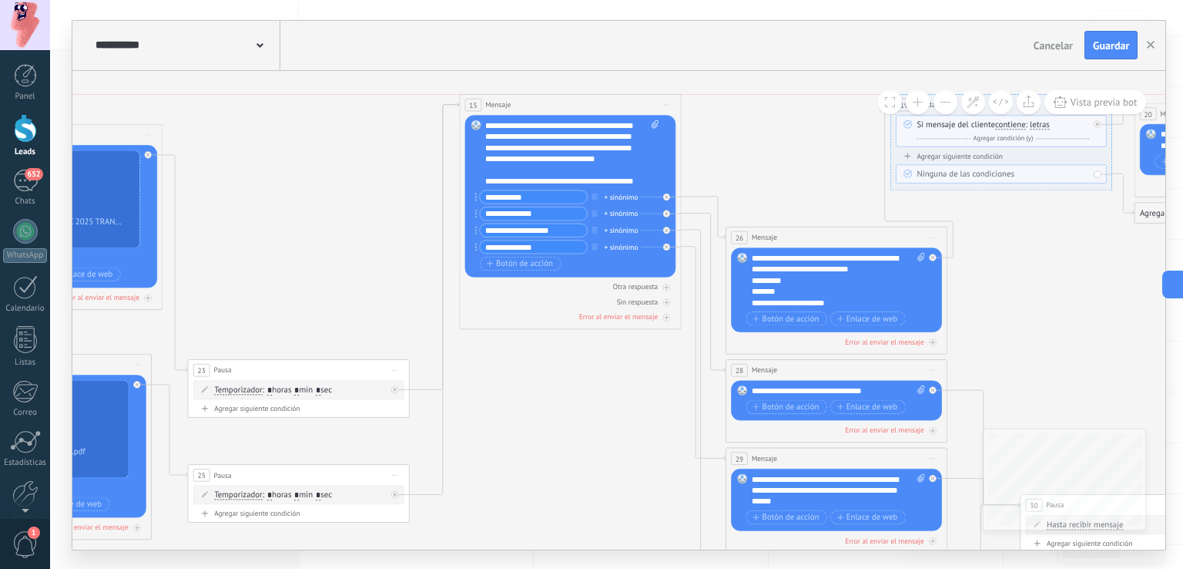
drag, startPoint x: 587, startPoint y: 127, endPoint x: 565, endPoint y: 93, distance: 40.2
click at [565, 94] on div "15 Mensaje ******* (a): Todos los contactos - canales seleccionados Todos los c…" at bounding box center [571, 104] width 221 height 21
click at [669, 108] on span "Iniciar vista previa aquí Cambiar nombre Duplicar [GEOGRAPHIC_DATA]" at bounding box center [668, 104] width 18 height 16
click at [807, 114] on icon "20 Mensaje" at bounding box center [540, 388] width 3111 height 1142
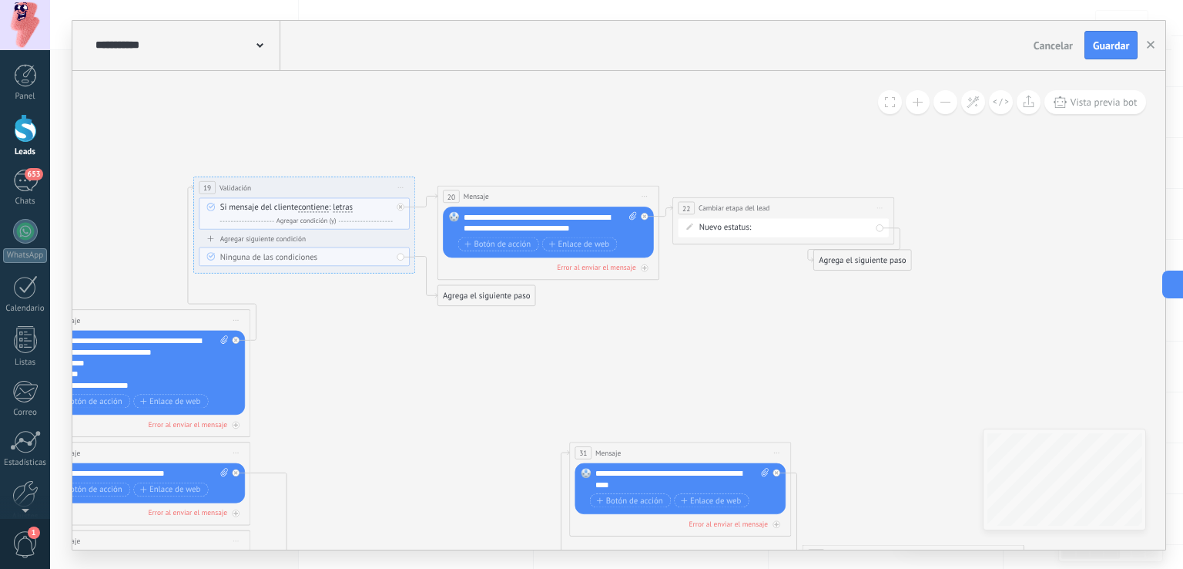
click at [507, 297] on div "Agrega el siguiente paso" at bounding box center [486, 295] width 97 height 18
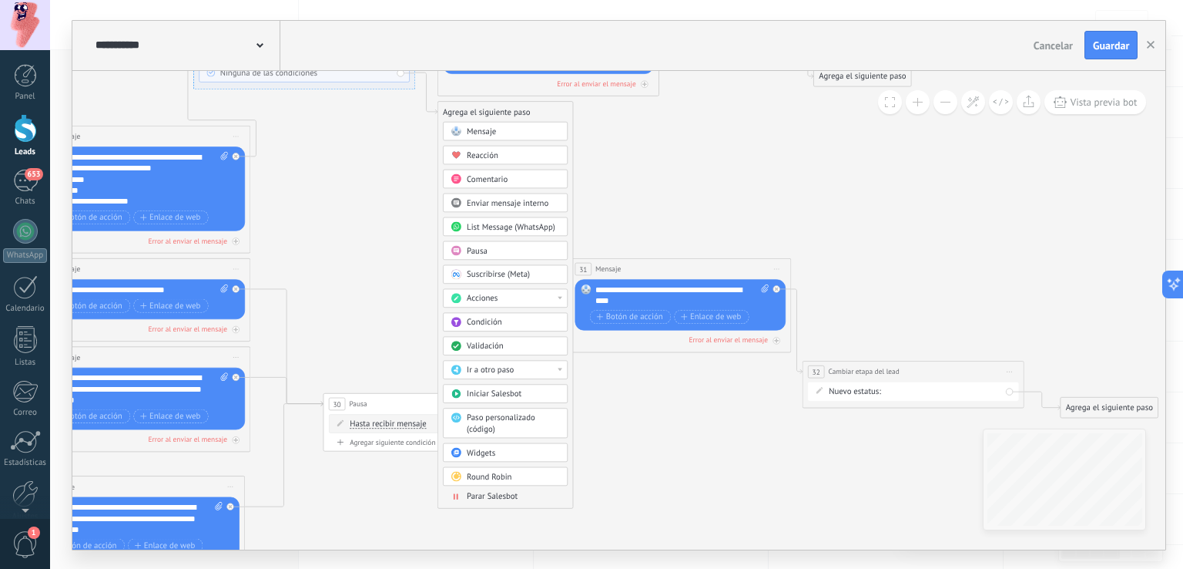
click at [492, 226] on span "List Message (WhatsApp)" at bounding box center [511, 226] width 89 height 11
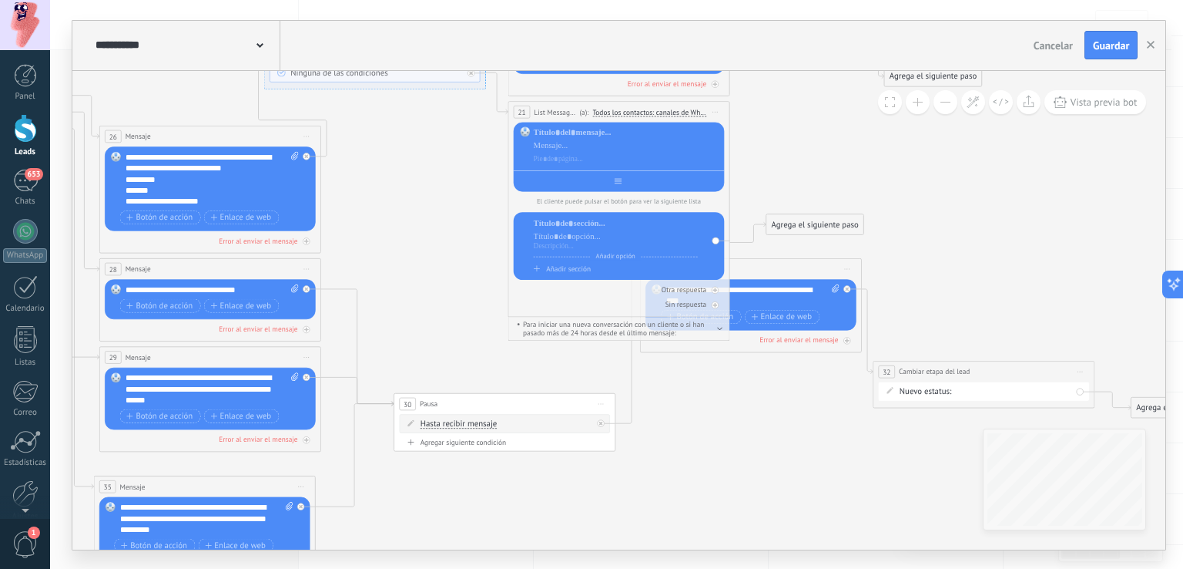
click at [626, 183] on input "text" at bounding box center [628, 180] width 12 height 9
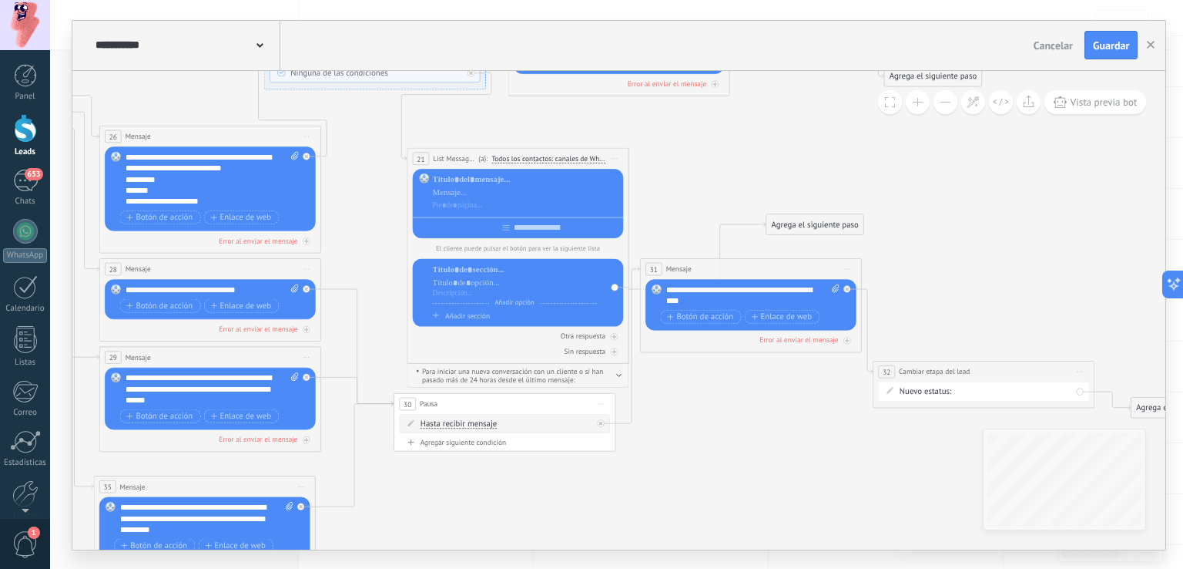
drag, startPoint x: 545, startPoint y: 115, endPoint x: 428, endPoint y: 165, distance: 126.6
click at [434, 164] on span "List Message (WhatsApp)" at bounding box center [455, 158] width 42 height 11
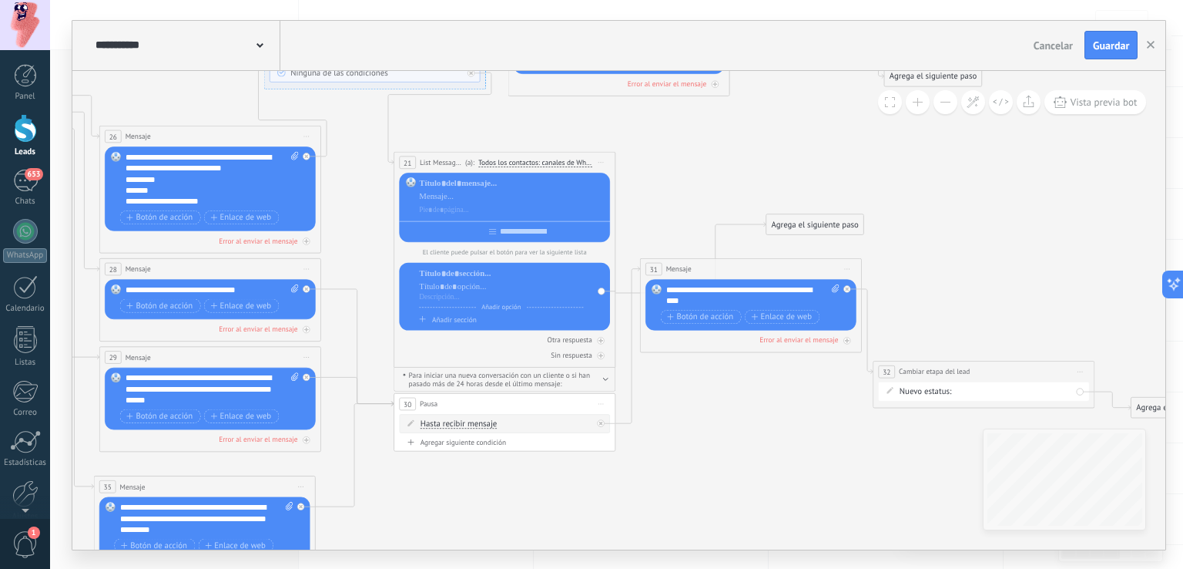
click at [595, 157] on span "Iniciar vista previa aquí Cambiar nombre Duplicar [GEOGRAPHIC_DATA]" at bounding box center [601, 162] width 18 height 16
click at [646, 230] on div "Borrar" at bounding box center [651, 234] width 109 height 18
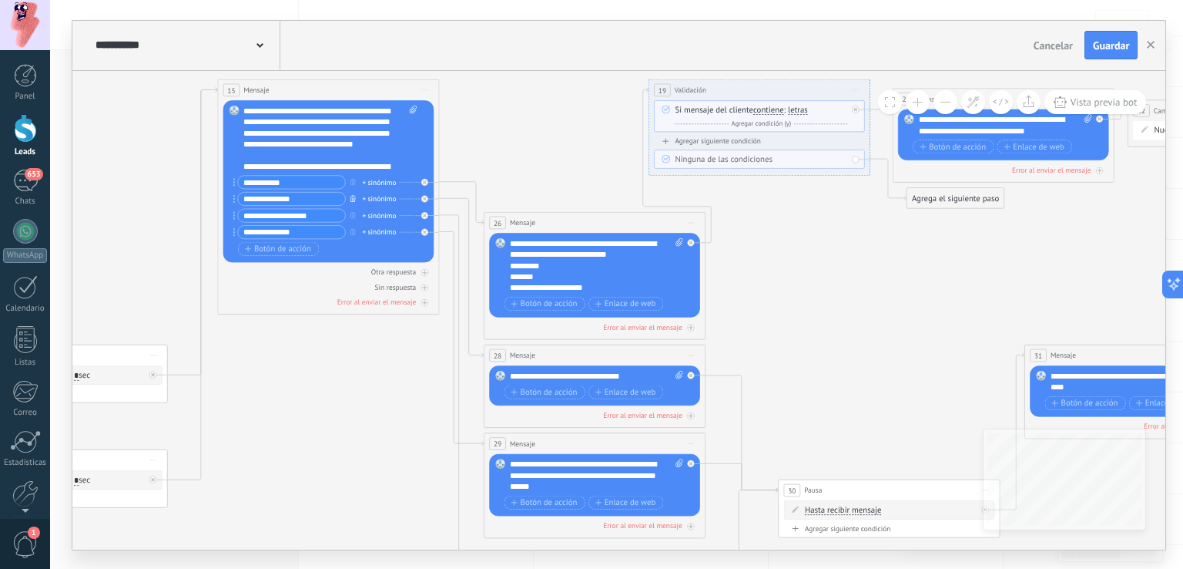
click at [355, 195] on icon "button" at bounding box center [353, 198] width 5 height 7
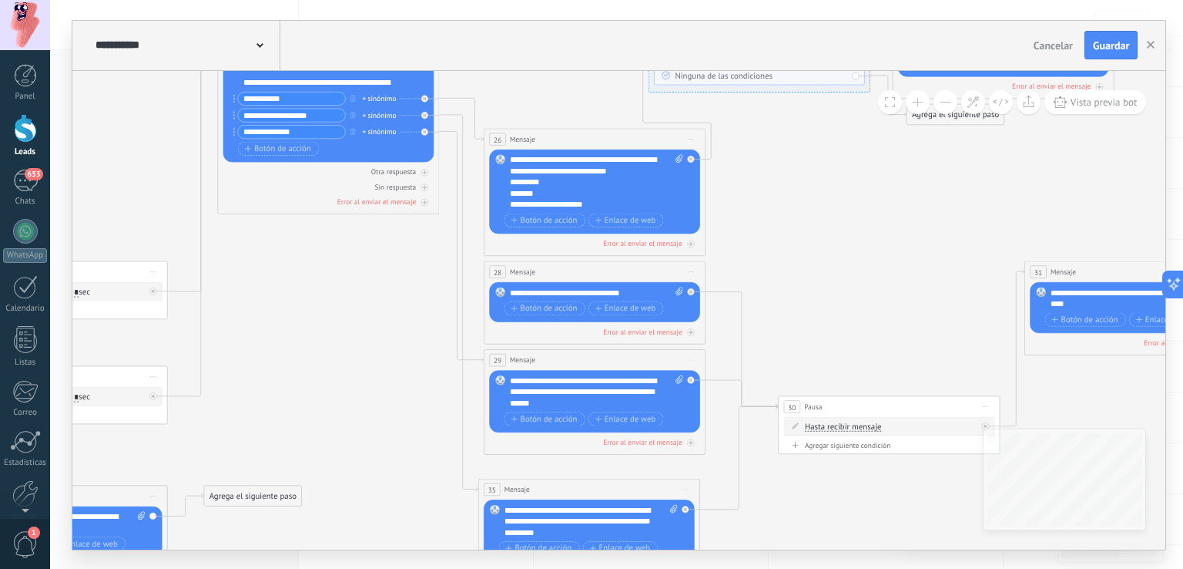
click at [691, 266] on span "Iniciar vista previa aquí Cambiar nombre Duplicar Borrar" at bounding box center [692, 271] width 18 height 16
click at [720, 344] on div "Borrar" at bounding box center [741, 343] width 109 height 18
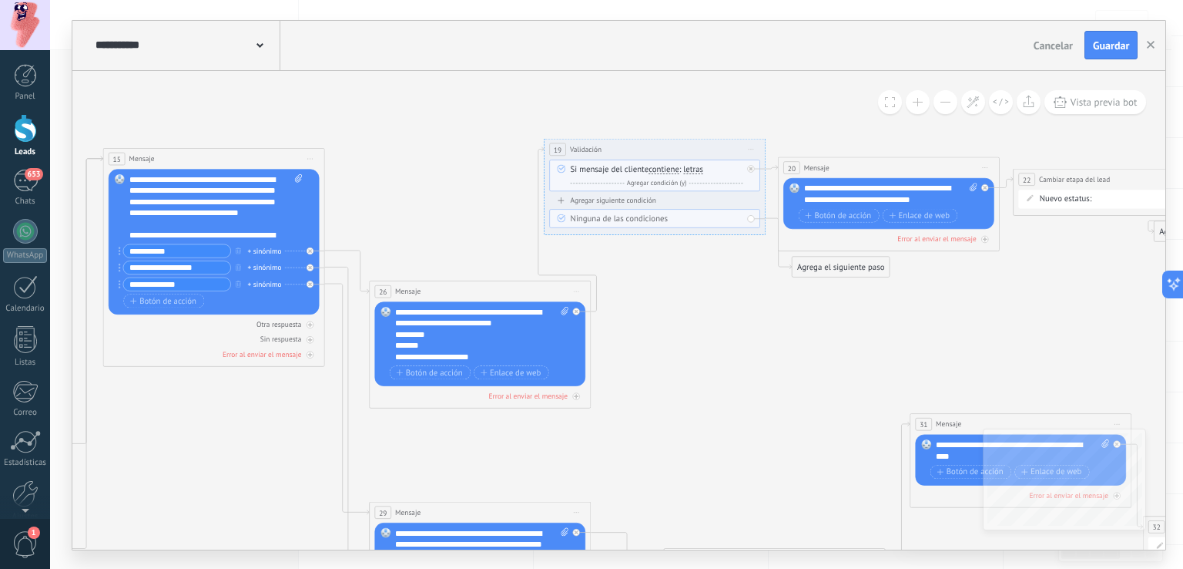
drag, startPoint x: 657, startPoint y: 155, endPoint x: 668, endPoint y: 146, distance: 13.7
click at [668, 146] on div "**********" at bounding box center [655, 149] width 221 height 21
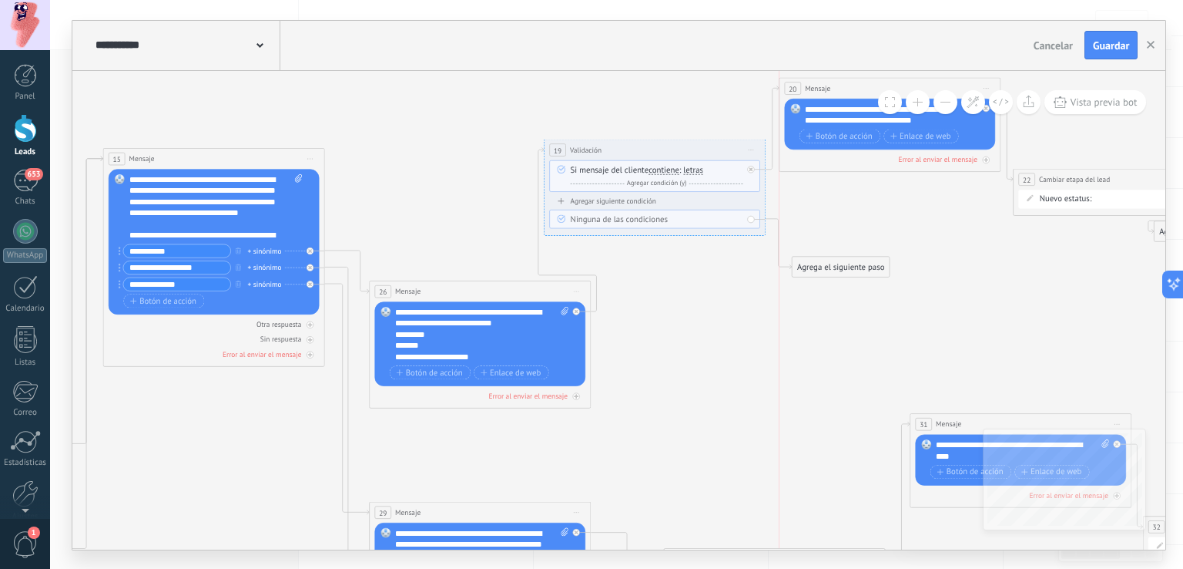
drag, startPoint x: 820, startPoint y: 164, endPoint x: 816, endPoint y: 86, distance: 78.7
click at [816, 86] on span "Mensaje" at bounding box center [818, 87] width 25 height 11
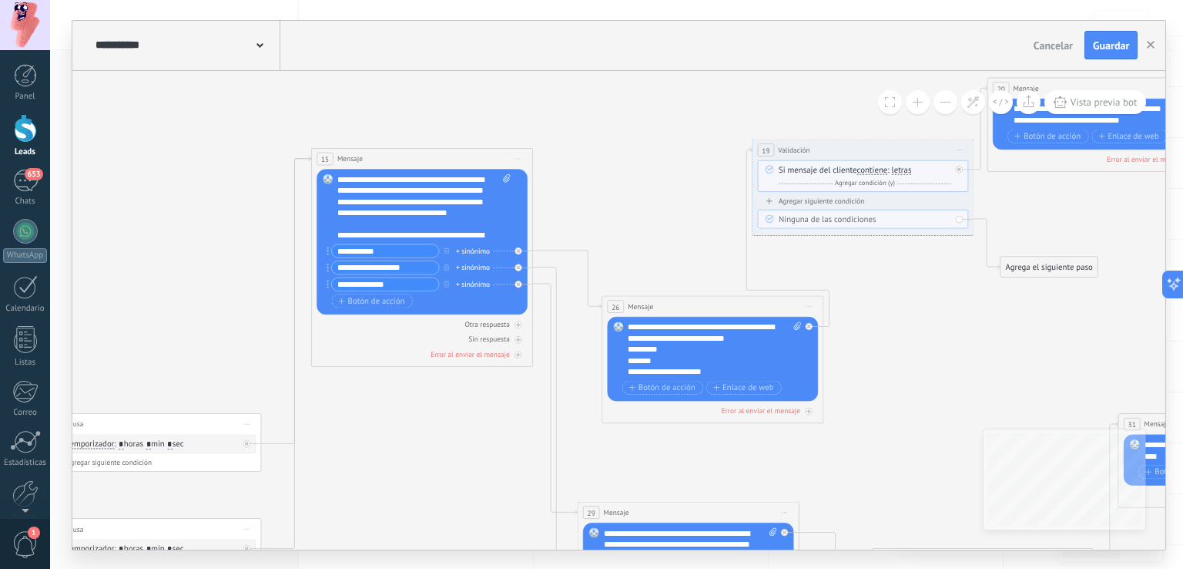
drag, startPoint x: 673, startPoint y: 290, endPoint x: 697, endPoint y: 306, distance: 29.1
click at [697, 306] on div "26 Mensaje ******* (a): Todos los contactos - canales seleccionados Todos los c…" at bounding box center [712, 306] width 221 height 21
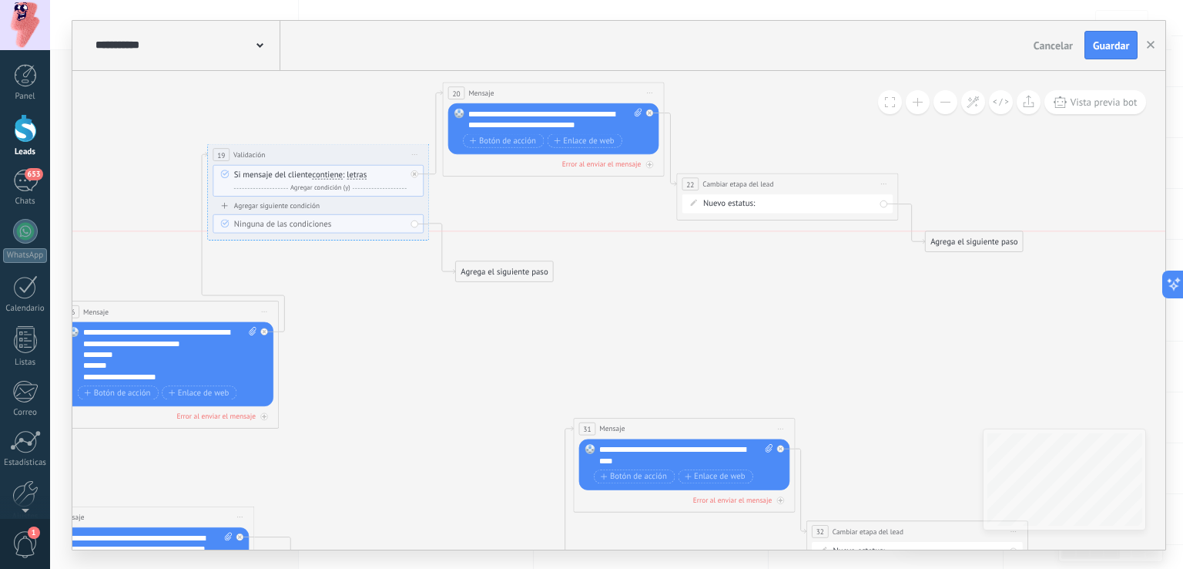
drag, startPoint x: 894, startPoint y: 234, endPoint x: 1001, endPoint y: 241, distance: 108.1
click at [1001, 241] on div "Agrega el siguiente paso" at bounding box center [974, 241] width 97 height 18
click at [981, 240] on div "Agrega el siguiente paso" at bounding box center [974, 241] width 97 height 18
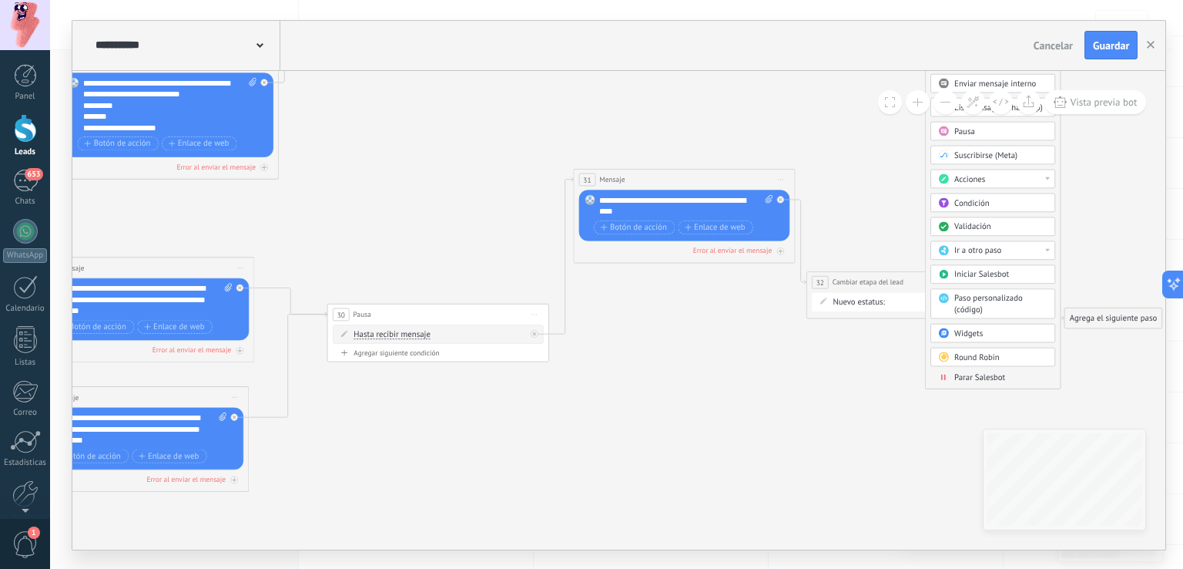
click at [978, 377] on span "Parar Salesbot" at bounding box center [979, 376] width 51 height 11
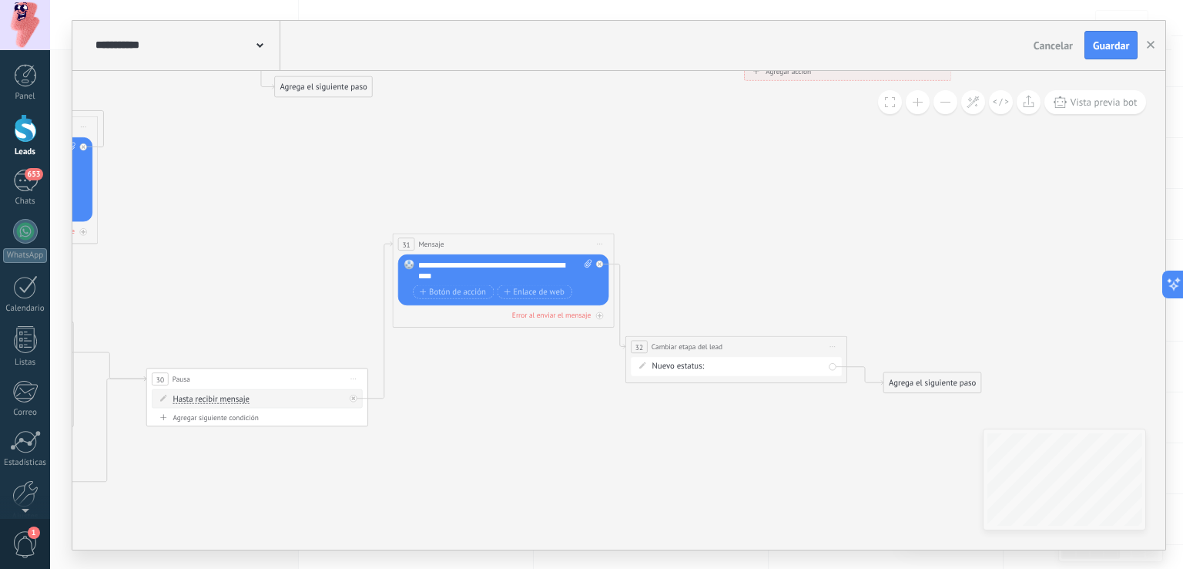
click at [924, 384] on div "Agrega el siguiente paso" at bounding box center [932, 382] width 97 height 18
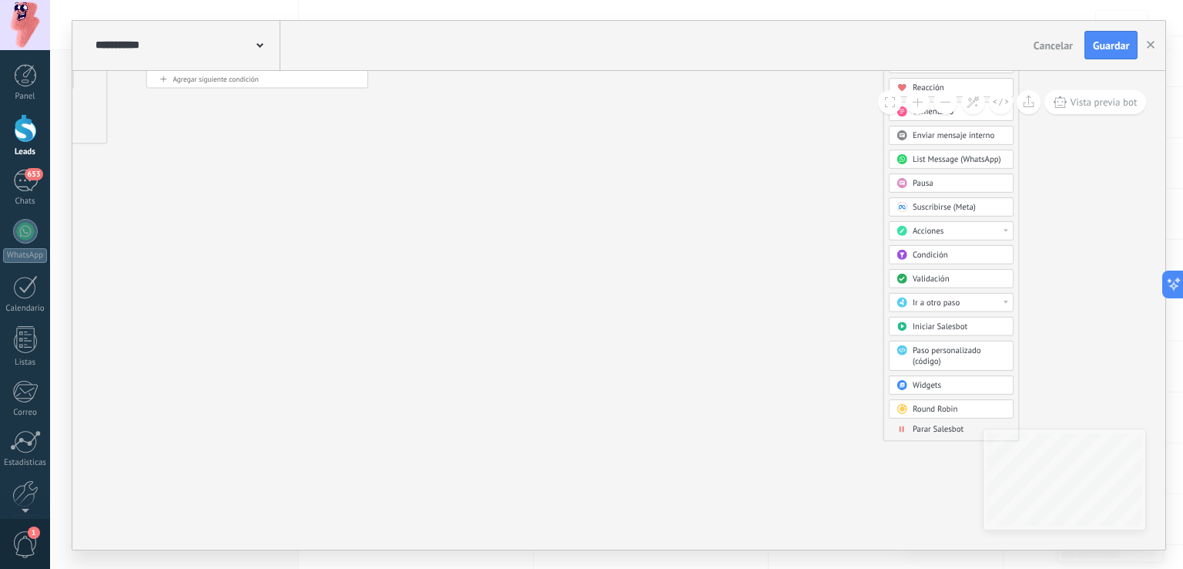
click at [938, 424] on span "Parar Salesbot" at bounding box center [938, 429] width 51 height 11
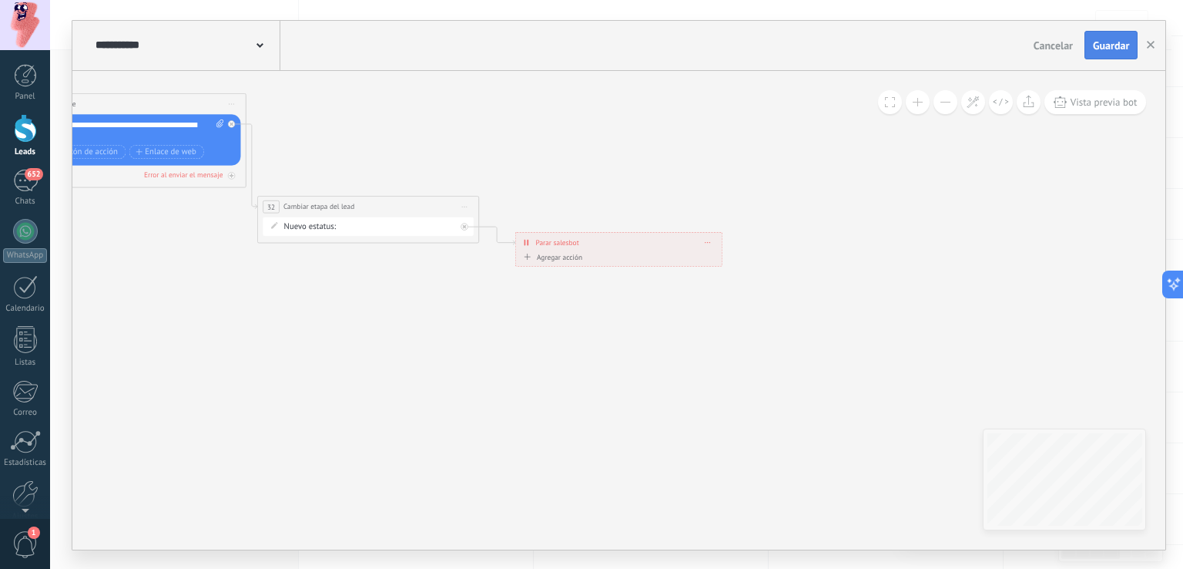
click at [1107, 42] on span "Guardar" at bounding box center [1111, 45] width 36 height 11
click at [1118, 41] on span "Guardar" at bounding box center [1111, 45] width 36 height 11
click at [876, 213] on div "**********" at bounding box center [618, 310] width 1093 height 478
drag, startPoint x: 673, startPoint y: 242, endPoint x: 703, endPoint y: 207, distance: 45.4
click at [703, 228] on div "**********" at bounding box center [621, 237] width 206 height 19
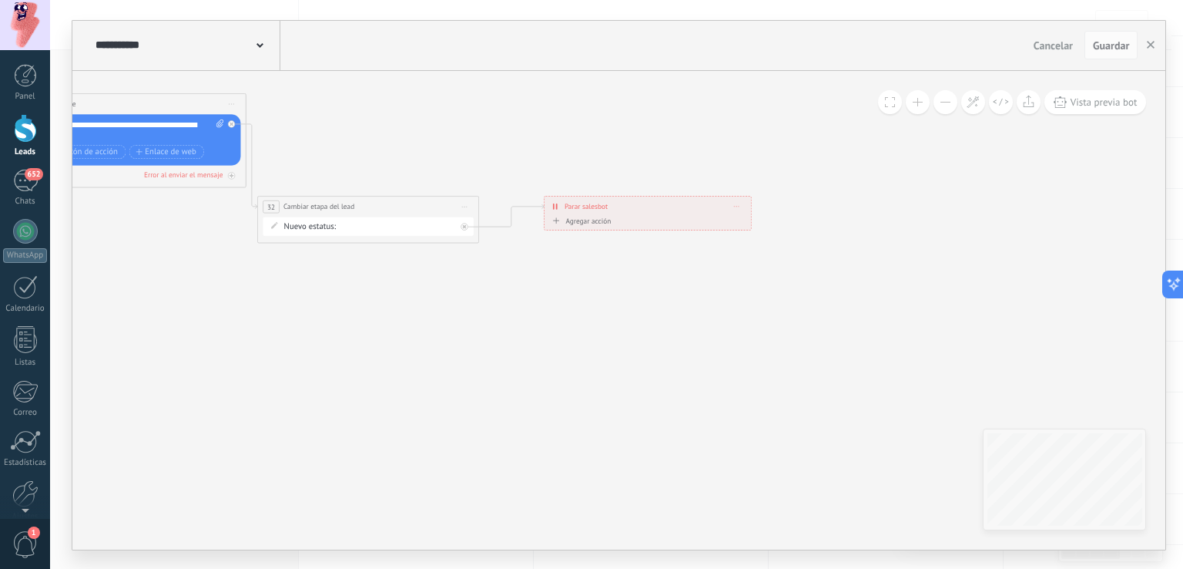
click at [1146, 39] on button "button" at bounding box center [1150, 45] width 23 height 29
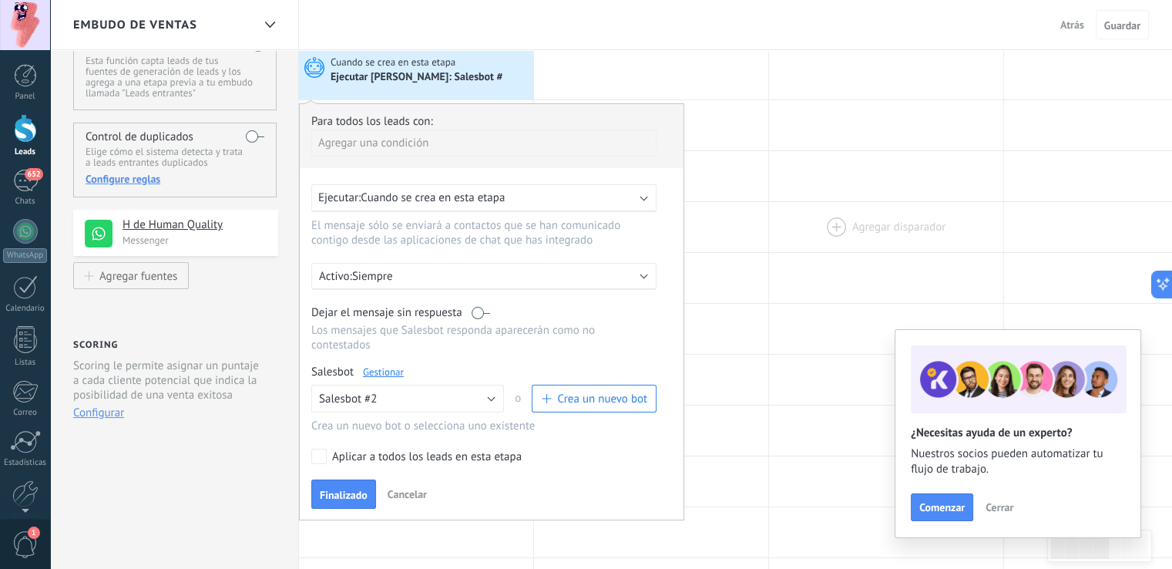
scroll to position [69, 0]
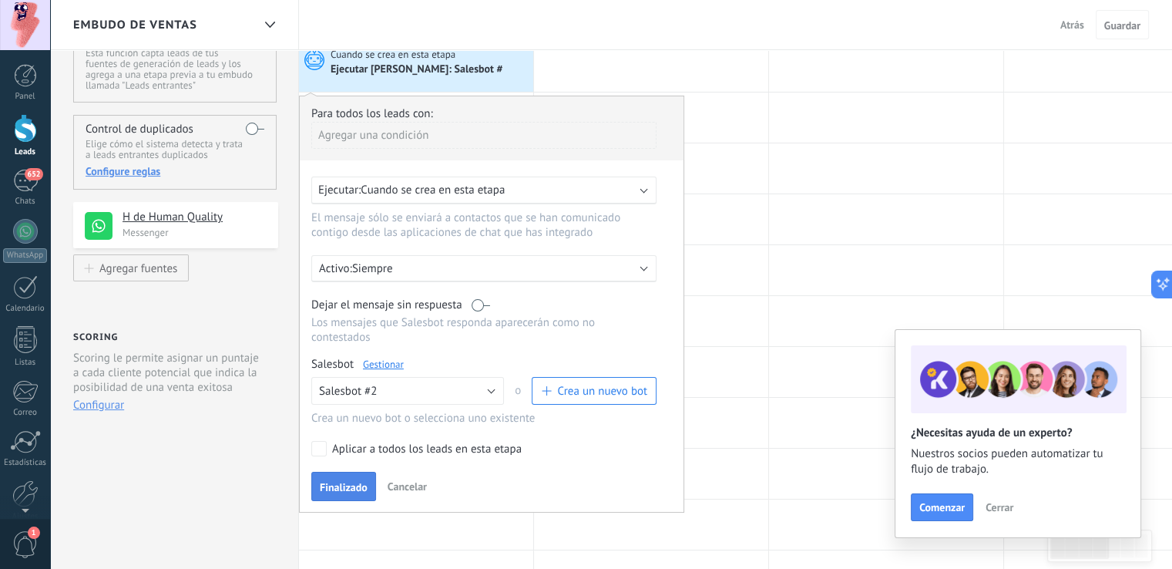
click at [335, 481] on span "Finalizado" at bounding box center [344, 486] width 48 height 11
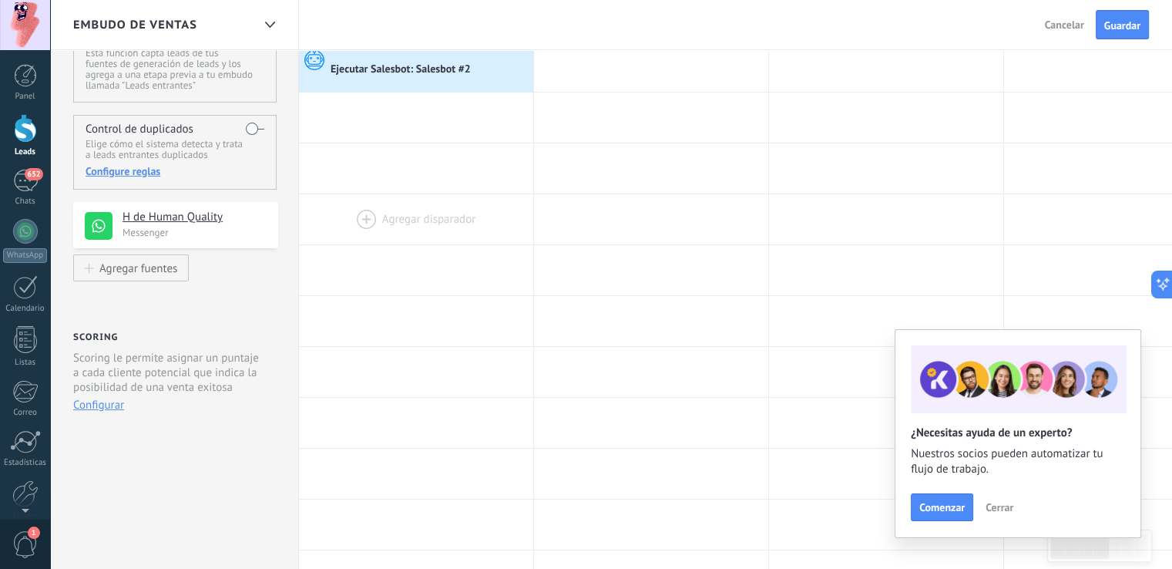
scroll to position [0, 0]
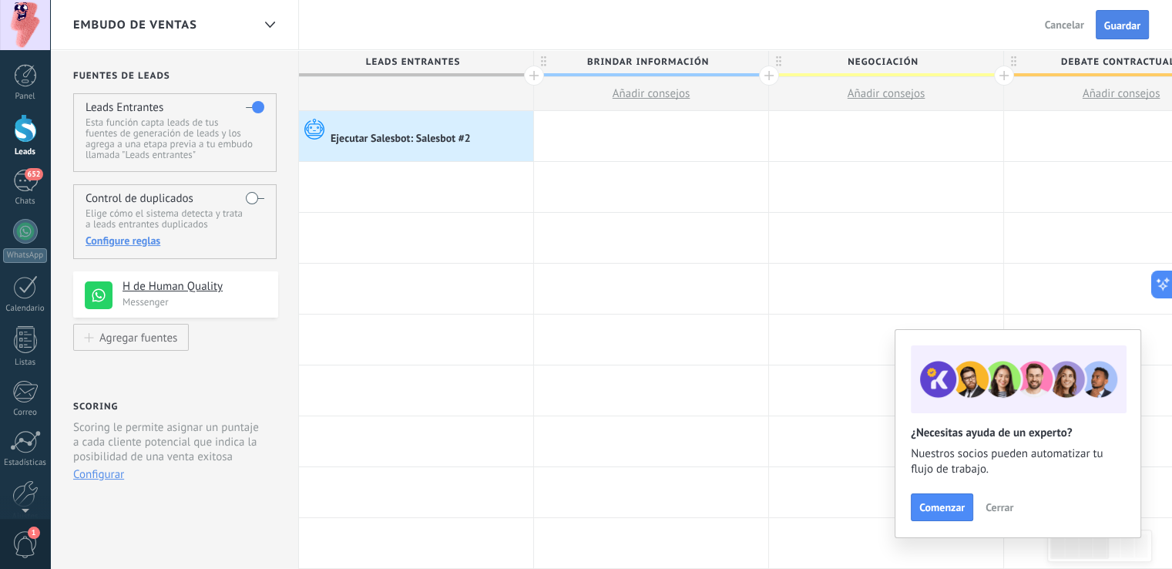
click at [1107, 26] on span "Guardar" at bounding box center [1122, 25] width 36 height 11
click at [1072, 31] on span "Salir" at bounding box center [1073, 25] width 21 height 14
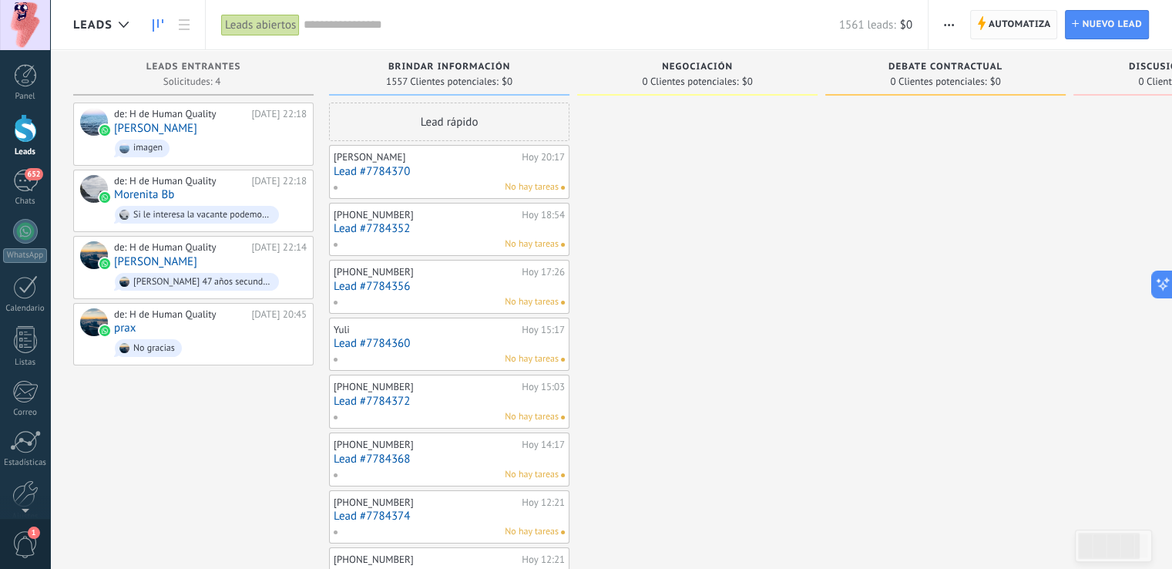
click at [1012, 16] on span "Automatiza" at bounding box center [1019, 25] width 62 height 28
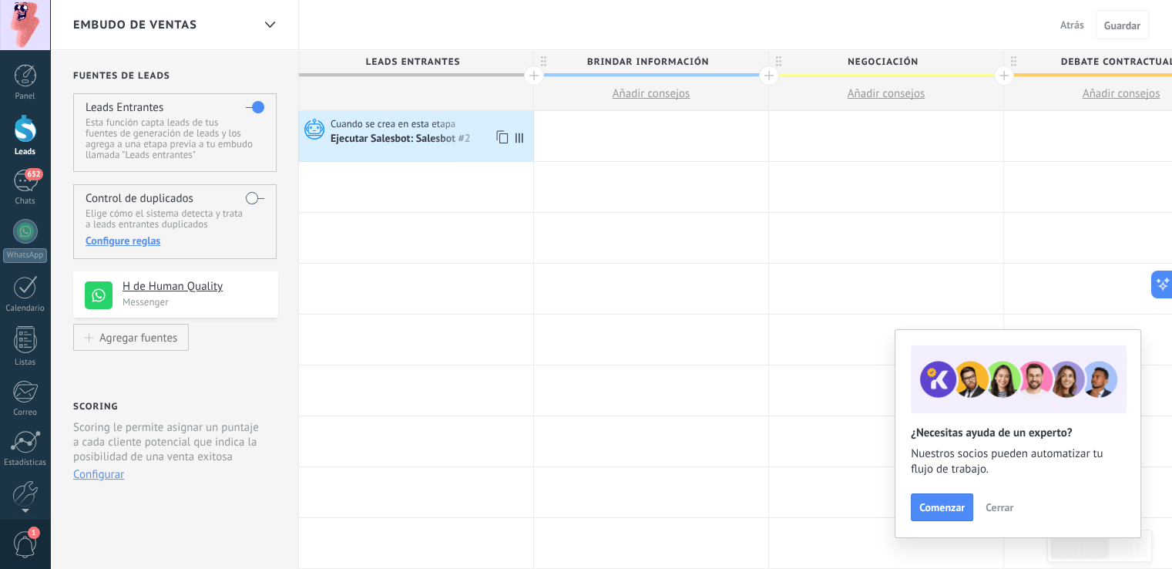
click at [428, 140] on div "Ejecutar Salesbot: Salesbot #2" at bounding box center [401, 139] width 143 height 14
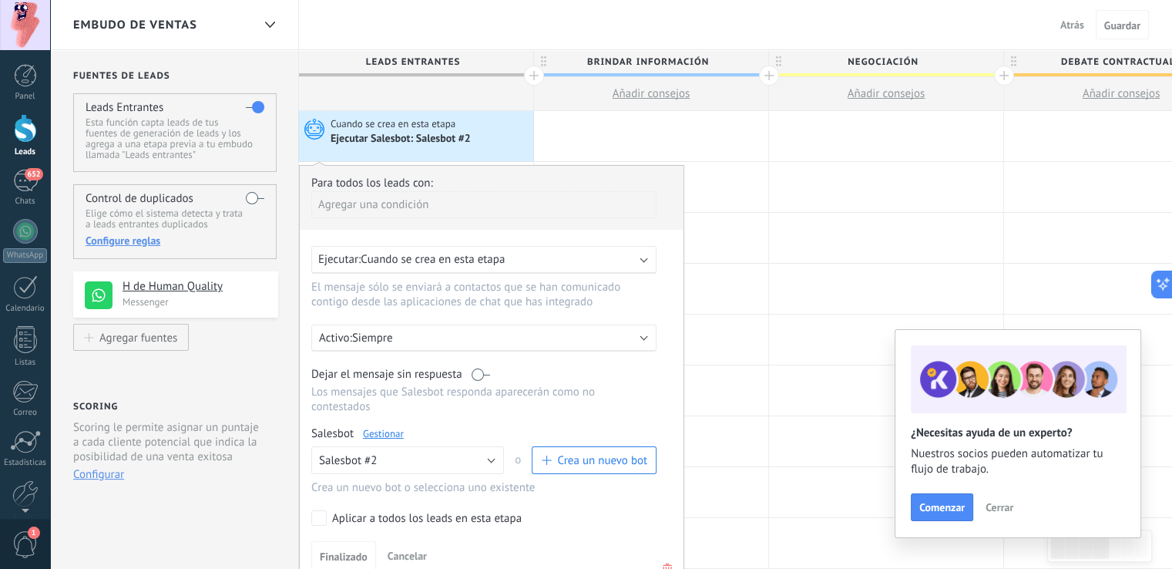
click at [428, 140] on div "Ejecutar Salesbot: Salesbot #2" at bounding box center [401, 139] width 143 height 14
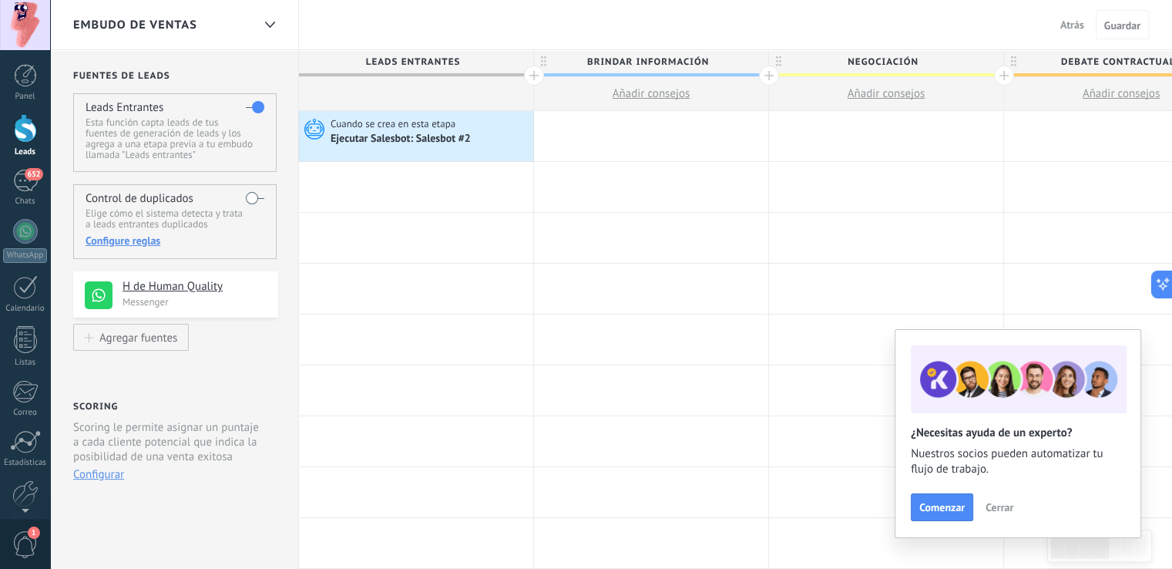
click at [428, 140] on div "Ejecutar Salesbot: Salesbot #2" at bounding box center [401, 139] width 143 height 14
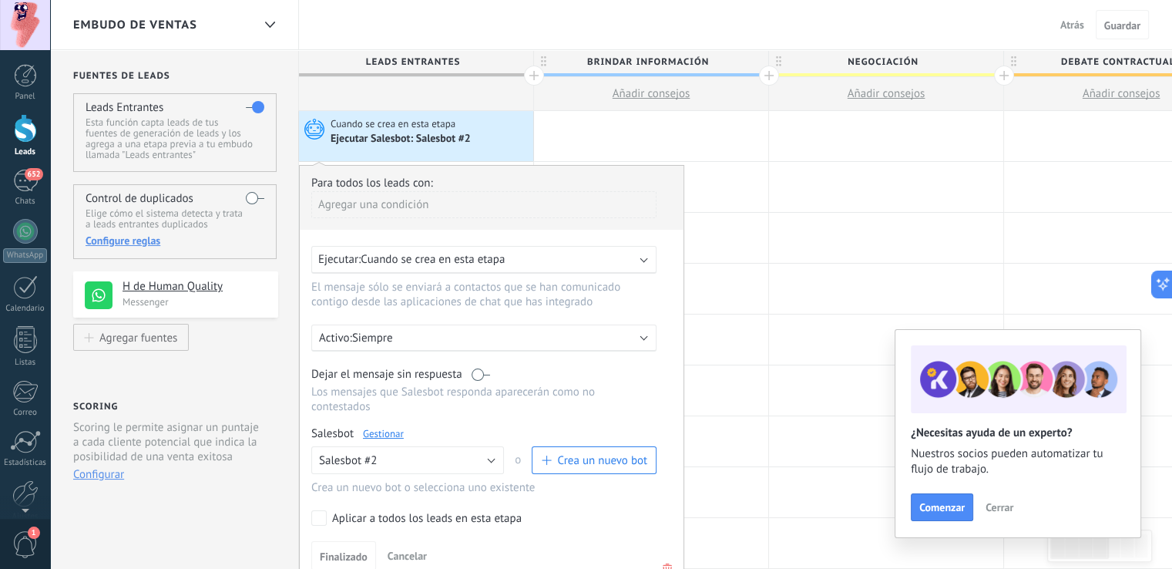
click at [422, 134] on div "Ejecutar Salesbot: Salesbot #2" at bounding box center [401, 139] width 143 height 14
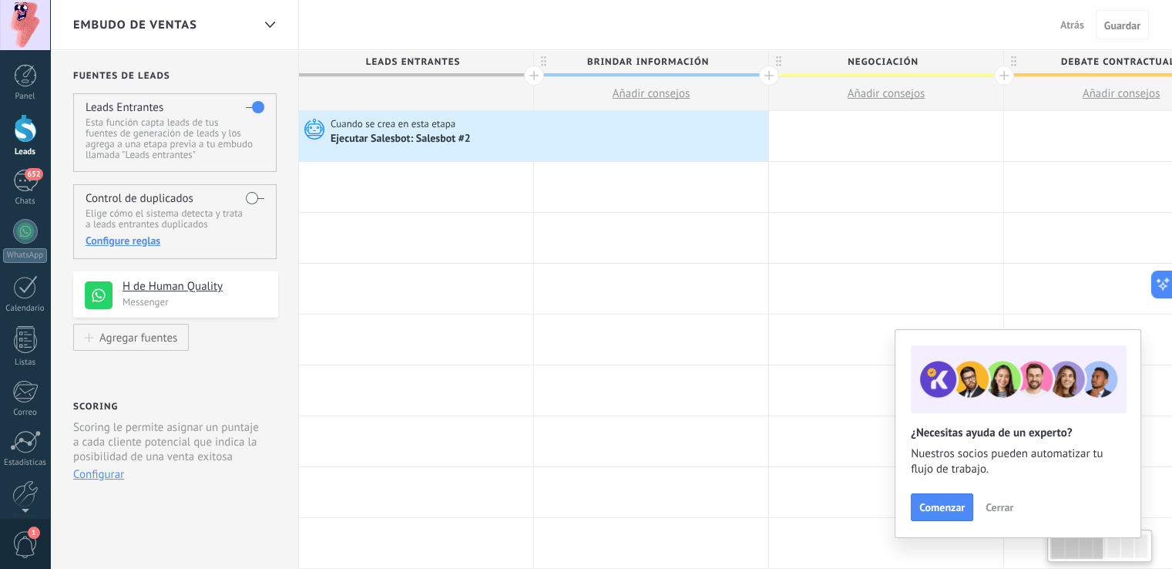
drag, startPoint x: 521, startPoint y: 135, endPoint x: 694, endPoint y: 133, distance: 173.3
click at [694, 133] on div "Cuando se crea en esta etapa Ejecutar Salesbot: Salesbot #2 Avanzado" at bounding box center [533, 136] width 469 height 50
click at [666, 130] on div "Cuando se crea en esta etapa" at bounding box center [529, 124] width 399 height 14
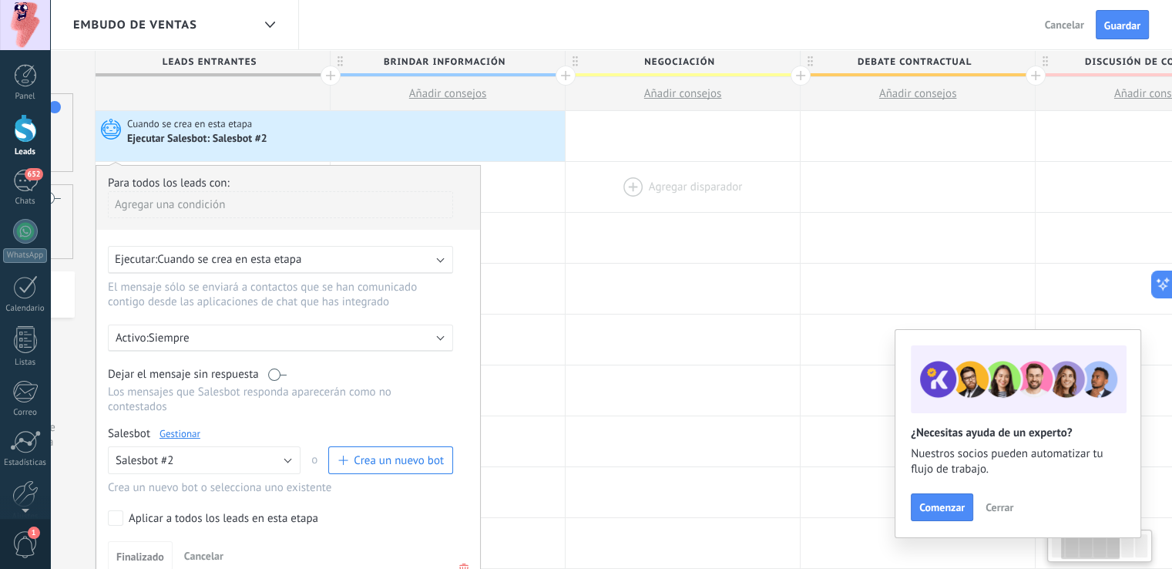
scroll to position [0, 171]
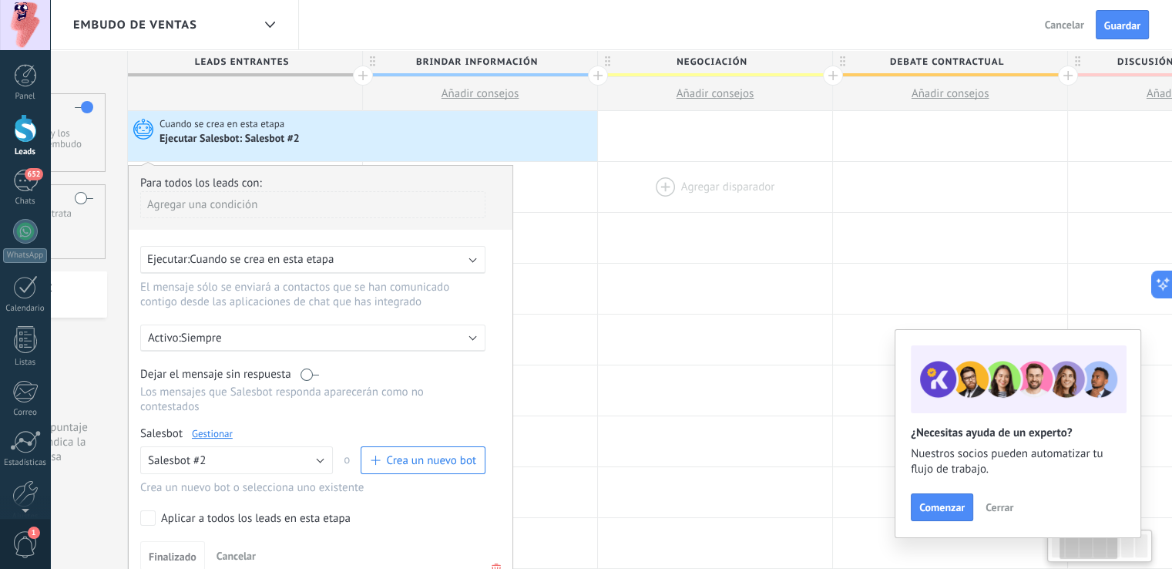
drag, startPoint x: 757, startPoint y: 129, endPoint x: 795, endPoint y: 171, distance: 56.2
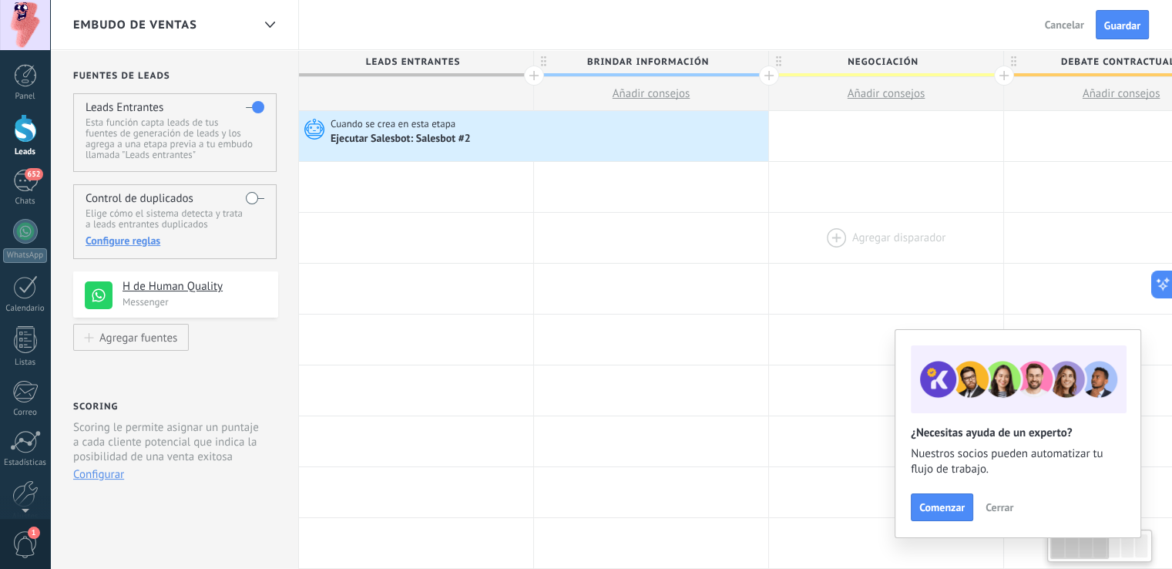
click at [805, 230] on div at bounding box center [886, 238] width 234 height 50
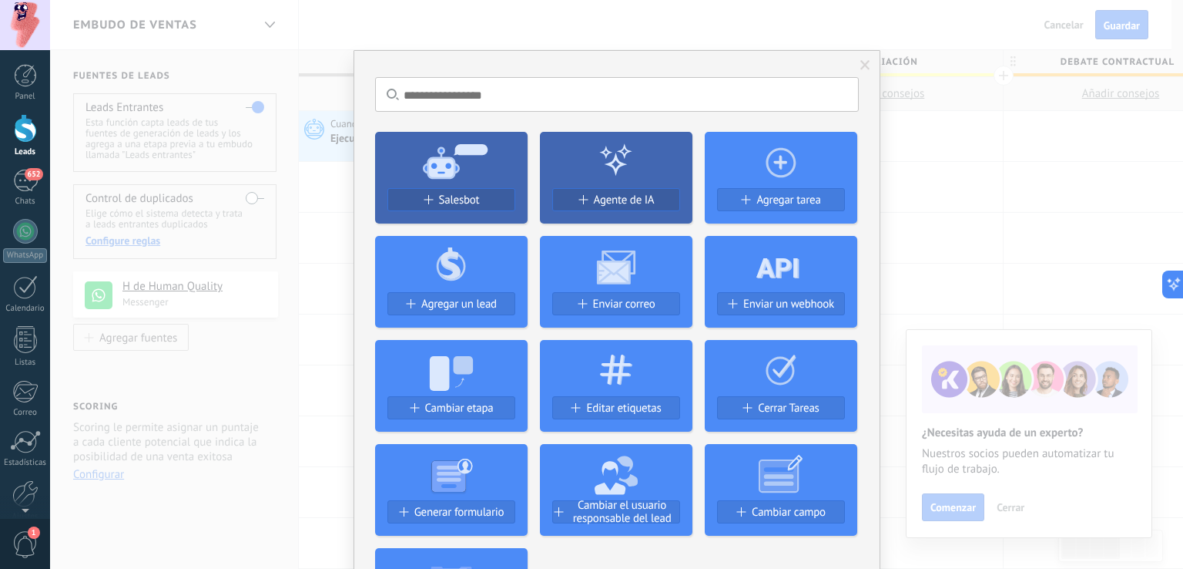
click at [853, 66] on span at bounding box center [865, 65] width 25 height 26
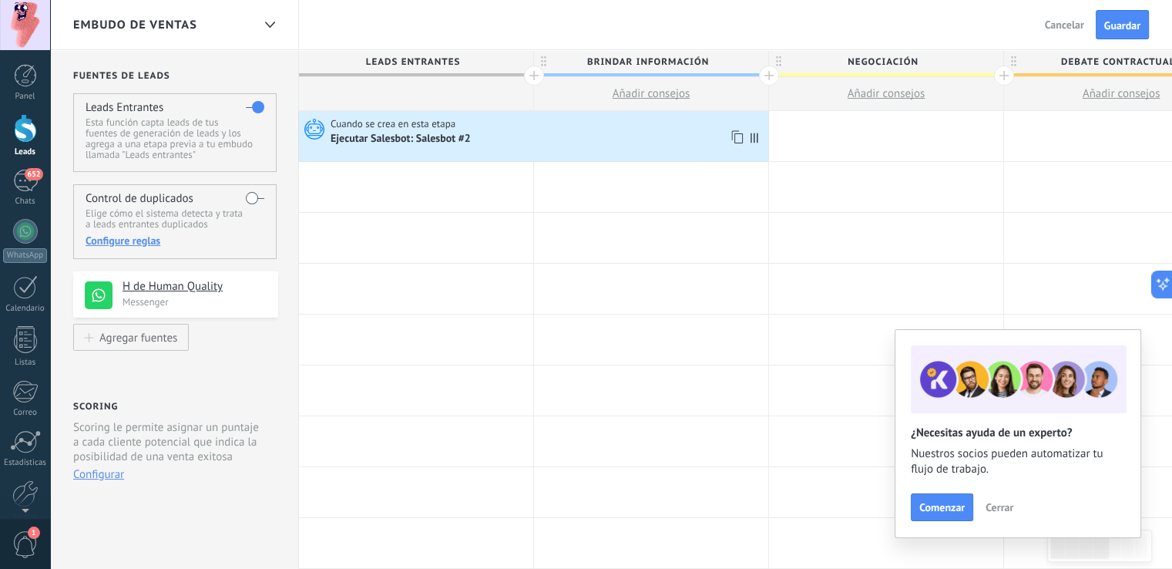
click at [450, 143] on div "Ejecutar Salesbot: Salesbot #2" at bounding box center [401, 139] width 143 height 14
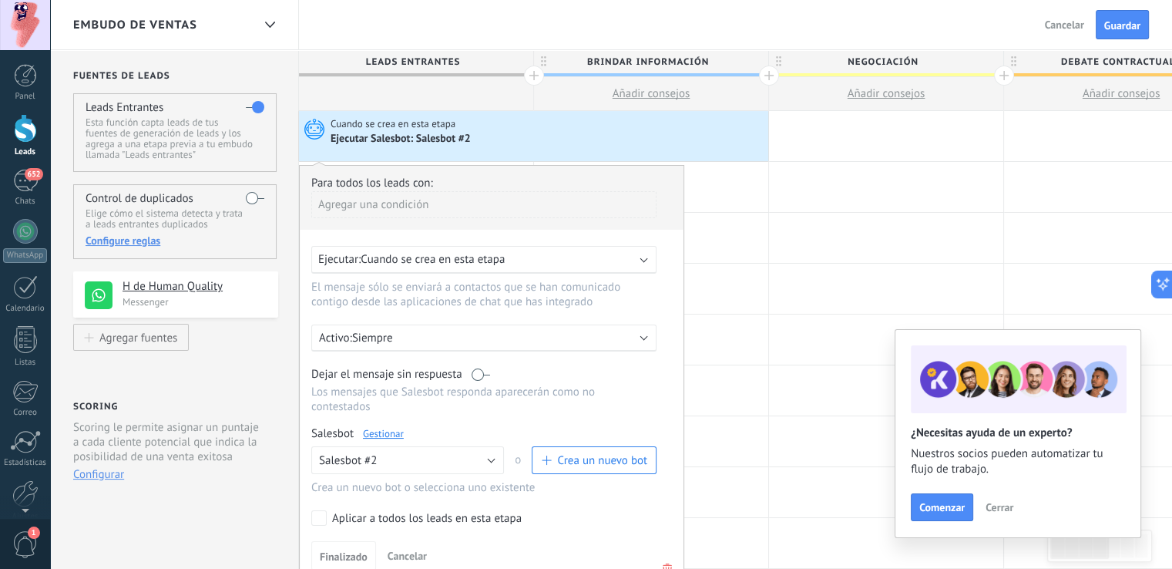
click at [577, 137] on div "Ejecutar Salesbot: Salesbot #2" at bounding box center [529, 138] width 399 height 15
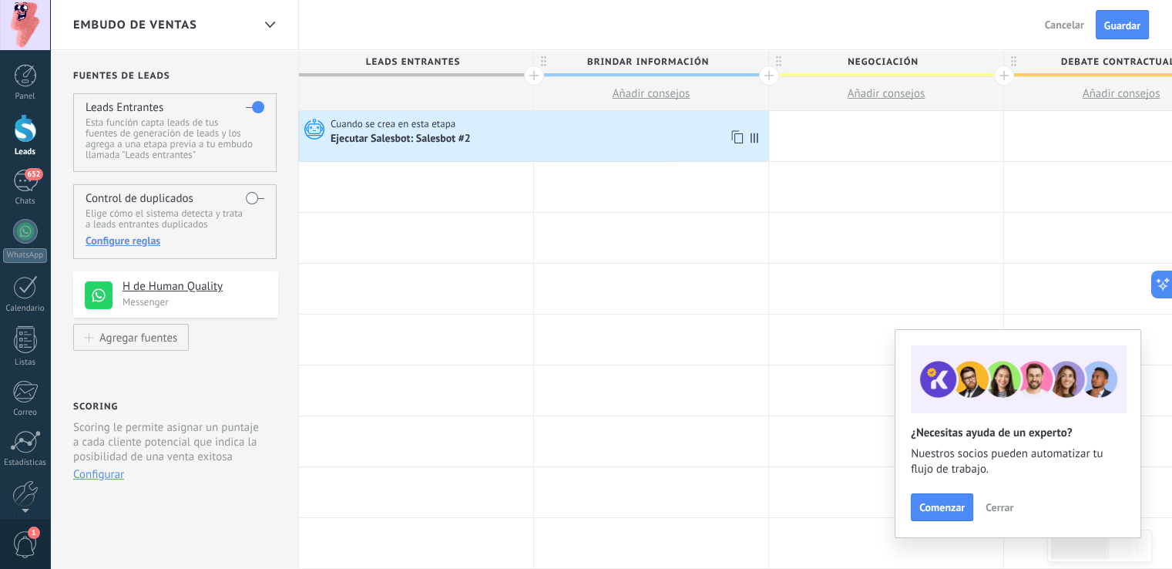
scroll to position [0, 8]
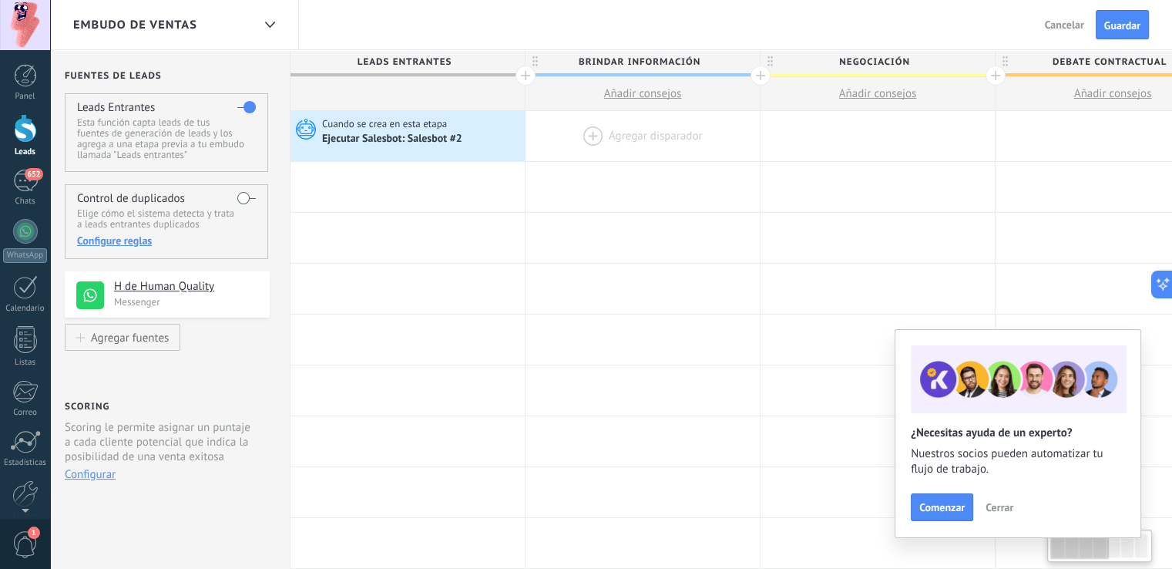
drag, startPoint x: 751, startPoint y: 134, endPoint x: 565, endPoint y: 136, distance: 185.7
click at [565, 136] on div "**********" at bounding box center [1112, 136] width 1645 height 51
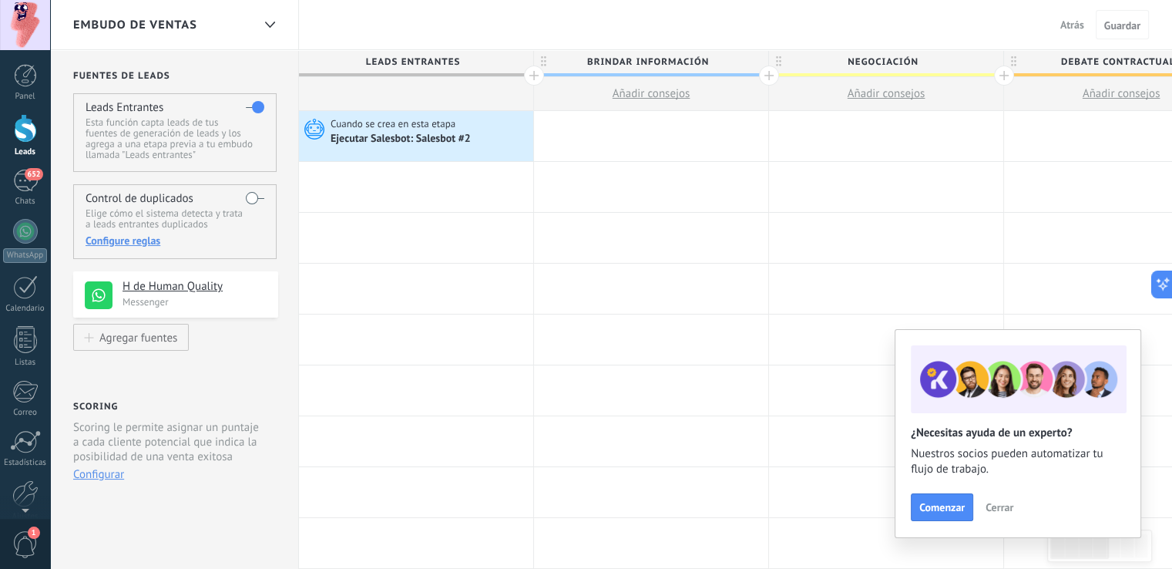
click at [1075, 30] on span "Atrás" at bounding box center [1072, 25] width 24 height 14
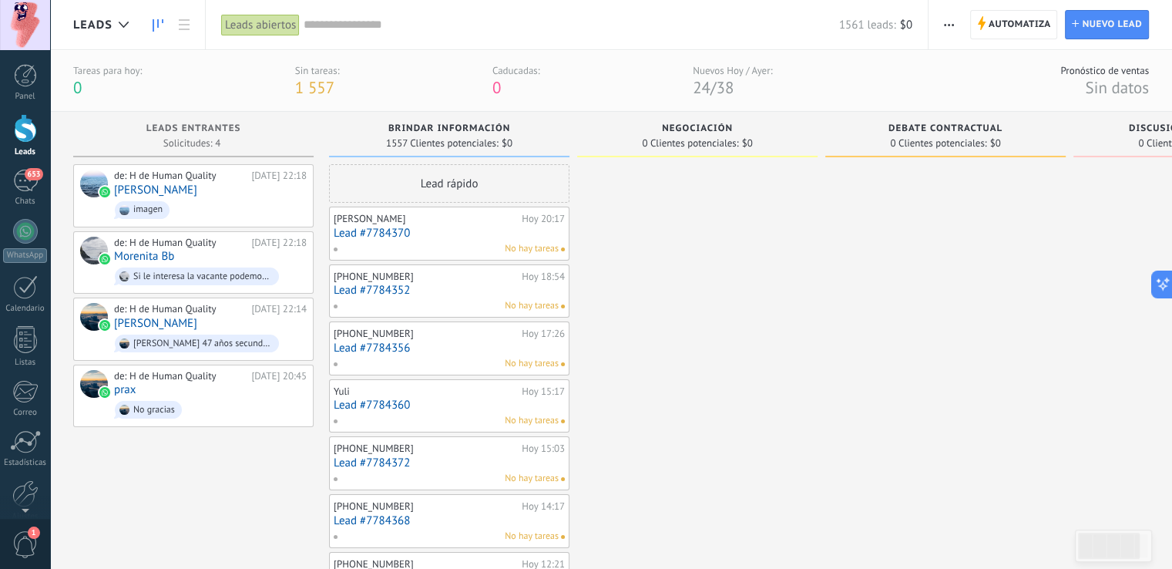
click at [937, 30] on div "Automatiza Nueva difusión Editar embudo Editar el diseño de la tarjeta Importar…" at bounding box center [949, 25] width 26 height 30
click at [952, 20] on span "button" at bounding box center [949, 24] width 10 height 29
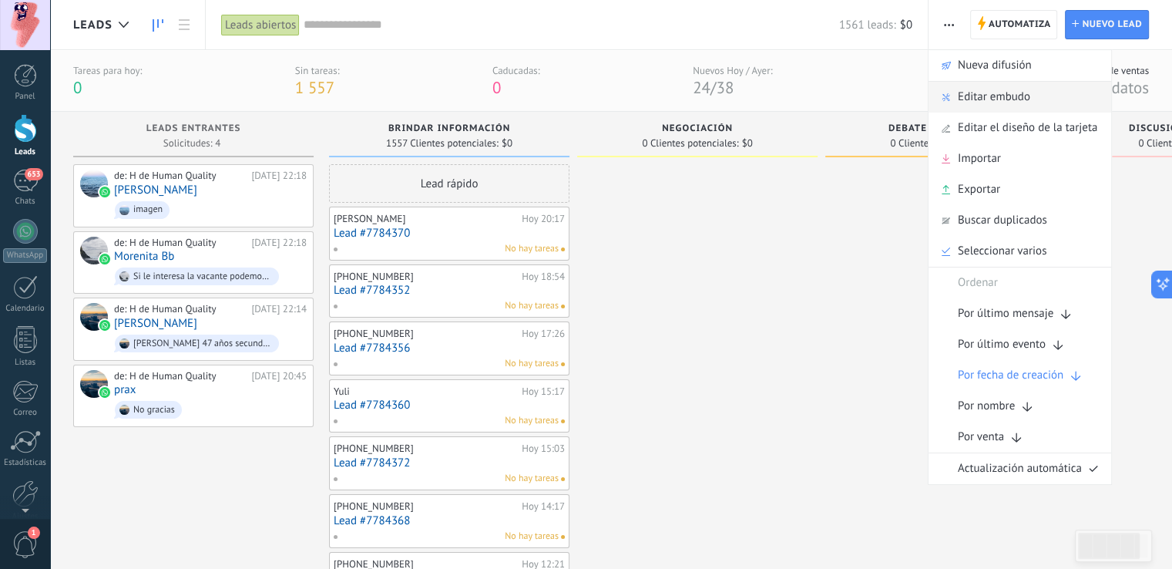
click at [968, 96] on span "Editar embudo" at bounding box center [994, 97] width 72 height 31
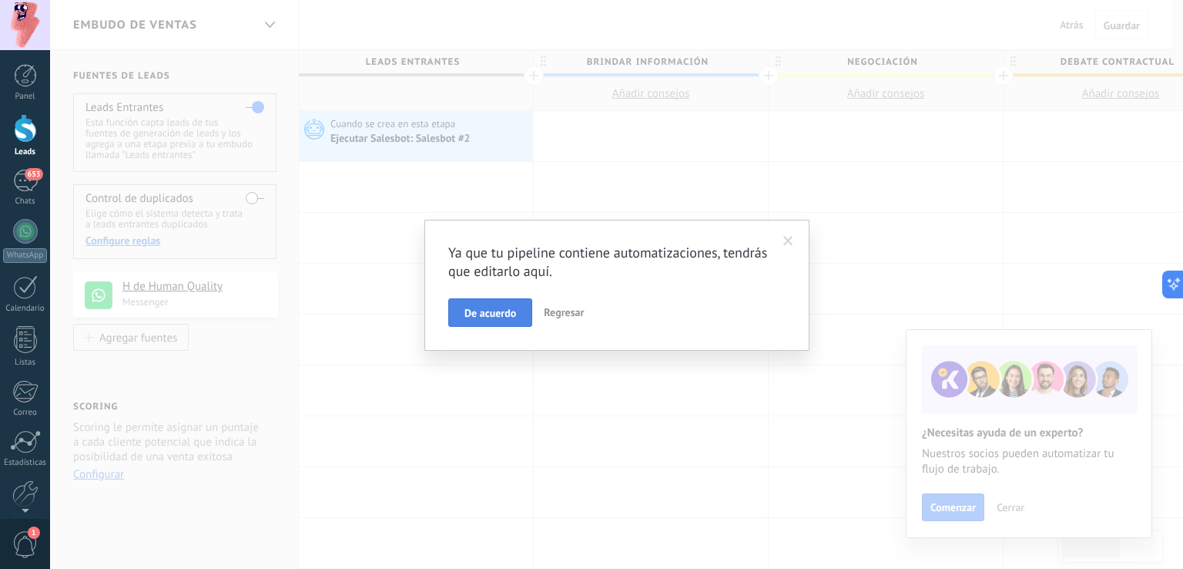
click at [509, 312] on span "De acuerdo" at bounding box center [491, 312] width 52 height 11
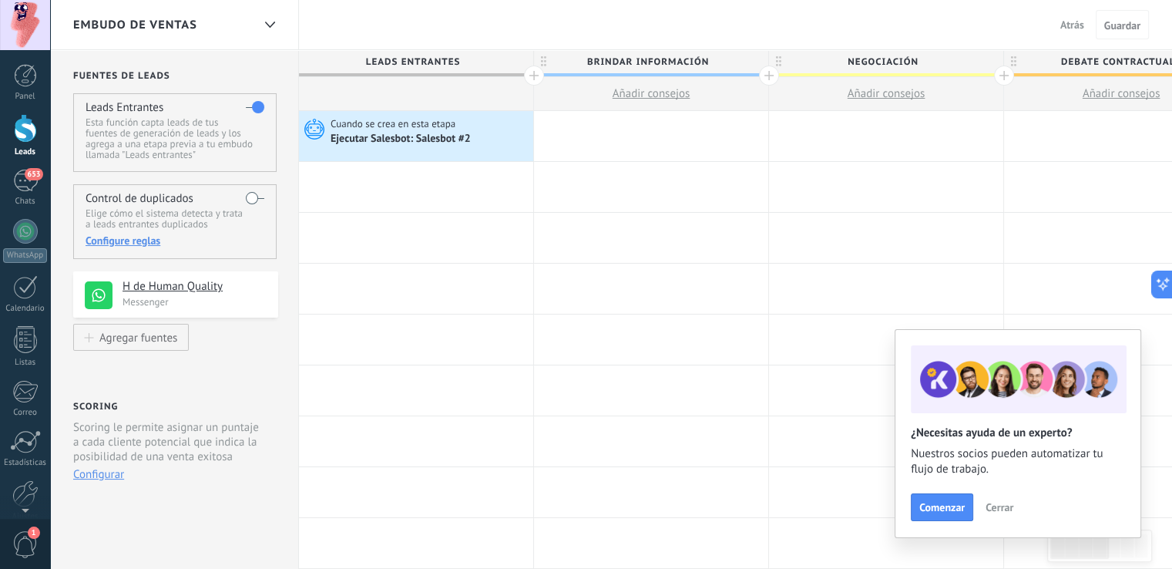
click at [1011, 515] on button "Cerrar" at bounding box center [999, 506] width 42 height 23
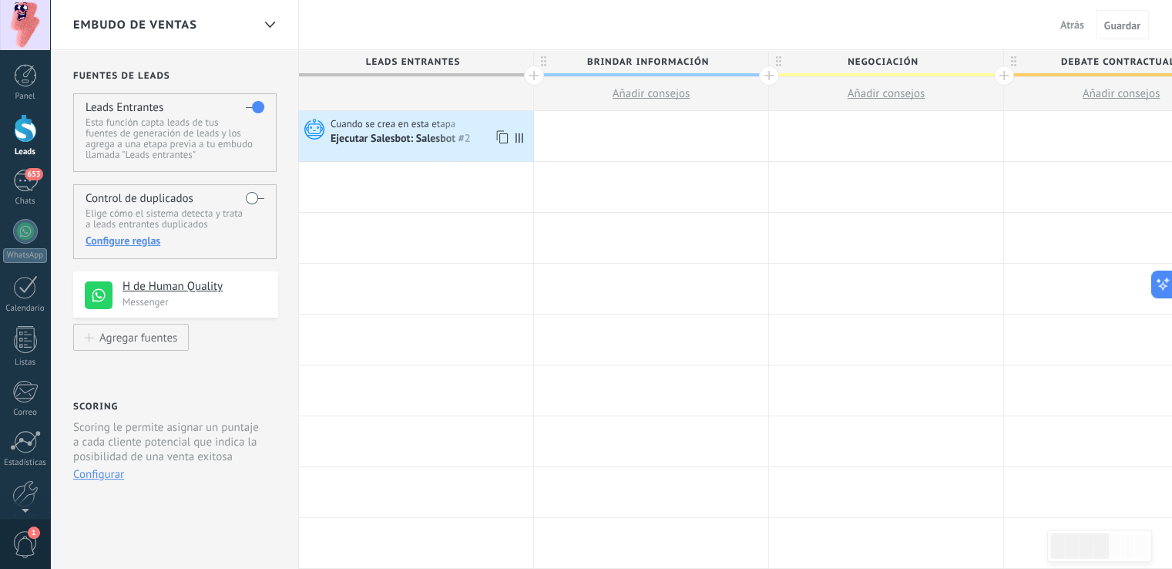
click at [422, 127] on span "Cuando se crea en esta etapa" at bounding box center [393, 124] width 127 height 14
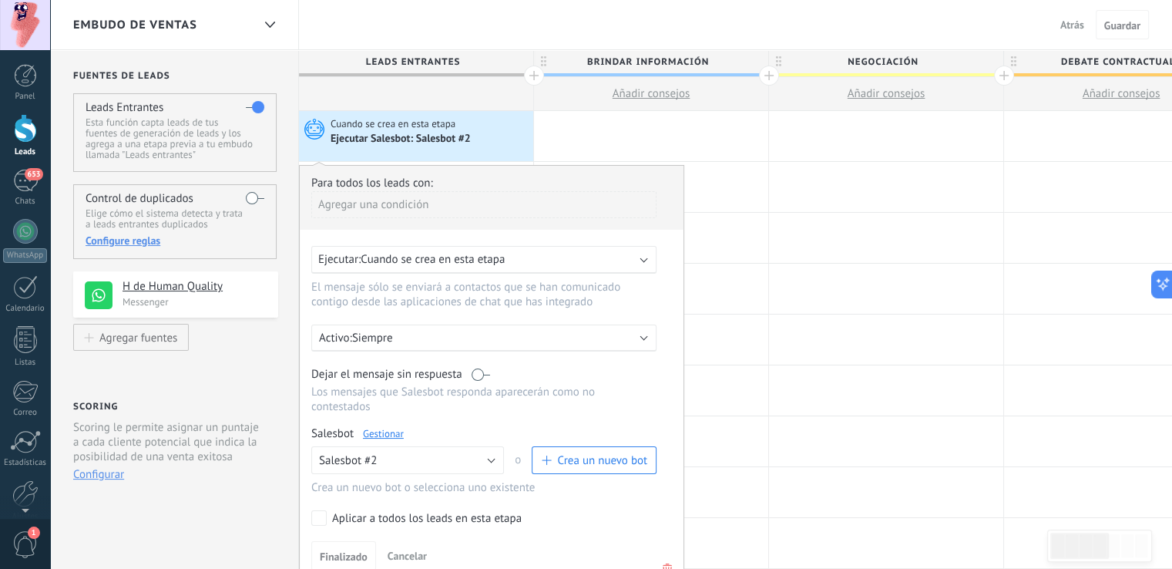
click at [453, 253] on span "Cuando se crea en esta etapa" at bounding box center [433, 259] width 144 height 15
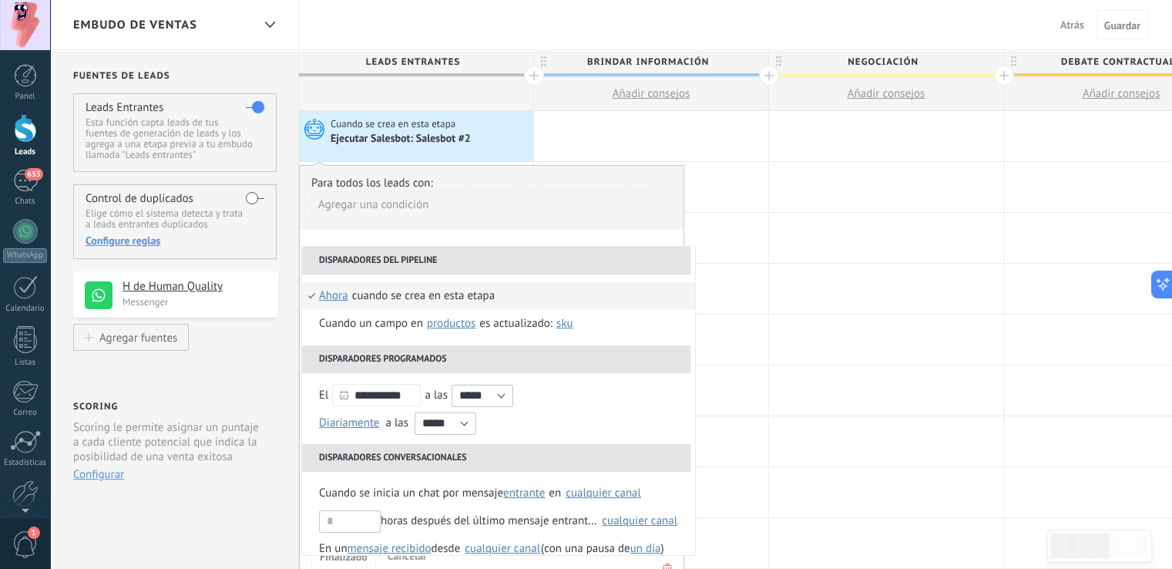
click at [401, 210] on div "Agregar una condición" at bounding box center [483, 204] width 345 height 27
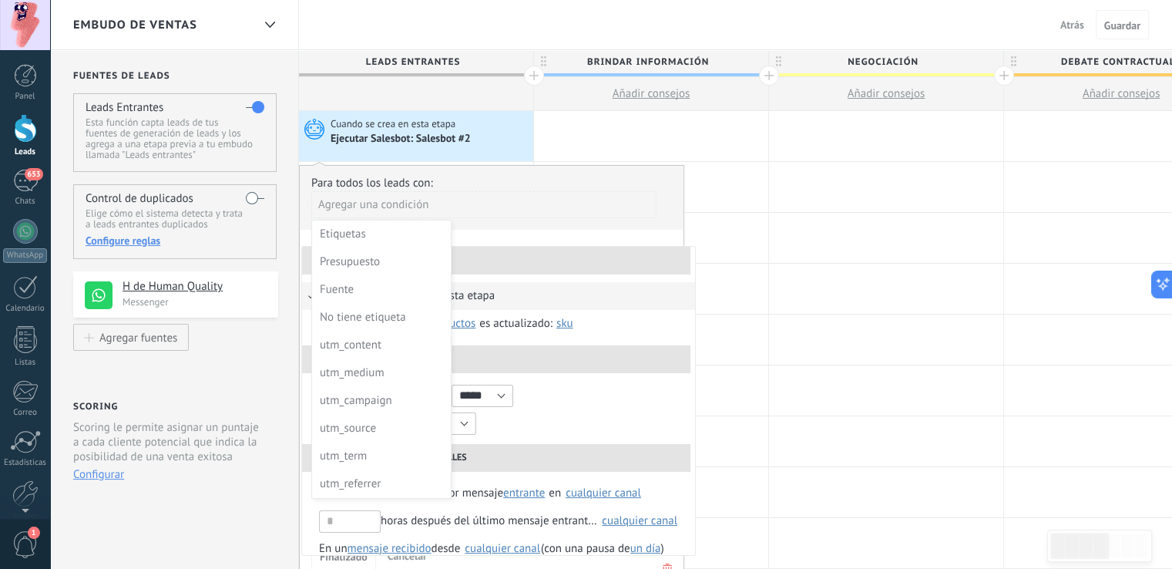
click at [490, 205] on div at bounding box center [492, 366] width 384 height 401
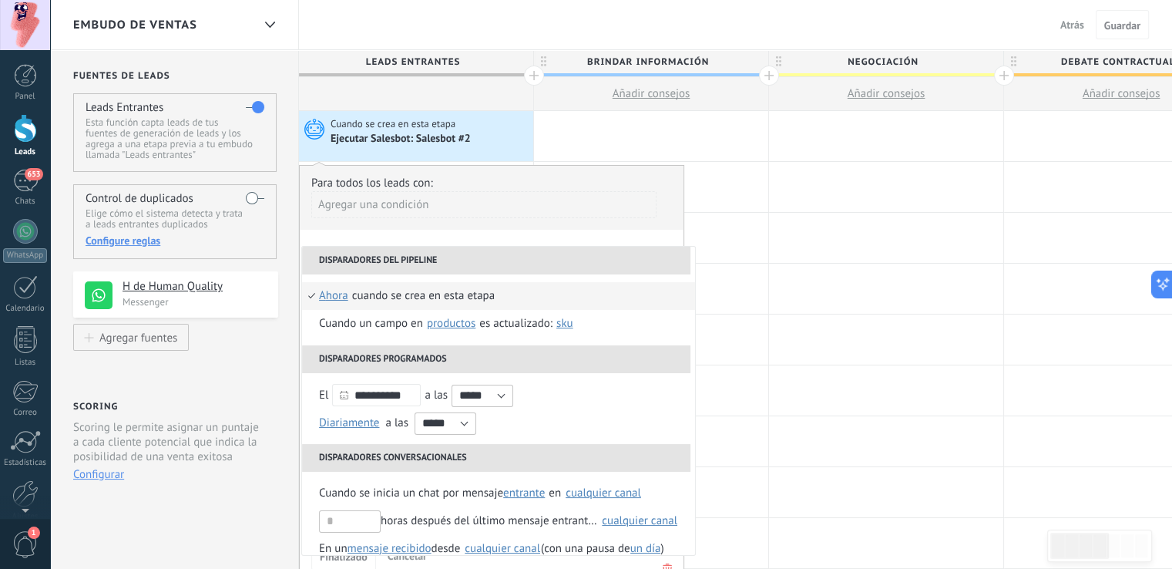
click at [462, 155] on div "Cuando se crea en esta etapa Ejecutar Salesbot: Salesbot #2" at bounding box center [416, 136] width 234 height 50
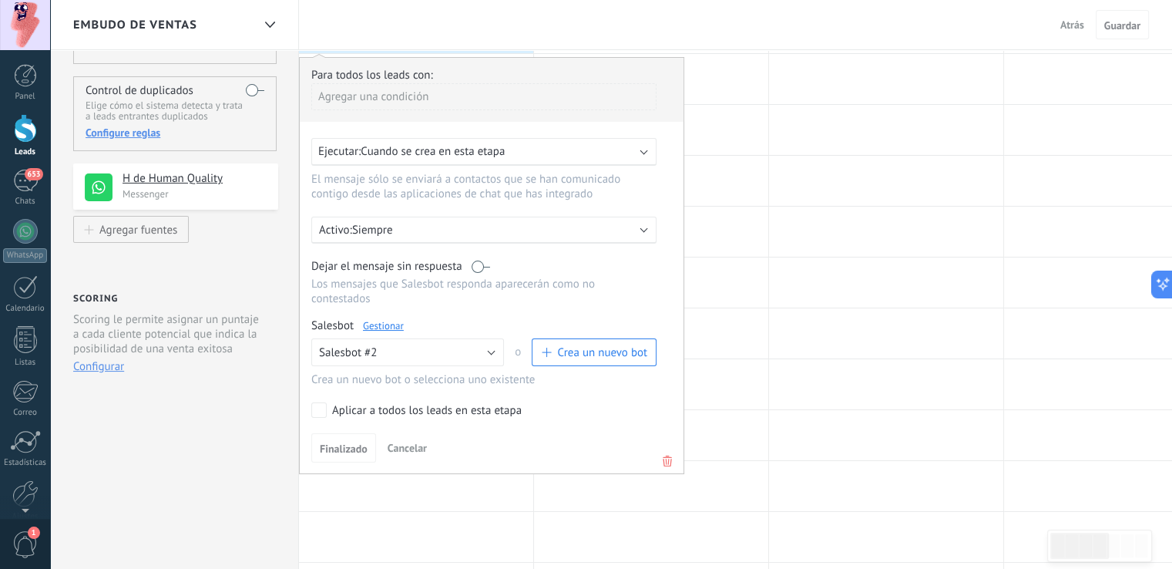
scroll to position [109, 0]
click at [492, 337] on button "Salesbot #2" at bounding box center [407, 351] width 193 height 28
click at [416, 370] on span "Salesbot #2" at bounding box center [400, 377] width 196 height 15
click at [411, 439] on span "Cancelar" at bounding box center [406, 446] width 39 height 14
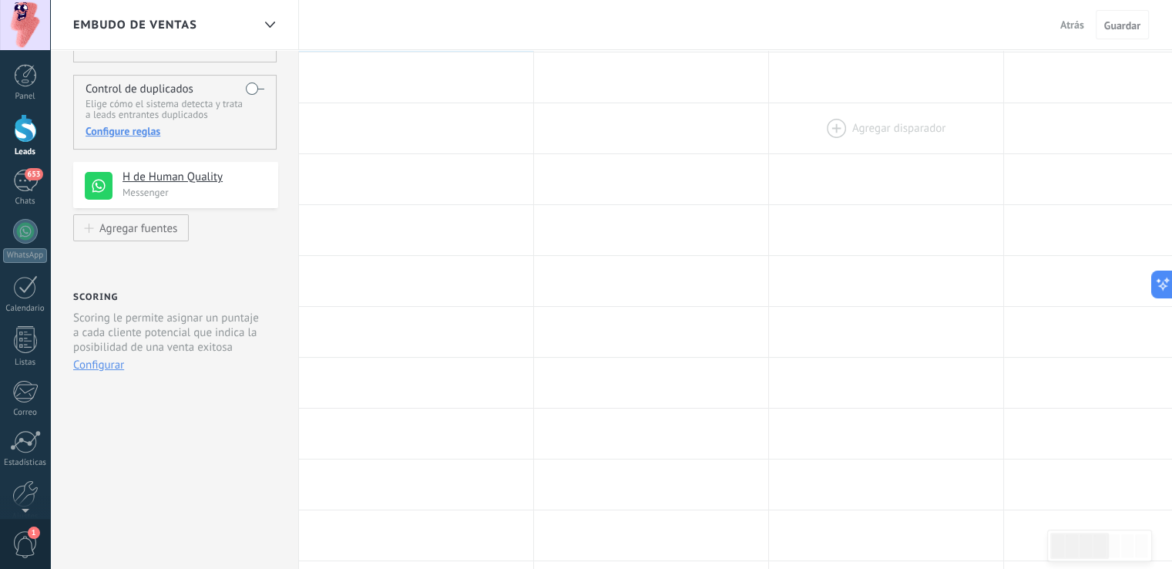
scroll to position [0, 0]
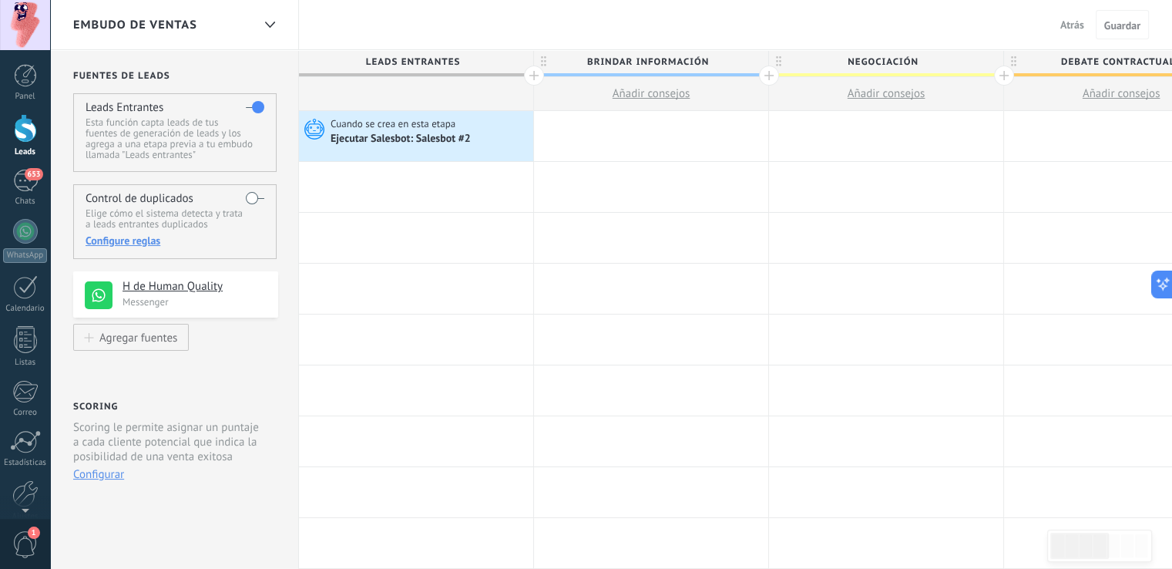
click at [1055, 32] on button "Atrás" at bounding box center [1072, 24] width 36 height 23
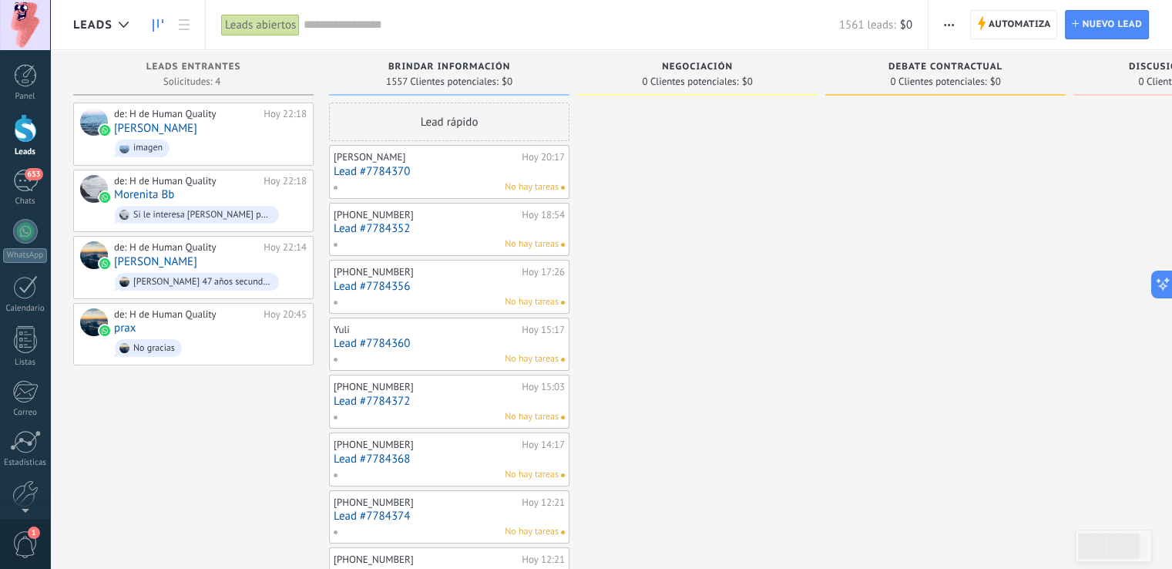
scroll to position [15, 0]
click at [237, 345] on span "No gracias" at bounding box center [210, 348] width 193 height 24
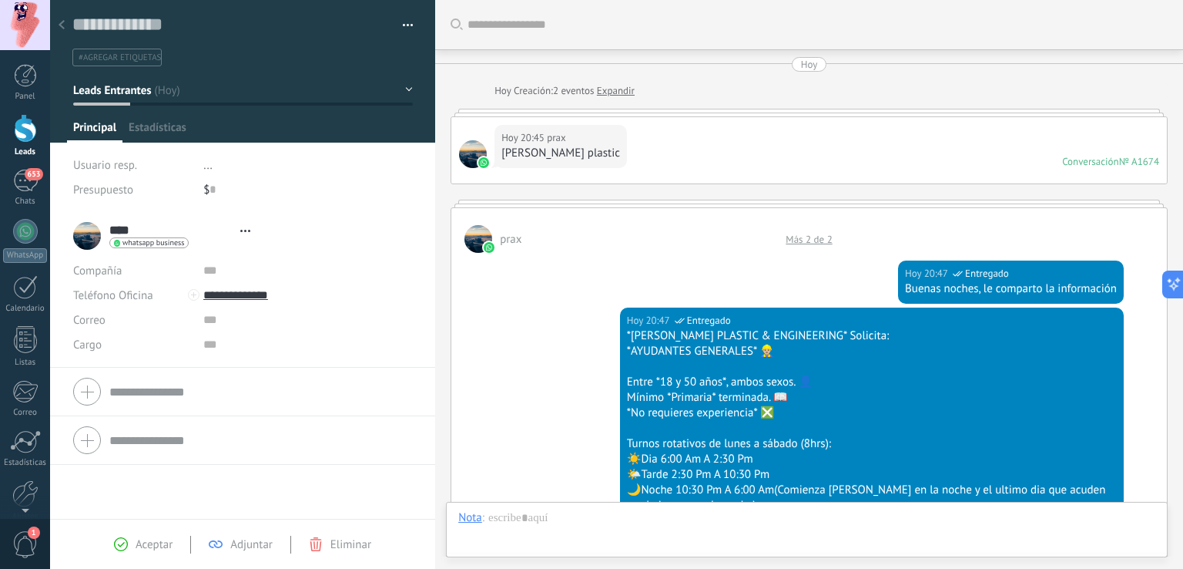
scroll to position [22, 0]
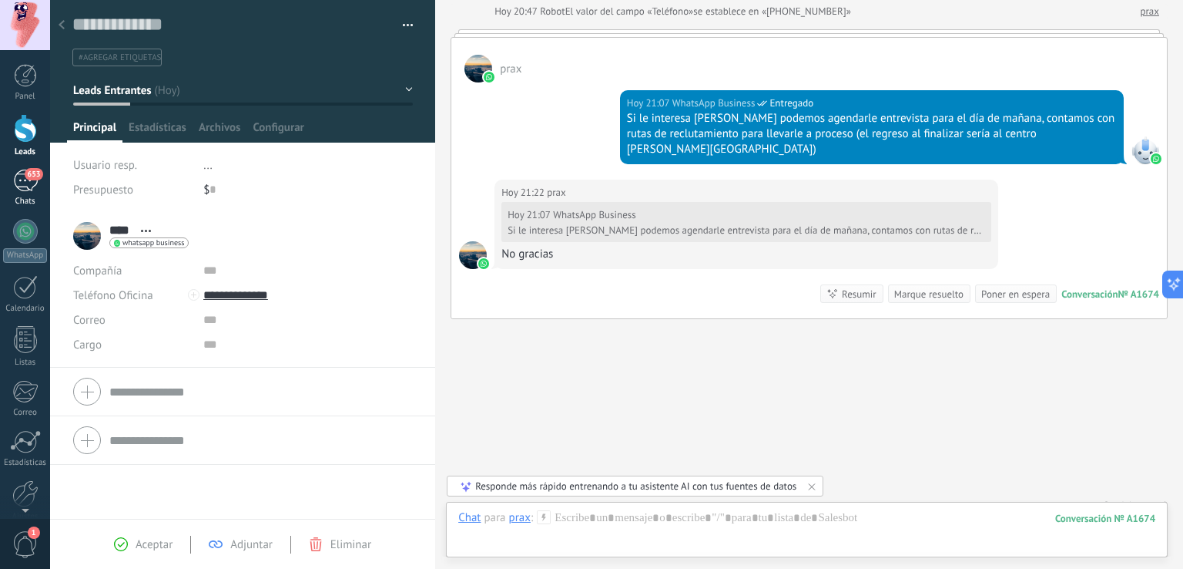
click at [18, 179] on div "653" at bounding box center [25, 180] width 25 height 22
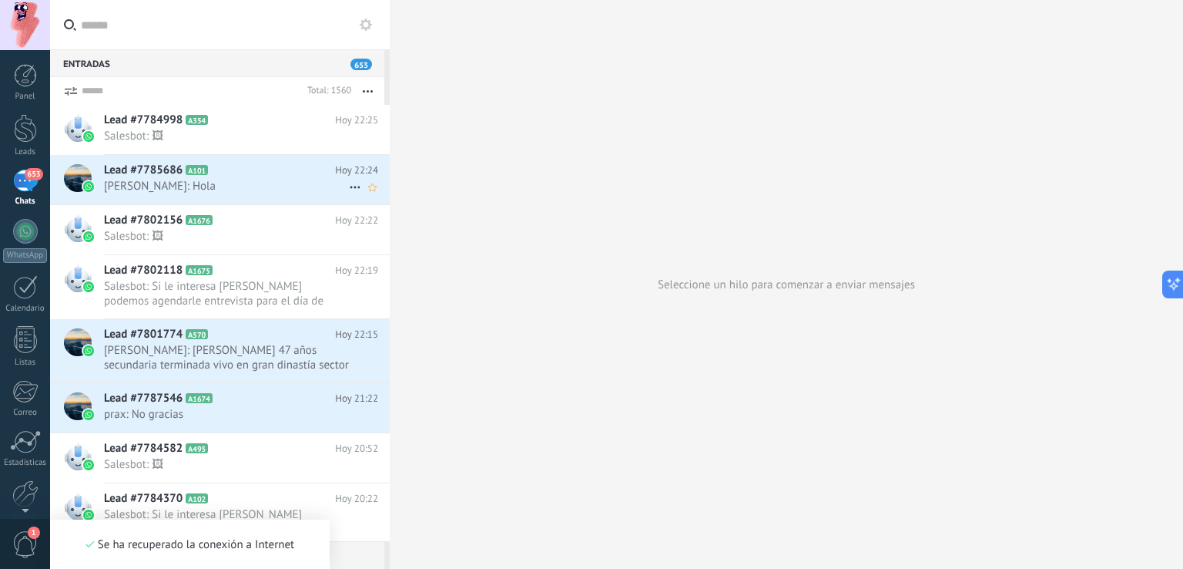
click at [292, 179] on span "[PERSON_NAME]: Hola" at bounding box center [226, 186] width 245 height 15
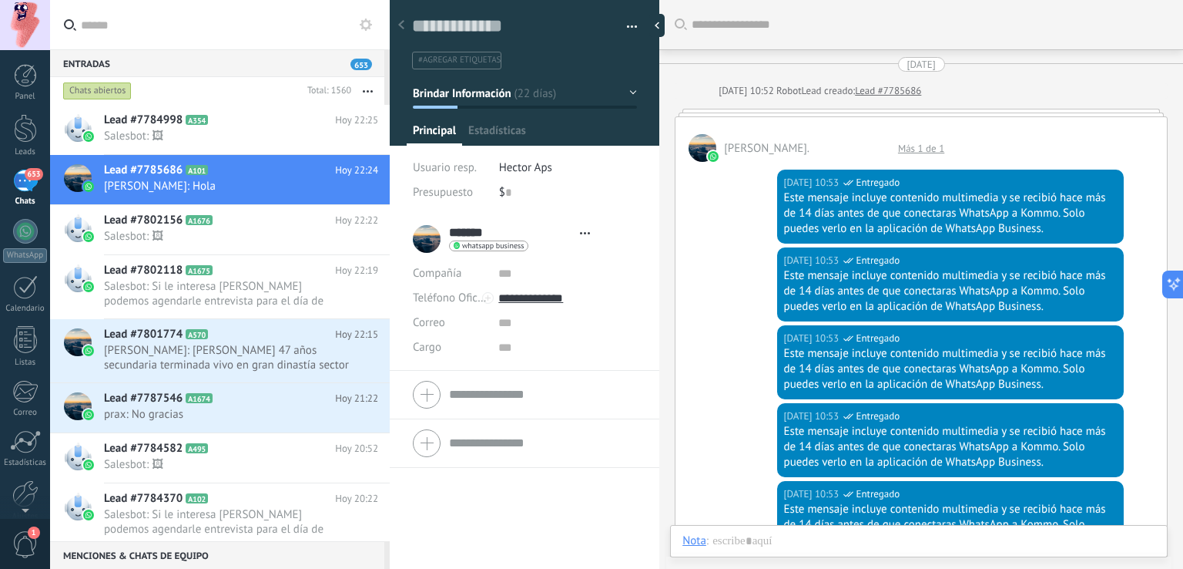
type textarea "**********"
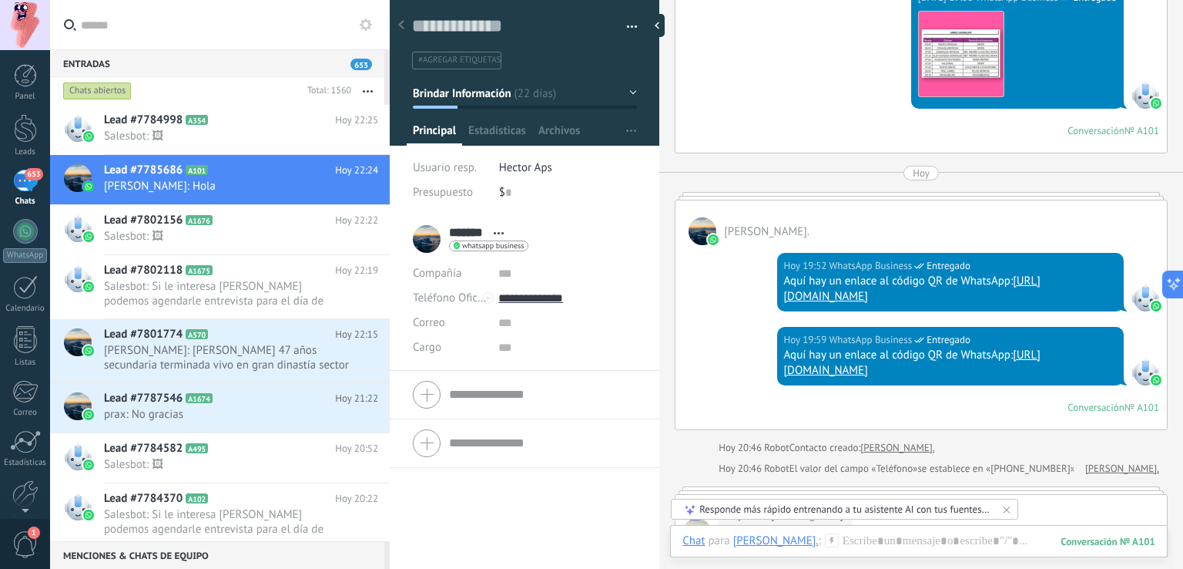
scroll to position [6079, 0]
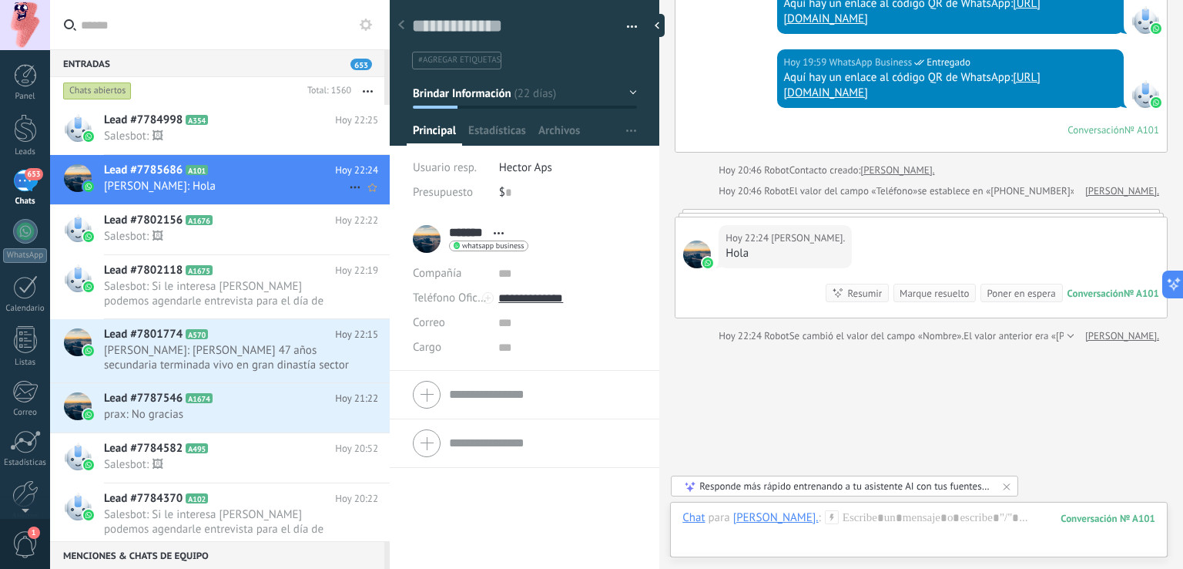
click at [346, 180] on icon at bounding box center [355, 187] width 18 height 18
click at [612, 117] on div at bounding box center [591, 284] width 1183 height 569
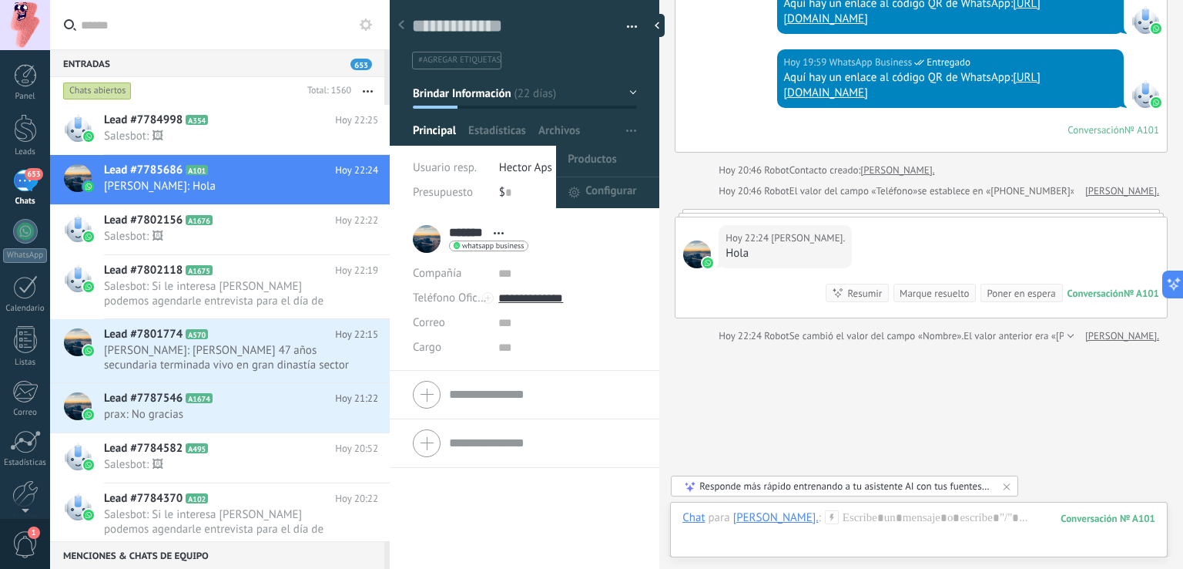
click at [620, 121] on button "button" at bounding box center [631, 130] width 22 height 29
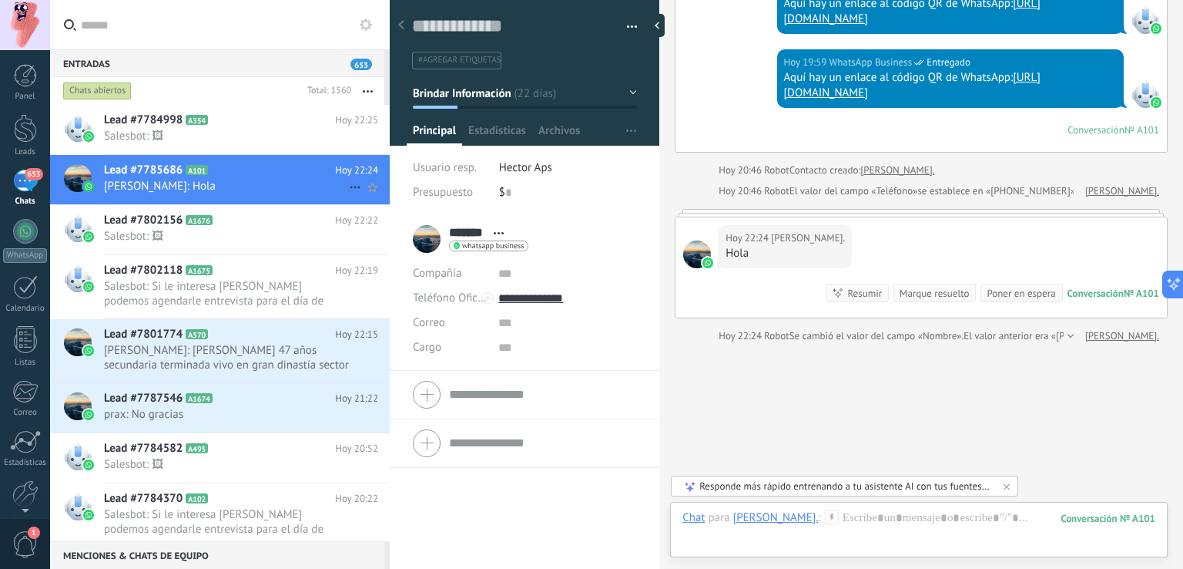
click at [287, 155] on div "Lead #7785686 A101 Hoy 22:24 [PERSON_NAME]: Hola" at bounding box center [247, 179] width 286 height 49
click at [43, 138] on link "Leads" at bounding box center [25, 135] width 50 height 43
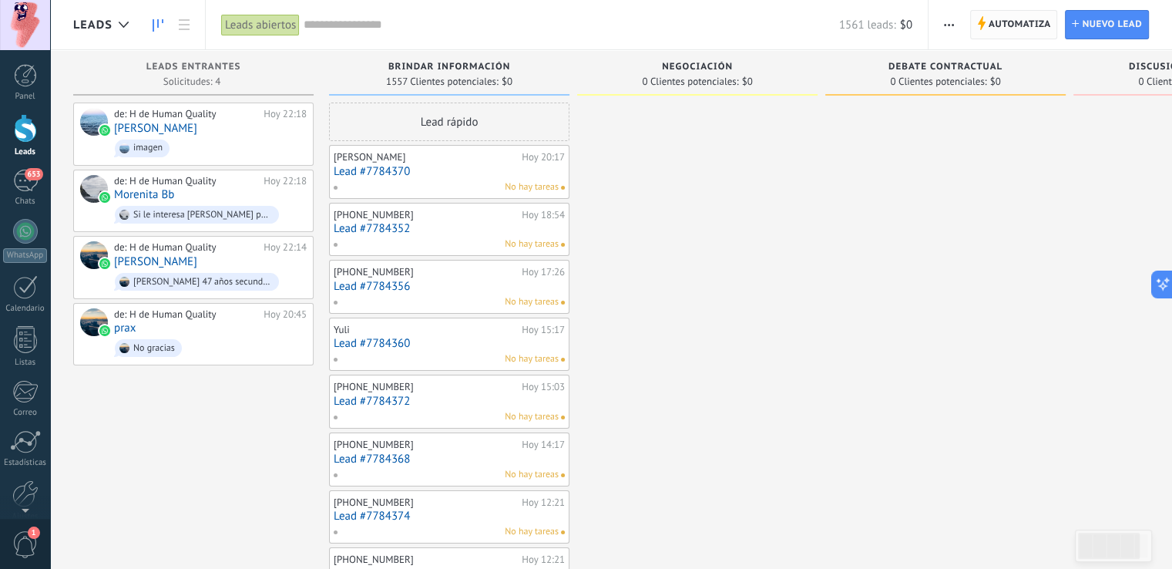
click at [1016, 19] on span "Automatiza" at bounding box center [1019, 25] width 62 height 28
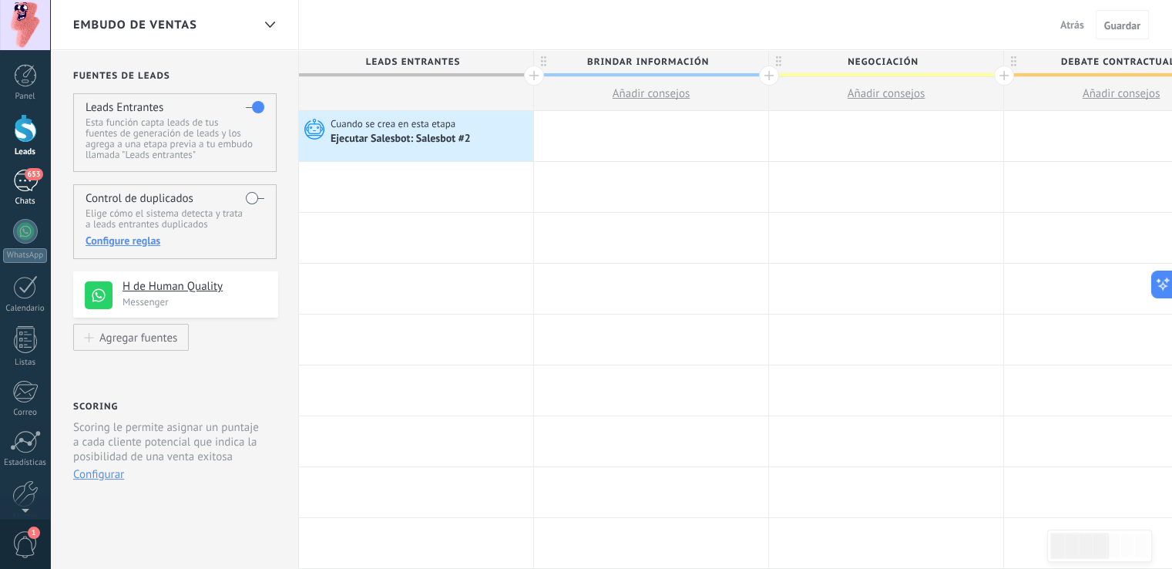
click at [20, 183] on div "653" at bounding box center [25, 180] width 25 height 22
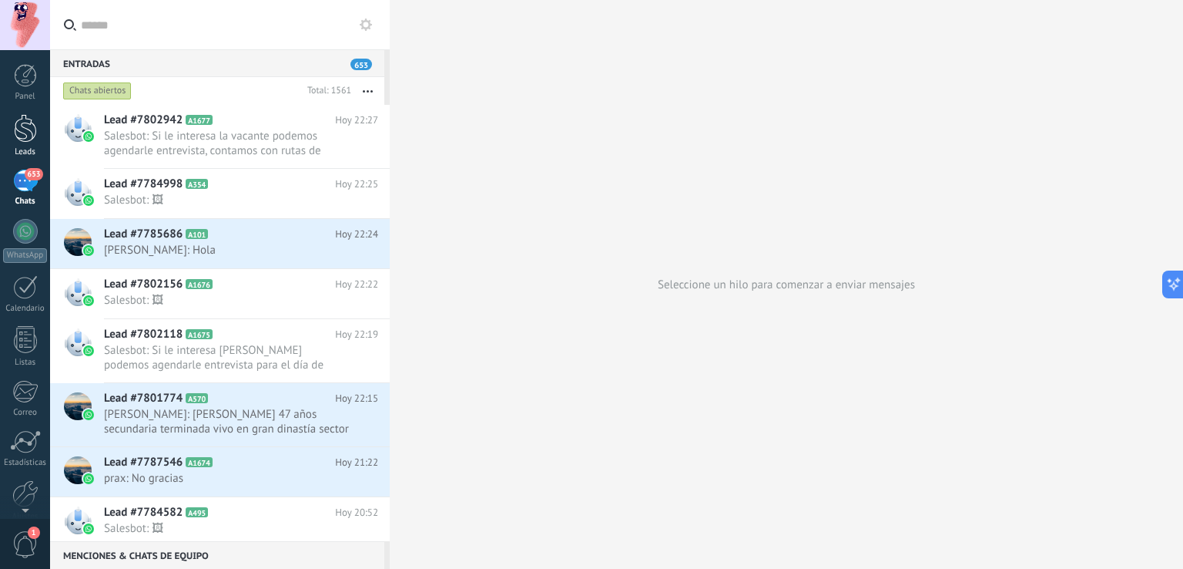
click at [25, 131] on div at bounding box center [25, 128] width 23 height 29
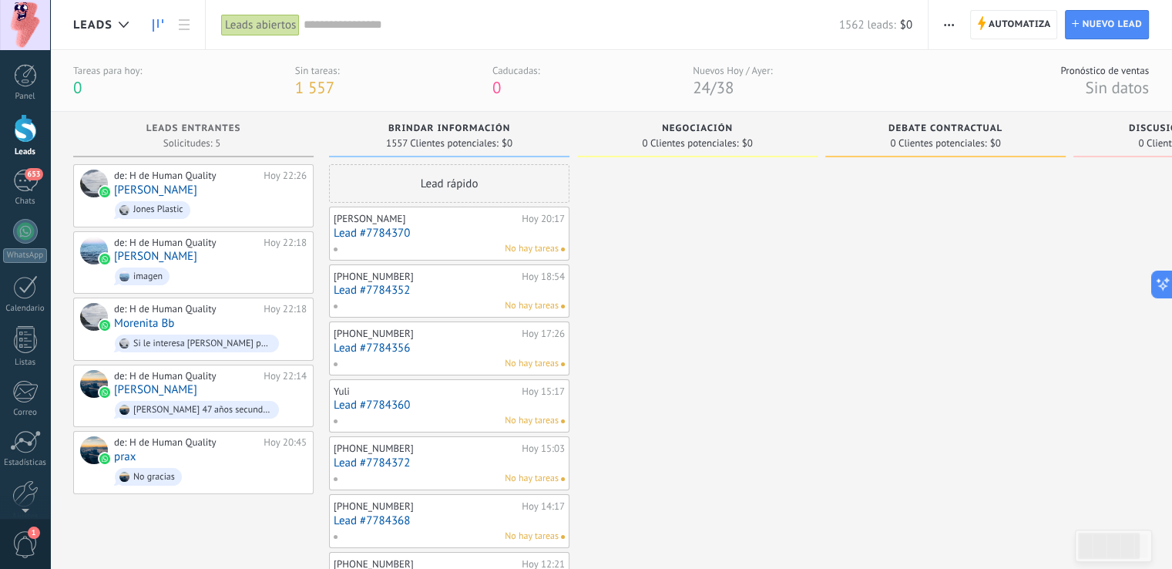
click at [959, 23] on button "button" at bounding box center [949, 24] width 22 height 29
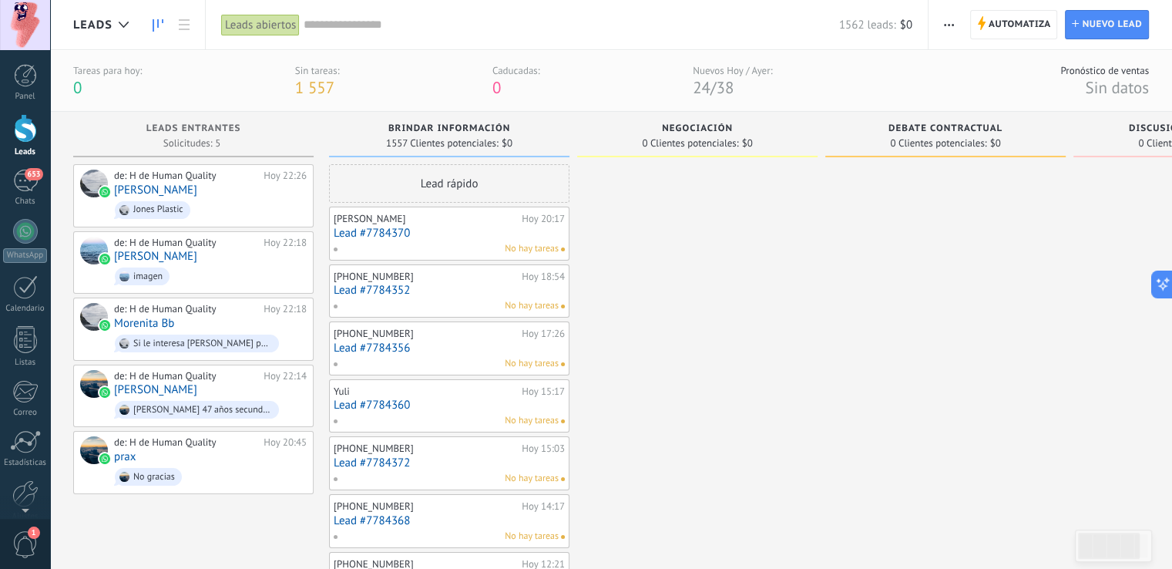
click at [273, 26] on div "Leads abiertos" at bounding box center [260, 25] width 79 height 22
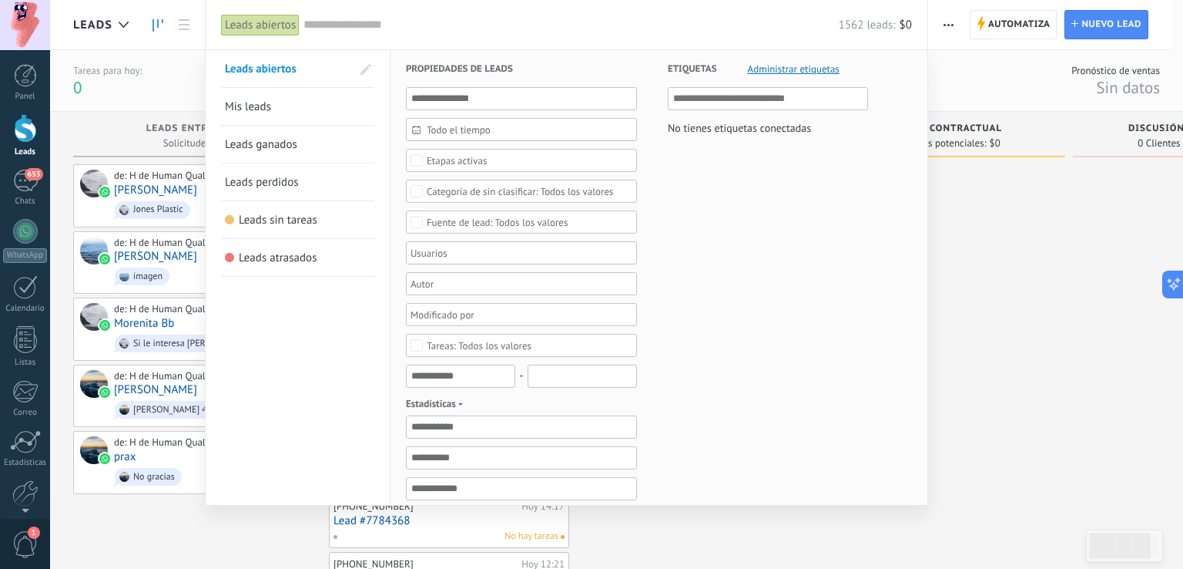
click at [273, 26] on div "Leads abiertos" at bounding box center [260, 25] width 79 height 22
click at [1035, 23] on div at bounding box center [591, 284] width 1183 height 569
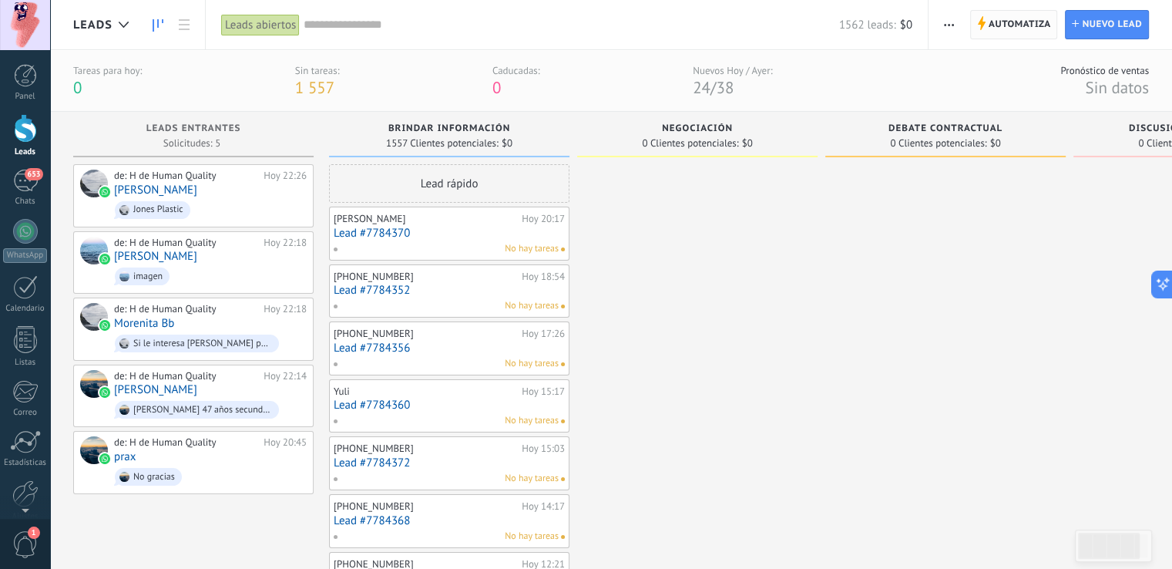
click at [1029, 28] on span "Automatiza" at bounding box center [1019, 25] width 62 height 28
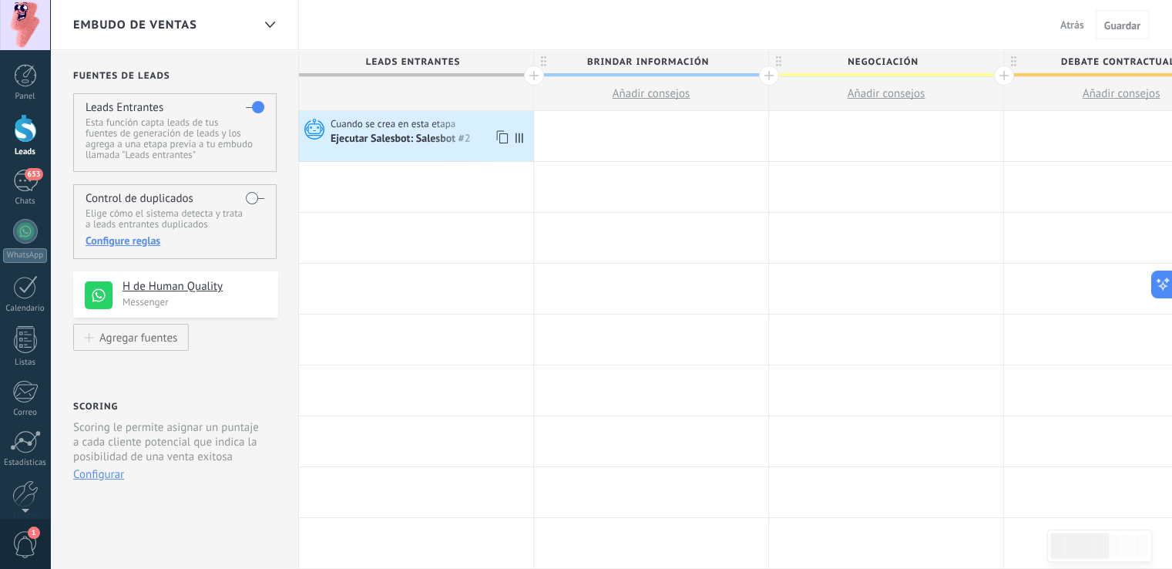
drag, startPoint x: 450, startPoint y: 132, endPoint x: 427, endPoint y: 133, distance: 23.1
click at [427, 133] on div "Ejecutar Salesbot: Salesbot #2" at bounding box center [401, 139] width 143 height 14
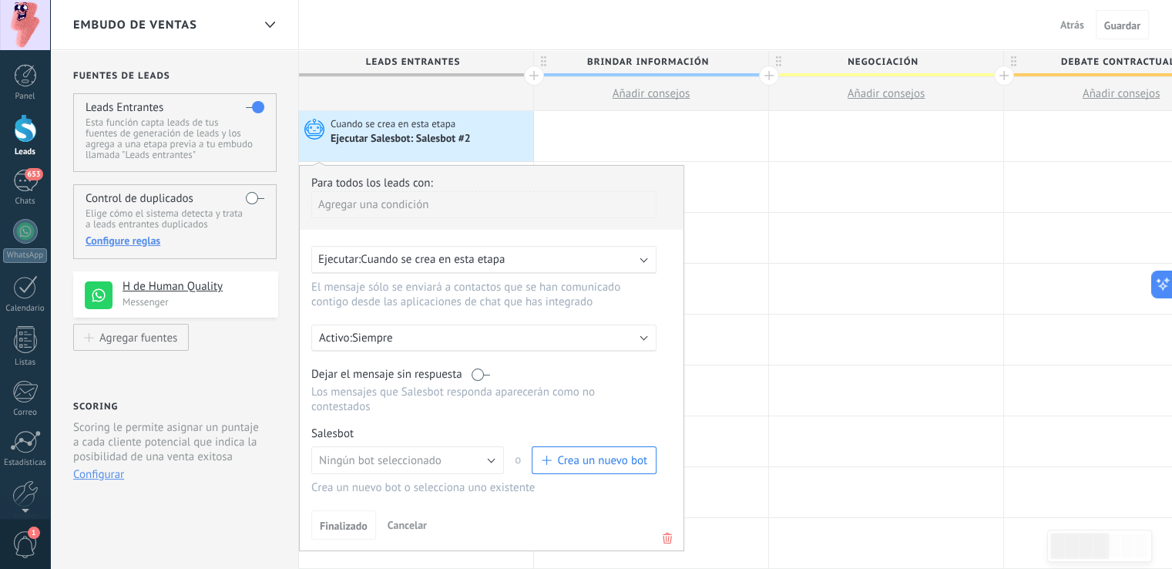
click at [427, 133] on div "Ejecutar Salesbot: Salesbot #2" at bounding box center [401, 139] width 143 height 14
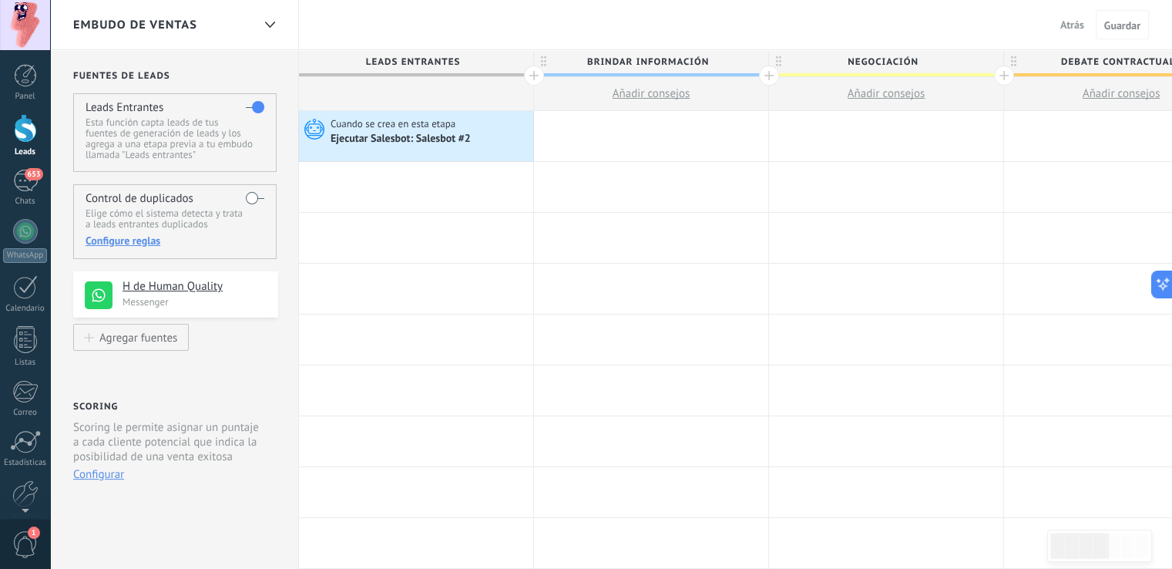
click at [427, 133] on div "Ejecutar Salesbot: Salesbot #2" at bounding box center [401, 139] width 143 height 14
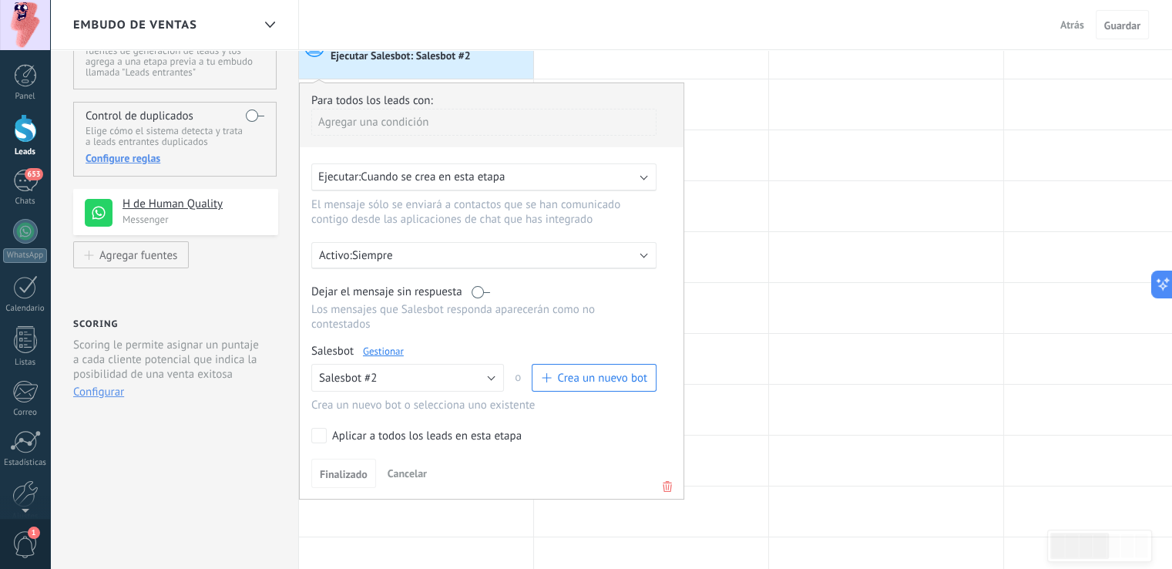
scroll to position [105, 0]
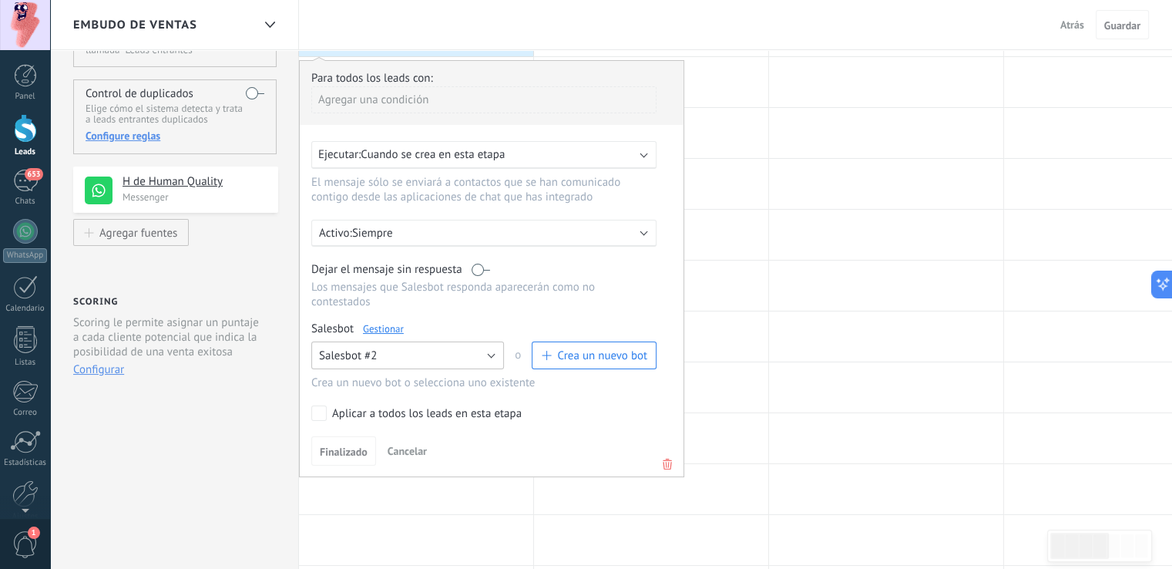
click at [490, 341] on button "Salesbot #2" at bounding box center [407, 355] width 193 height 28
click at [490, 348] on span "Ningún bot seleccionado" at bounding box center [400, 355] width 196 height 15
click at [706, 359] on div at bounding box center [651, 336] width 234 height 50
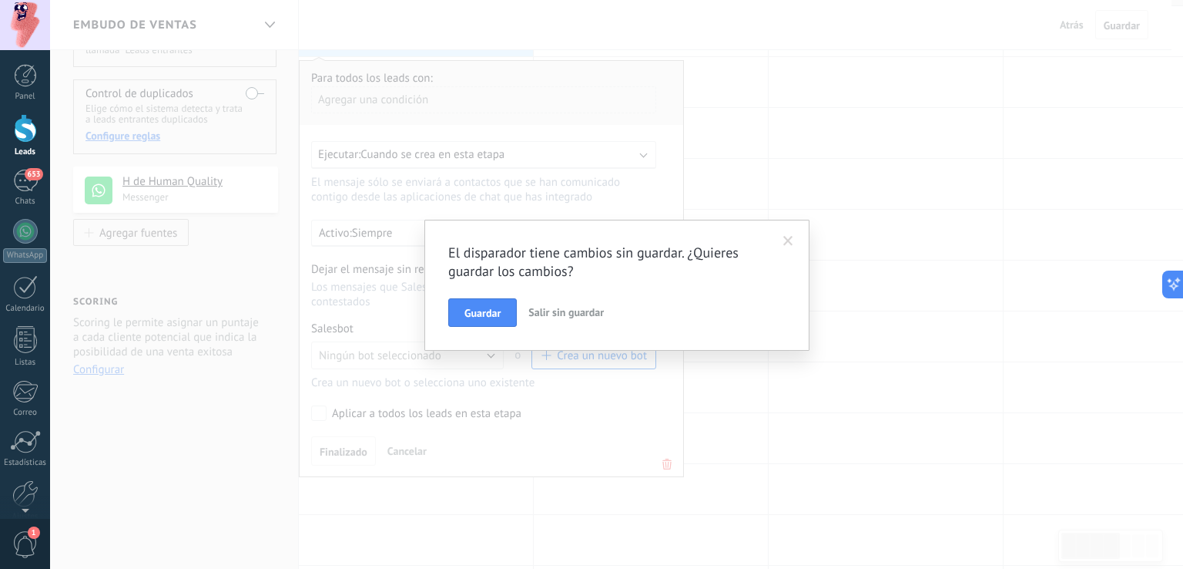
click at [555, 312] on span "Salir sin guardar" at bounding box center [565, 312] width 75 height 14
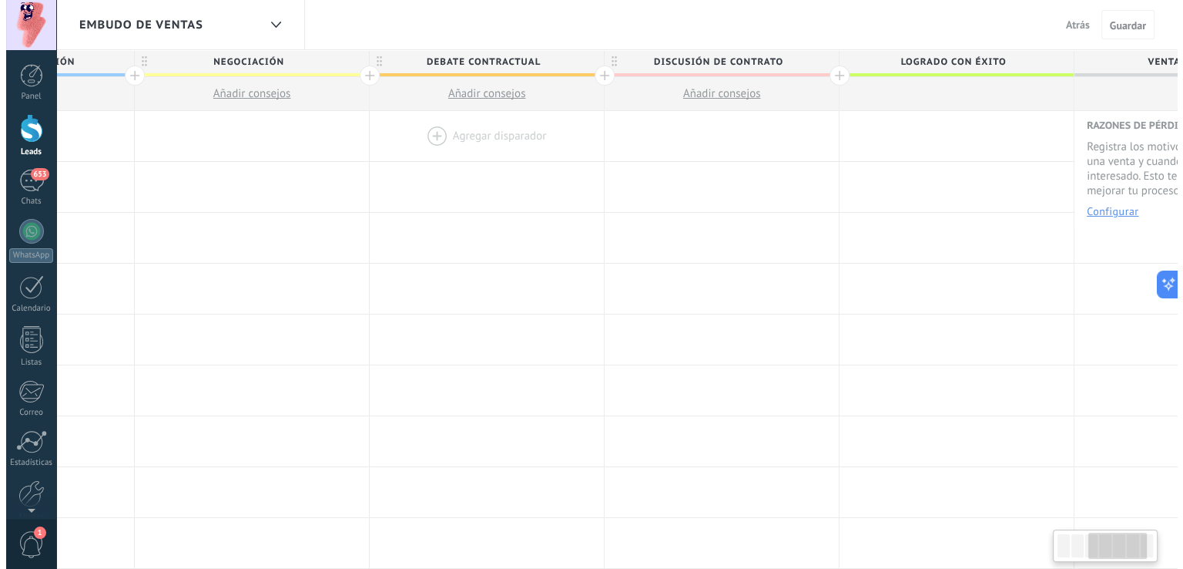
scroll to position [0, 699]
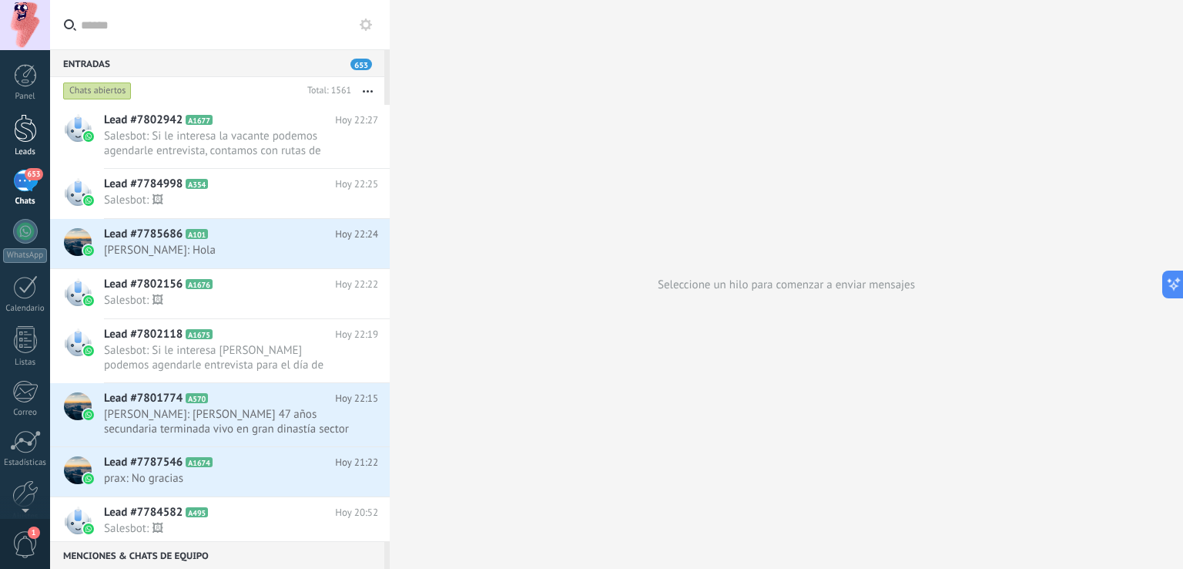
click at [15, 137] on div at bounding box center [25, 128] width 23 height 29
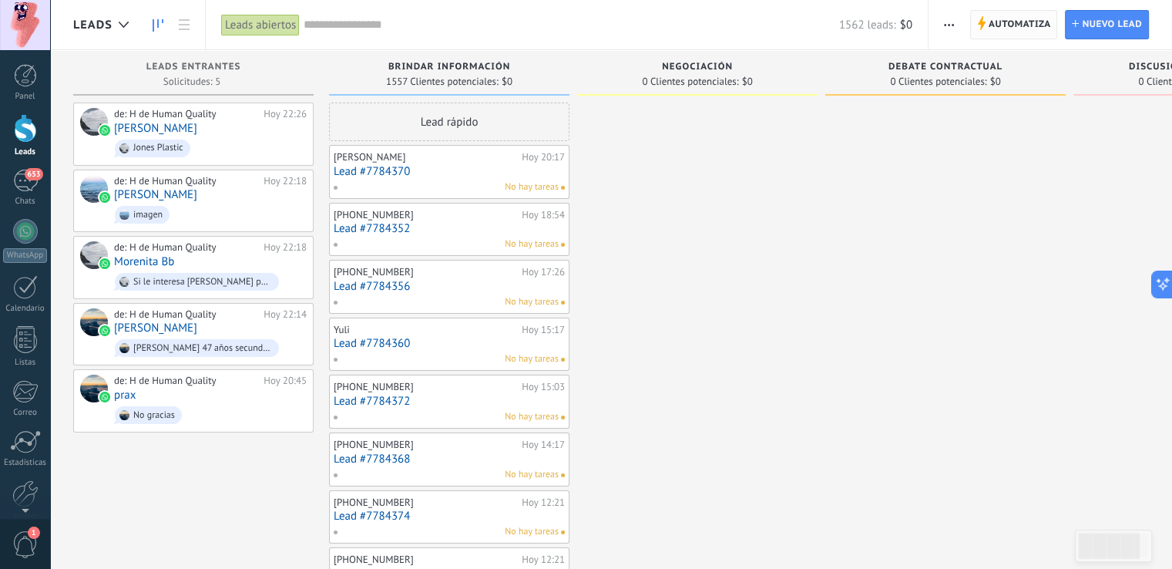
click at [1034, 35] on span "Automatiza" at bounding box center [1019, 25] width 62 height 28
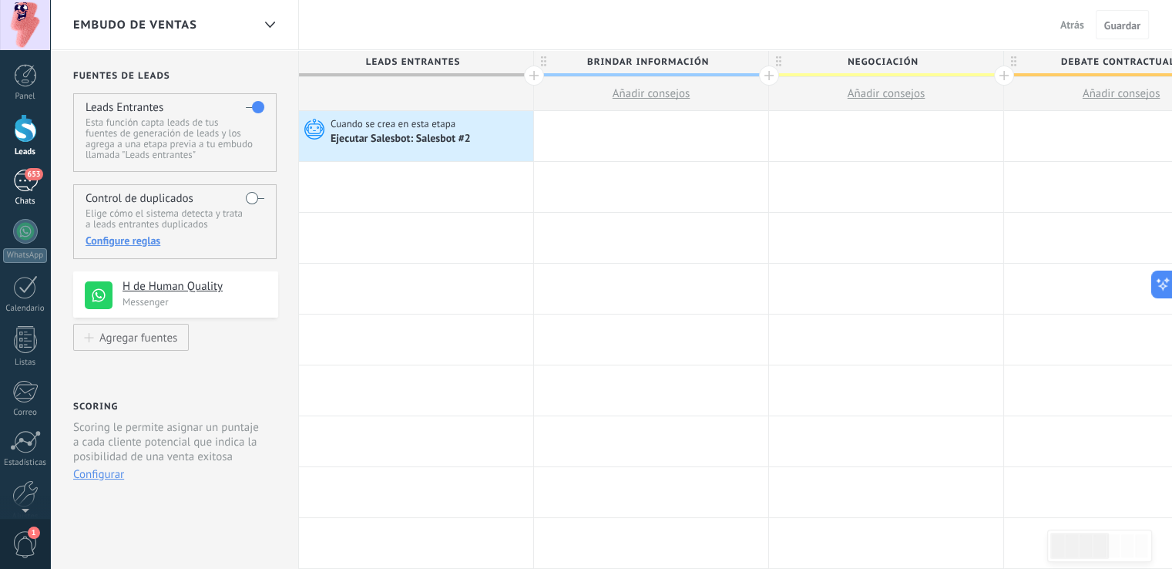
click at [24, 201] on div "Chats" at bounding box center [25, 201] width 45 height 10
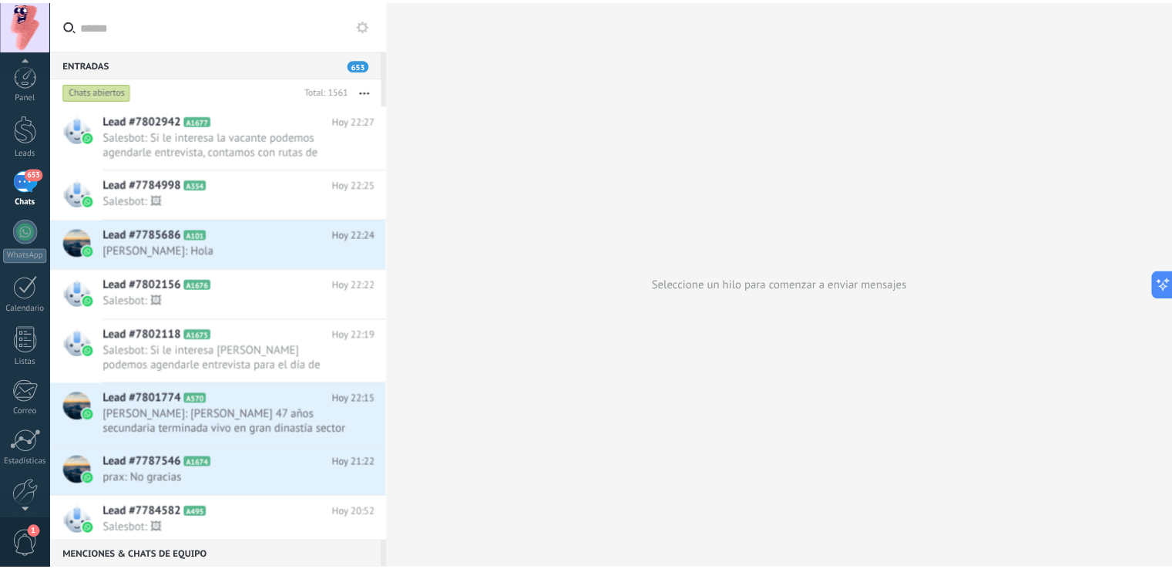
scroll to position [72, 0]
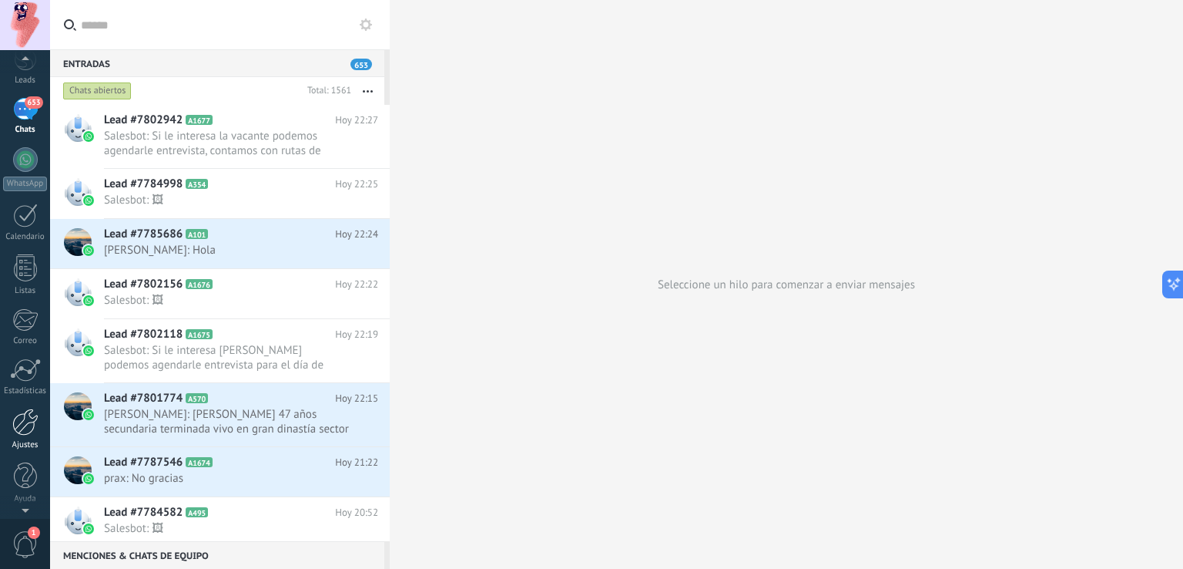
click at [32, 434] on div at bounding box center [25, 421] width 26 height 27
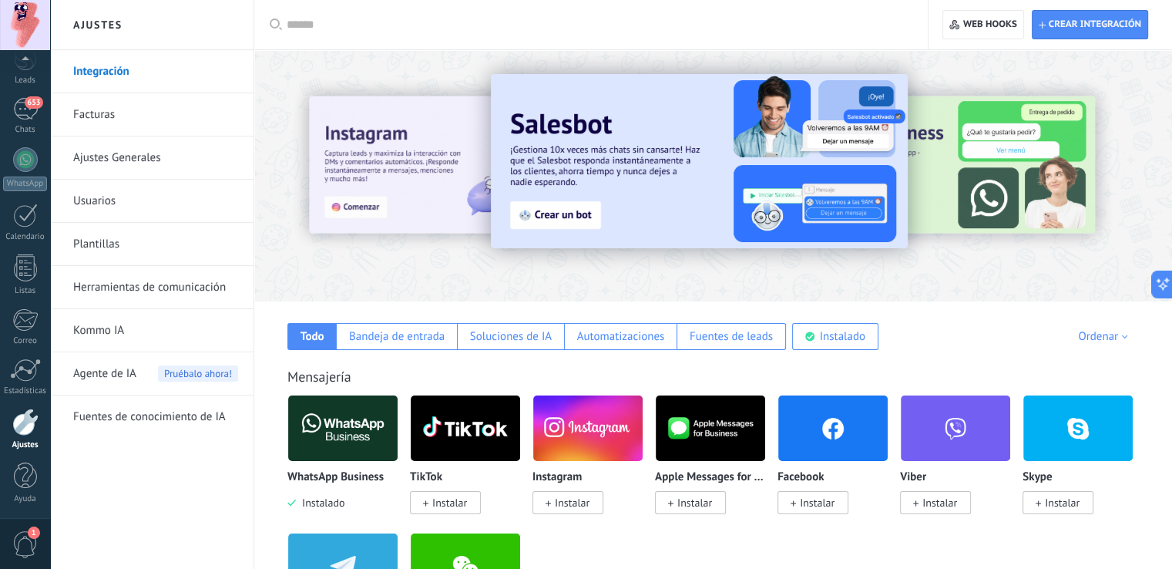
click at [112, 159] on link "Ajustes Generales" at bounding box center [155, 157] width 165 height 43
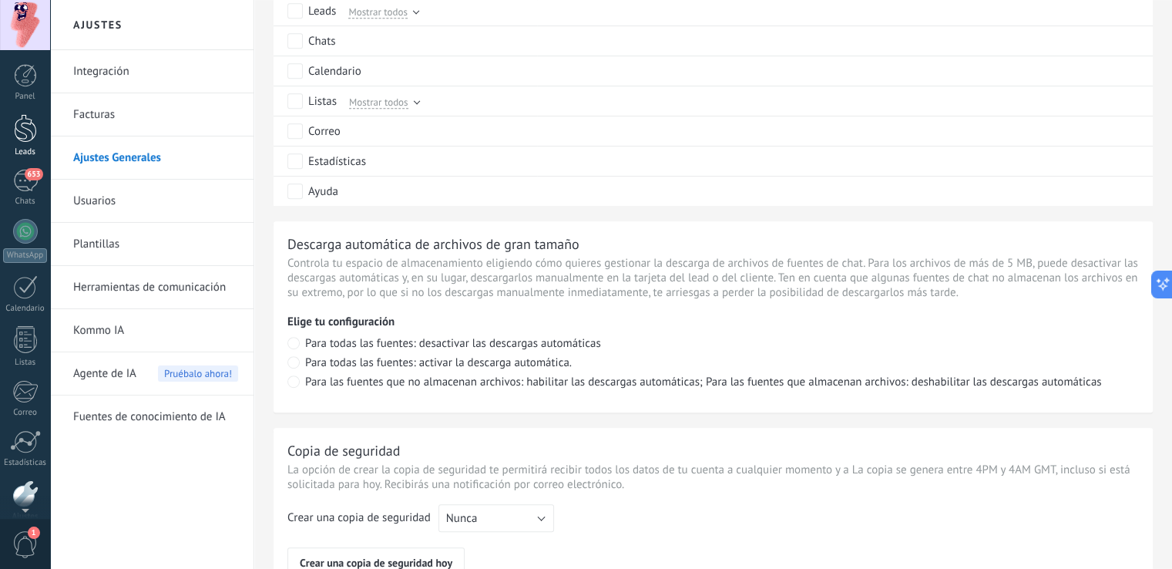
click at [21, 152] on div "Leads" at bounding box center [25, 152] width 45 height 10
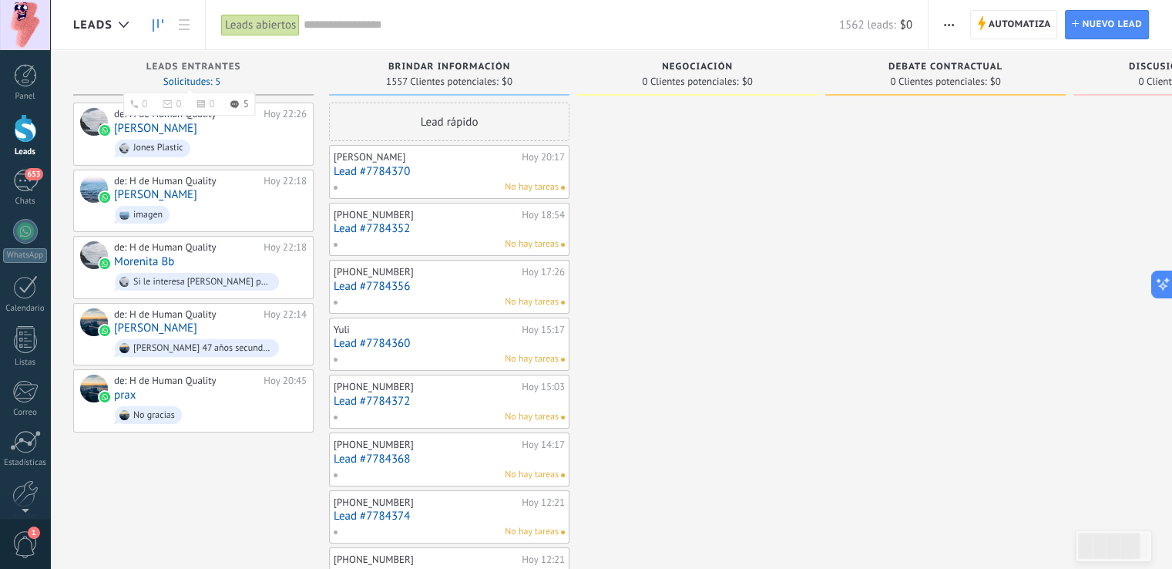
click at [206, 77] on span "Solicitudes: 5 0 0 0 5 0 0 0 5" at bounding box center [191, 81] width 57 height 9
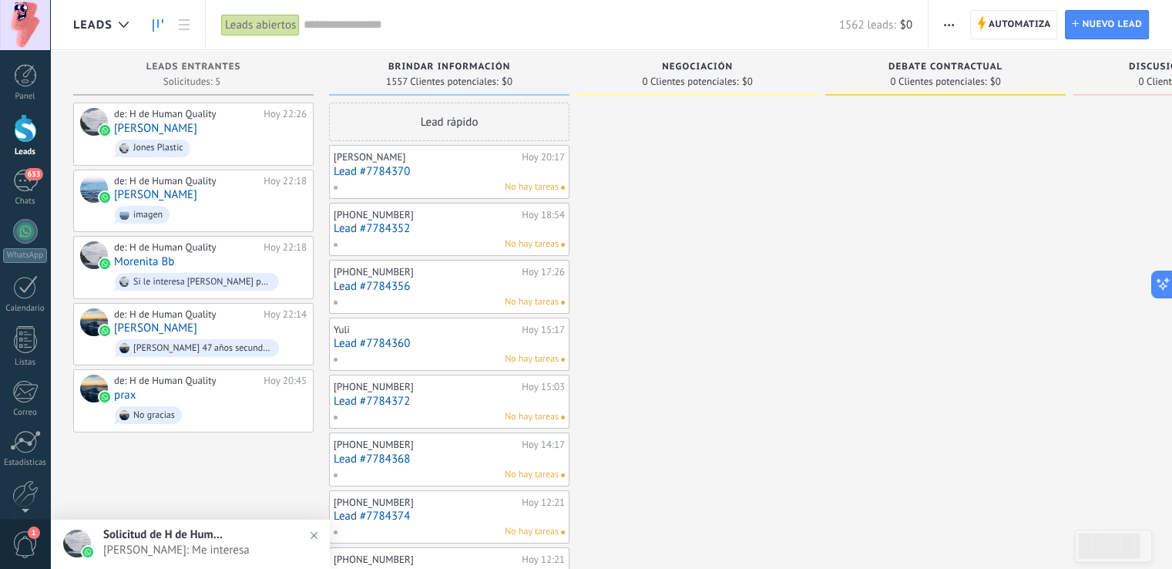
click at [954, 16] on button "button" at bounding box center [949, 24] width 22 height 29
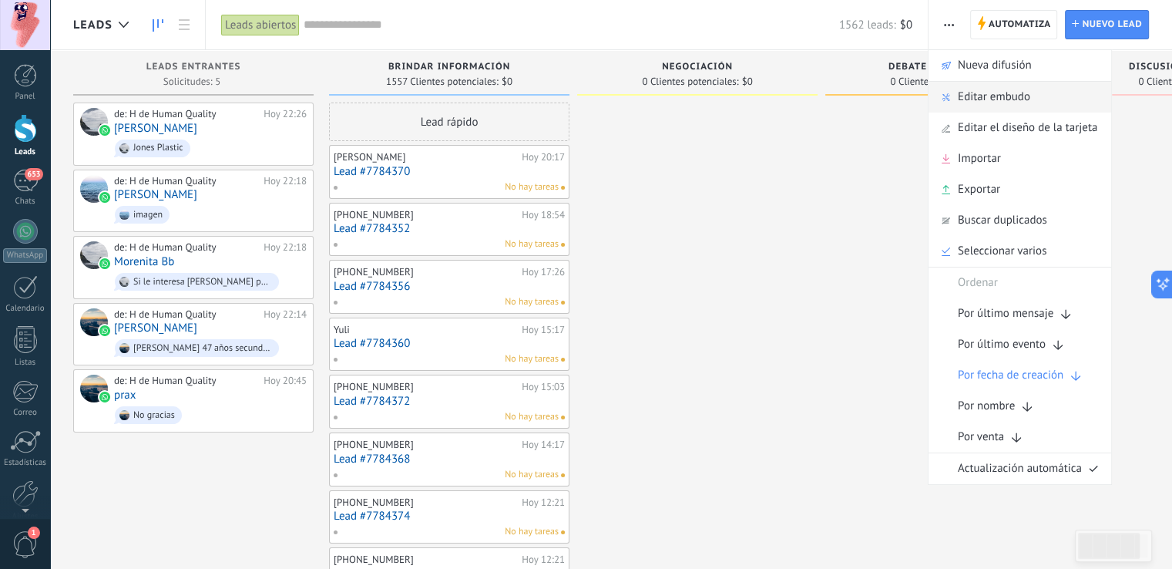
click at [986, 102] on span "Editar embudo" at bounding box center [994, 97] width 72 height 31
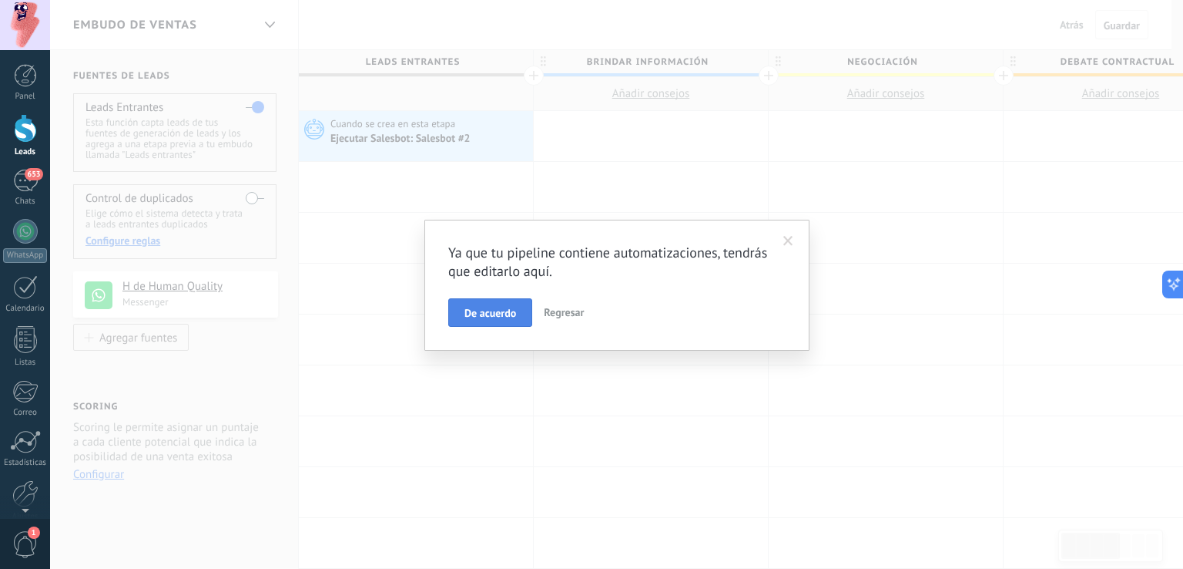
click at [517, 310] on button "De acuerdo" at bounding box center [490, 312] width 84 height 29
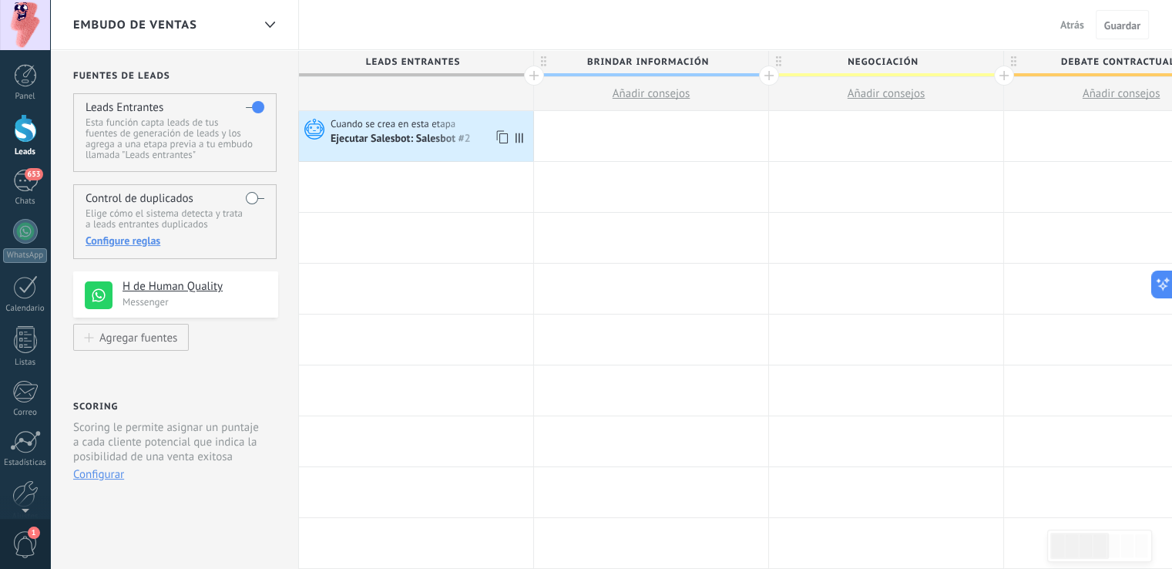
click at [439, 131] on div "Ejecutar Salesbot: Salesbot #2" at bounding box center [429, 138] width 199 height 15
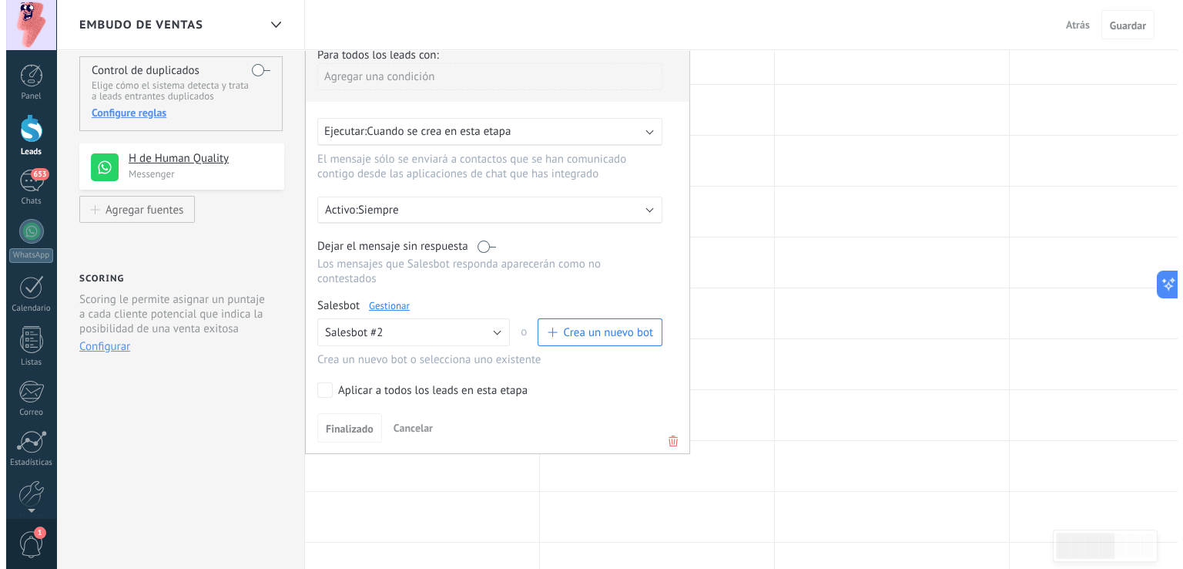
scroll to position [129, 0]
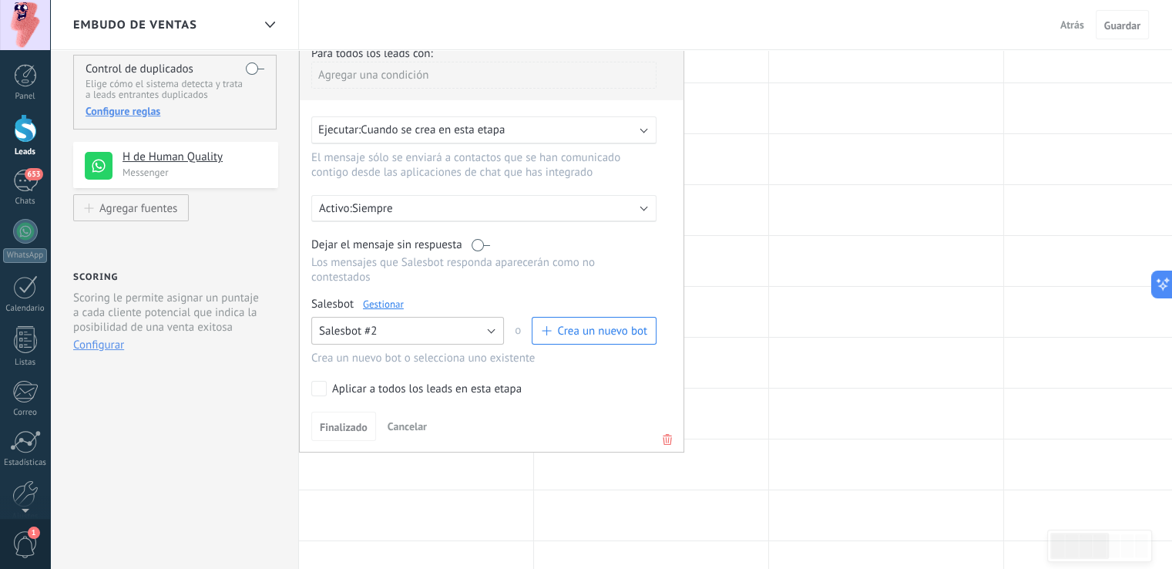
click at [496, 317] on button "Salesbot #2" at bounding box center [407, 331] width 193 height 28
click at [416, 350] on span "Salesbot #2" at bounding box center [400, 357] width 196 height 15
click at [556, 324] on span "Crea un nuevo bot" at bounding box center [594, 331] width 106 height 15
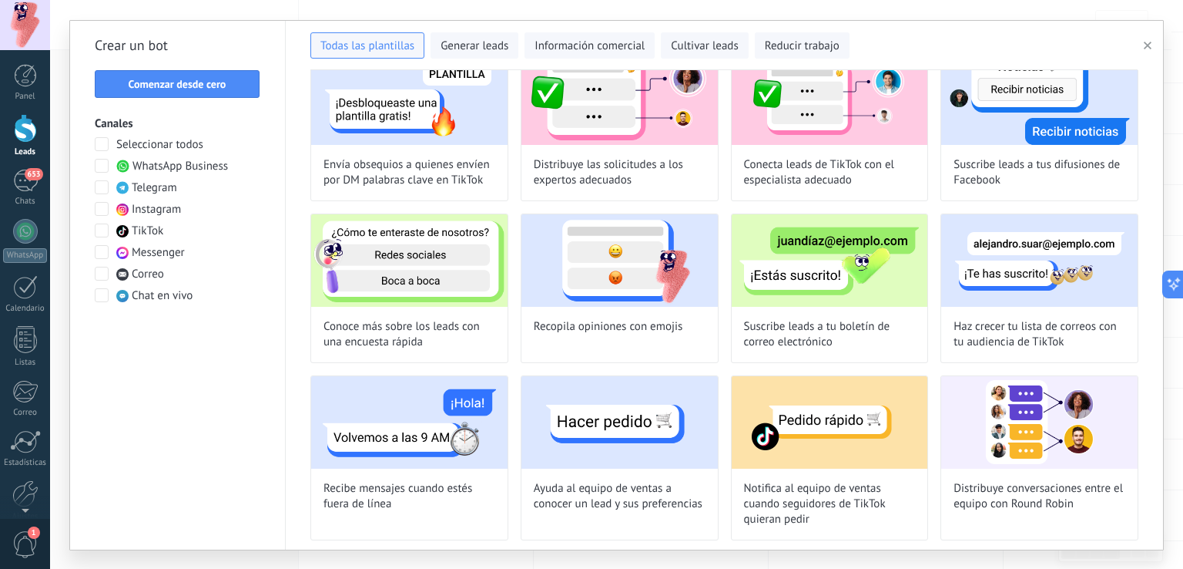
scroll to position [0, 0]
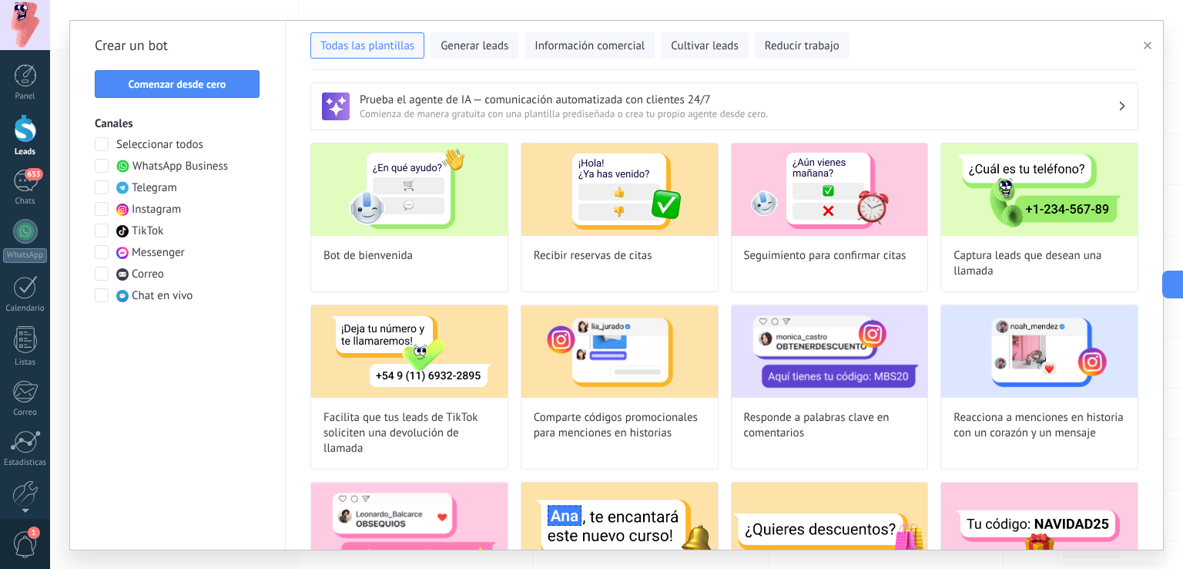
click at [1141, 47] on button "button" at bounding box center [1150, 45] width 25 height 18
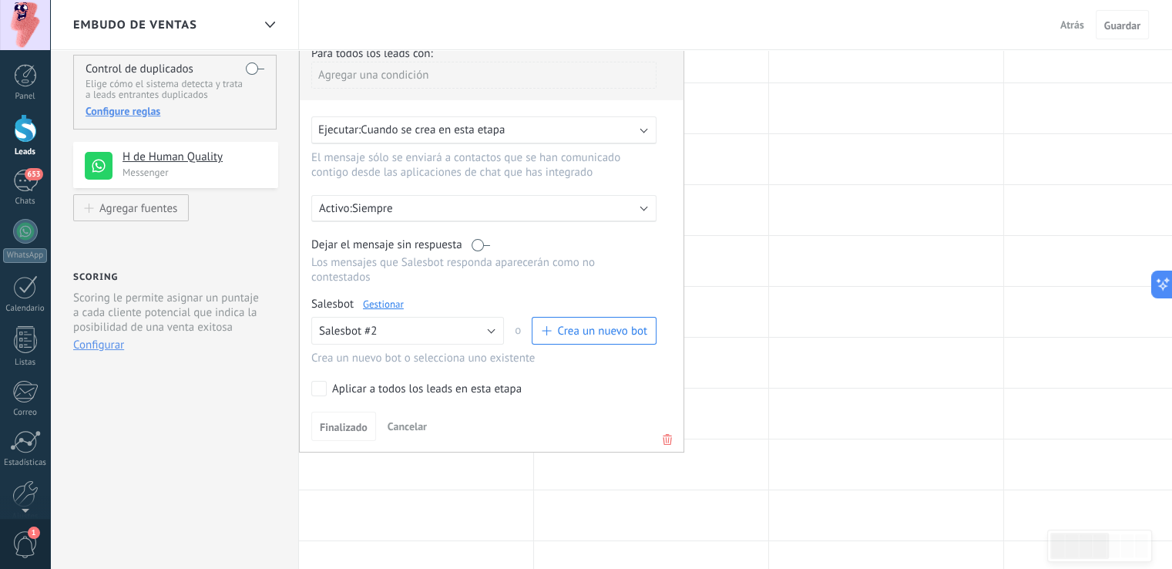
click at [377, 297] on link "Gestionar" at bounding box center [383, 303] width 41 height 13
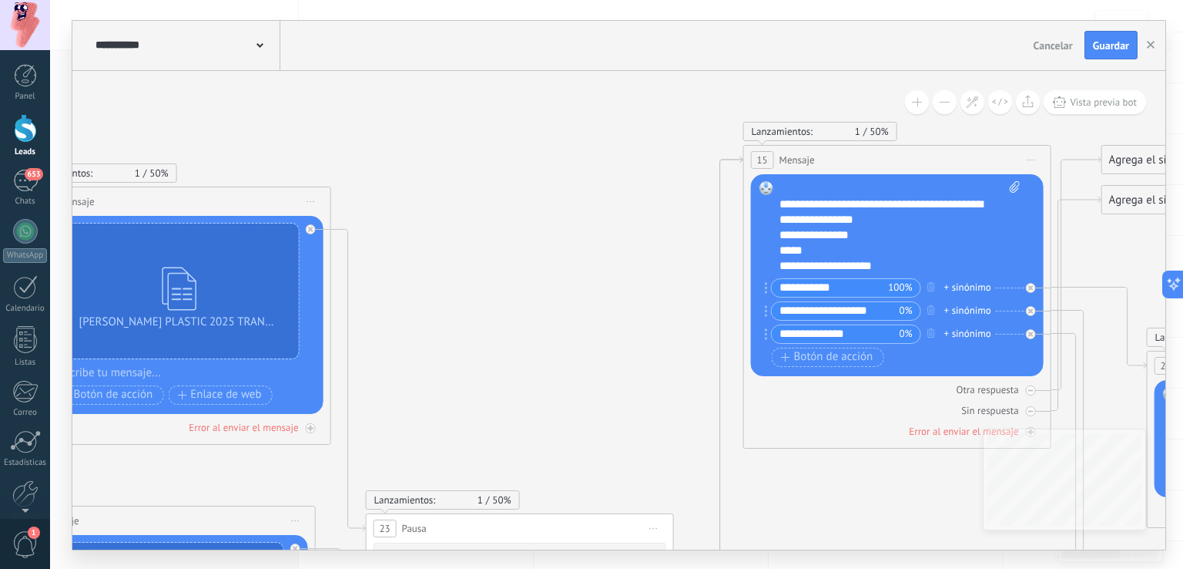
scroll to position [77, 0]
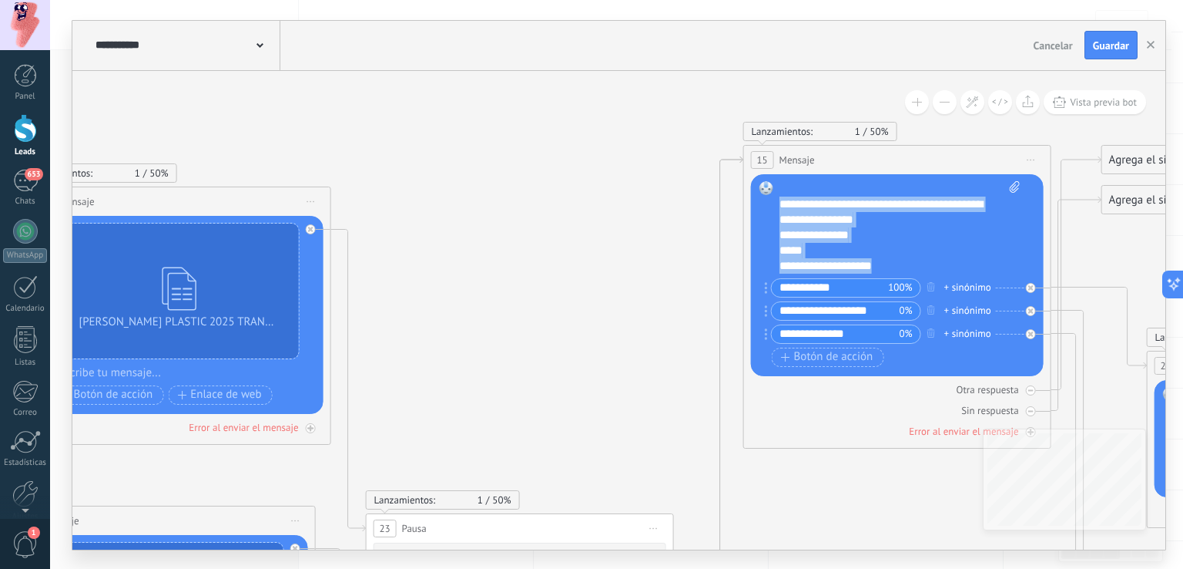
drag, startPoint x: 894, startPoint y: 266, endPoint x: 766, endPoint y: 203, distance: 142.6
click at [766, 203] on div "Reemplazar Quitar Convertir a mensaje de voz Arrastre la imagen aquí para adjun…" at bounding box center [897, 275] width 293 height 202
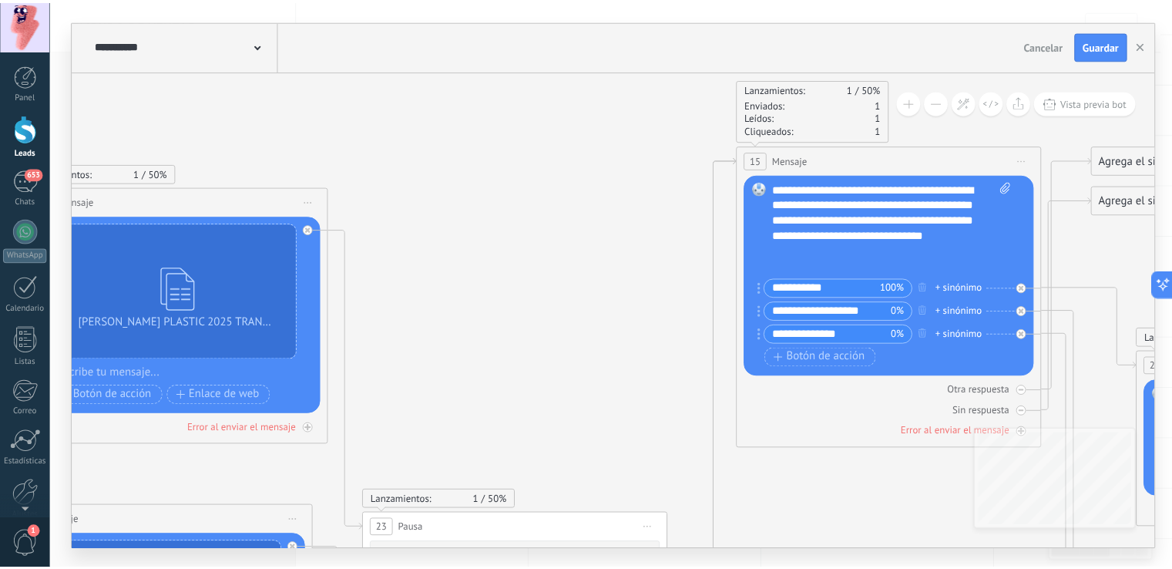
scroll to position [0, 0]
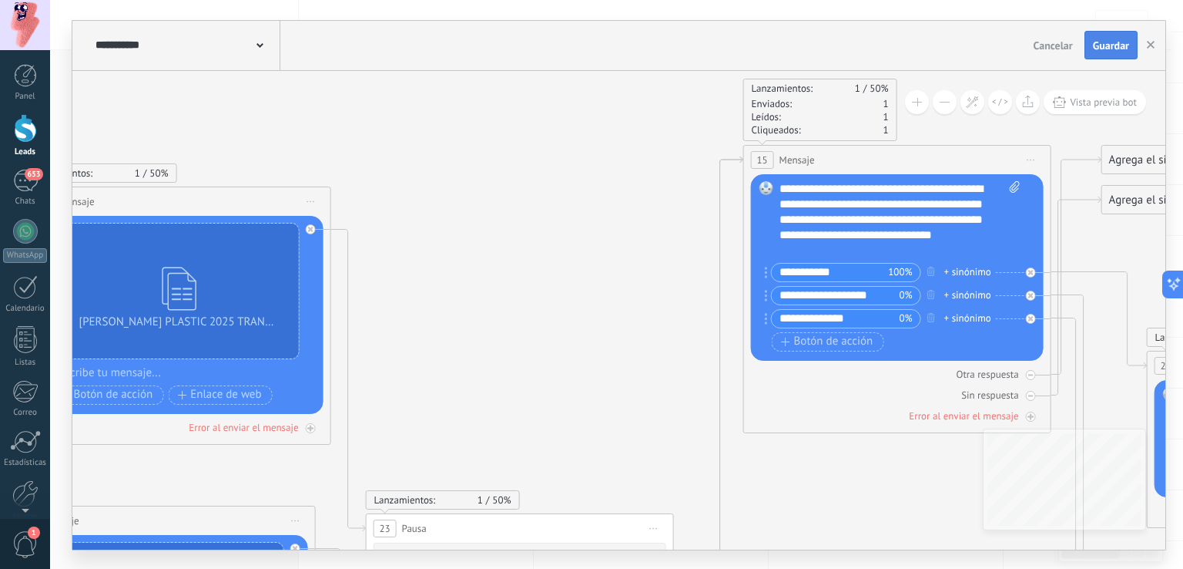
click at [1097, 54] on button "Guardar" at bounding box center [1111, 45] width 53 height 29
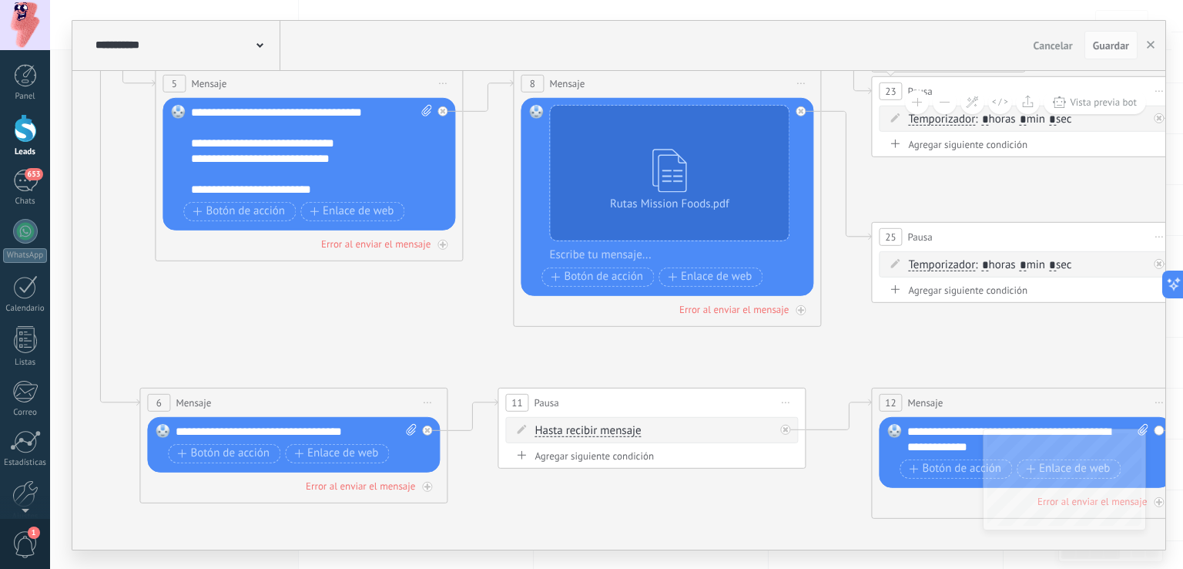
click at [37, 145] on link "Leads" at bounding box center [25, 135] width 50 height 43
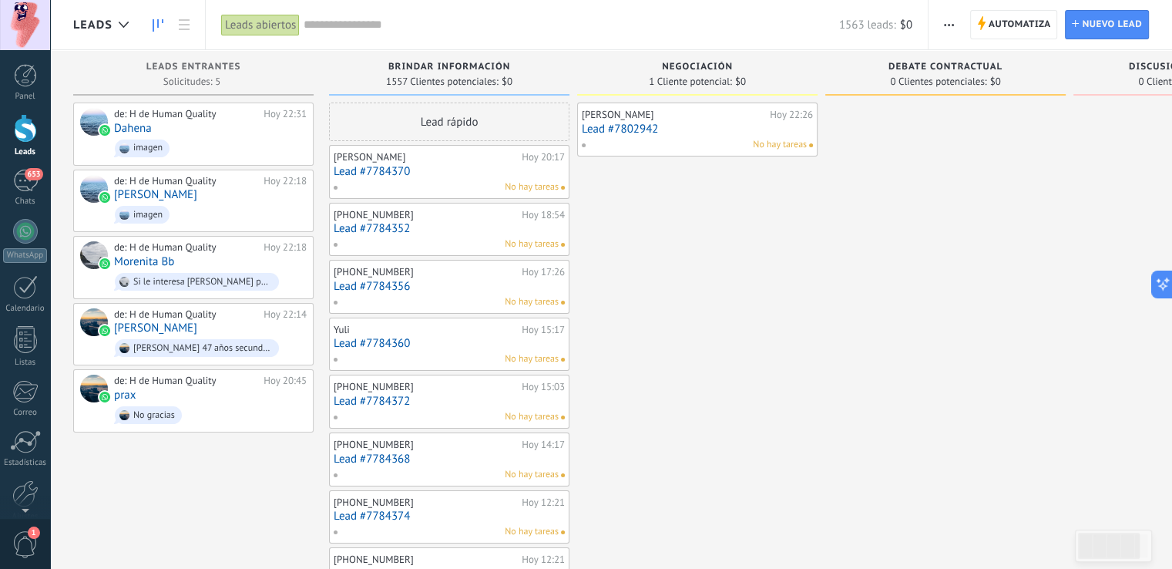
click at [900, 24] on span "$0" at bounding box center [906, 25] width 12 height 15
drag, startPoint x: 900, startPoint y: 24, endPoint x: 915, endPoint y: 25, distance: 15.4
click at [915, 25] on div "Leads abiertos Aplicar 1563 leads: $0 Leads abiertos Mis leads Leads ganados Le…" at bounding box center [566, 24] width 723 height 49
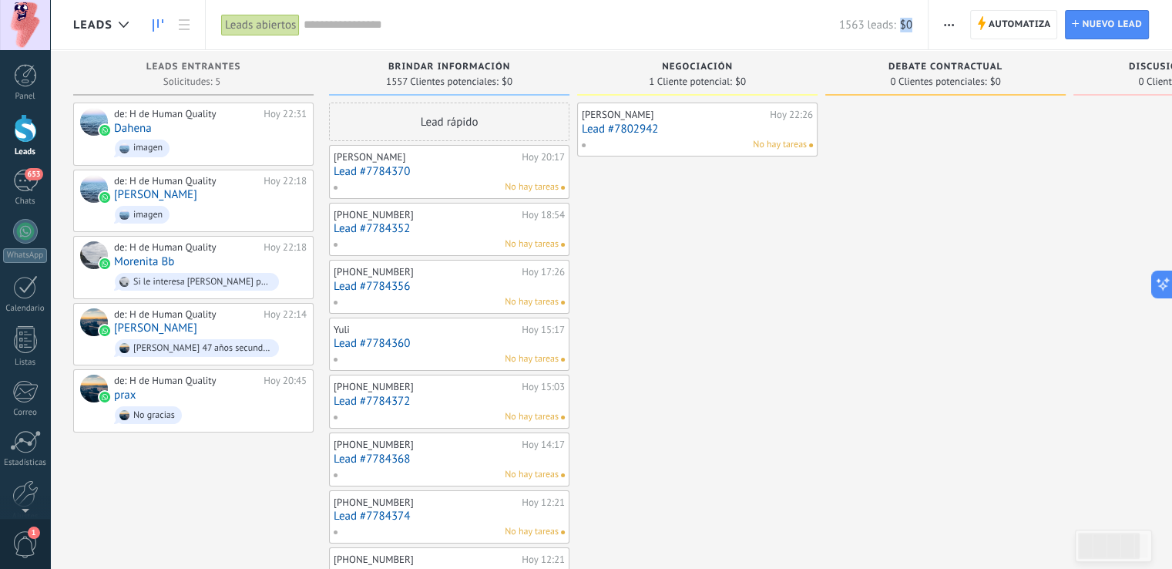
click at [915, 25] on div "Leads abiertos Aplicar 1563 leads: $0 Leads abiertos Mis leads Leads ganados Le…" at bounding box center [566, 24] width 723 height 49
click at [921, 25] on div "Leads abiertos Aplicar 1563 leads: $0 Leads abiertos Mis leads Leads ganados Le…" at bounding box center [566, 24] width 723 height 49
click at [853, 25] on span "1563 leads:" at bounding box center [867, 25] width 57 height 15
click at [20, 539] on span "1" at bounding box center [25, 544] width 26 height 27
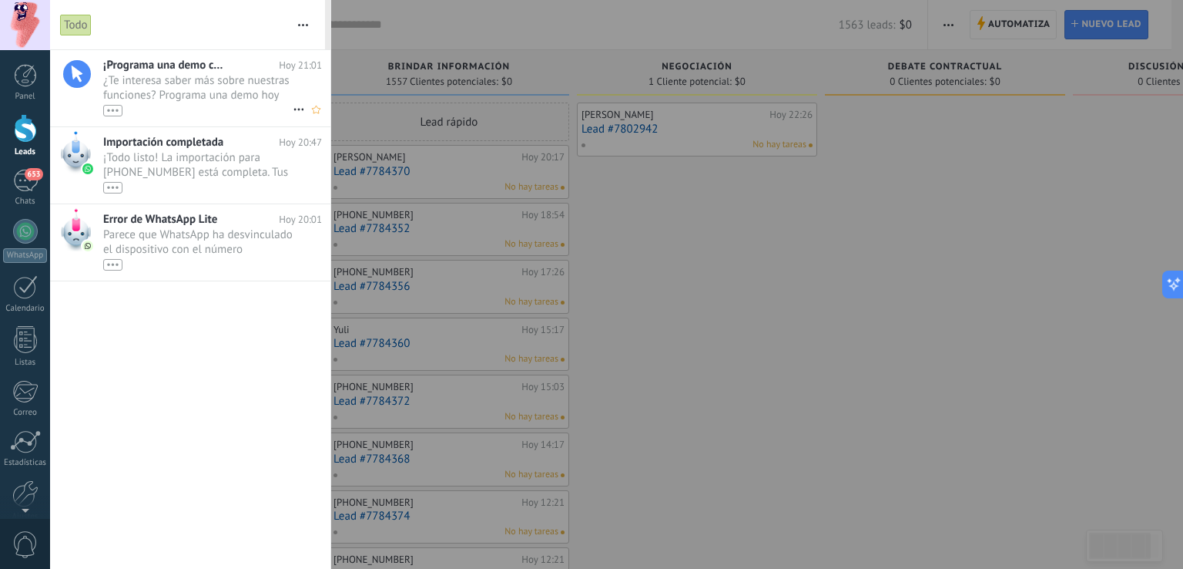
click at [166, 107] on div "•••" at bounding box center [198, 109] width 190 height 13
click at [508, 138] on div at bounding box center [591, 284] width 1183 height 569
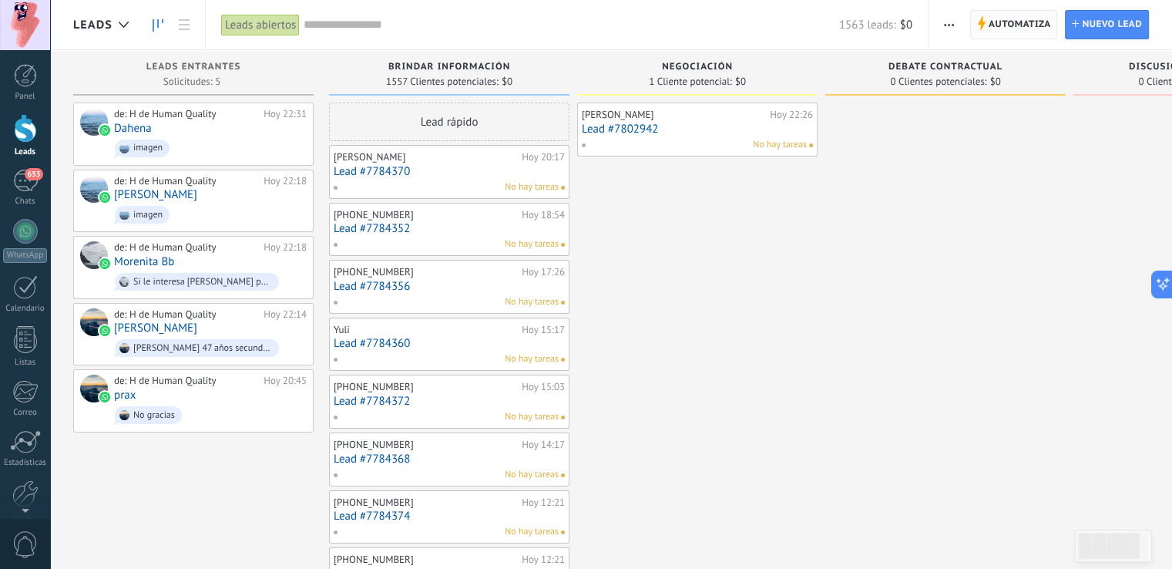
click at [985, 25] on icon at bounding box center [981, 23] width 8 height 14
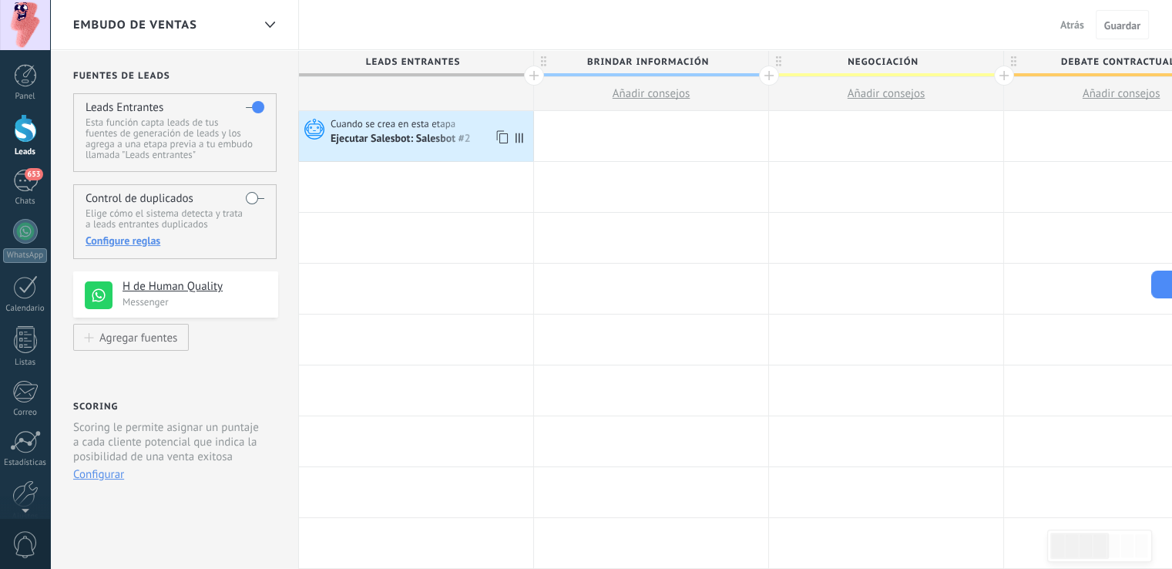
click at [457, 115] on div "Cuando se crea en esta etapa Ejecutar [PERSON_NAME]: Salesbot #2" at bounding box center [416, 136] width 234 height 50
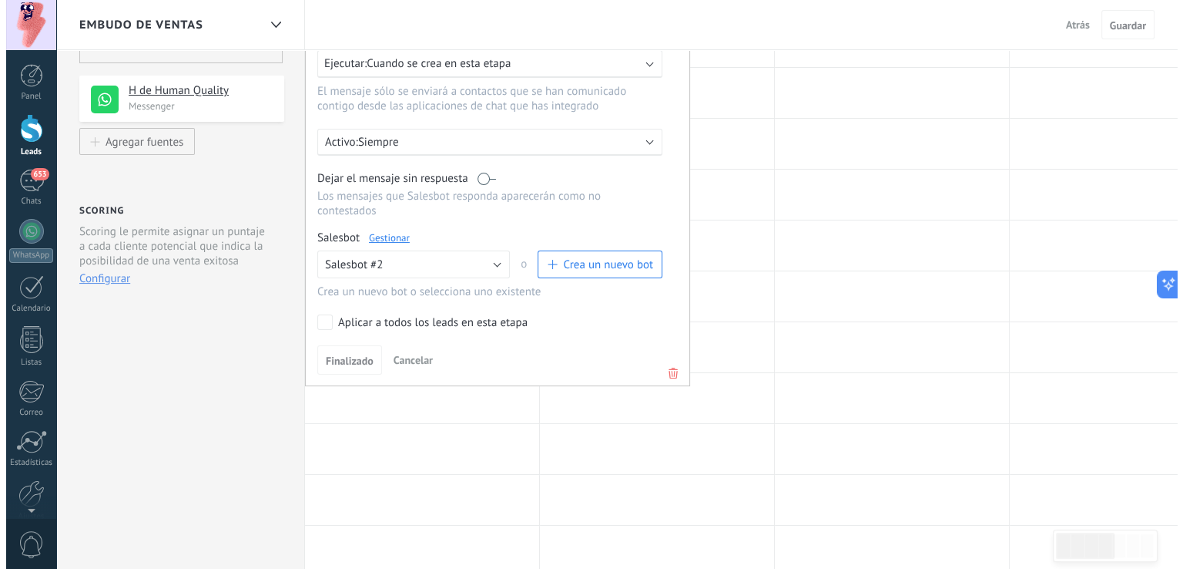
scroll to position [203, 0]
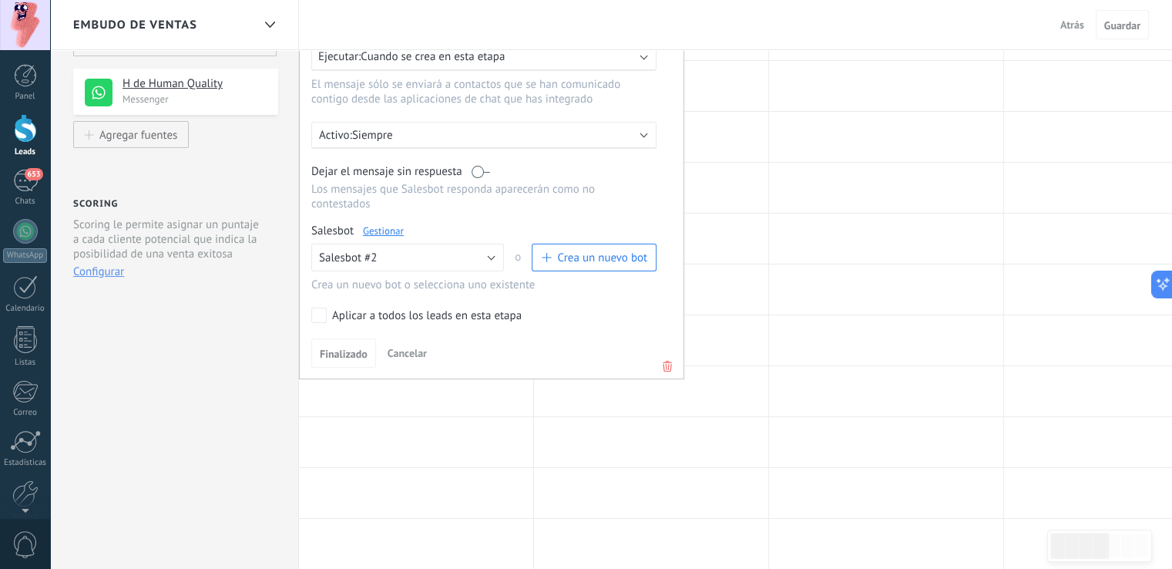
click at [385, 224] on div "Salesbot Gestionar Ningún bot seleccionado Salesbot #2 TestBot Salesbot #2 o Cr…" at bounding box center [491, 257] width 361 height 69
click at [385, 224] on link "Gestionar" at bounding box center [383, 230] width 41 height 13
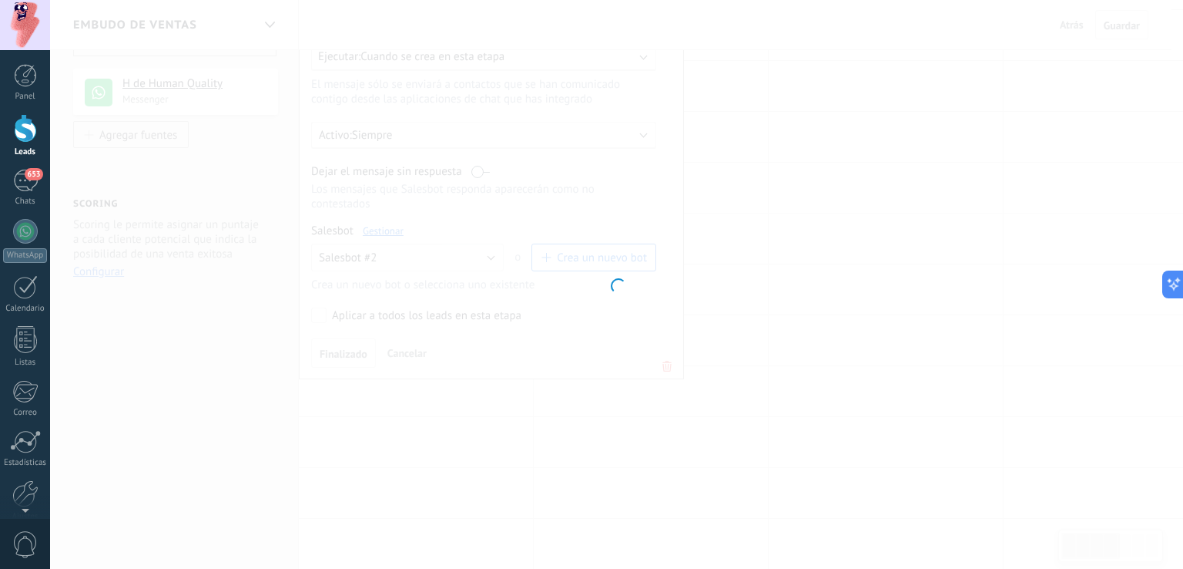
type input "**********"
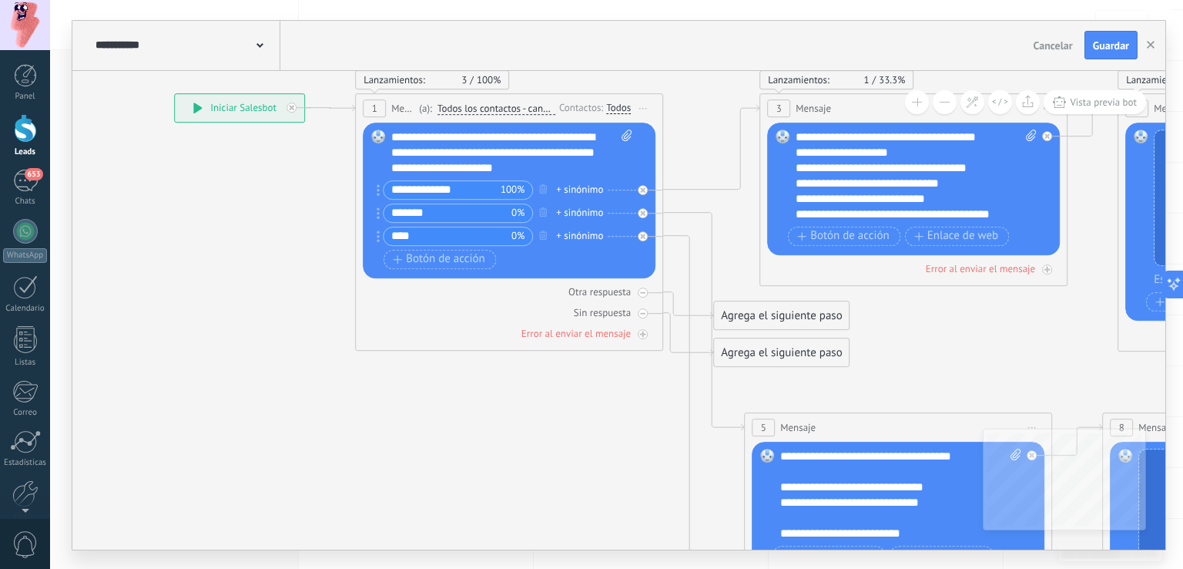
click at [765, 309] on div "Agrega el siguiente paso" at bounding box center [781, 315] width 135 height 25
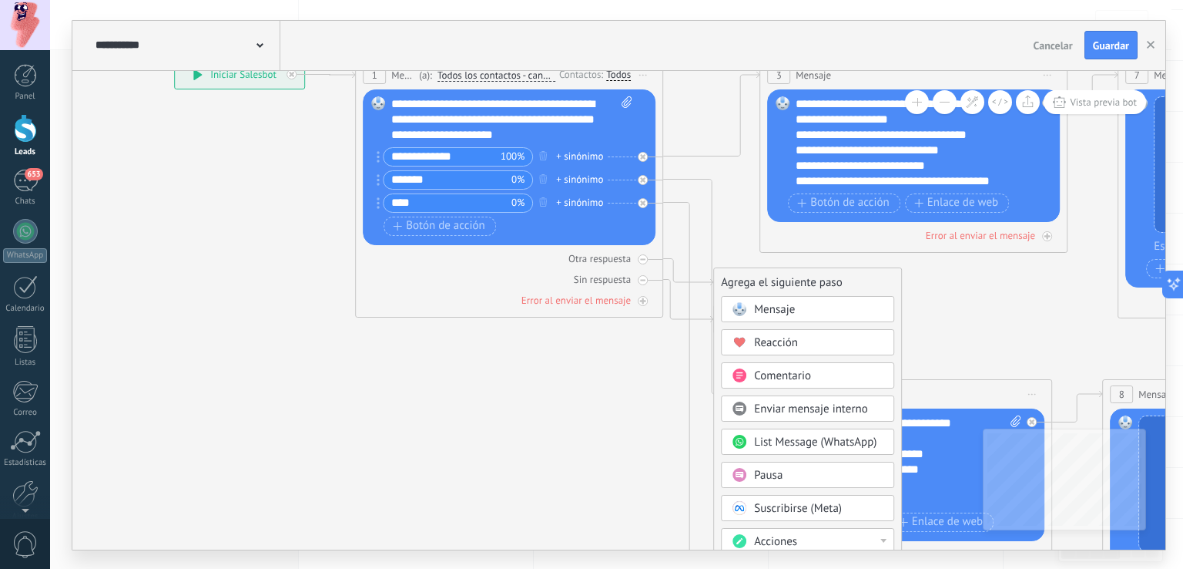
click at [574, 153] on div "+ sinónimo" at bounding box center [579, 156] width 47 height 15
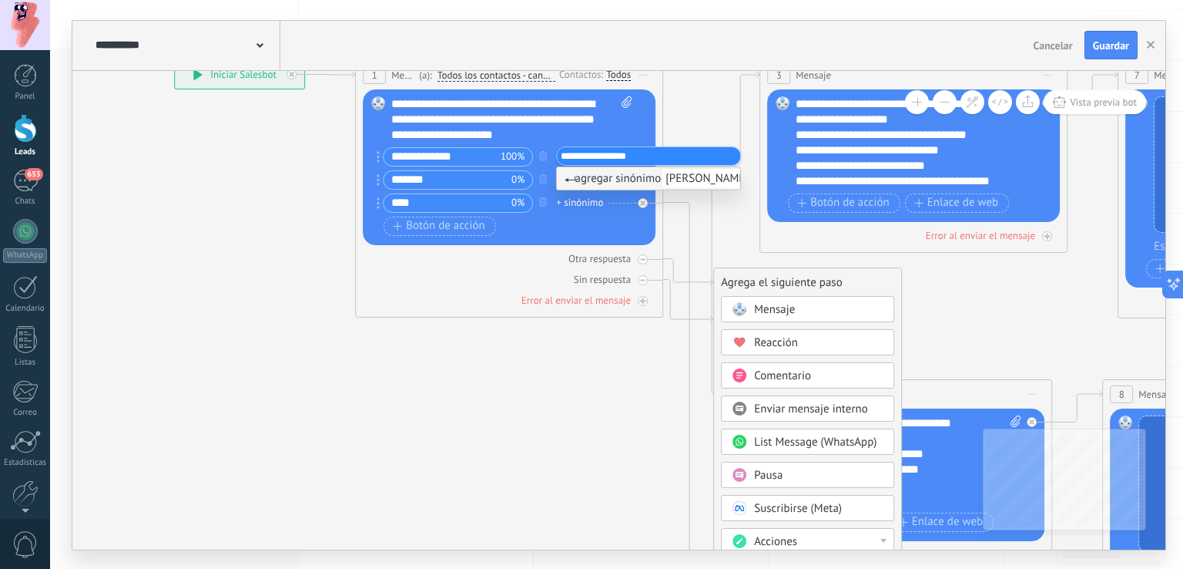
type input "**********"
click at [606, 175] on span "agregar sinónimo [PERSON_NAME] plastic, jp" at bounding box center [684, 178] width 239 height 15
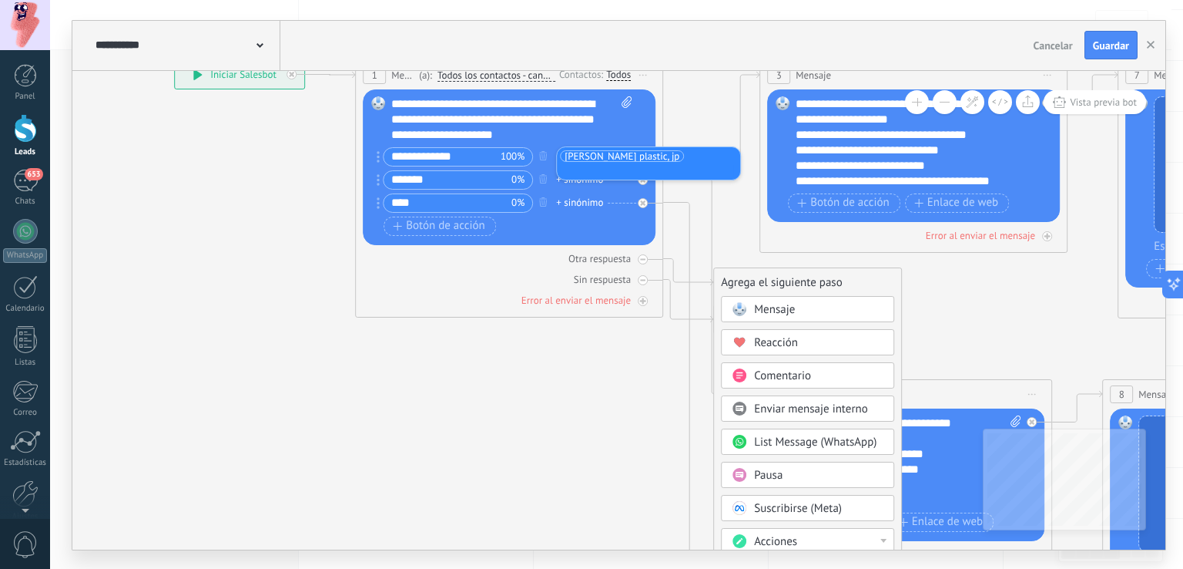
click at [626, 152] on span "[PERSON_NAME] plastic, jp" at bounding box center [622, 156] width 115 height 15
click at [626, 152] on input "text" at bounding box center [599, 156] width 77 height 10
type input "*"
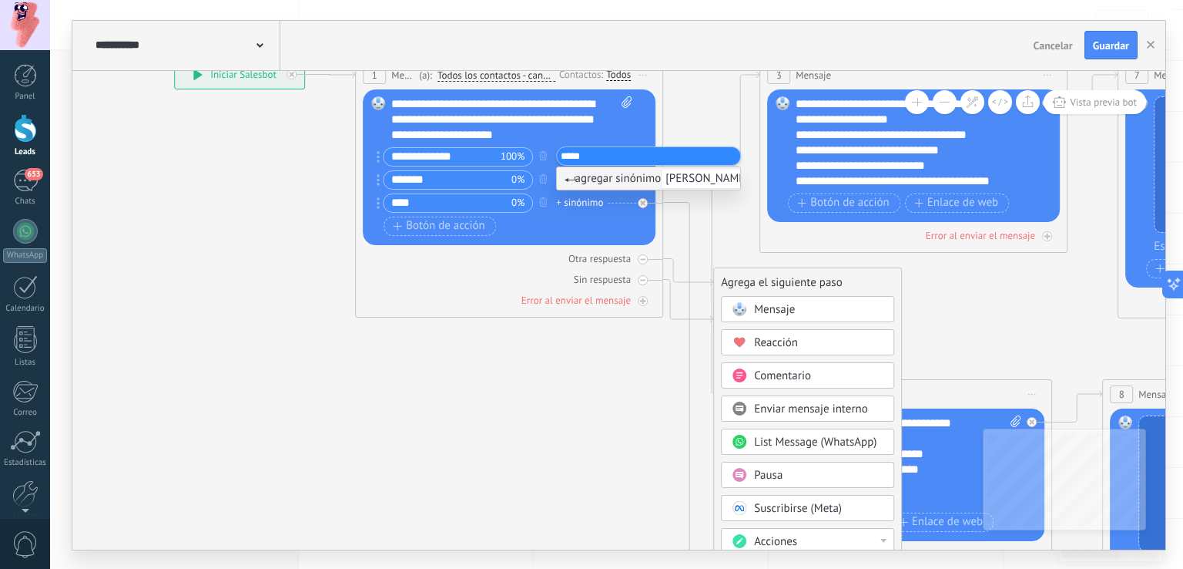
type input "*****"
click at [641, 179] on span "agregar sinónimo [PERSON_NAME]" at bounding box center [659, 178] width 189 height 15
type input "**********"
click at [641, 179] on span "agregar sinónimo [PERSON_NAME] plastic" at bounding box center [677, 178] width 225 height 15
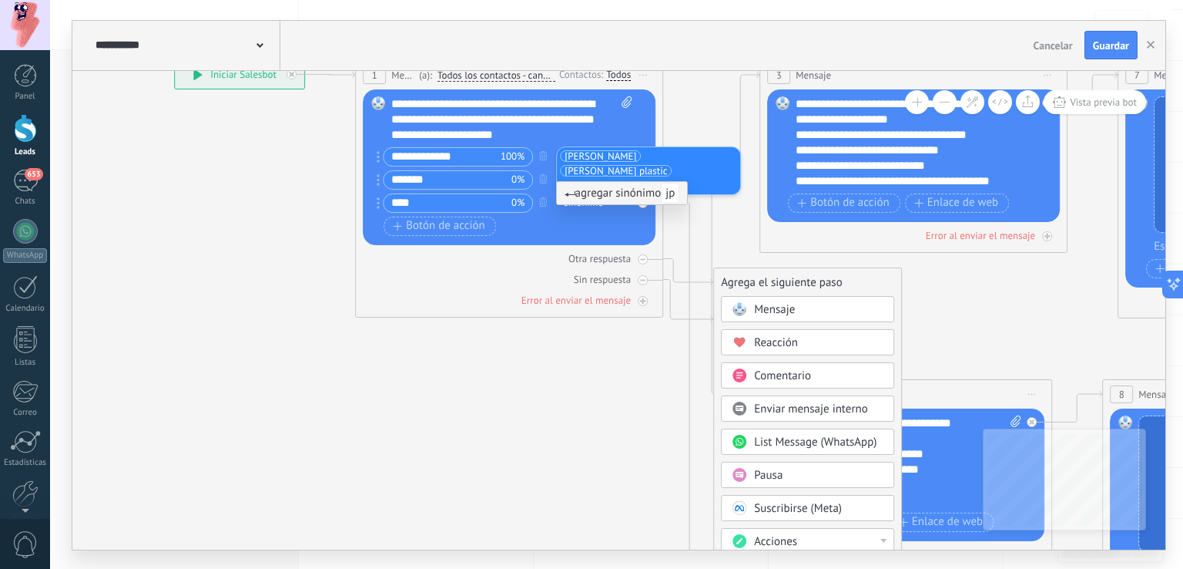
type input "**"
click at [662, 197] on span "agregar sinónimo jp" at bounding box center [623, 193] width 116 height 15
click at [525, 245] on div "Otra respuesta Sin respuesta Error al enviar el mensaje" at bounding box center [509, 276] width 293 height 62
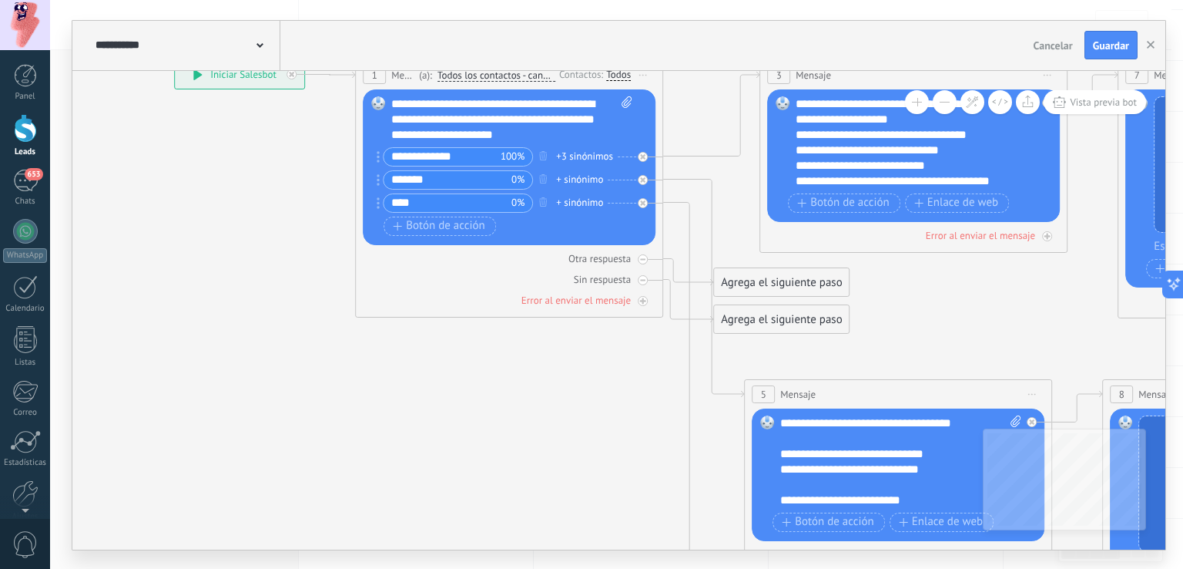
click at [752, 277] on div "Agrega el siguiente paso" at bounding box center [781, 282] width 135 height 25
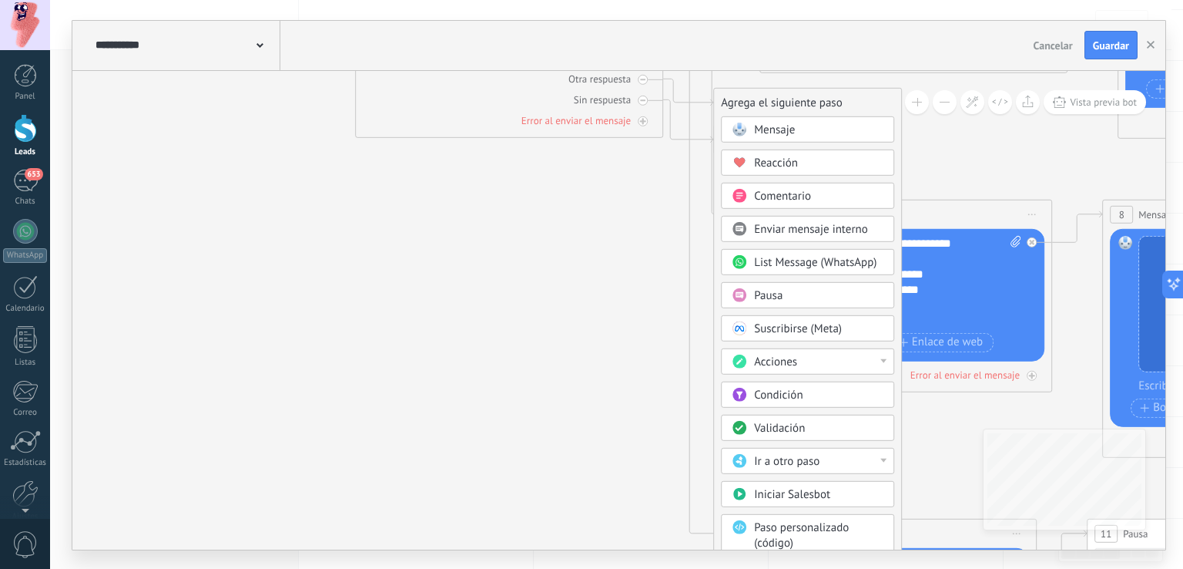
click at [826, 465] on div "Ir a otro paso" at bounding box center [818, 460] width 129 height 15
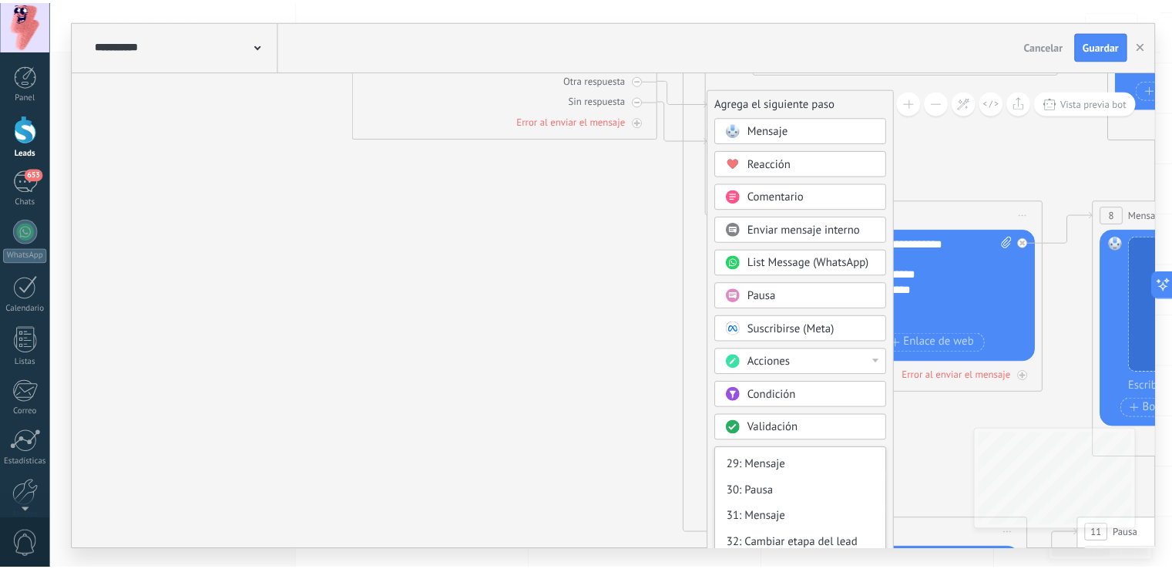
scroll to position [386, 0]
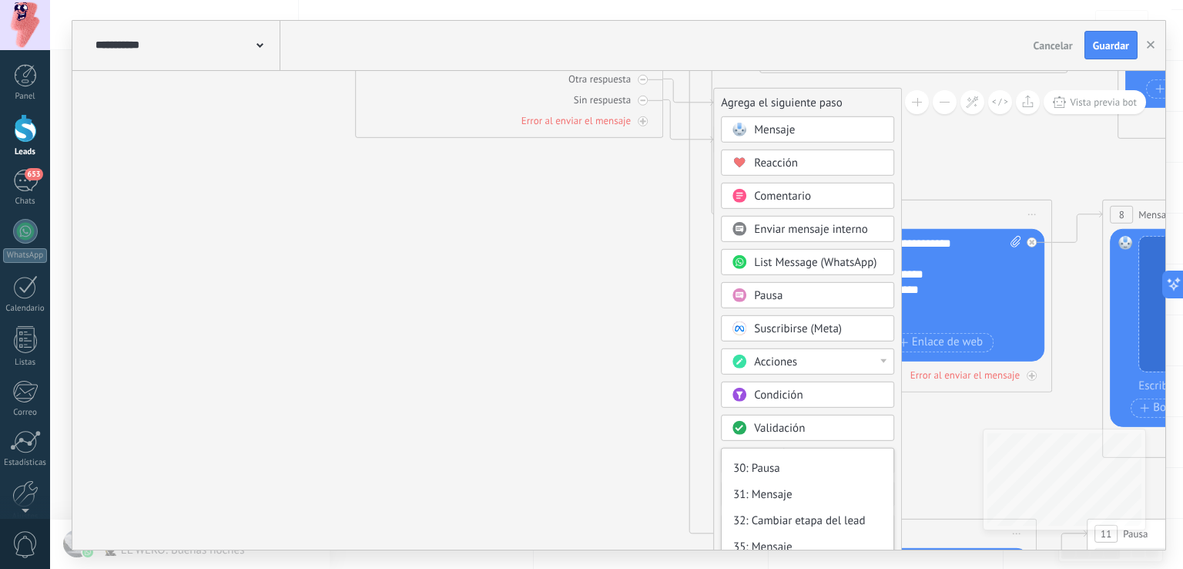
click at [780, 408] on div "Mensaje Mensaje Mensaje Reacción Comentario Enviar mensaje interno" at bounding box center [807, 384] width 173 height 536
click at [787, 414] on div "Validación" at bounding box center [807, 427] width 173 height 26
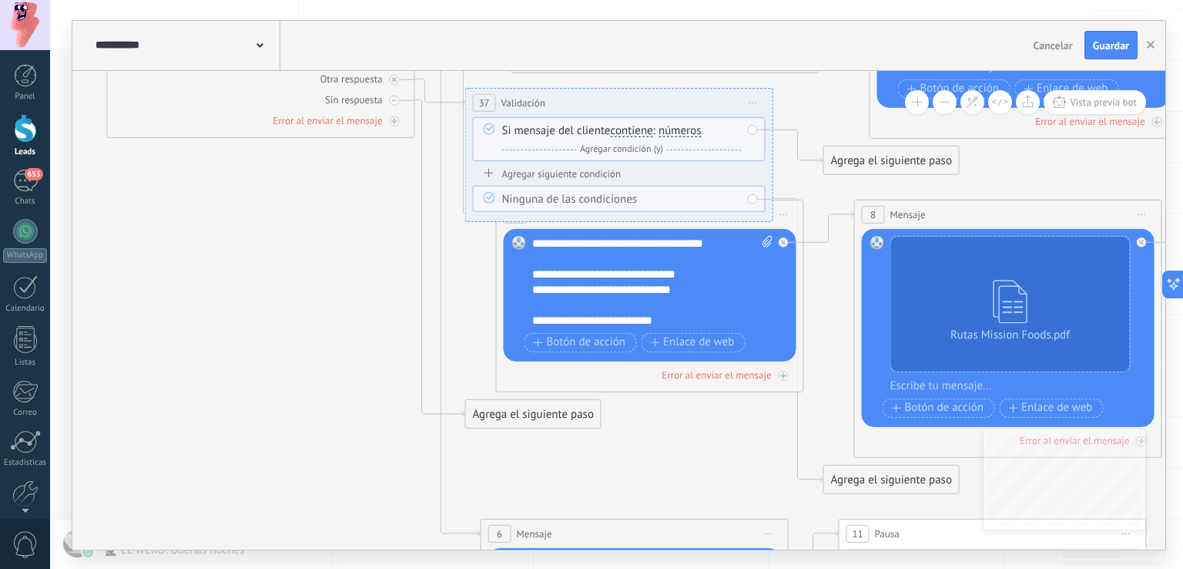
click at [687, 133] on span "números" at bounding box center [680, 130] width 43 height 12
click at [687, 133] on button "números" at bounding box center [747, 130] width 193 height 28
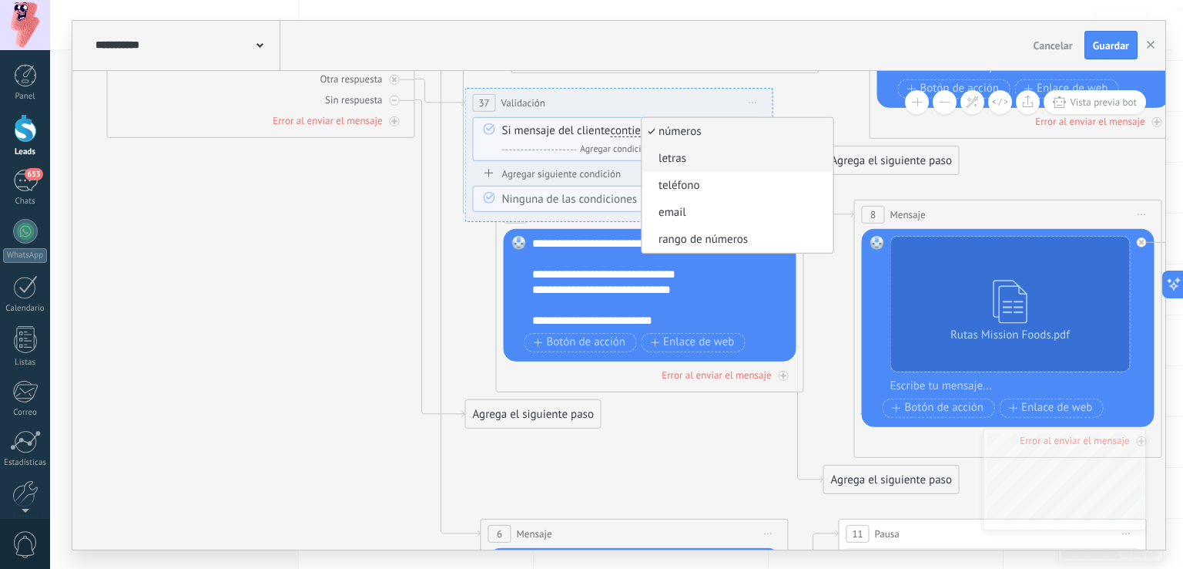
click at [709, 167] on li "letras" at bounding box center [737, 157] width 191 height 27
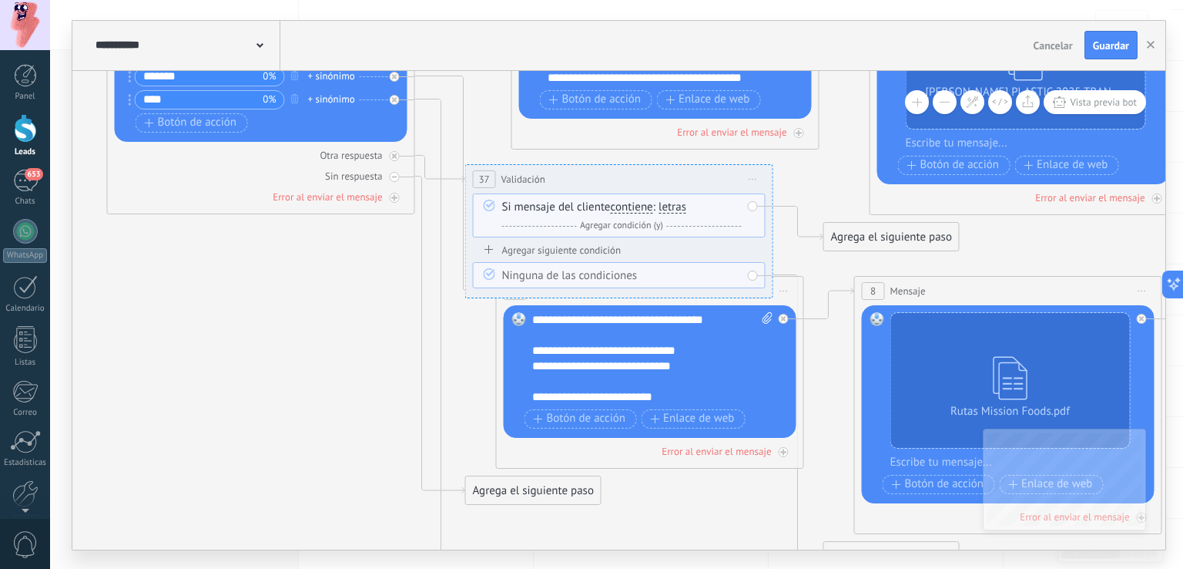
click at [867, 237] on div "Agrega el siguiente paso" at bounding box center [891, 236] width 135 height 25
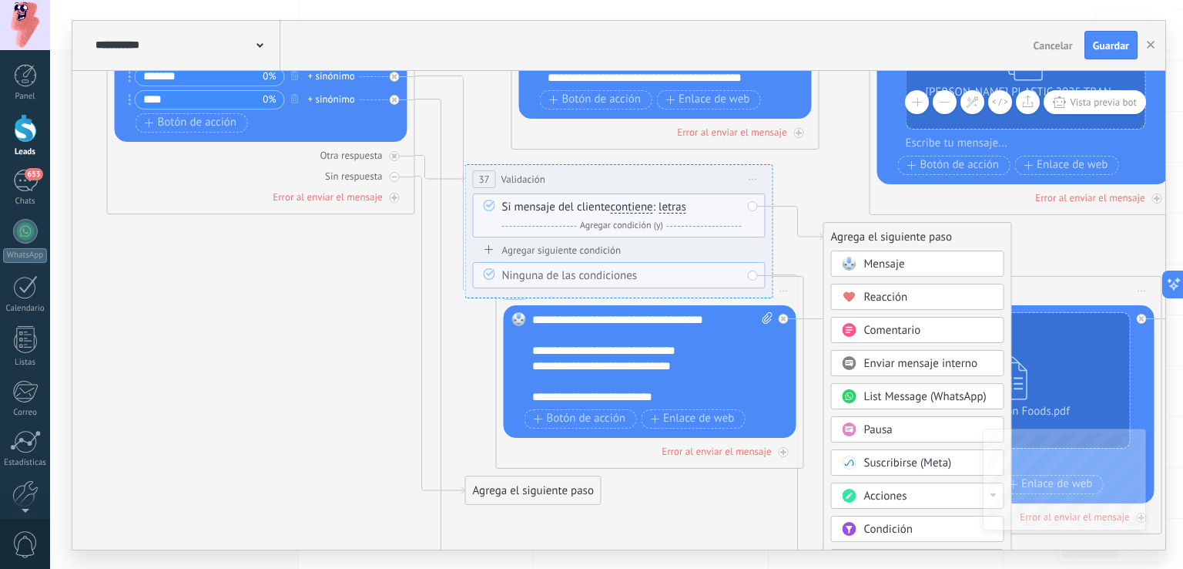
click at [635, 210] on span "contiene" at bounding box center [632, 207] width 42 height 12
click at [635, 210] on button "contiene" at bounding box center [699, 207] width 193 height 28
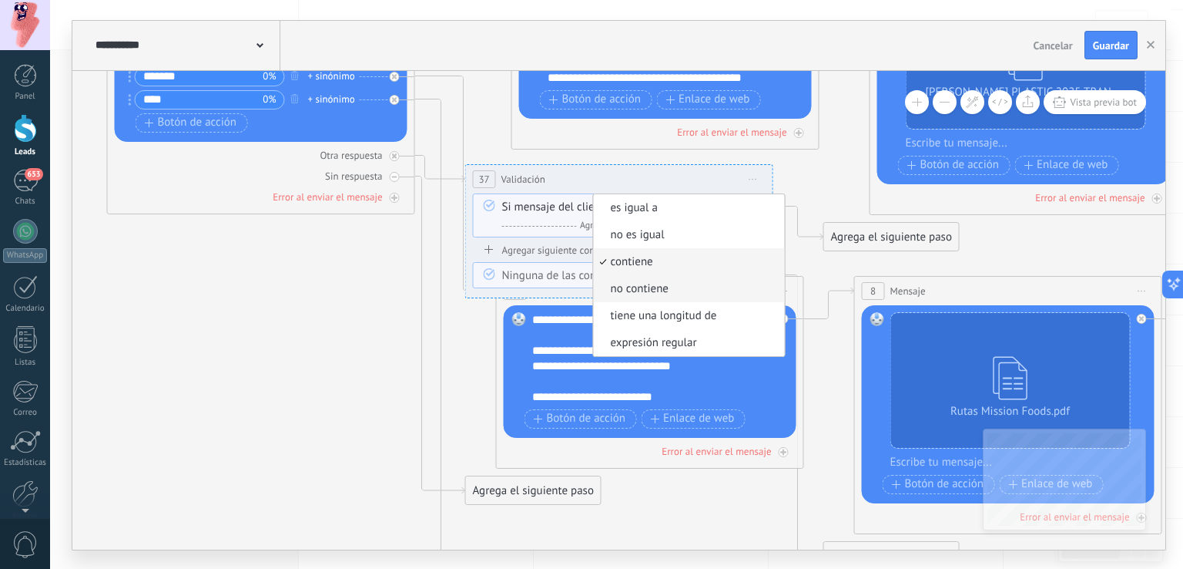
click at [679, 283] on span "no contiene" at bounding box center [687, 288] width 186 height 15
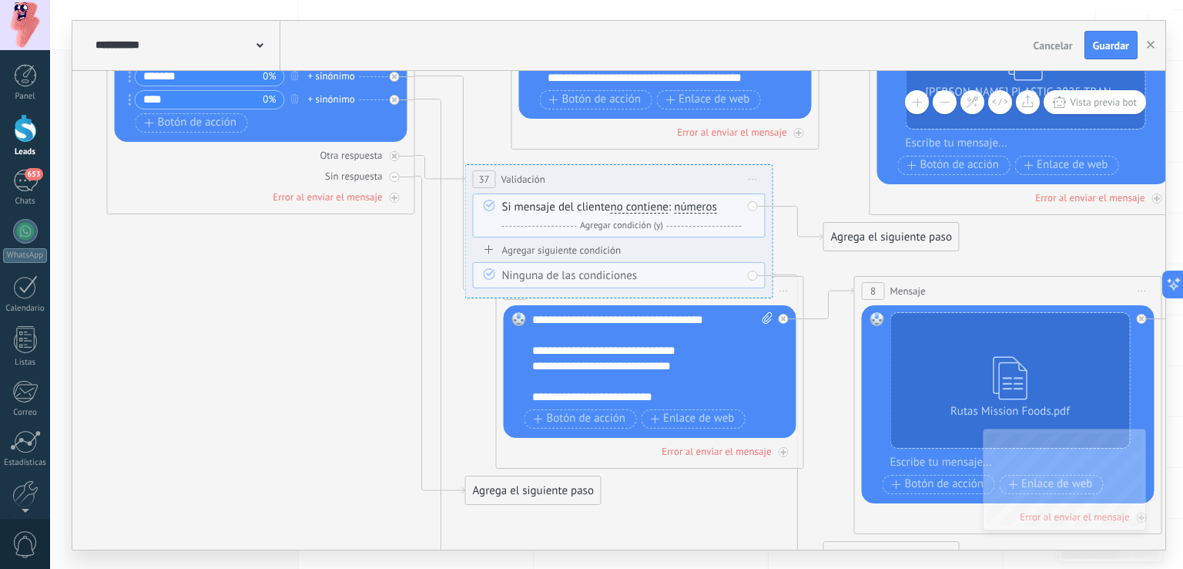
click at [683, 200] on span "números números letras teléfono email rango de números números números letras t…" at bounding box center [694, 207] width 46 height 15
click at [697, 204] on span "números" at bounding box center [695, 207] width 43 height 12
click at [697, 204] on button "números" at bounding box center [762, 207] width 193 height 28
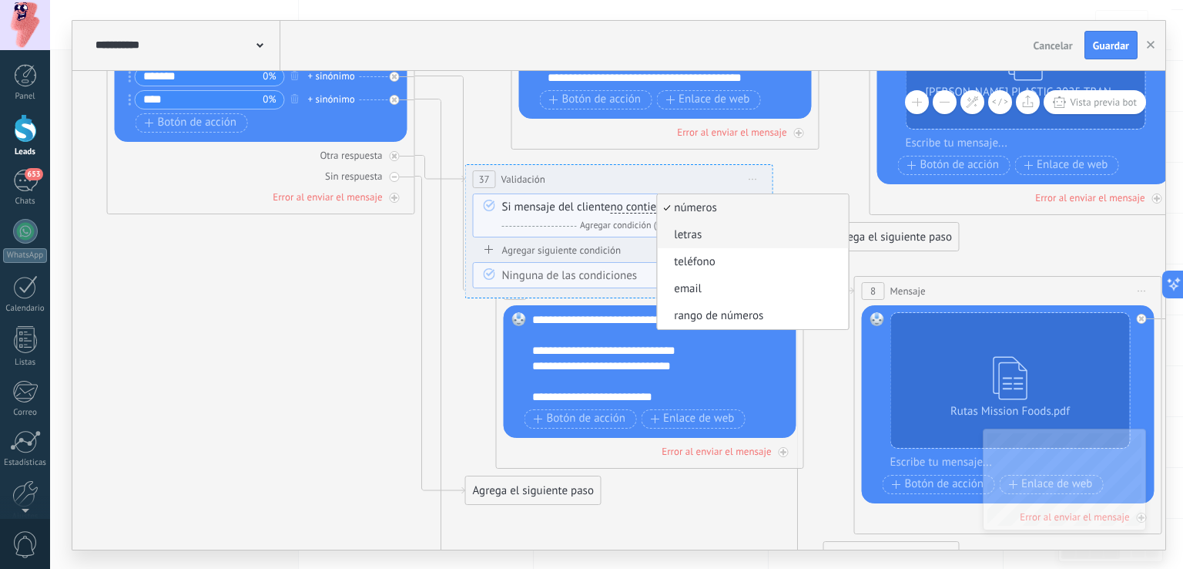
click at [700, 235] on span "letras" at bounding box center [750, 234] width 186 height 15
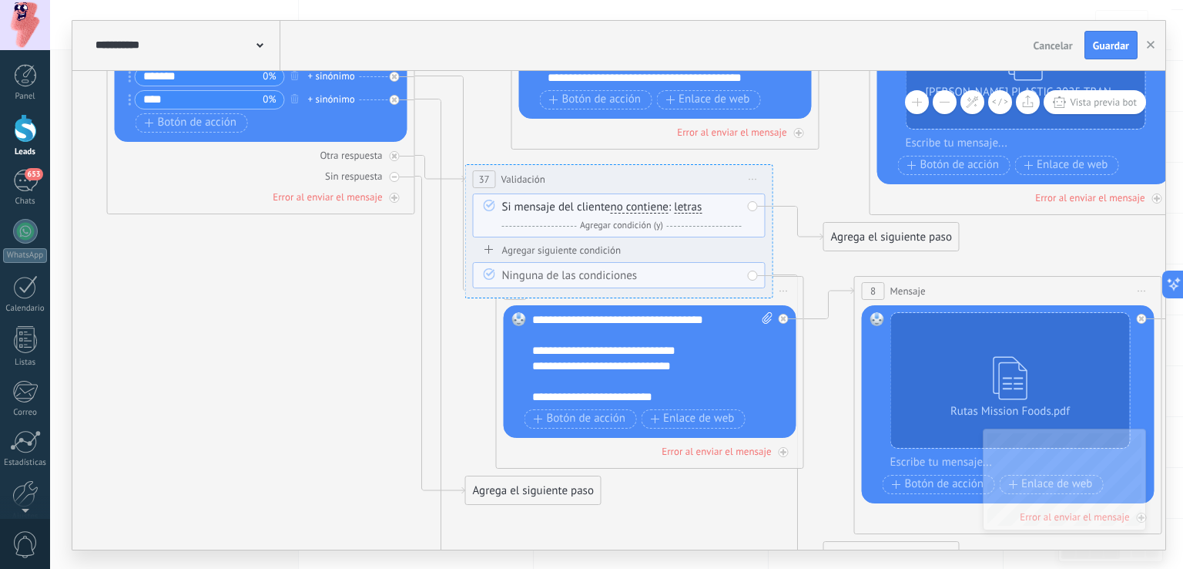
click at [881, 224] on div "Agrega el siguiente paso" at bounding box center [891, 236] width 135 height 25
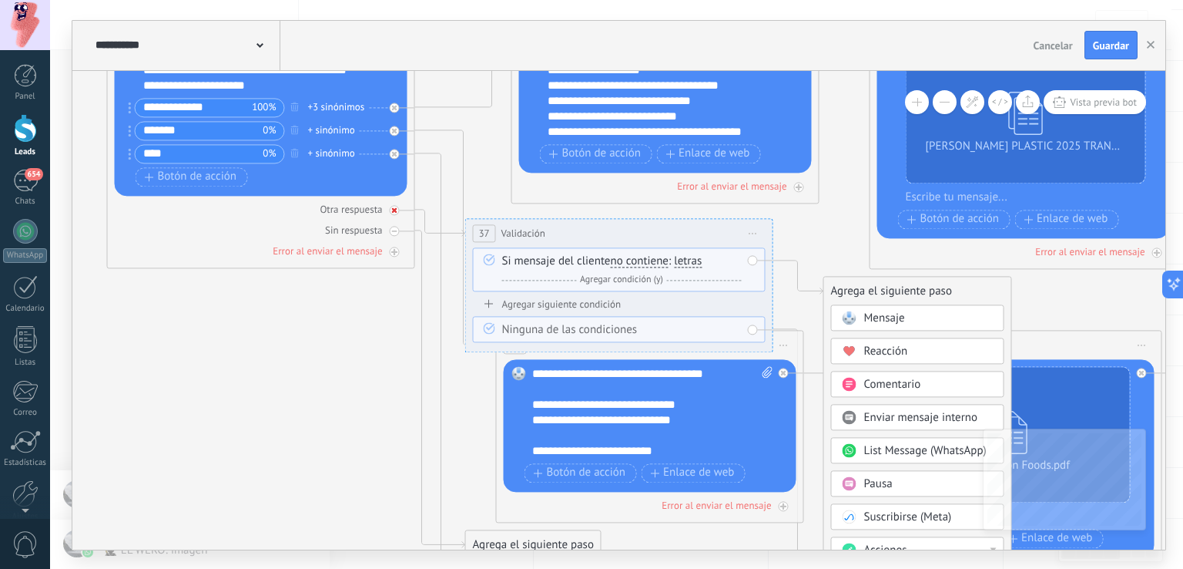
click at [397, 212] on div at bounding box center [395, 210] width 10 height 10
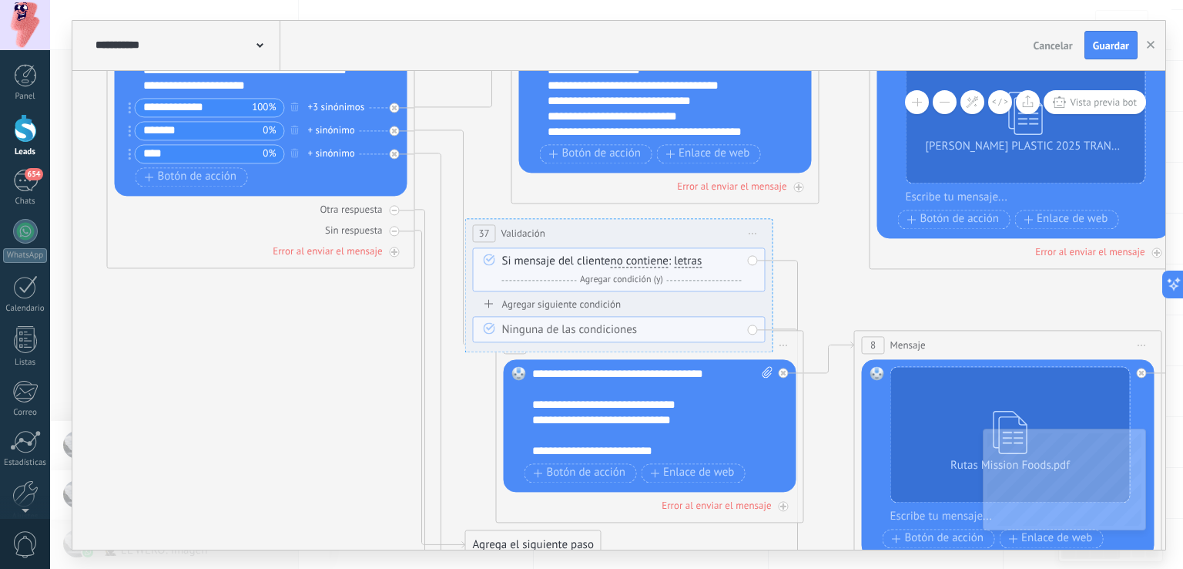
click at [751, 230] on span "Iniciar vista previa aquí Cambiar nombre Duplicar [GEOGRAPHIC_DATA]" at bounding box center [753, 233] width 25 height 22
click at [803, 327] on div "Borrar" at bounding box center [823, 333] width 153 height 26
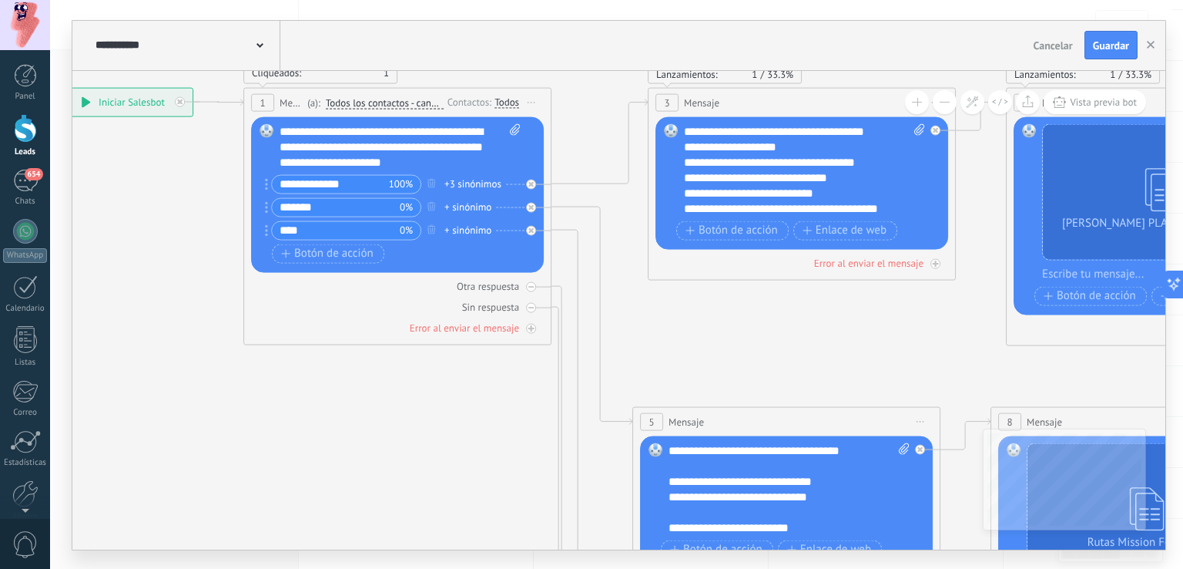
click at [1054, 37] on button "Cancelar" at bounding box center [1054, 45] width 52 height 23
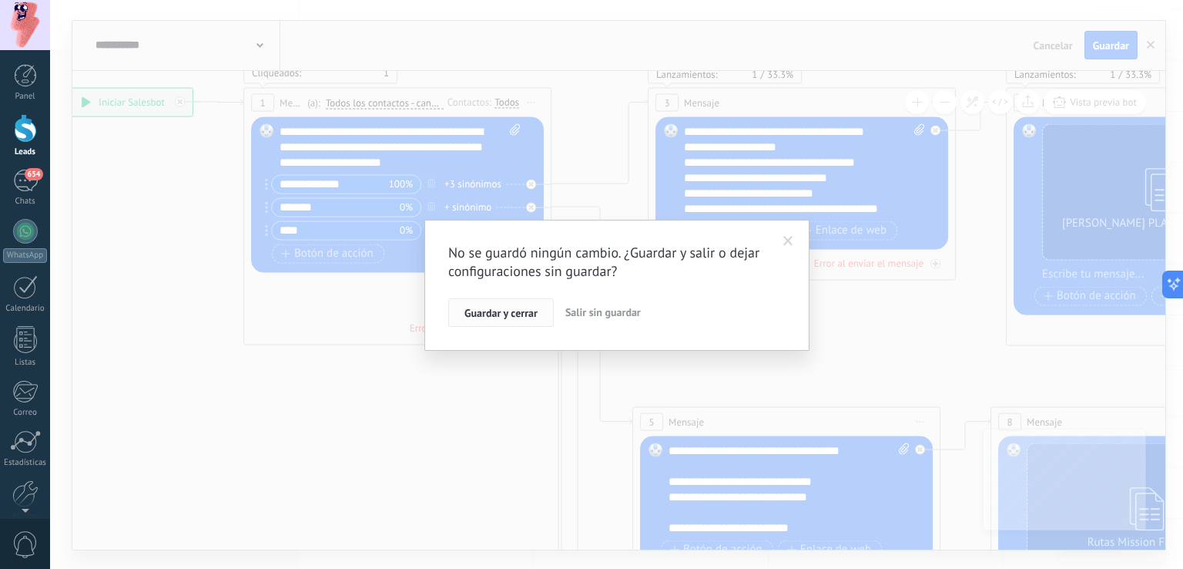
click at [507, 317] on span "Guardar y cerrar" at bounding box center [501, 312] width 73 height 11
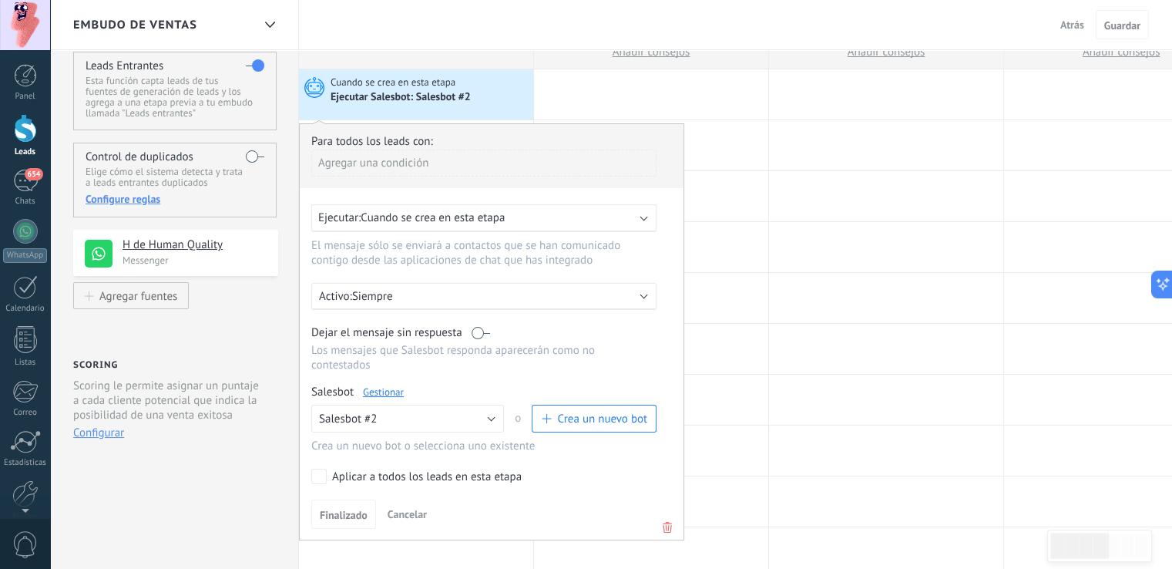
scroll to position [0, 0]
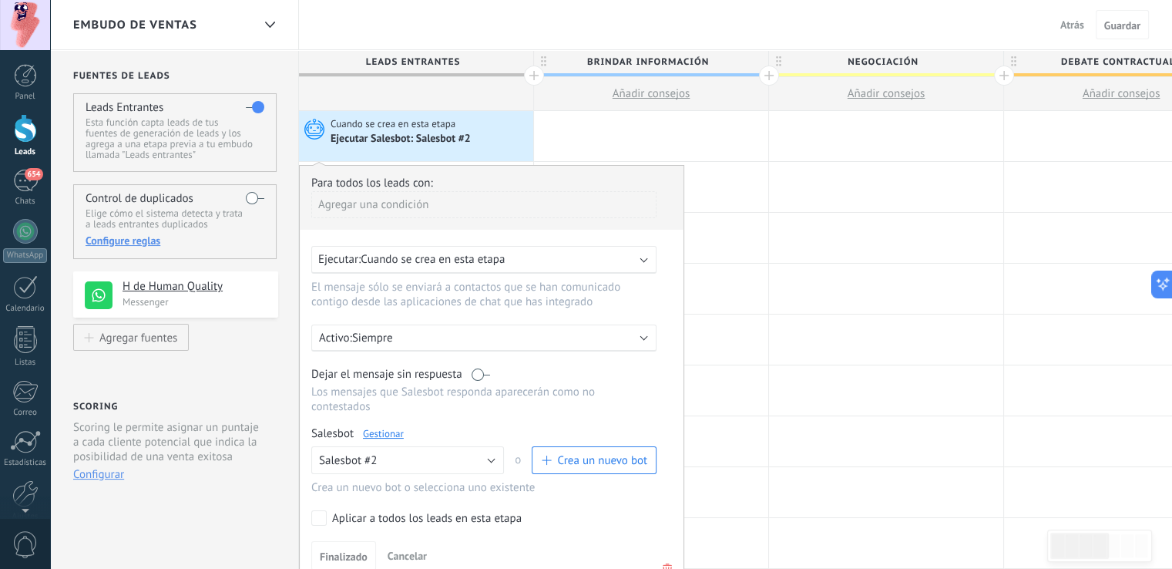
click at [444, 273] on div "Ejecutar: Cuando se crea en esta etapa El mensaje sólo se enviará a contactos q…" at bounding box center [491, 277] width 361 height 63
click at [445, 267] on div "Ejecutar: Cuando se crea en esta etapa" at bounding box center [483, 260] width 345 height 28
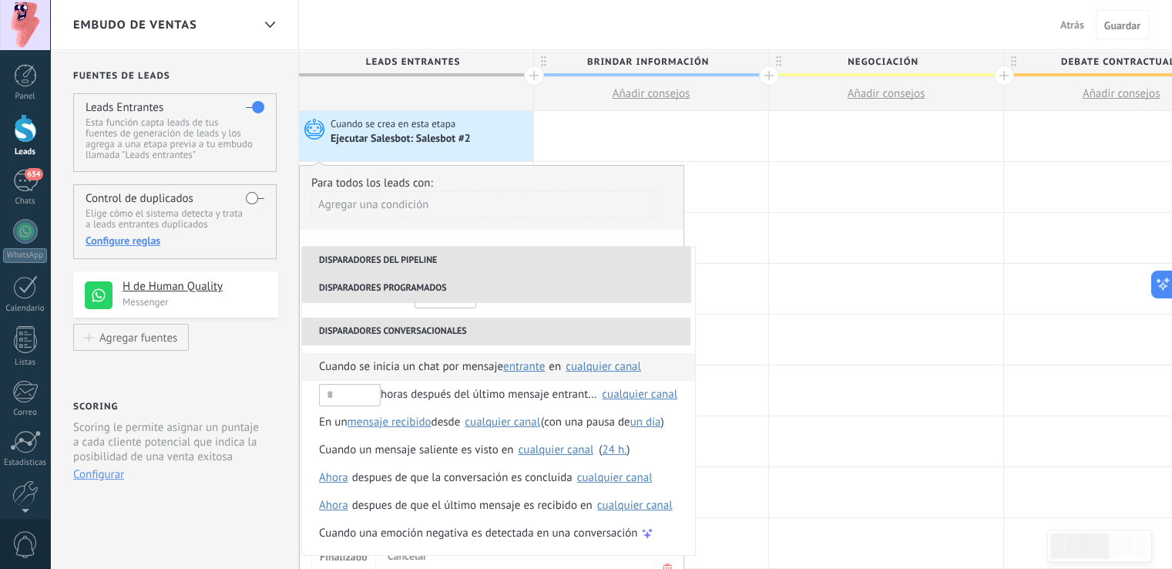
scroll to position [126, 0]
click at [373, 393] on input "text" at bounding box center [350, 395] width 62 height 22
type input "*"
click at [351, 390] on input "text" at bounding box center [350, 395] width 62 height 22
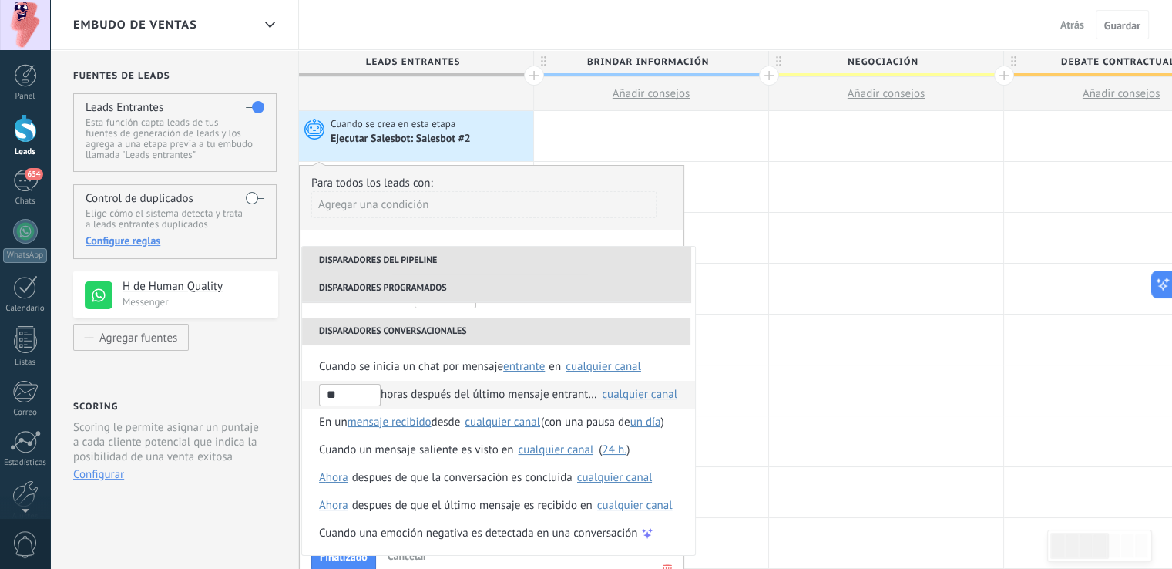
type input "**"
click at [438, 396] on div "** horas después del último mensaje entrante en" at bounding box center [458, 395] width 278 height 28
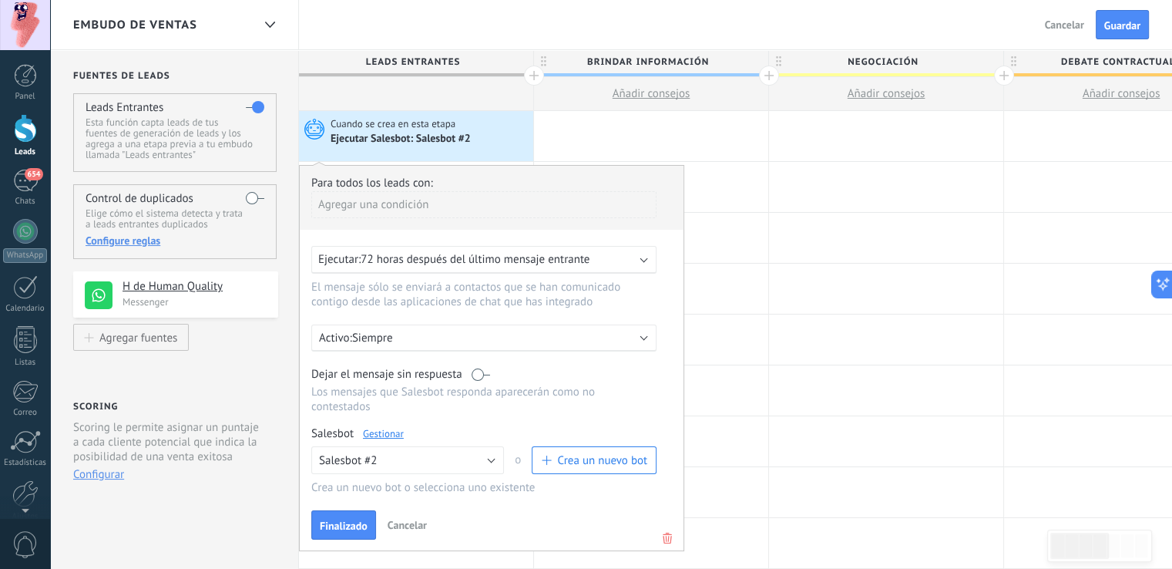
click at [487, 263] on span "72 horas después del último mensaje entrante" at bounding box center [475, 259] width 229 height 15
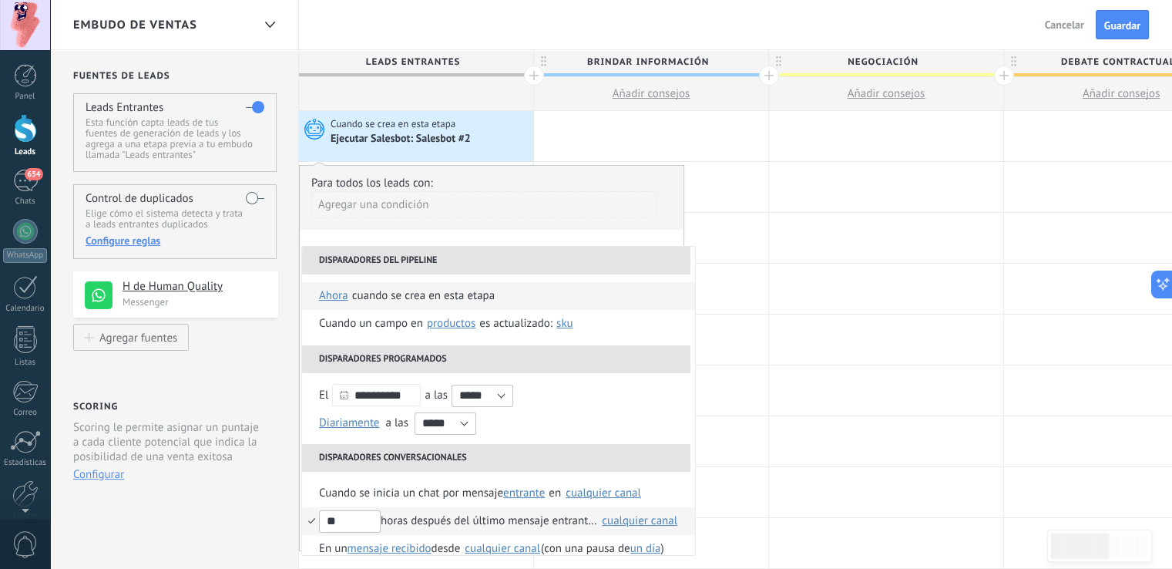
click at [447, 301] on div "Cuando se crea en esta etapa" at bounding box center [423, 296] width 143 height 28
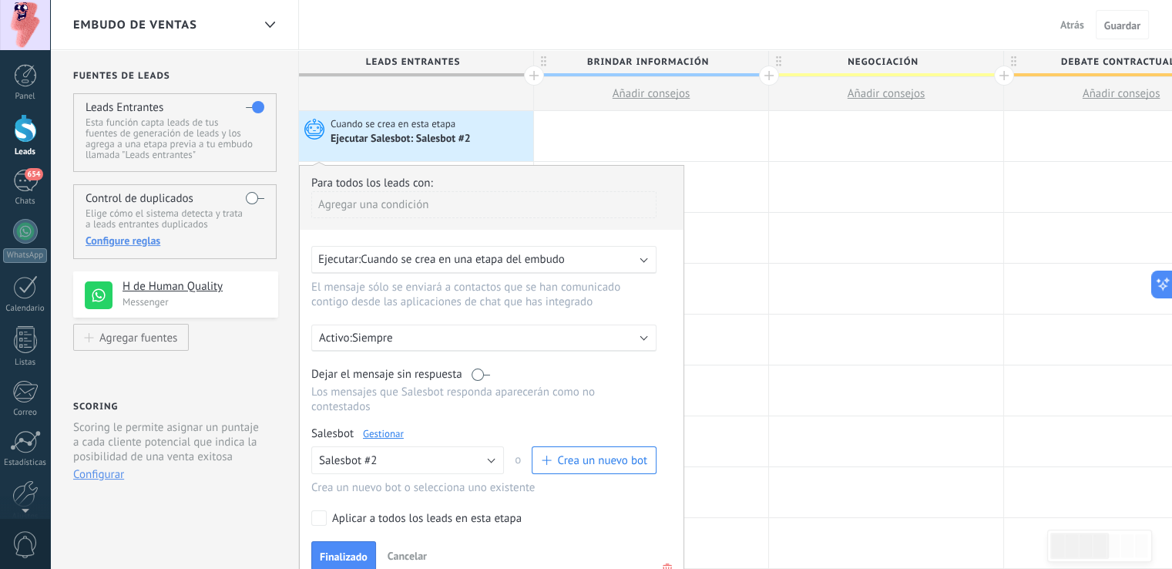
click at [555, 262] on span "Cuando se crea en una etapa del embudo" at bounding box center [462, 259] width 203 height 15
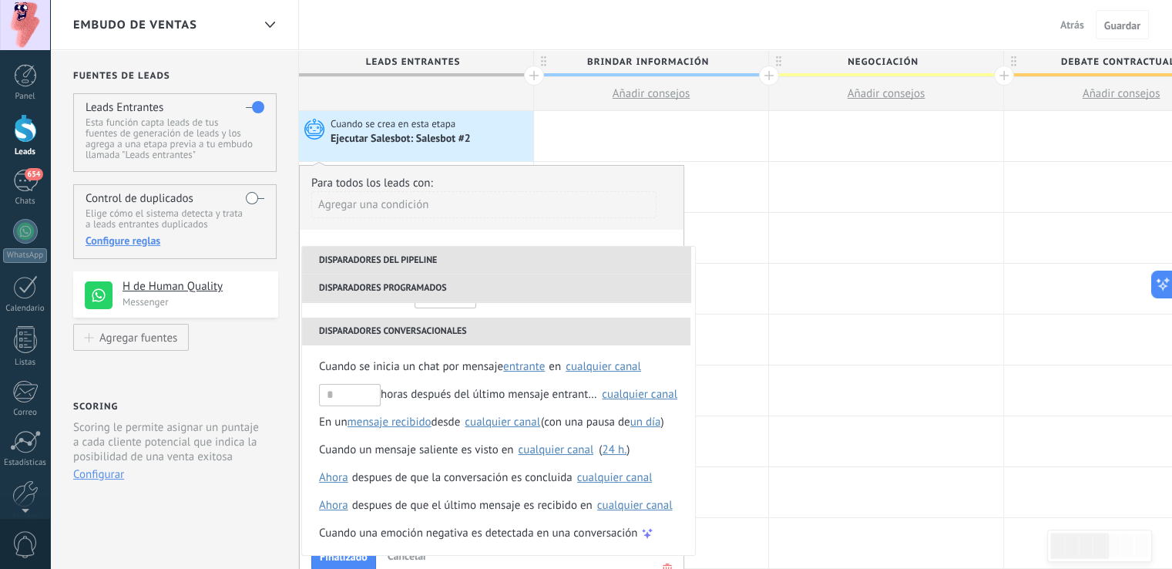
click at [558, 196] on div "Agregar una condición" at bounding box center [483, 204] width 345 height 27
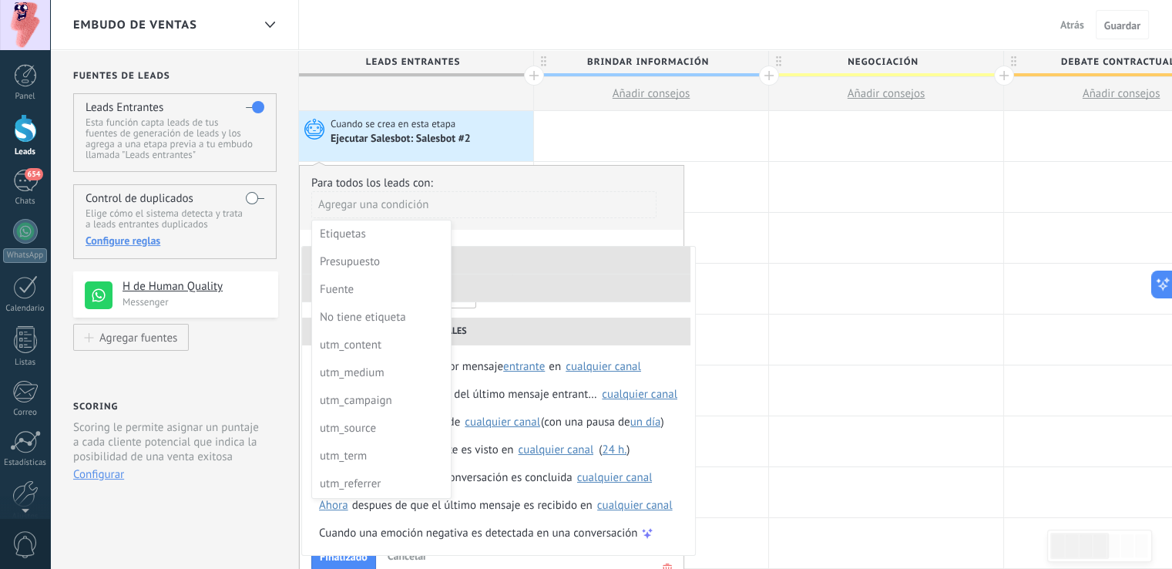
click at [575, 226] on div at bounding box center [492, 366] width 384 height 401
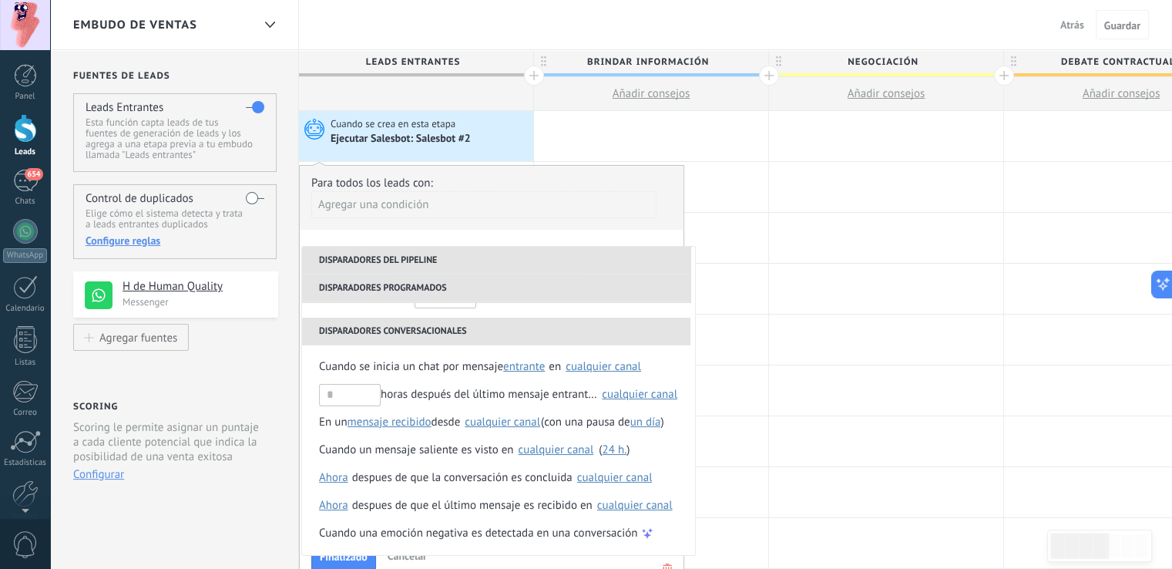
click at [612, 247] on li "Disparadores del pipeline" at bounding box center [496, 261] width 388 height 28
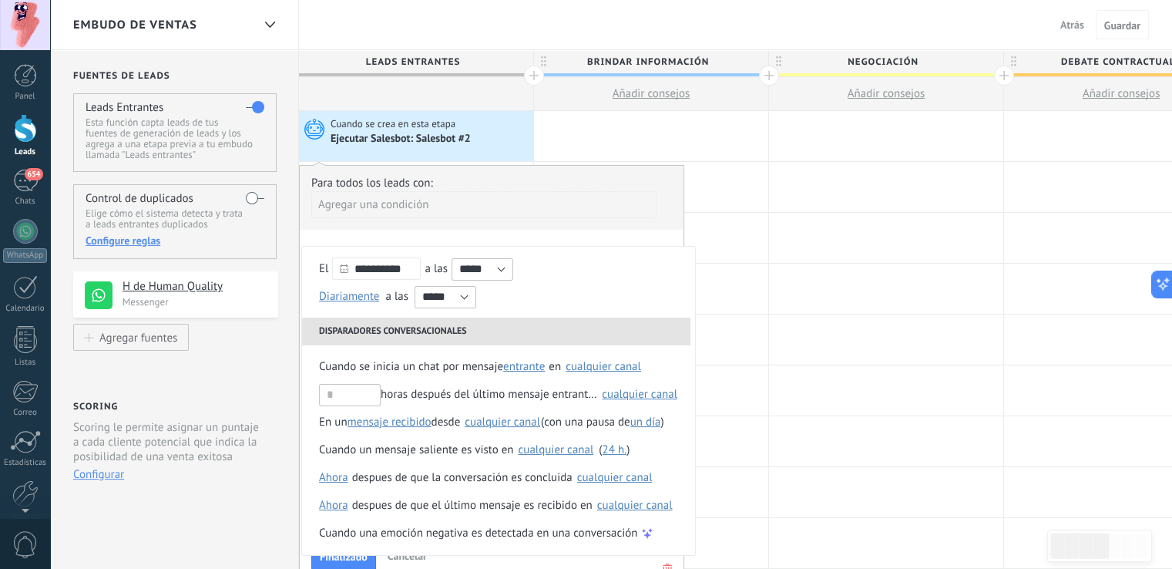
scroll to position [0, 0]
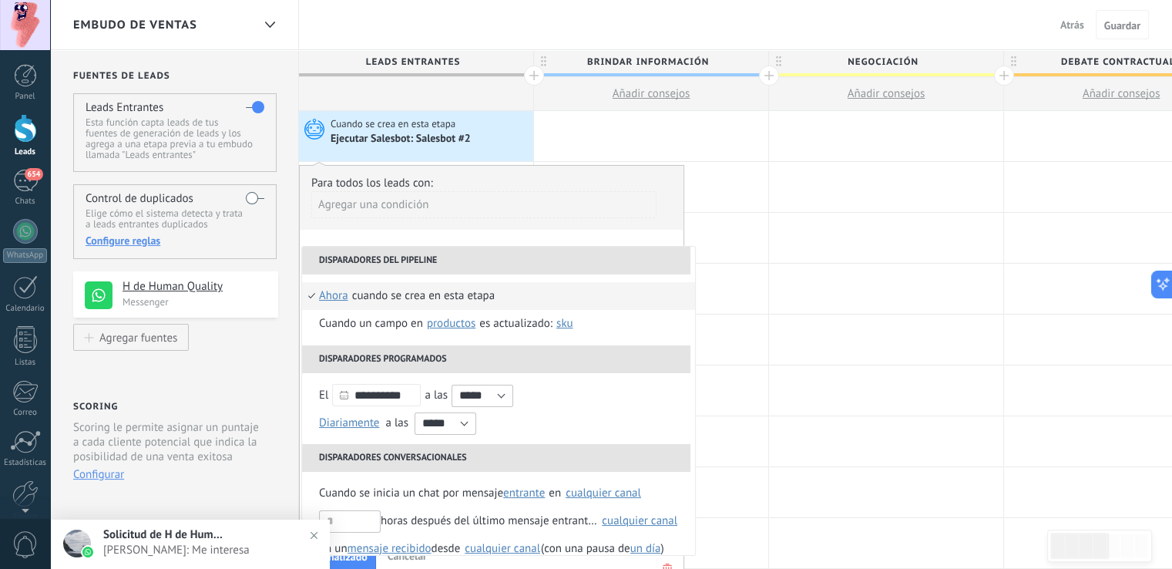
click at [627, 176] on div "Para todos los leads con: Agregar una condición" at bounding box center [491, 203] width 361 height 54
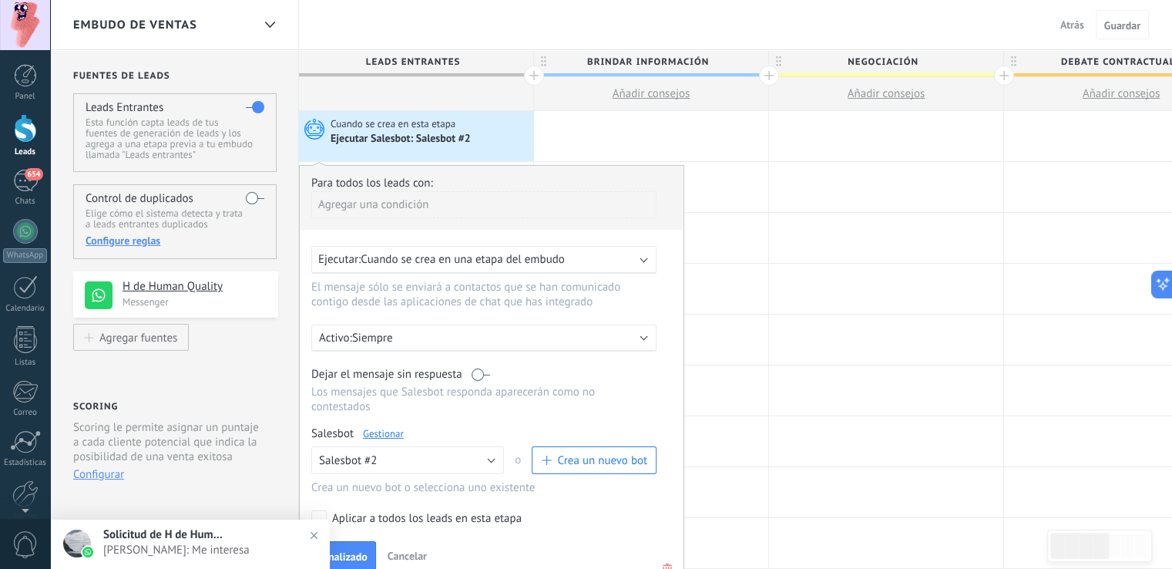
click at [627, 176] on div "Para todos los leads con: Agregar una condición" at bounding box center [491, 203] width 361 height 54
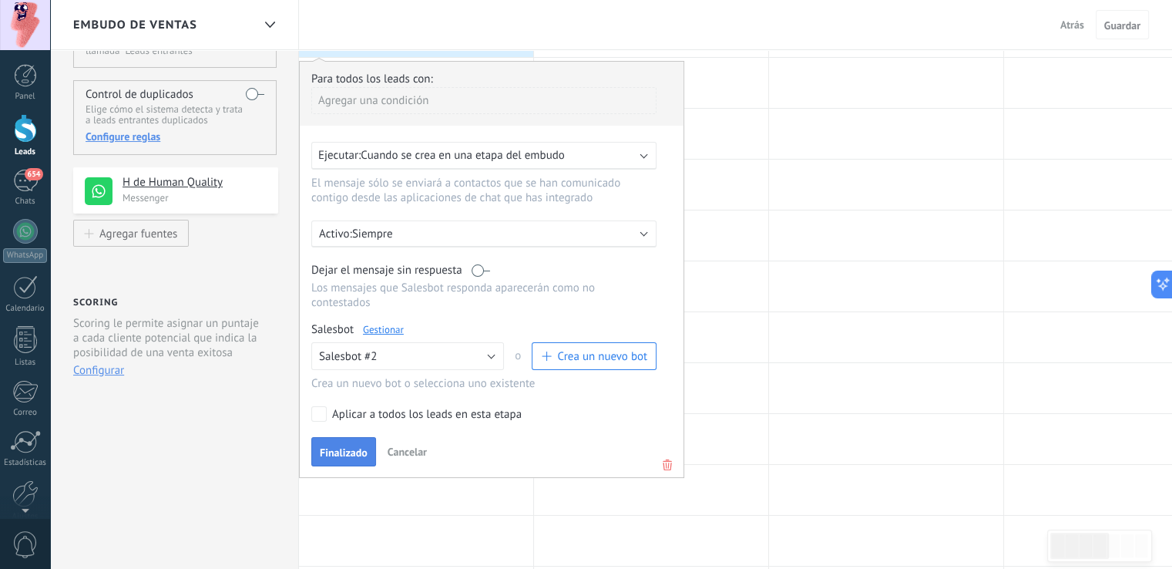
scroll to position [112, 0]
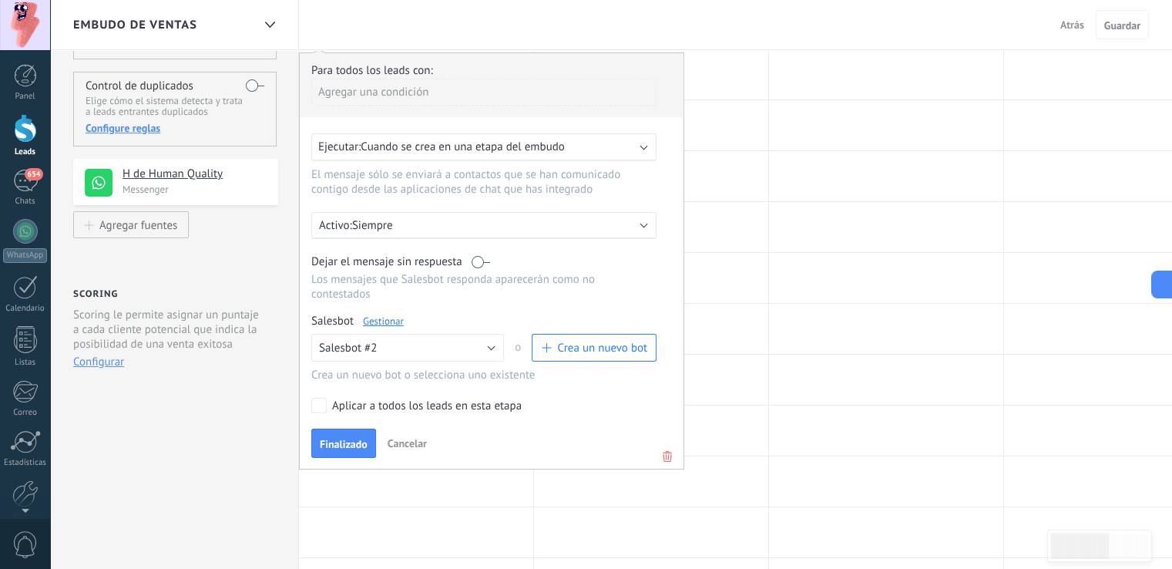
click at [348, 403] on div "Para todos los leads con: Agregar una condición Ejecutar: Cuando se crea en una…" at bounding box center [491, 260] width 385 height 417
click at [354, 428] on button "Finalizado" at bounding box center [343, 442] width 65 height 29
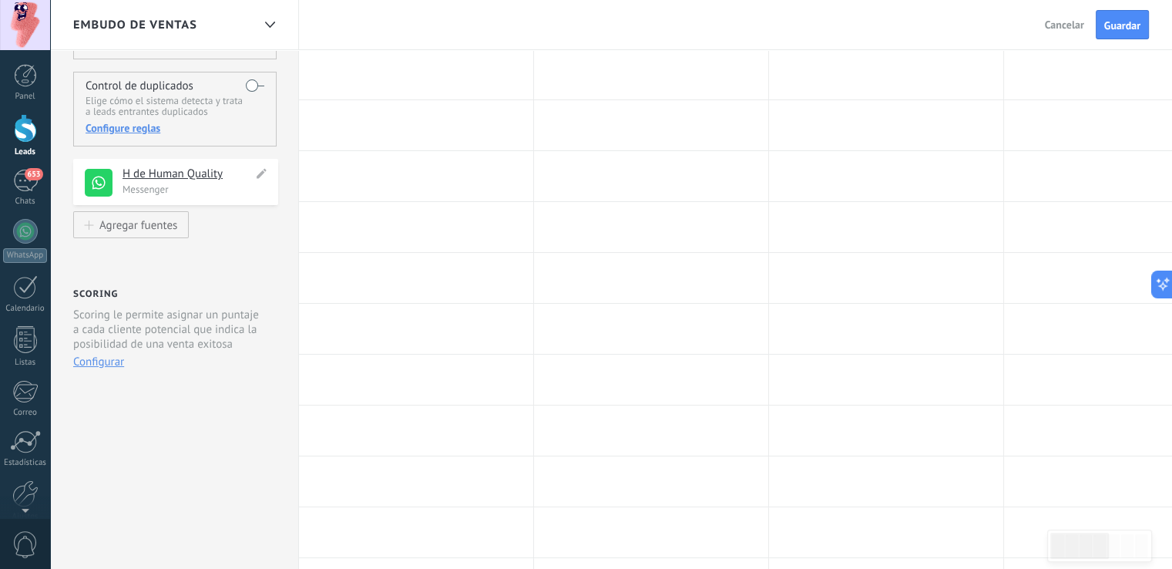
scroll to position [0, 0]
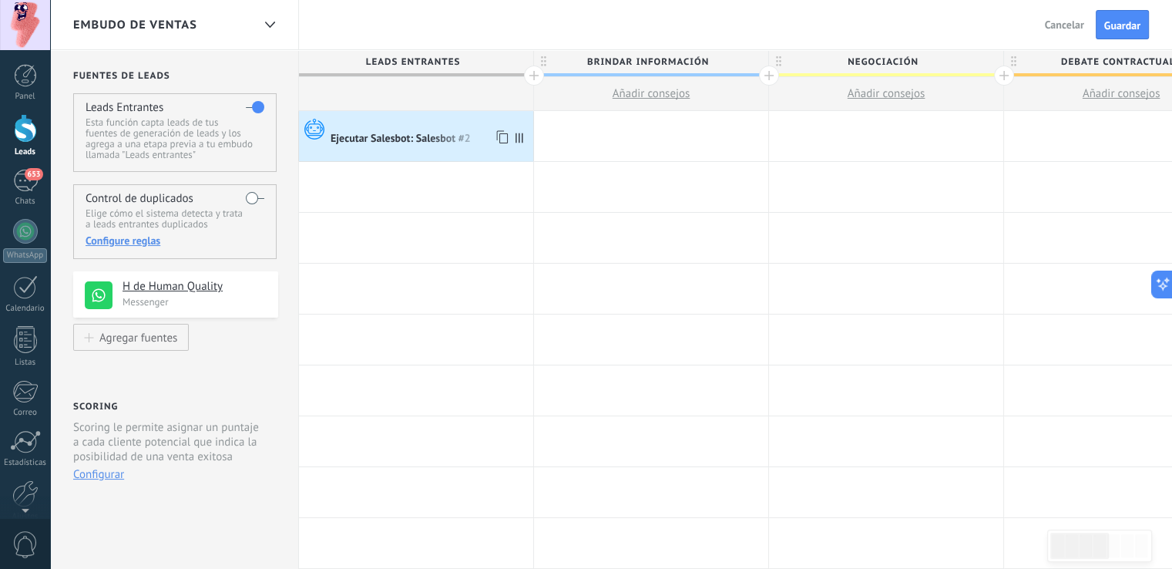
click at [385, 142] on div "Ejecutar Salesbot: Salesbot #2" at bounding box center [401, 139] width 143 height 14
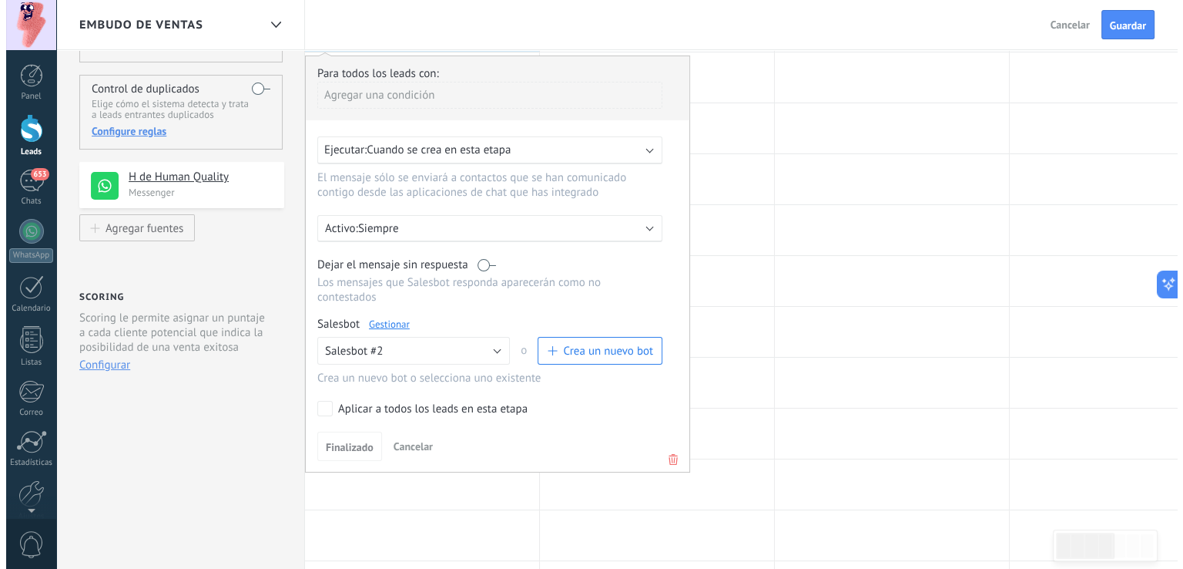
scroll to position [110, 0]
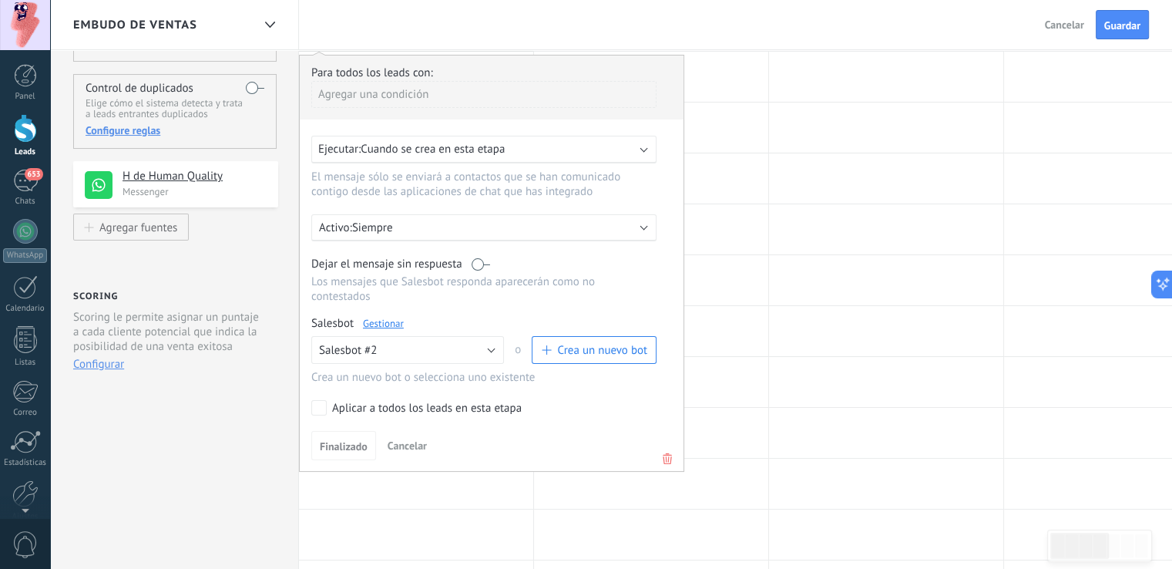
click at [382, 317] on link "Gestionar" at bounding box center [383, 323] width 41 height 13
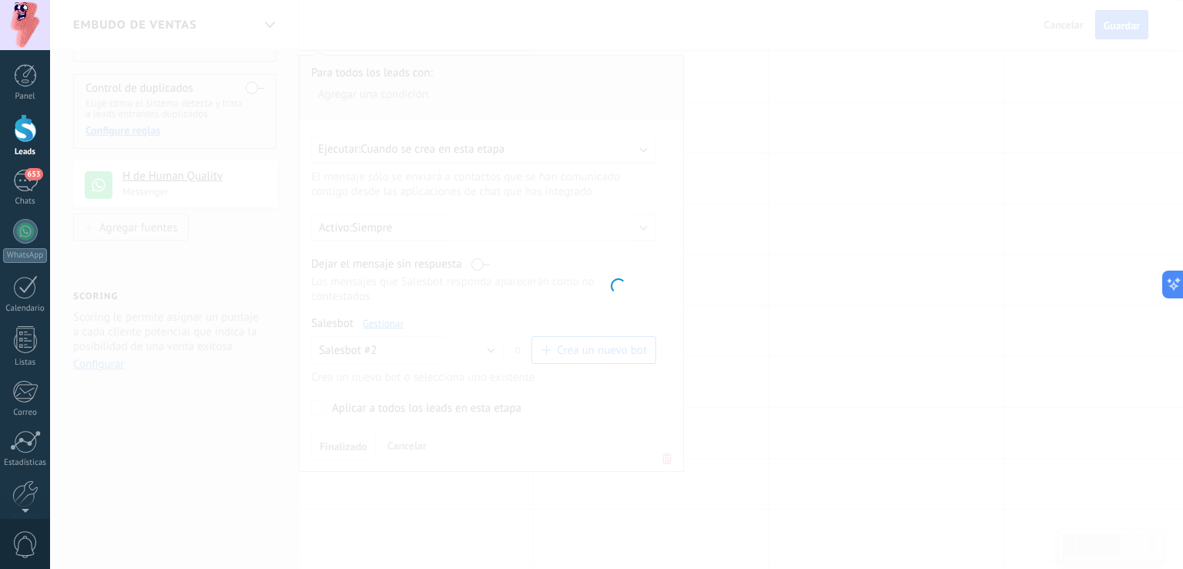
type input "**********"
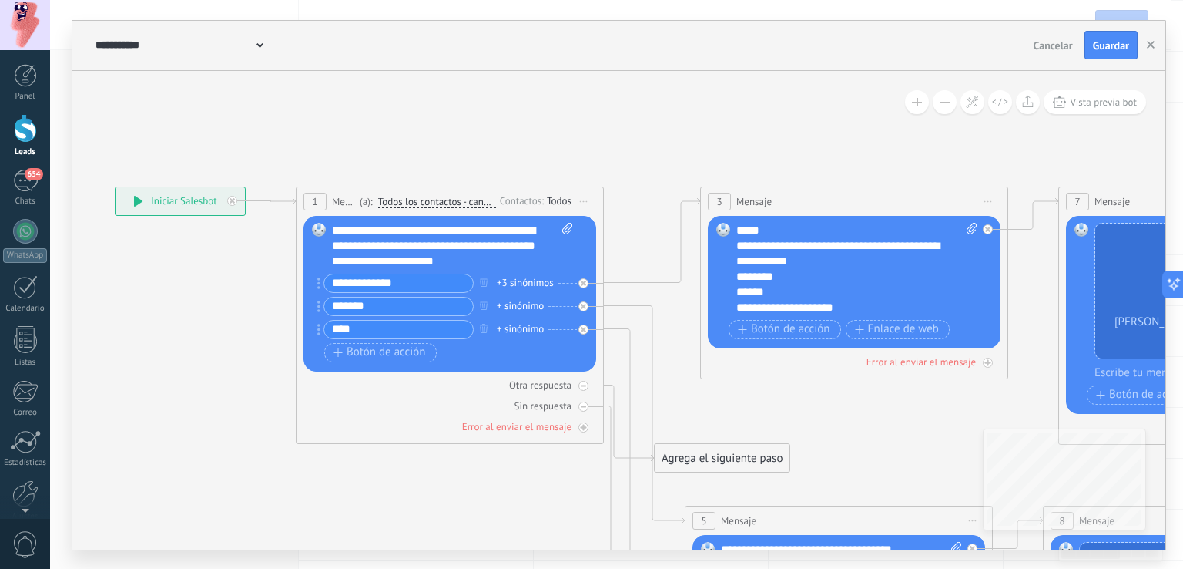
scroll to position [986, 0]
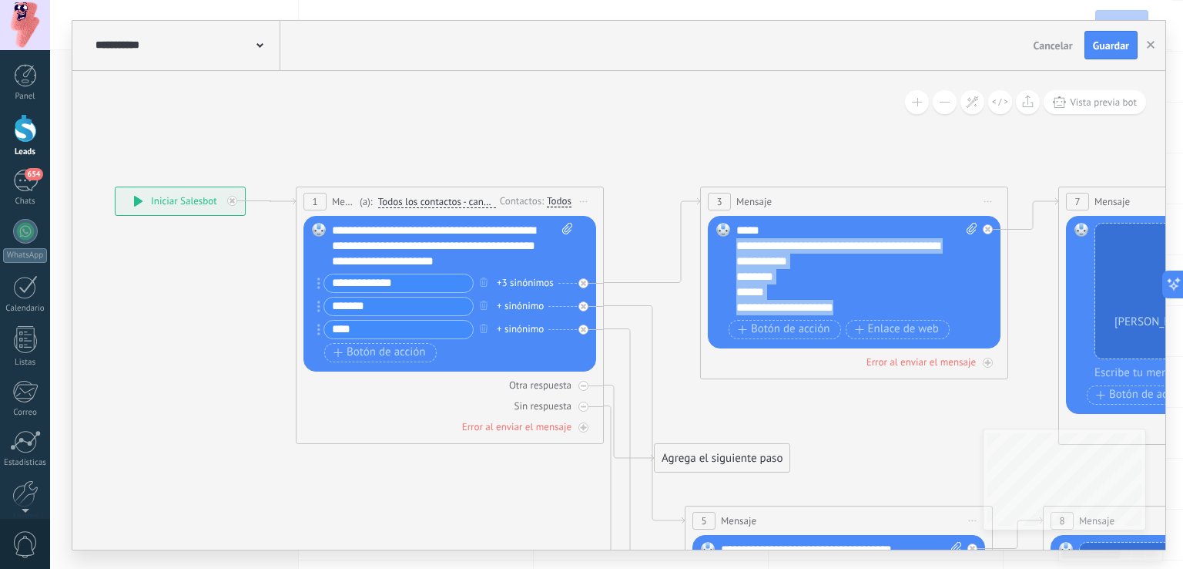
drag, startPoint x: 855, startPoint y: 305, endPoint x: 731, endPoint y: 241, distance: 139.5
click at [731, 241] on div "Reemplazar Quitar Convertir a mensaje de voz Arrastre la imagen aquí para adjun…" at bounding box center [854, 282] width 293 height 132
click at [850, 297] on div "**********" at bounding box center [857, 269] width 242 height 92
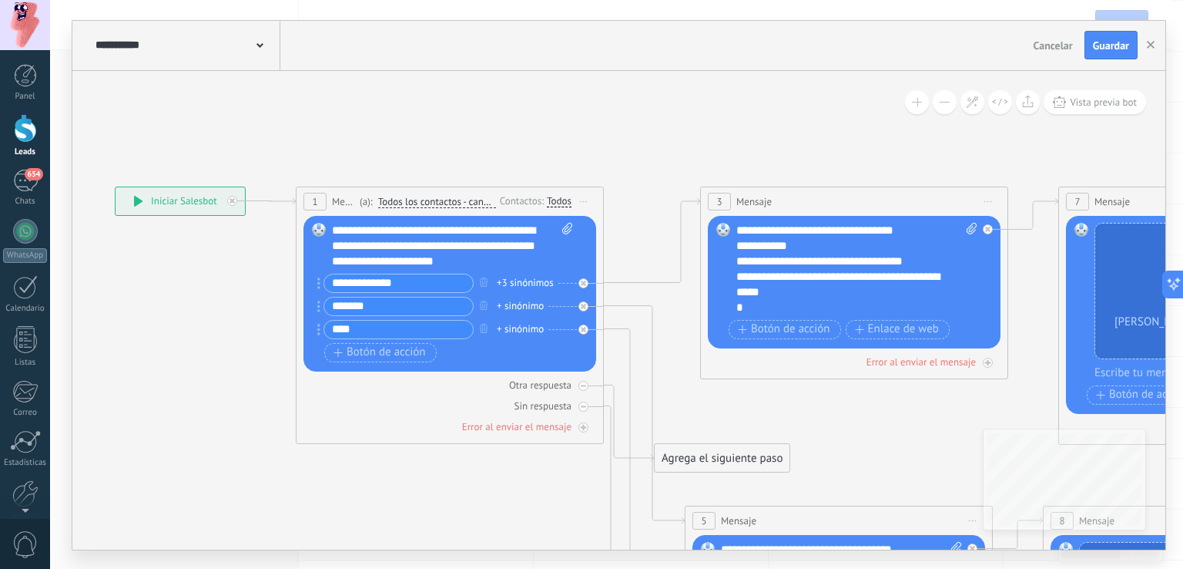
scroll to position [924, 0]
click at [789, 304] on div "**********" at bounding box center [857, 269] width 242 height 92
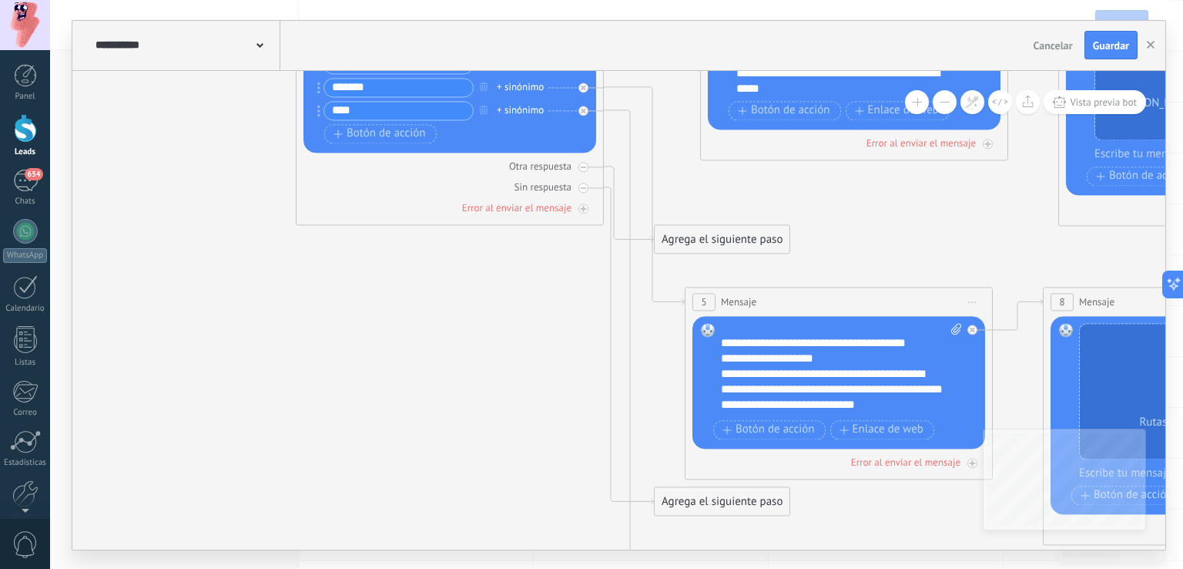
scroll to position [955, 0]
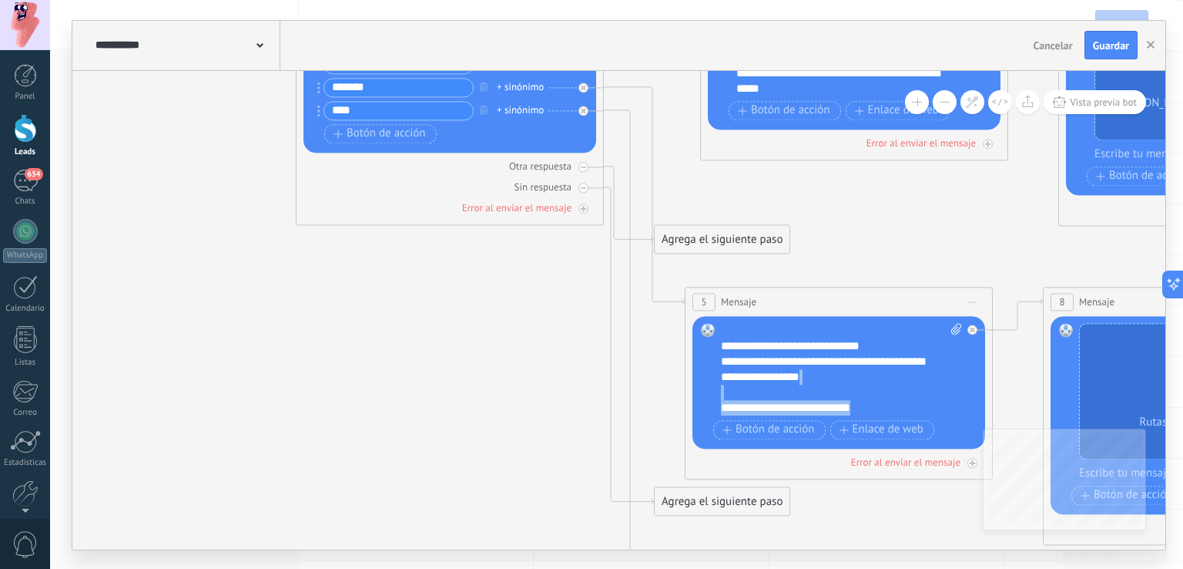
drag, startPoint x: 863, startPoint y: 411, endPoint x: 814, endPoint y: 397, distance: 50.3
click at [814, 397] on div "**********" at bounding box center [842, 369] width 242 height 92
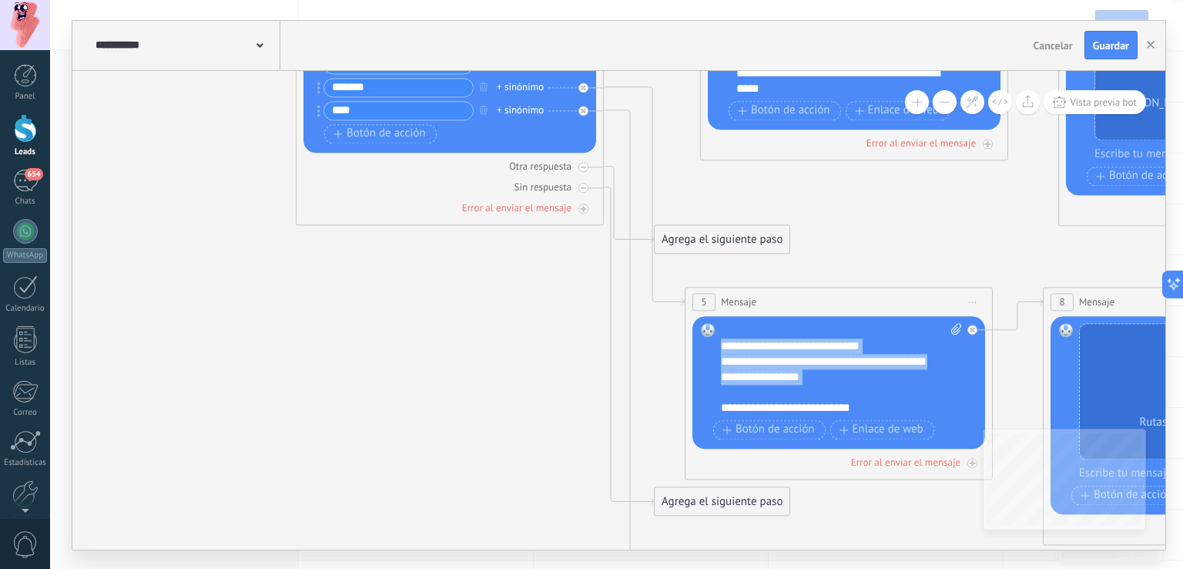
drag, startPoint x: 813, startPoint y: 392, endPoint x: 698, endPoint y: 343, distance: 124.9
click at [698, 343] on div "Reemplazar Quitar Convertir a mensaje de voz Arrastre la imagen aquí para adjun…" at bounding box center [839, 382] width 293 height 132
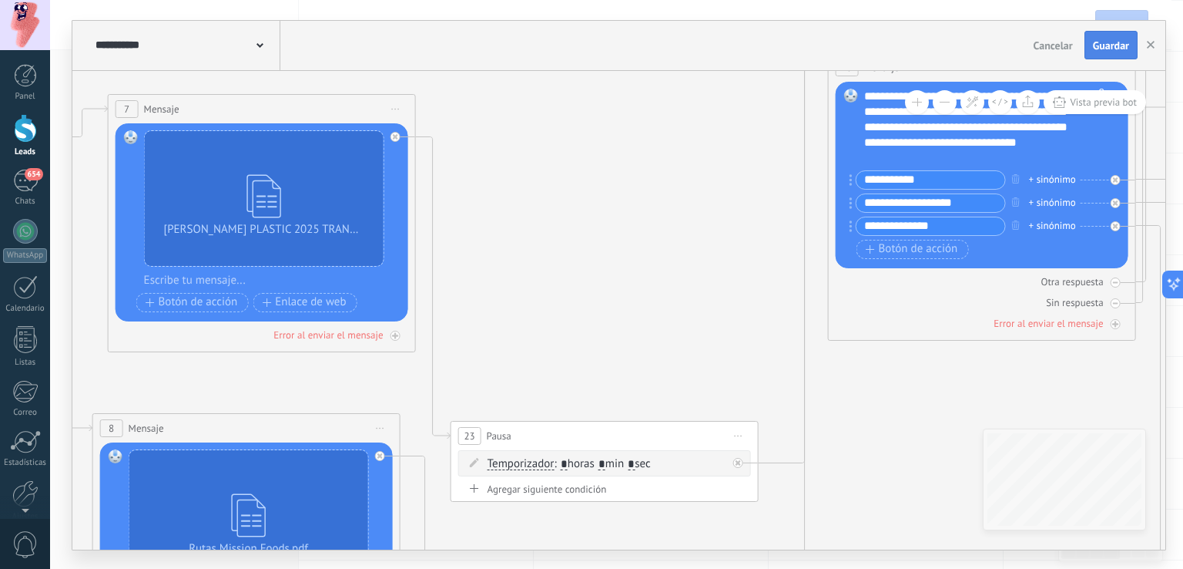
click at [1119, 41] on span "Guardar" at bounding box center [1111, 45] width 36 height 11
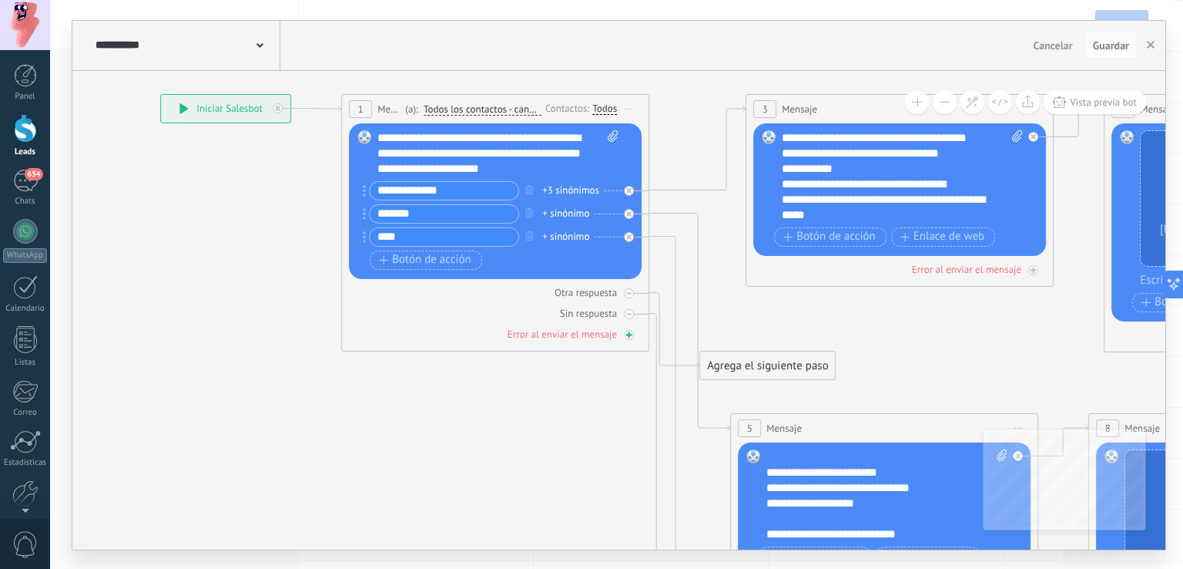
click at [627, 331] on icon at bounding box center [630, 334] width 8 height 8
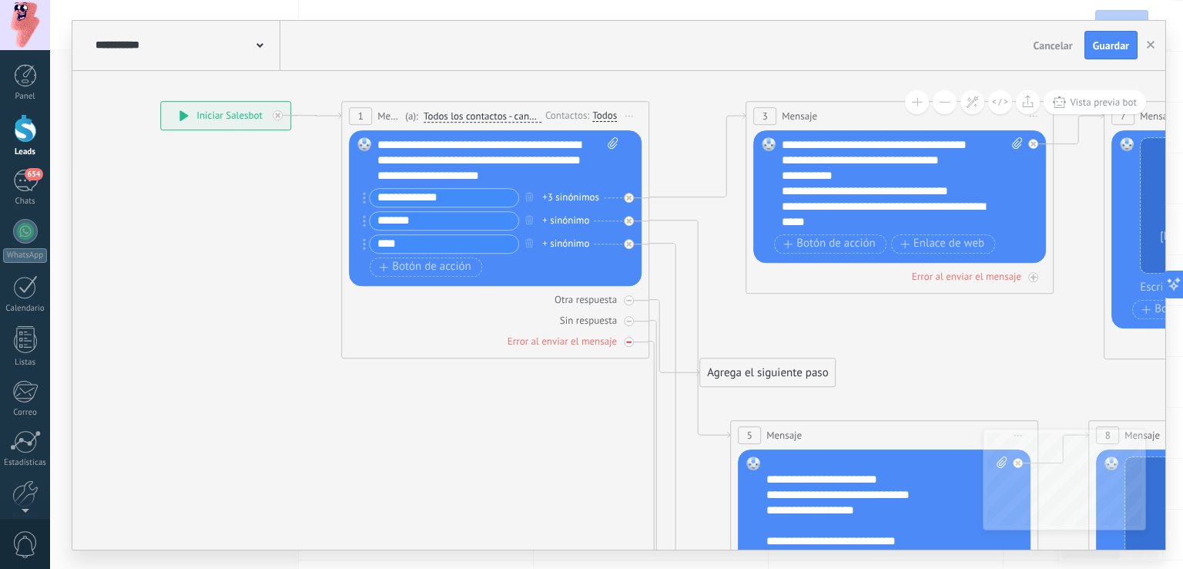
click at [633, 340] on div at bounding box center [629, 342] width 10 height 10
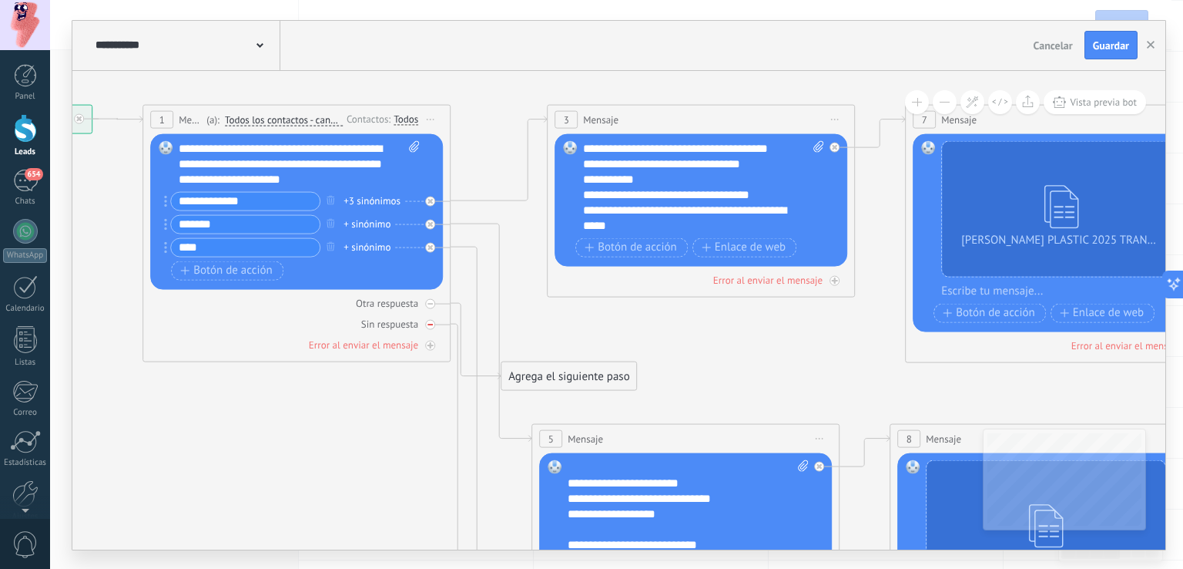
click at [434, 324] on div at bounding box center [430, 324] width 10 height 10
click at [431, 303] on icon at bounding box center [430, 302] width 5 height 5
click at [431, 303] on icon at bounding box center [431, 304] width 8 height 8
drag, startPoint x: 579, startPoint y: 317, endPoint x: 626, endPoint y: 364, distance: 65.9
click at [626, 364] on div "Agrega el siguiente paso" at bounding box center [615, 364] width 135 height 25
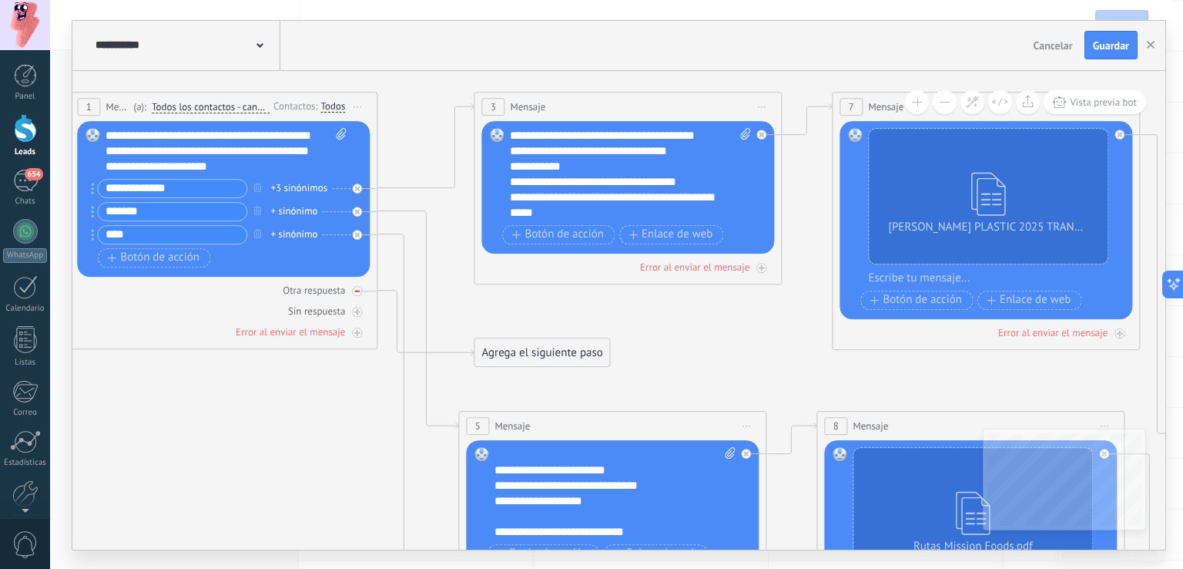
click at [357, 290] on icon at bounding box center [356, 291] width 5 height 2
click at [341, 128] on icon at bounding box center [341, 134] width 10 height 12
click input "Subir" at bounding box center [0, 0] width 0 height 0
click at [1095, 50] on span "Guardar" at bounding box center [1111, 45] width 36 height 11
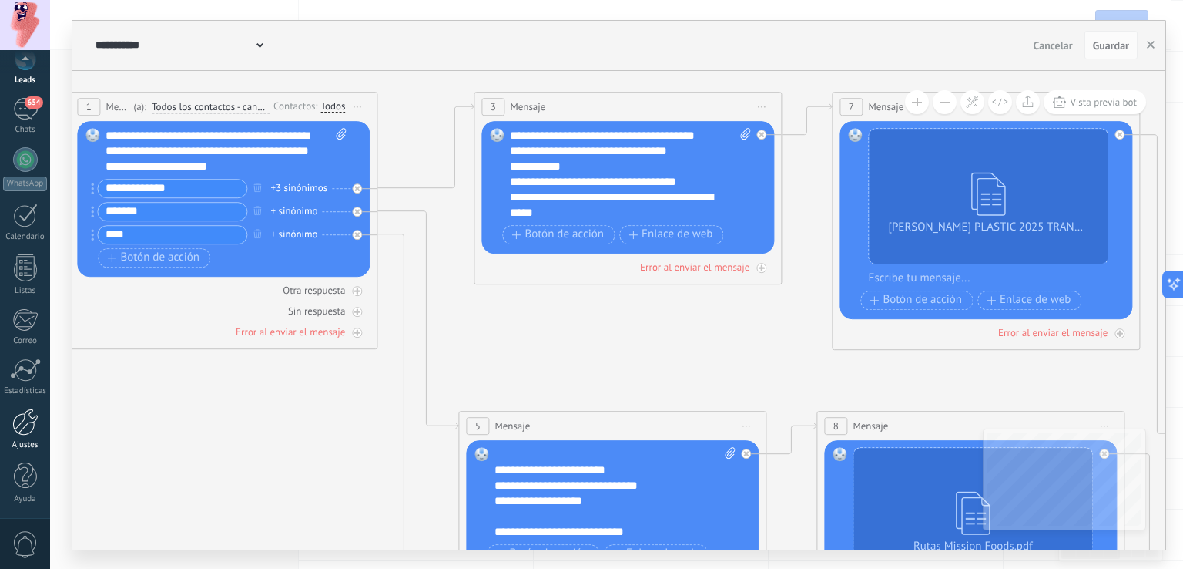
click at [32, 408] on div at bounding box center [25, 421] width 26 height 27
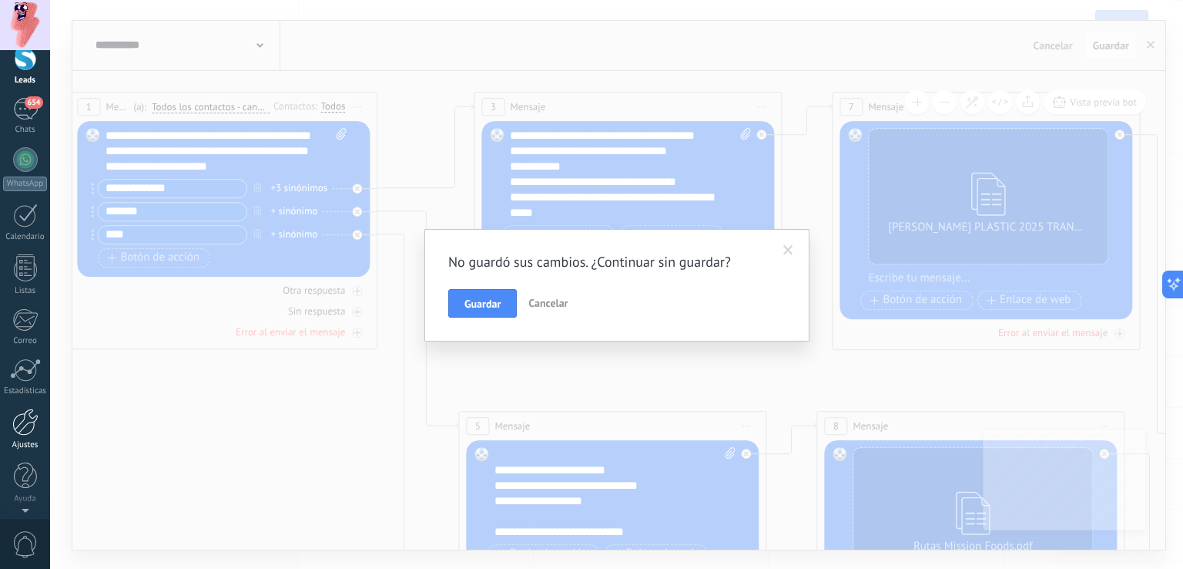
scroll to position [0, 0]
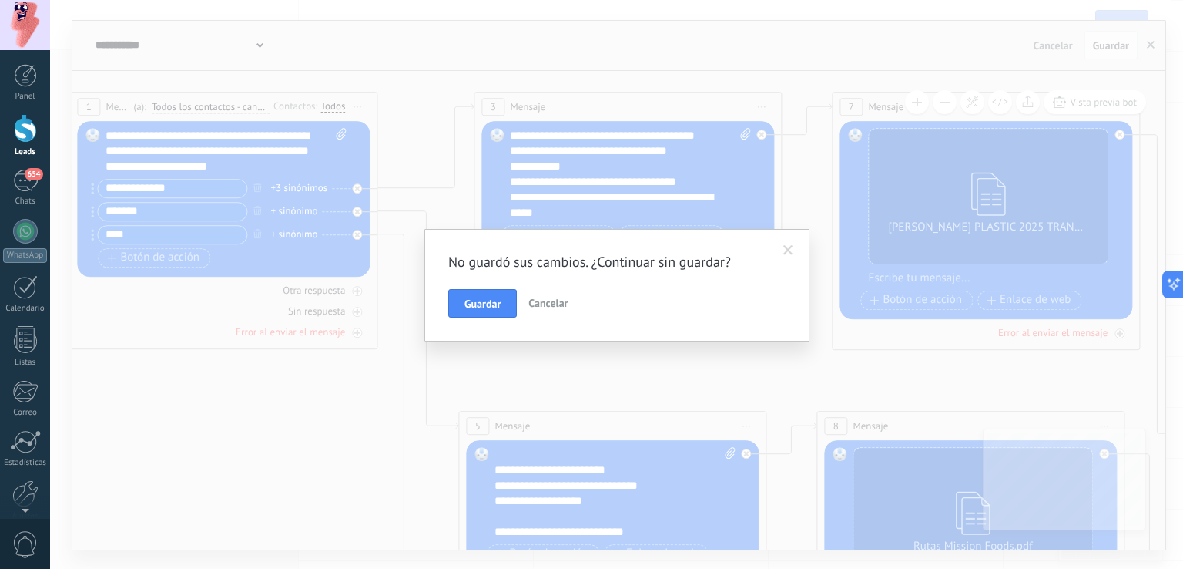
click at [541, 297] on span "Cancelar" at bounding box center [547, 303] width 39 height 14
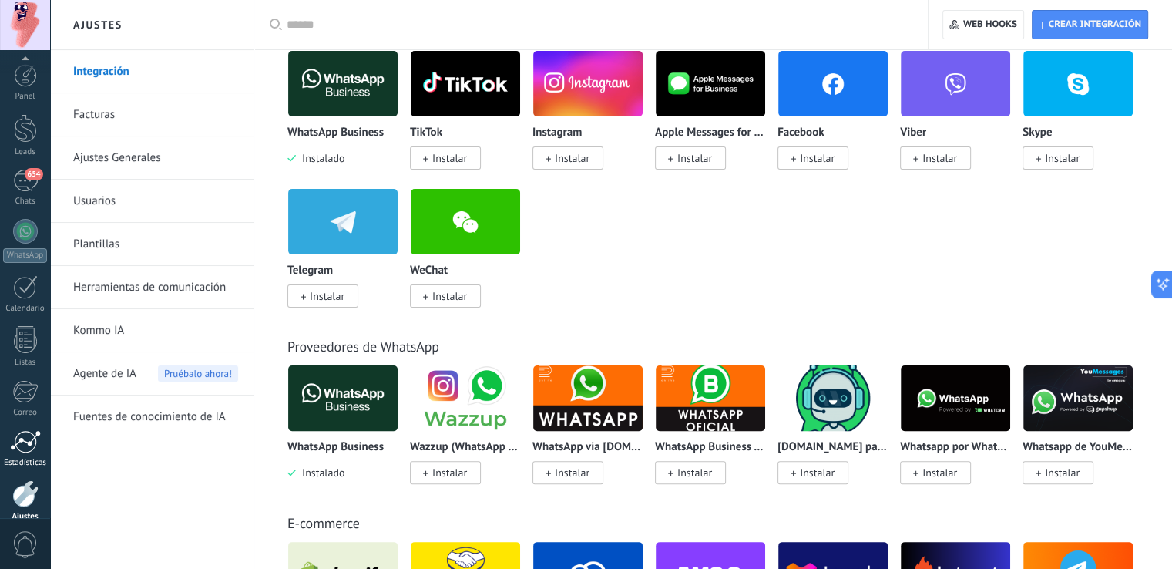
scroll to position [72, 0]
click at [27, 412] on div at bounding box center [25, 421] width 26 height 27
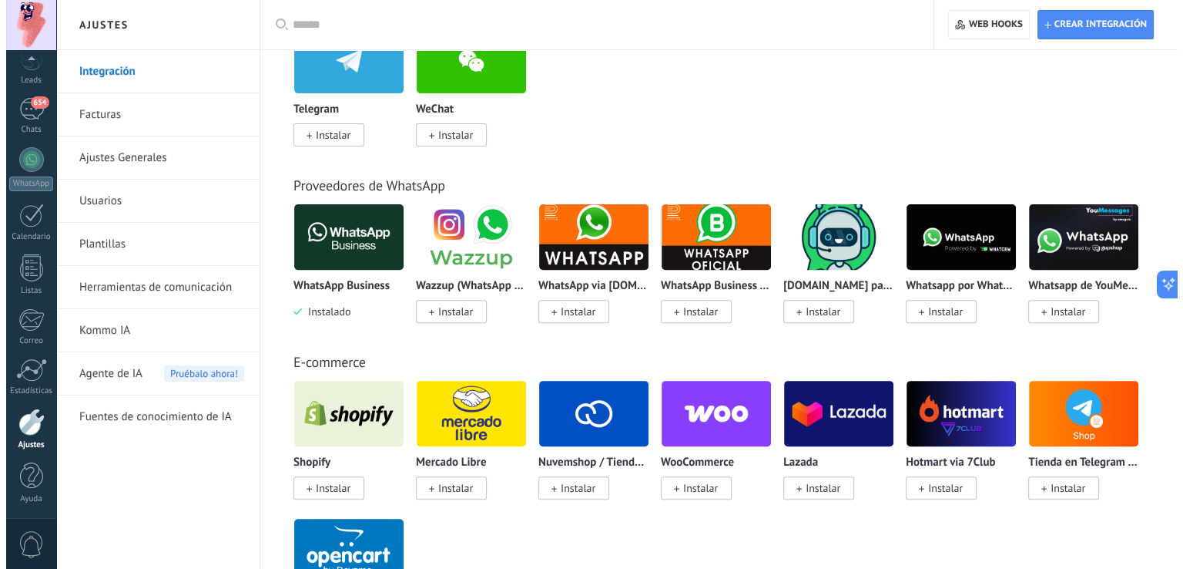
scroll to position [0, 0]
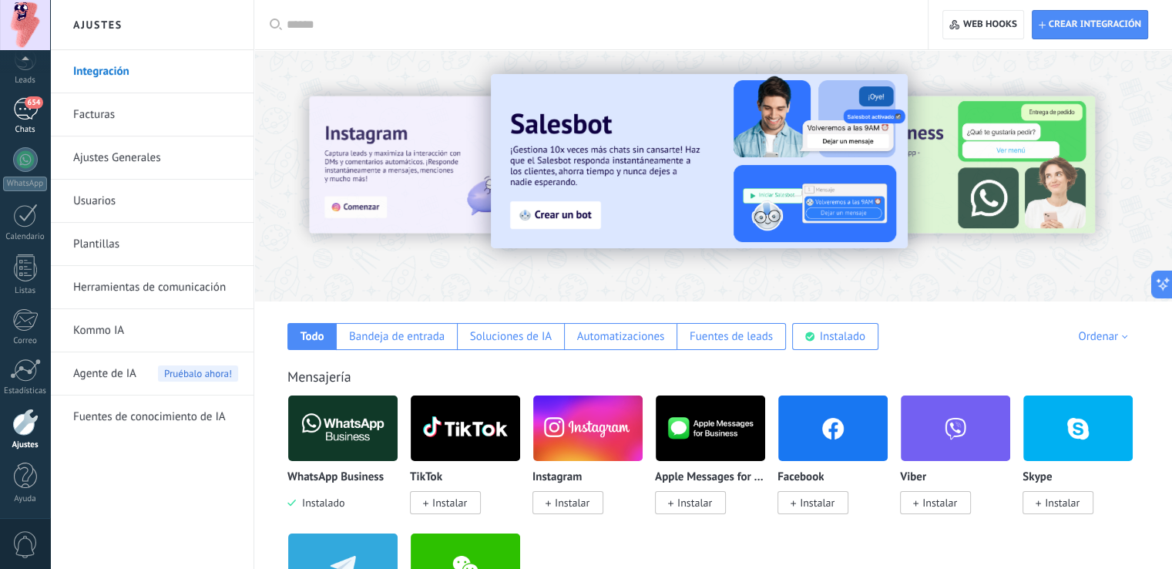
click at [29, 115] on div "654" at bounding box center [25, 109] width 25 height 22
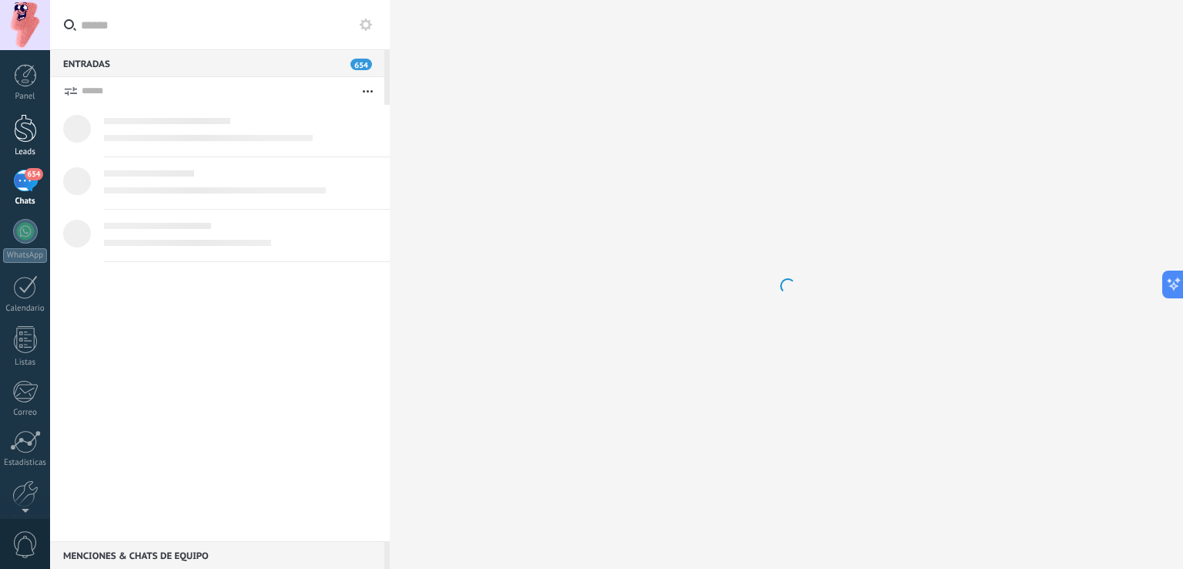
click at [0, 137] on link "Leads" at bounding box center [25, 135] width 50 height 43
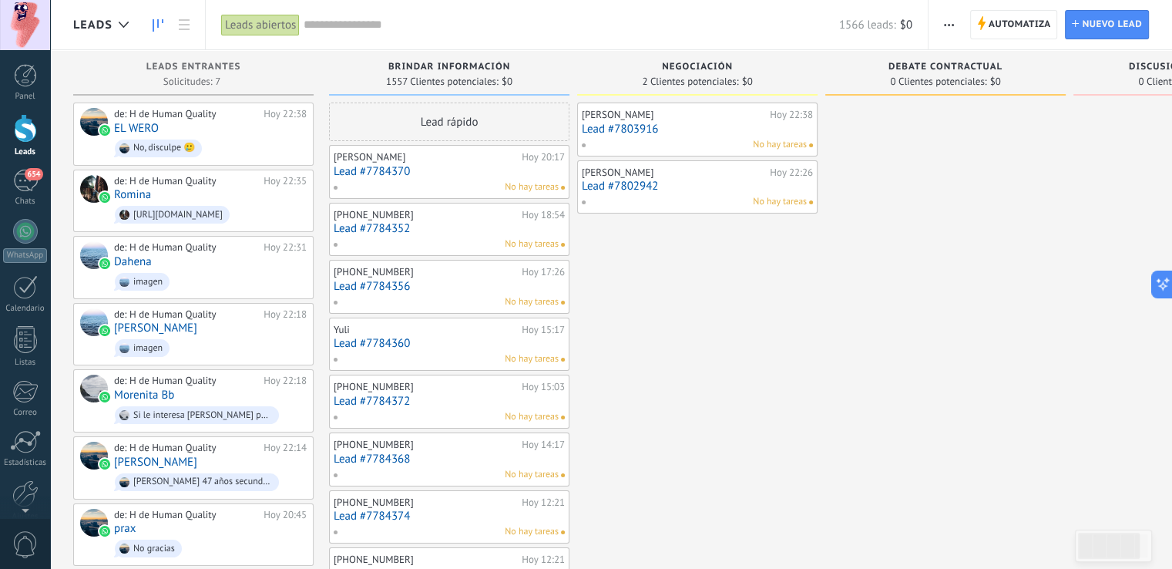
click at [938, 25] on button "button" at bounding box center [949, 24] width 22 height 29
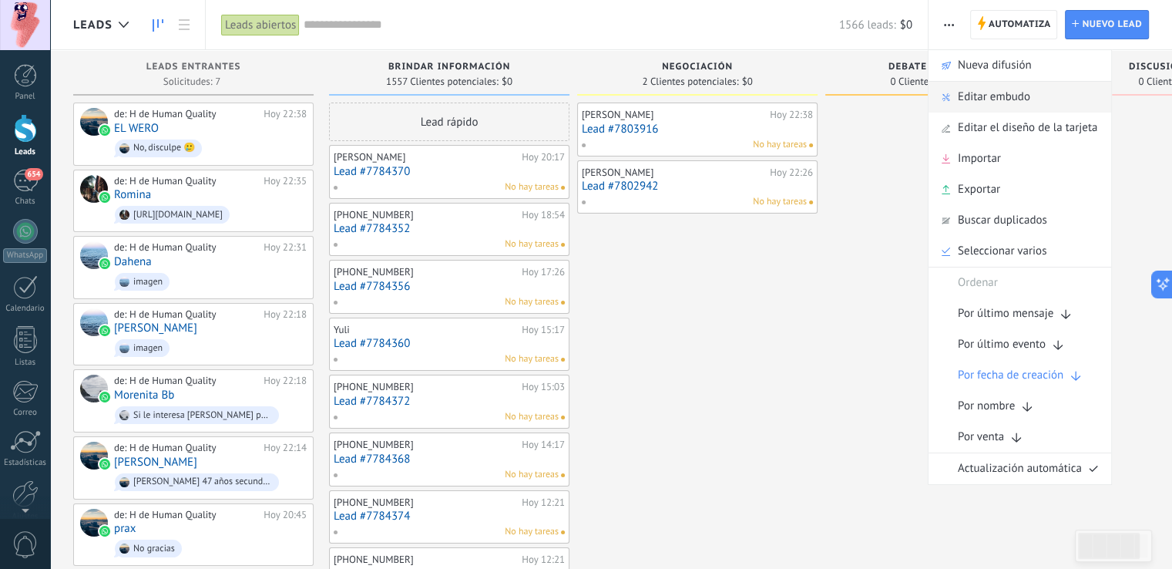
click at [1008, 106] on span "Editar embudo" at bounding box center [994, 97] width 72 height 31
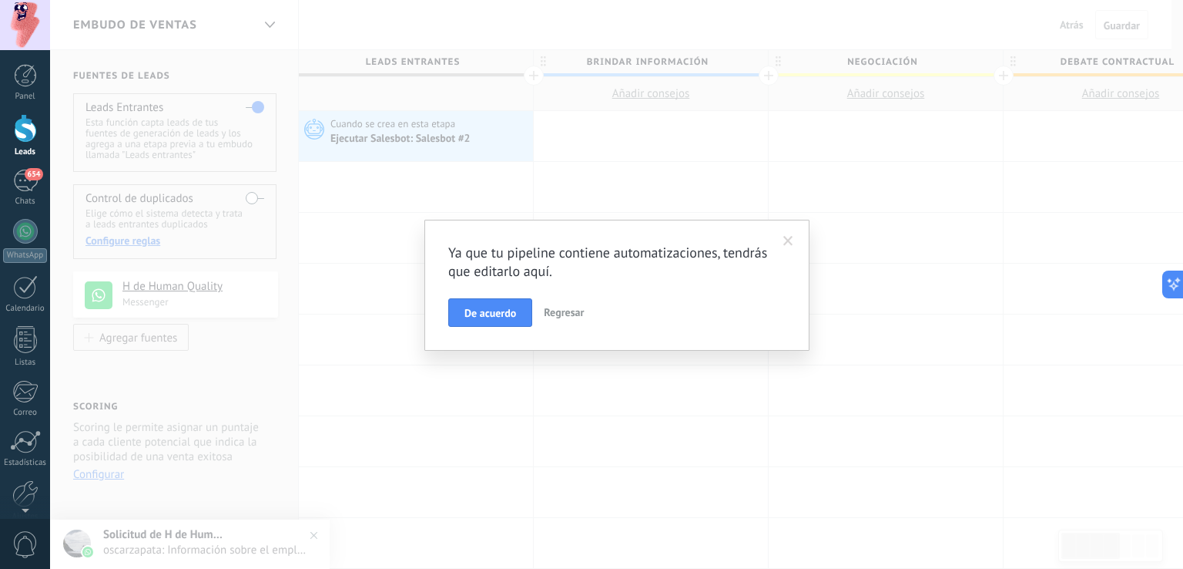
click at [794, 237] on span at bounding box center [788, 241] width 25 height 26
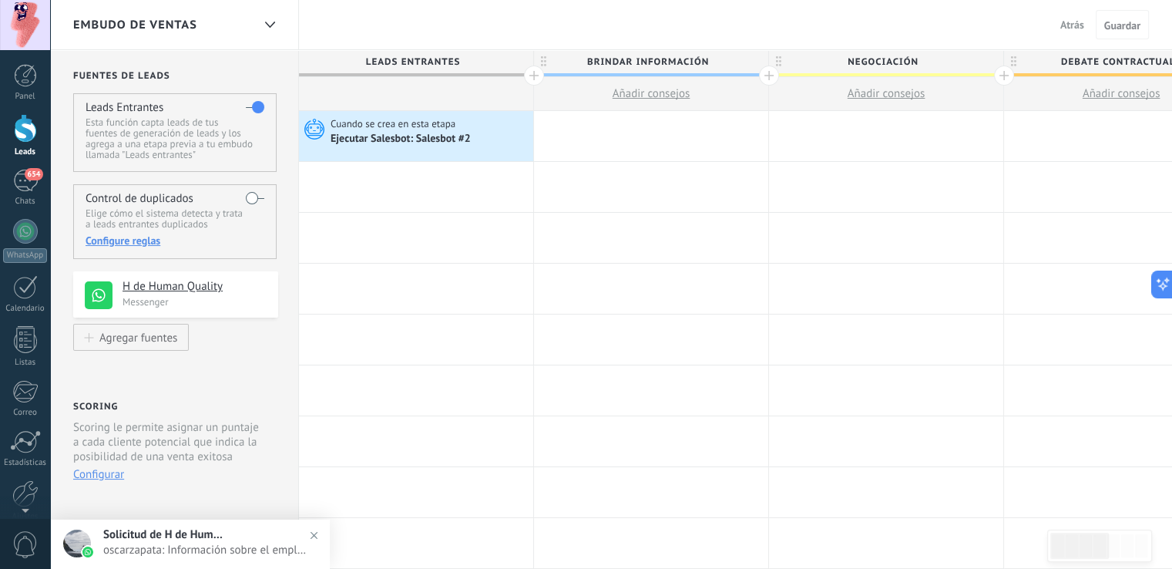
click at [1070, 32] on button "Atrás" at bounding box center [1072, 24] width 36 height 23
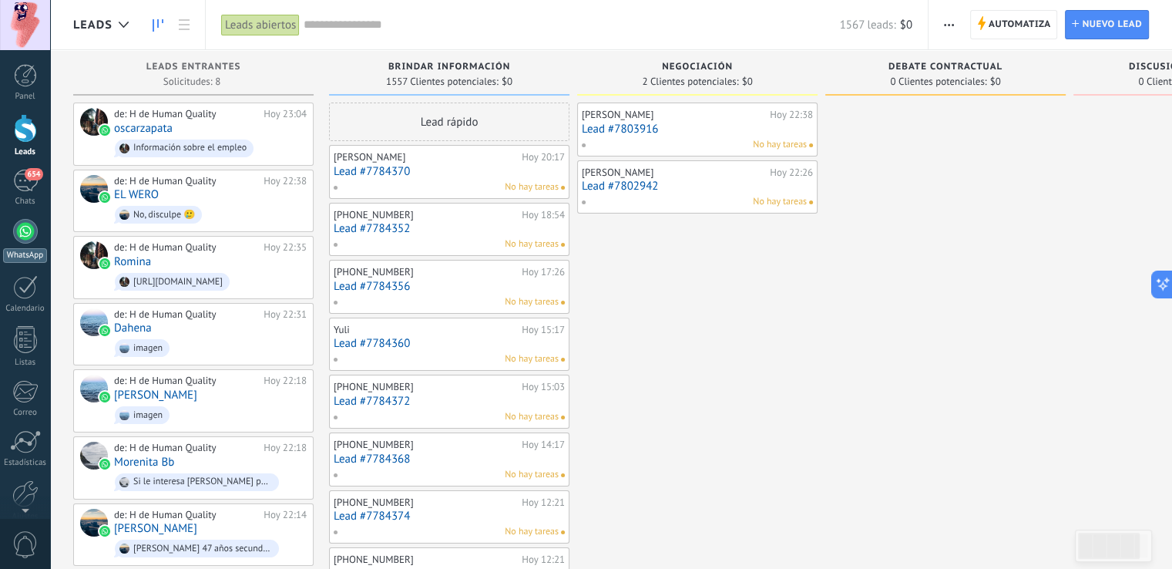
click at [25, 236] on div at bounding box center [25, 231] width 25 height 25
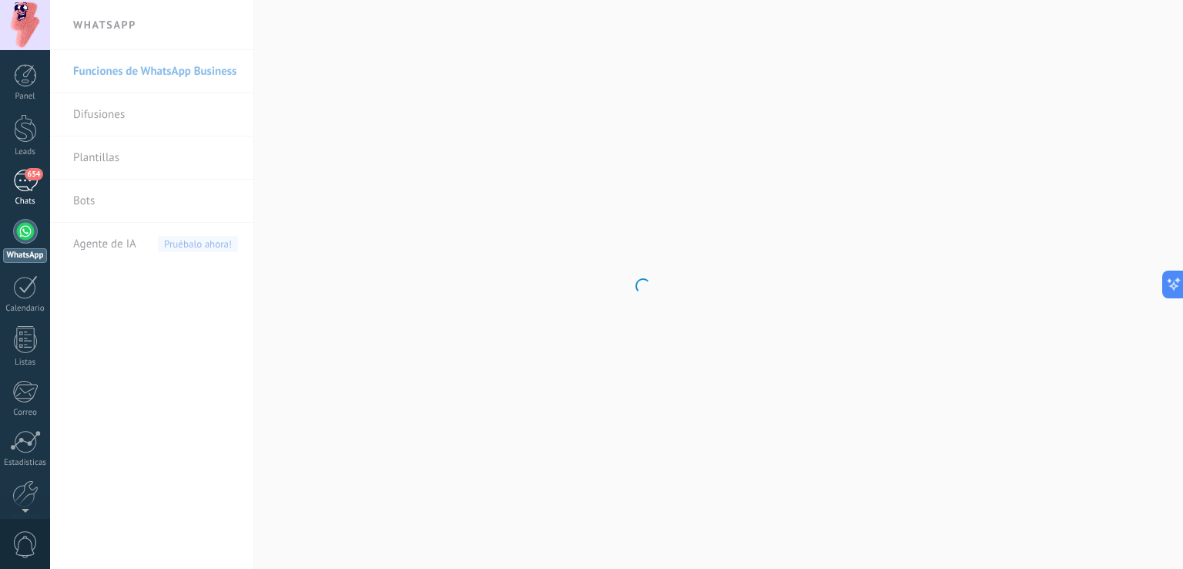
click at [15, 176] on div "654" at bounding box center [25, 180] width 25 height 22
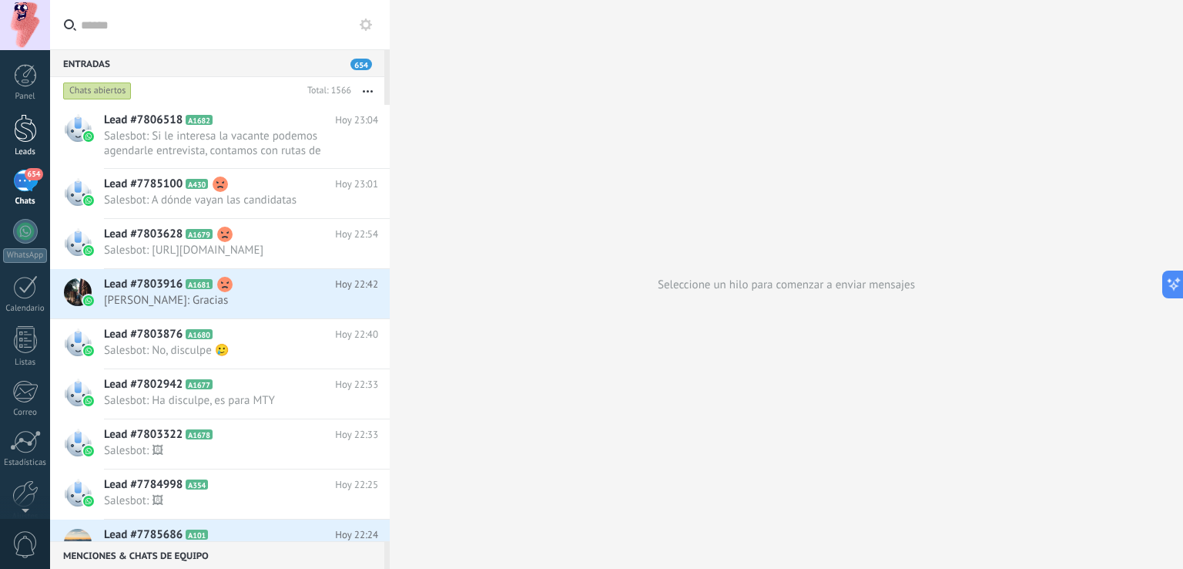
click at [25, 138] on div at bounding box center [25, 128] width 23 height 29
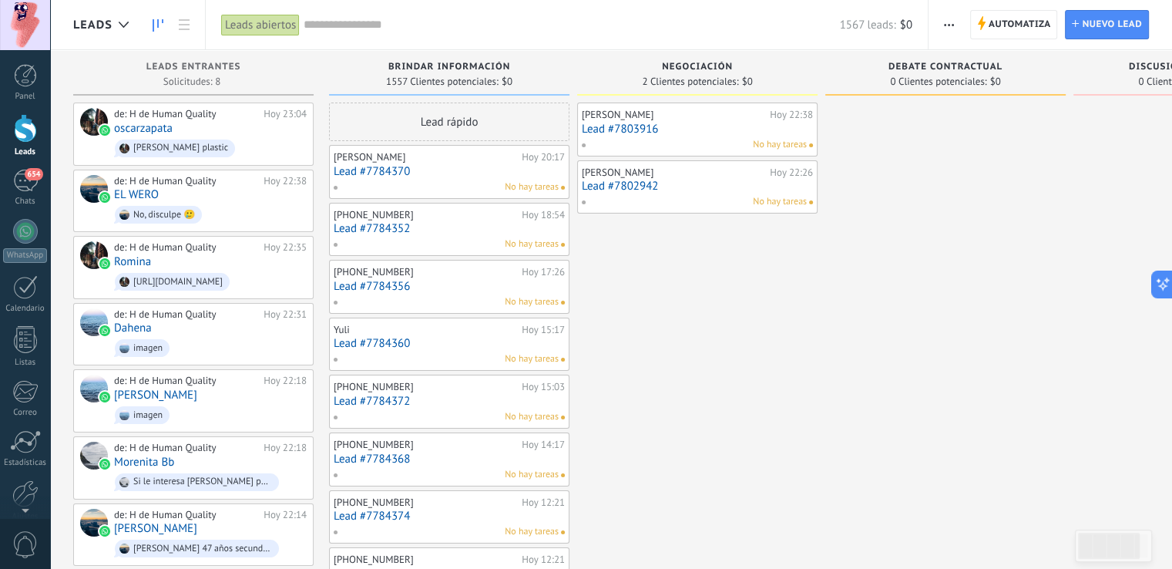
click at [951, 27] on span "button" at bounding box center [949, 24] width 10 height 29
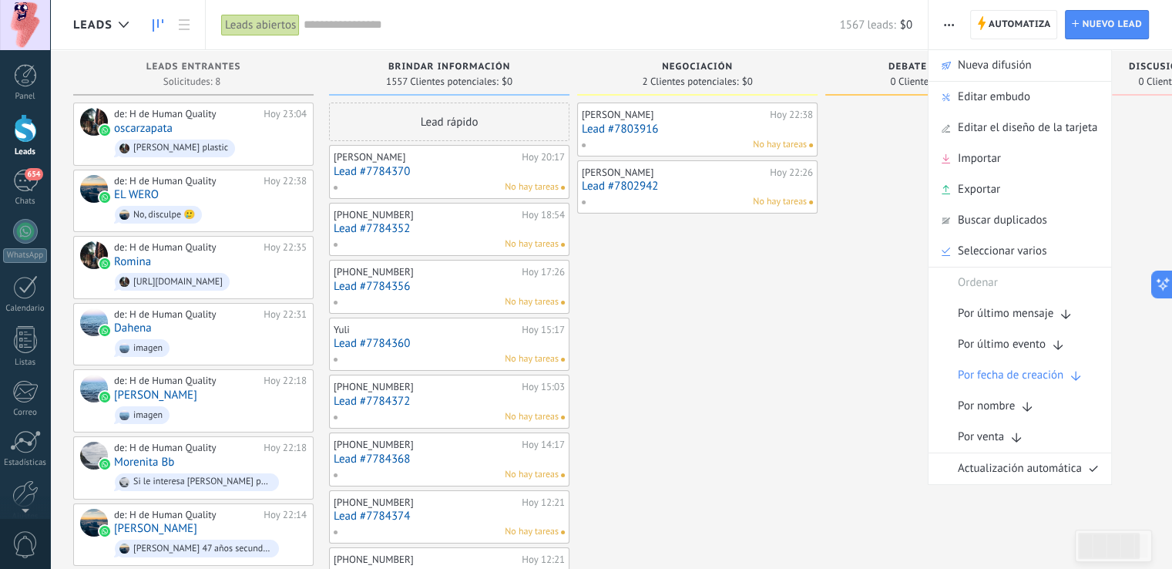
click at [951, 27] on span "button" at bounding box center [949, 24] width 10 height 29
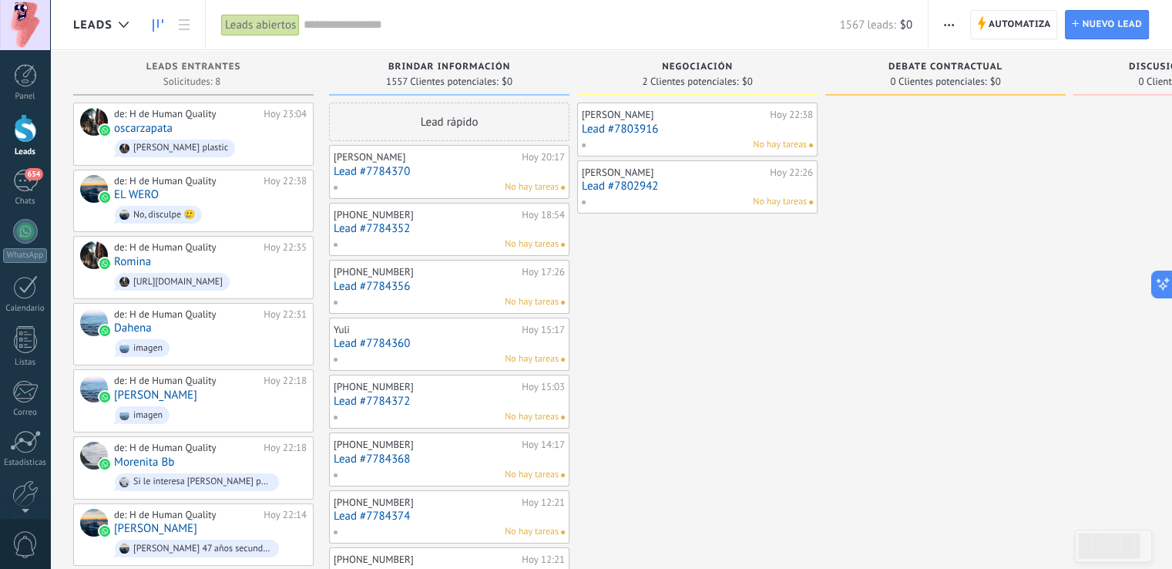
click at [951, 27] on span "button" at bounding box center [949, 24] width 10 height 29
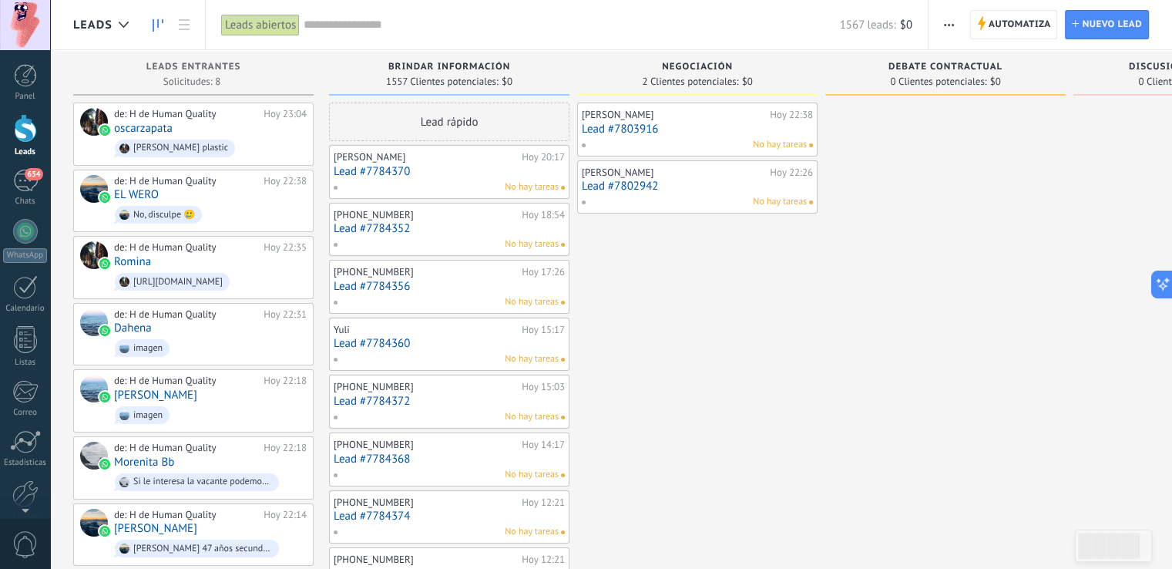
scroll to position [22, 0]
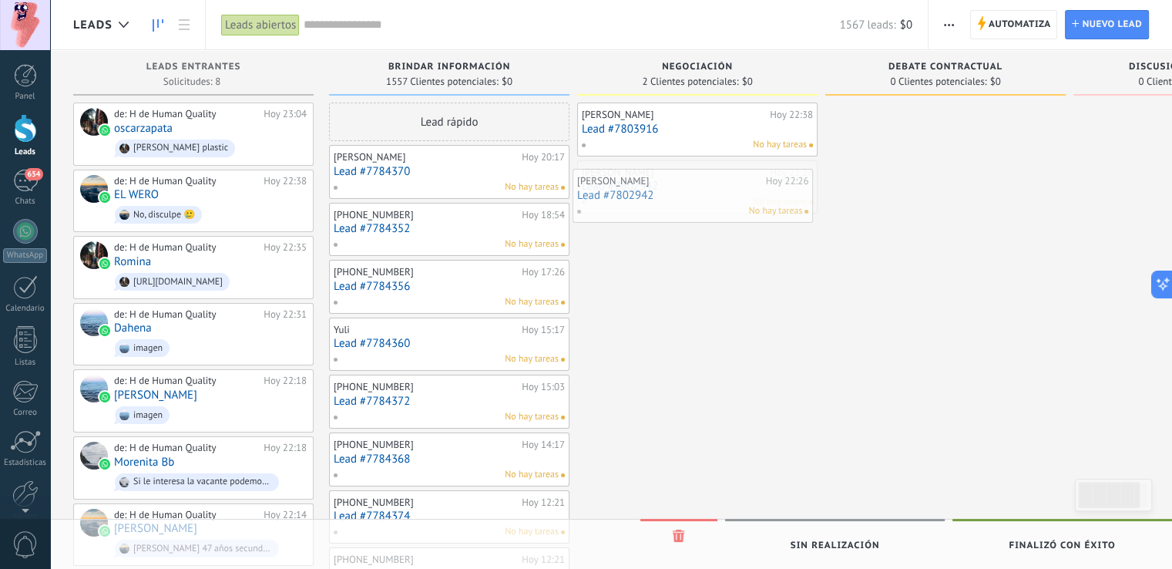
drag, startPoint x: 636, startPoint y: 186, endPoint x: 632, endPoint y: 194, distance: 9.7
drag, startPoint x: 679, startPoint y: 132, endPoint x: 676, endPoint y: 140, distance: 8.3
drag, startPoint x: 676, startPoint y: 140, endPoint x: 683, endPoint y: 146, distance: 8.7
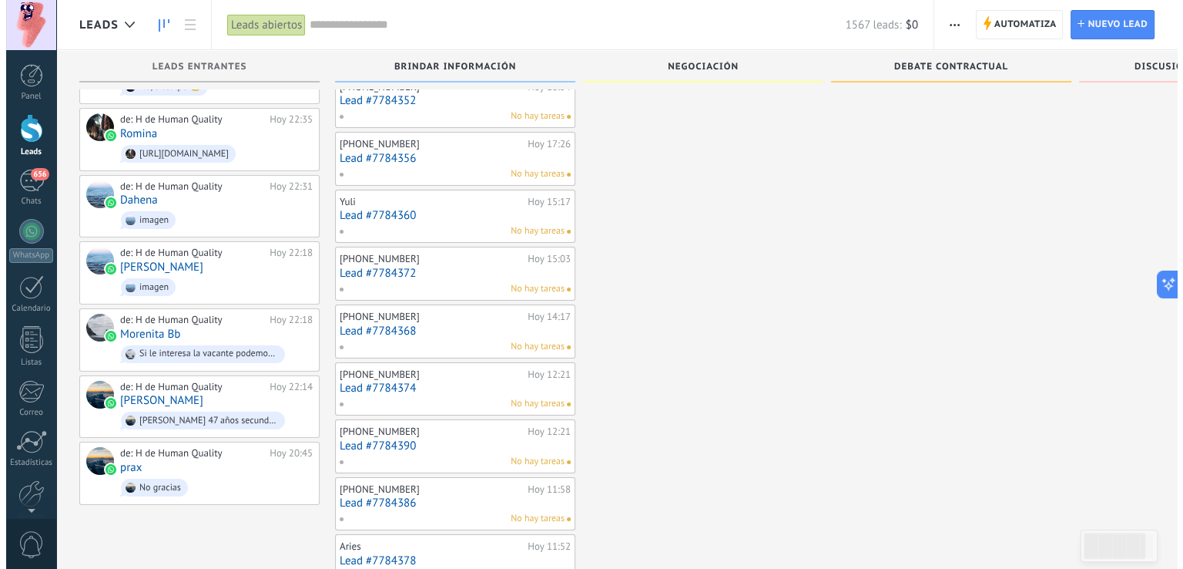
scroll to position [0, 0]
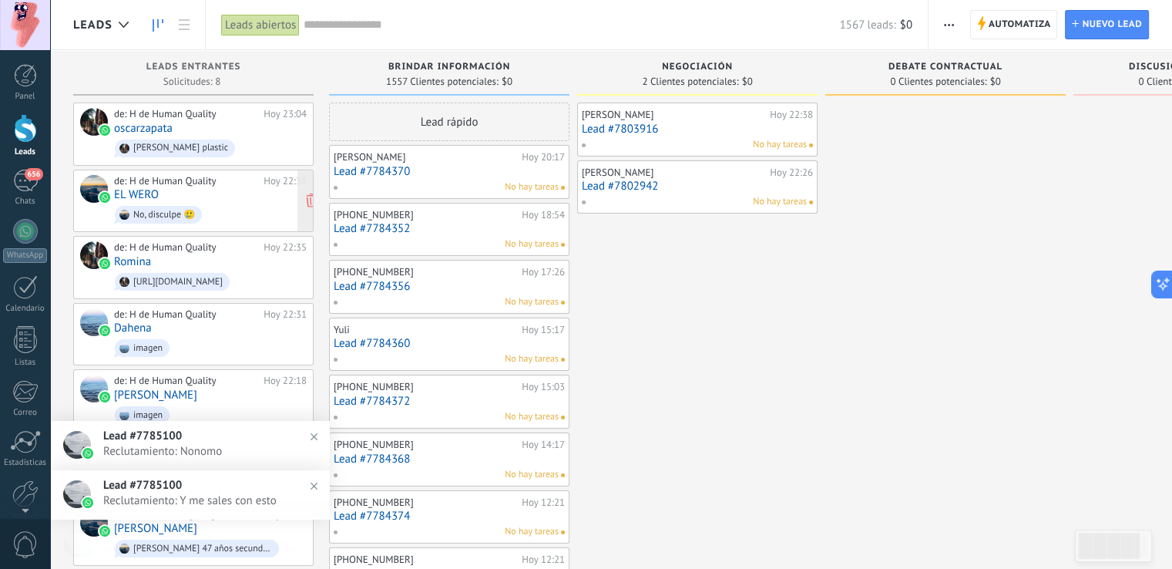
click at [228, 189] on div "de: H de Human Quality [DATE] 22:38 EL WERO No, disculpe 🥲" at bounding box center [210, 201] width 193 height 52
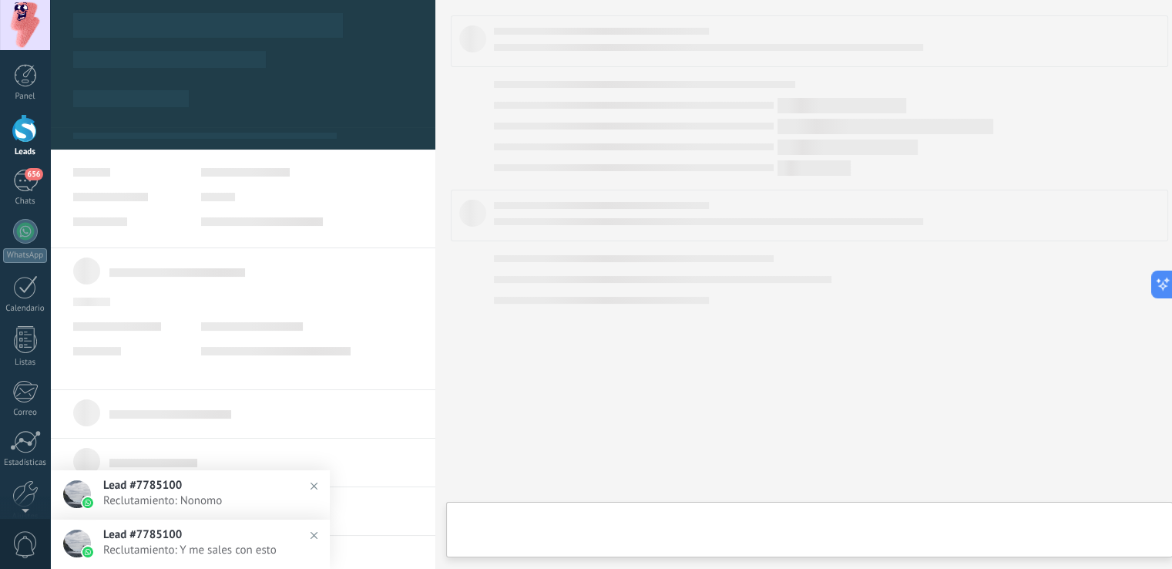
type textarea "**********"
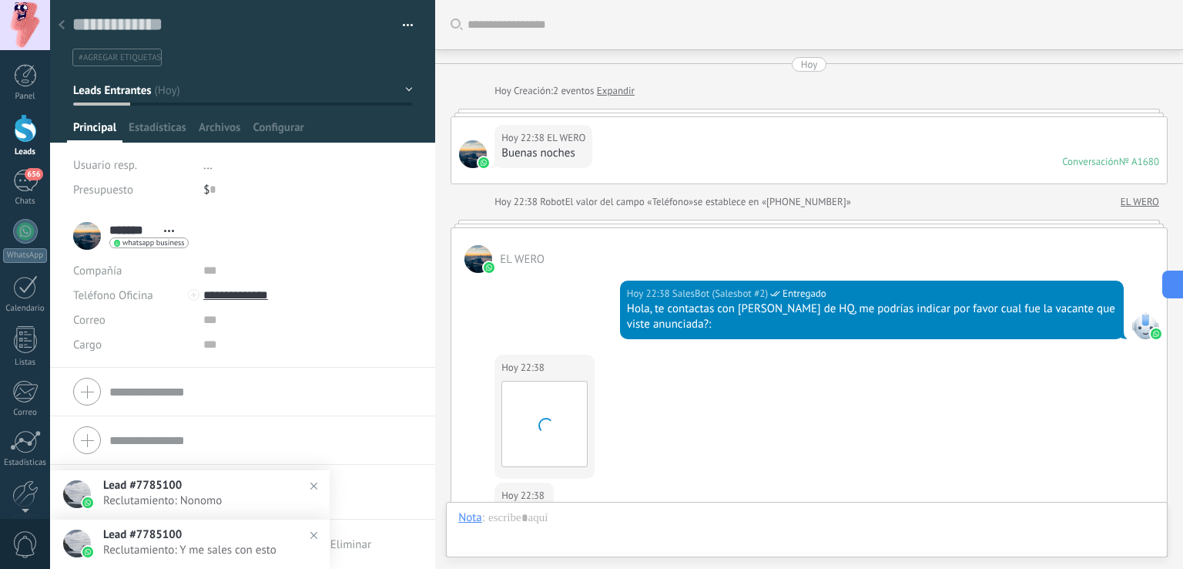
scroll to position [491, 0]
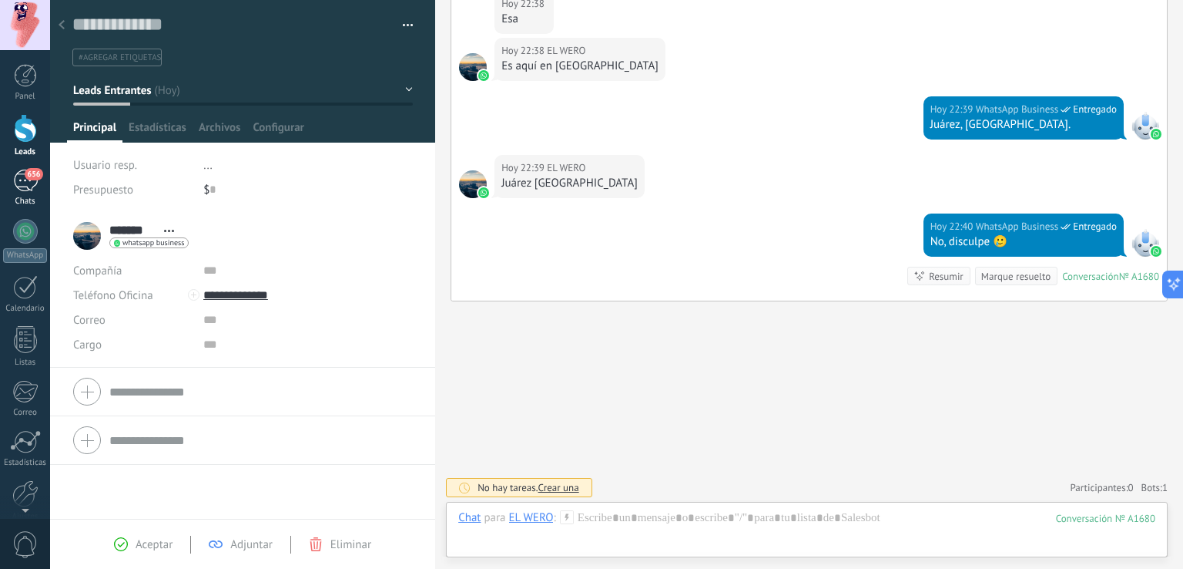
click at [22, 173] on div "656" at bounding box center [25, 180] width 25 height 22
